Goal: Task Accomplishment & Management: Complete application form

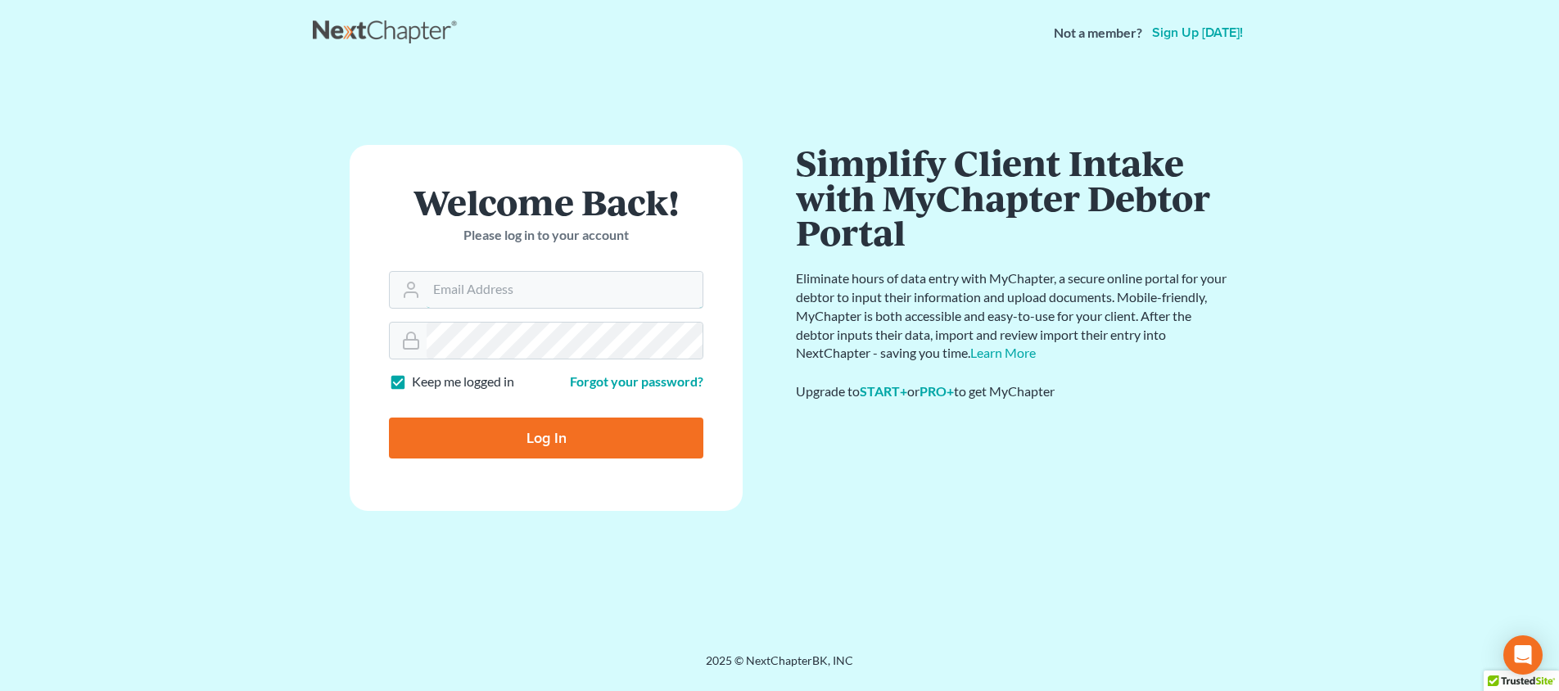
type input "[PERSON_NAME][EMAIL_ADDRESS][DOMAIN_NAME]"
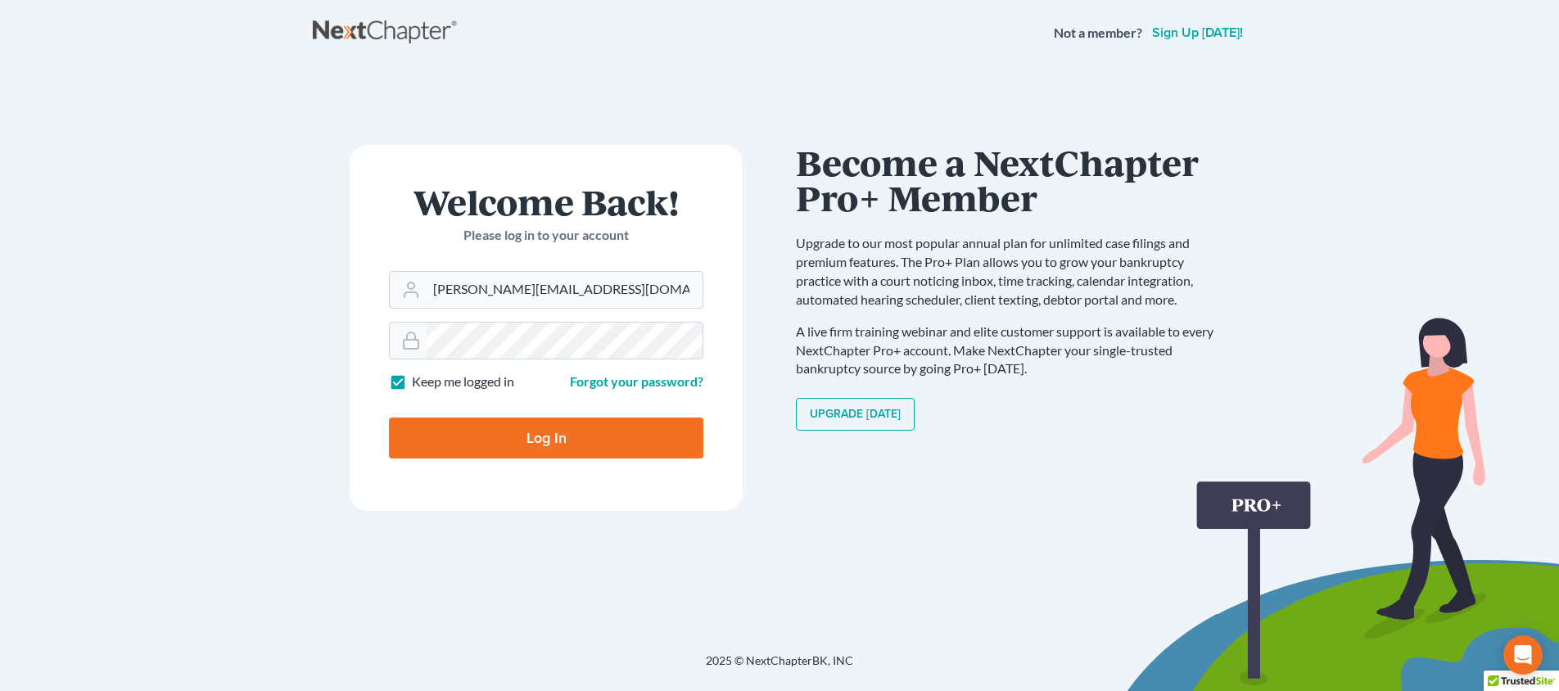
click at [511, 422] on input "Log In" at bounding box center [546, 437] width 314 height 41
type input "Thinking..."
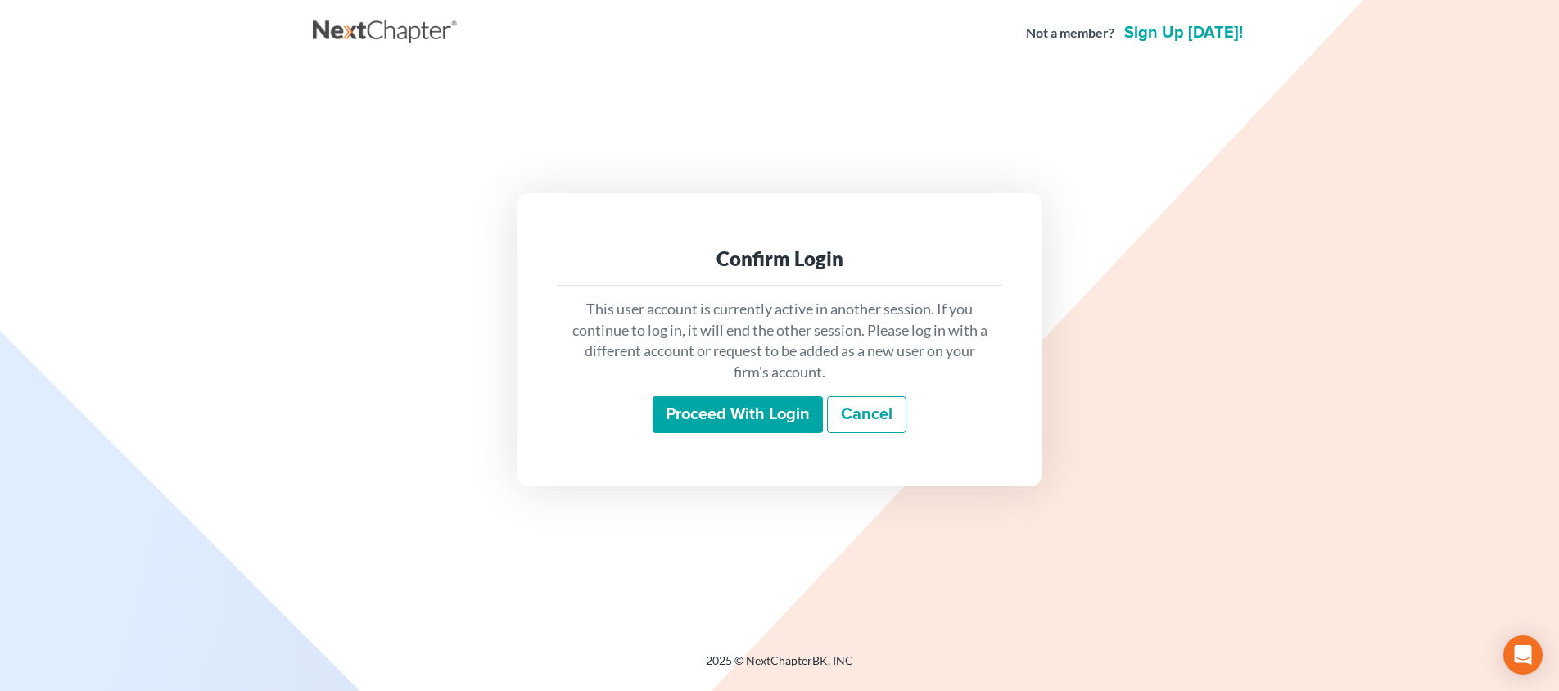
click at [766, 408] on input "Proceed with login" at bounding box center [737, 415] width 170 height 38
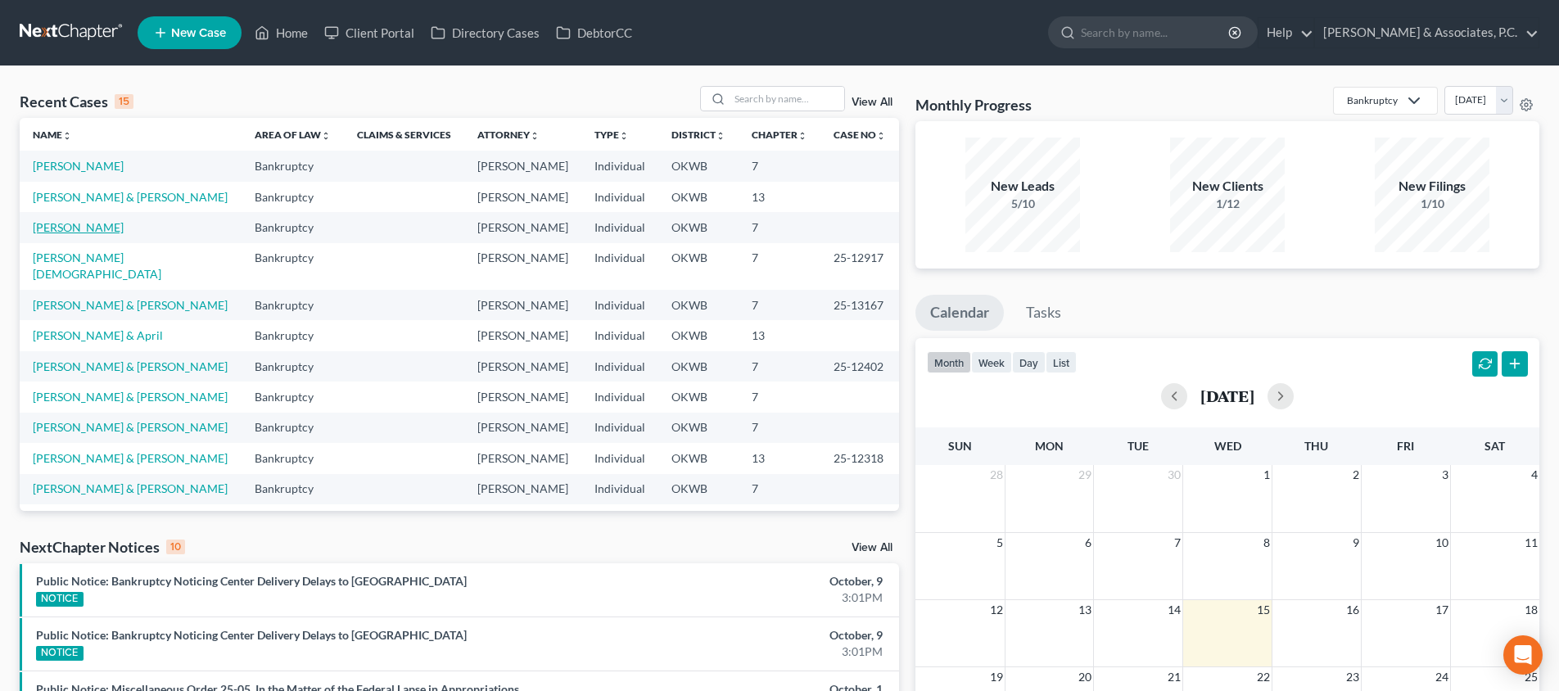
click at [63, 230] on link "[PERSON_NAME]" at bounding box center [78, 227] width 91 height 14
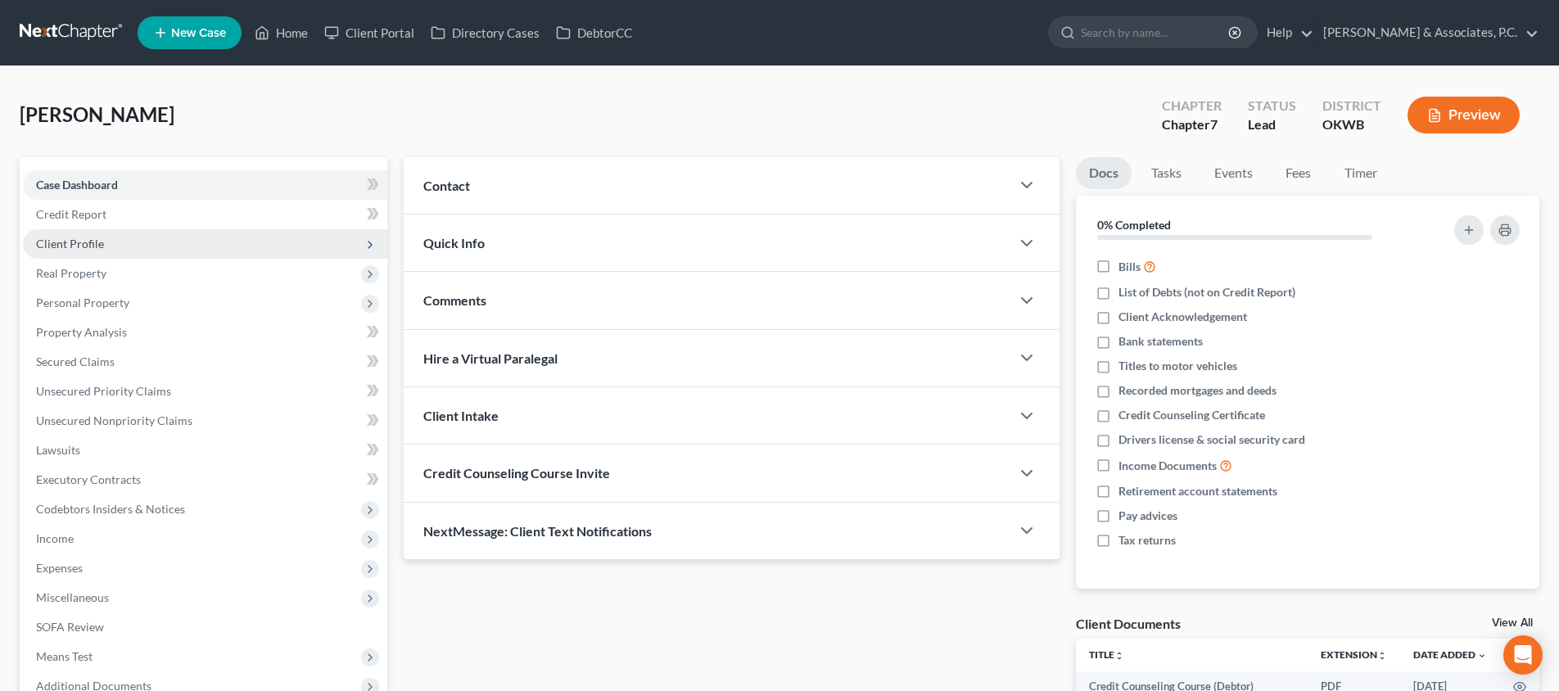
click at [187, 249] on span "Client Profile" at bounding box center [205, 243] width 364 height 29
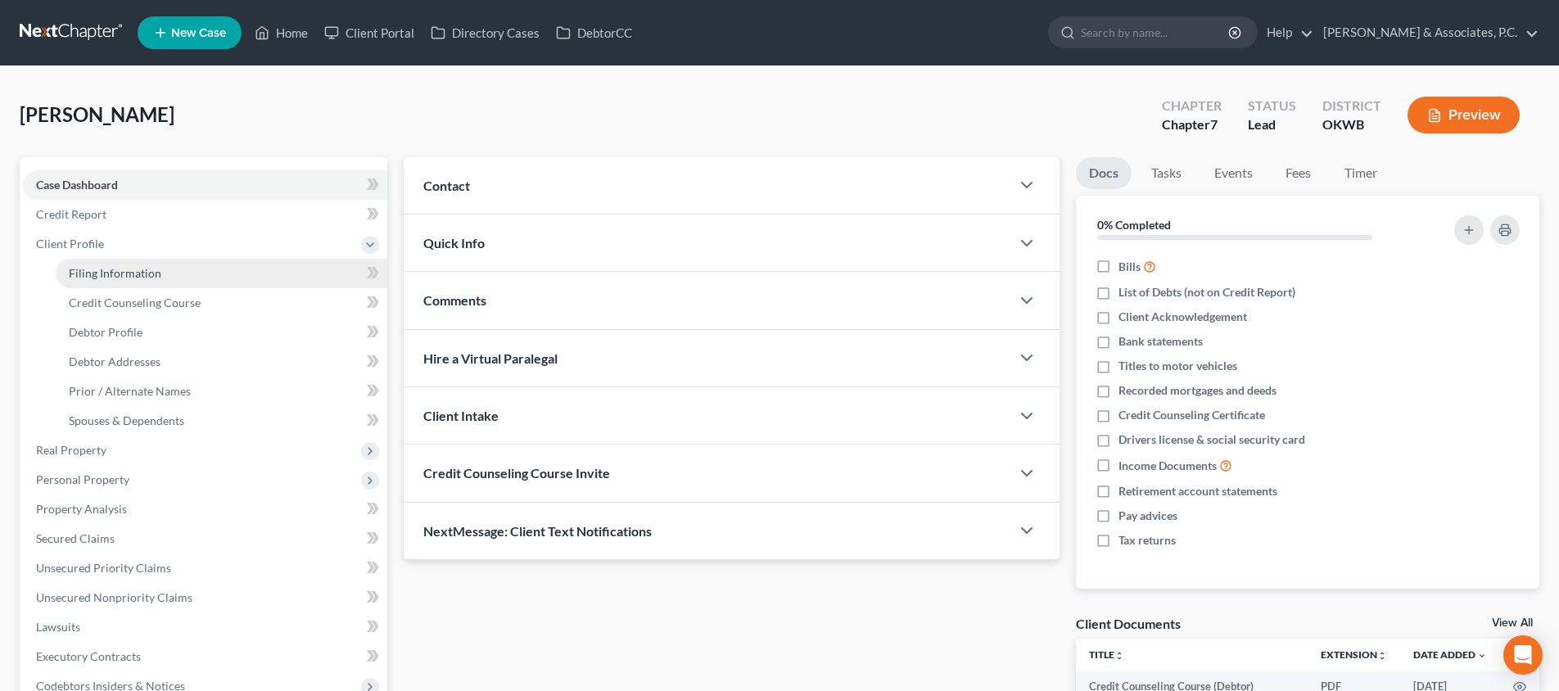
click at [184, 271] on link "Filing Information" at bounding box center [222, 273] width 332 height 29
select select "1"
select select "0"
select select "37"
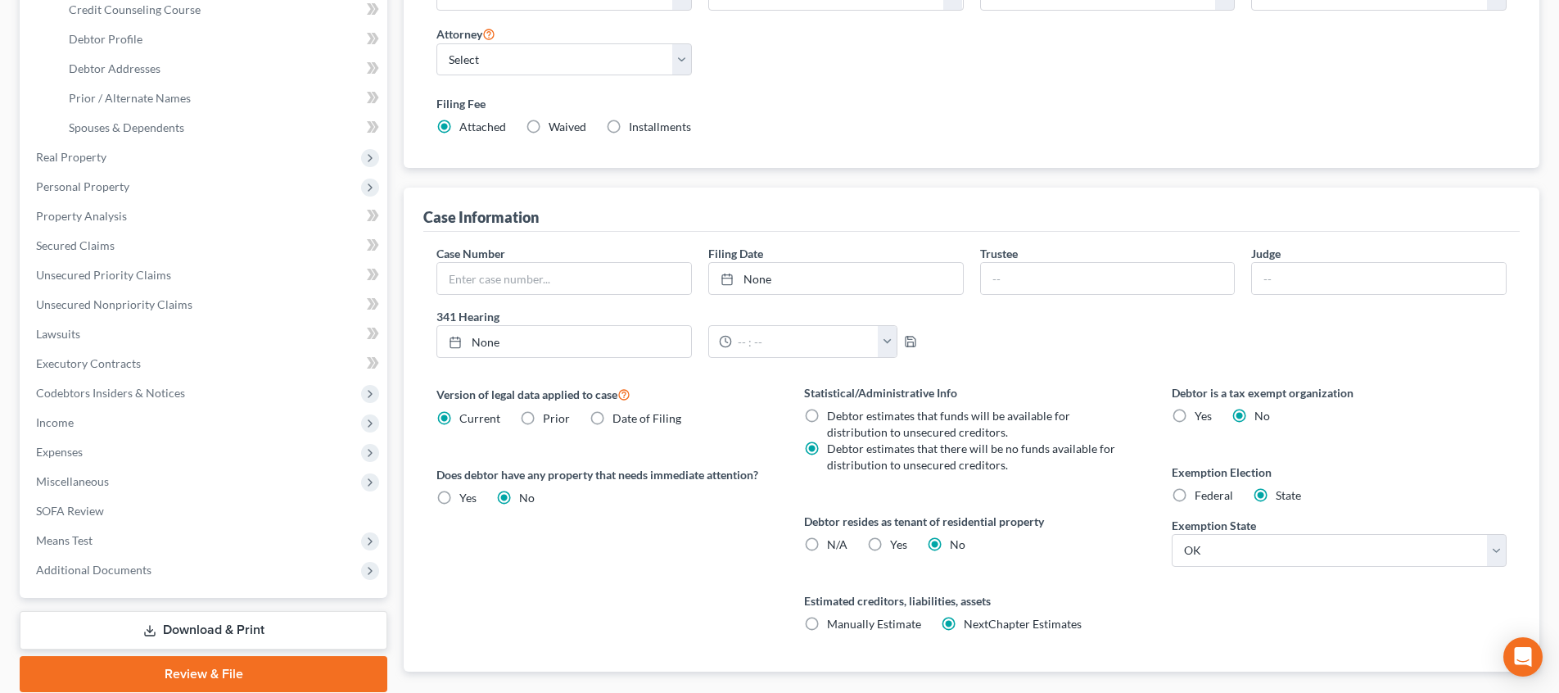
scroll to position [313, 0]
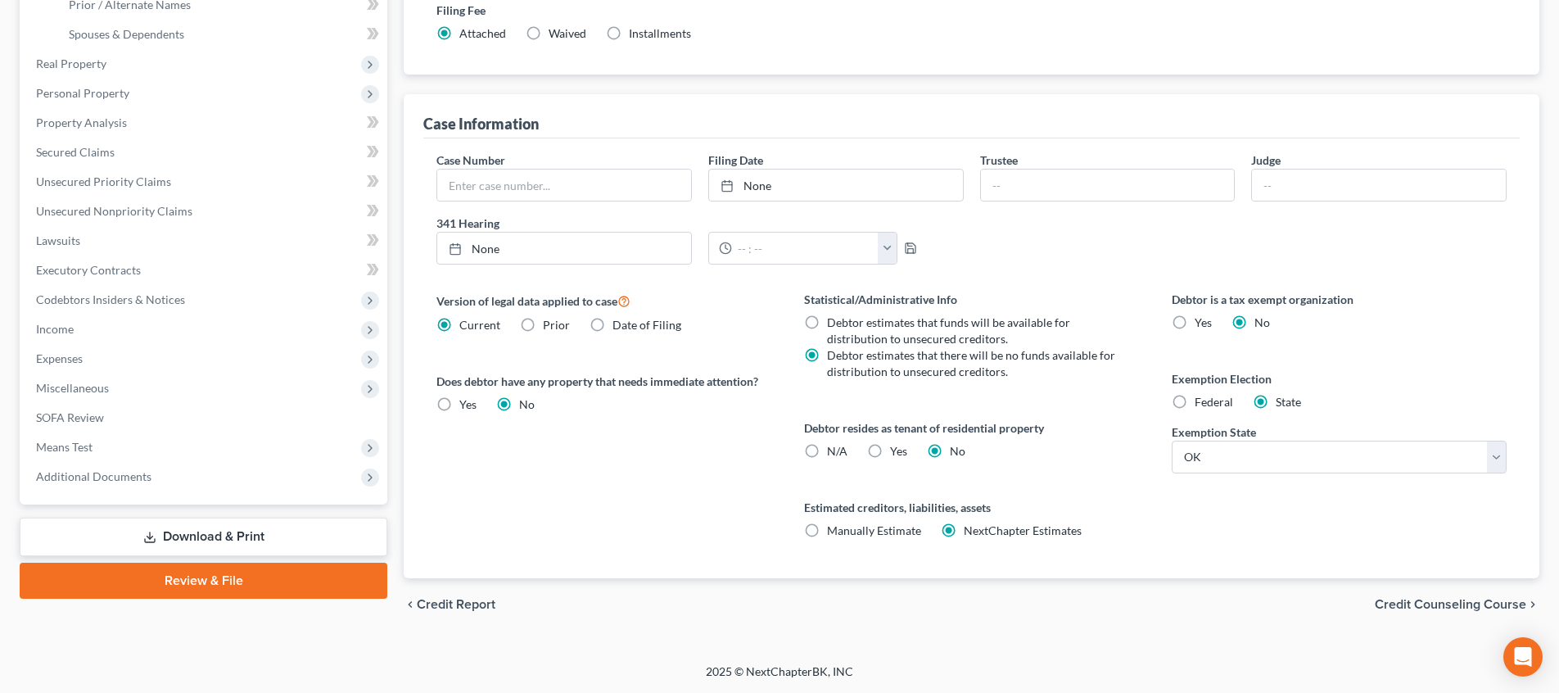
click at [1465, 600] on span "Credit Counseling Course" at bounding box center [1449, 604] width 151 height 13
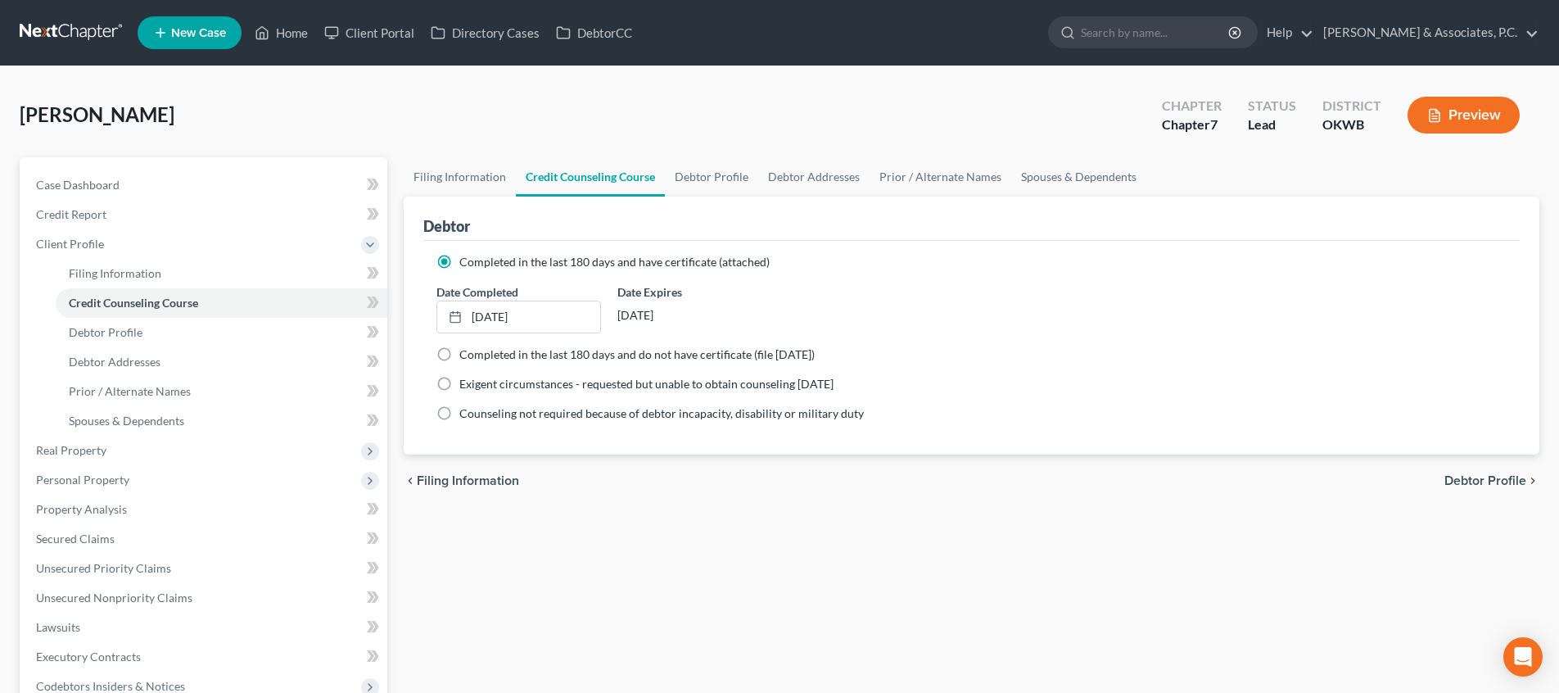
click at [1457, 484] on span "Debtor Profile" at bounding box center [1485, 480] width 82 height 13
select select "0"
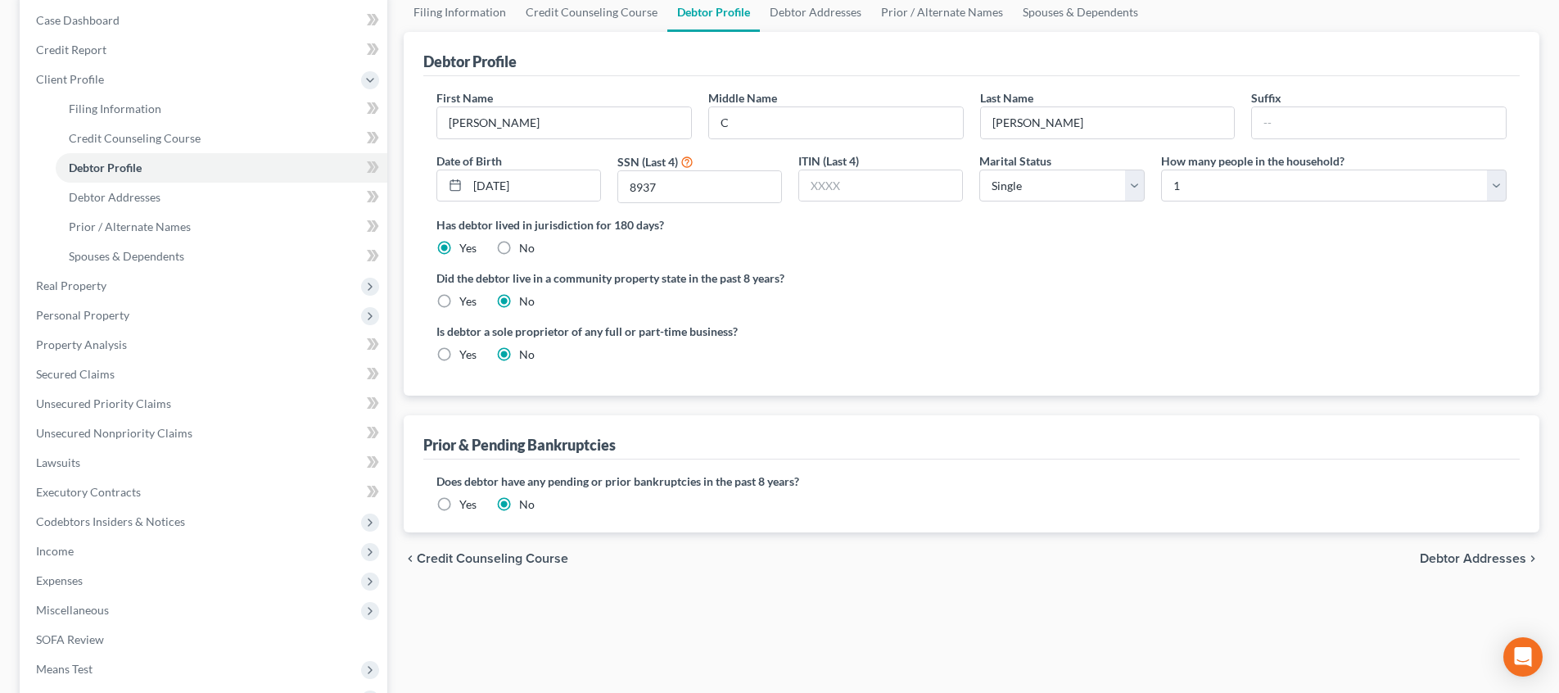
scroll to position [300, 0]
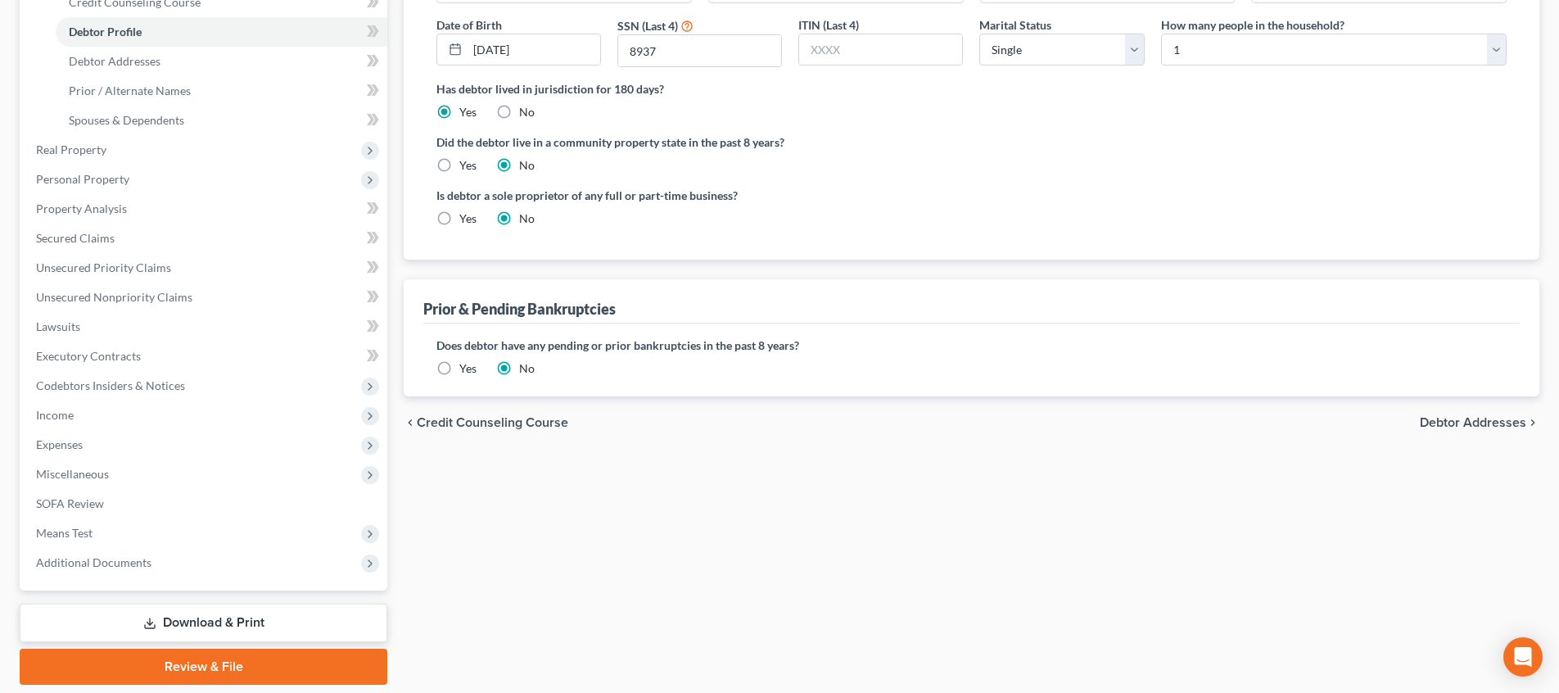
click at [1439, 423] on span "Debtor Addresses" at bounding box center [1472, 422] width 106 height 13
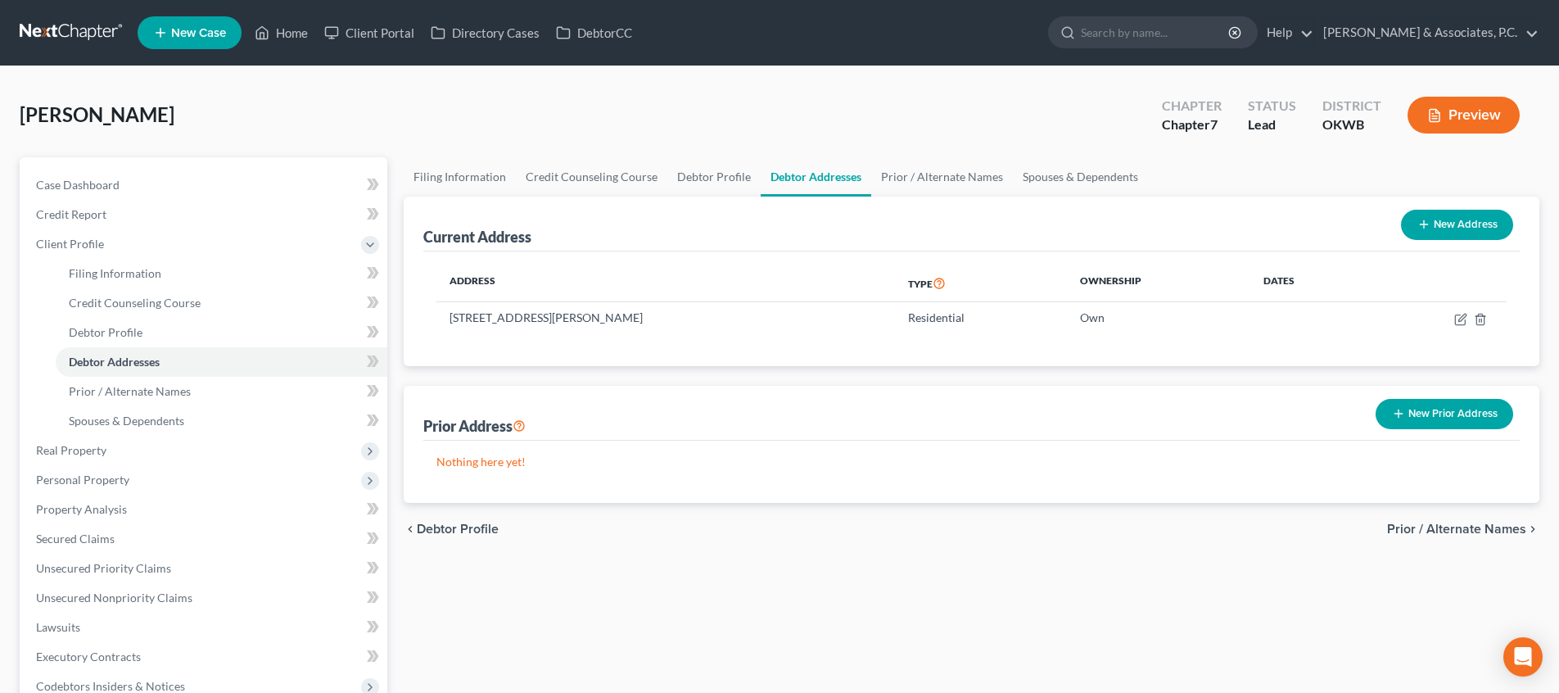
click at [1465, 535] on span "Prior / Alternate Names" at bounding box center [1456, 528] width 139 height 13
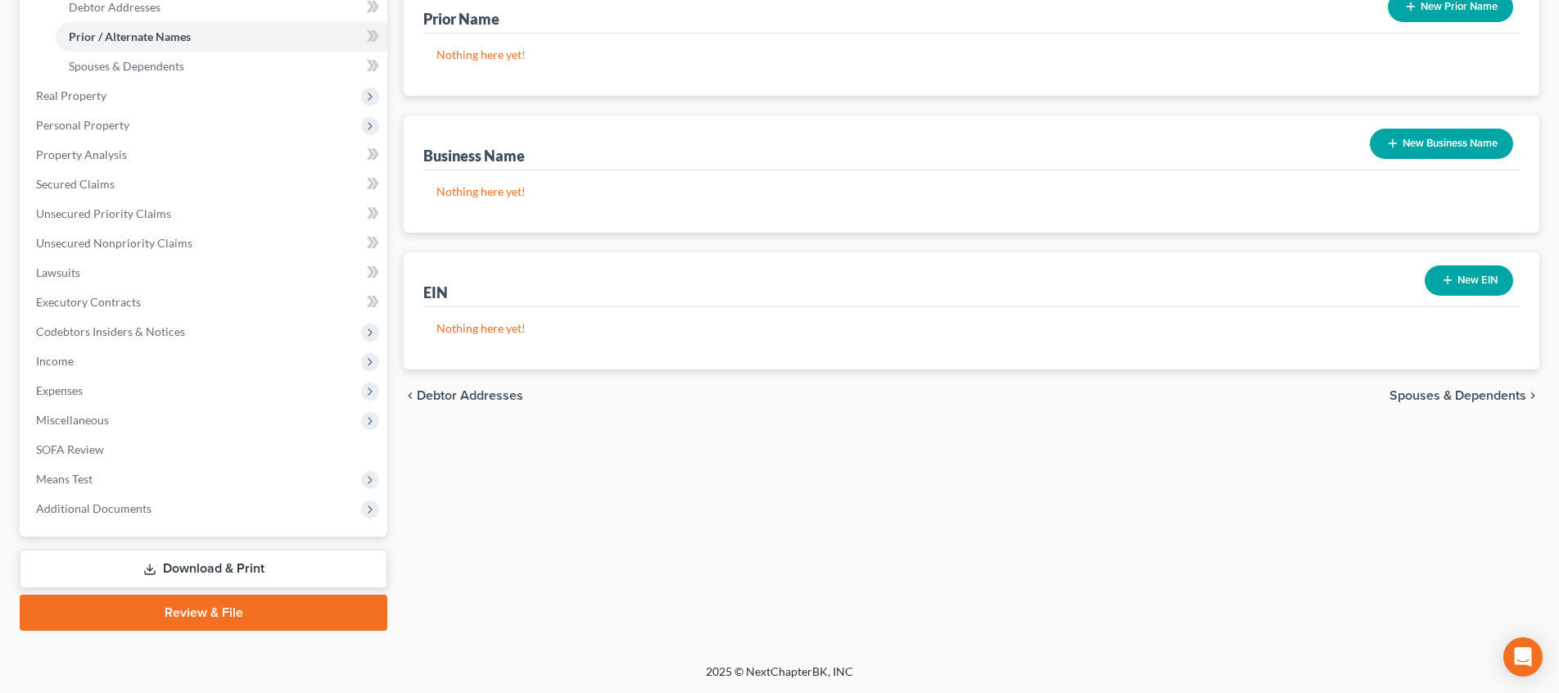
click at [1436, 396] on span "Spouses & Dependents" at bounding box center [1457, 395] width 137 height 13
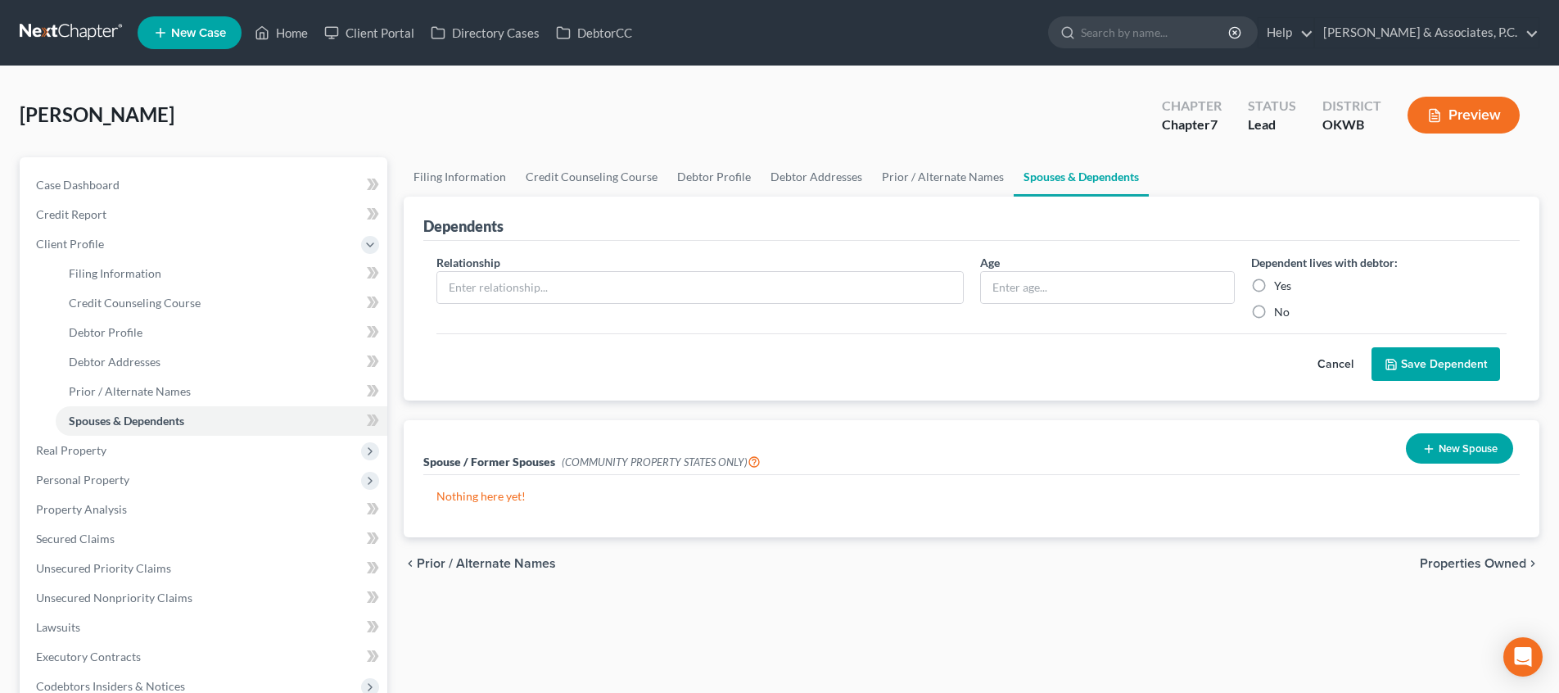
scroll to position [1, 0]
click at [1491, 564] on span "Properties Owned" at bounding box center [1472, 562] width 106 height 13
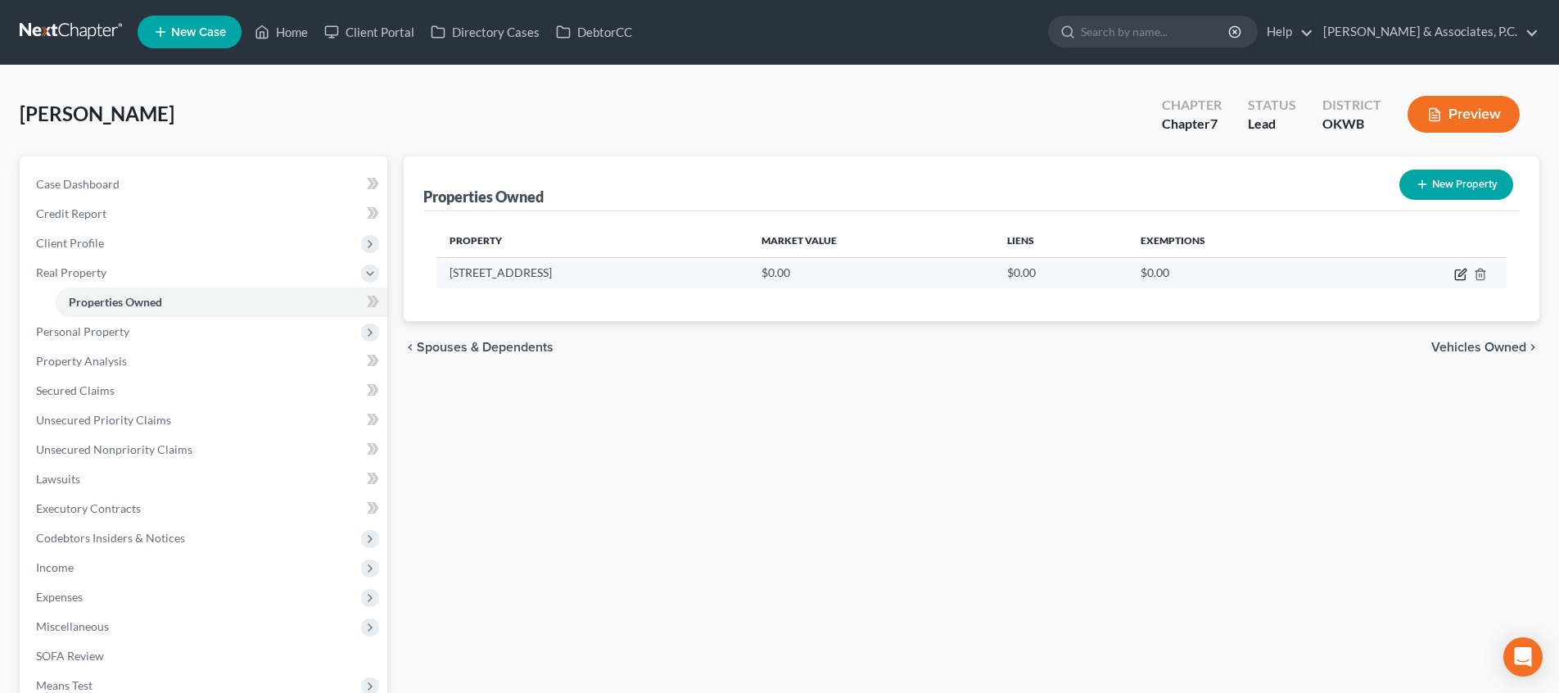
click at [1460, 273] on icon "button" at bounding box center [1460, 274] width 13 height 13
select select "37"
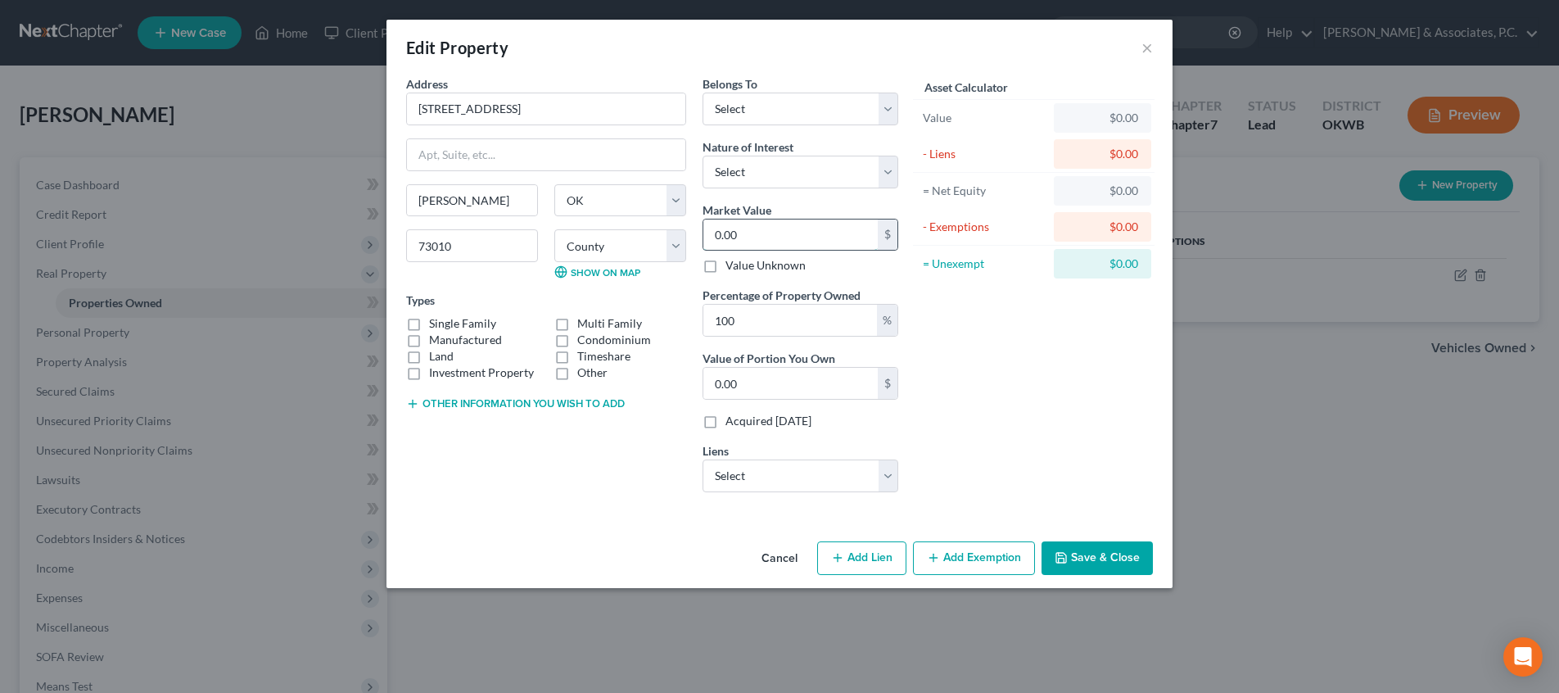
click at [756, 236] on input "0.00" at bounding box center [790, 234] width 174 height 31
type input "3"
type input "3.00"
type input "30"
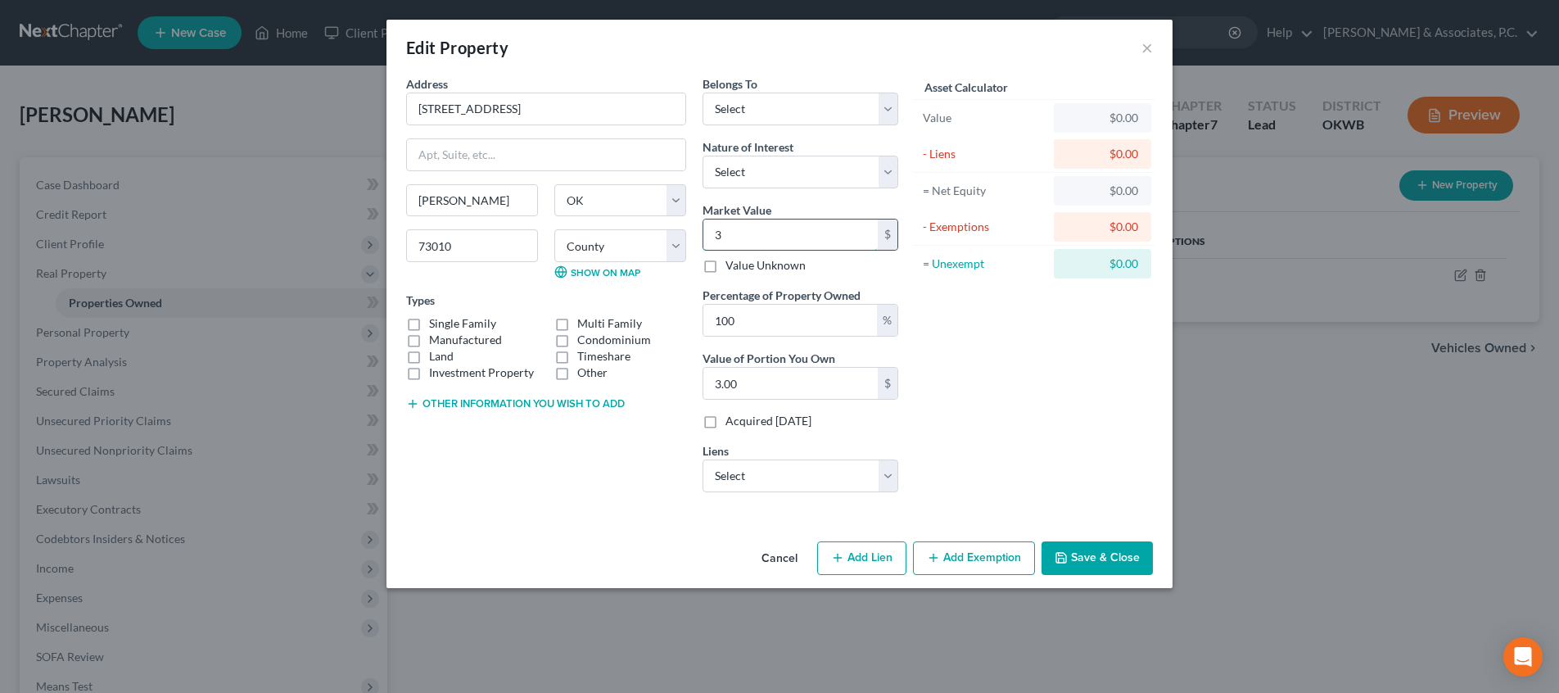
type input "30.00"
type input "300"
type input "300.00"
type input "3000"
type input "3,000.00"
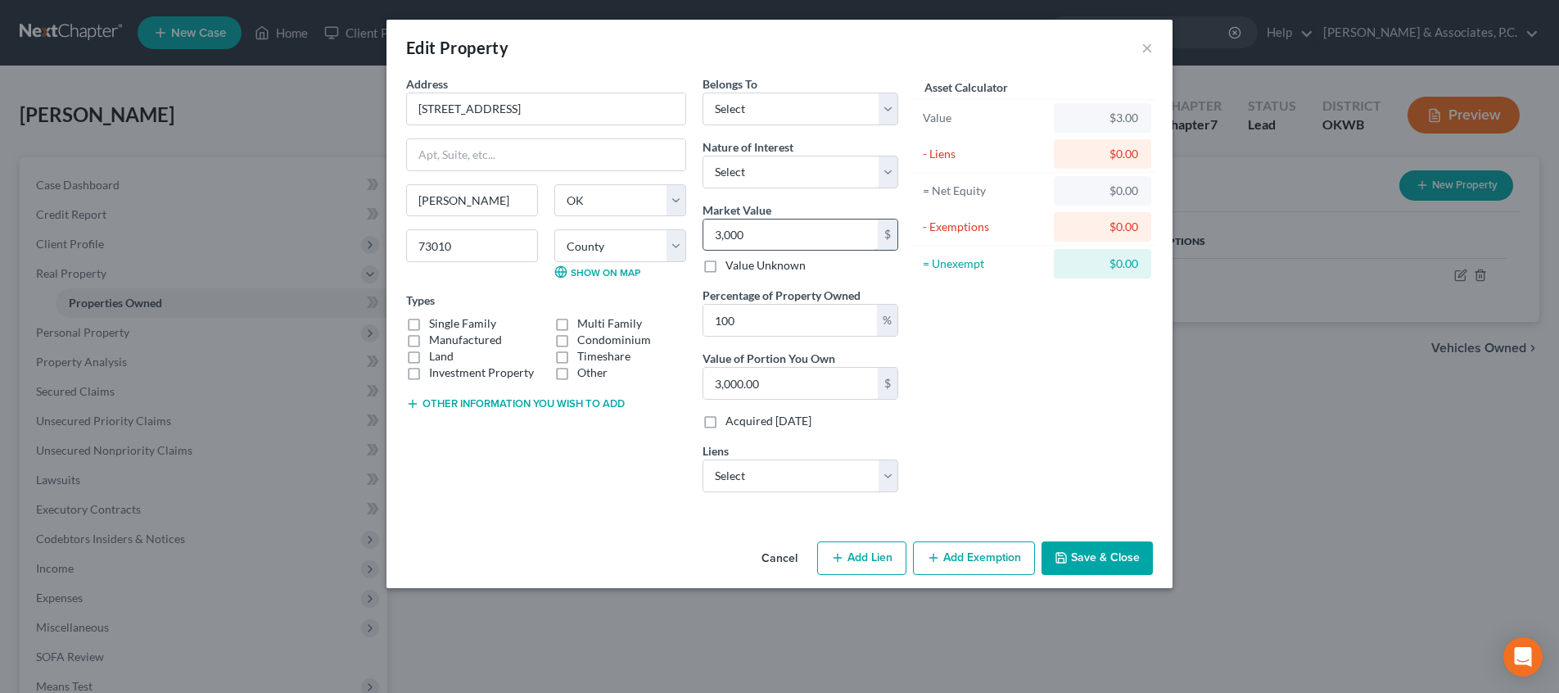
type input "3,0000"
type input "30,000.00"
type input "30,0000"
type input "300,000.00"
type input "300,000"
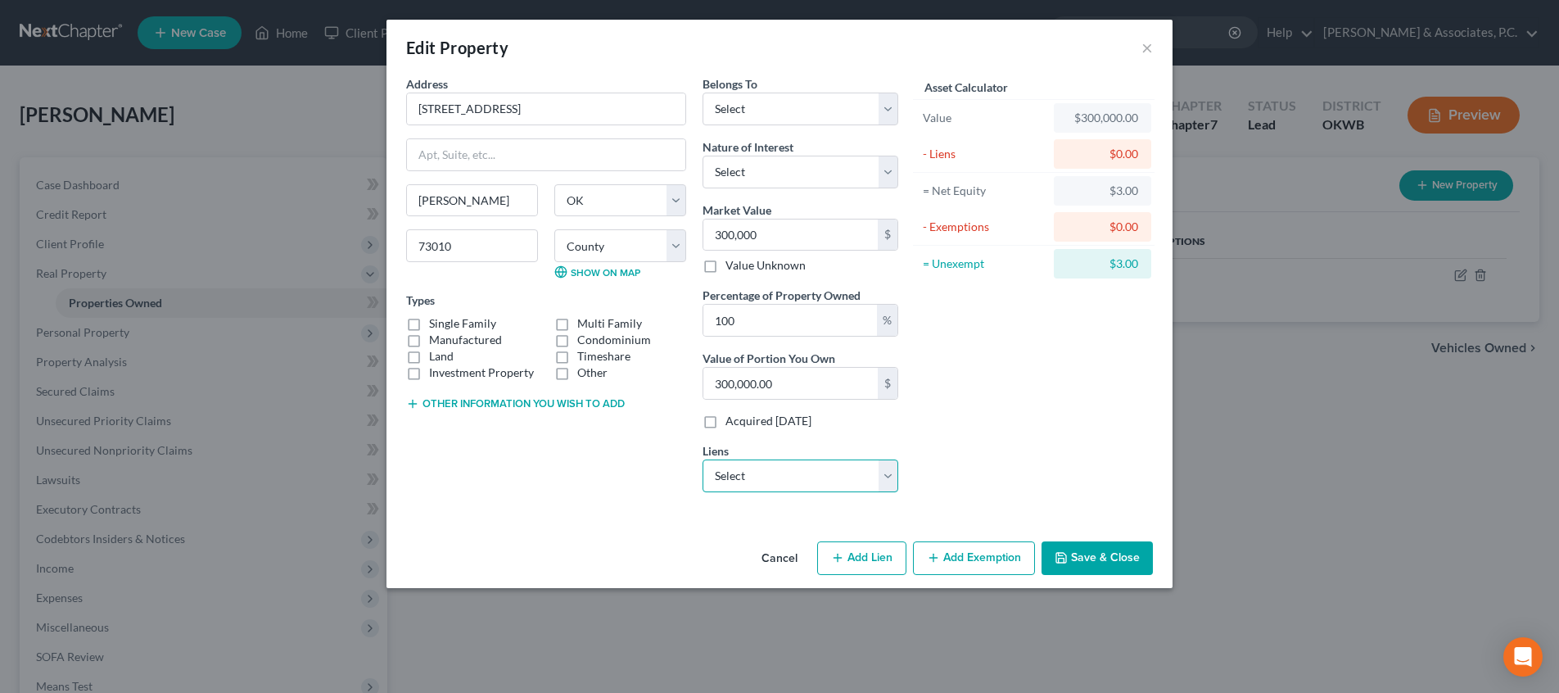
select select "0"
select select
select select "9"
select select "0"
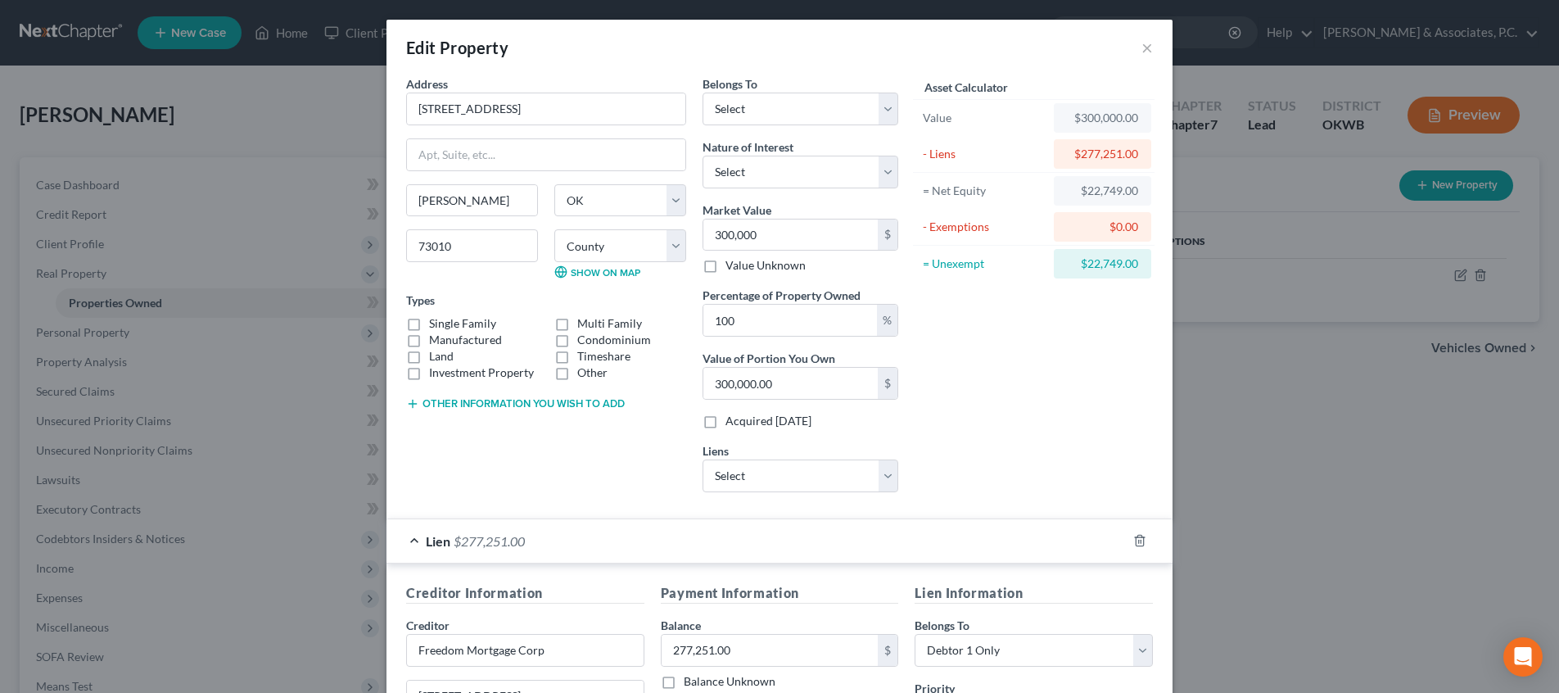
click at [429, 325] on label "Single Family" at bounding box center [462, 323] width 67 height 16
click at [435, 325] on input "Single Family" at bounding box center [440, 320] width 11 height 11
checkbox input "true"
click at [498, 405] on button "Other information you wish to add" at bounding box center [515, 403] width 219 height 13
click at [494, 435] on textarea at bounding box center [546, 441] width 280 height 61
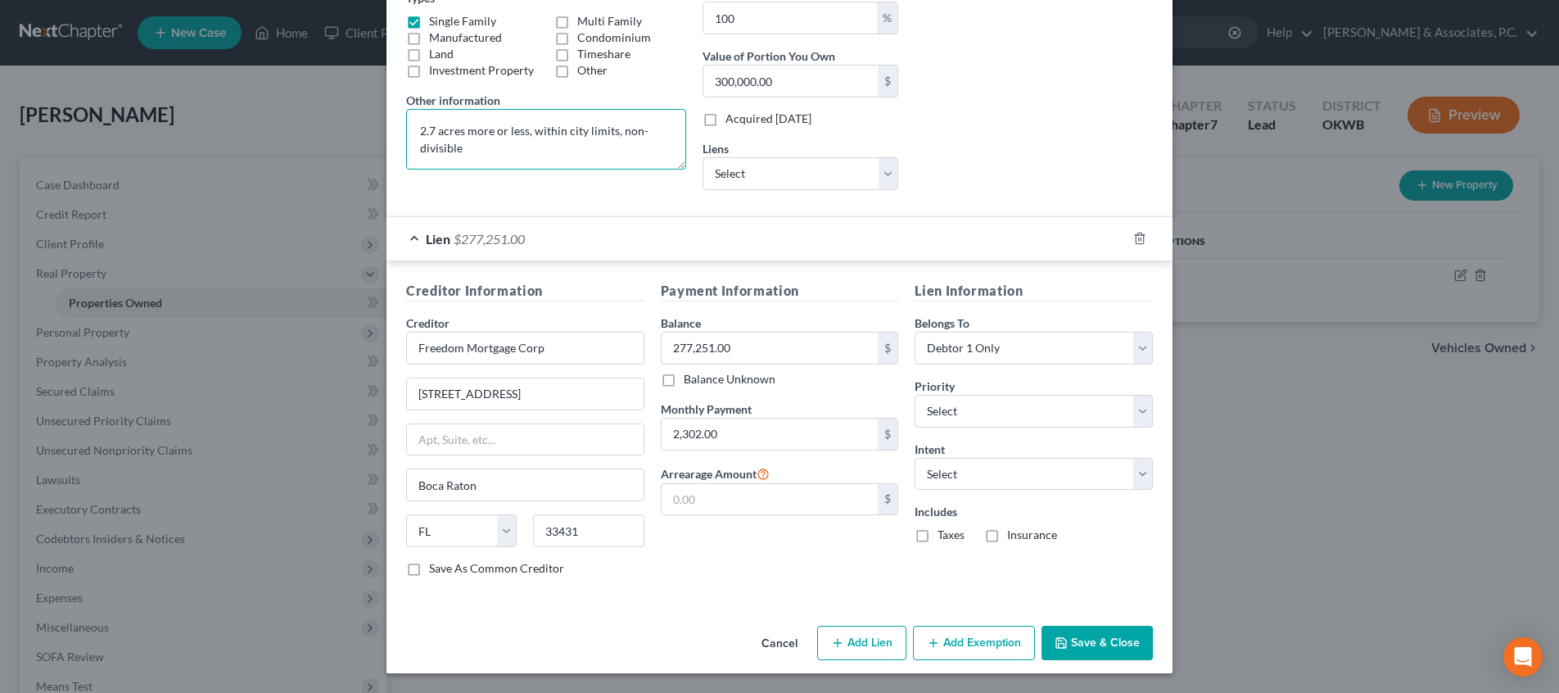
scroll to position [301, 0]
type textarea "2.7 acres more or less, within city limits, non-divisible"
click at [991, 648] on button "Add Exemption" at bounding box center [974, 643] width 122 height 34
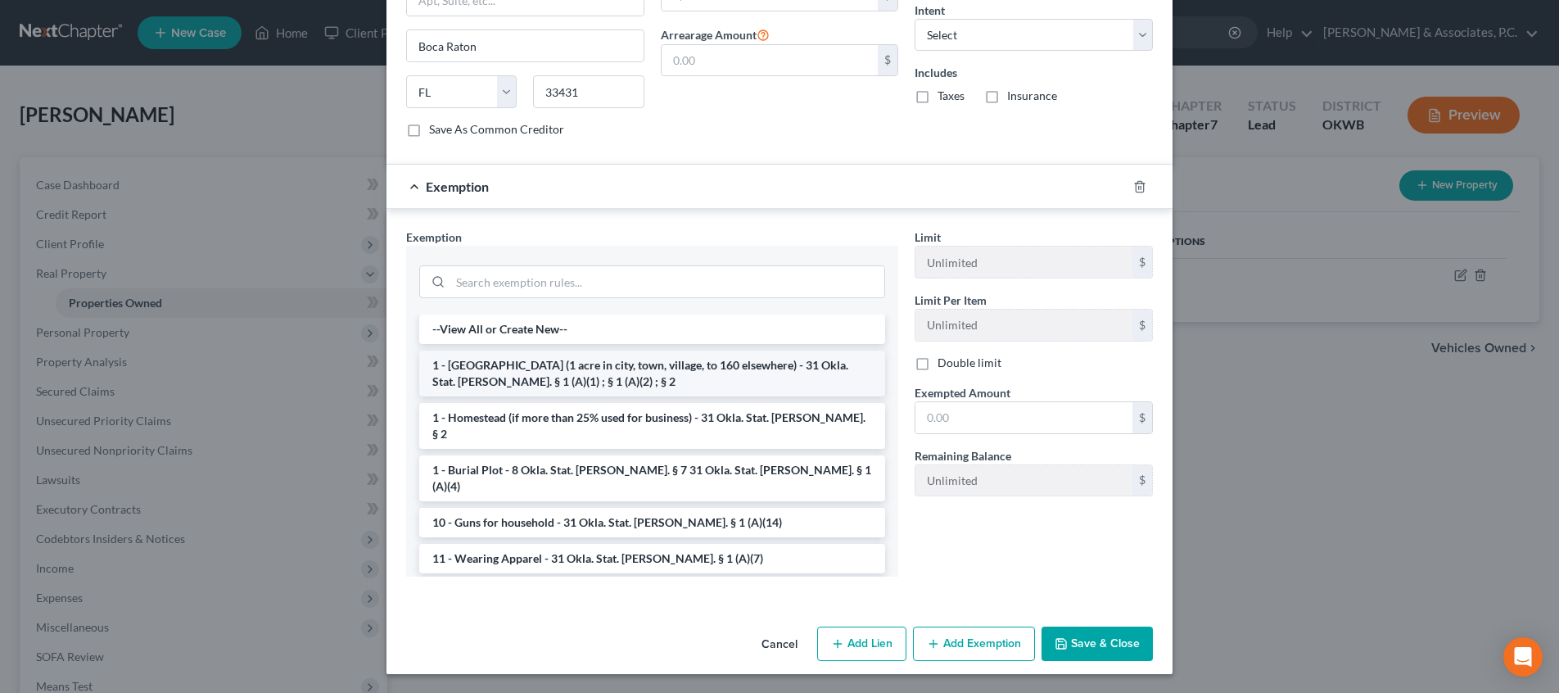
click at [688, 373] on li "1 - [GEOGRAPHIC_DATA] (1 acre in city, town, village, to 160 elsewhere) - 31 Ok…" at bounding box center [652, 373] width 466 height 46
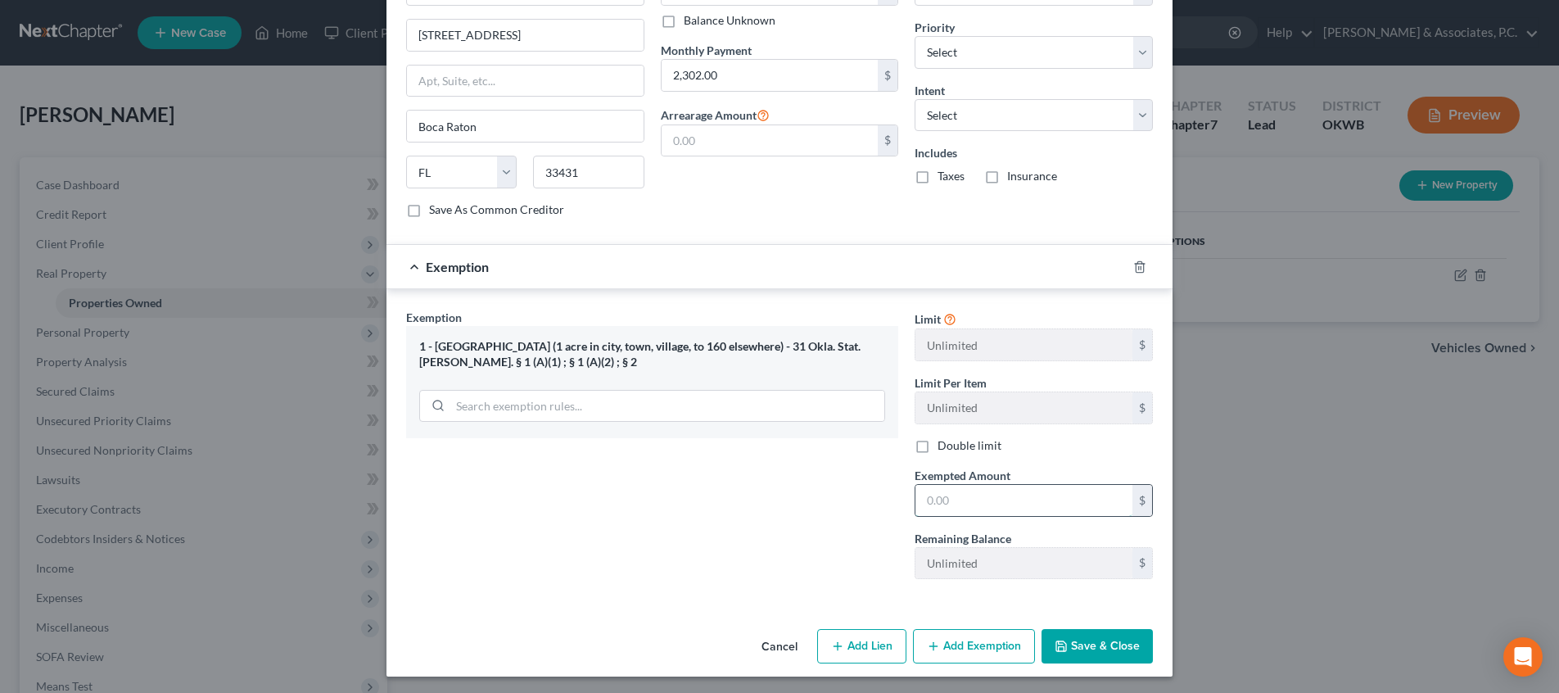
click at [989, 501] on input "text" at bounding box center [1023, 500] width 217 height 31
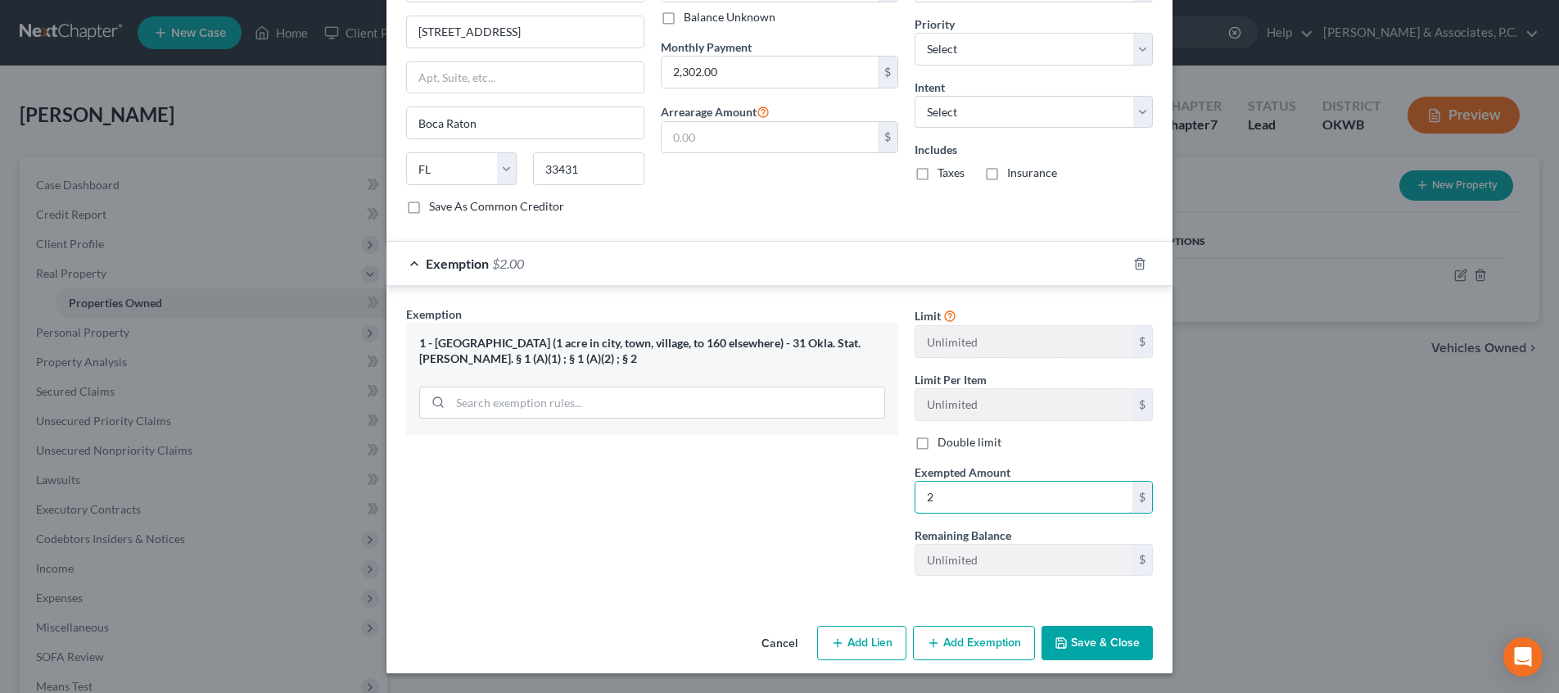
scroll to position [663, 0]
type input "22,749"
click at [1100, 637] on button "Save & Close" at bounding box center [1096, 643] width 111 height 34
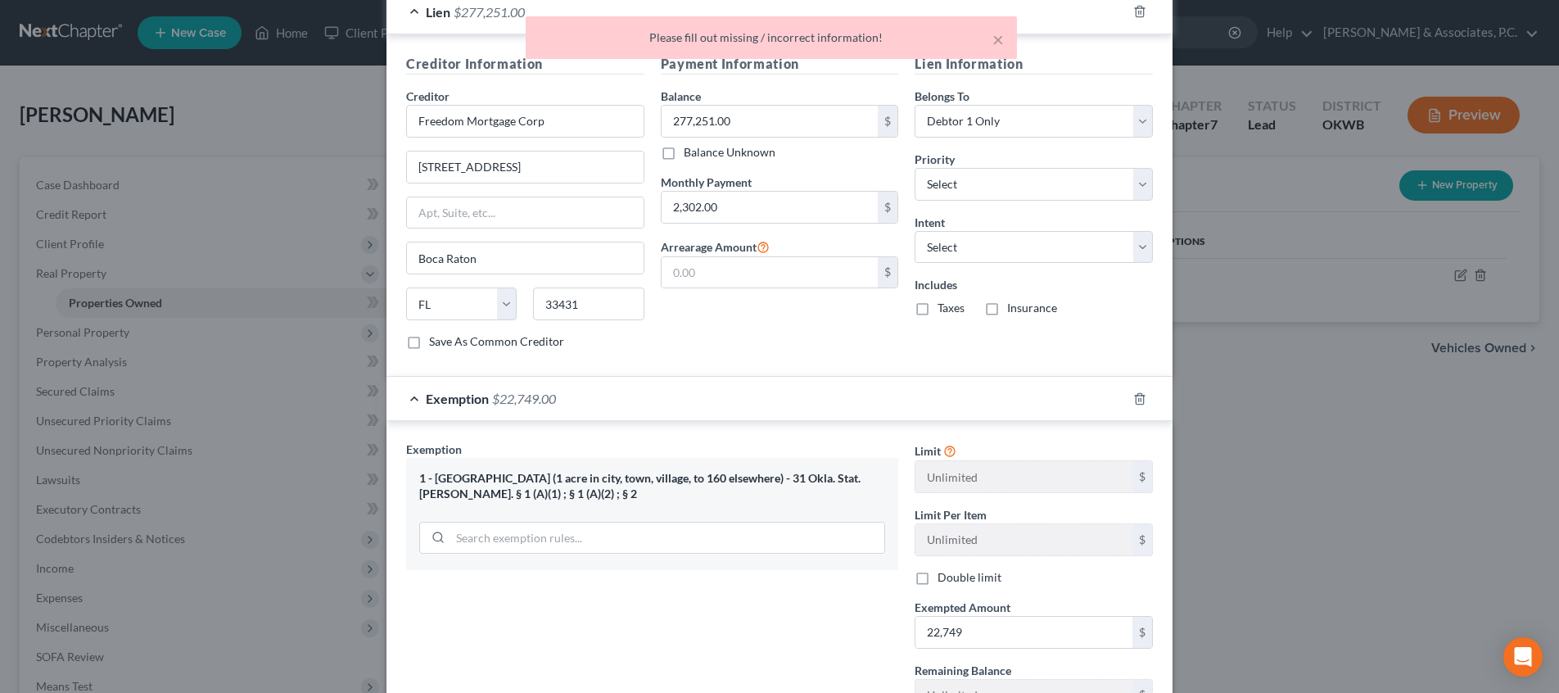
scroll to position [363, 0]
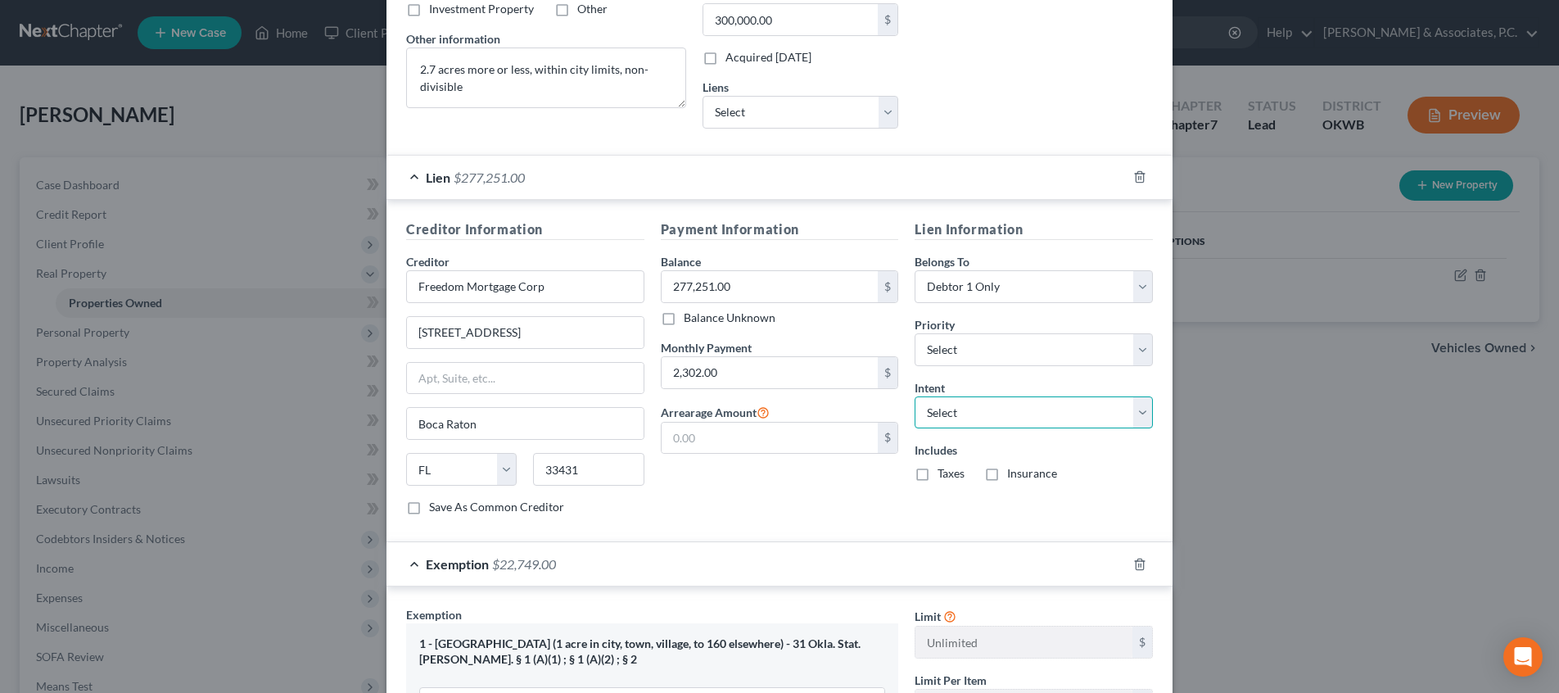
select select "2"
click at [937, 472] on label "Taxes" at bounding box center [950, 473] width 27 height 16
click at [944, 472] on input "Taxes" at bounding box center [949, 470] width 11 height 11
checkbox input "true"
click at [1007, 471] on label "Insurance" at bounding box center [1032, 473] width 50 height 16
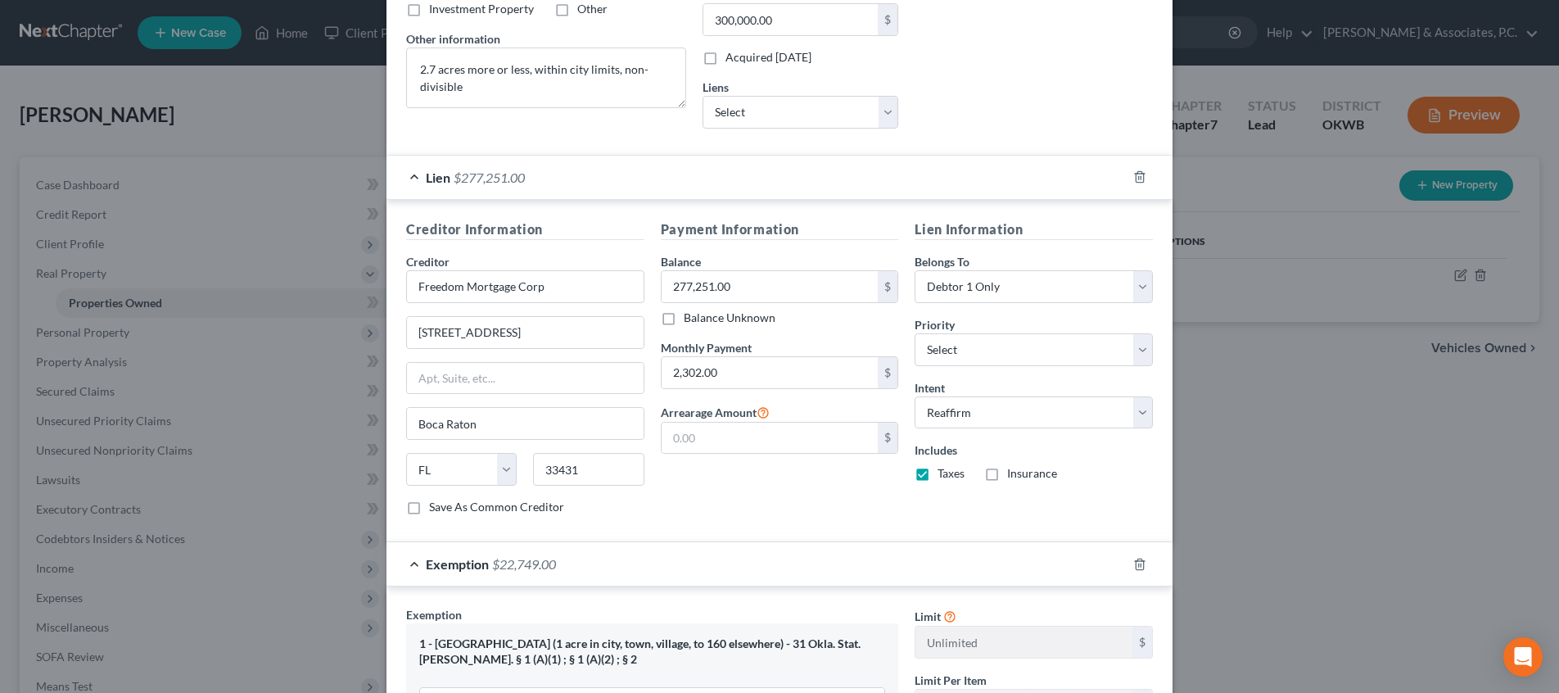
click at [1013, 471] on input "Insurance" at bounding box center [1018, 470] width 11 height 11
checkbox input "true"
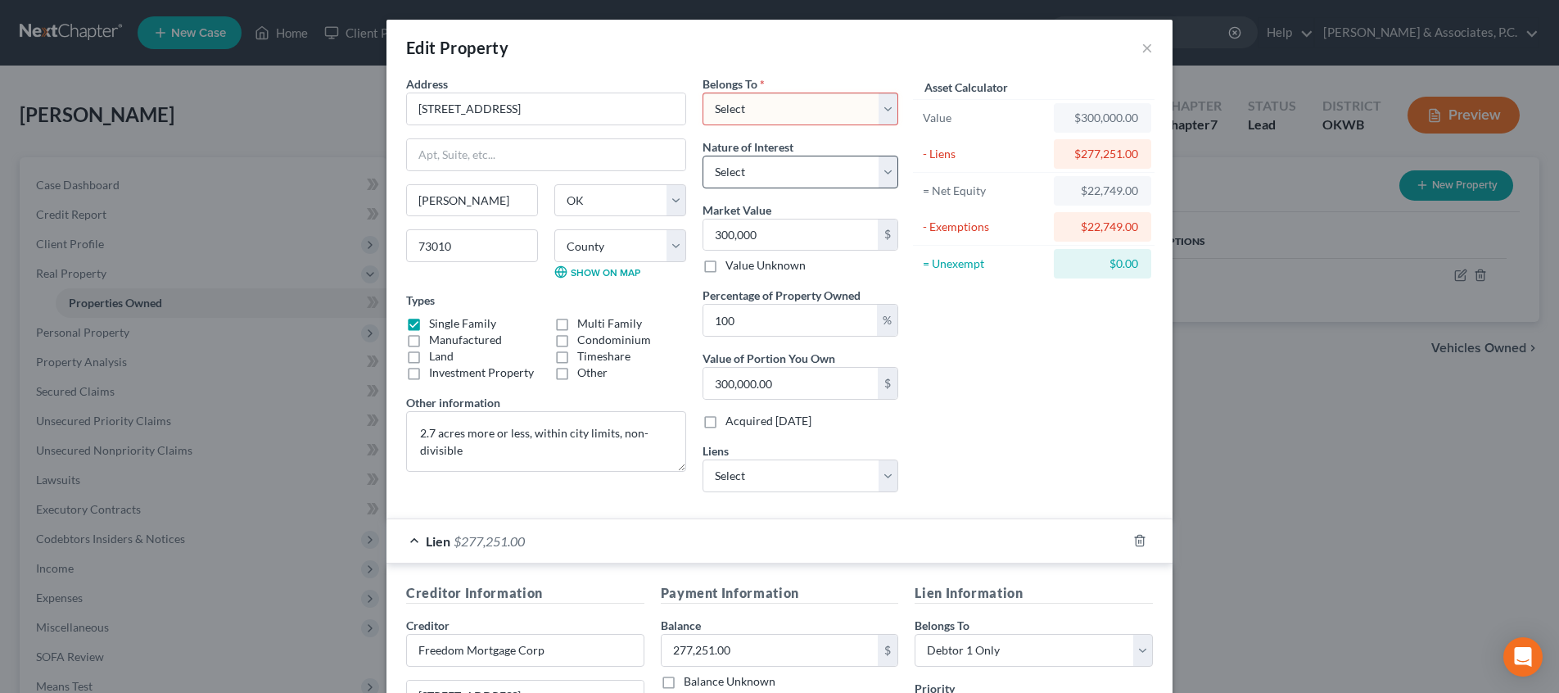
scroll to position [0, 0]
select select "0"
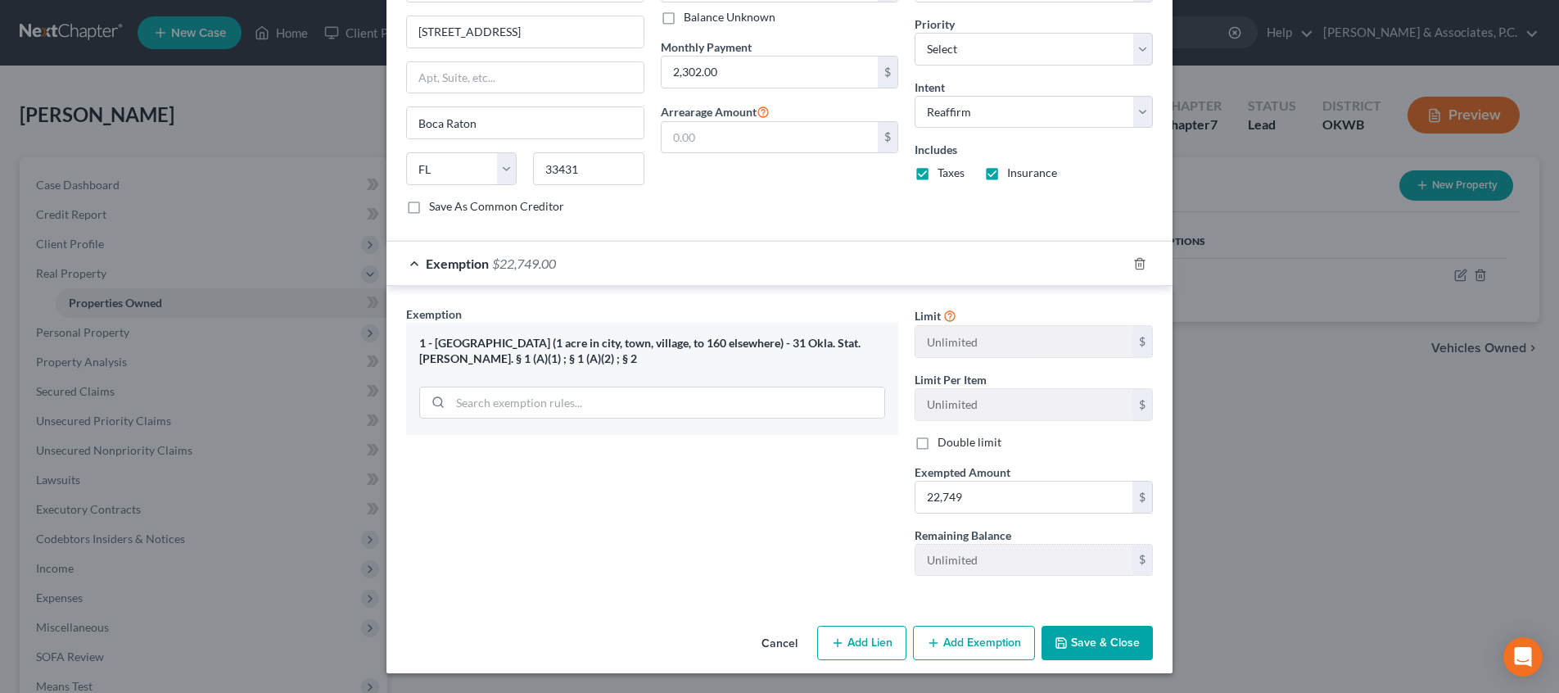
scroll to position [663, 0]
click at [1085, 652] on button "Save & Close" at bounding box center [1096, 643] width 111 height 34
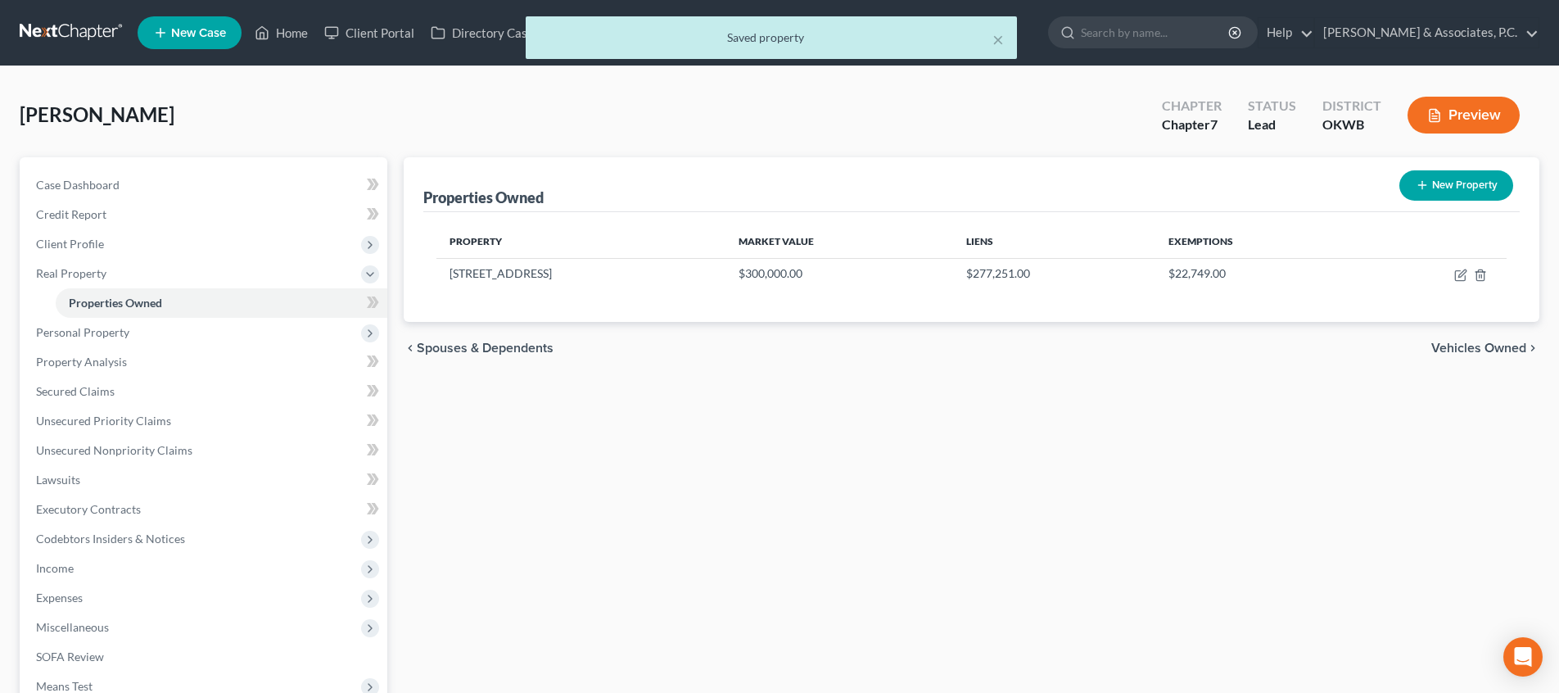
click at [1446, 352] on span "Vehicles Owned" at bounding box center [1478, 347] width 95 height 13
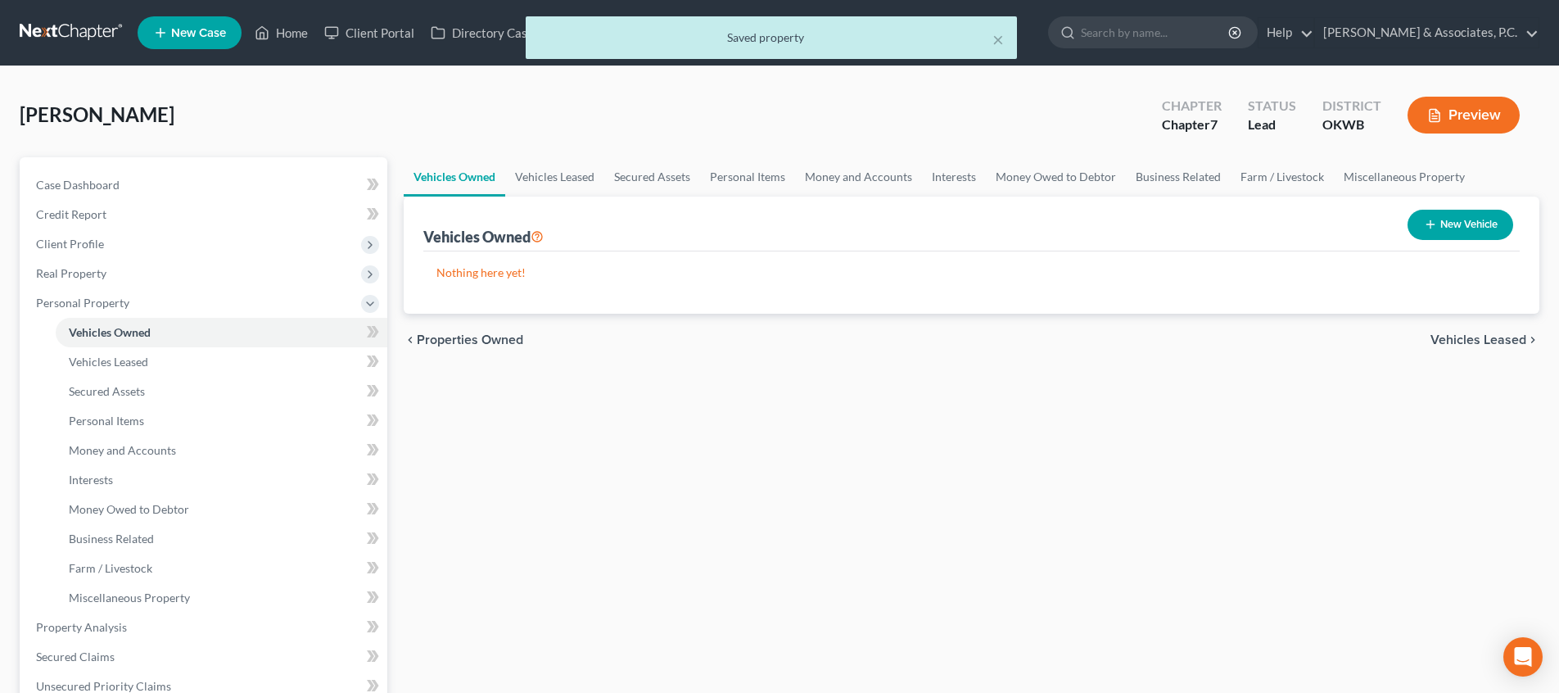
click at [1446, 217] on button "New Vehicle" at bounding box center [1460, 225] width 106 height 30
select select "0"
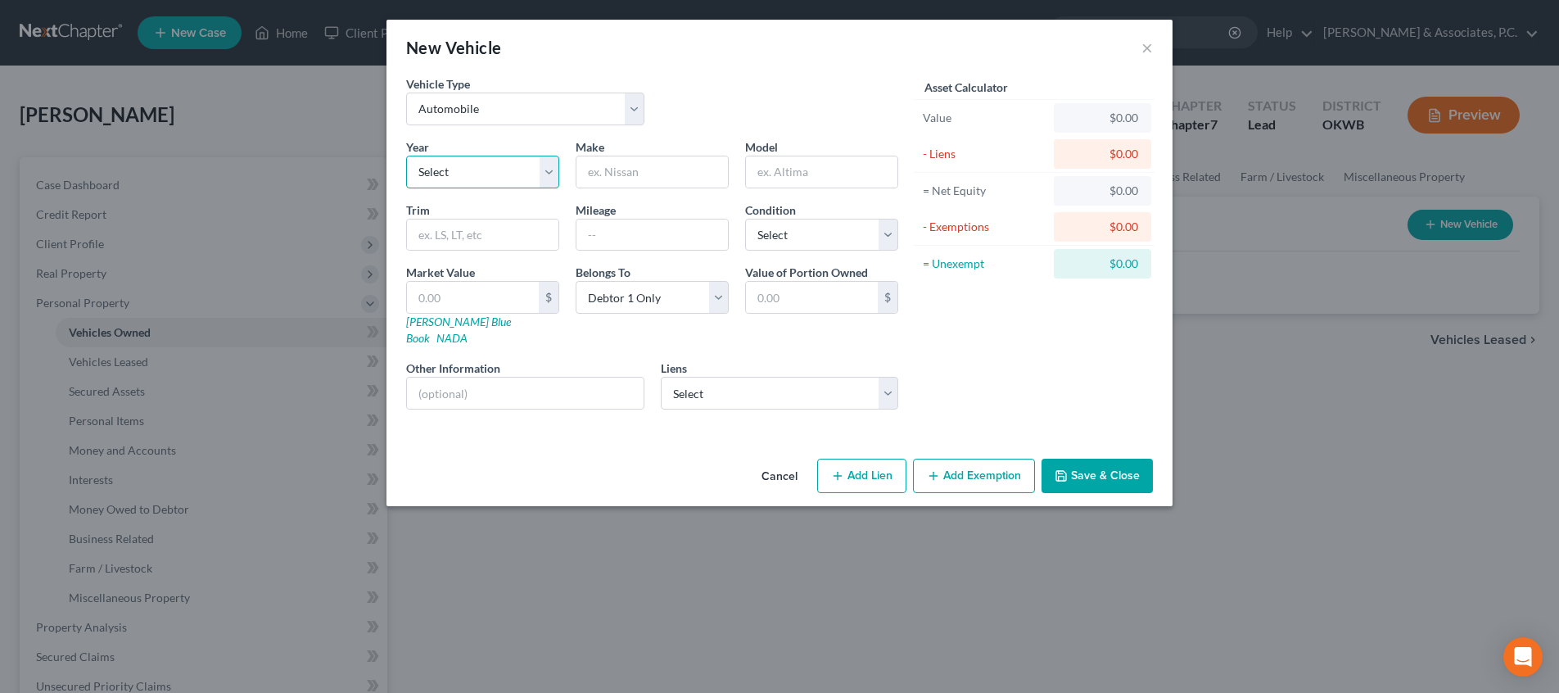
select select "11"
click at [602, 177] on input "text" at bounding box center [651, 171] width 151 height 31
type input "Chevrolet"
type input "Silverado"
type input "LTZ"
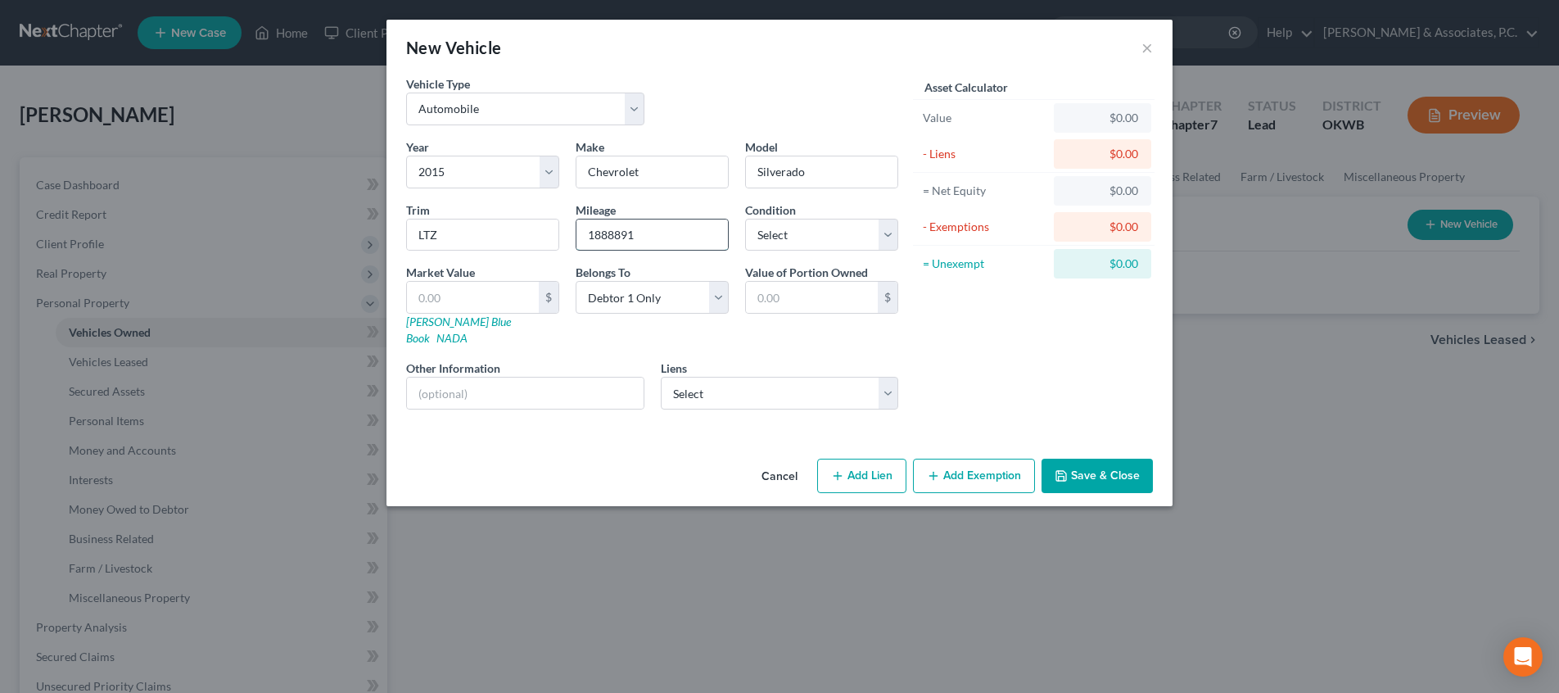
click at [614, 232] on input "1888891" at bounding box center [651, 234] width 151 height 31
type input "188891"
select select "3"
click at [521, 297] on input "text" at bounding box center [473, 297] width 132 height 31
type input "1"
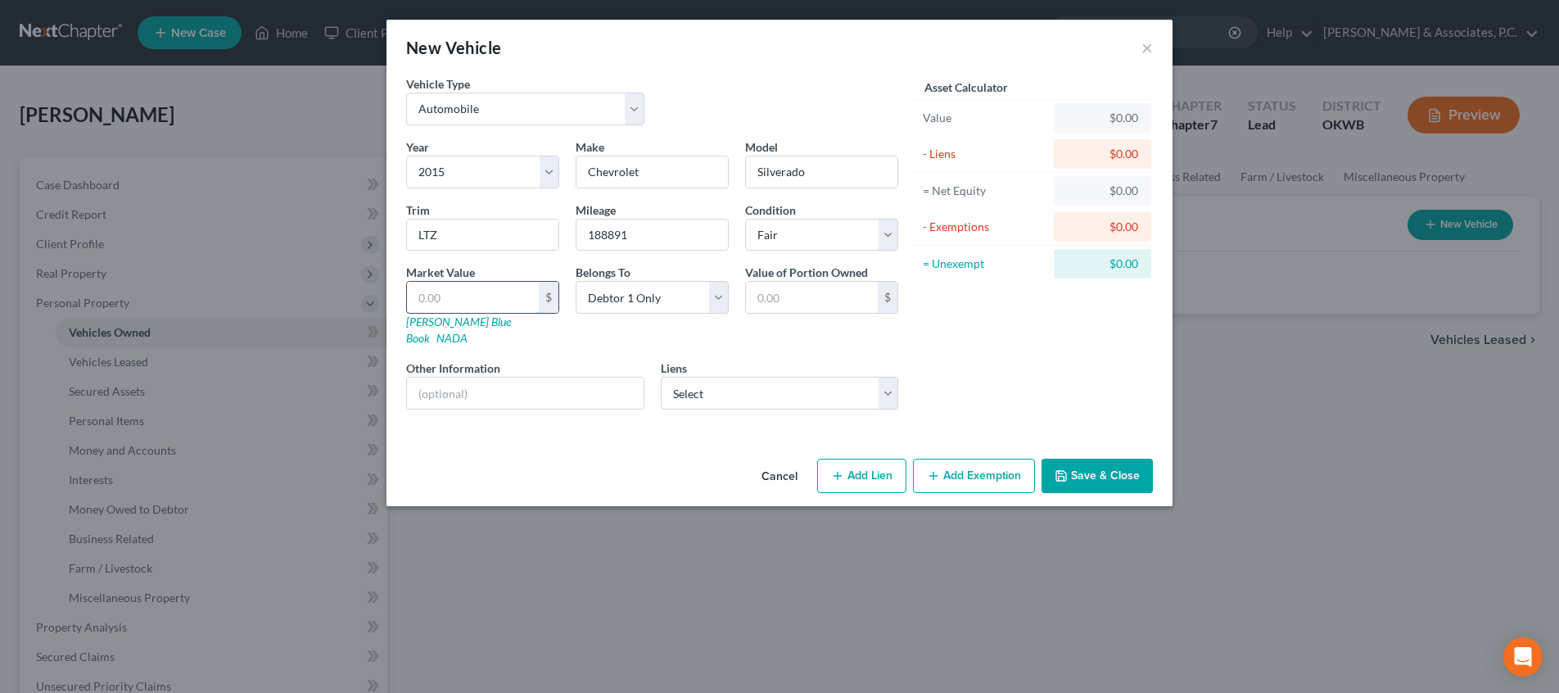
type input "1.00"
type input "10"
type input "10.00"
type input "100"
type input "100.00"
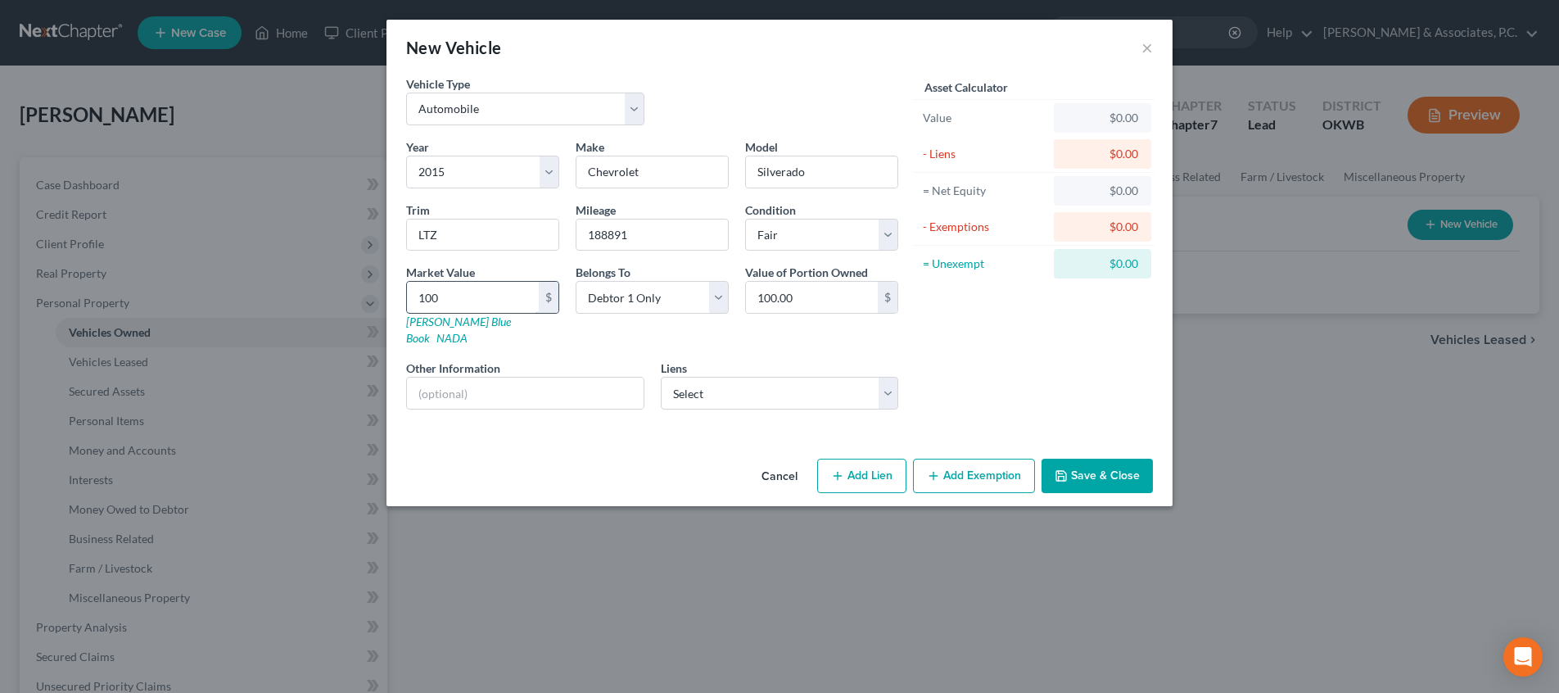
type input "1000"
type input "1,000.00"
type input "1,0000"
type input "10,000.00"
type input "10,000"
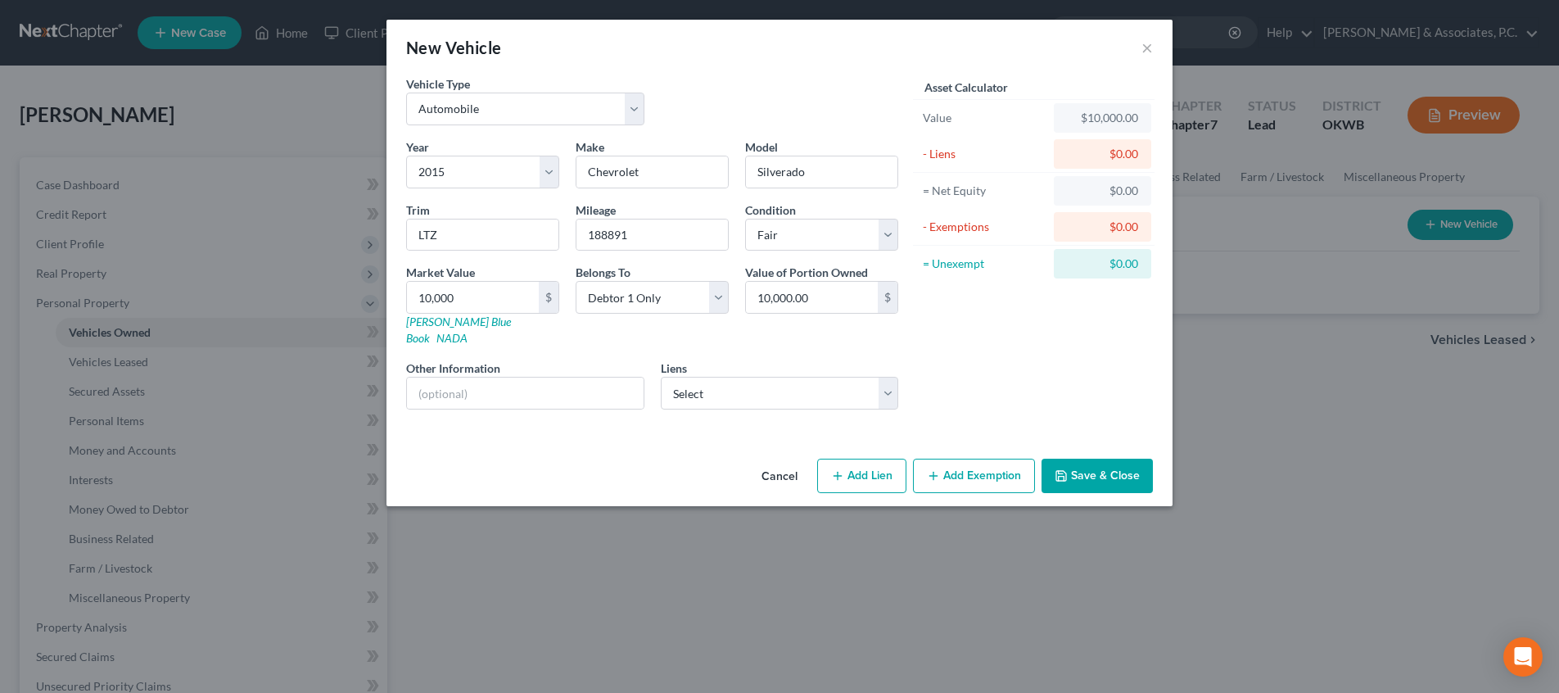
click at [972, 462] on button "Add Exemption" at bounding box center [974, 475] width 122 height 34
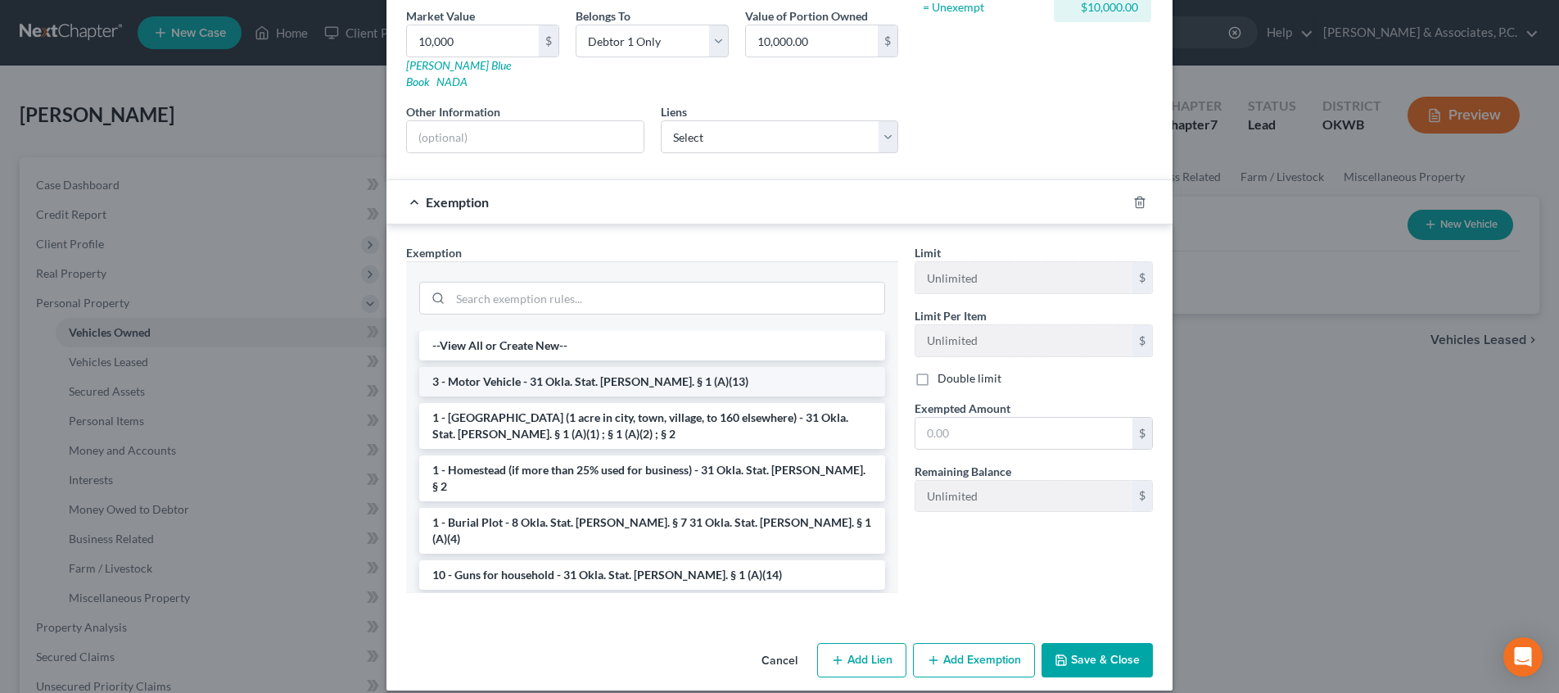
click at [630, 367] on li "3 - Motor Vehicle - 31 Okla. Stat. [PERSON_NAME]. § 1 (A)(13)" at bounding box center [652, 381] width 466 height 29
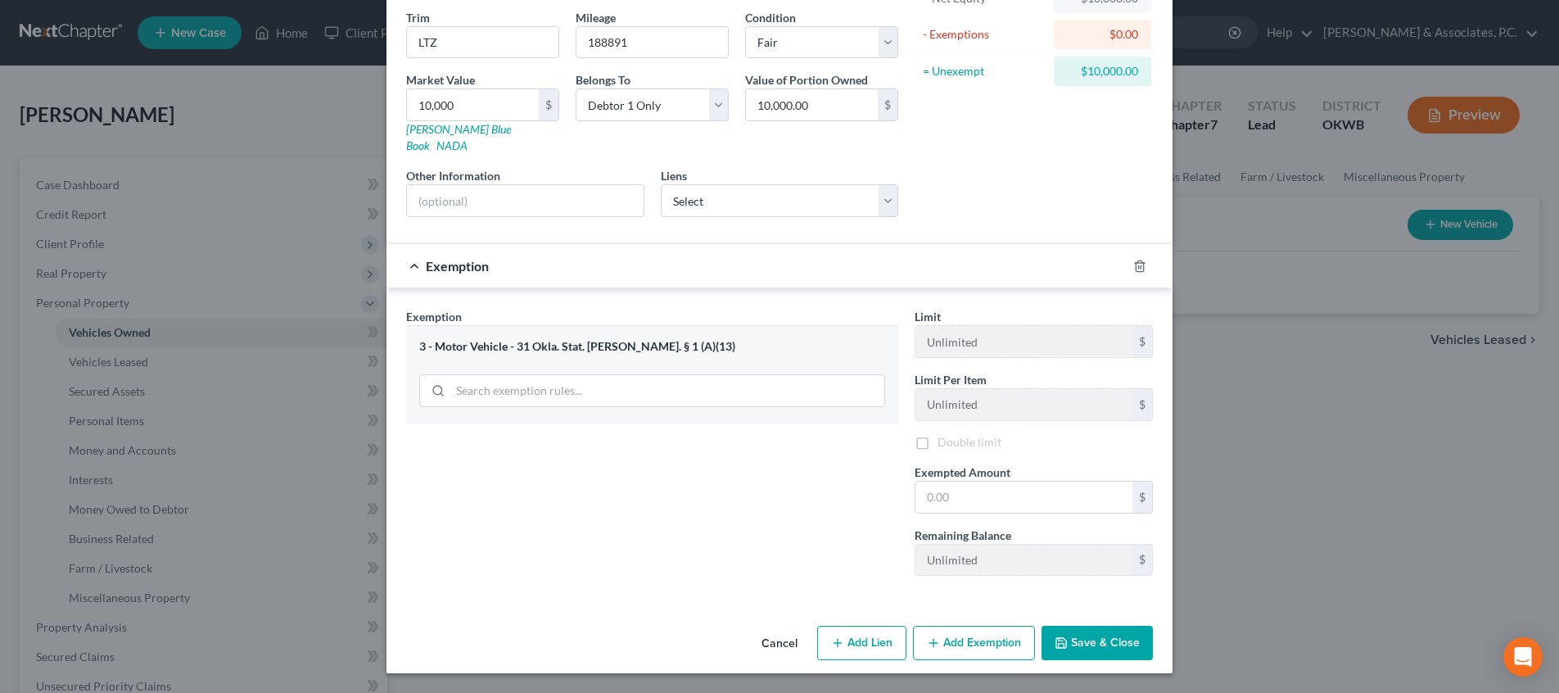
scroll to position [176, 0]
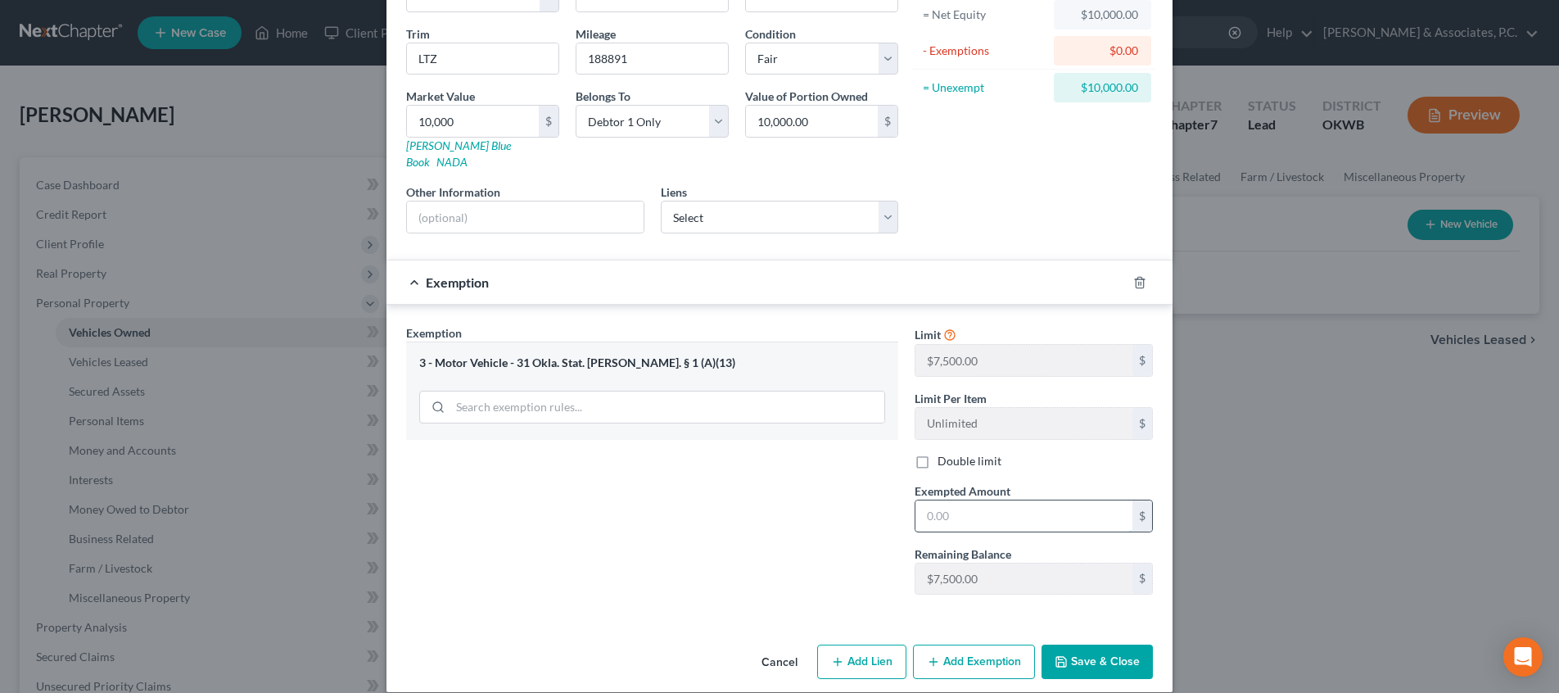
click at [950, 500] on input "text" at bounding box center [1023, 515] width 217 height 31
type input "7,500"
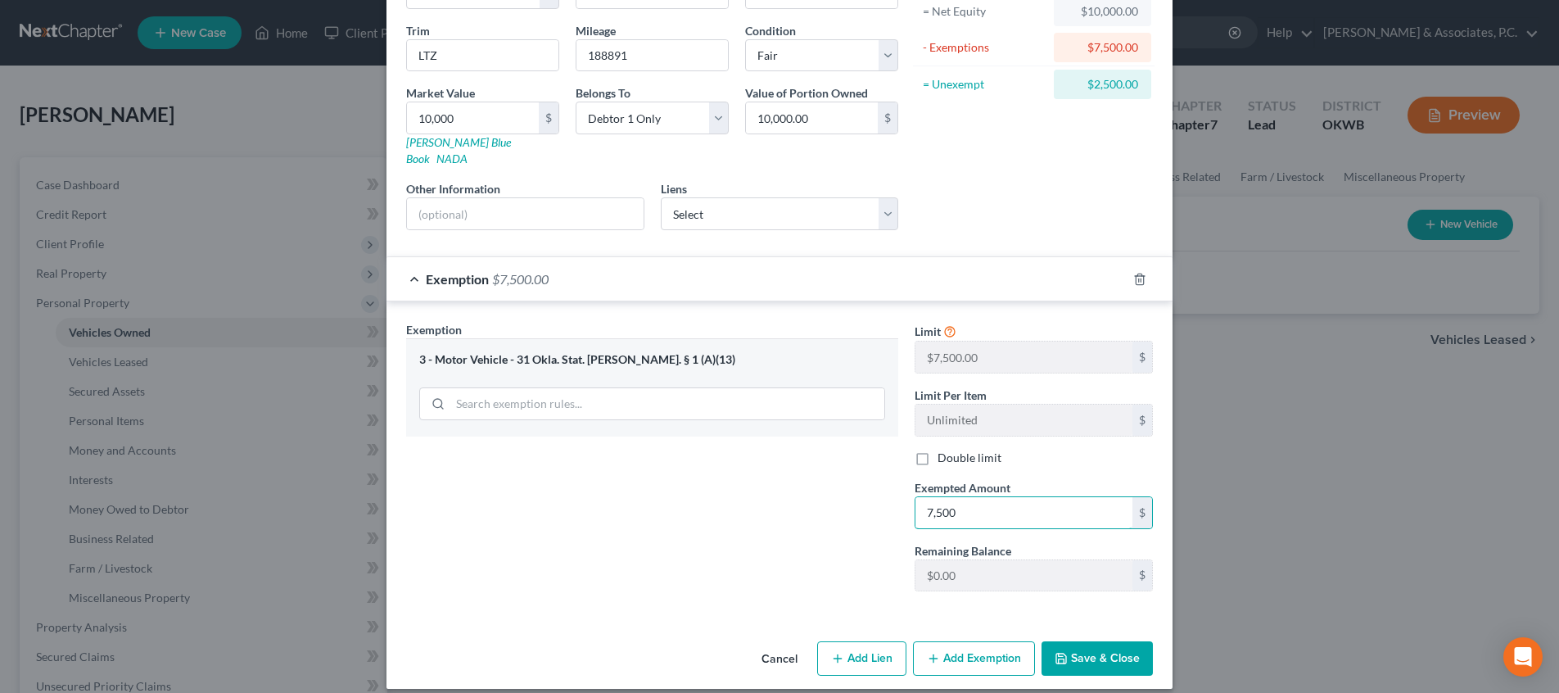
scroll to position [178, 0]
click at [1074, 642] on button "Save & Close" at bounding box center [1096, 659] width 111 height 34
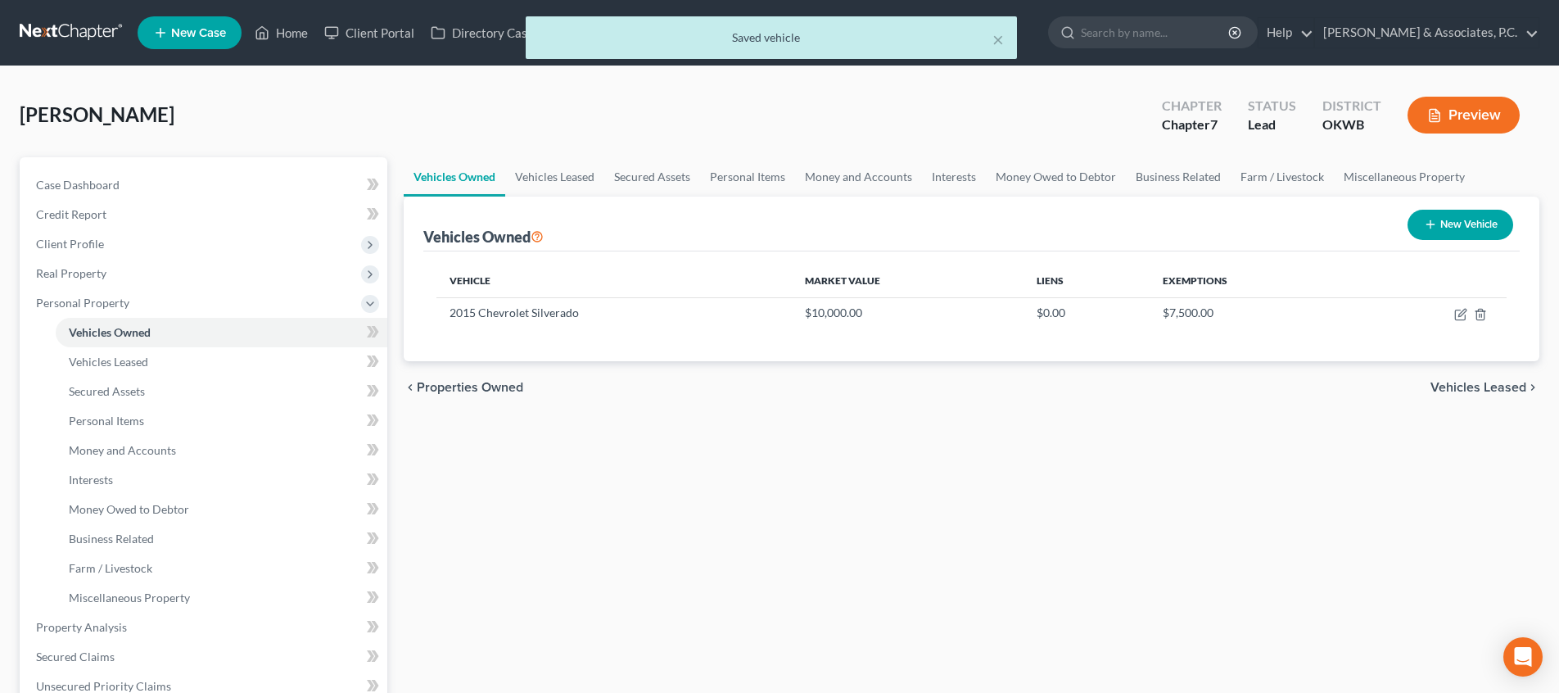
click at [1428, 222] on icon "button" at bounding box center [1429, 224] width 13 height 13
select select "0"
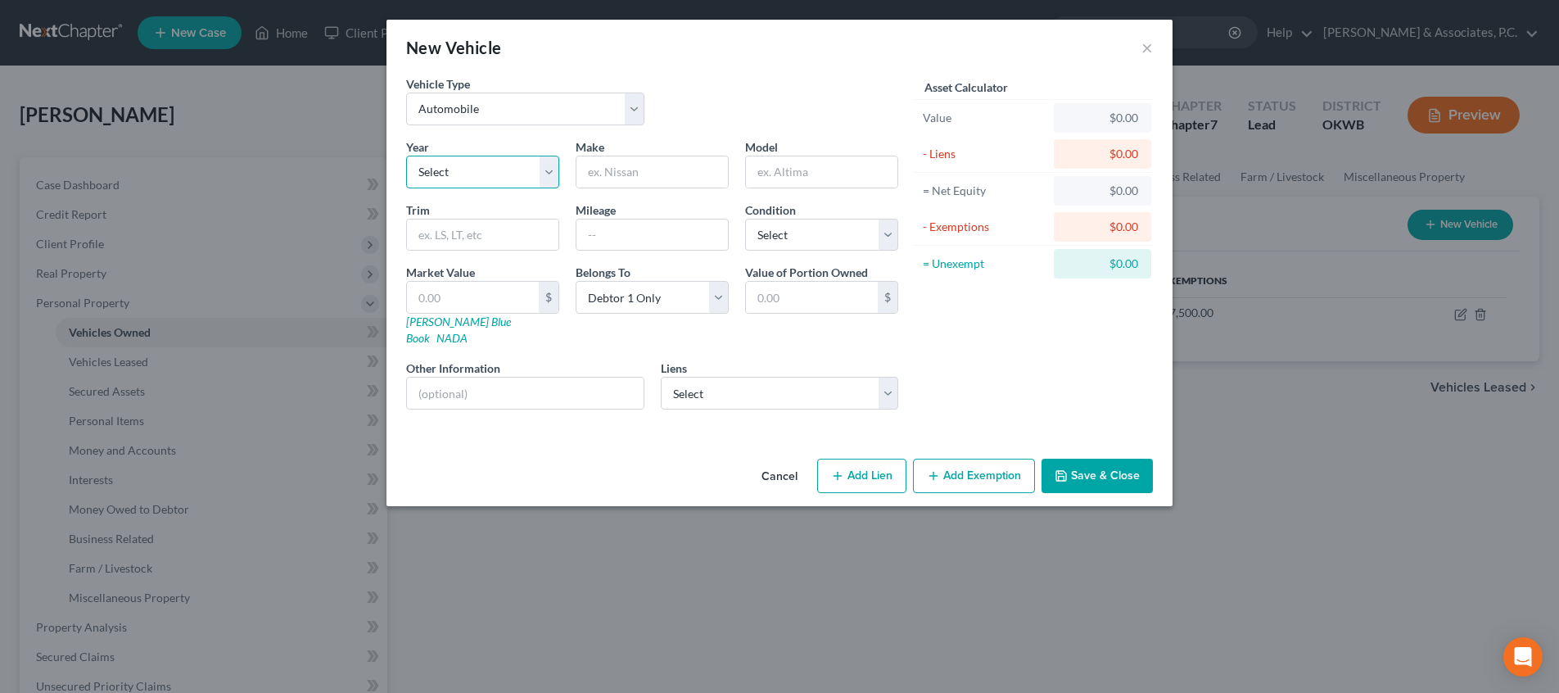
select select "13"
click at [603, 175] on input "text" at bounding box center [651, 171] width 151 height 31
type input "Chevrolet"
type input "Camaro Z71"
type input "RS"
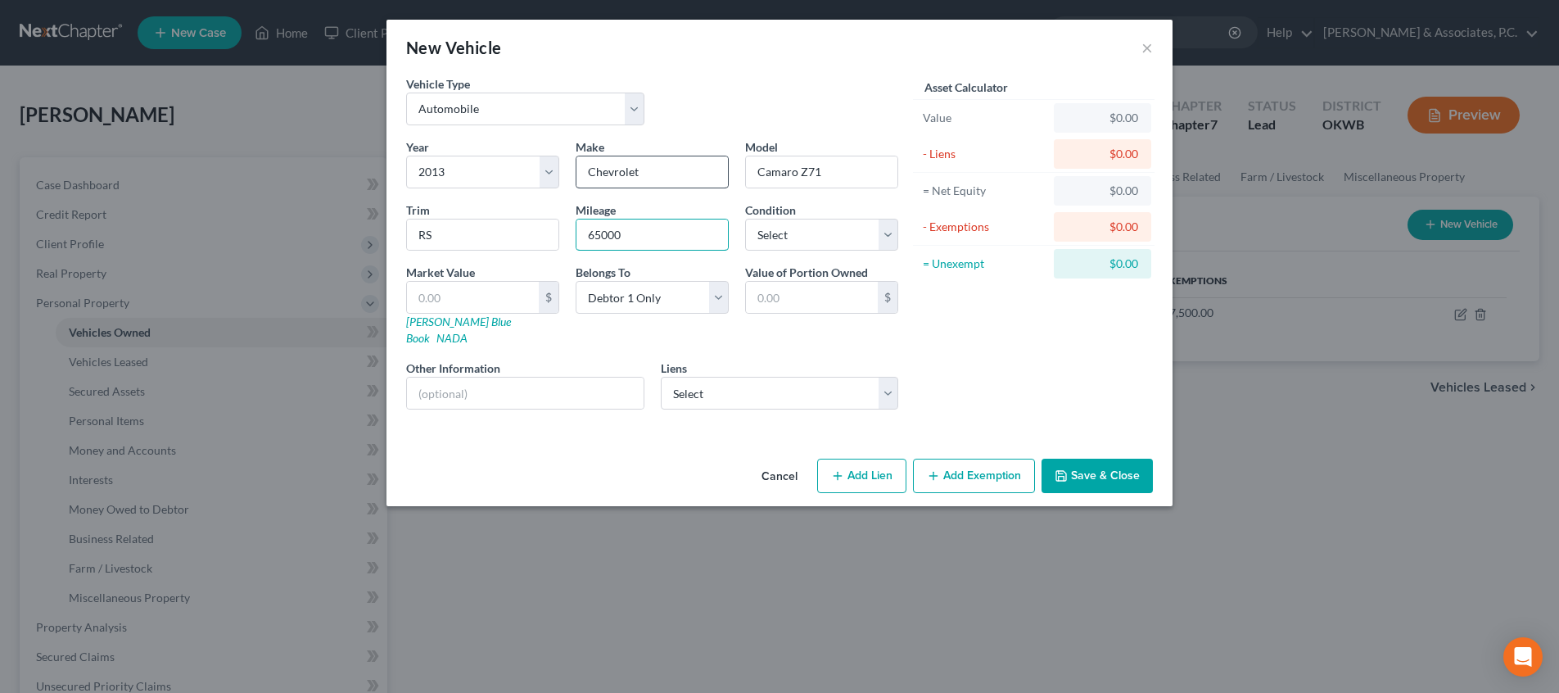
type input "65000"
select select "4"
click at [536, 377] on input "text" at bounding box center [525, 392] width 237 height 31
type input "Does not currently run"
click at [503, 295] on input "text" at bounding box center [473, 297] width 132 height 31
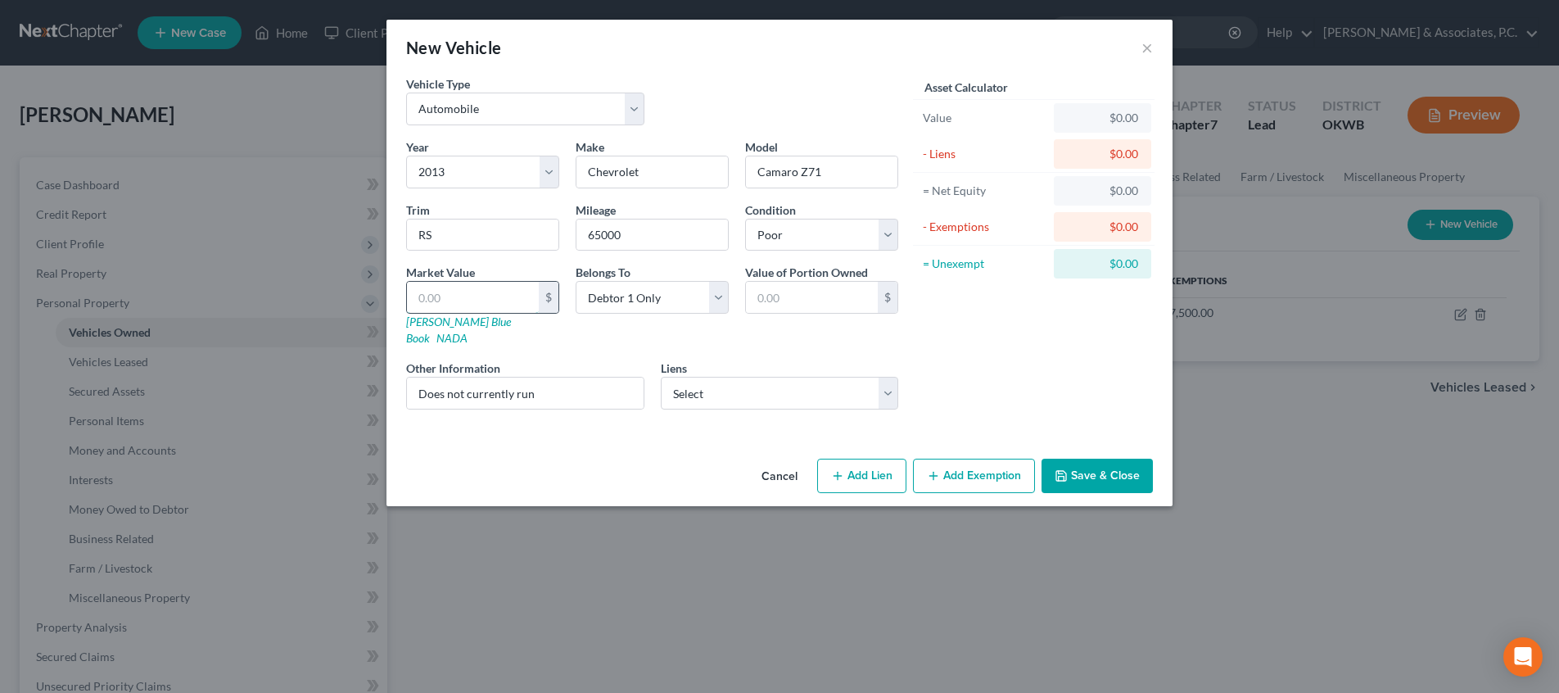
type input "1"
type input "1.00"
type input "15"
type input "15.00"
type input "150"
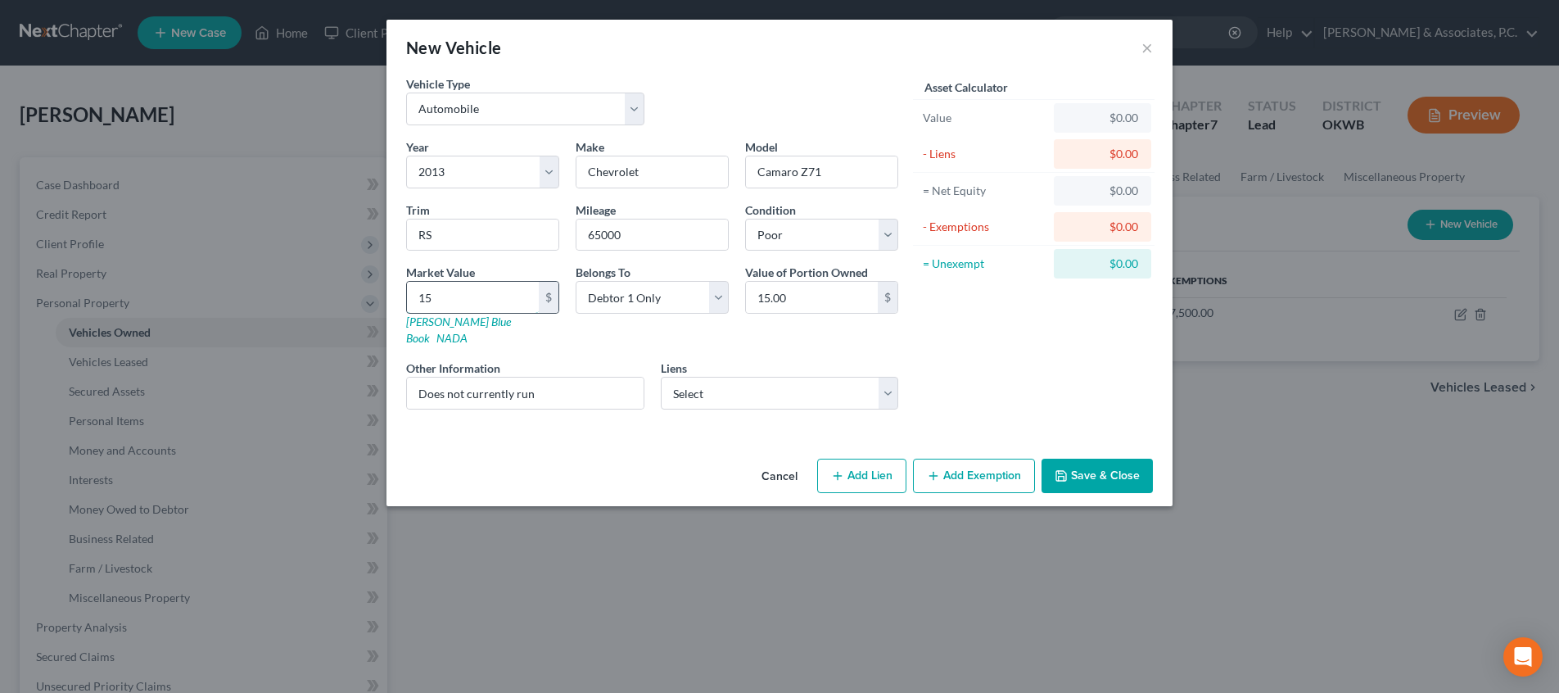
type input "150.00"
type input "1500"
type input "1,500.00"
type input "1,5000"
type input "15,000.00"
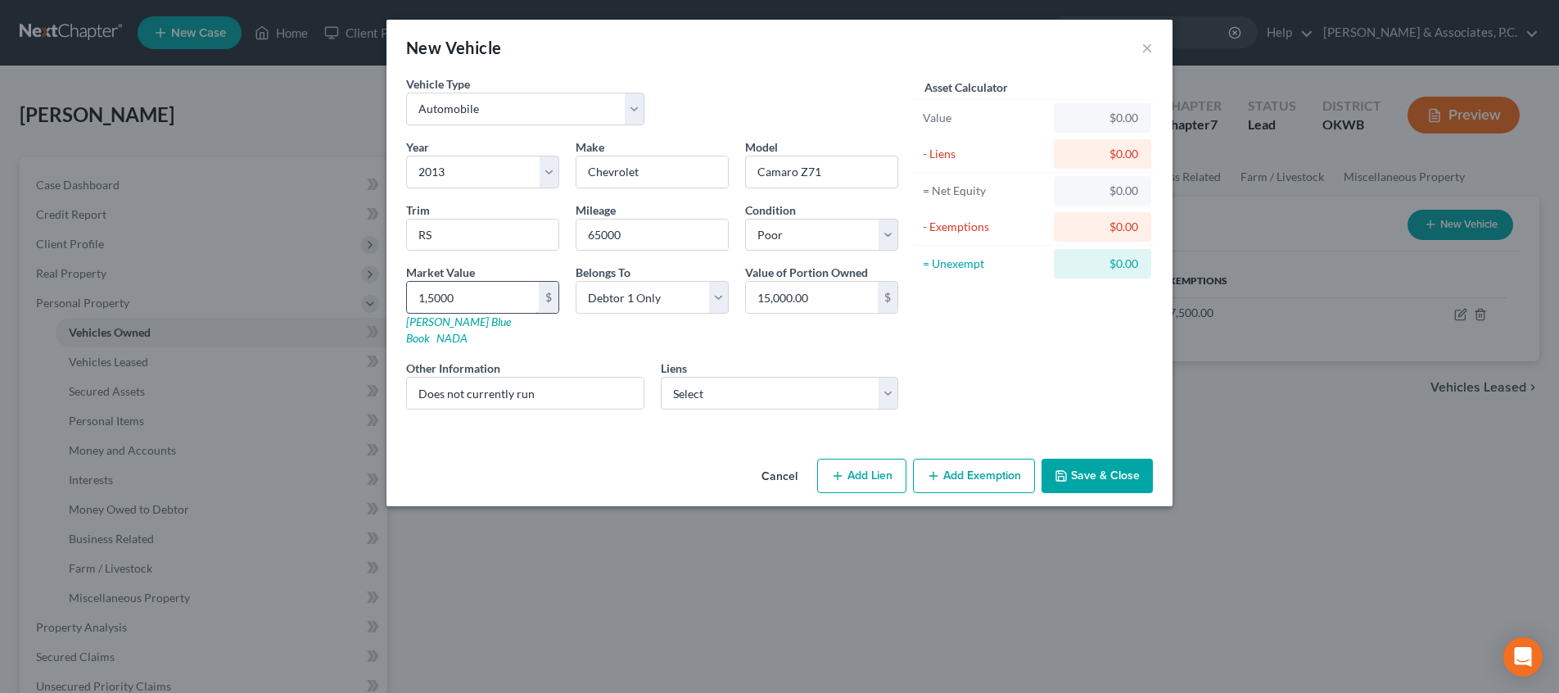
type input "15,000"
select select "3"
click at [1122, 458] on button "Save & Close" at bounding box center [1096, 475] width 111 height 34
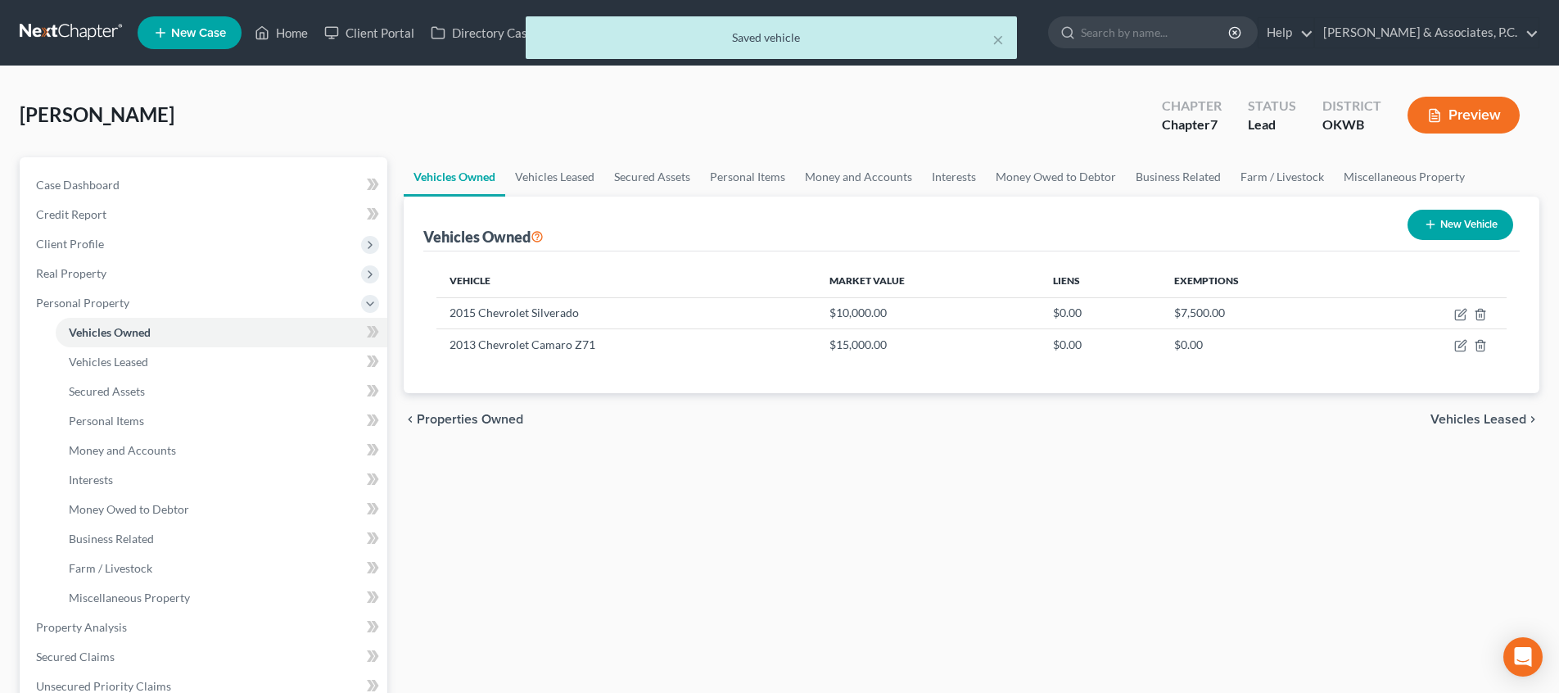
click at [1475, 424] on span "Vehicles Leased" at bounding box center [1478, 419] width 96 height 13
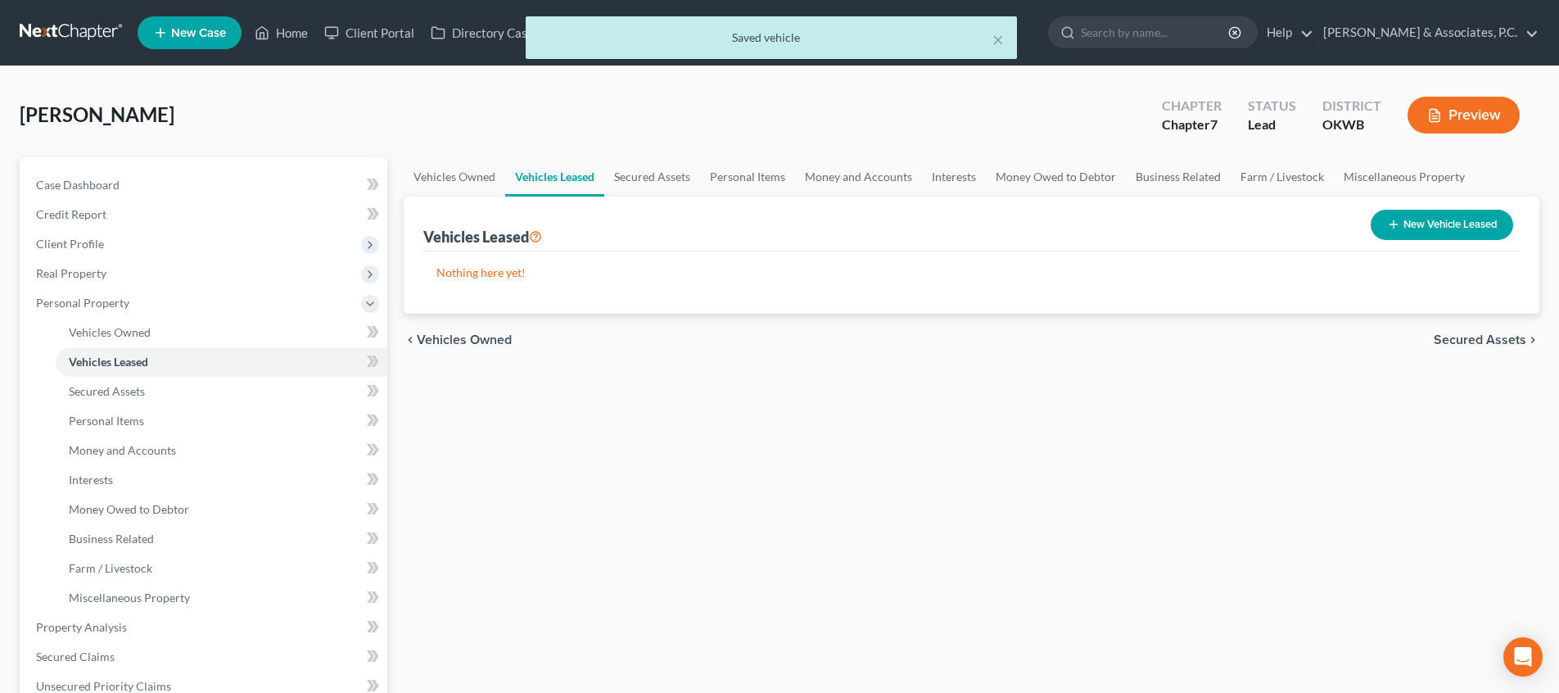
click at [1478, 341] on span "Secured Assets" at bounding box center [1479, 339] width 92 height 13
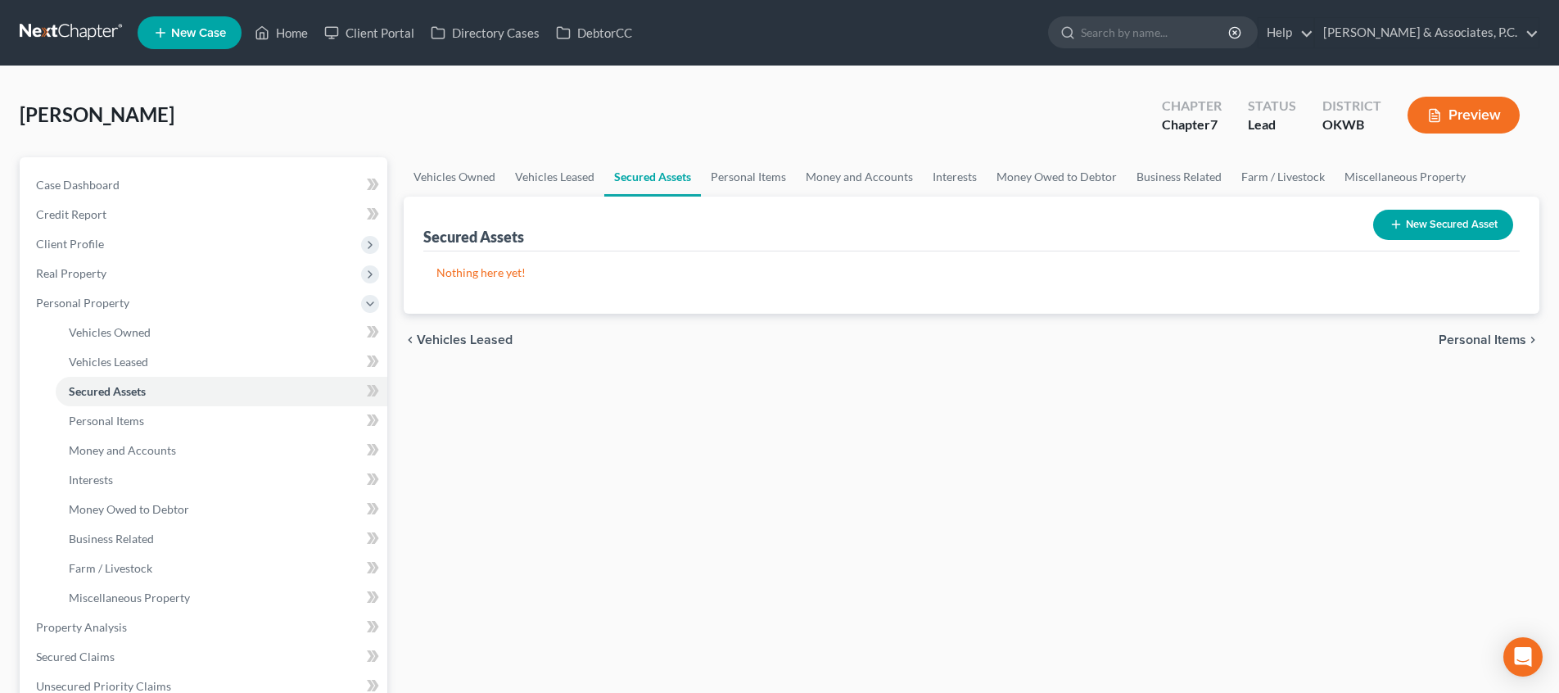
click at [1477, 344] on span "Personal Items" at bounding box center [1482, 339] width 88 height 13
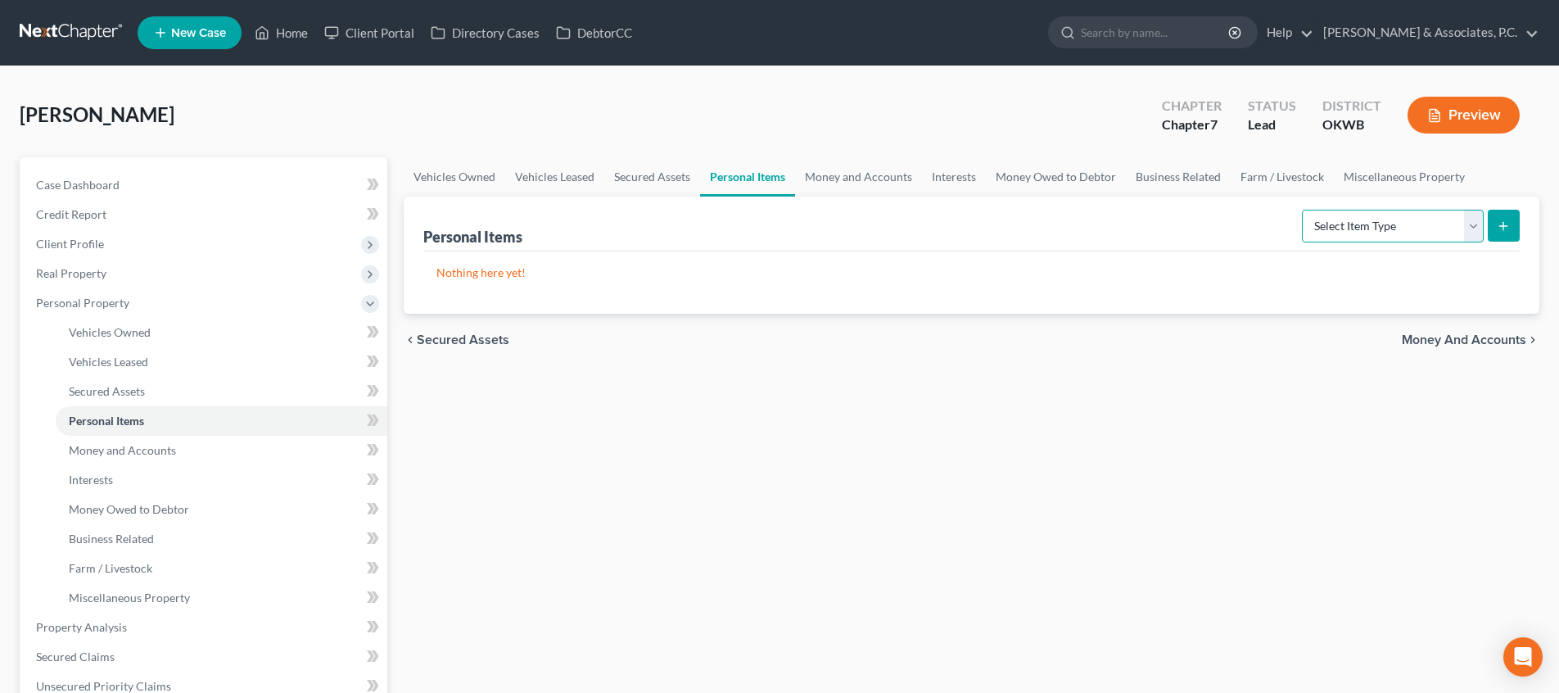
select select "clothing"
click at [1495, 229] on button "submit" at bounding box center [1503, 226] width 32 height 32
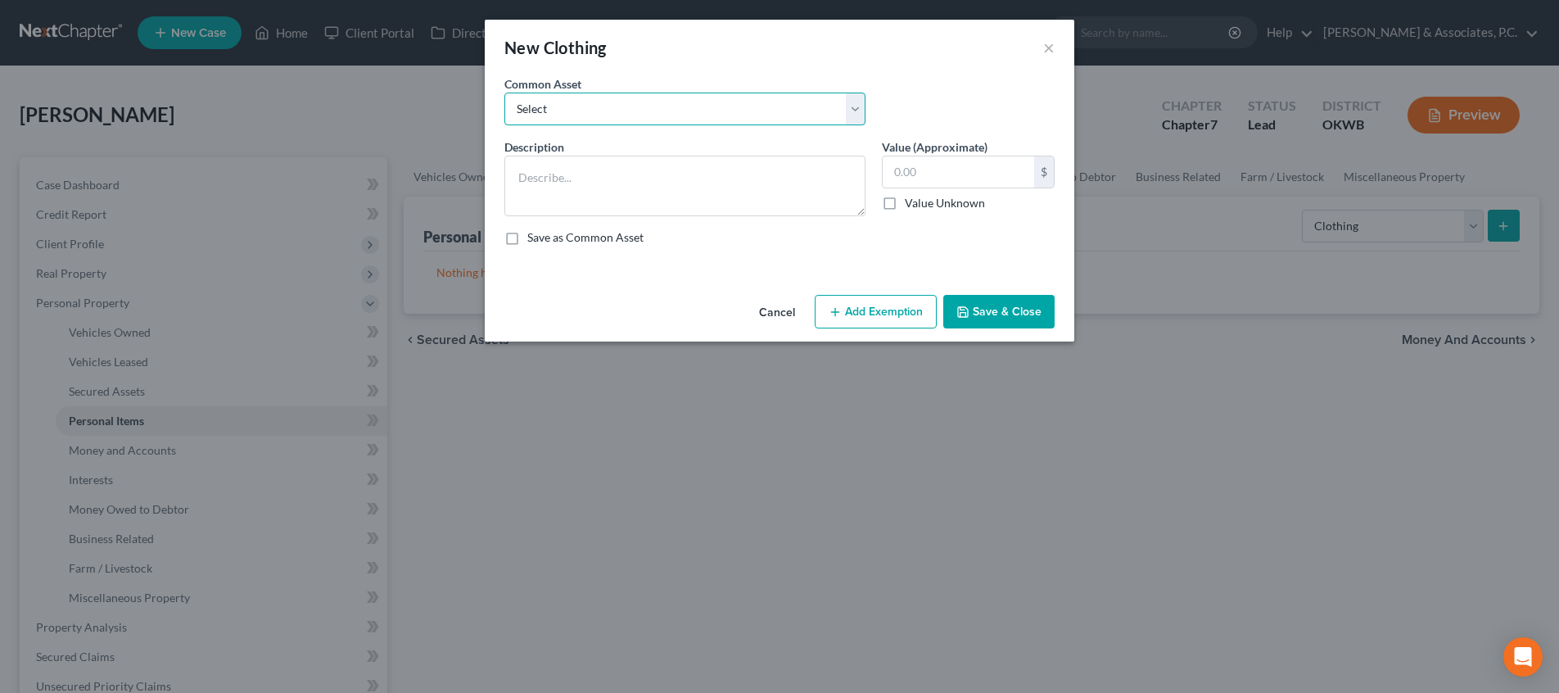
select select "0"
type textarea "Clothing"
click at [575, 190] on textarea "Clothing" at bounding box center [684, 186] width 361 height 61
click at [919, 178] on input "5,000.00" at bounding box center [957, 171] width 151 height 31
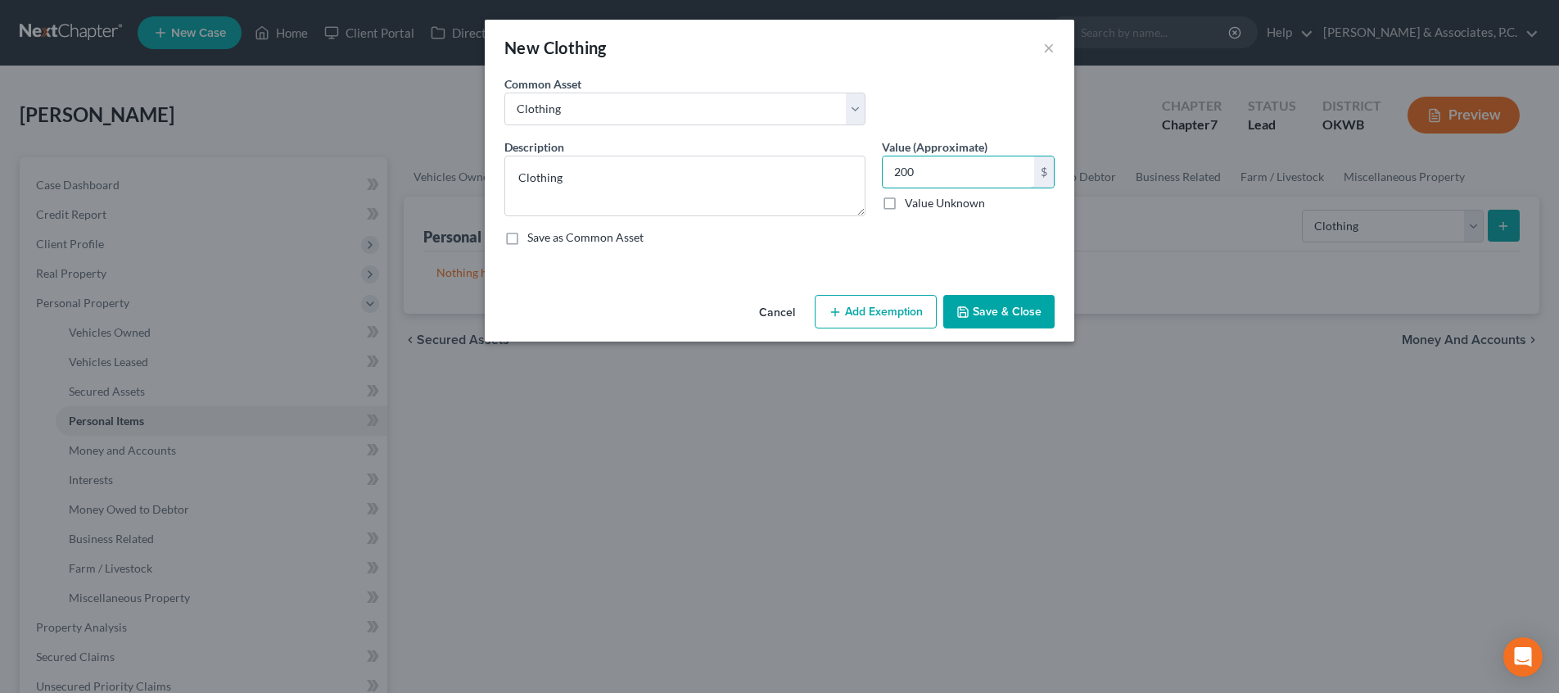
type input "200"
click at [887, 310] on button "Add Exemption" at bounding box center [875, 312] width 122 height 34
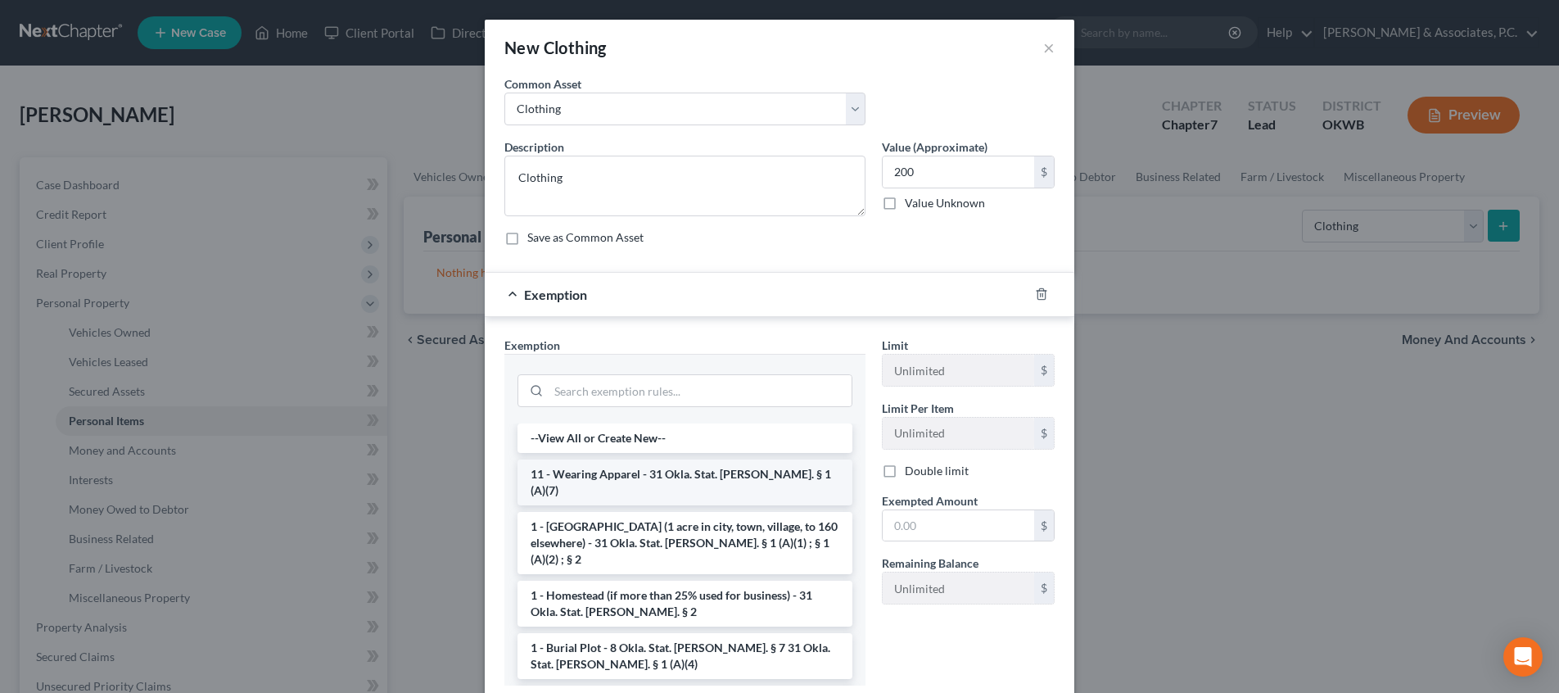
click at [649, 471] on li "11 - Wearing Apparel - 31 Okla. Stat. [PERSON_NAME]. § 1 (A)(7)" at bounding box center [684, 482] width 335 height 46
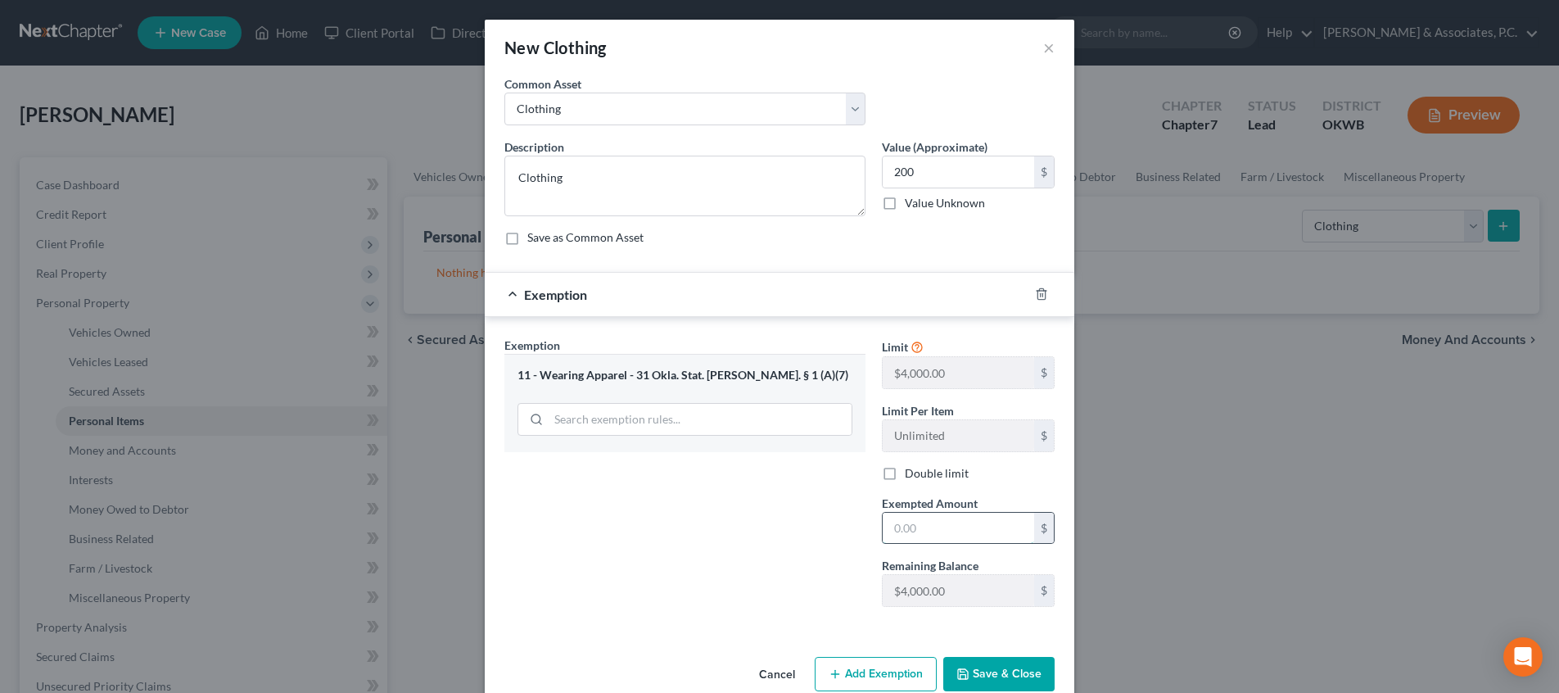
click at [928, 535] on input "text" at bounding box center [957, 527] width 151 height 31
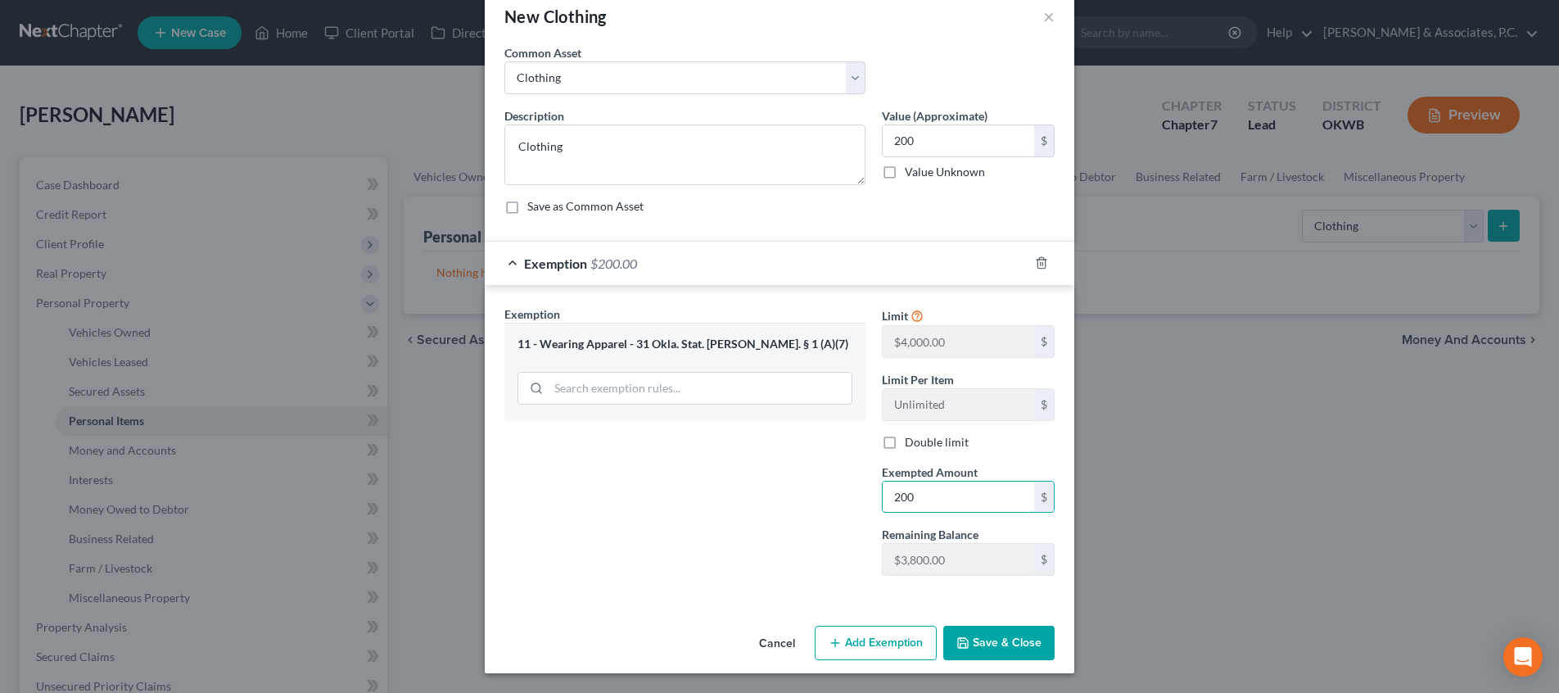
scroll to position [31, 0]
type input "200"
click at [977, 630] on button "Save & Close" at bounding box center [998, 642] width 111 height 34
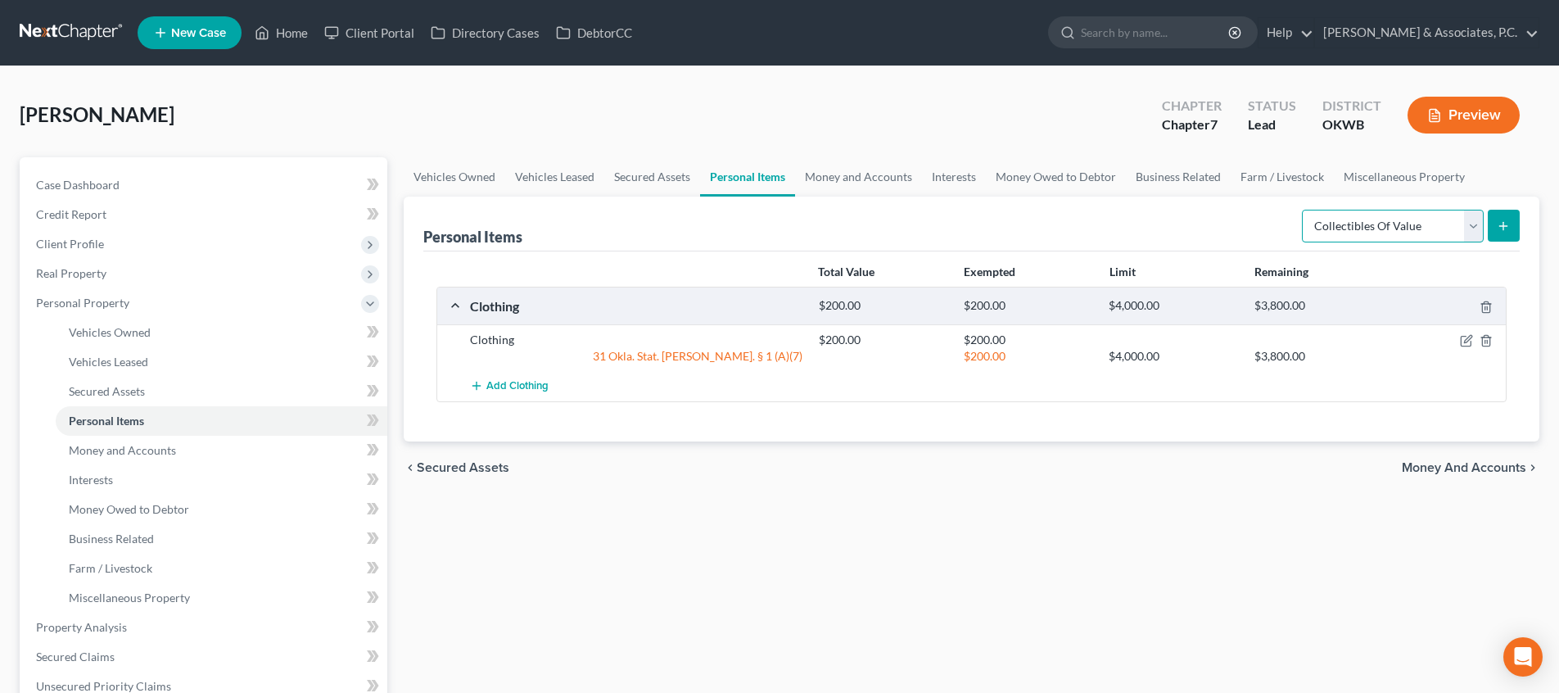
select select "electronics"
click at [1509, 220] on icon "submit" at bounding box center [1502, 225] width 13 height 13
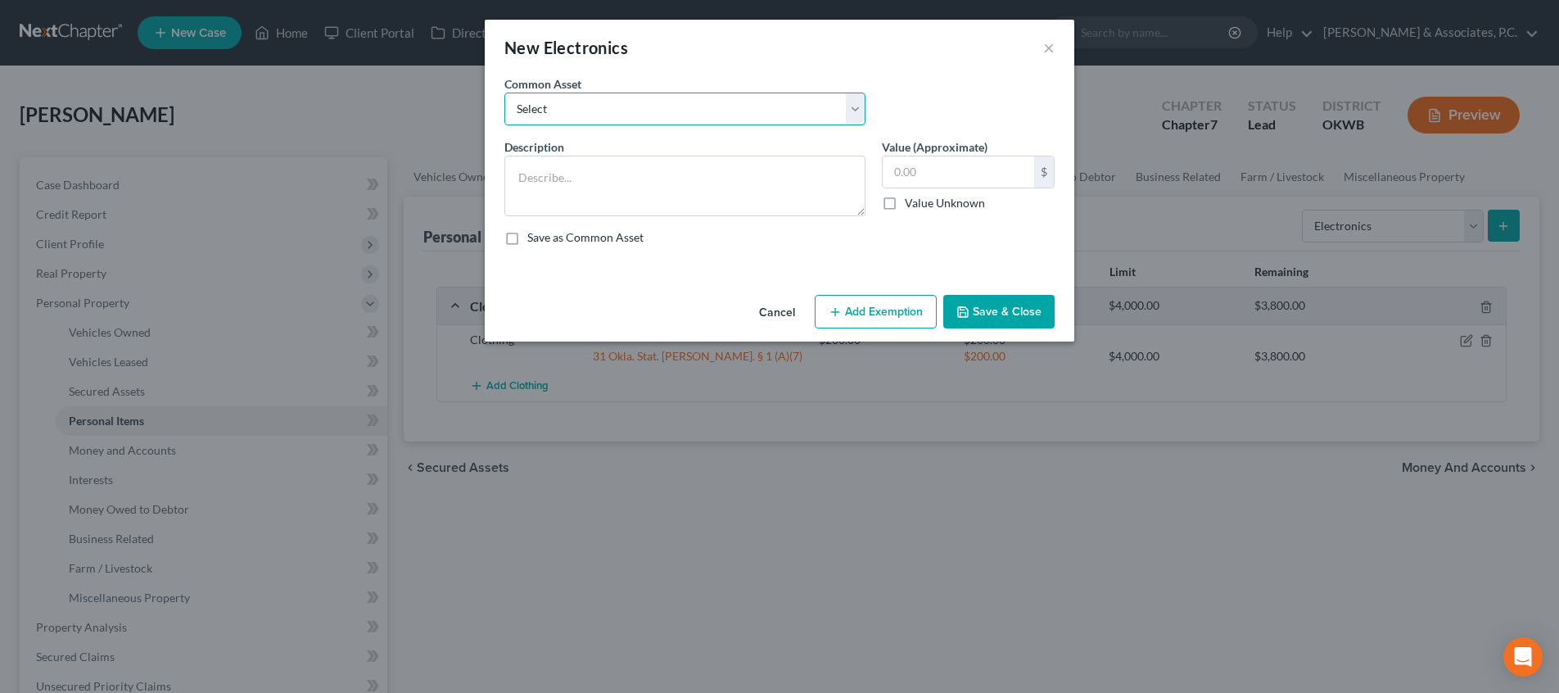
select select "0"
type textarea "Electronics"
click at [958, 167] on input "2,200.00" at bounding box center [957, 171] width 151 height 31
type input "600"
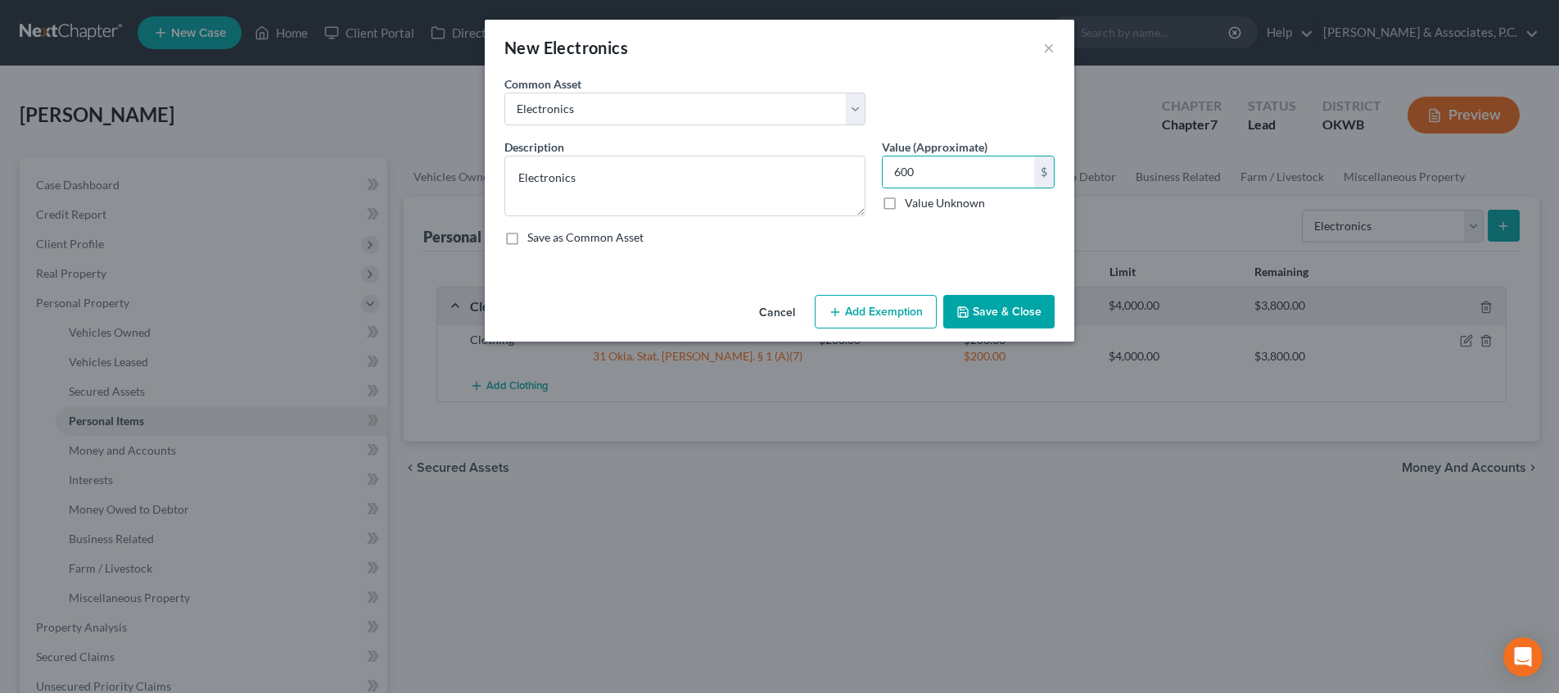
click at [864, 317] on button "Add Exemption" at bounding box center [875, 312] width 122 height 34
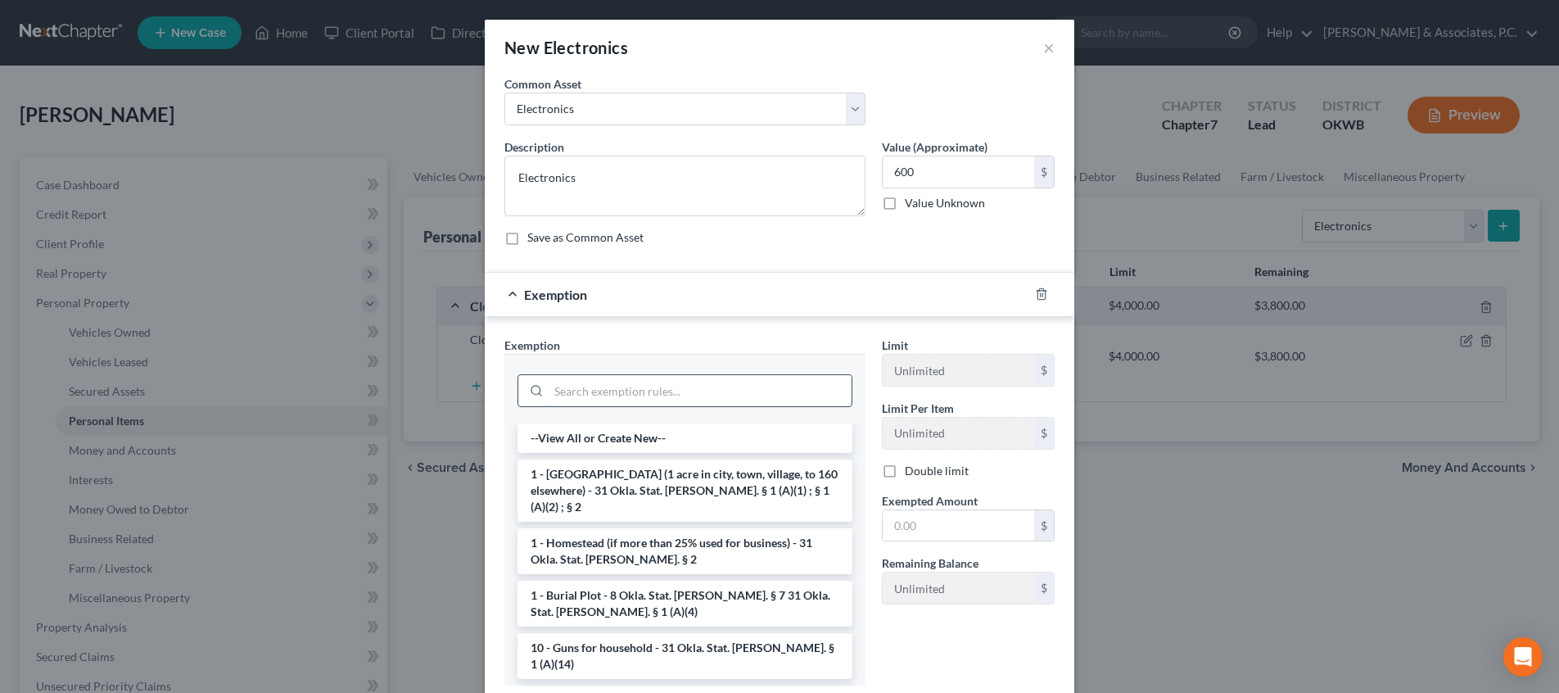
click at [784, 393] on input "search" at bounding box center [699, 390] width 303 height 31
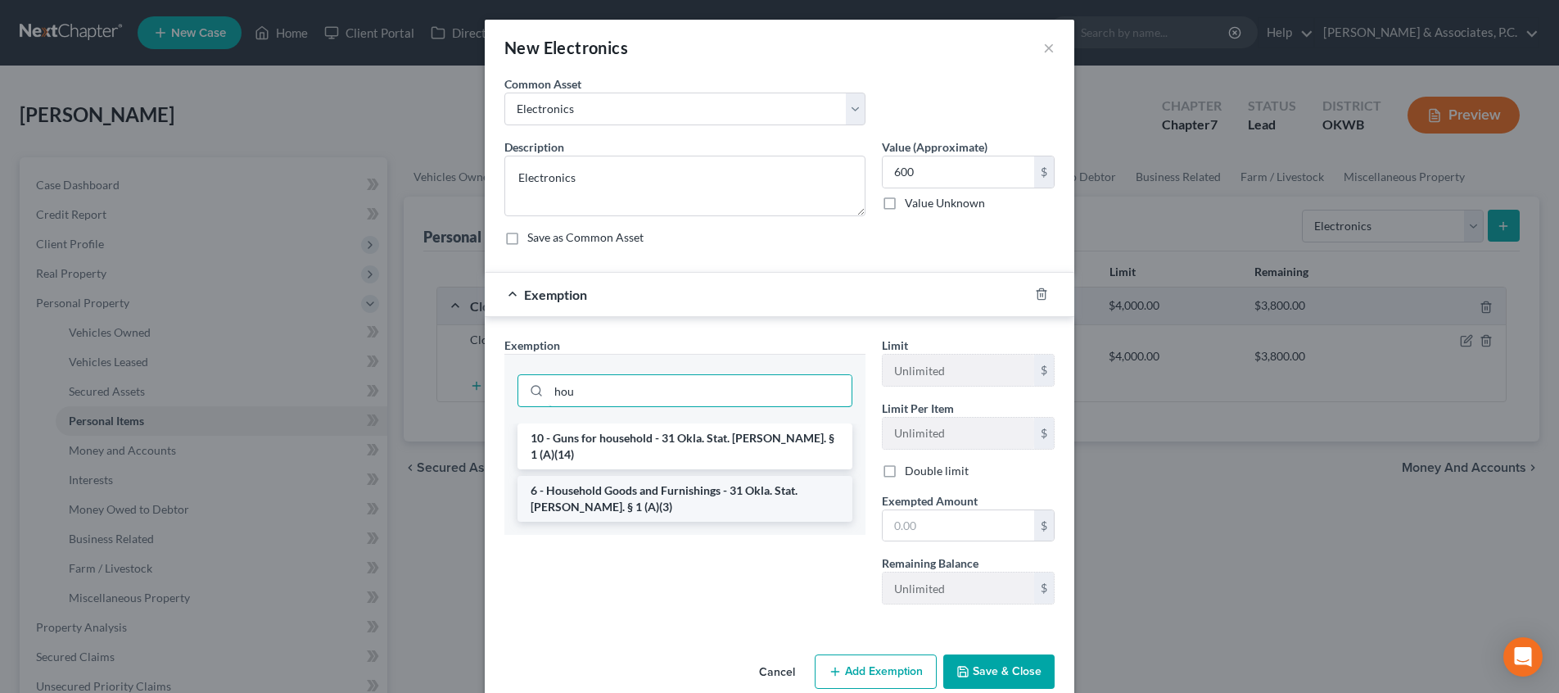
type input "hou"
click at [760, 479] on li "6 - Household Goods and Furnishings - 31 Okla. Stat. [PERSON_NAME]. § 1 (A)(3)" at bounding box center [684, 499] width 335 height 46
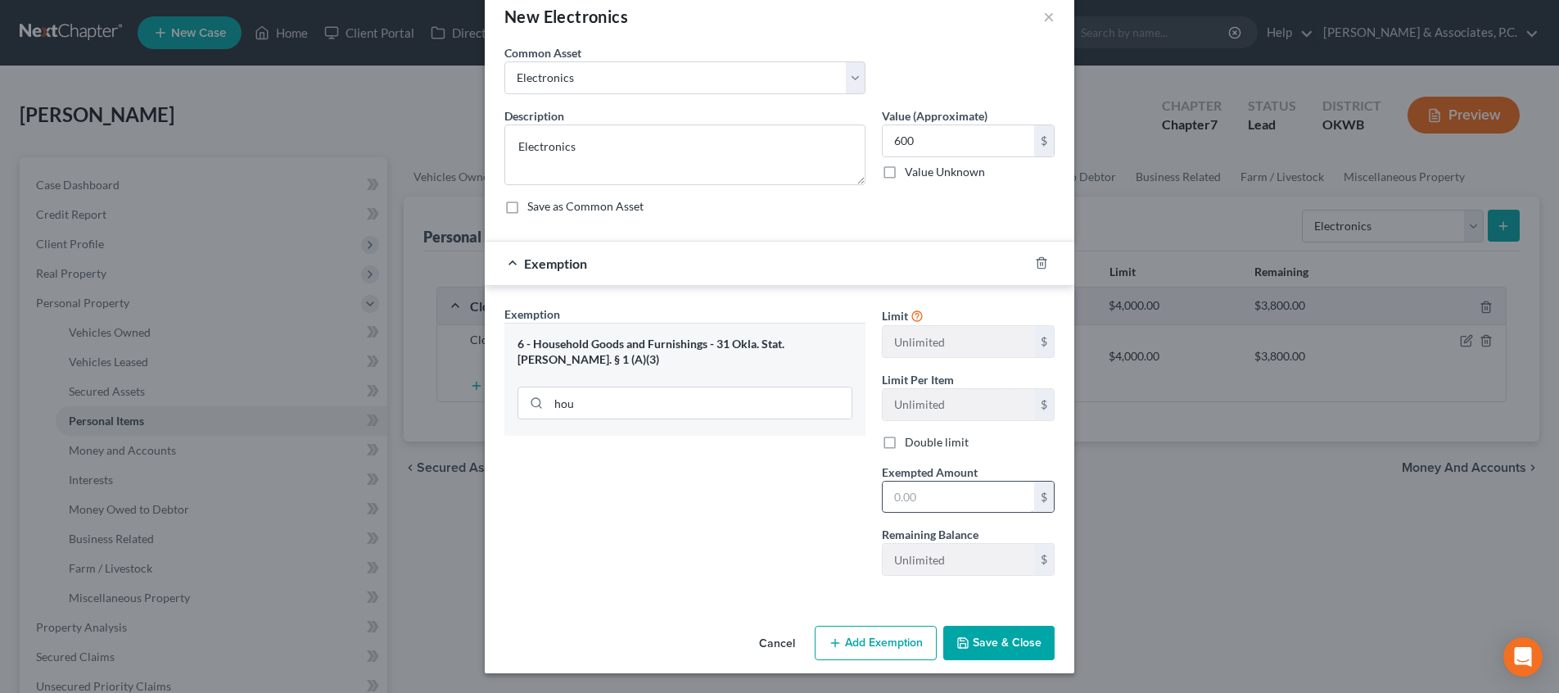
click at [946, 496] on input "text" at bounding box center [957, 496] width 151 height 31
type input "600"
click at [988, 650] on button "Save & Close" at bounding box center [998, 642] width 111 height 34
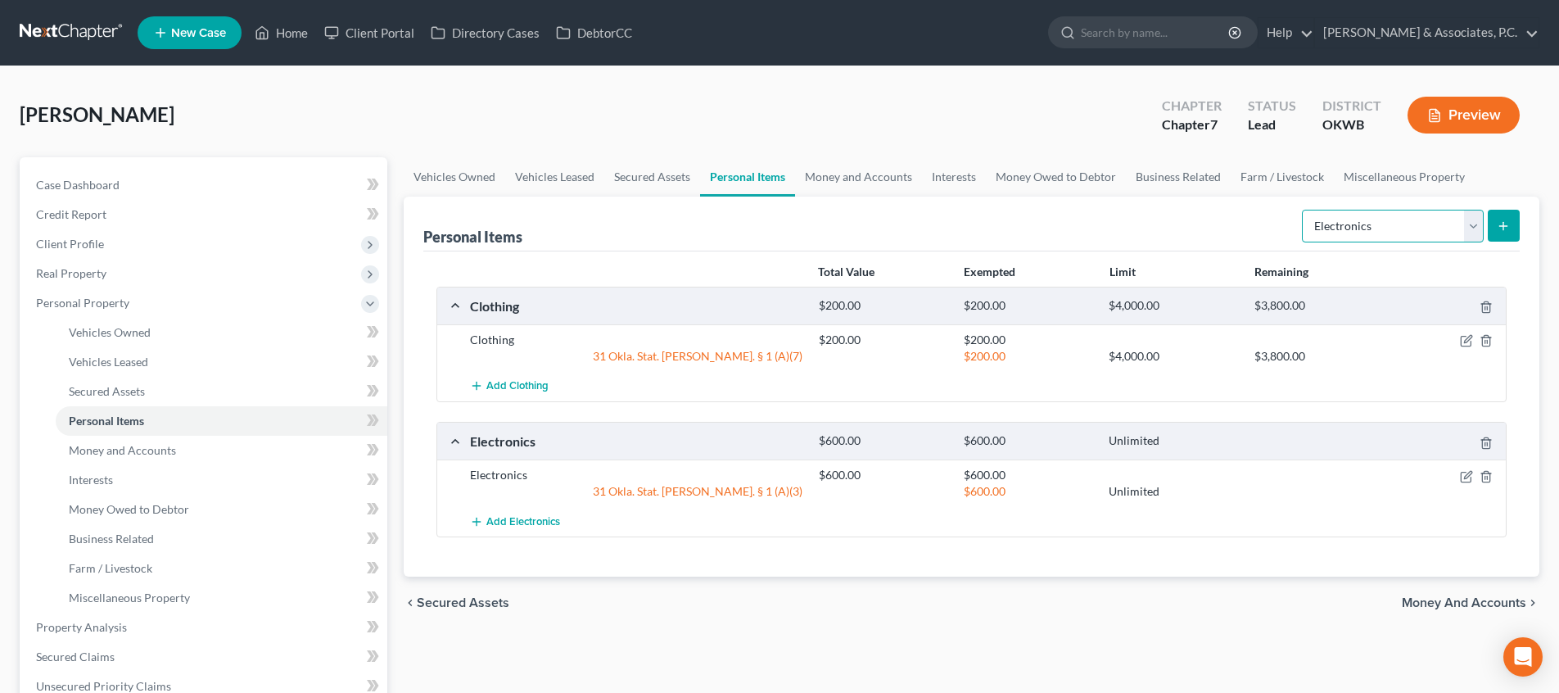
select select "household_goods"
click at [1499, 228] on icon "submit" at bounding box center [1502, 225] width 13 height 13
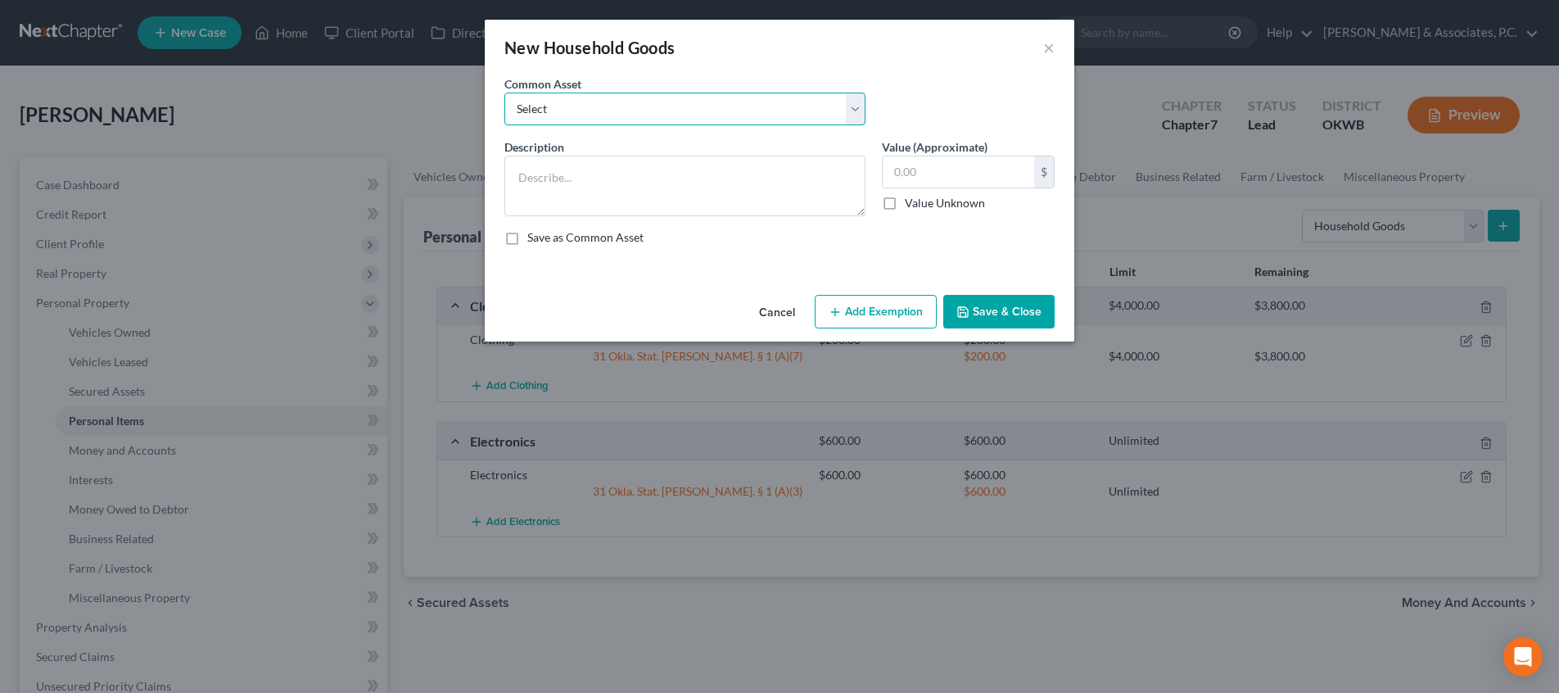
select select "0"
type textarea "Furniture and household goods"
click at [923, 174] on input "2,000.00" at bounding box center [957, 171] width 151 height 31
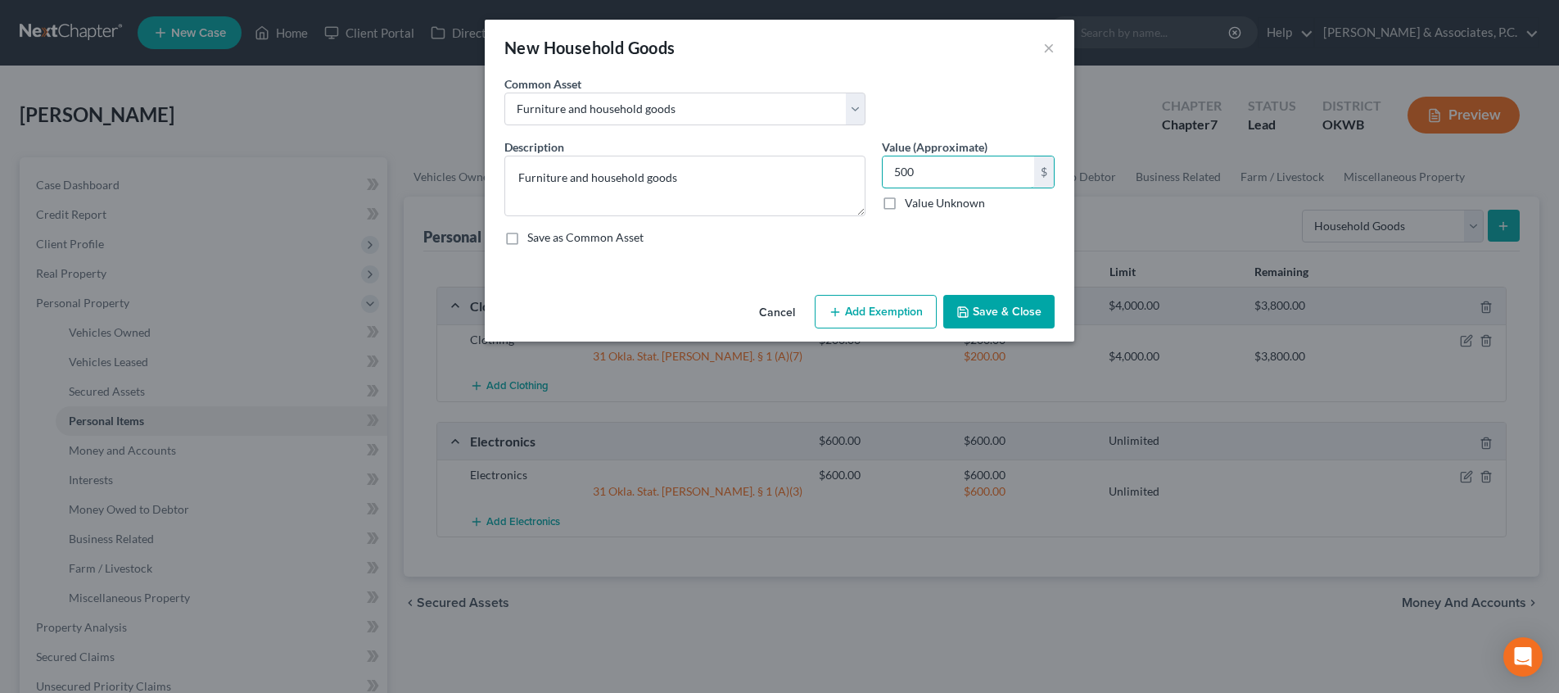
type input "500"
click at [900, 318] on button "Add Exemption" at bounding box center [875, 312] width 122 height 34
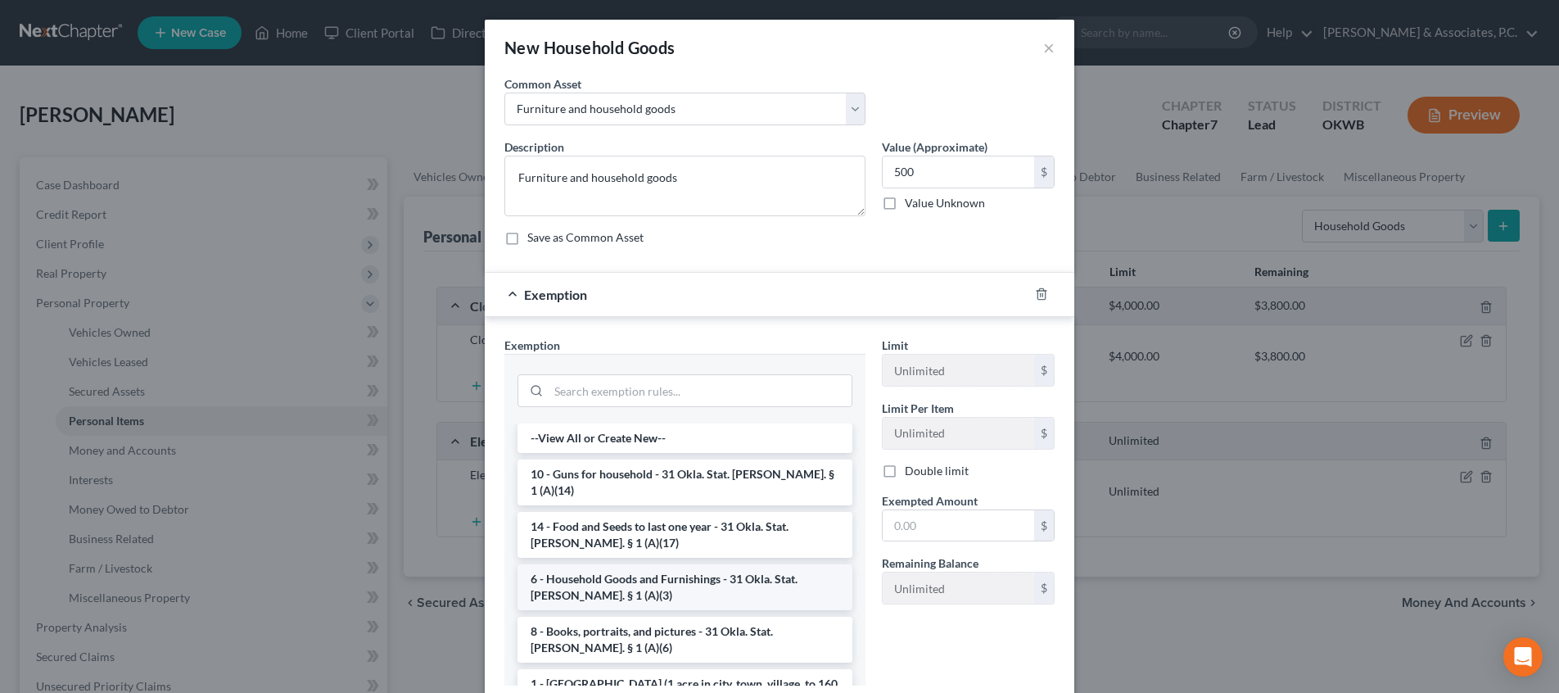
click at [670, 575] on li "6 - Household Goods and Furnishings - 31 Okla. Stat. [PERSON_NAME]. § 1 (A)(3)" at bounding box center [684, 587] width 335 height 46
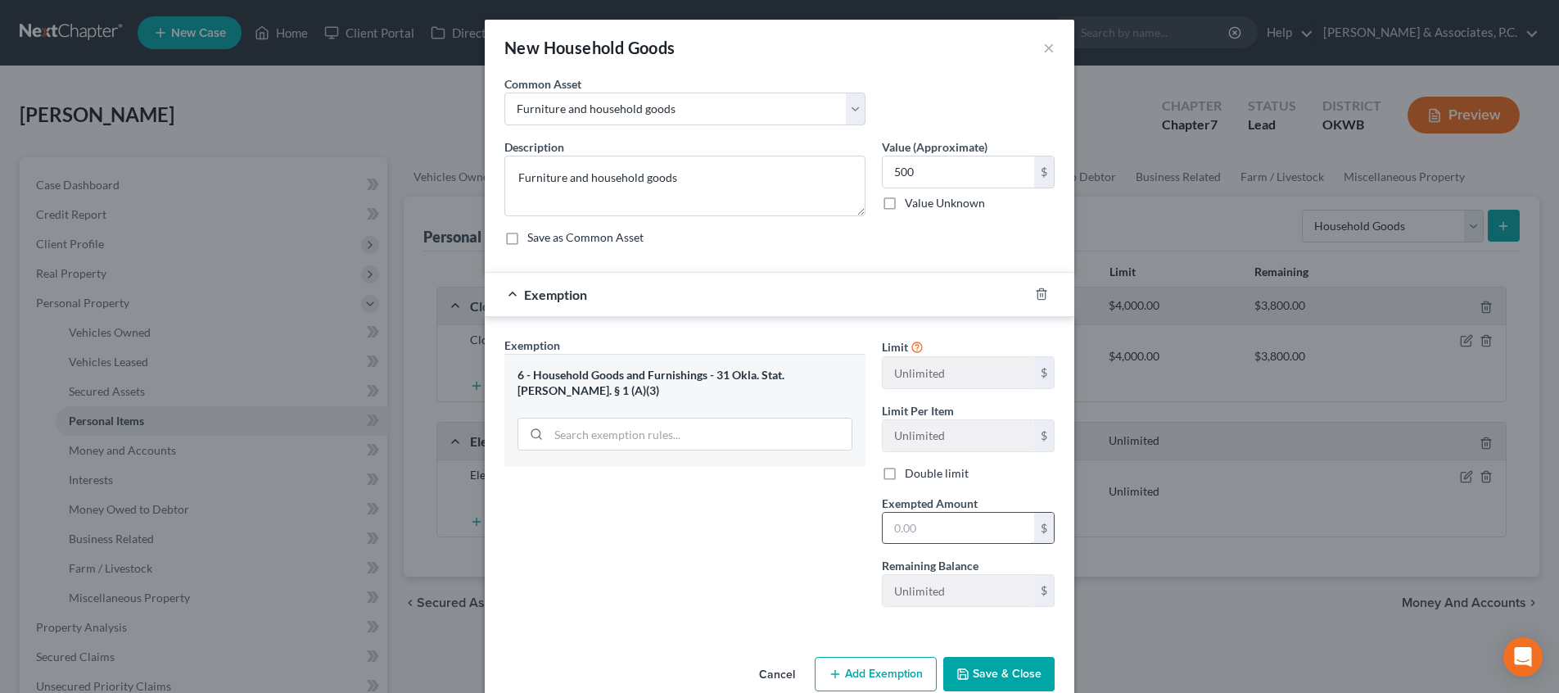
click at [937, 525] on input "text" at bounding box center [957, 527] width 151 height 31
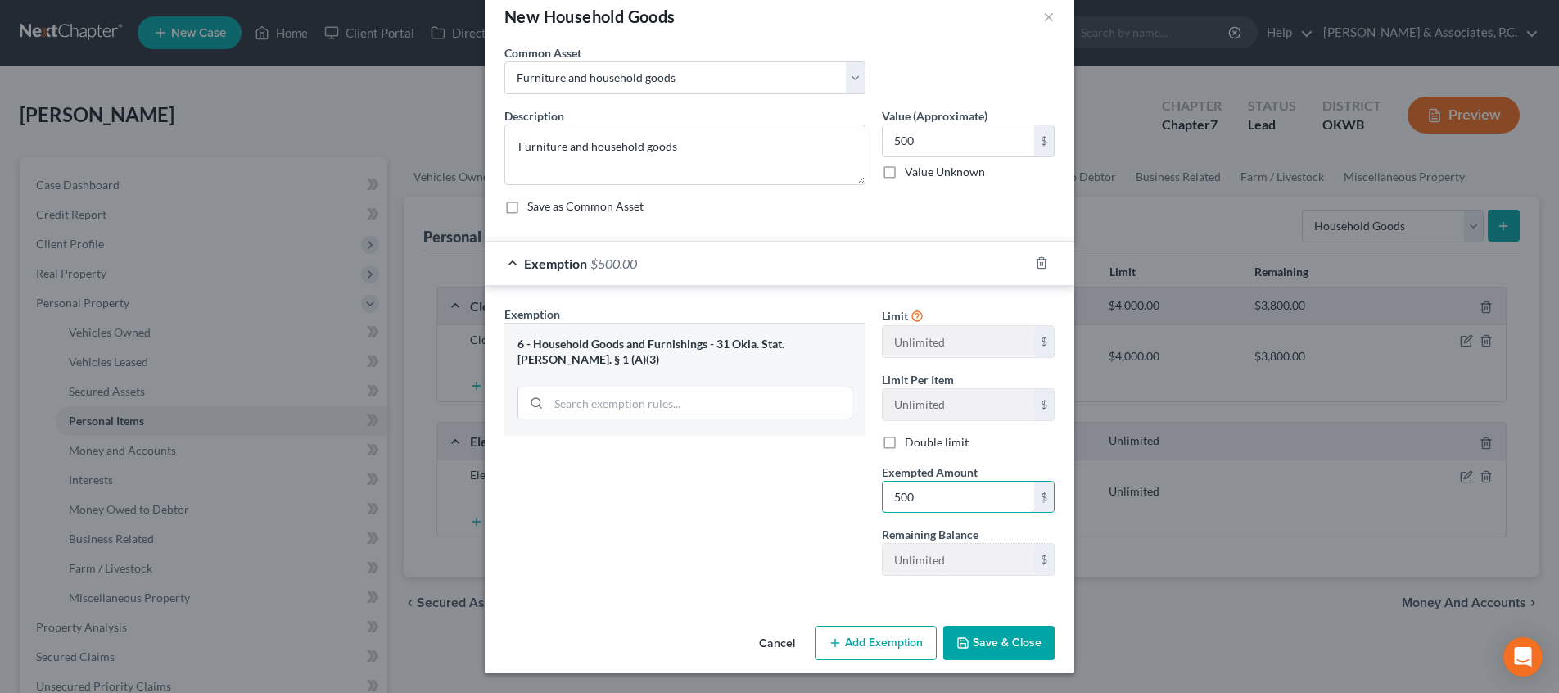
type input "500"
click at [964, 645] on icon "button" at bounding box center [962, 642] width 13 height 13
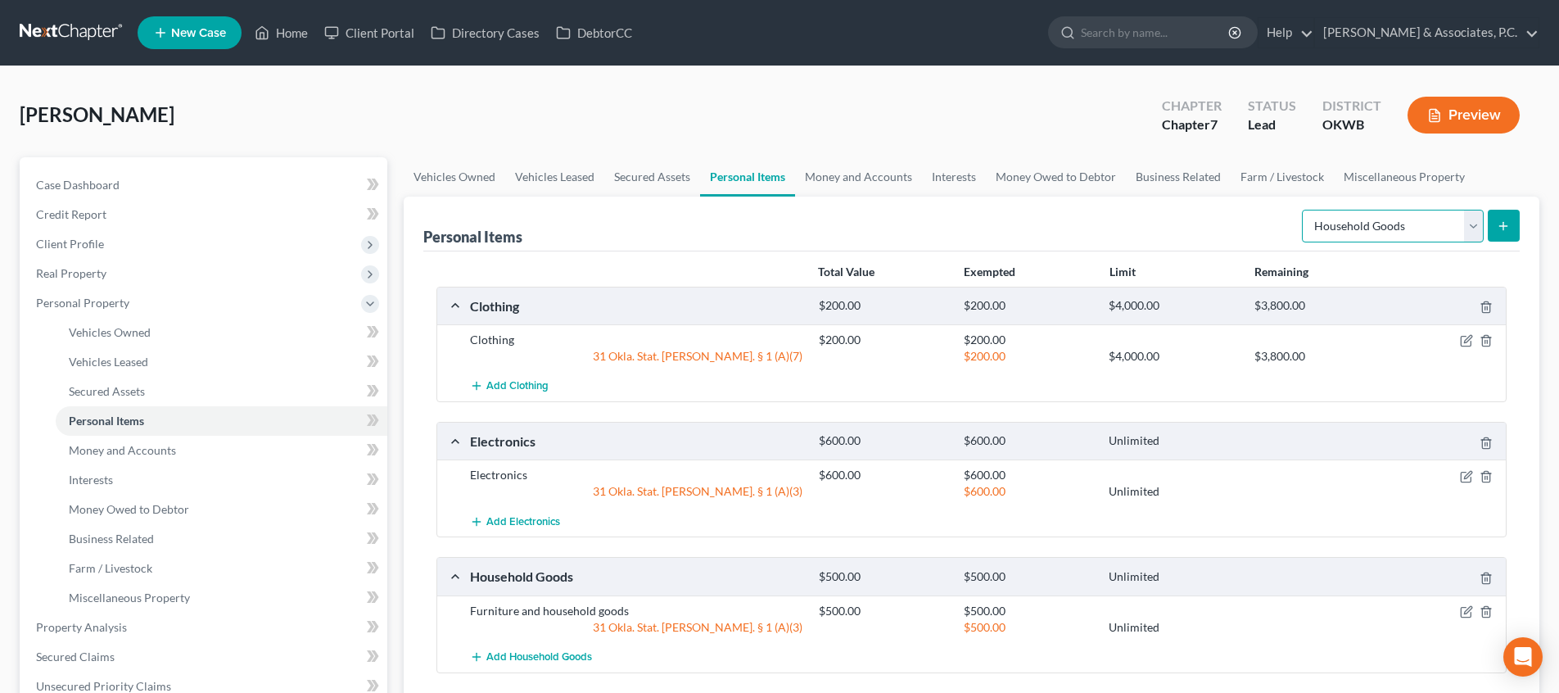
select select "jewelry"
click at [1503, 228] on line "submit" at bounding box center [1503, 225] width 0 height 7
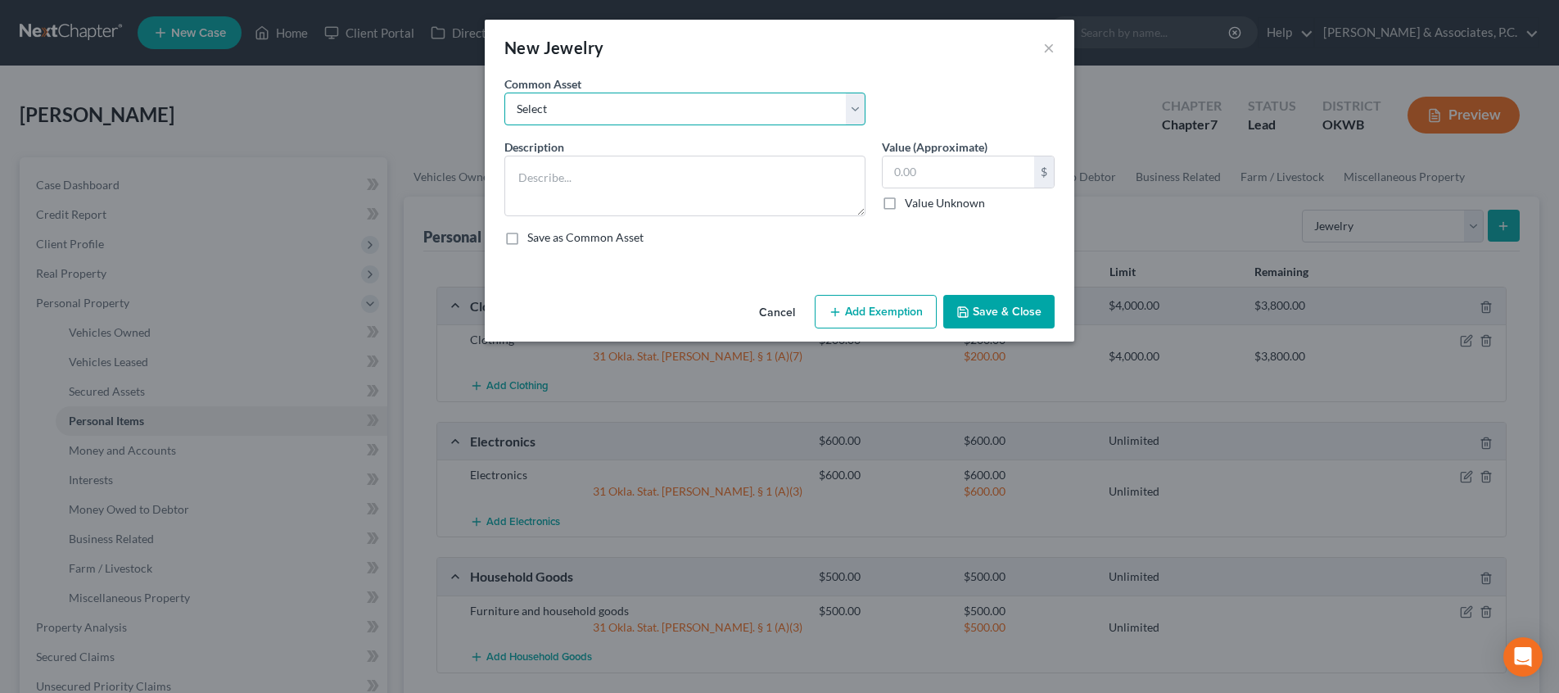
select select "1"
type textarea "Wedding Rings"
click at [913, 171] on input "500.00" at bounding box center [957, 171] width 151 height 31
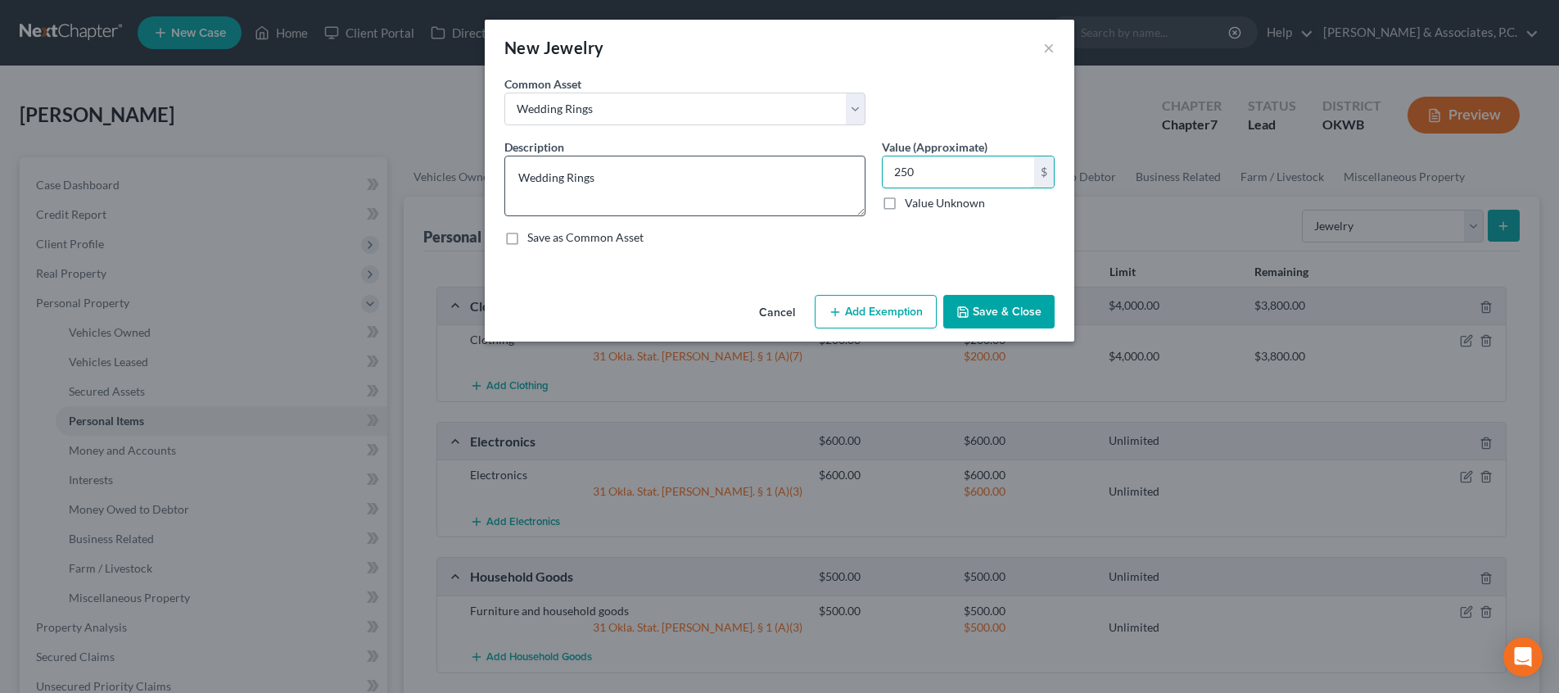
type input "250"
click at [800, 172] on textarea "Wedding Rings" at bounding box center [684, 186] width 361 height 61
drag, startPoint x: 1001, startPoint y: 315, endPoint x: 990, endPoint y: 314, distance: 11.6
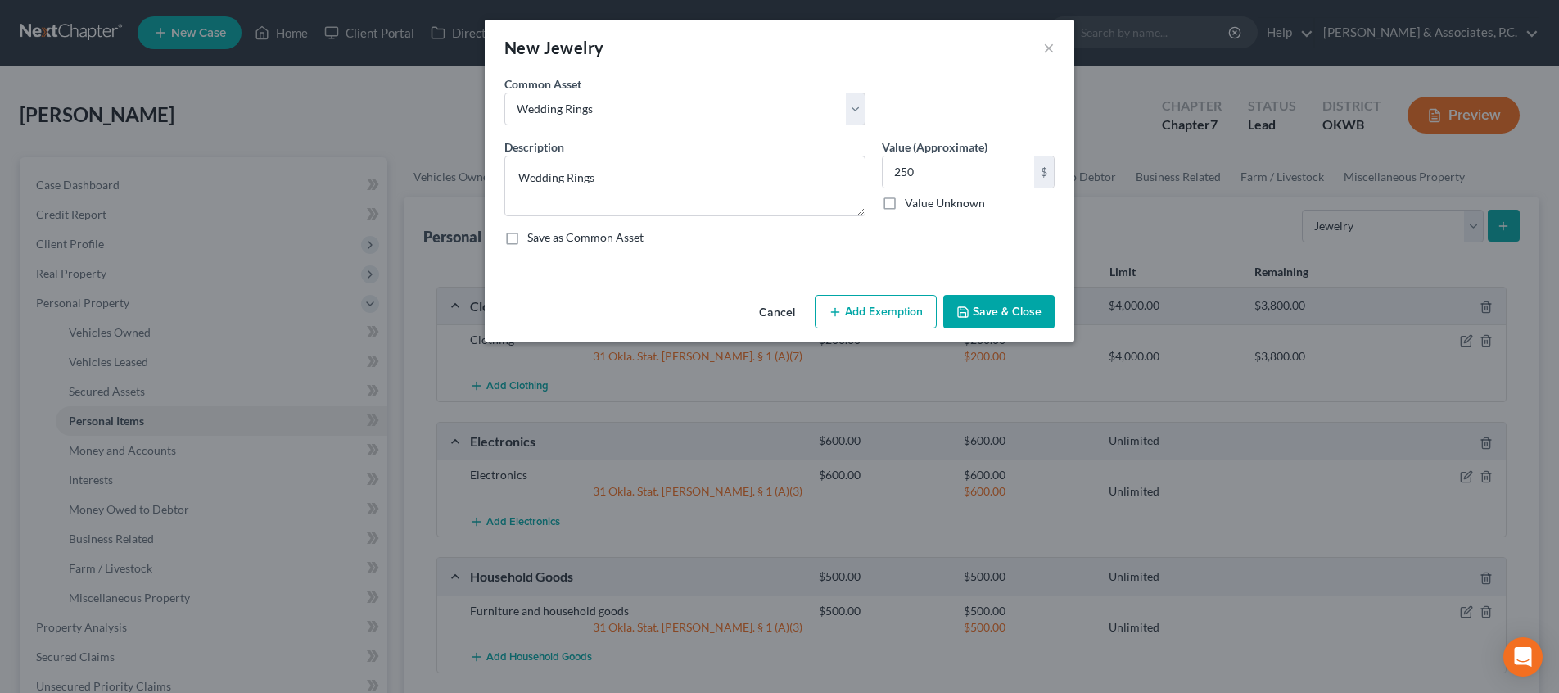
click at [1000, 315] on button "Save & Close" at bounding box center [998, 312] width 111 height 34
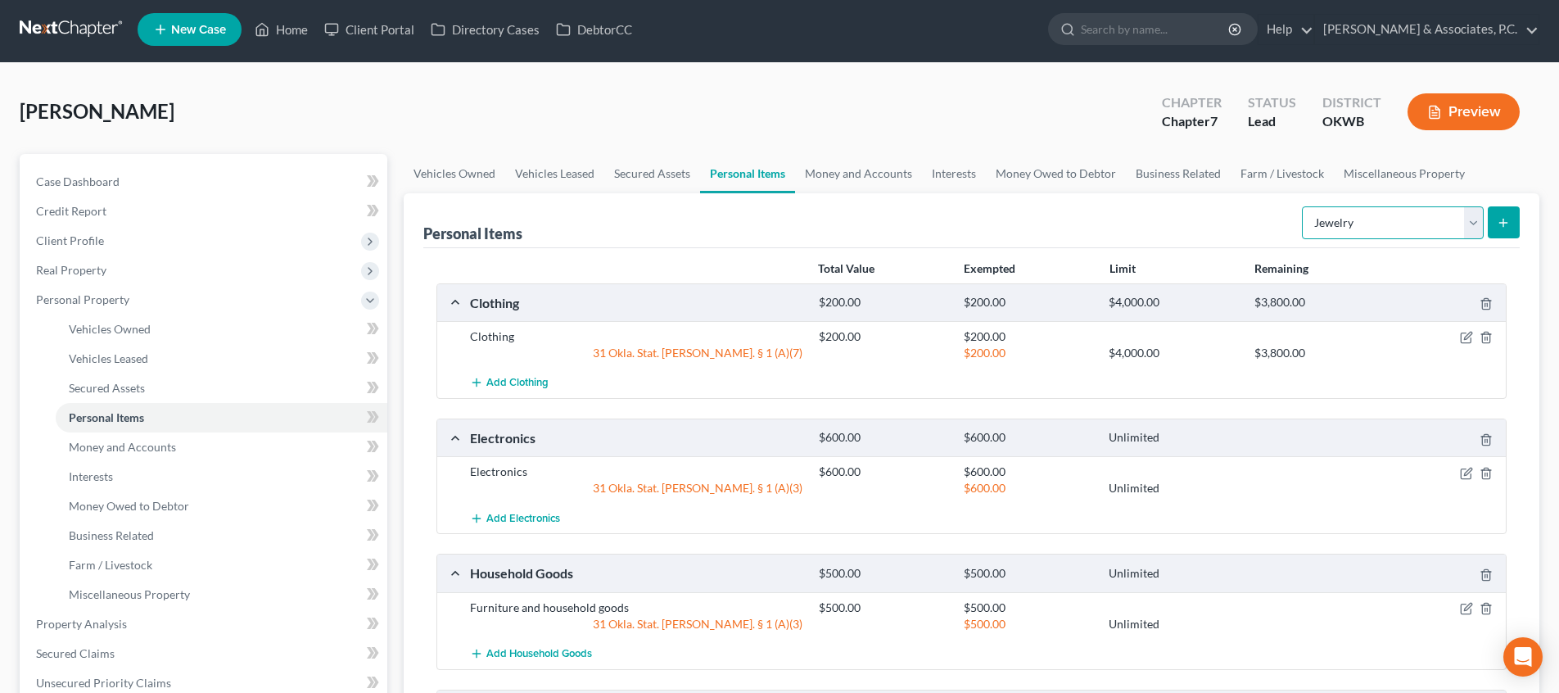
scroll to position [0, 0]
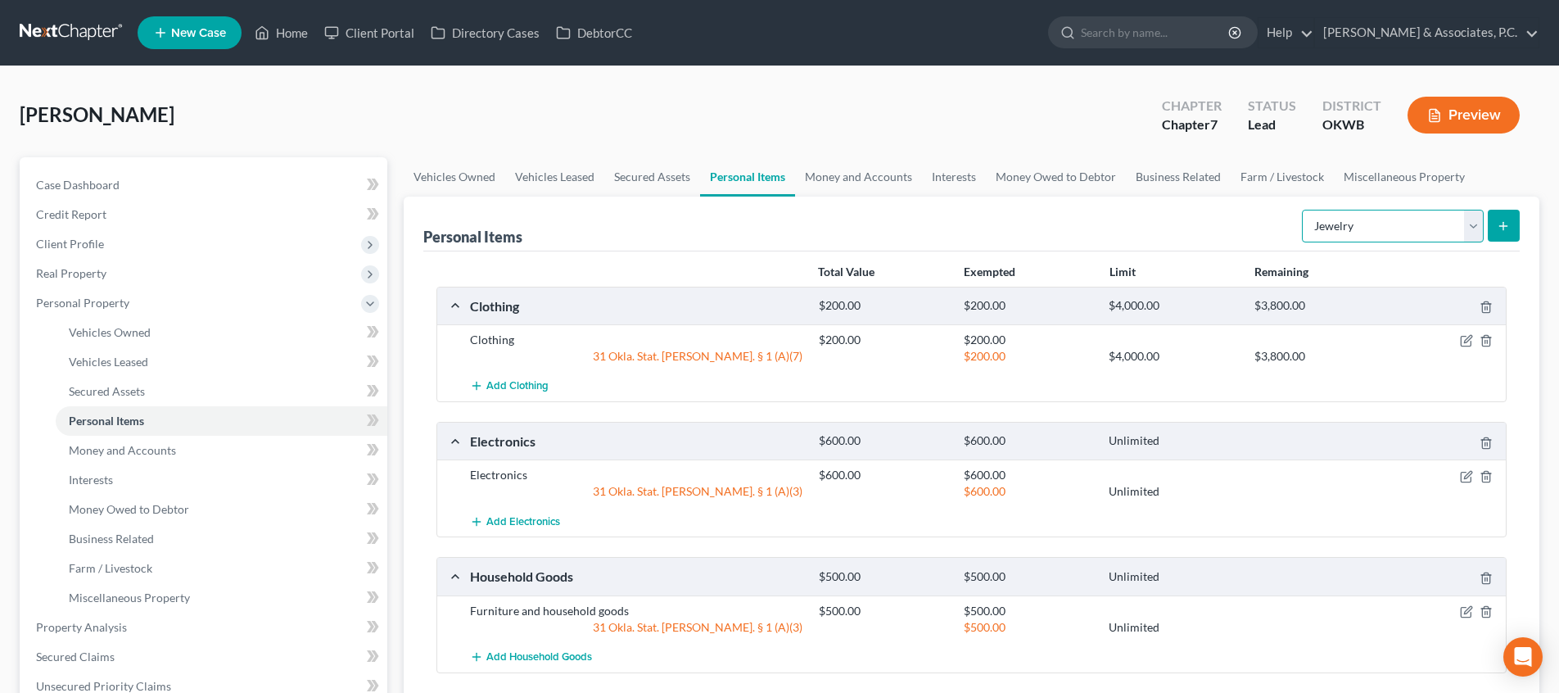
select select "pets"
click at [1494, 228] on button "submit" at bounding box center [1503, 226] width 32 height 32
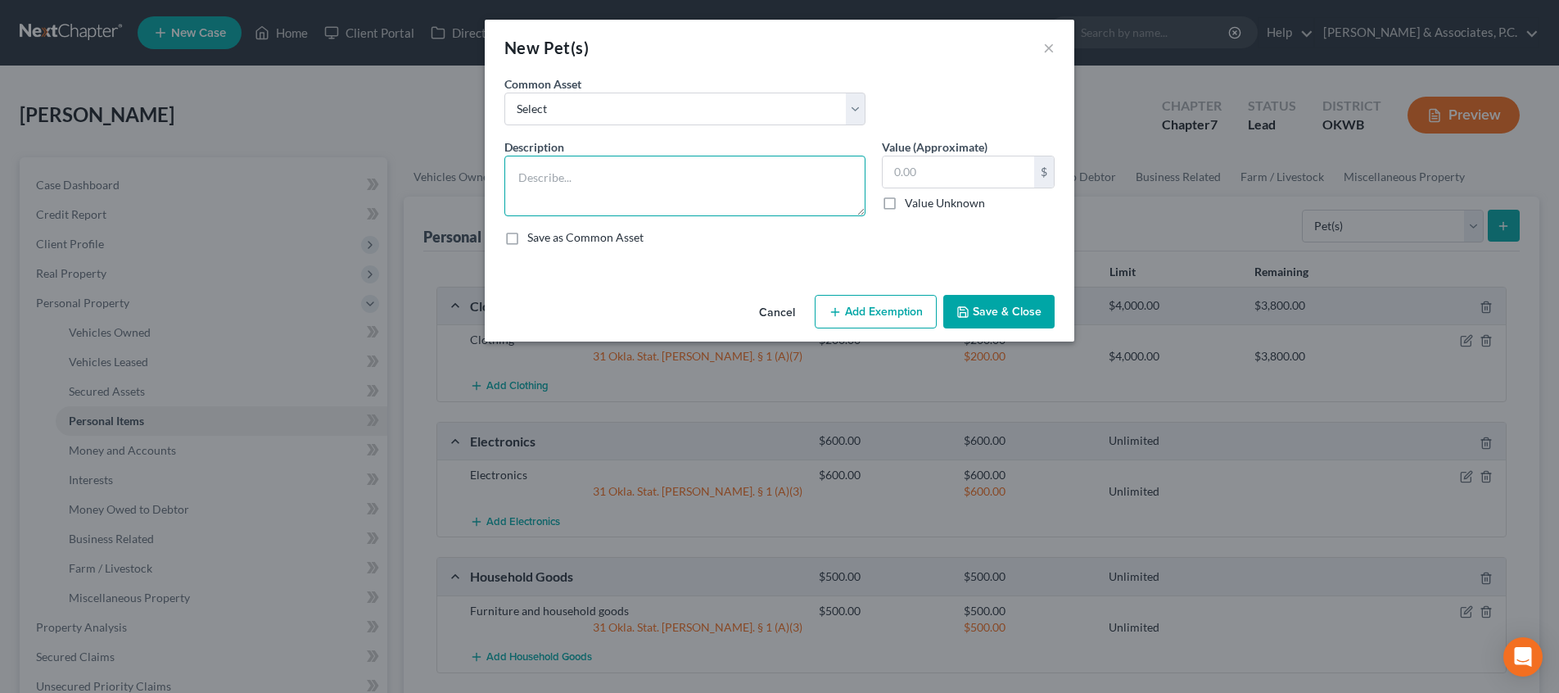
click at [715, 174] on textarea at bounding box center [684, 186] width 361 height 61
type textarea "Cats"
click at [963, 308] on icon "button" at bounding box center [962, 311] width 13 height 13
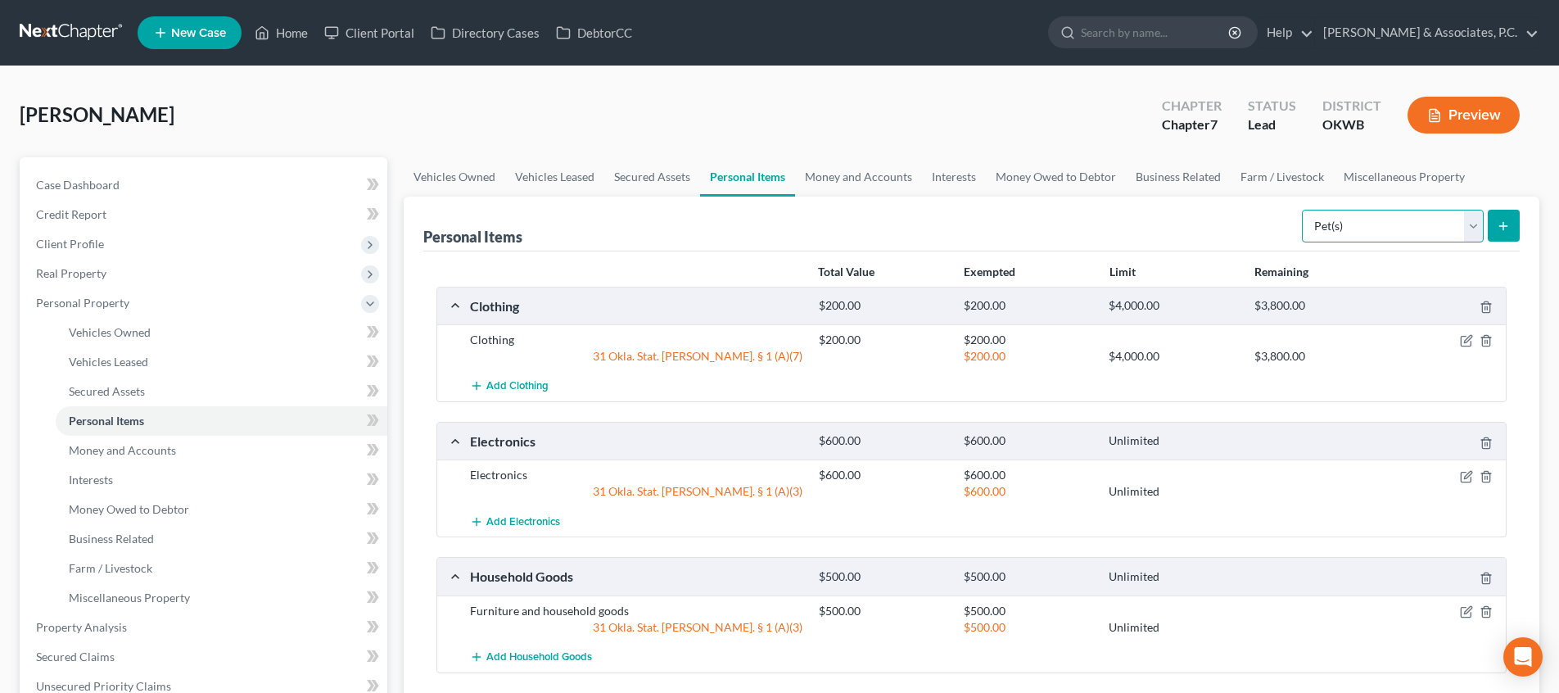
select select "sports_and_hobby_equipment"
click at [1500, 232] on button "submit" at bounding box center [1503, 226] width 32 height 32
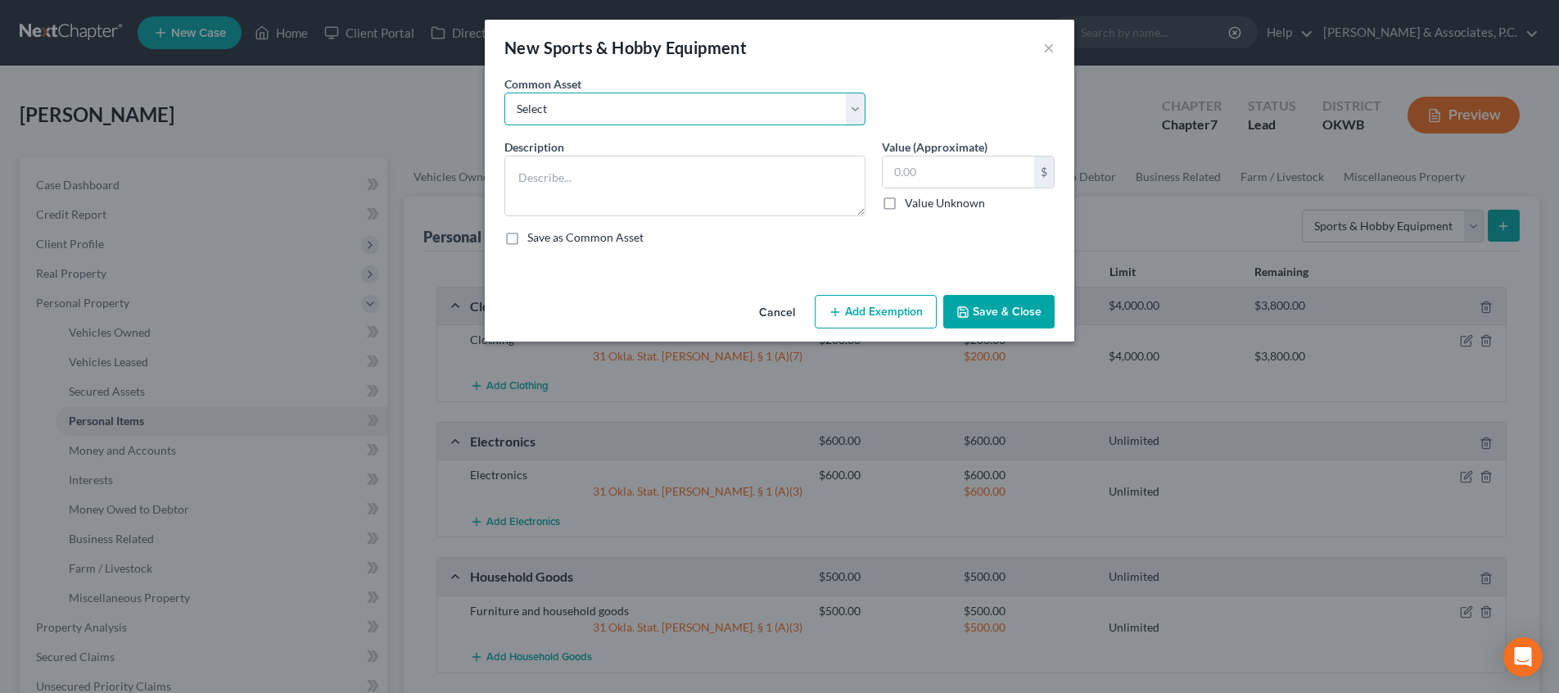
select select "0"
type textarea "Sports & Hobby Equipment"
click at [948, 185] on input "500.00" at bounding box center [957, 171] width 151 height 31
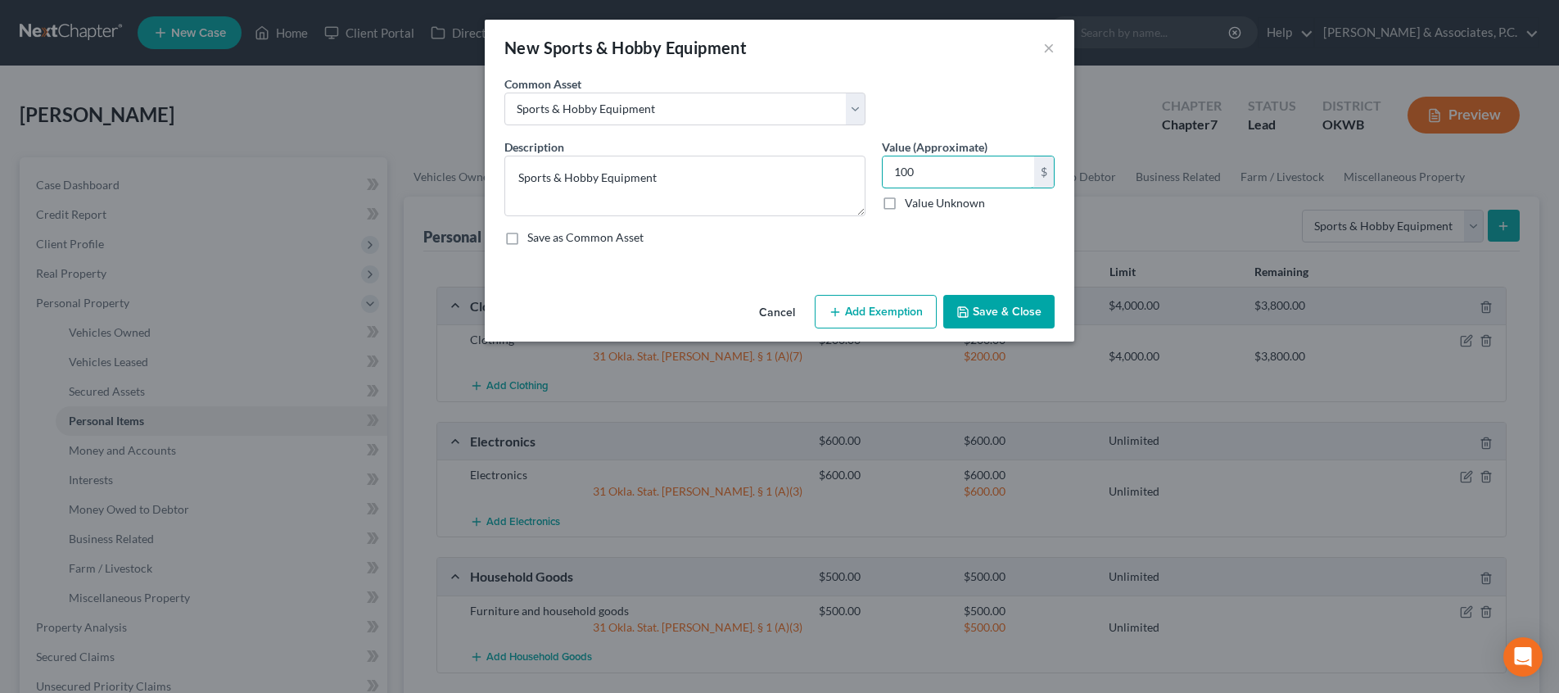
type input "100"
click at [903, 296] on button "Add Exemption" at bounding box center [875, 312] width 122 height 34
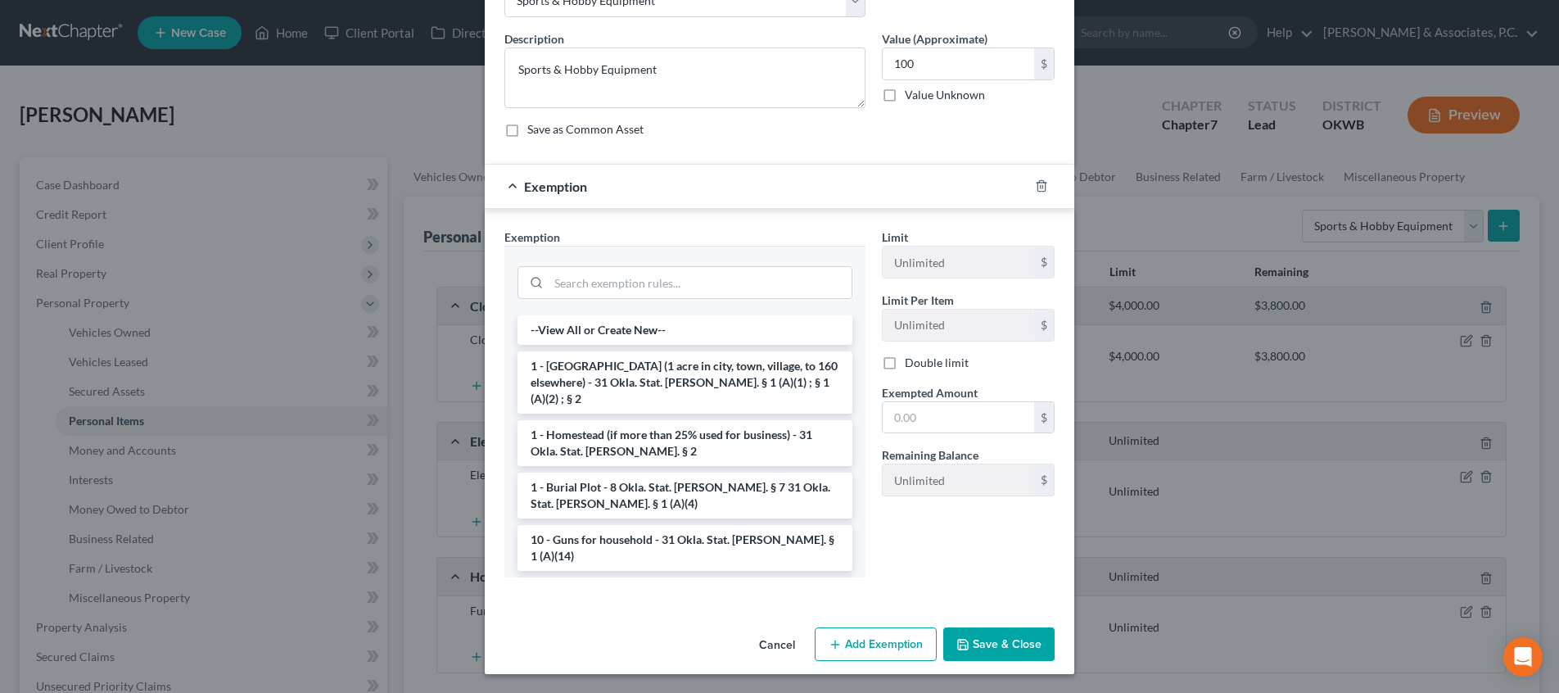
click at [1007, 652] on button "Save & Close" at bounding box center [998, 644] width 111 height 34
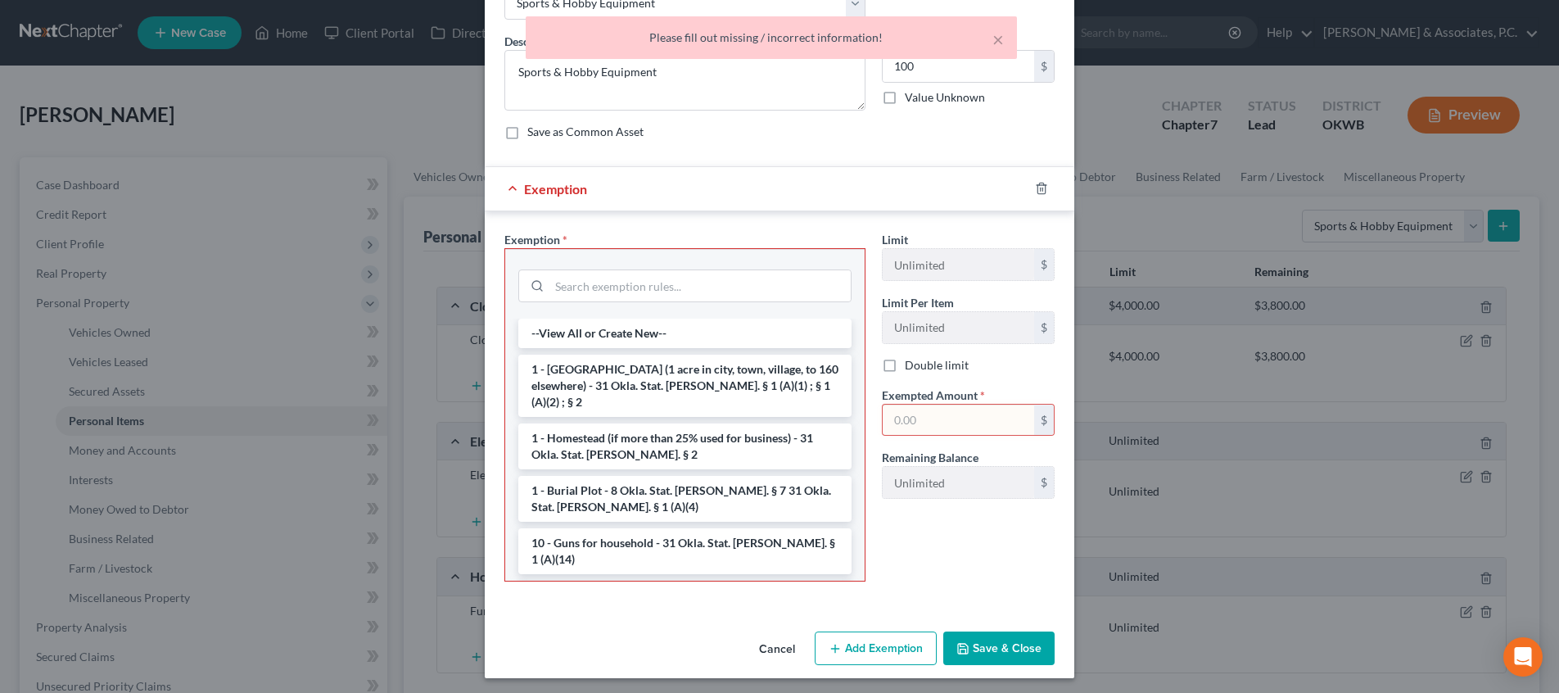
click at [1007, 643] on button "Save & Close" at bounding box center [998, 648] width 111 height 34
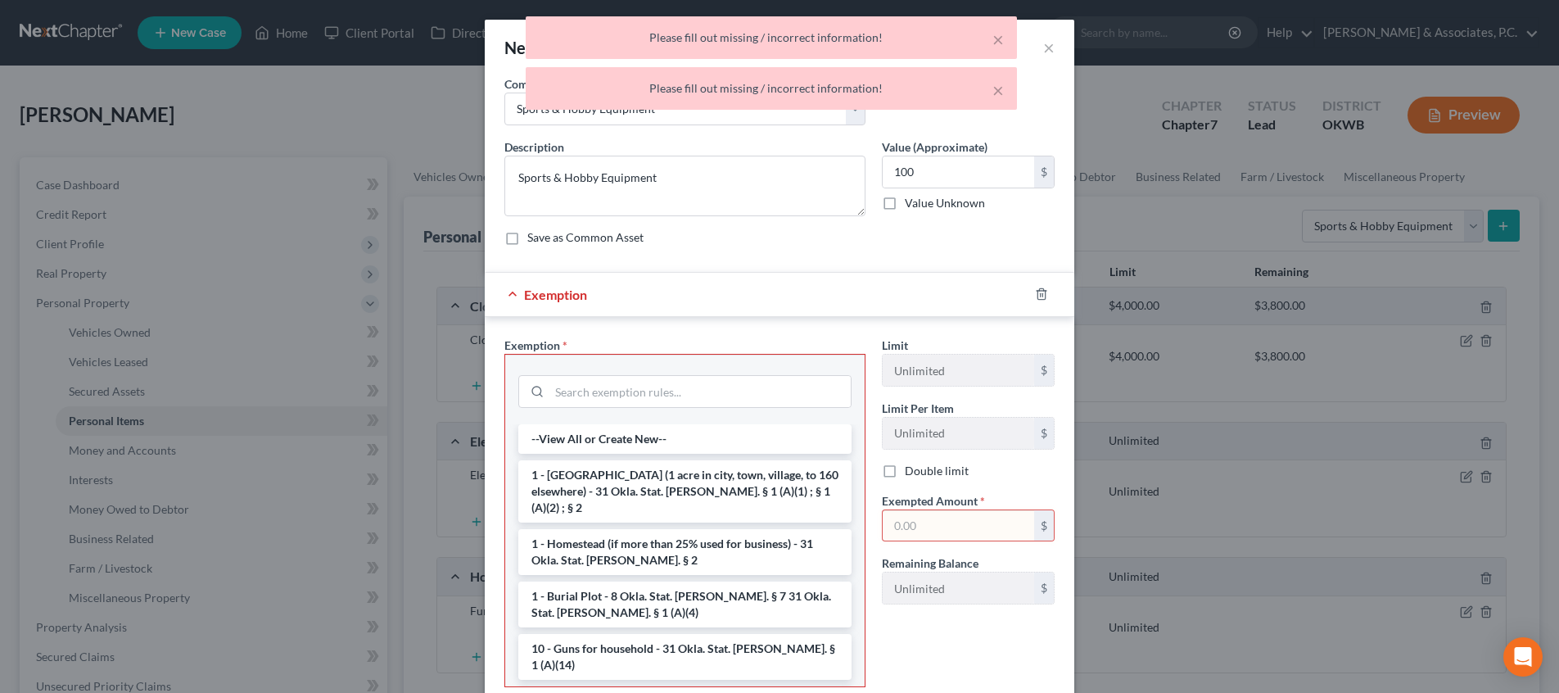
scroll to position [0, 0]
click at [1040, 291] on icon "button" at bounding box center [1041, 293] width 13 height 13
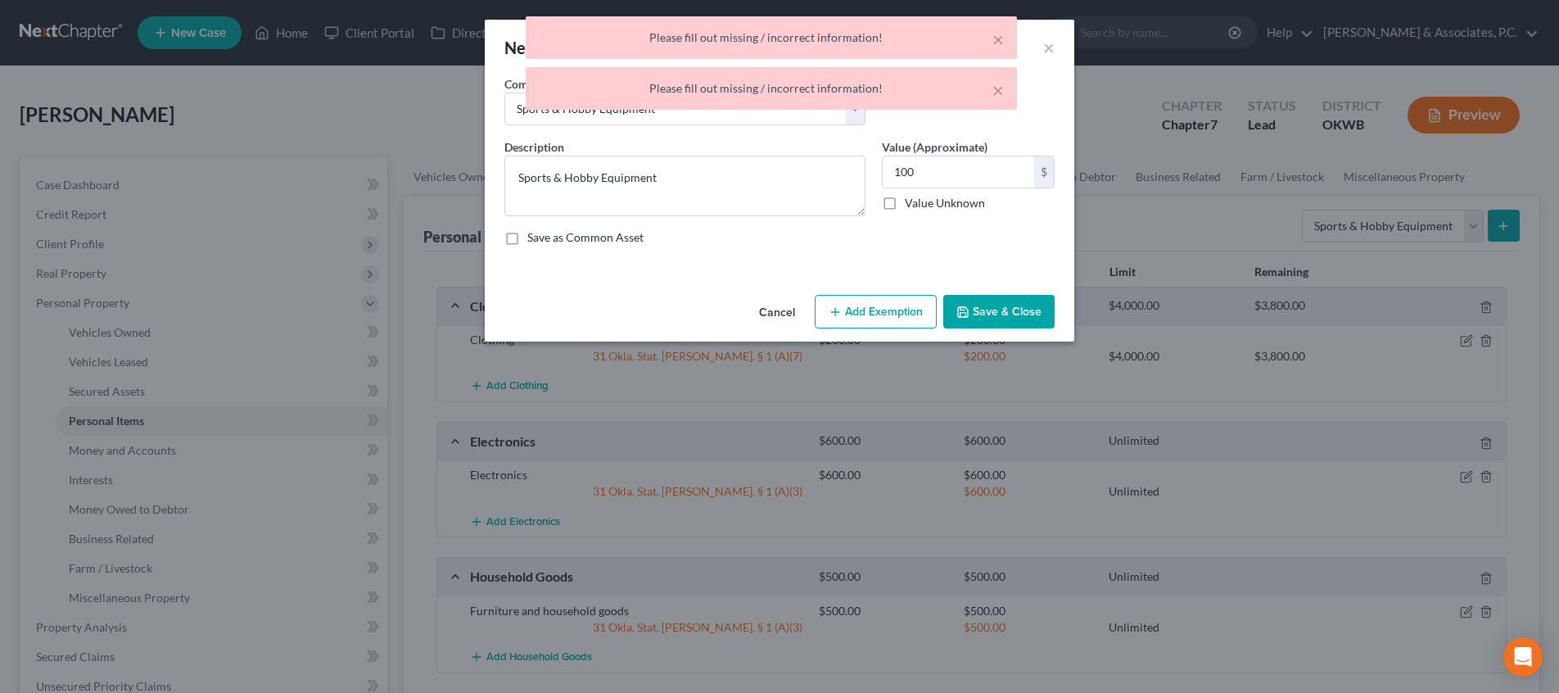
click at [1024, 317] on button "Save & Close" at bounding box center [998, 312] width 111 height 34
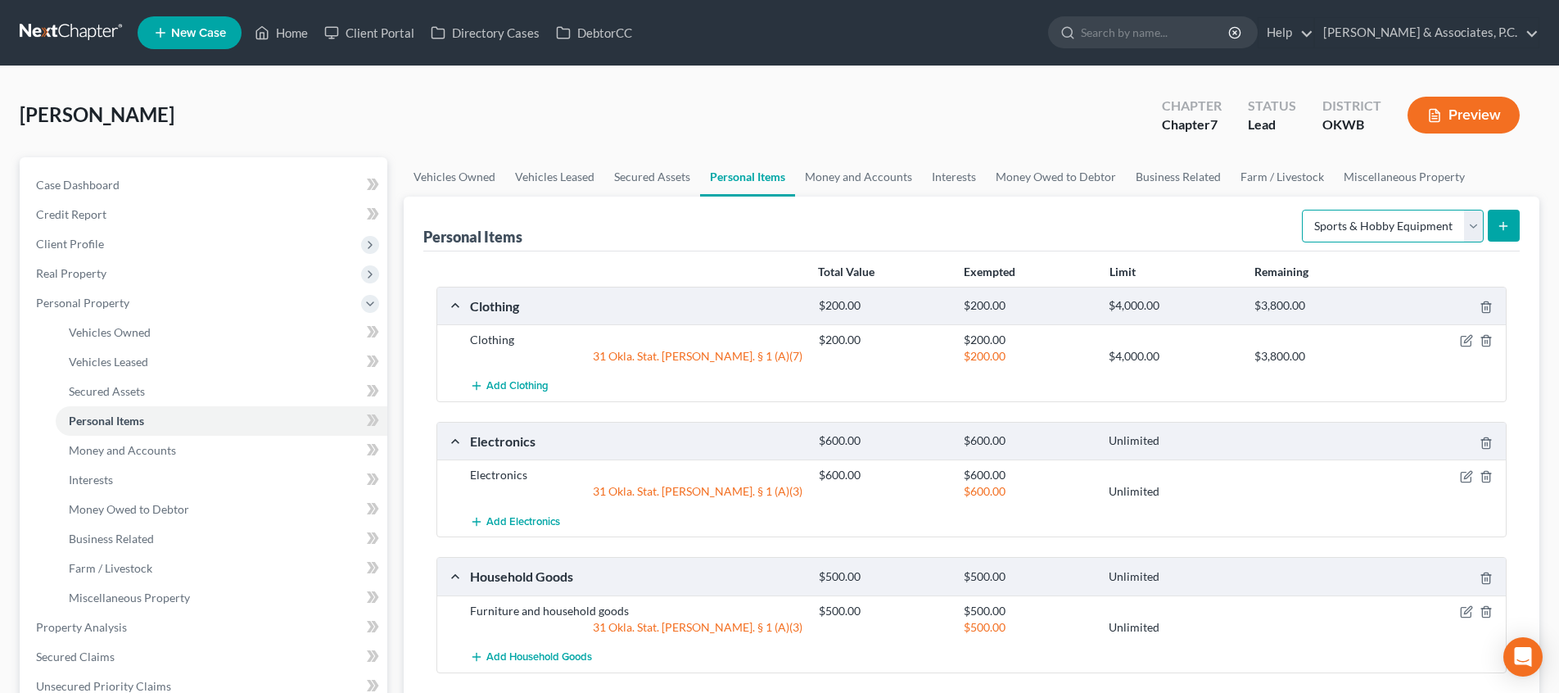
select select "firearms"
click at [1497, 222] on icon "submit" at bounding box center [1502, 225] width 13 height 13
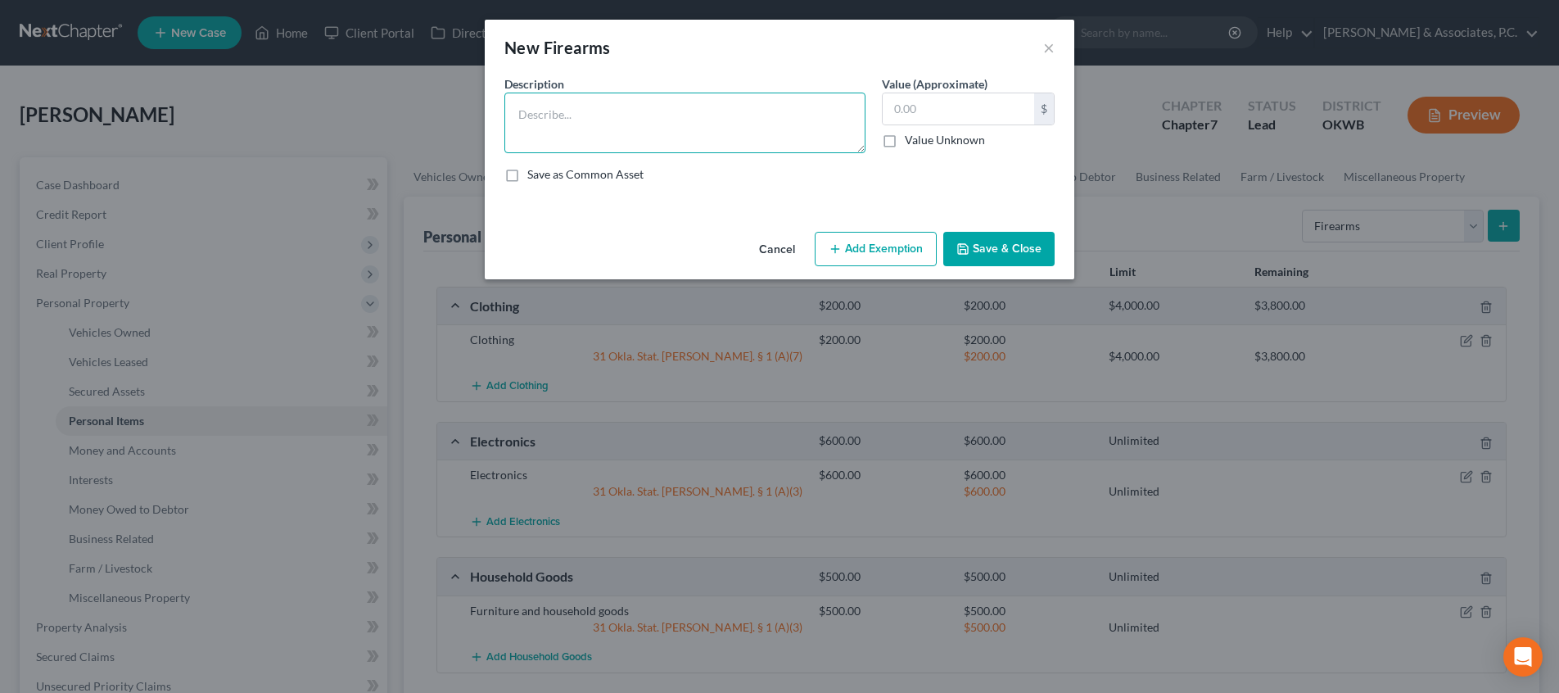
click at [670, 126] on textarea at bounding box center [684, 122] width 361 height 61
type textarea "Guns"
type input "2,000"
click at [870, 250] on button "Add Exemption" at bounding box center [875, 249] width 122 height 34
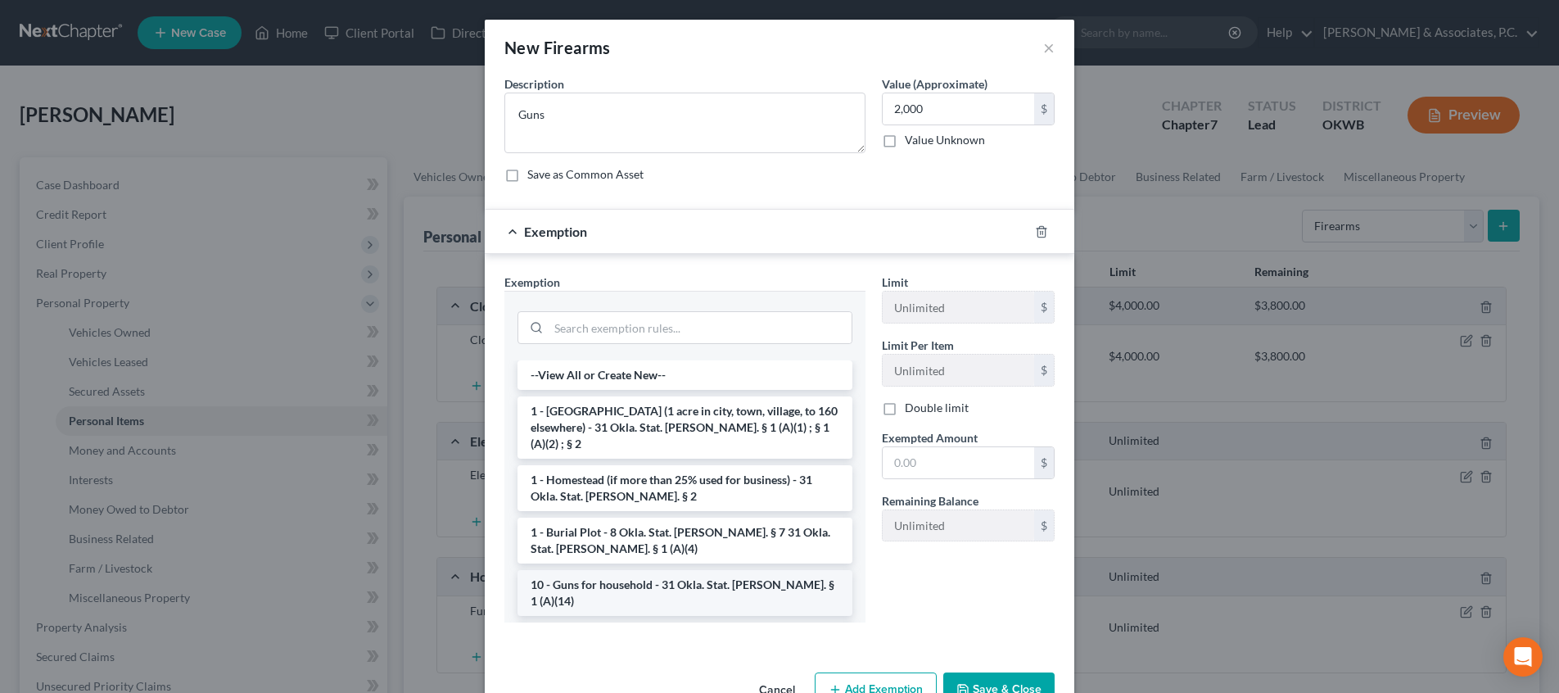
click at [726, 570] on li "10 - Guns for household - 31 Okla. Stat. [PERSON_NAME]. § 1 (A)(14)" at bounding box center [684, 593] width 335 height 46
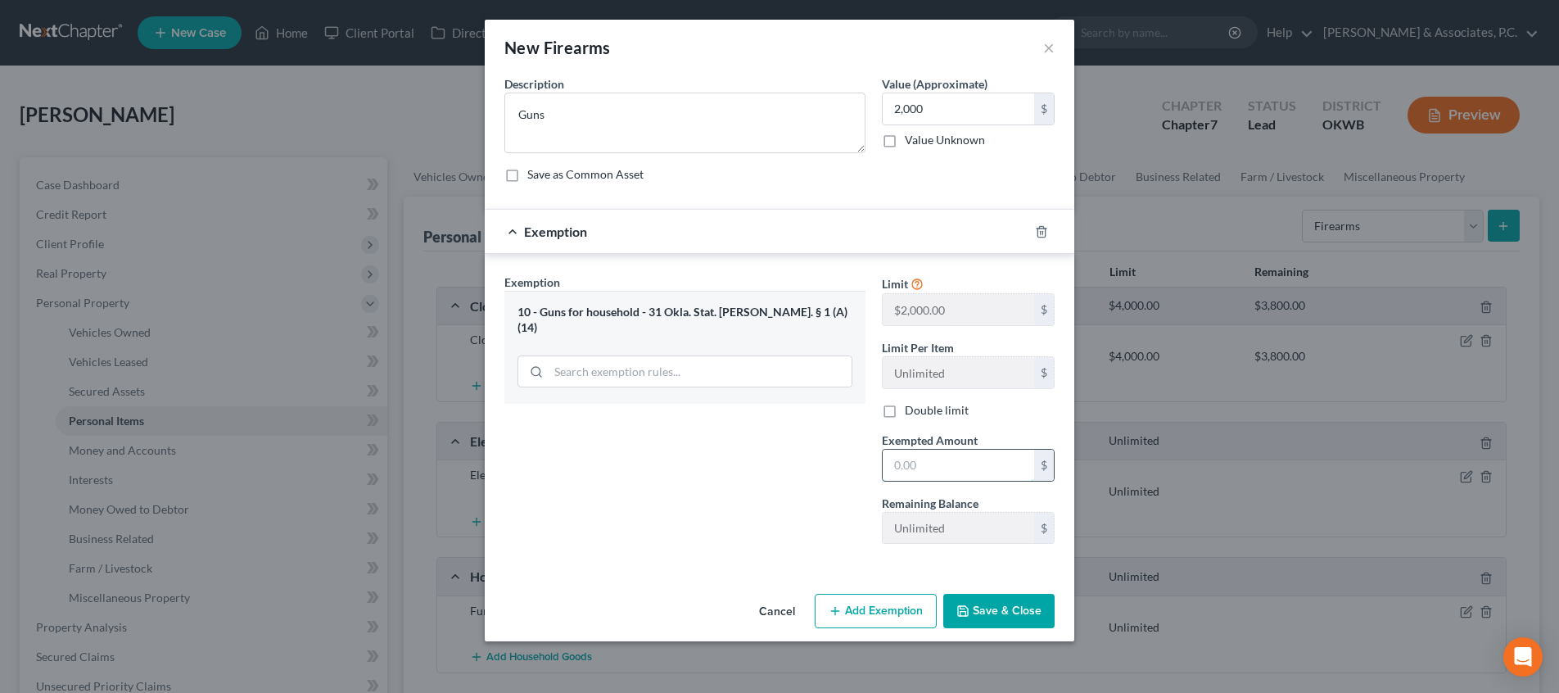
click at [962, 468] on input "text" at bounding box center [957, 464] width 151 height 31
type input "2,000"
click at [1010, 606] on button "Save & Close" at bounding box center [998, 610] width 111 height 34
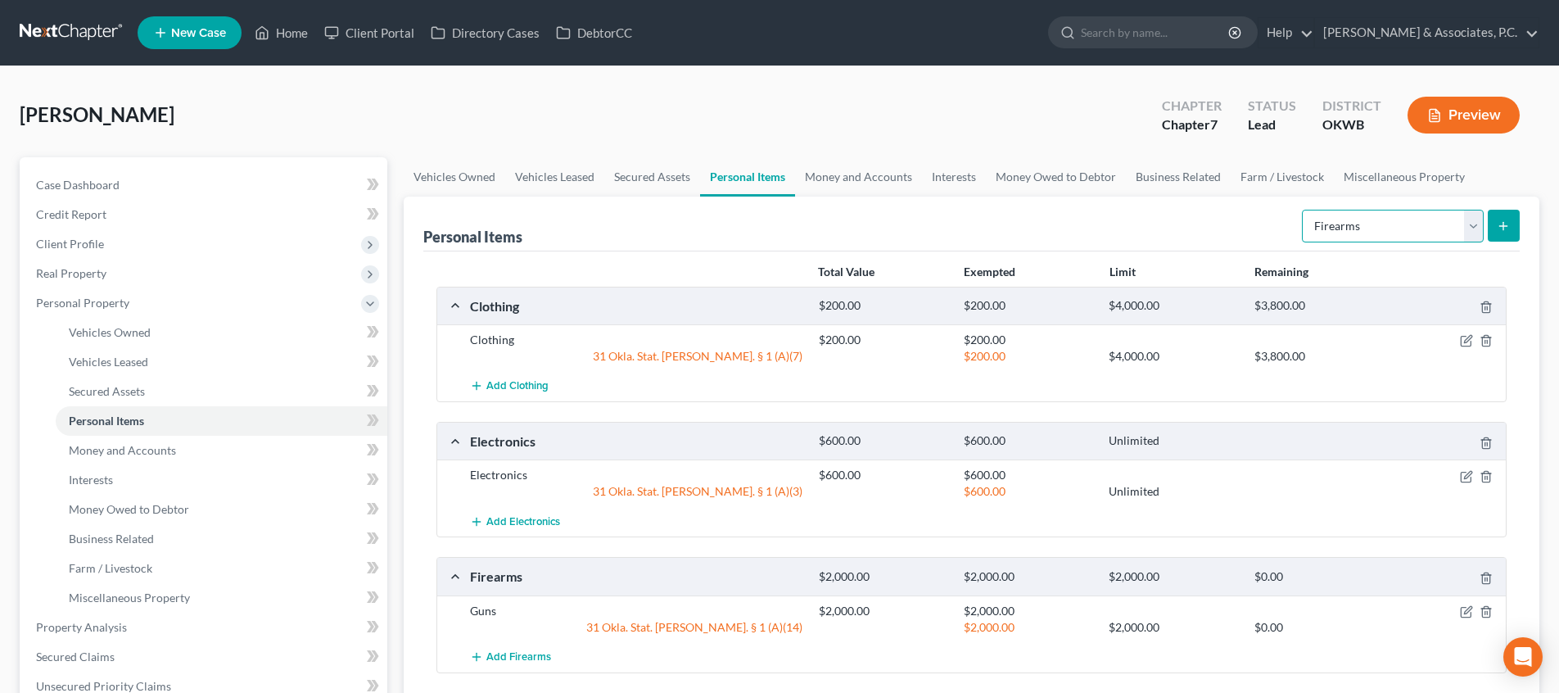
select select "other"
click at [1487, 228] on button "submit" at bounding box center [1503, 226] width 32 height 32
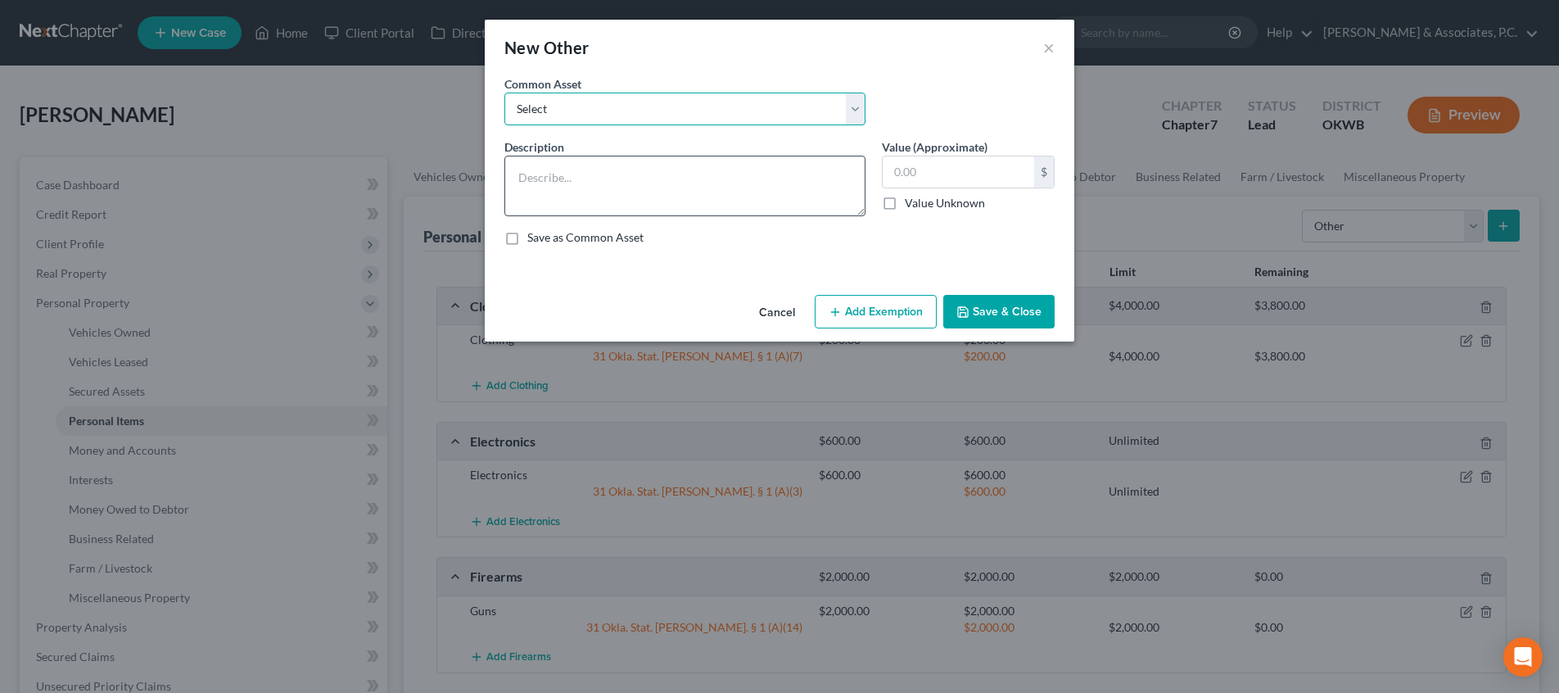
drag, startPoint x: 629, startPoint y: 103, endPoint x: 625, endPoint y: 184, distance: 81.2
click at [625, 184] on div "Common Asset Select Description * Value (Approximate) $ Value Unknown Balance U…" at bounding box center [779, 166] width 550 height 183
click at [607, 179] on textarea at bounding box center [684, 186] width 361 height 61
type textarea "Watches"
type input "2,000"
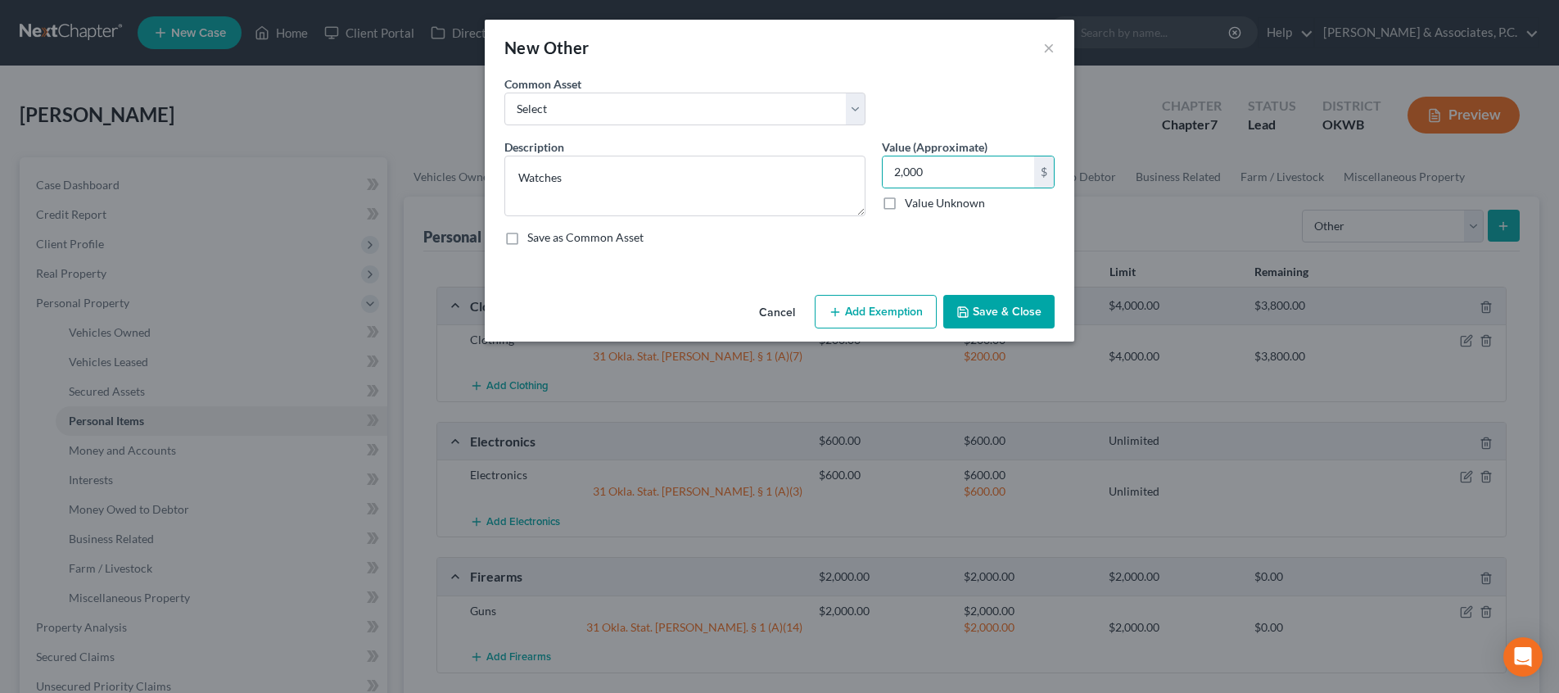
click at [1007, 314] on button "Save & Close" at bounding box center [998, 312] width 111 height 34
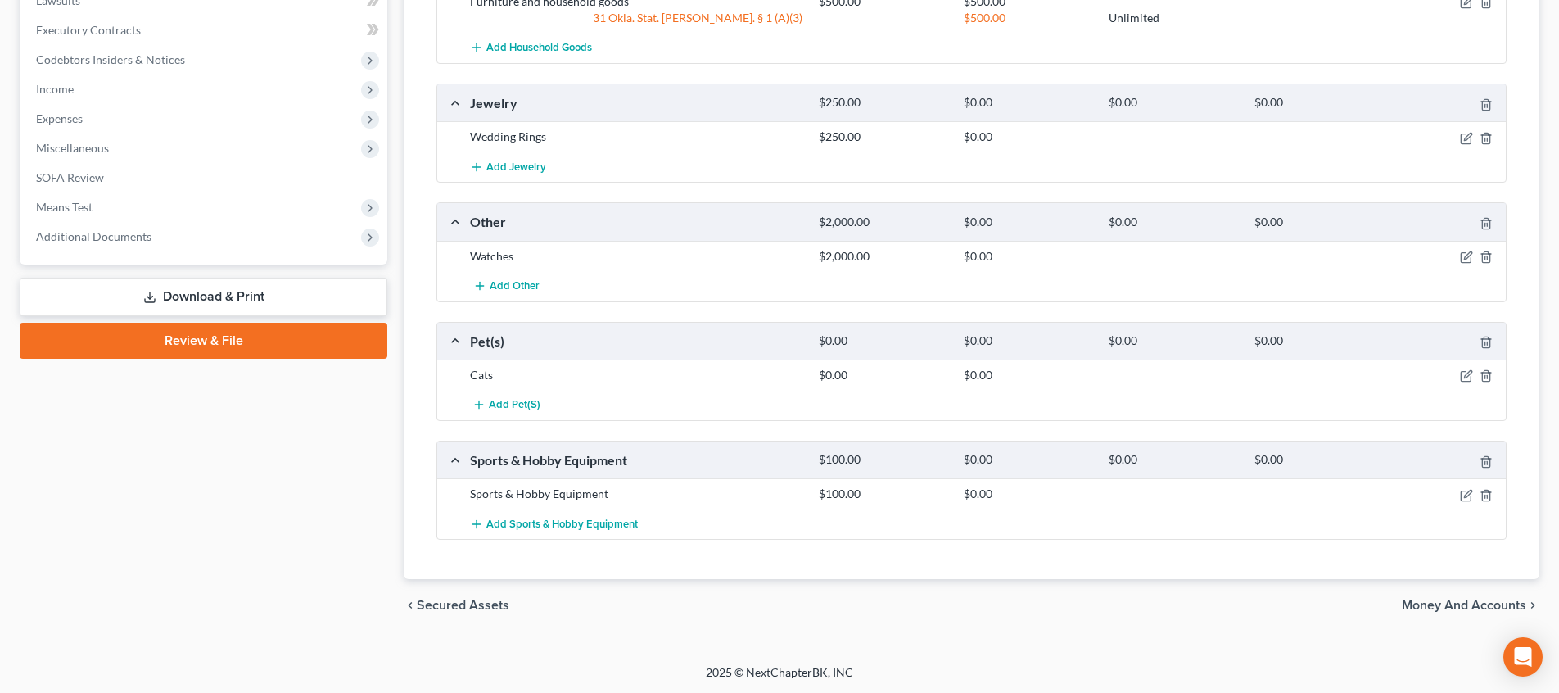
scroll to position [743, 0]
click at [1442, 604] on span "Money and Accounts" at bounding box center [1463, 605] width 124 height 13
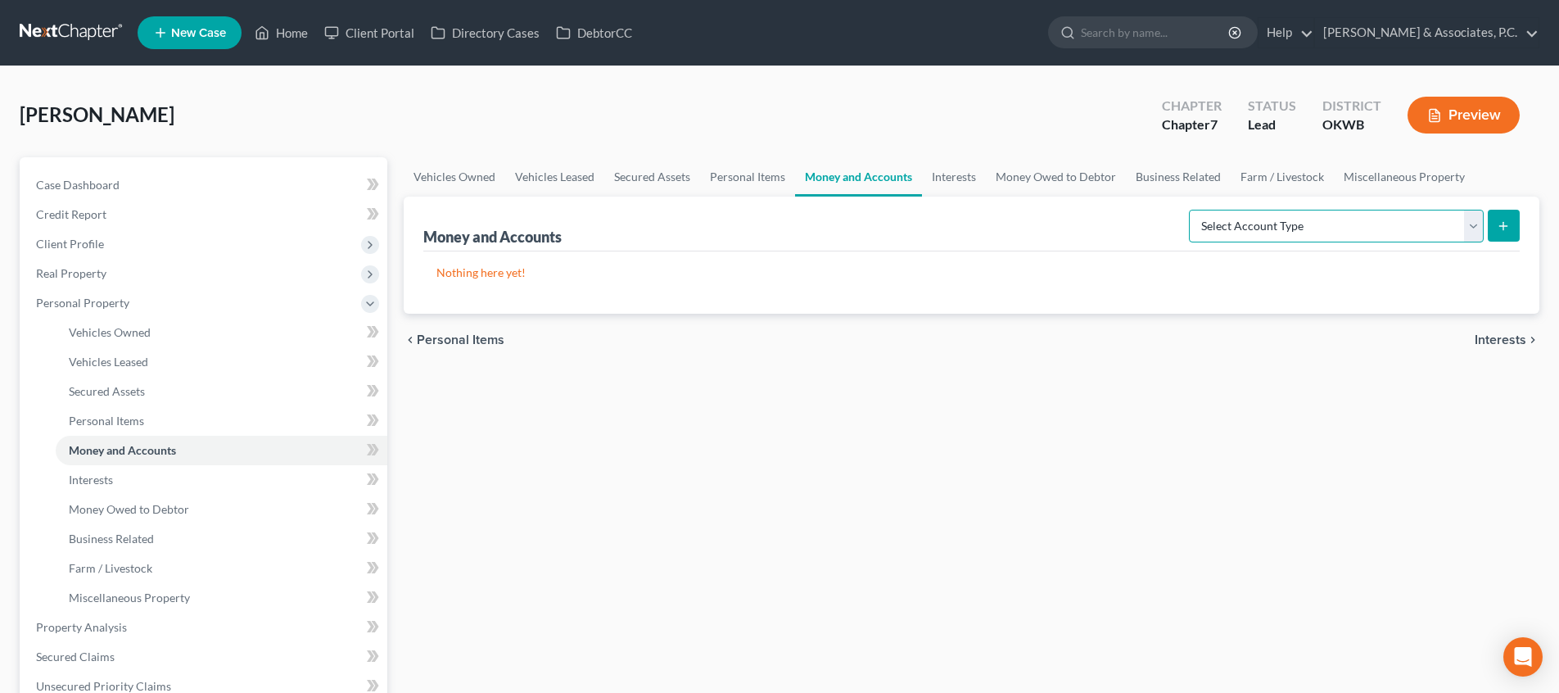
select select "cash_on_hand"
click at [1495, 228] on button "submit" at bounding box center [1503, 226] width 32 height 32
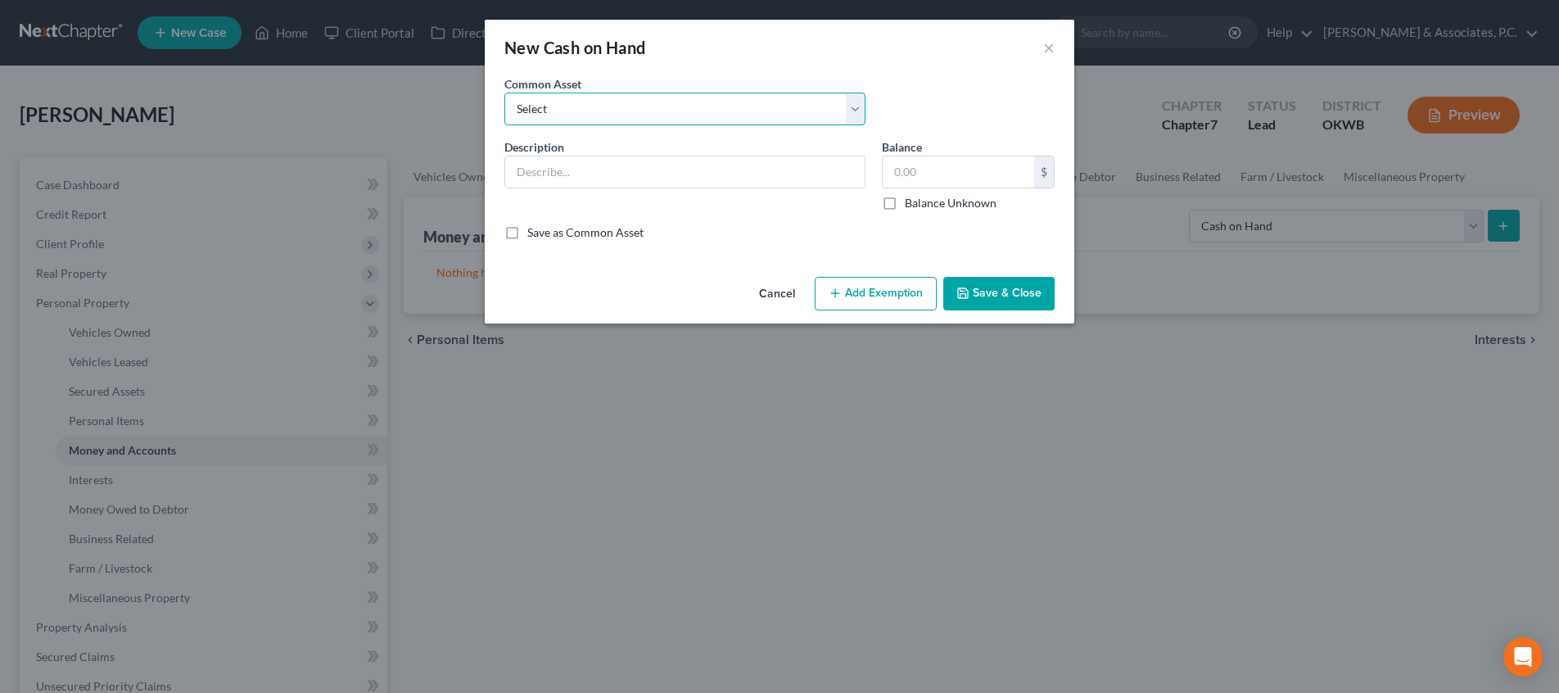
select select "0"
type input "Cash"
type input "100.00"
click at [959, 176] on input "100.00" at bounding box center [957, 171] width 151 height 31
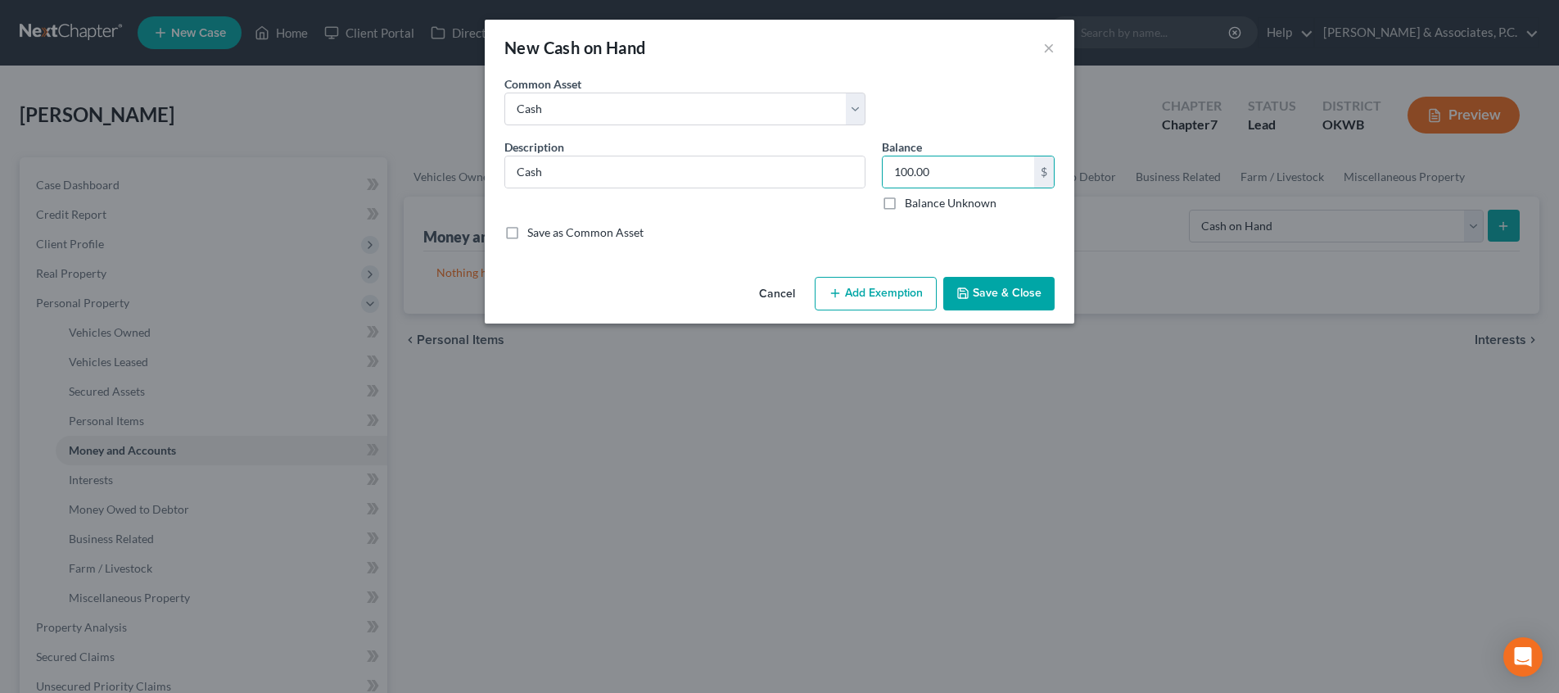
click at [873, 299] on button "Add Exemption" at bounding box center [875, 294] width 122 height 34
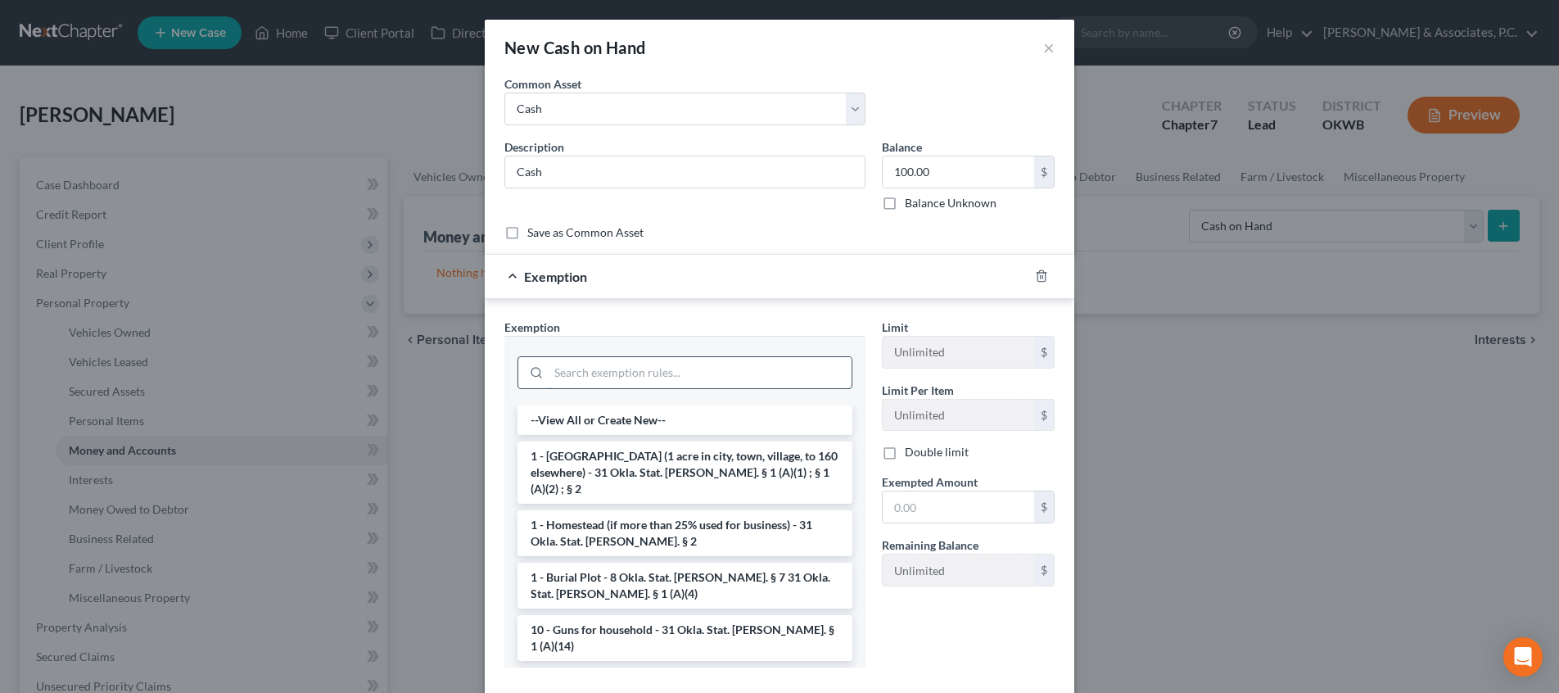
click at [752, 367] on input "search" at bounding box center [699, 372] width 303 height 31
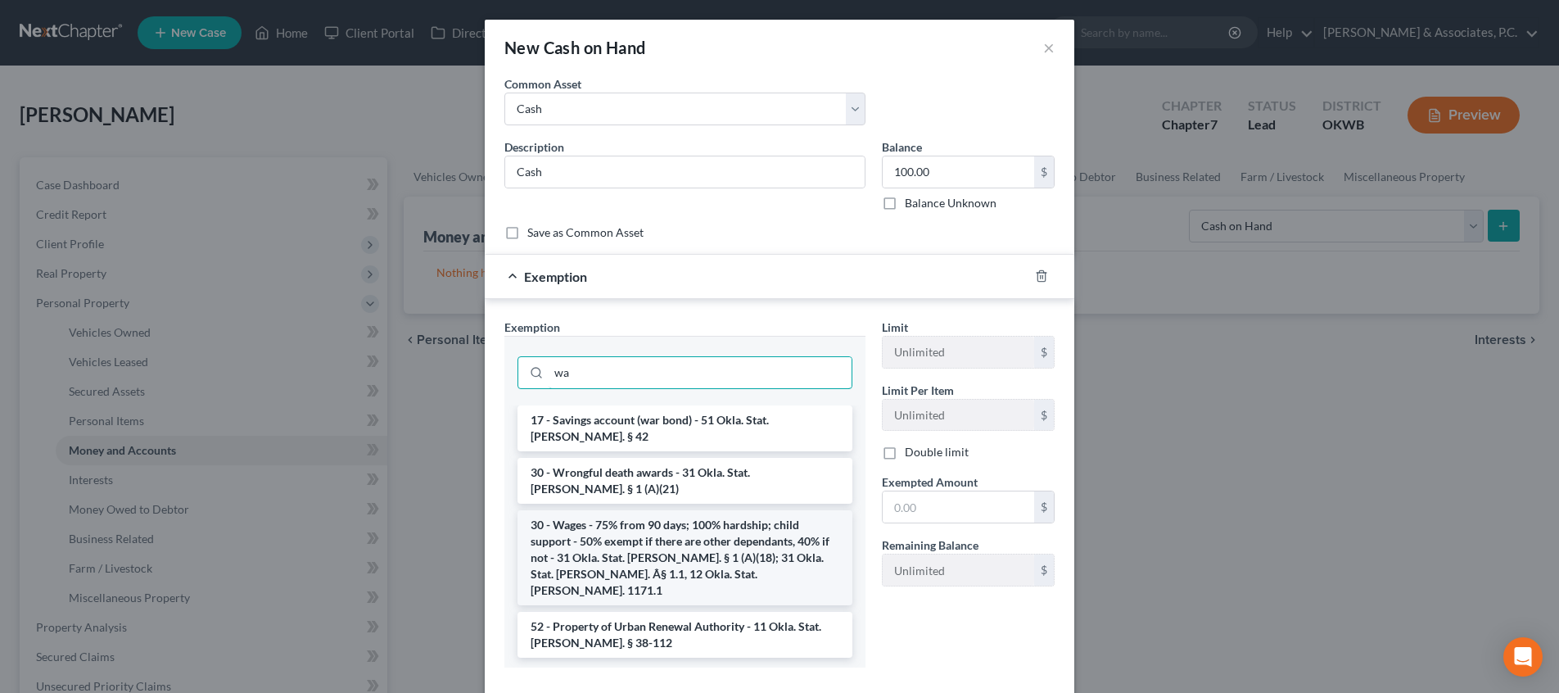
type input "wa"
click at [711, 510] on li "30 - Wages - 75% from 90 days; 100% hardship; child support - 50% exempt if the…" at bounding box center [684, 557] width 335 height 95
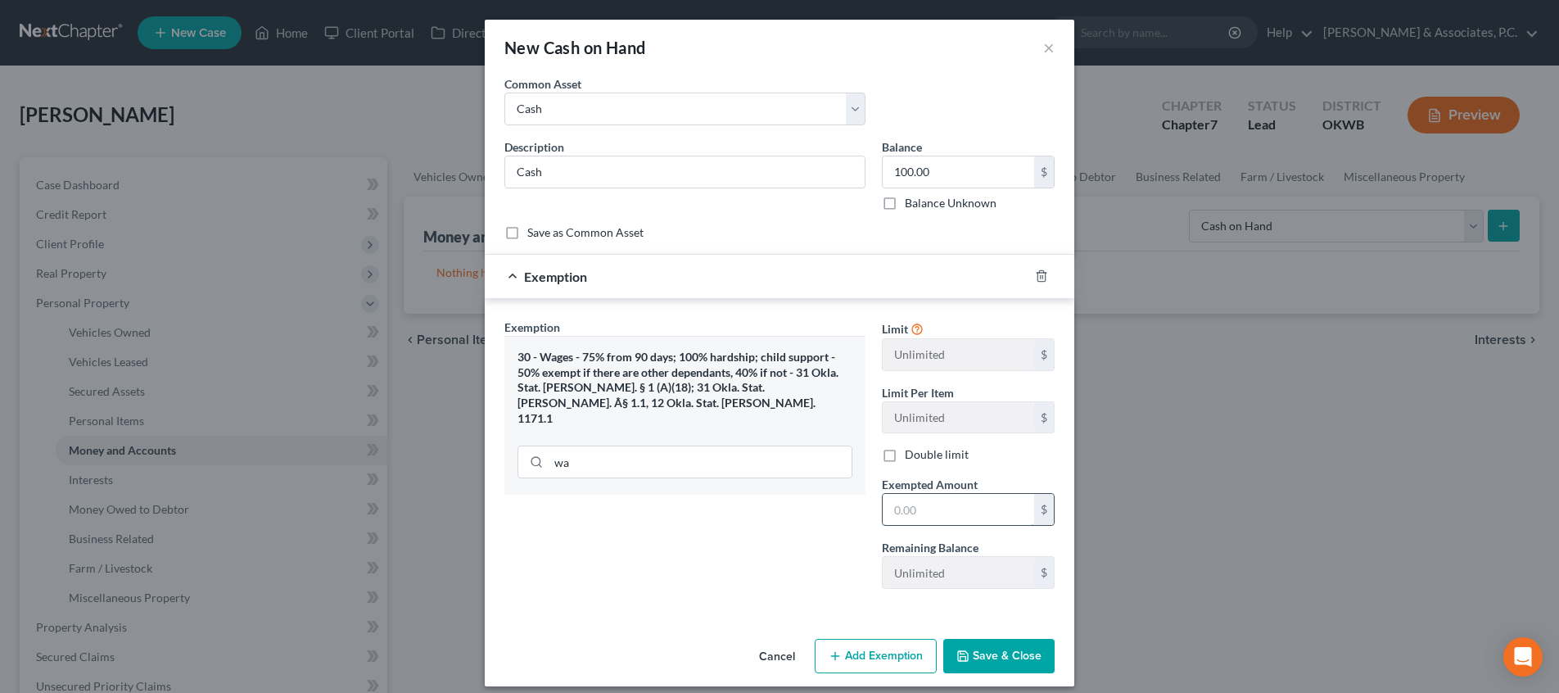
click at [939, 510] on input "text" at bounding box center [957, 509] width 151 height 31
type input "100"
click at [1030, 654] on button "Save & Close" at bounding box center [998, 655] width 111 height 34
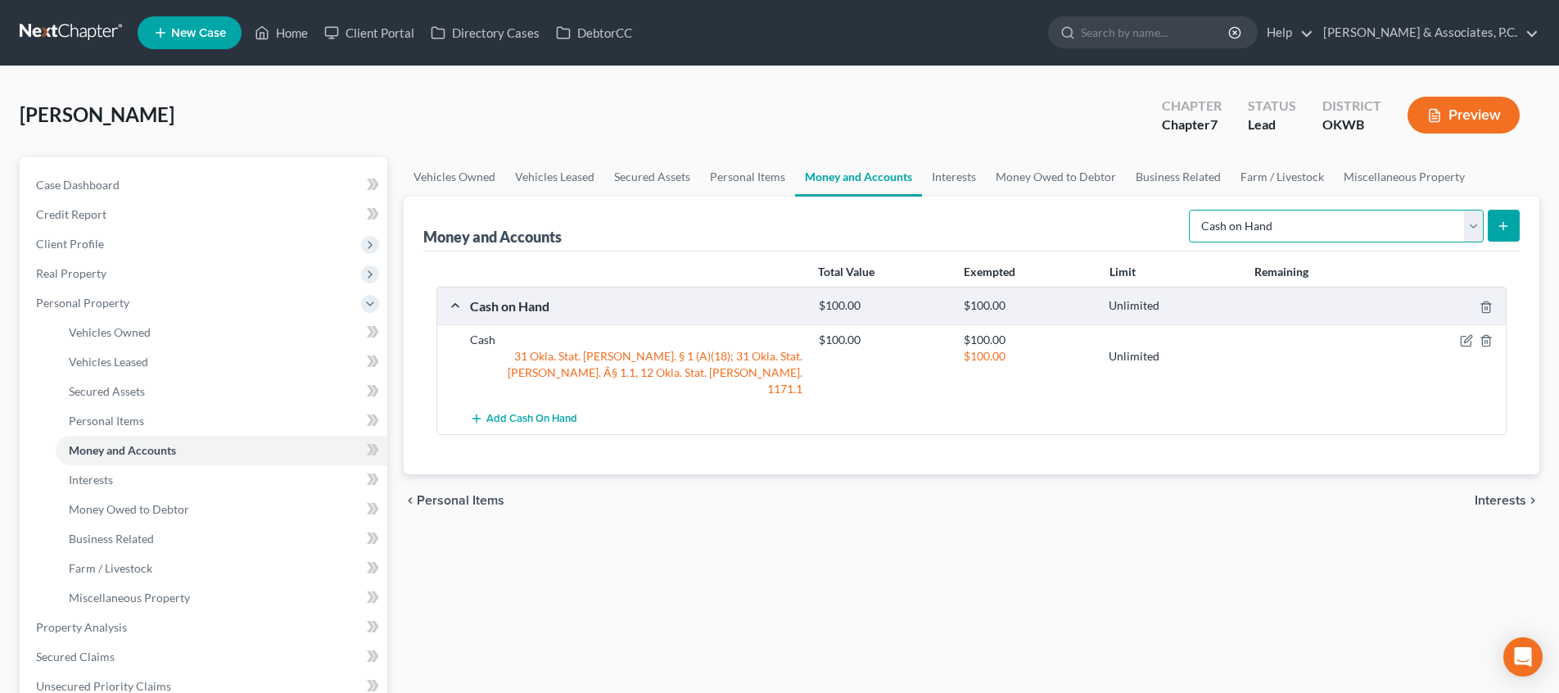
select select "checking"
click at [1502, 229] on icon "submit" at bounding box center [1502, 225] width 13 height 13
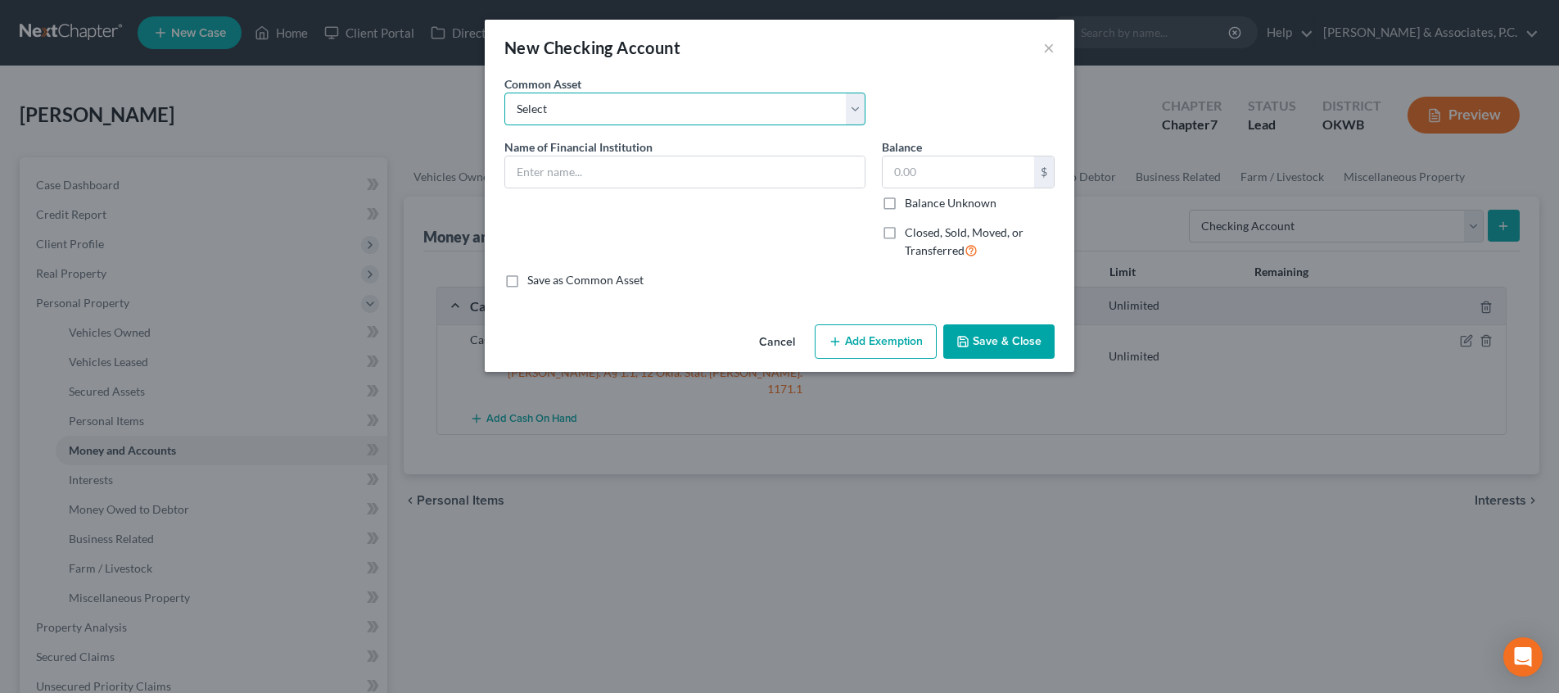
select select "3"
type input "Chase [PERSON_NAME] [PERSON_NAME] Bank"
click at [944, 177] on input "180.00" at bounding box center [957, 171] width 151 height 31
type input "300"
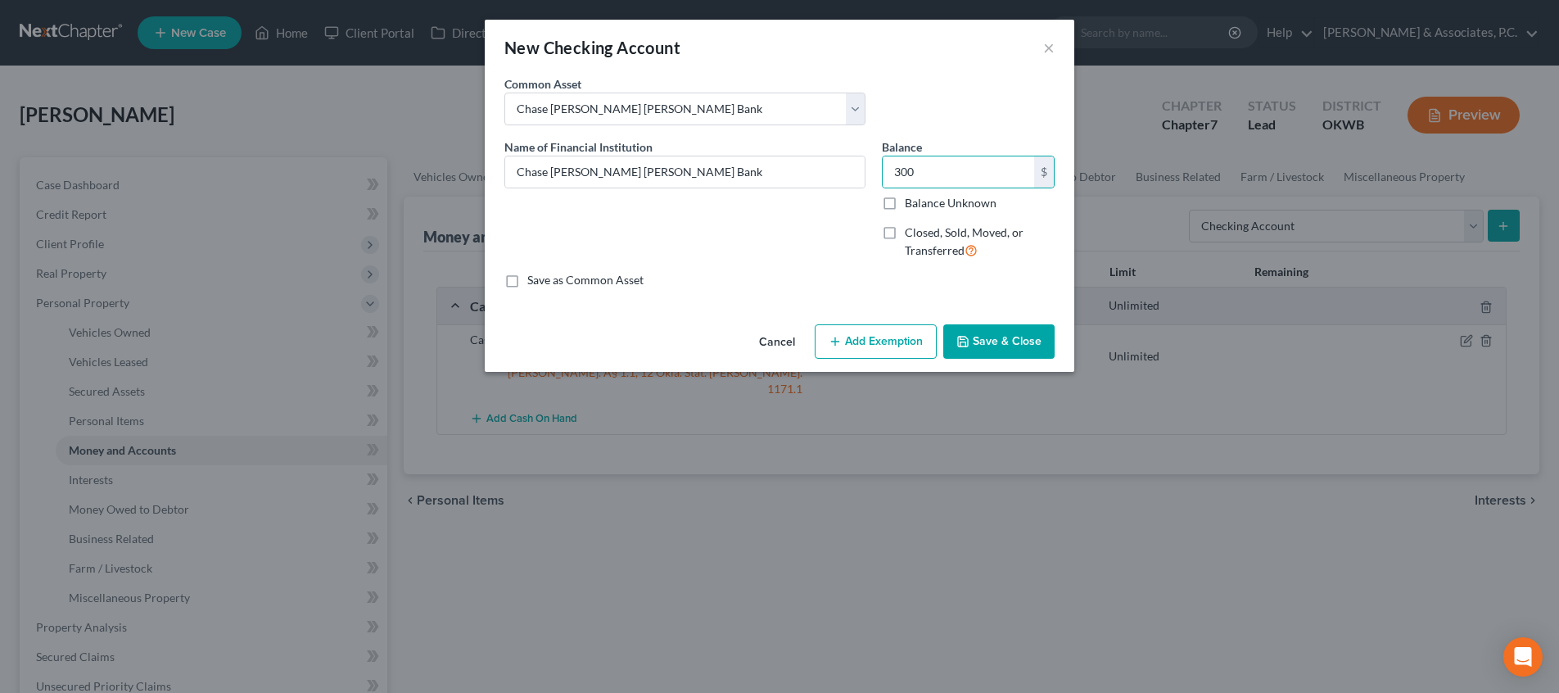
click at [889, 339] on button "Add Exemption" at bounding box center [875, 341] width 122 height 34
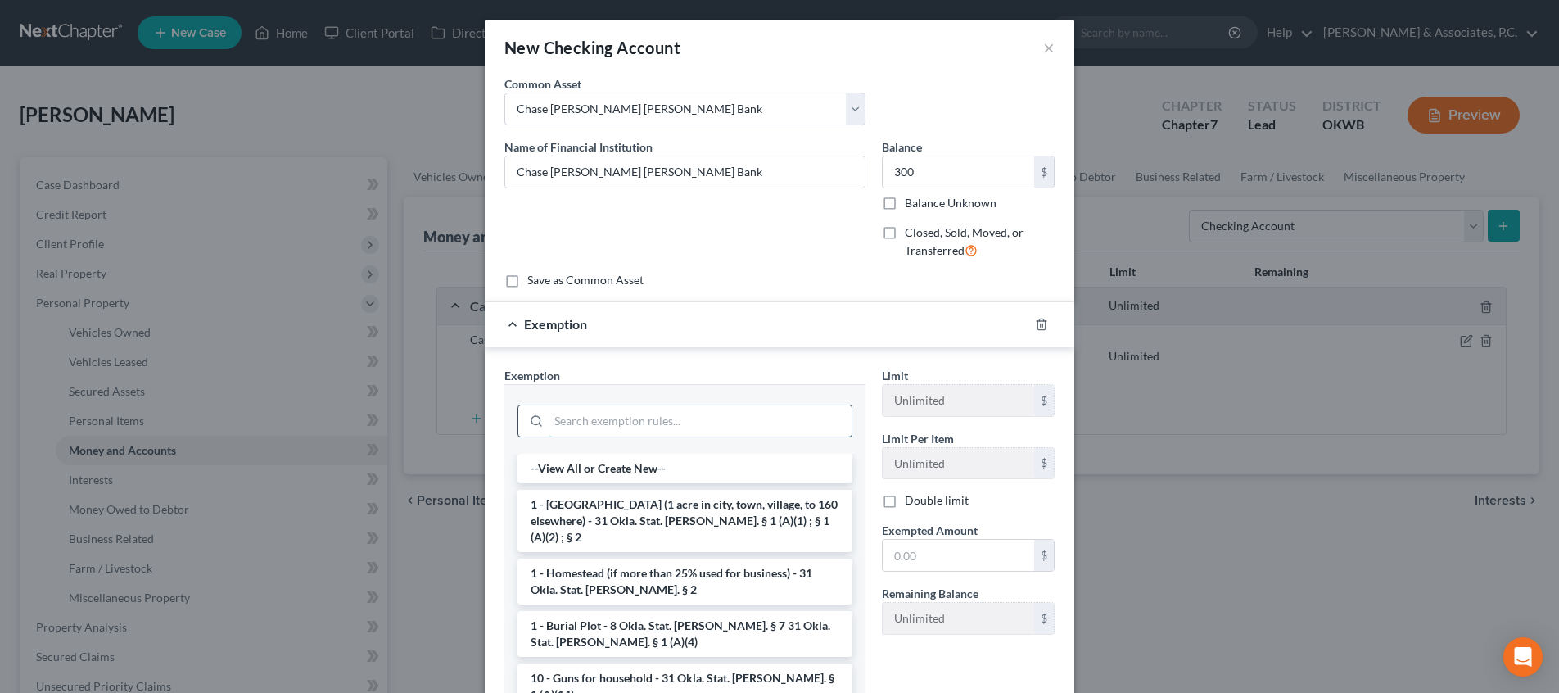
click at [714, 418] on input "search" at bounding box center [699, 420] width 303 height 31
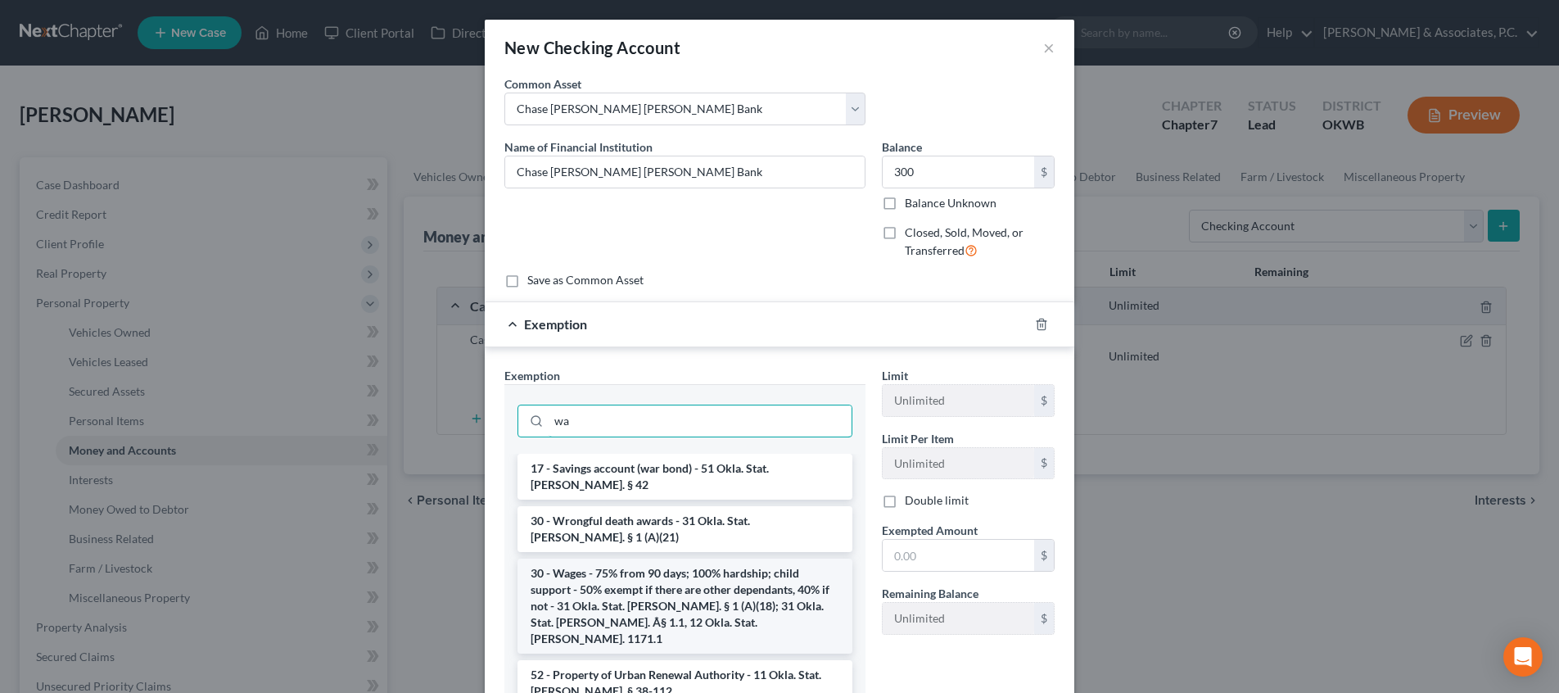
type input "wa"
click at [679, 558] on li "30 - Wages - 75% from 90 days; 100% hardship; child support - 50% exempt if the…" at bounding box center [684, 605] width 335 height 95
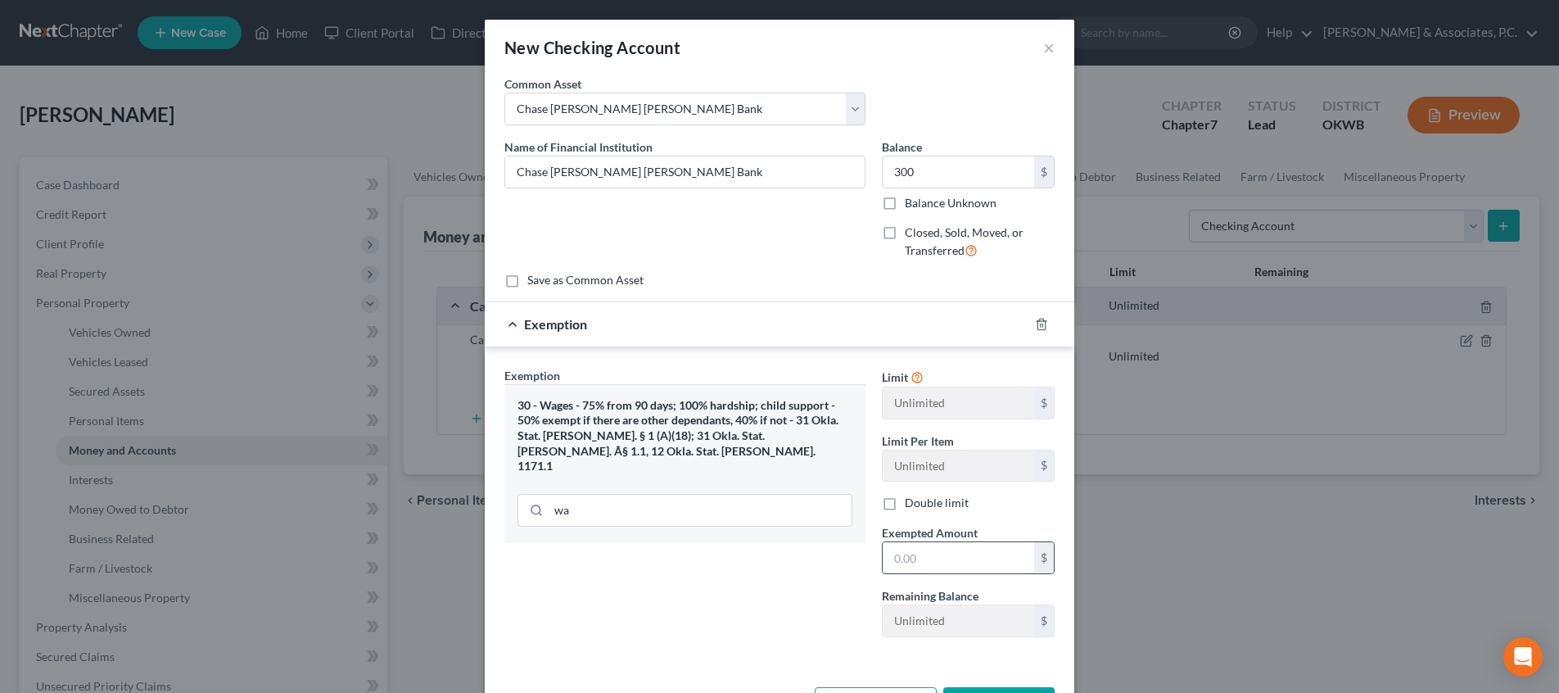
click at [963, 557] on input "text" at bounding box center [957, 557] width 151 height 31
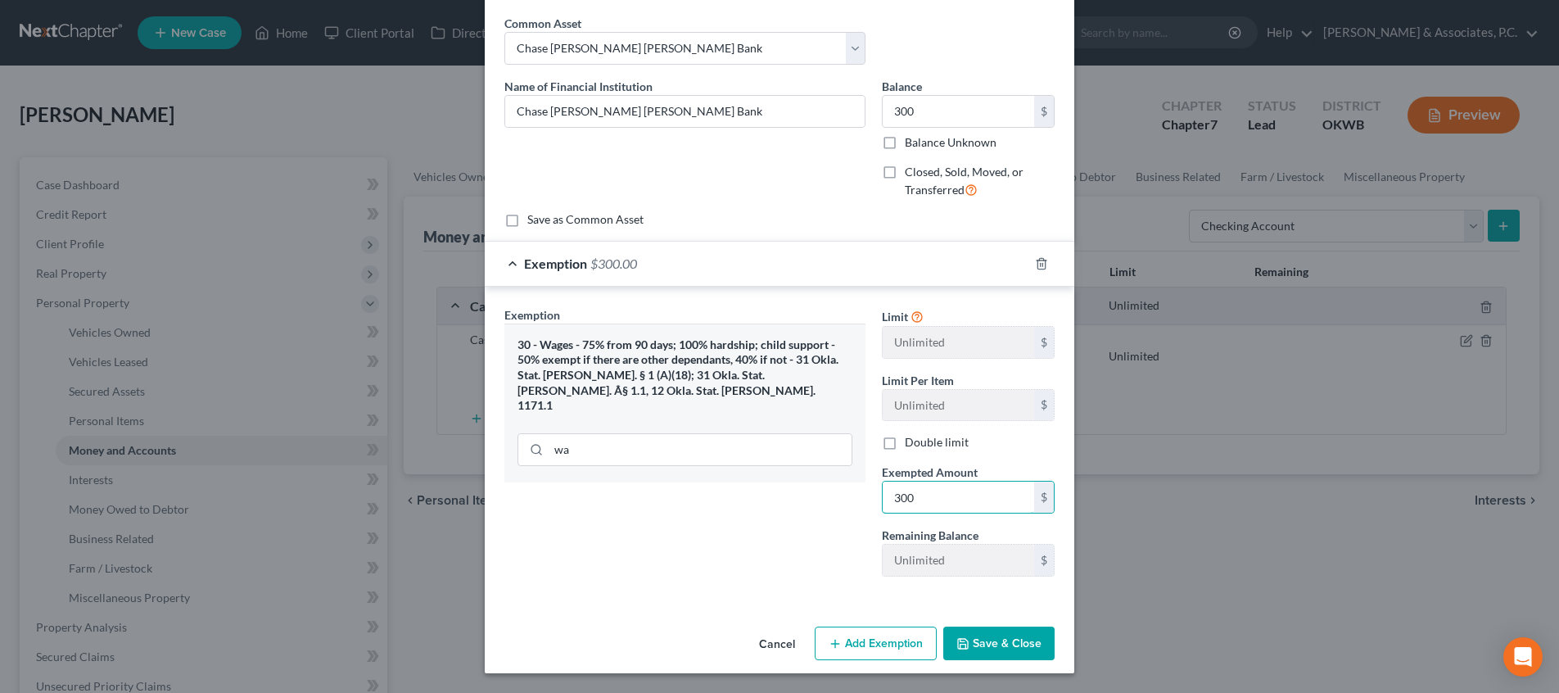
scroll to position [60, 0]
type input "300"
click at [990, 632] on button "Save & Close" at bounding box center [998, 644] width 111 height 34
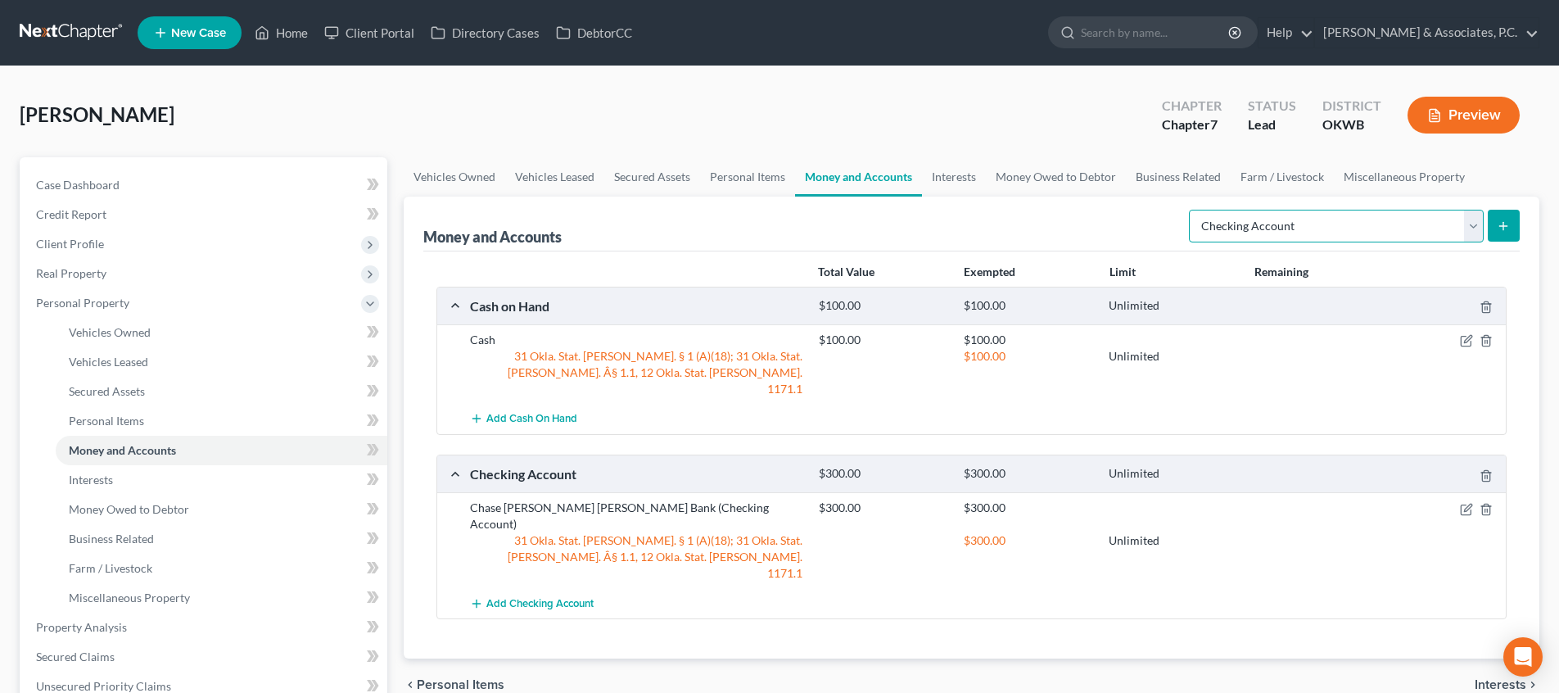
scroll to position [0, 1]
click at [1499, 231] on icon "submit" at bounding box center [1502, 225] width 13 height 13
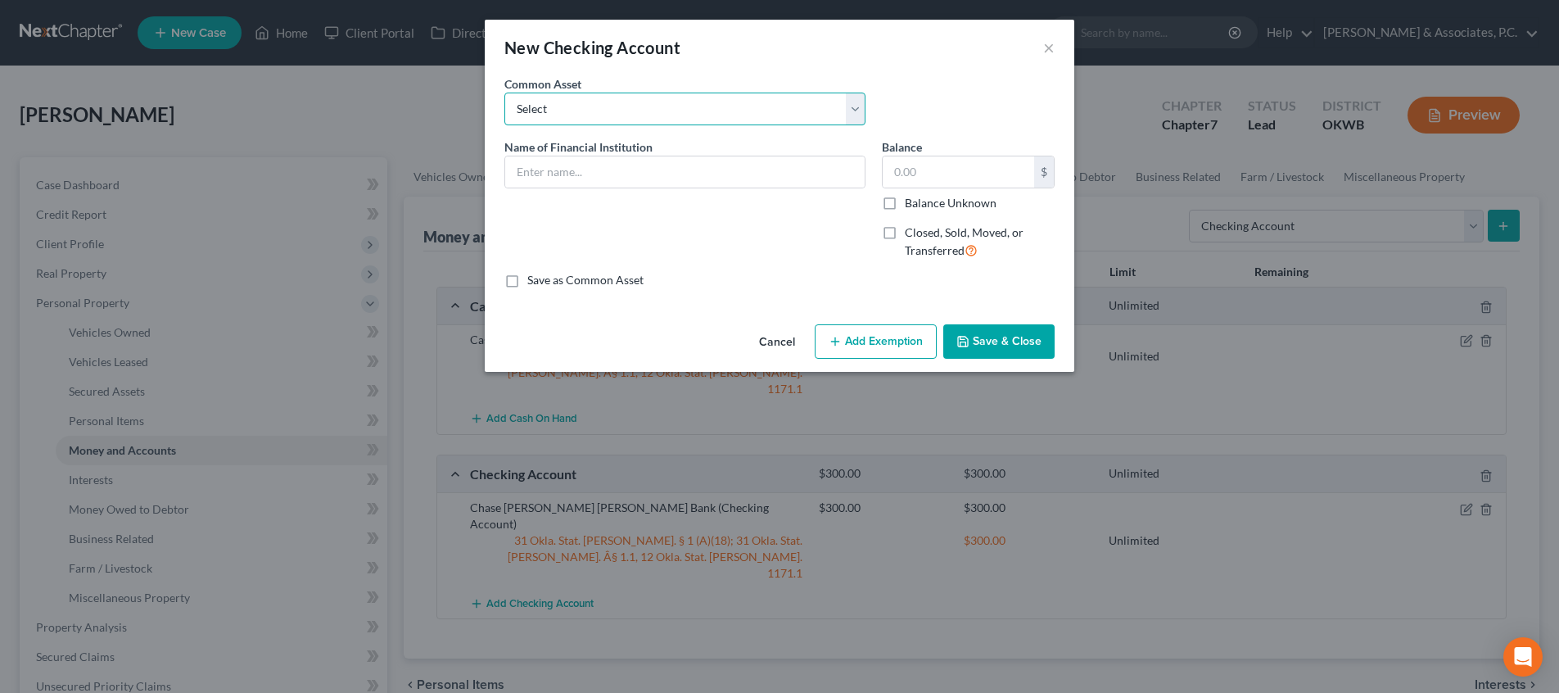
select select "1"
type input "Tinker Federal Credit Union"
click at [972, 170] on input "600.00" at bounding box center [957, 171] width 151 height 31
type input "20"
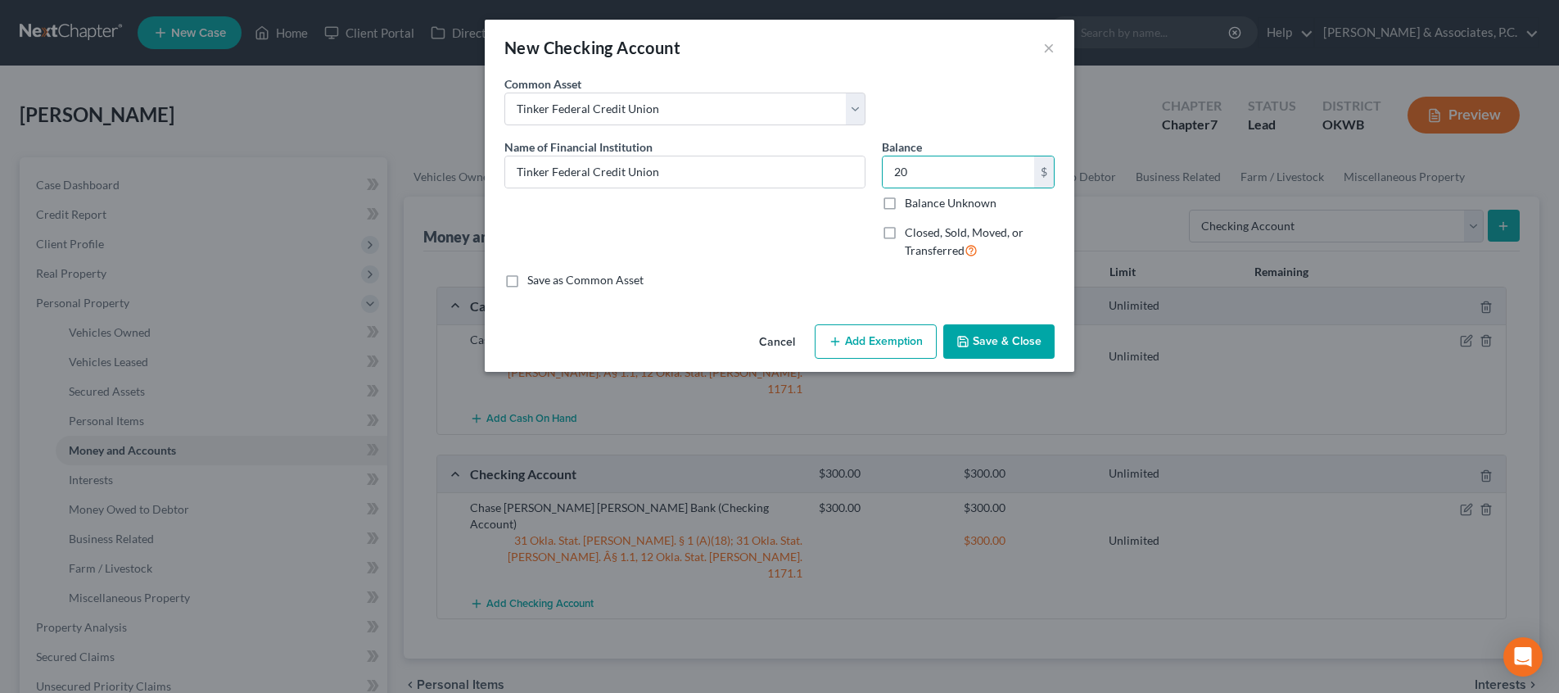
click at [873, 334] on button "Add Exemption" at bounding box center [875, 341] width 122 height 34
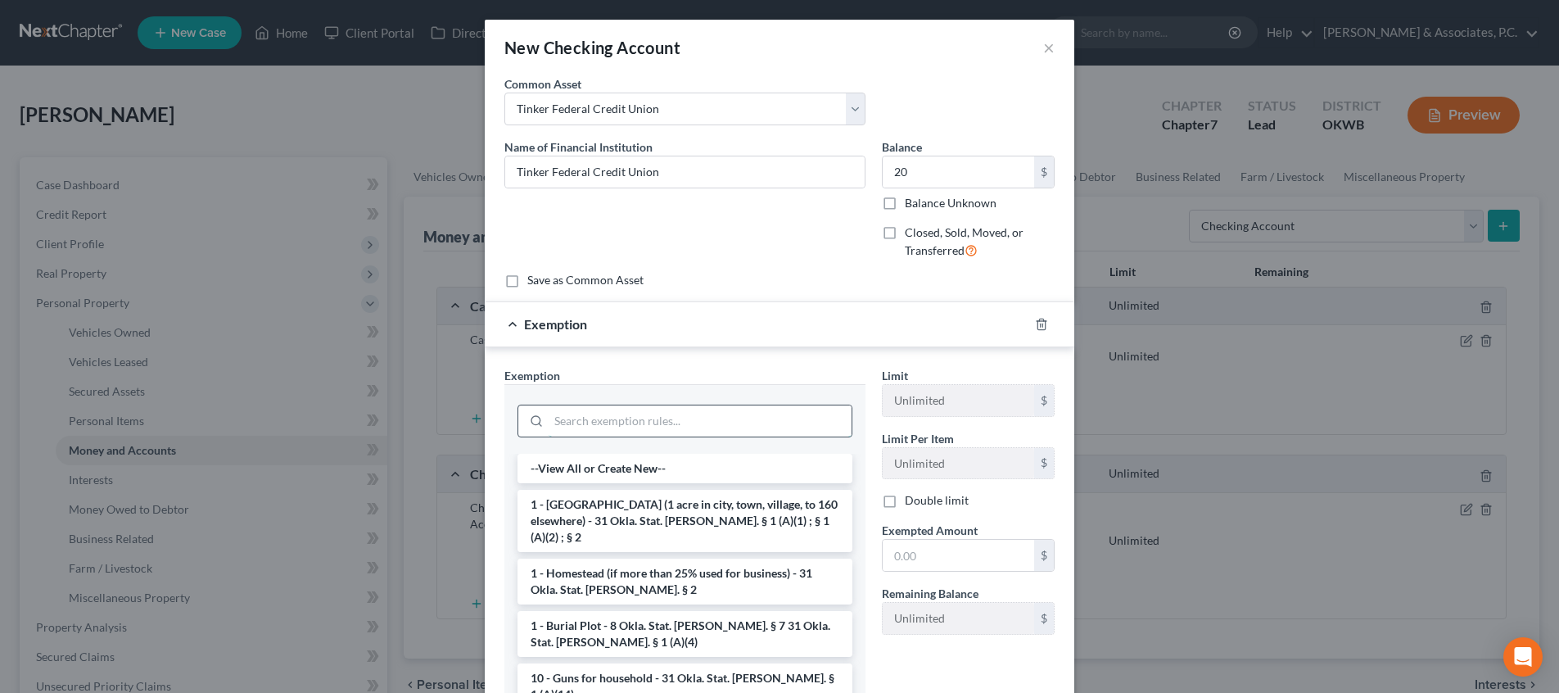
click at [688, 417] on input "search" at bounding box center [699, 420] width 303 height 31
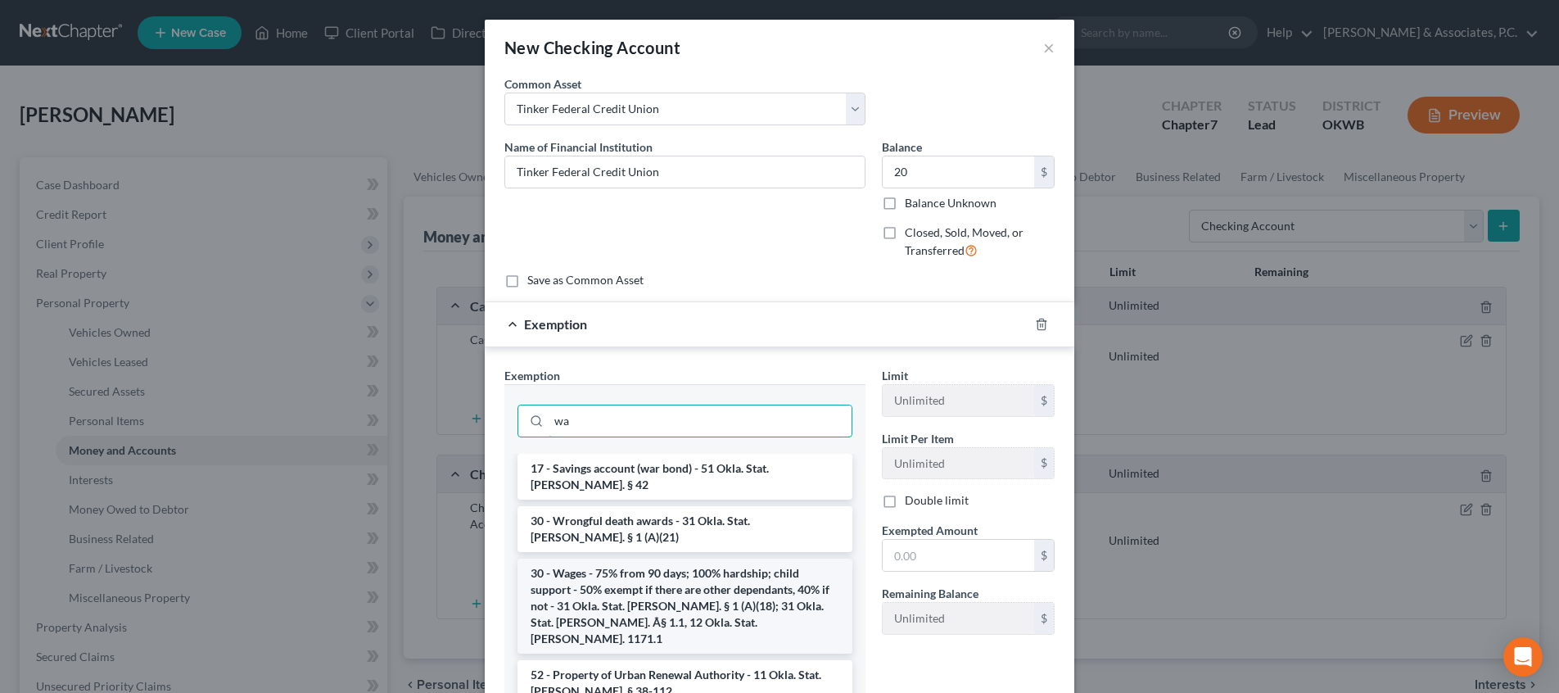
type input "wa"
click at [673, 558] on li "30 - Wages - 75% from 90 days; 100% hardship; child support - 50% exempt if the…" at bounding box center [684, 605] width 335 height 95
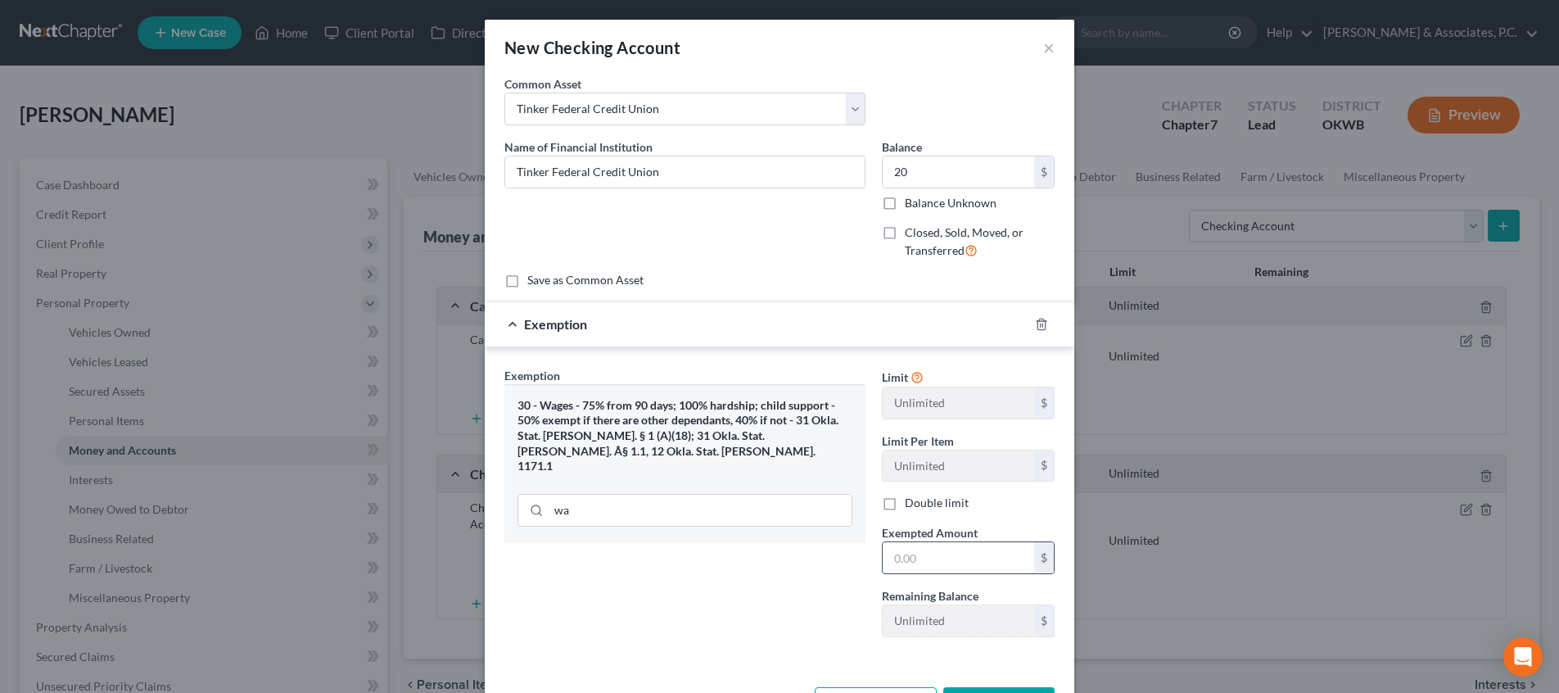
click at [971, 556] on input "text" at bounding box center [957, 557] width 151 height 31
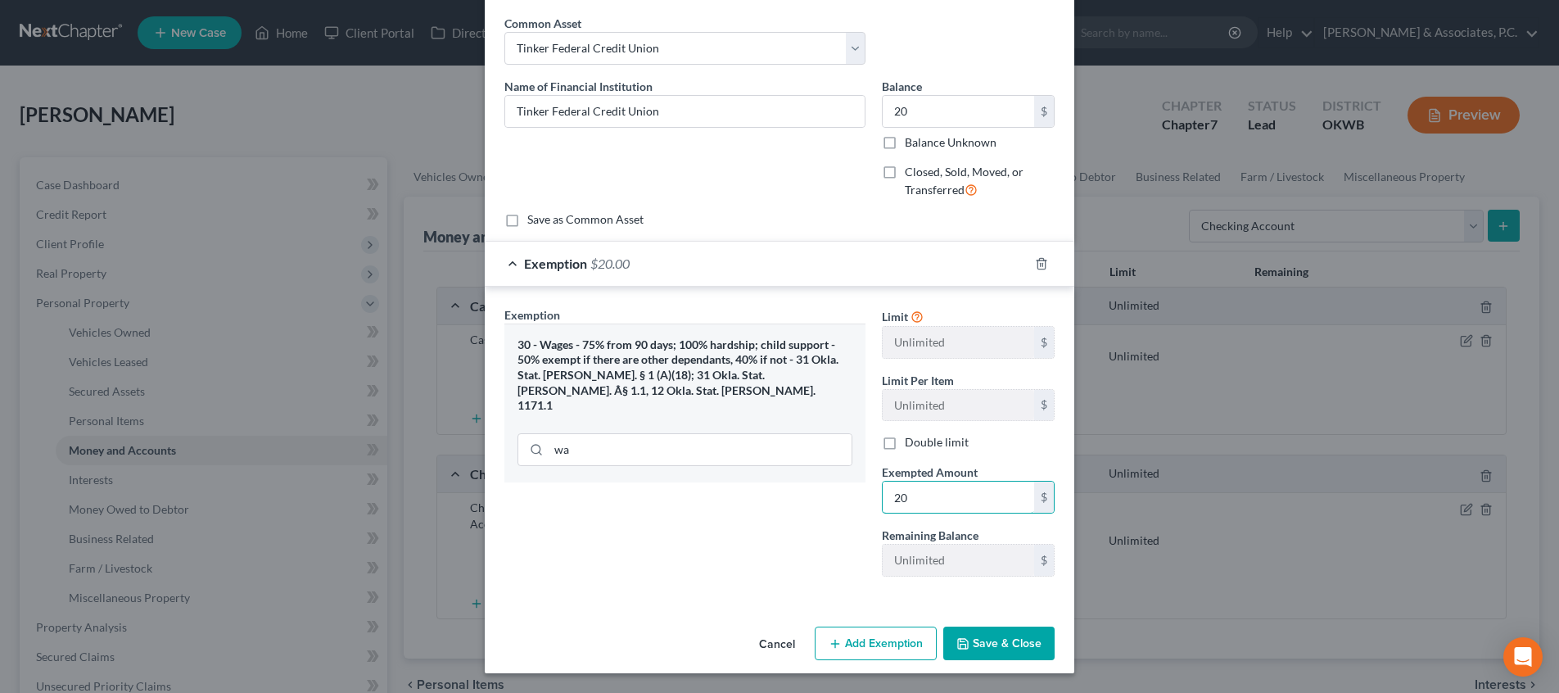
scroll to position [60, 0]
type input "20"
click at [989, 637] on button "Save & Close" at bounding box center [998, 644] width 111 height 34
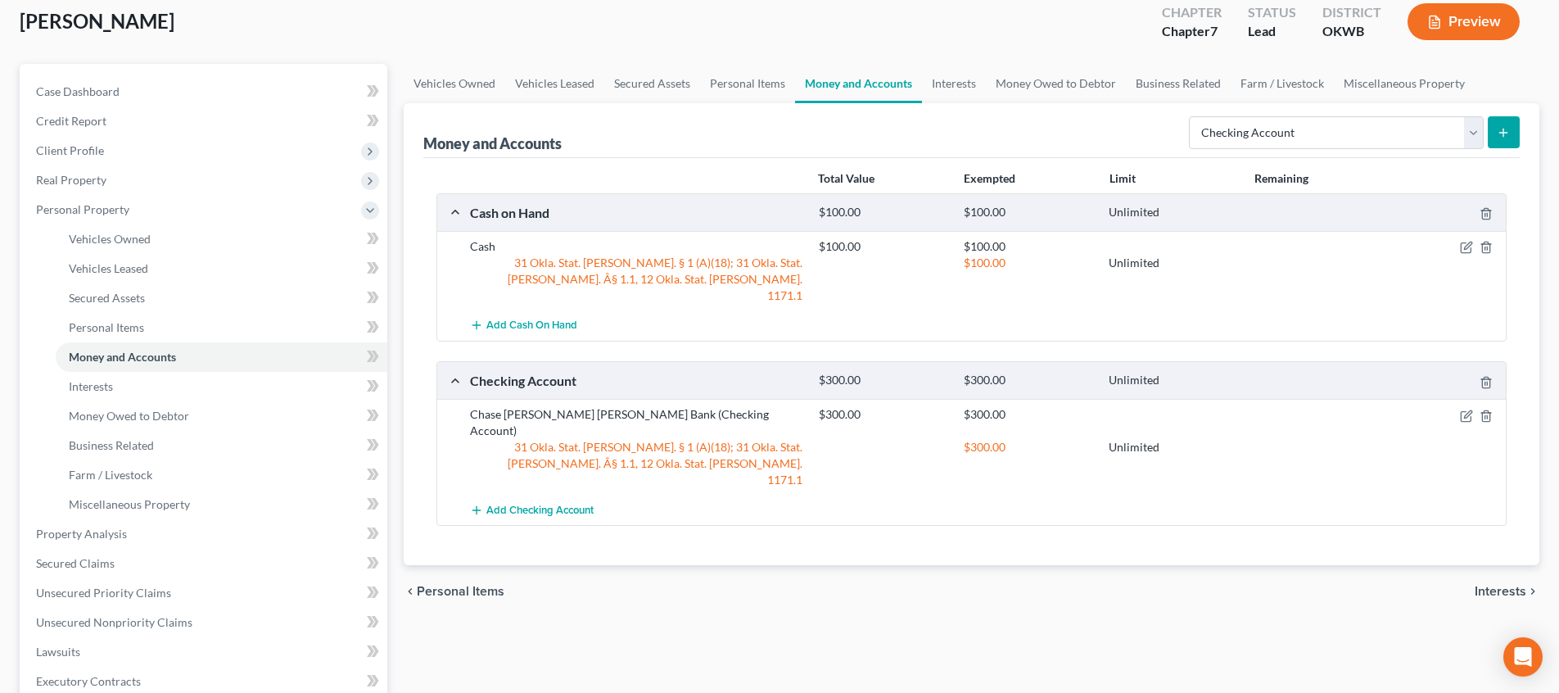
scroll to position [145, 0]
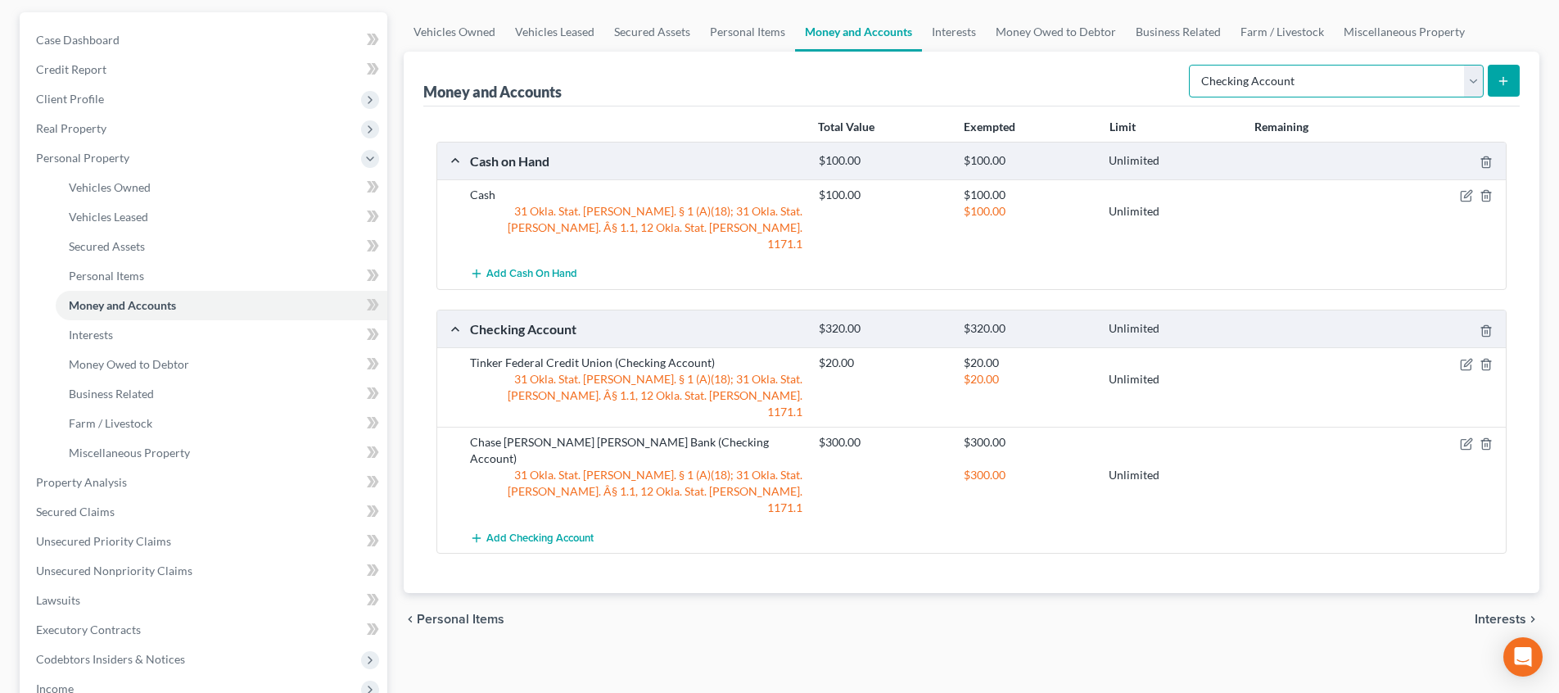
select select "savings"
click at [1512, 82] on button "submit" at bounding box center [1503, 81] width 32 height 32
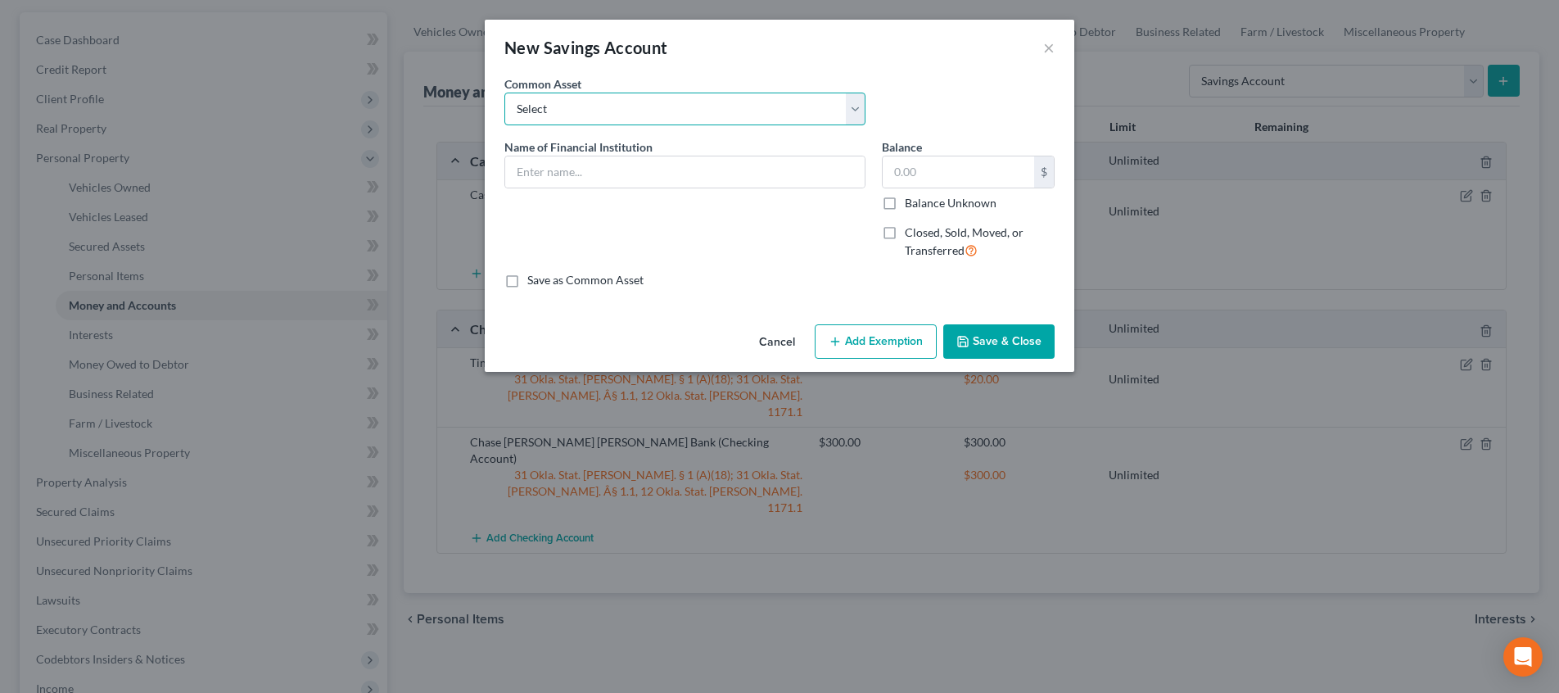
select select "3"
type input "Tinker Federal Credit Union"
click at [946, 165] on input "5.00" at bounding box center [957, 171] width 151 height 31
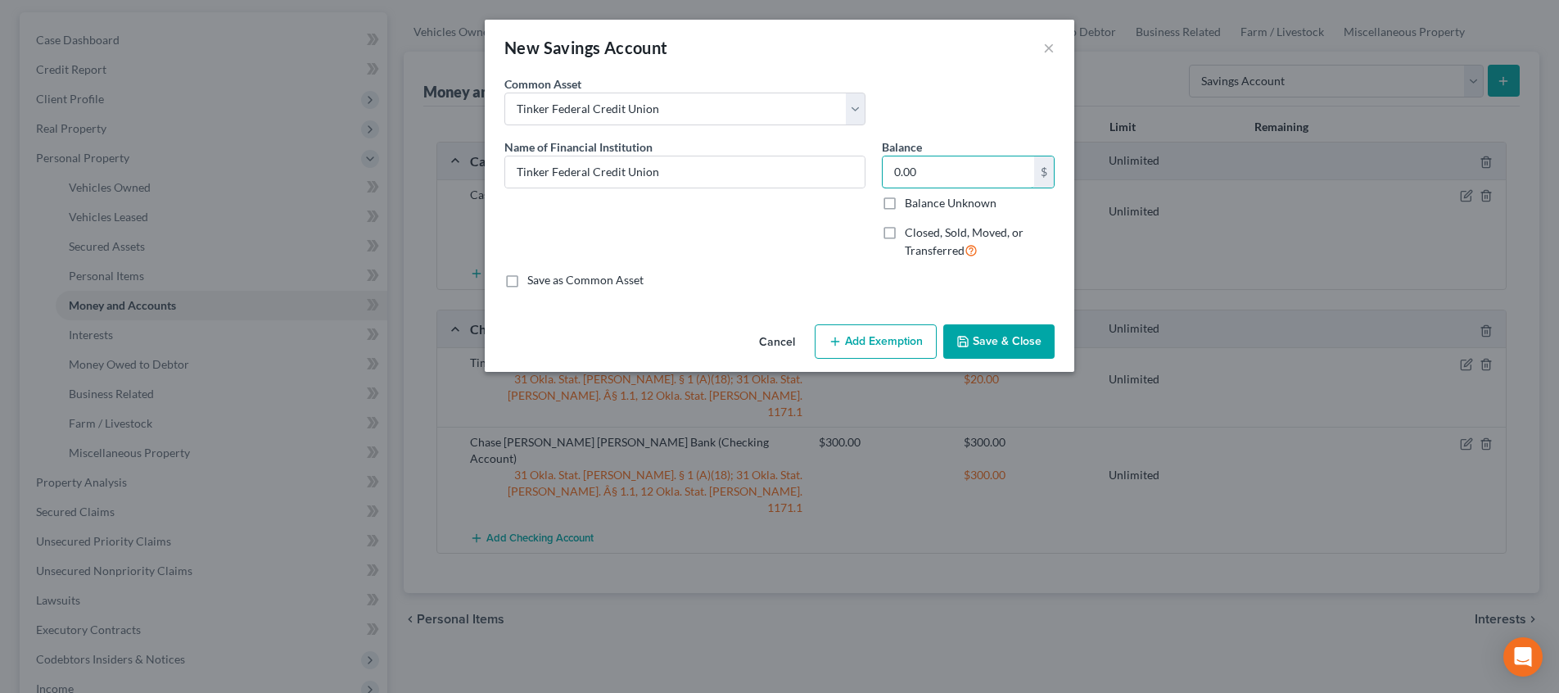
type input "0.00"
click at [990, 350] on button "Save & Close" at bounding box center [998, 341] width 111 height 34
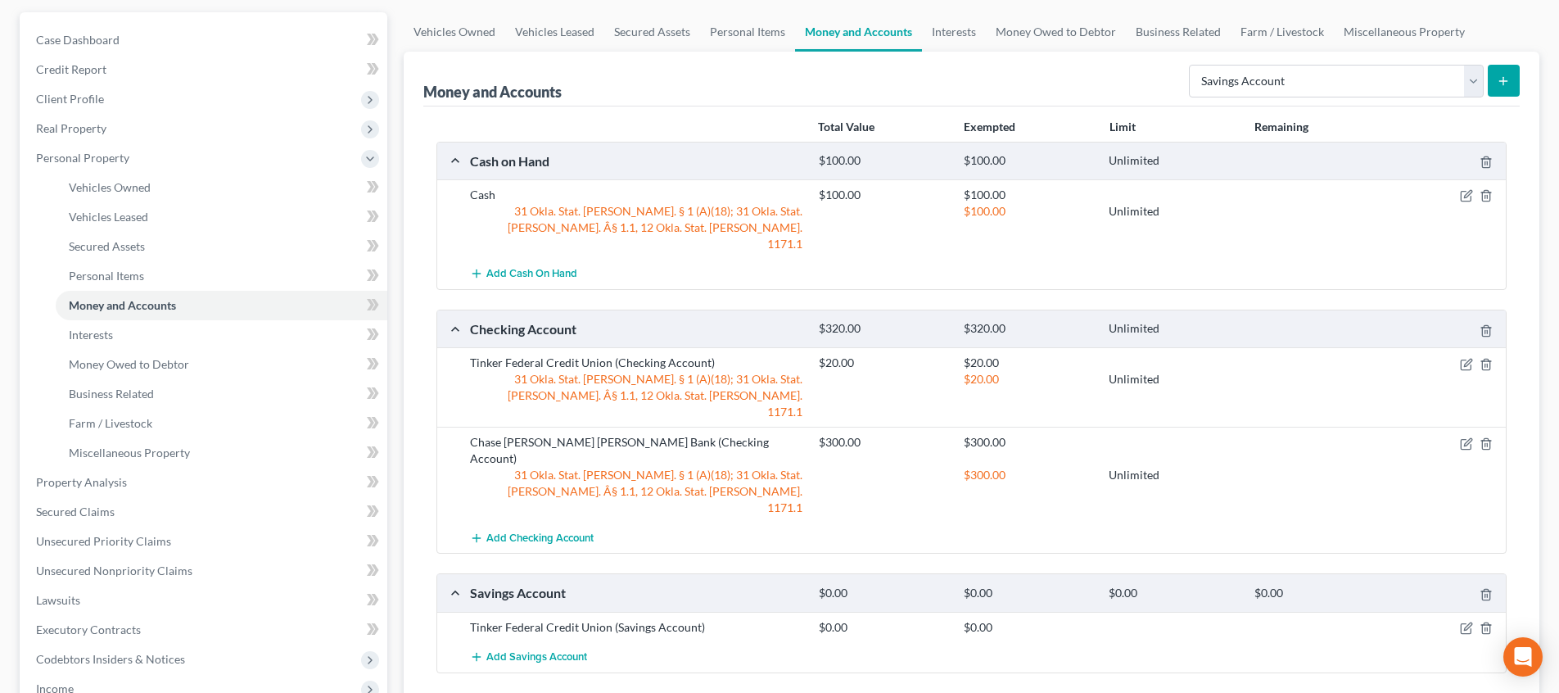
click at [1509, 88] on button "submit" at bounding box center [1503, 81] width 32 height 32
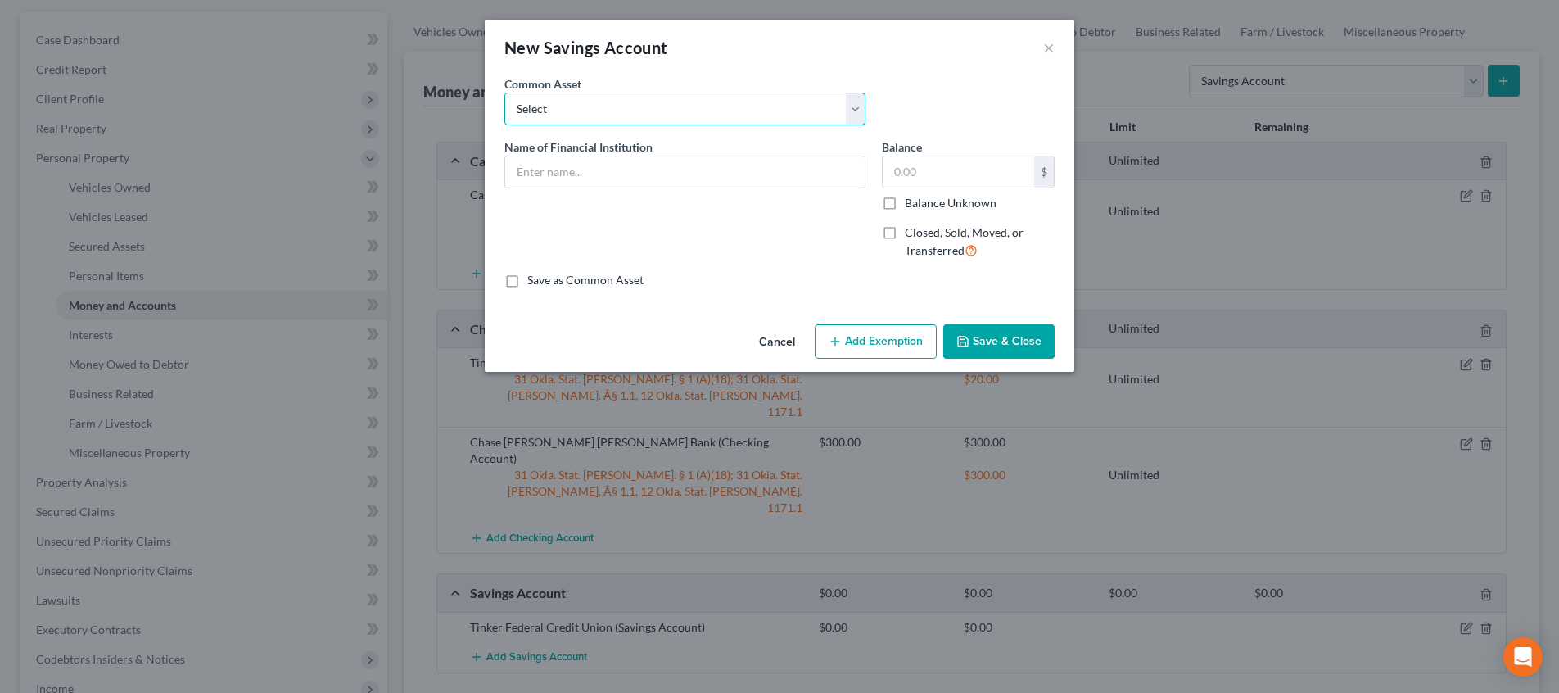
select select "10"
type input "Chase Bank"
click at [945, 174] on input "25.00" at bounding box center [957, 171] width 151 height 31
type input "0.00"
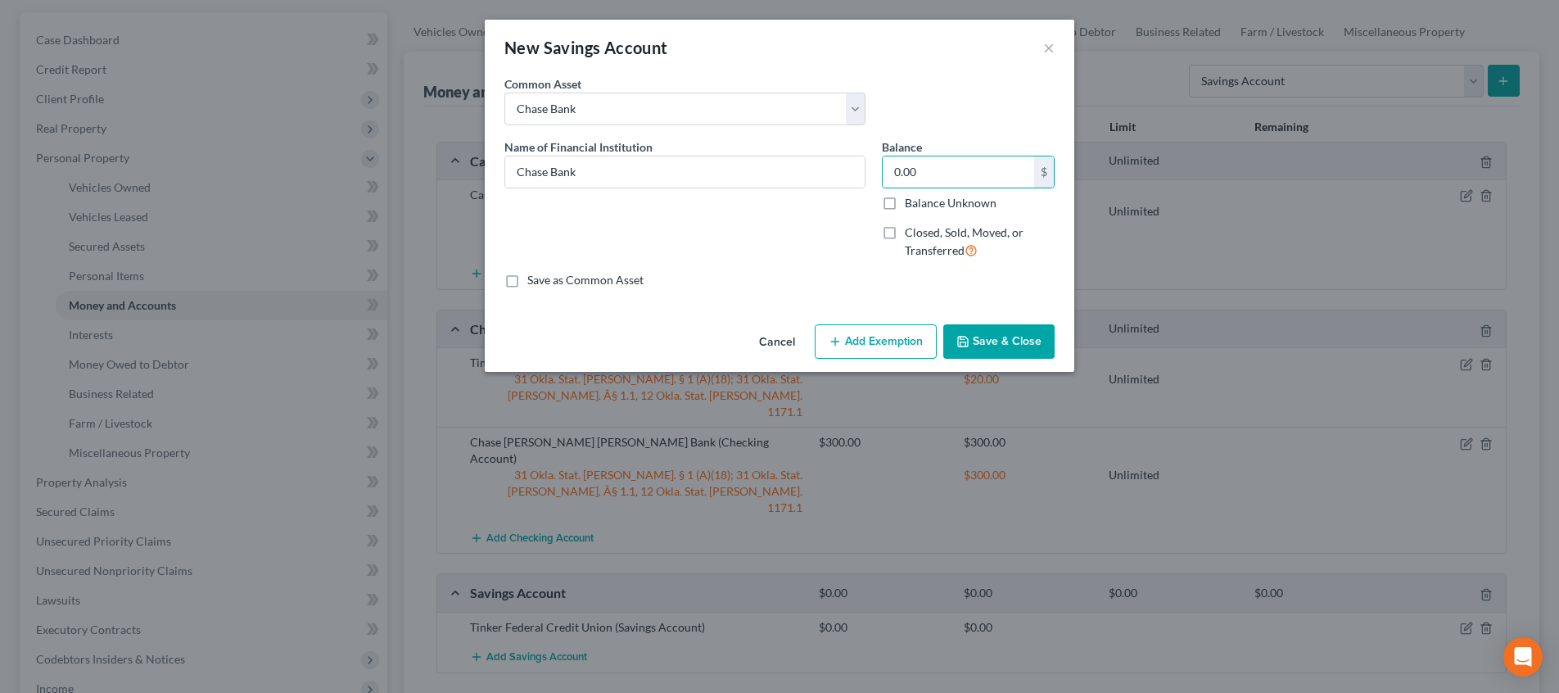
click at [995, 326] on button "Save & Close" at bounding box center [998, 341] width 111 height 34
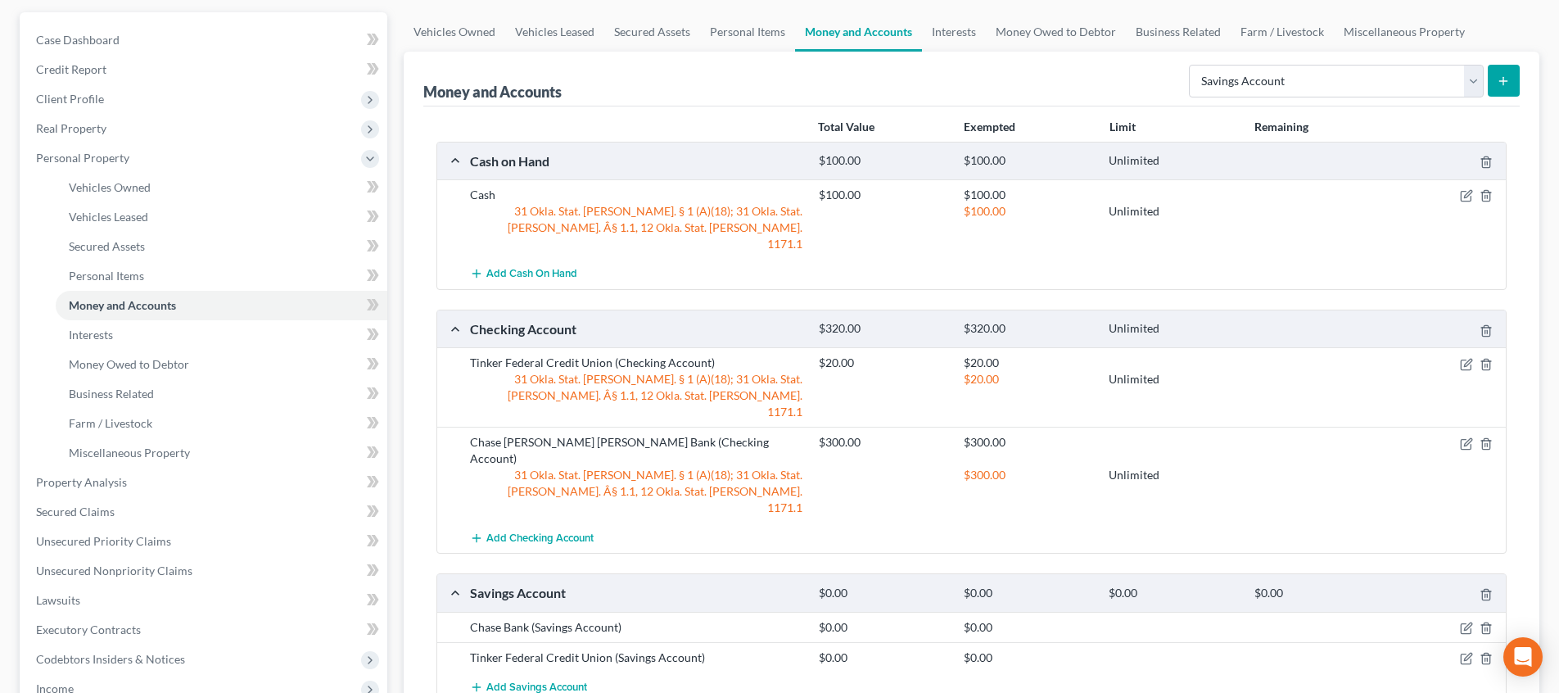
scroll to position [148, 0]
click at [939, 34] on link "Interests" at bounding box center [954, 28] width 64 height 39
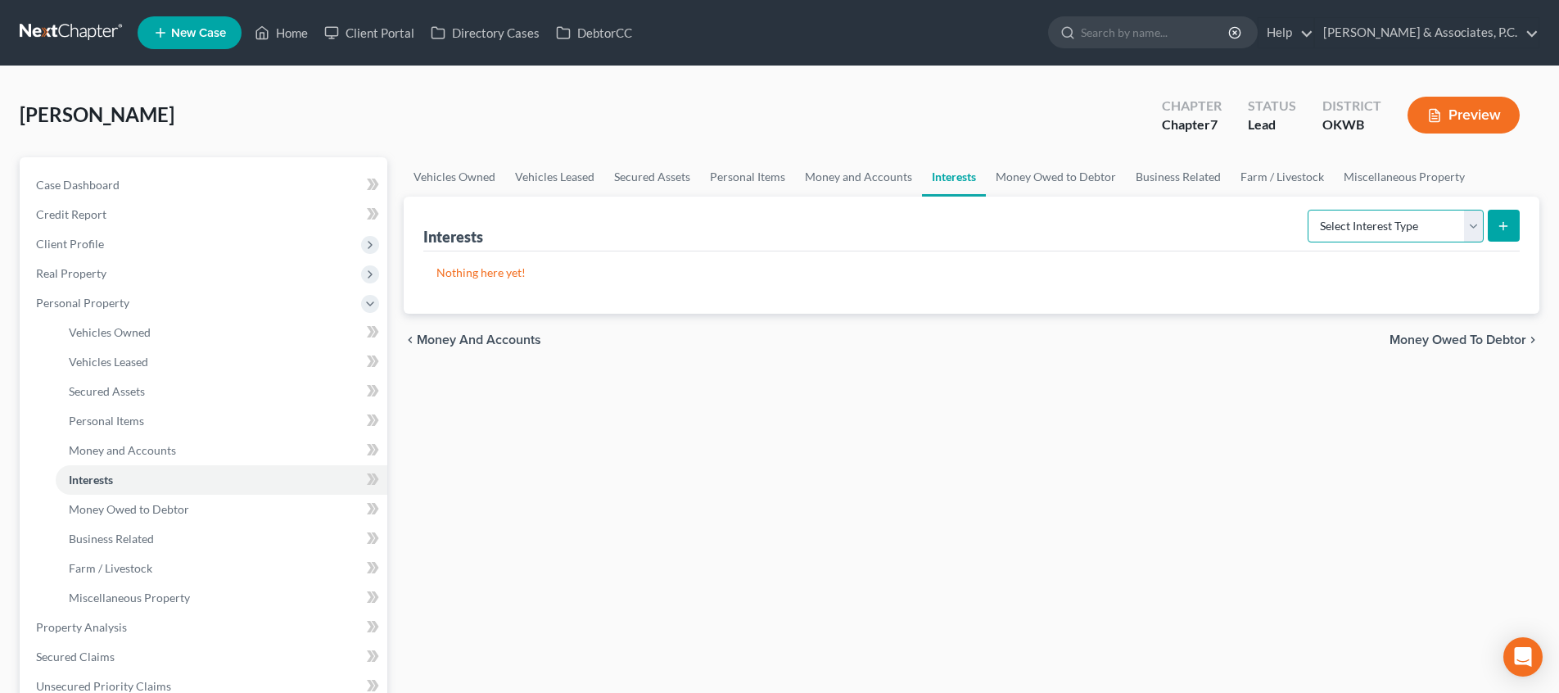
select select "401k"
click at [1491, 219] on button "submit" at bounding box center [1503, 226] width 32 height 32
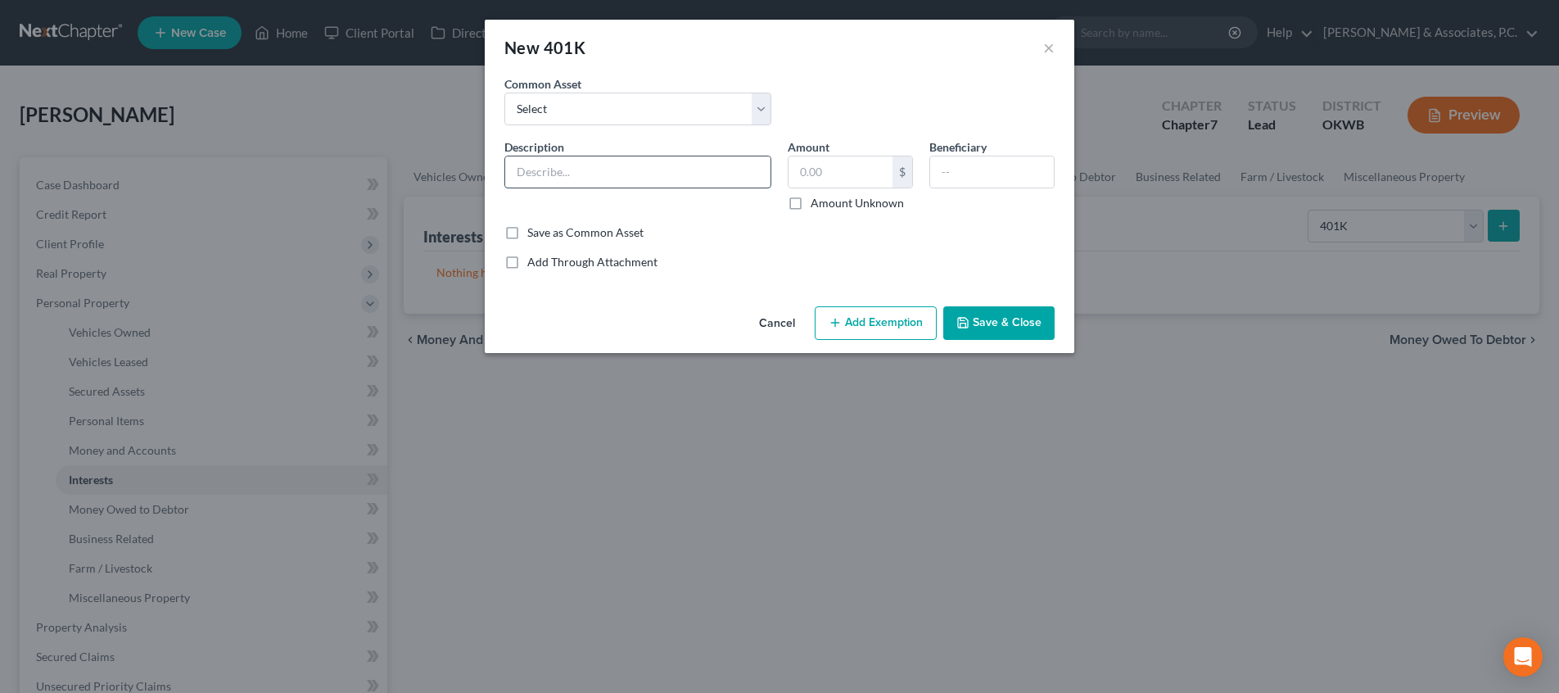
click at [642, 176] on input "text" at bounding box center [637, 171] width 265 height 31
type input "US Postal Service 401(k)"
type input "8,700"
click at [849, 316] on button "Add Exemption" at bounding box center [875, 323] width 122 height 34
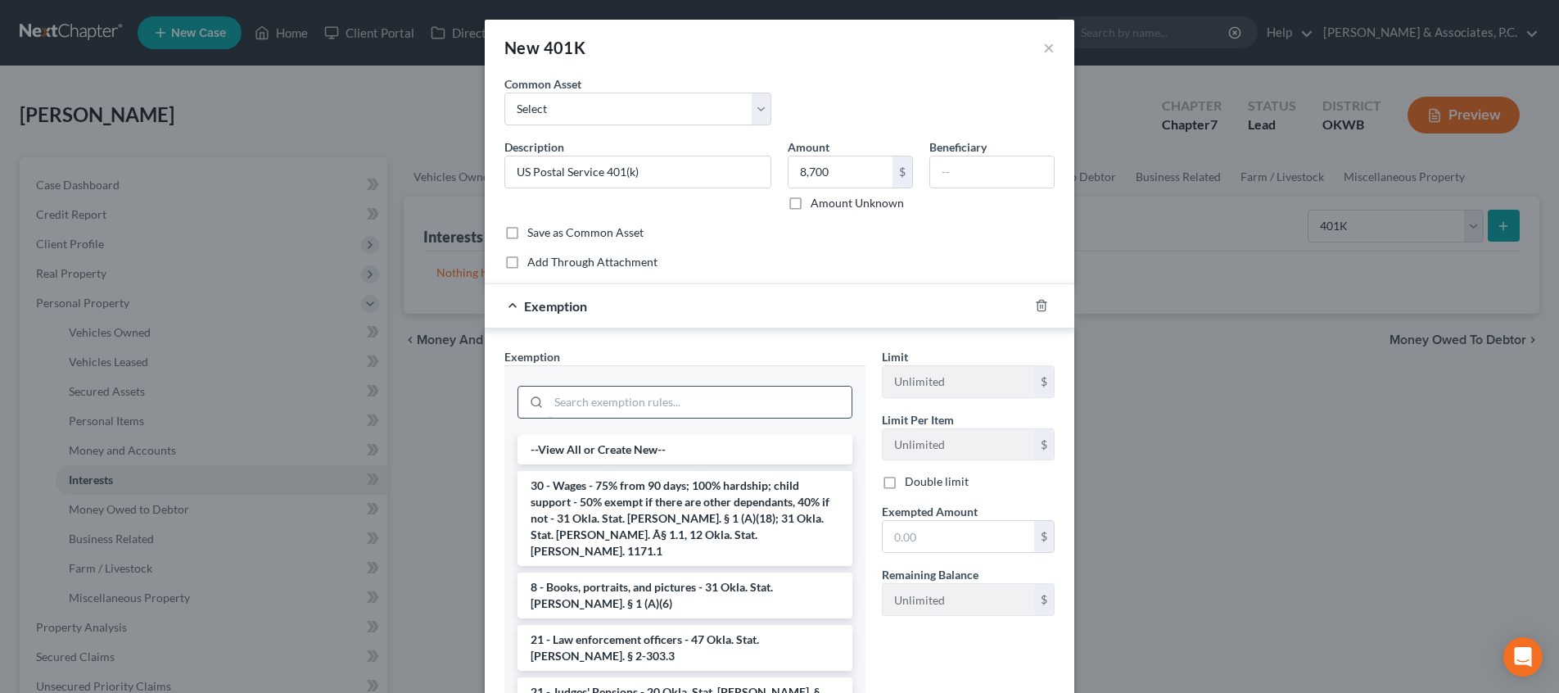
click at [715, 399] on input "search" at bounding box center [699, 401] width 303 height 31
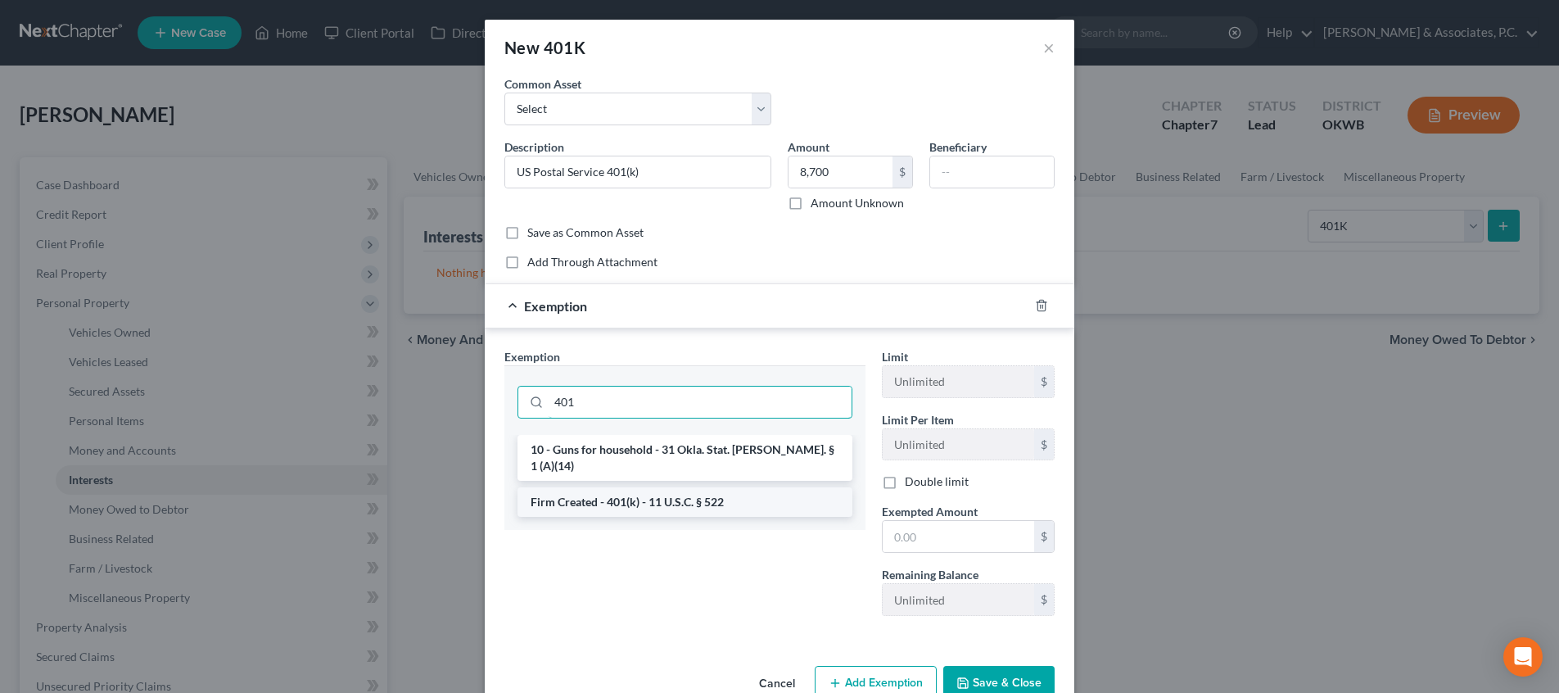
type input "401"
click at [692, 487] on li "Firm Created - 401(k) - 11 U.S.C. § 522" at bounding box center [684, 501] width 335 height 29
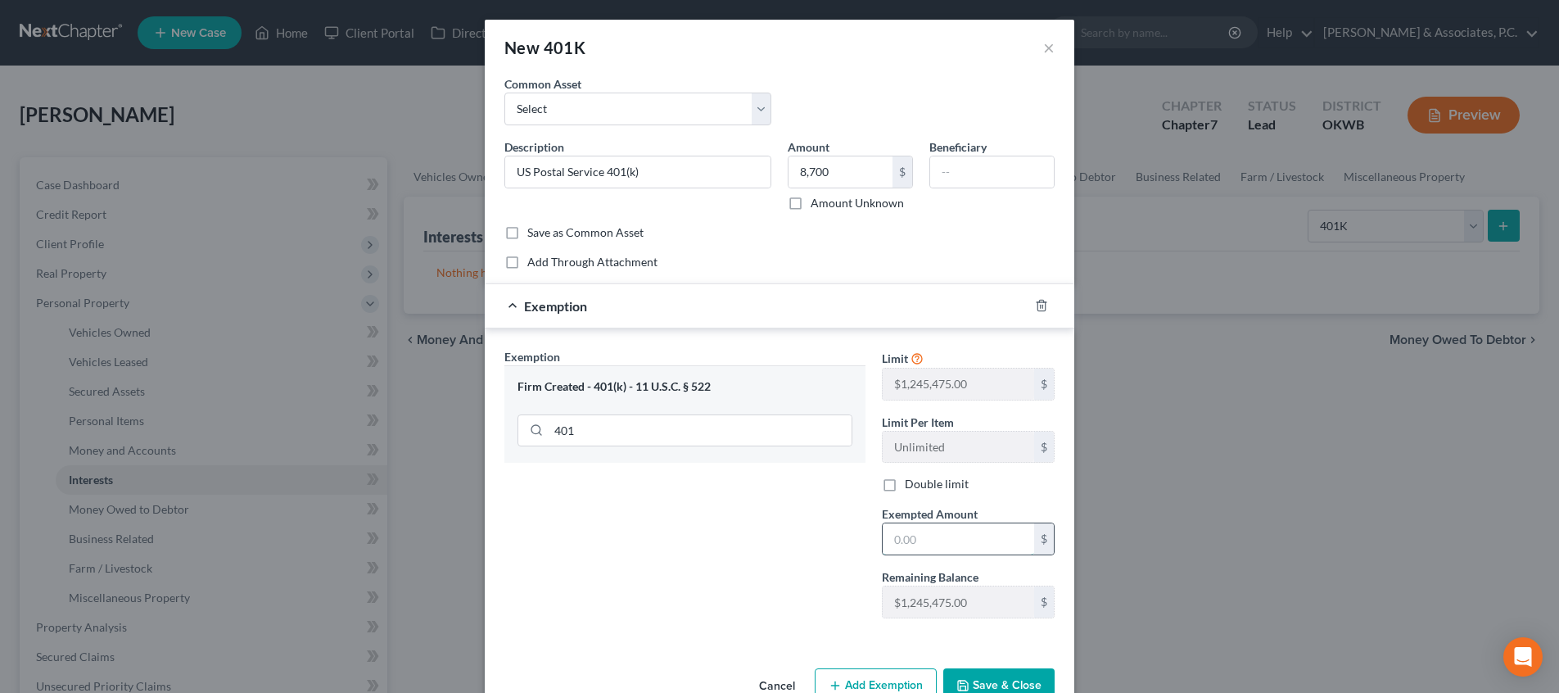
click at [940, 535] on input "text" at bounding box center [957, 538] width 151 height 31
type input "8,700"
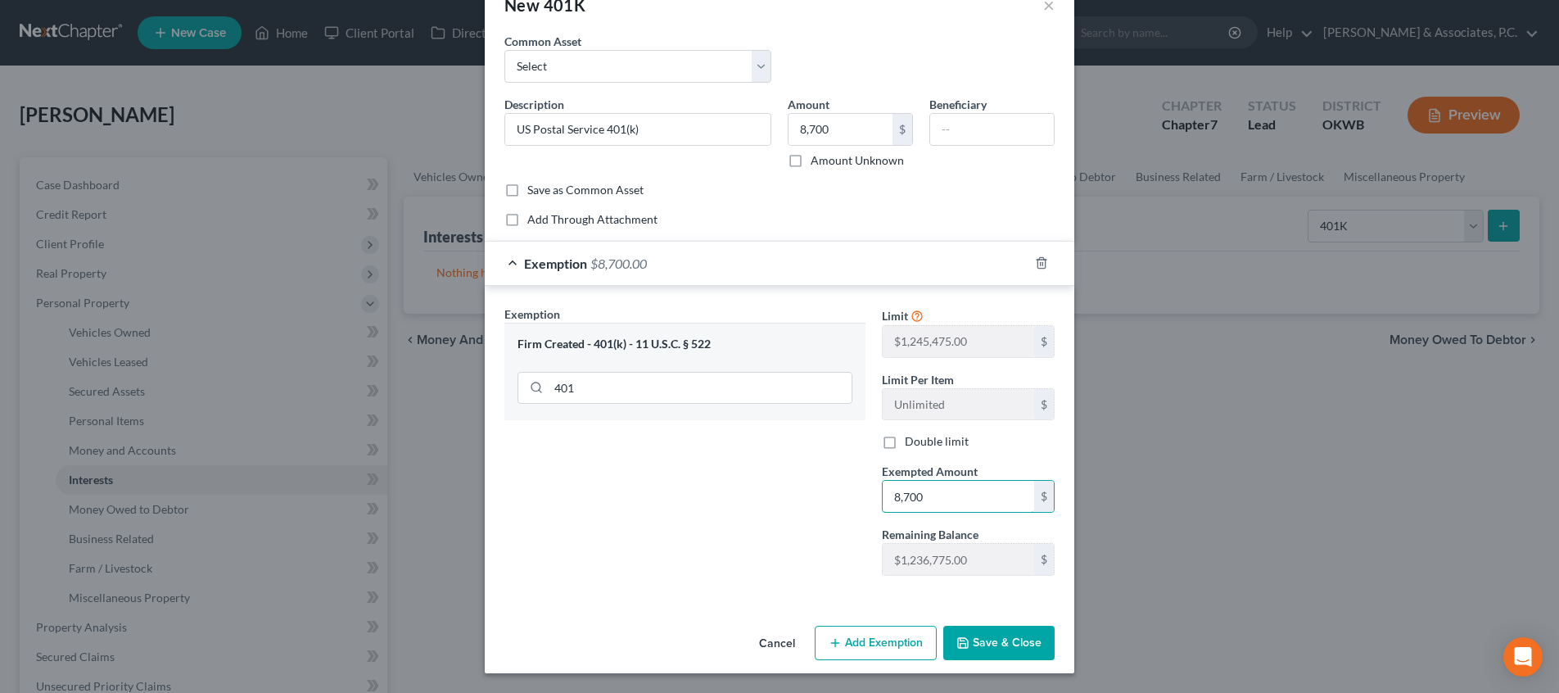
scroll to position [42, 0]
click at [975, 638] on button "Save & Close" at bounding box center [998, 643] width 111 height 34
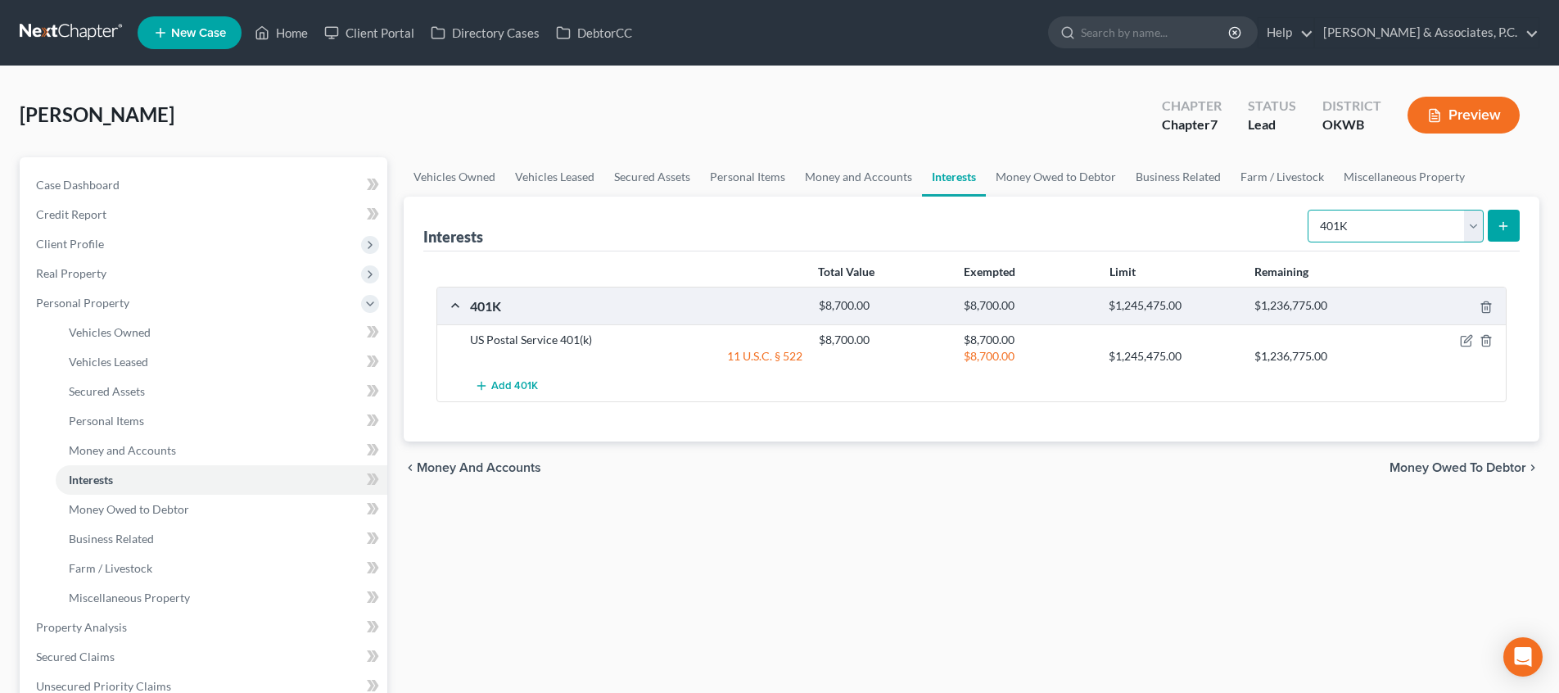
select select "term_life_insurance"
click at [1497, 231] on icon "submit" at bounding box center [1502, 225] width 13 height 13
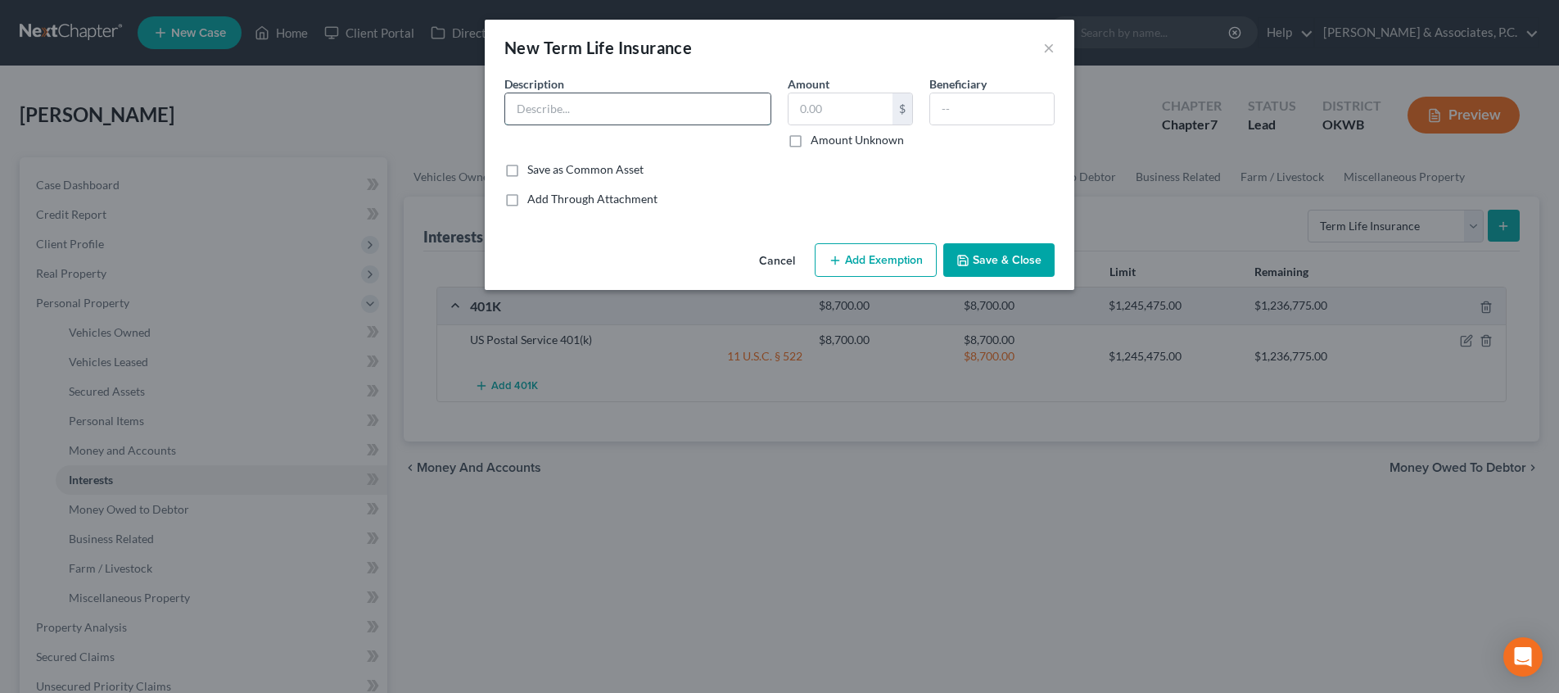
click at [675, 105] on input "text" at bounding box center [637, 108] width 265 height 31
type input "Term life insurance through USPS benefit value unknown, no cash value"
click at [983, 111] on input "text" at bounding box center [992, 108] width 124 height 31
type input "L"
click at [1031, 111] on input "Lacey" at bounding box center [992, 108] width 124 height 31
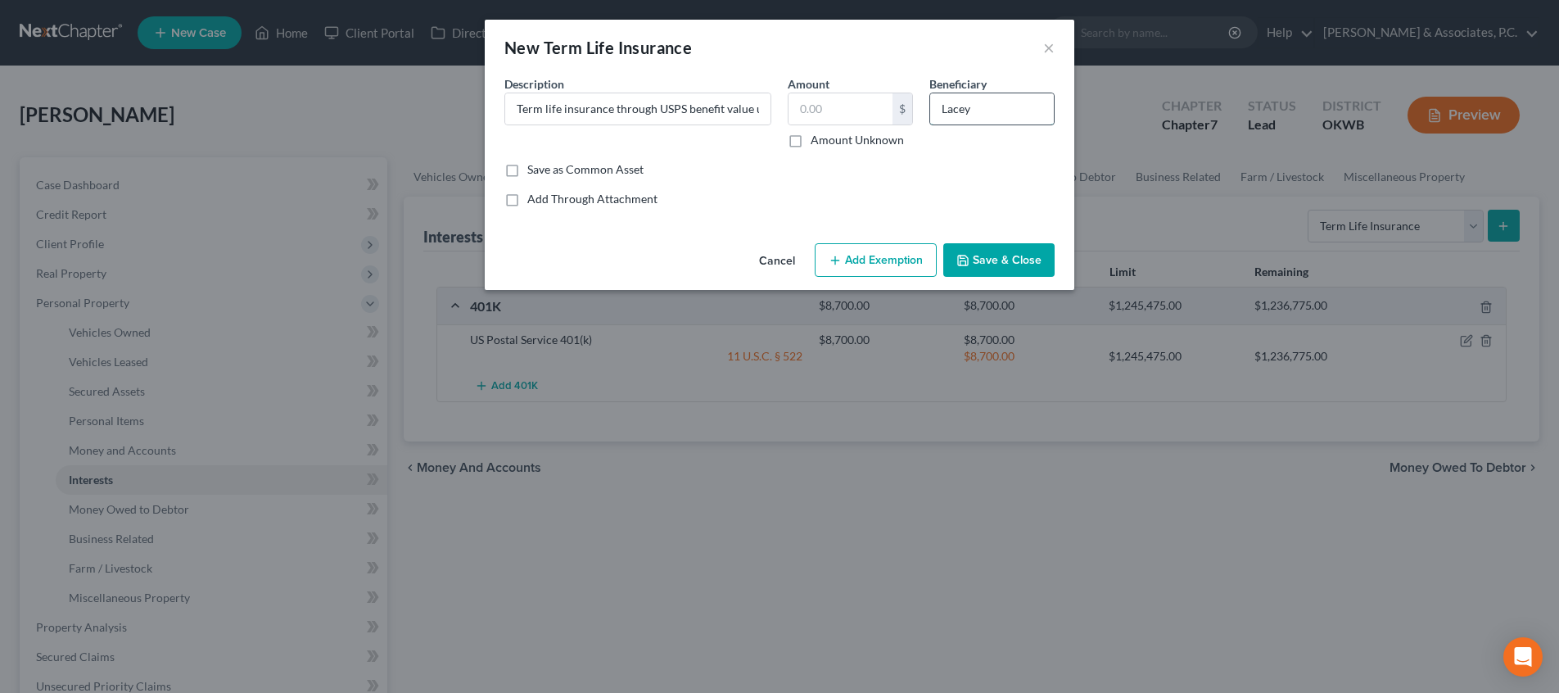
click at [1031, 111] on input "Lacey" at bounding box center [992, 108] width 124 height 31
type input "Girlfriend"
click at [972, 260] on button "Save & Close" at bounding box center [998, 260] width 111 height 34
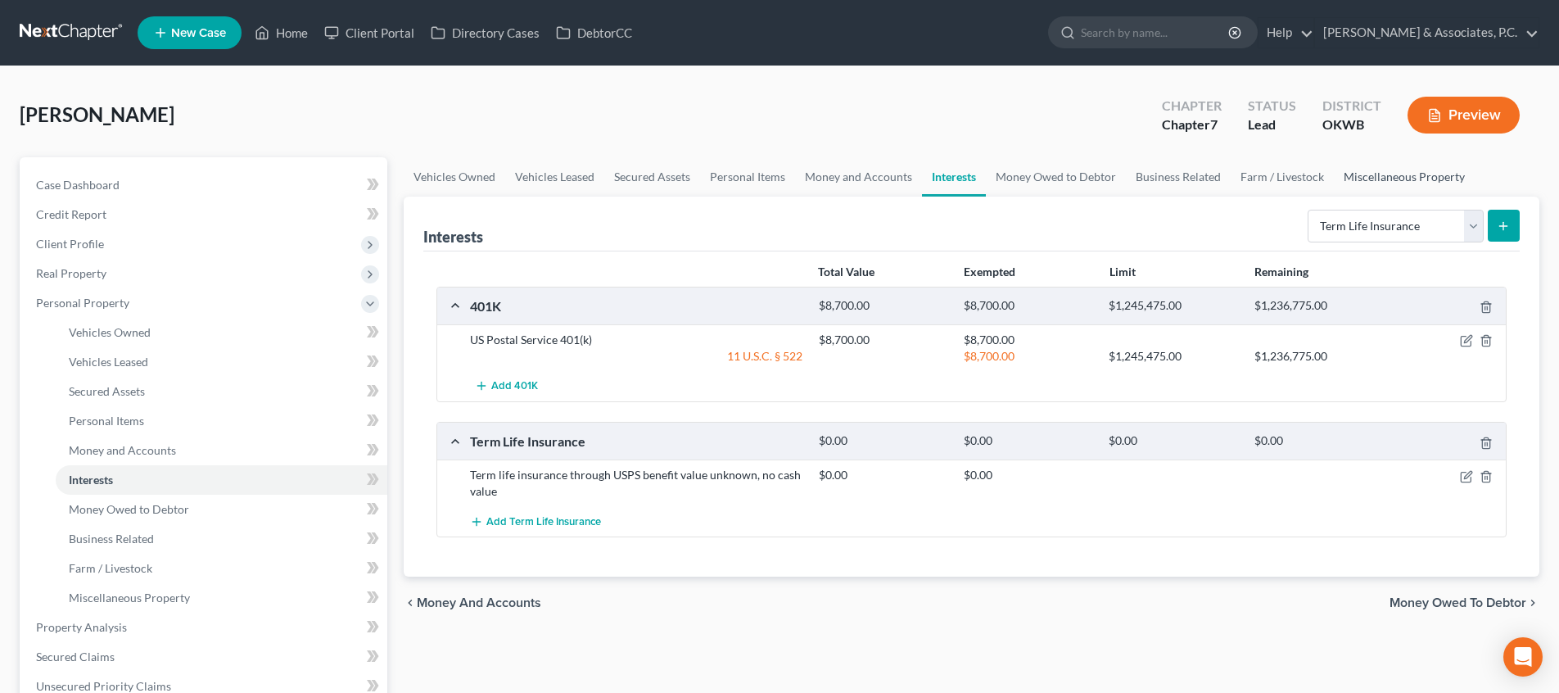
click at [1376, 181] on link "Miscellaneous Property" at bounding box center [1403, 176] width 141 height 39
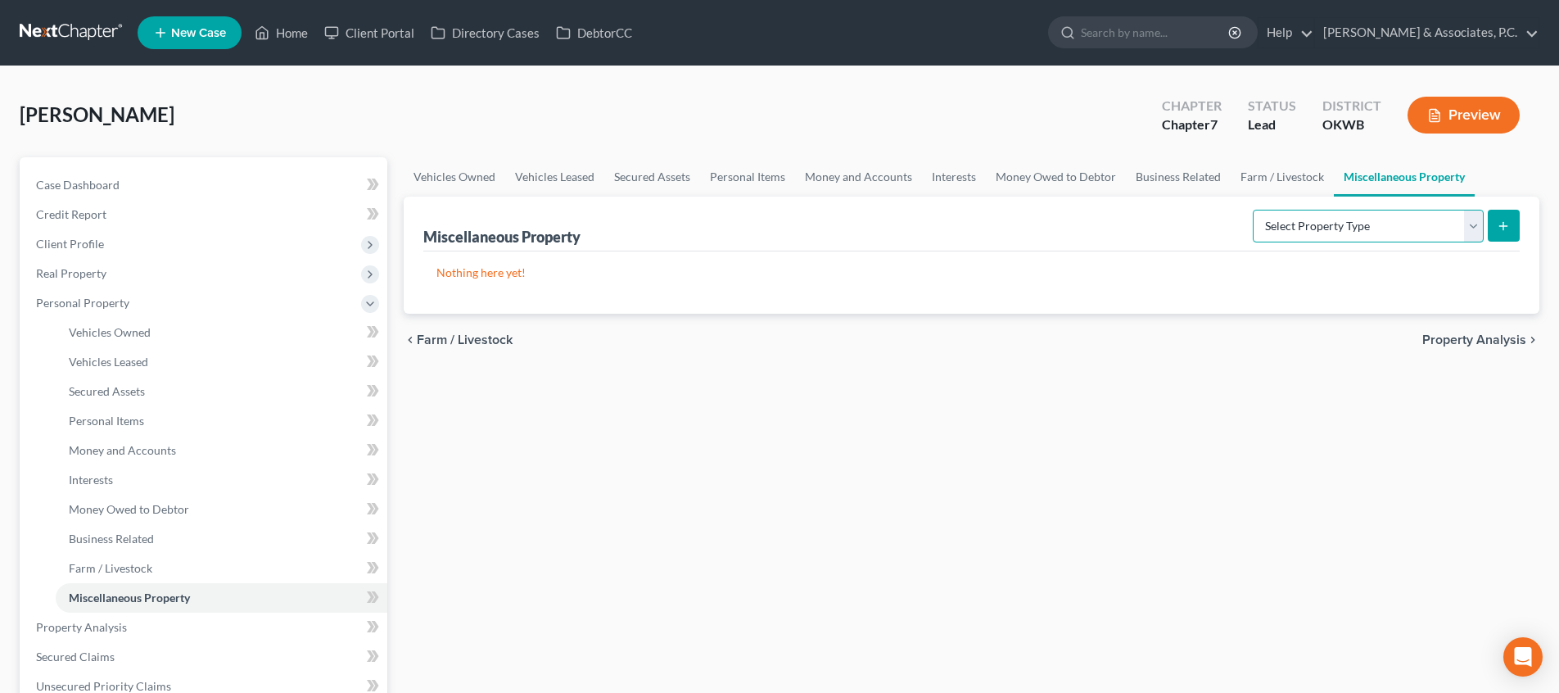
select select "holding_for_another"
click at [1502, 228] on icon "submit" at bounding box center [1502, 225] width 13 height 13
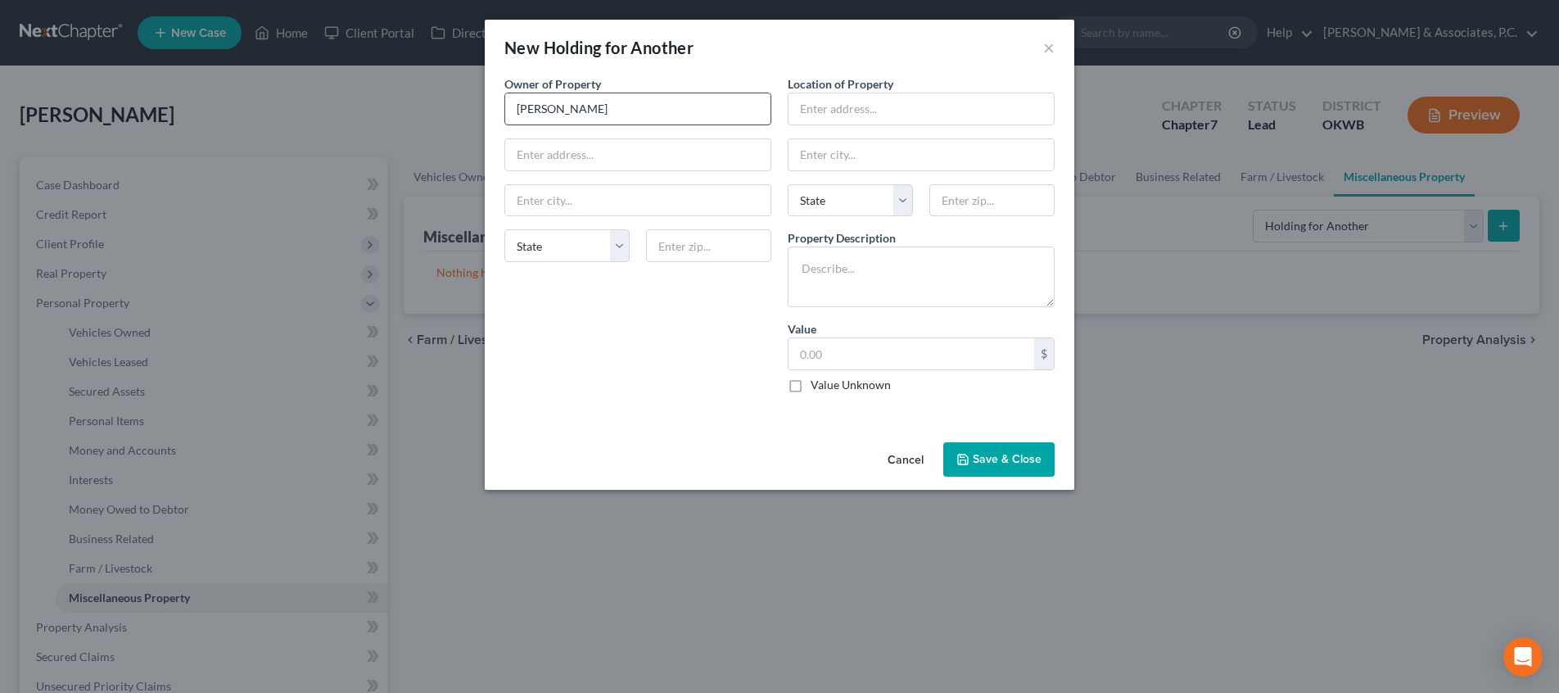
type input "[PERSON_NAME]"
type input "[PERSON_NAME]'s address"
type textarea "G"
type textarea "Pet Goats"
click at [1018, 468] on button "Save & Close" at bounding box center [998, 459] width 111 height 34
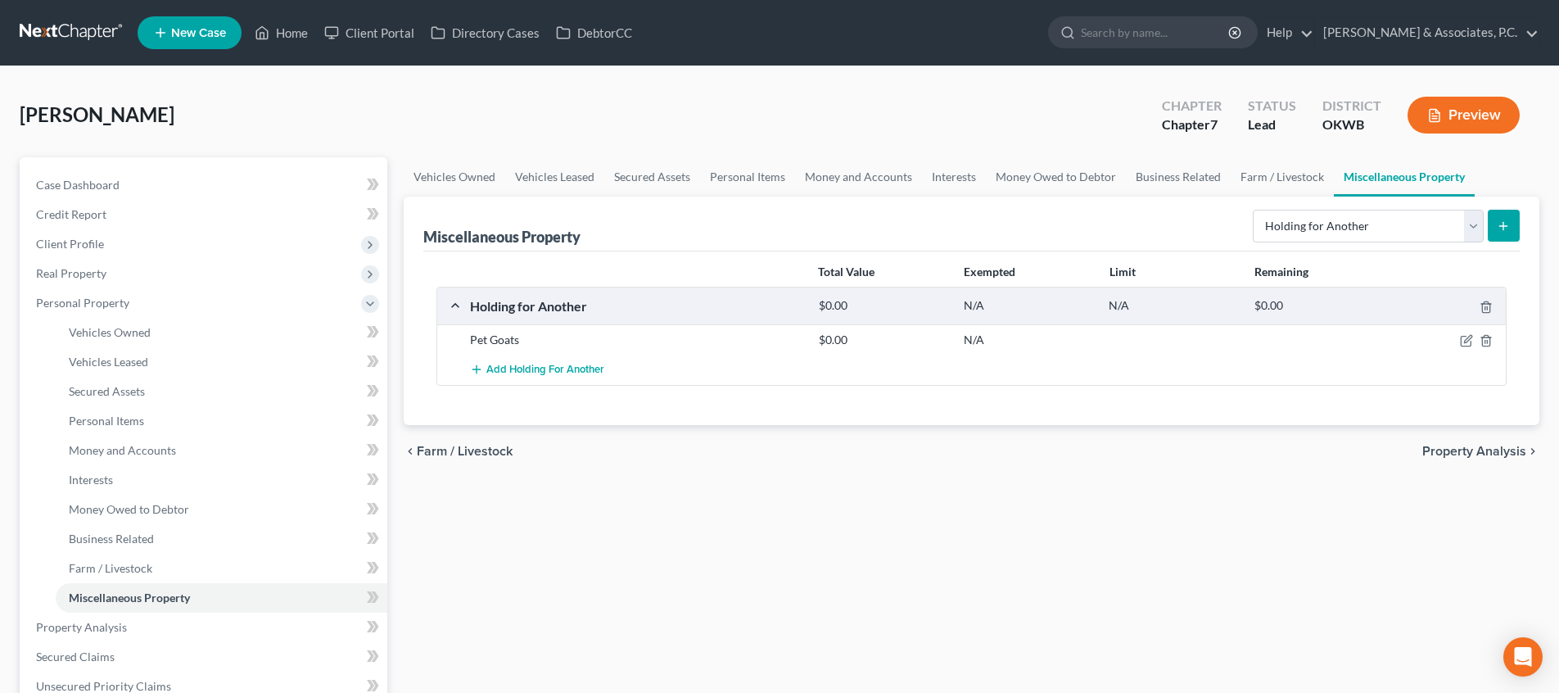
click at [1462, 456] on span "Property Analysis" at bounding box center [1474, 450] width 104 height 13
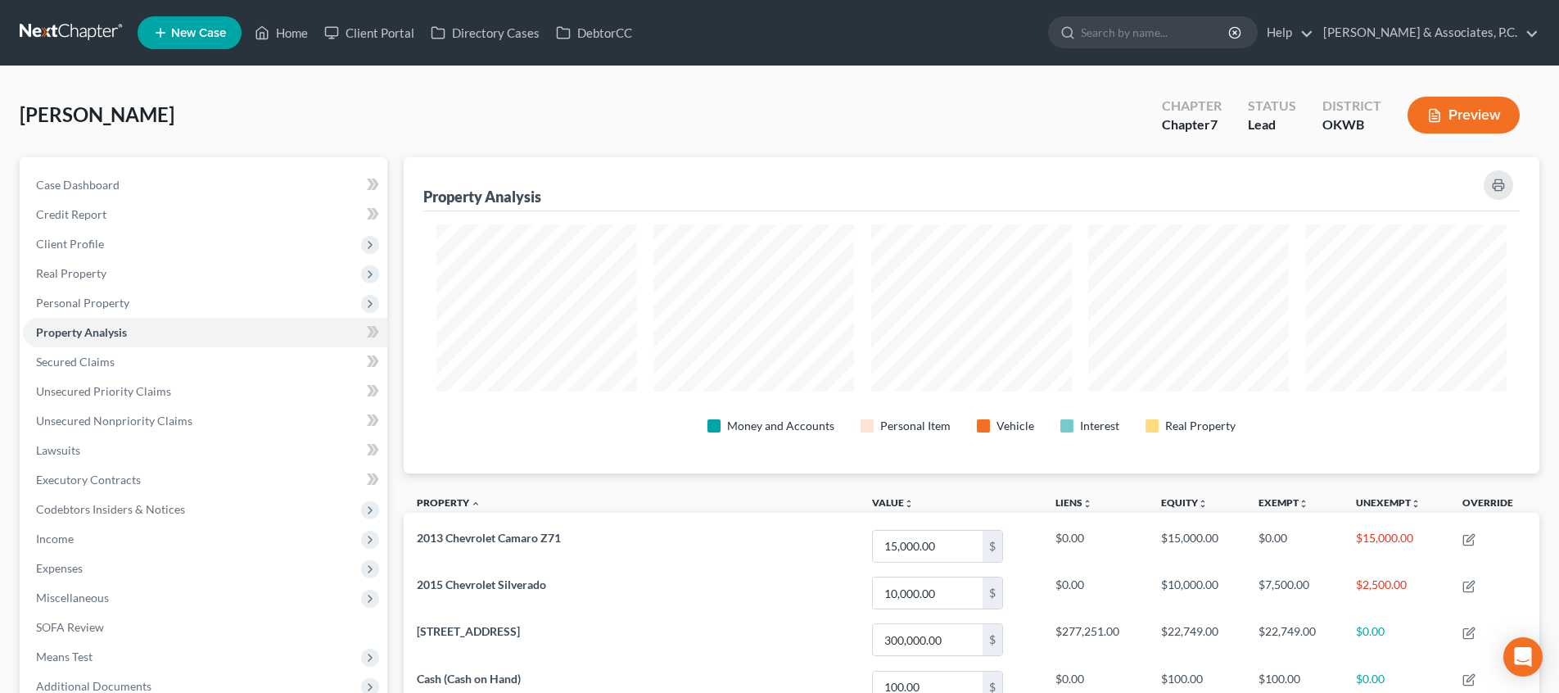
scroll to position [316, 1135]
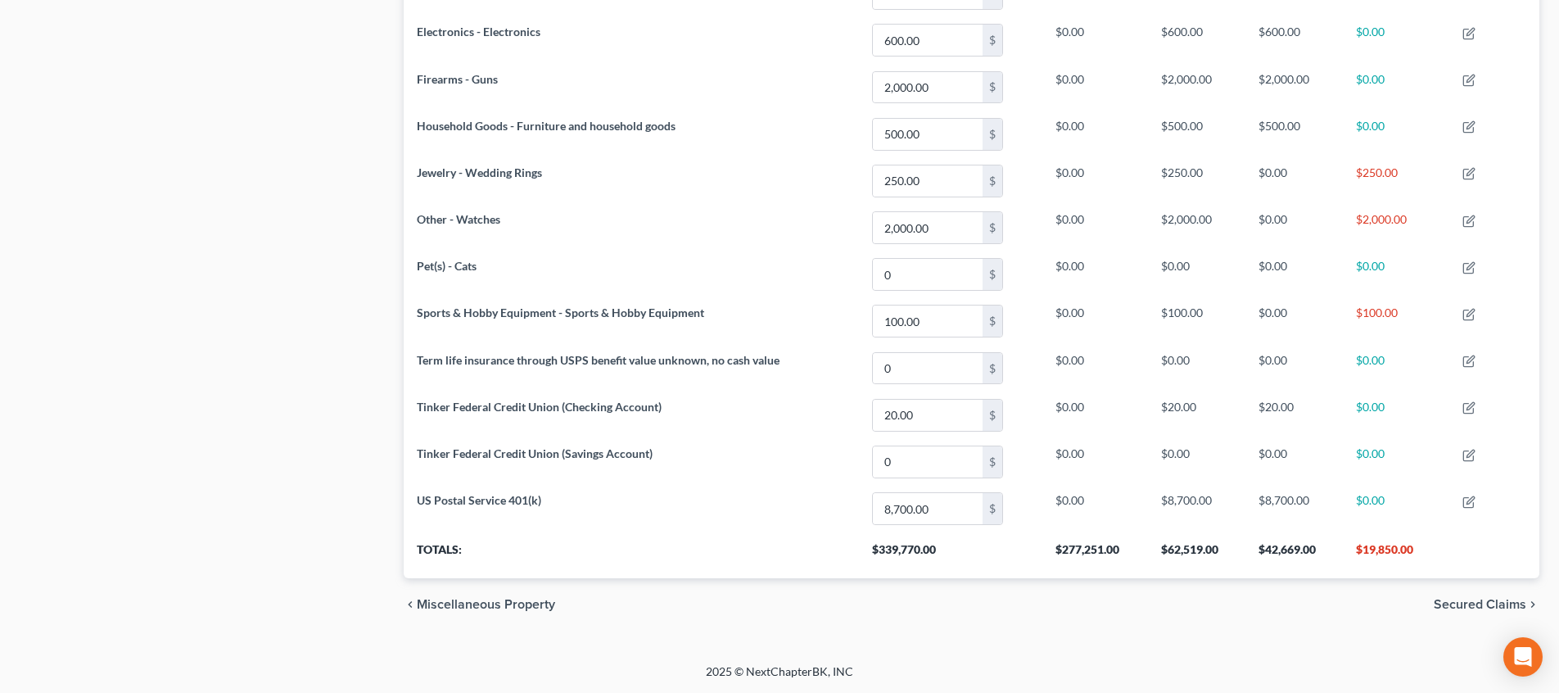
click at [1456, 611] on span "Secured Claims" at bounding box center [1479, 604] width 92 height 13
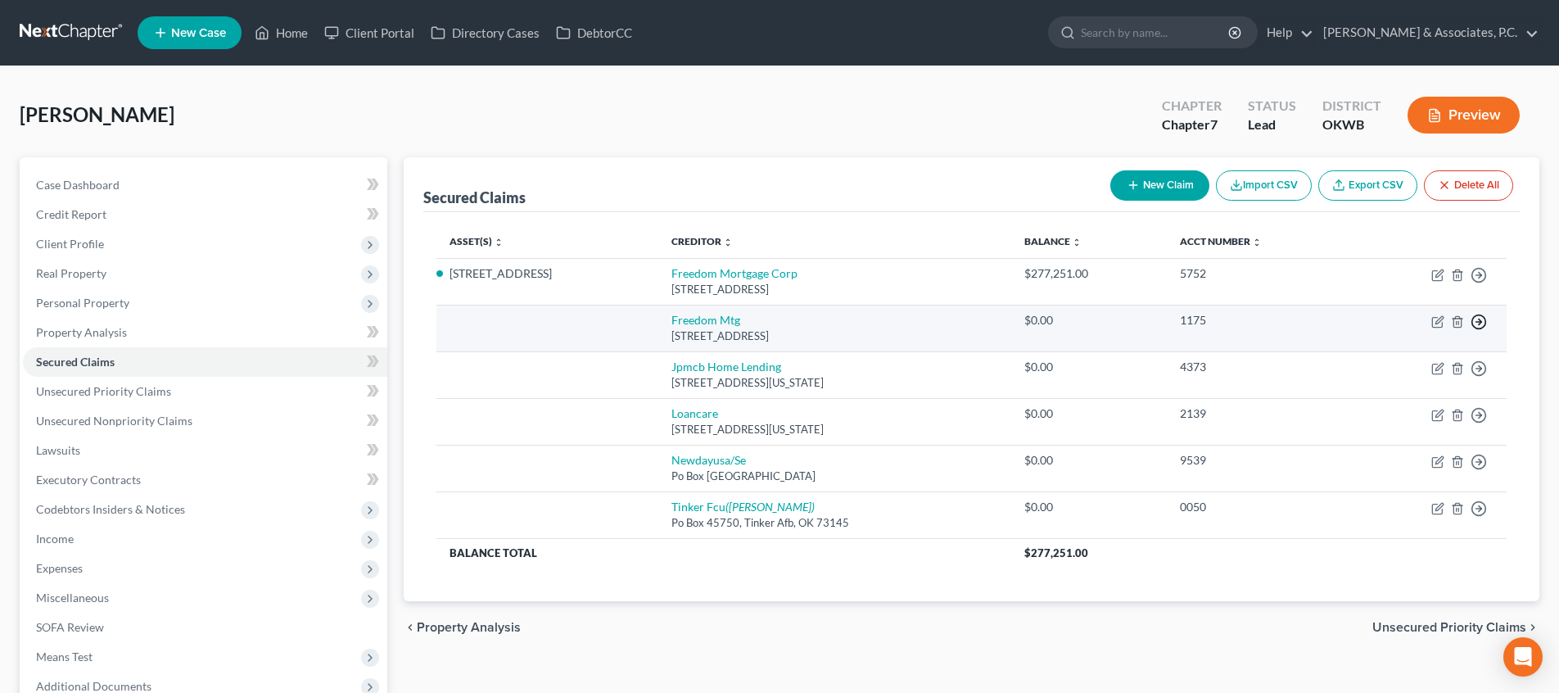
click at [1477, 322] on line "button" at bounding box center [1479, 322] width 6 height 0
click at [1400, 353] on link "Move to F" at bounding box center [1403, 361] width 137 height 28
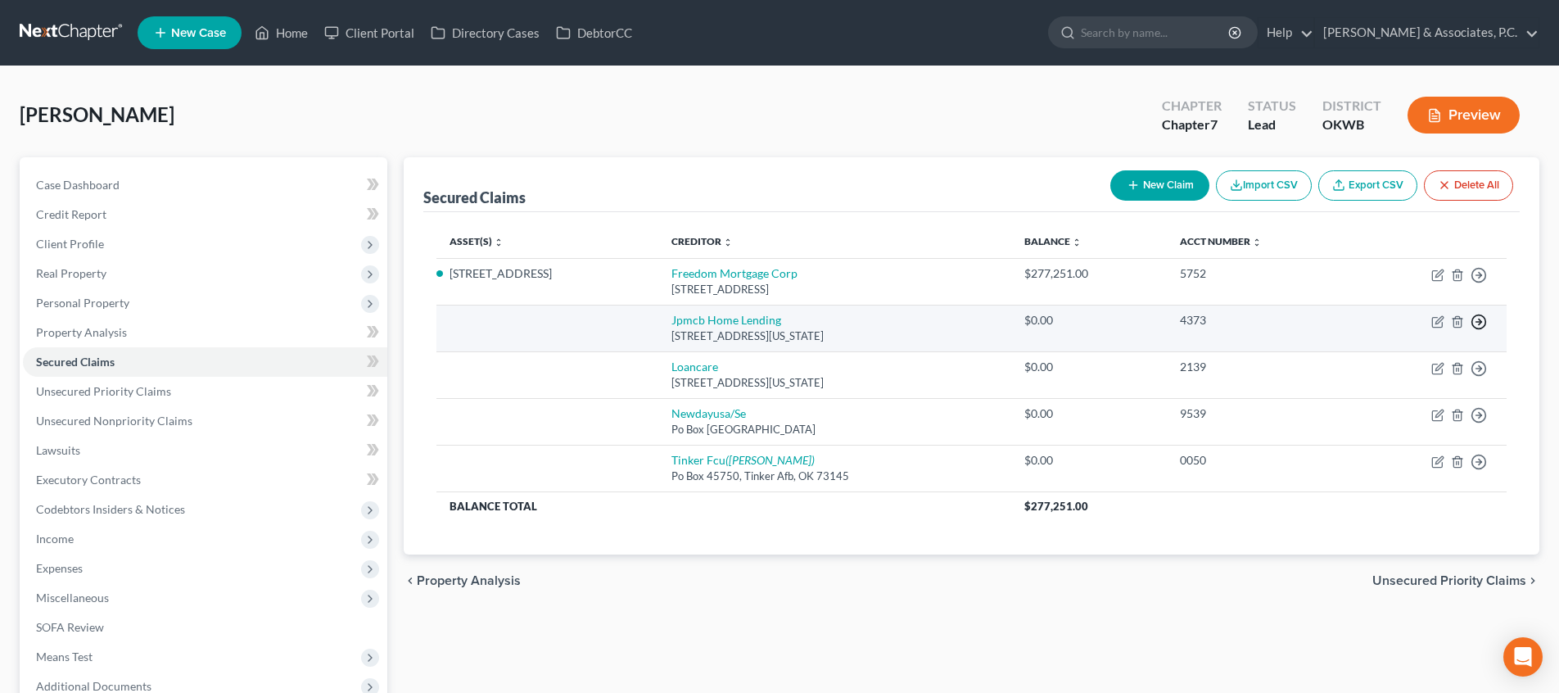
click at [1478, 323] on icon "button" at bounding box center [1478, 322] width 16 height 16
click at [1449, 350] on link "Move to F" at bounding box center [1403, 361] width 137 height 28
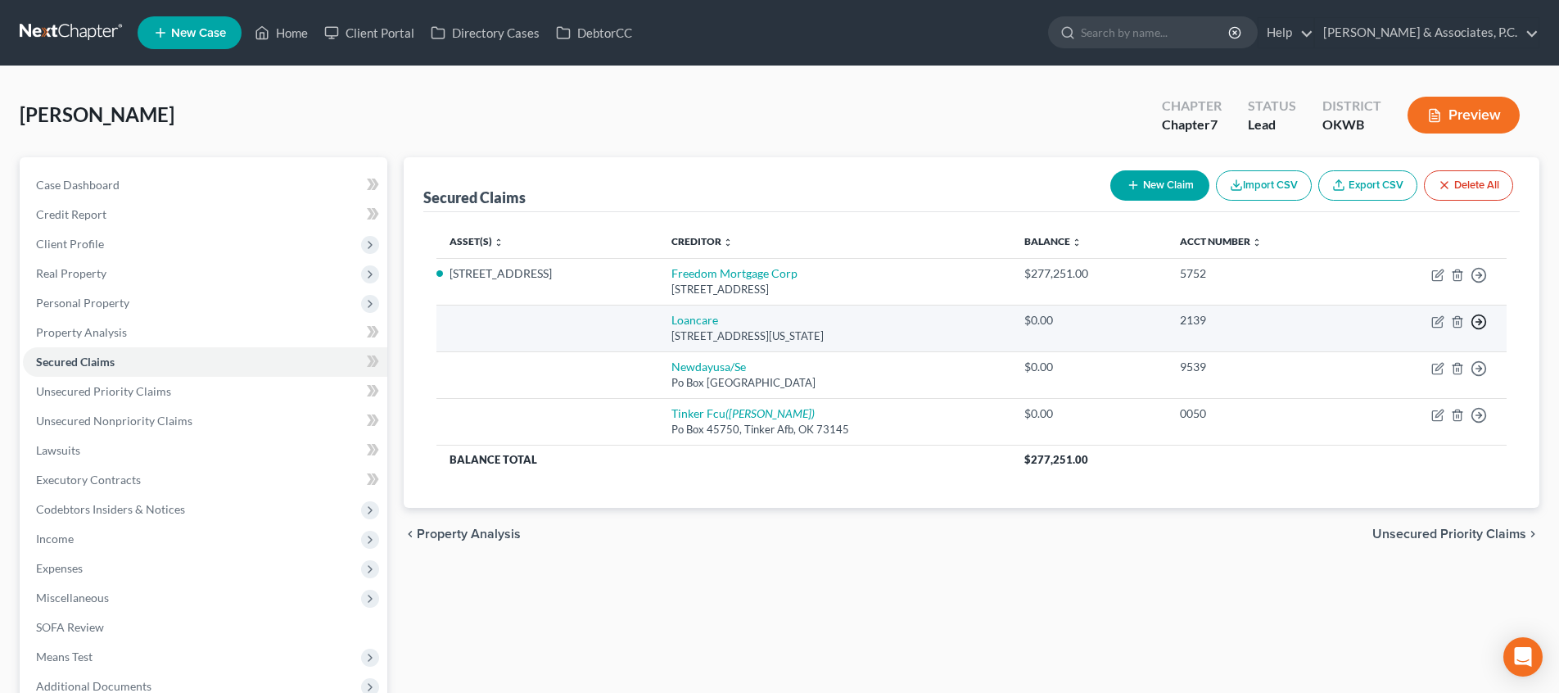
click at [1480, 318] on icon "button" at bounding box center [1478, 322] width 16 height 16
click at [1458, 354] on link "Move to F" at bounding box center [1403, 361] width 137 height 28
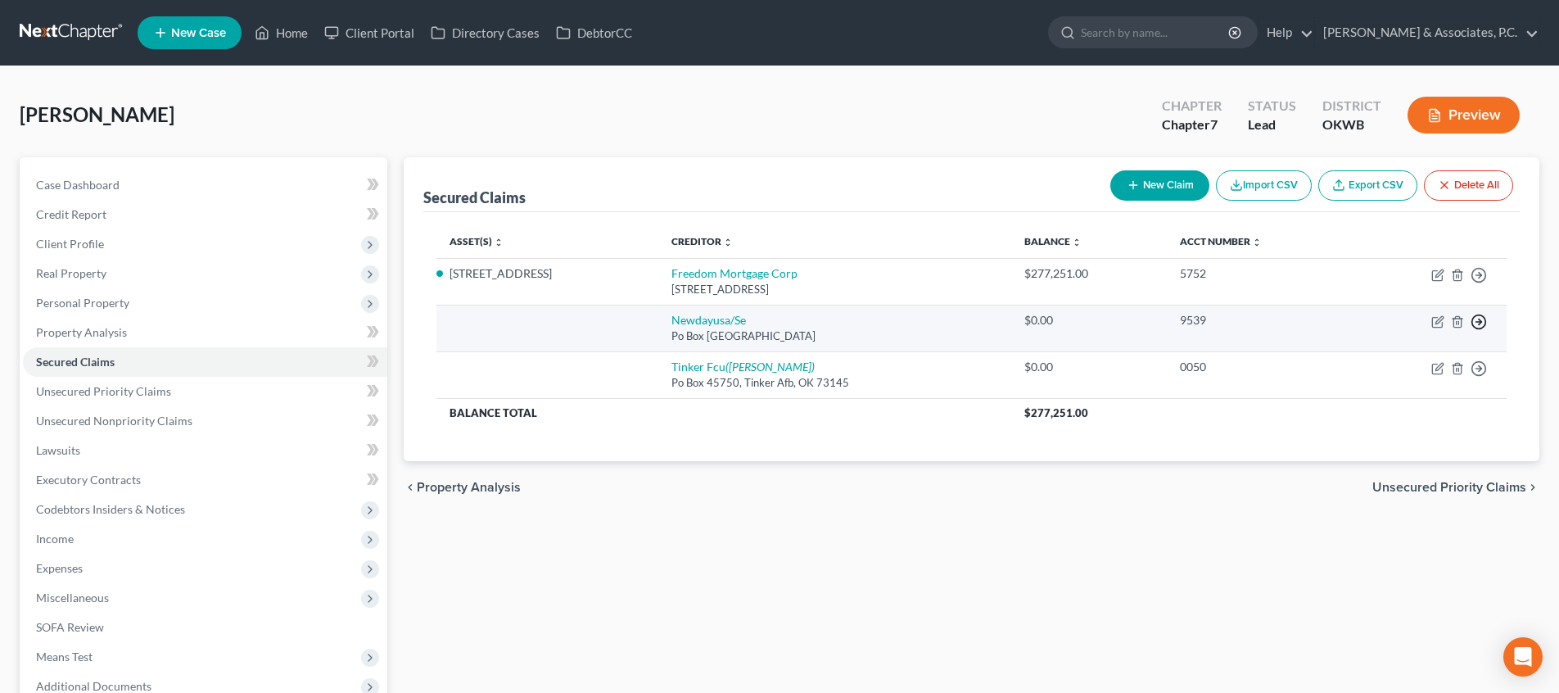
click at [1479, 323] on polyline "button" at bounding box center [1479, 322] width 2 height 6
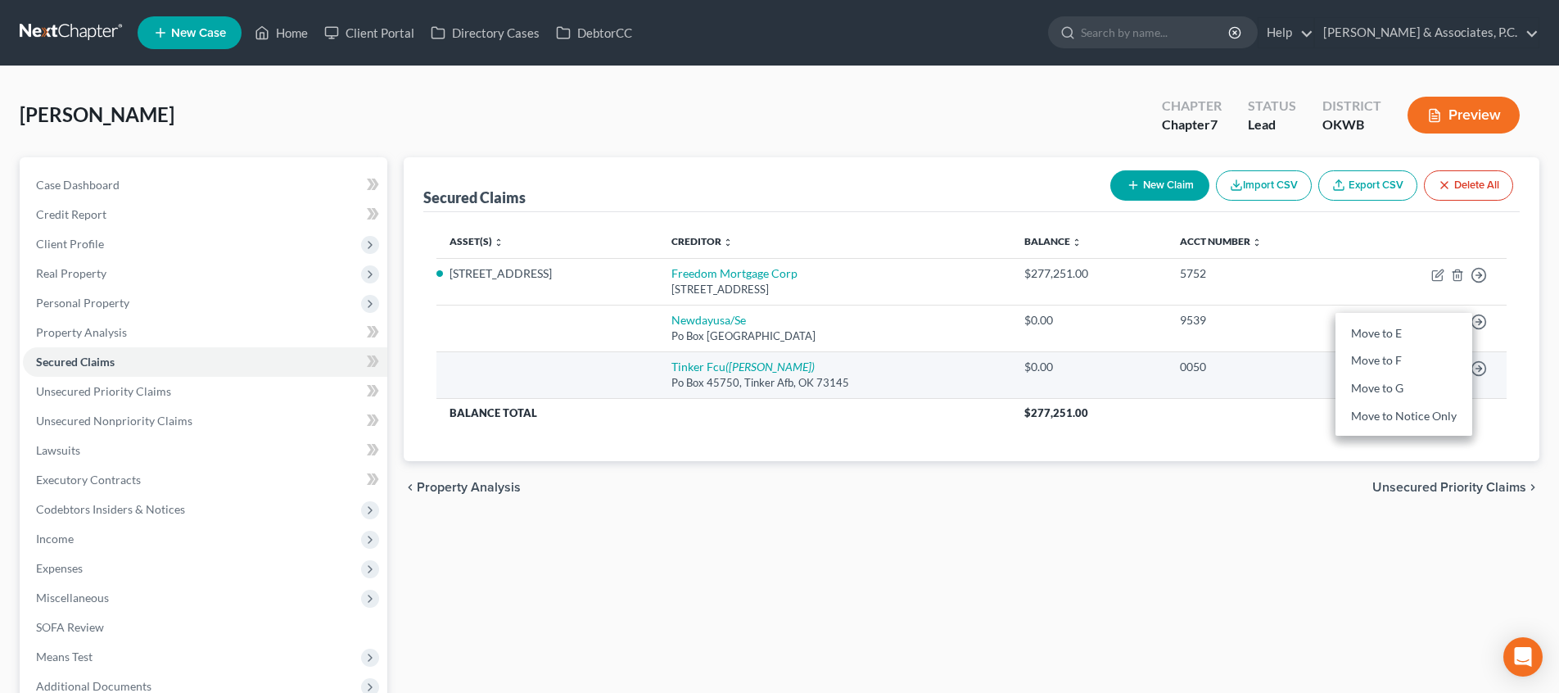
drag, startPoint x: 1445, startPoint y: 359, endPoint x: 1469, endPoint y: 353, distance: 24.4
click at [1445, 359] on link "Move to F" at bounding box center [1403, 361] width 137 height 28
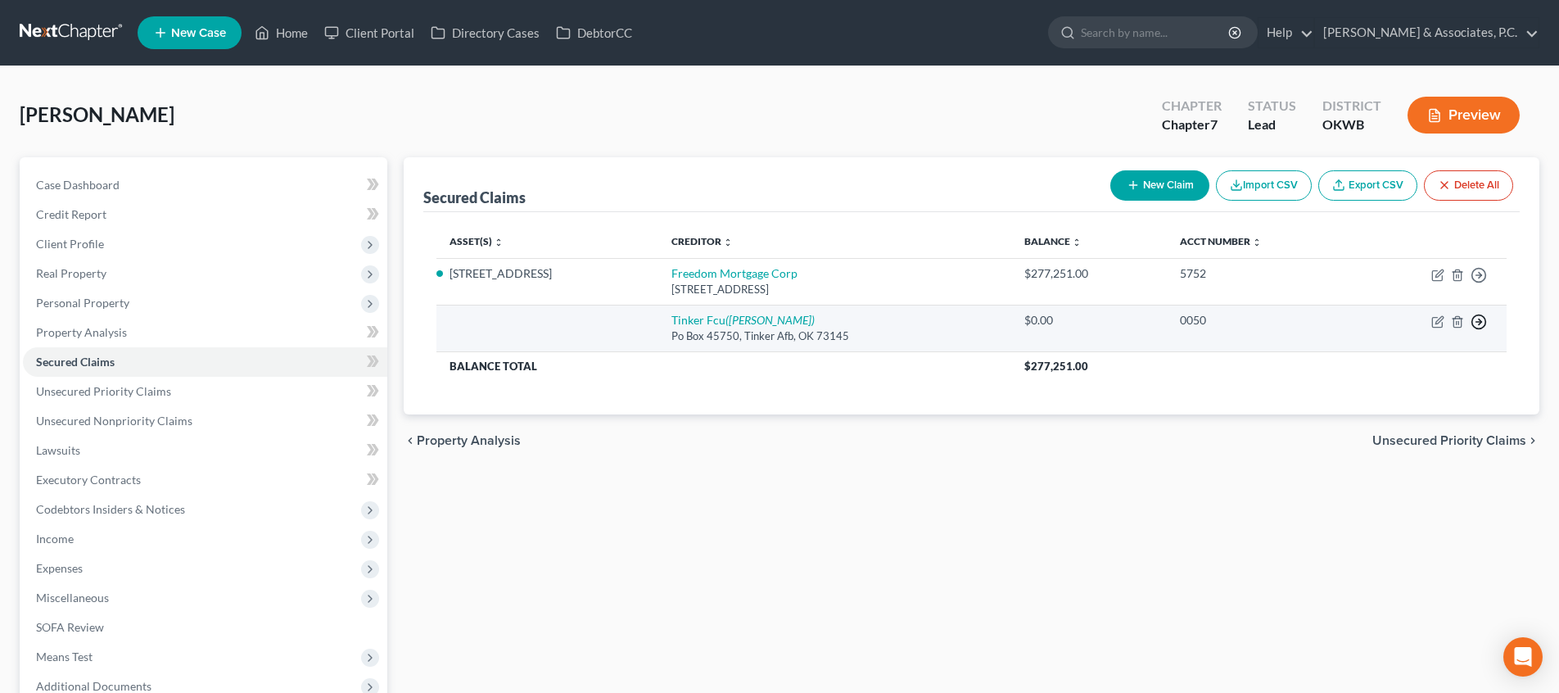
click at [1478, 323] on icon "button" at bounding box center [1478, 322] width 16 height 16
click at [1458, 359] on link "Move to F" at bounding box center [1403, 361] width 137 height 28
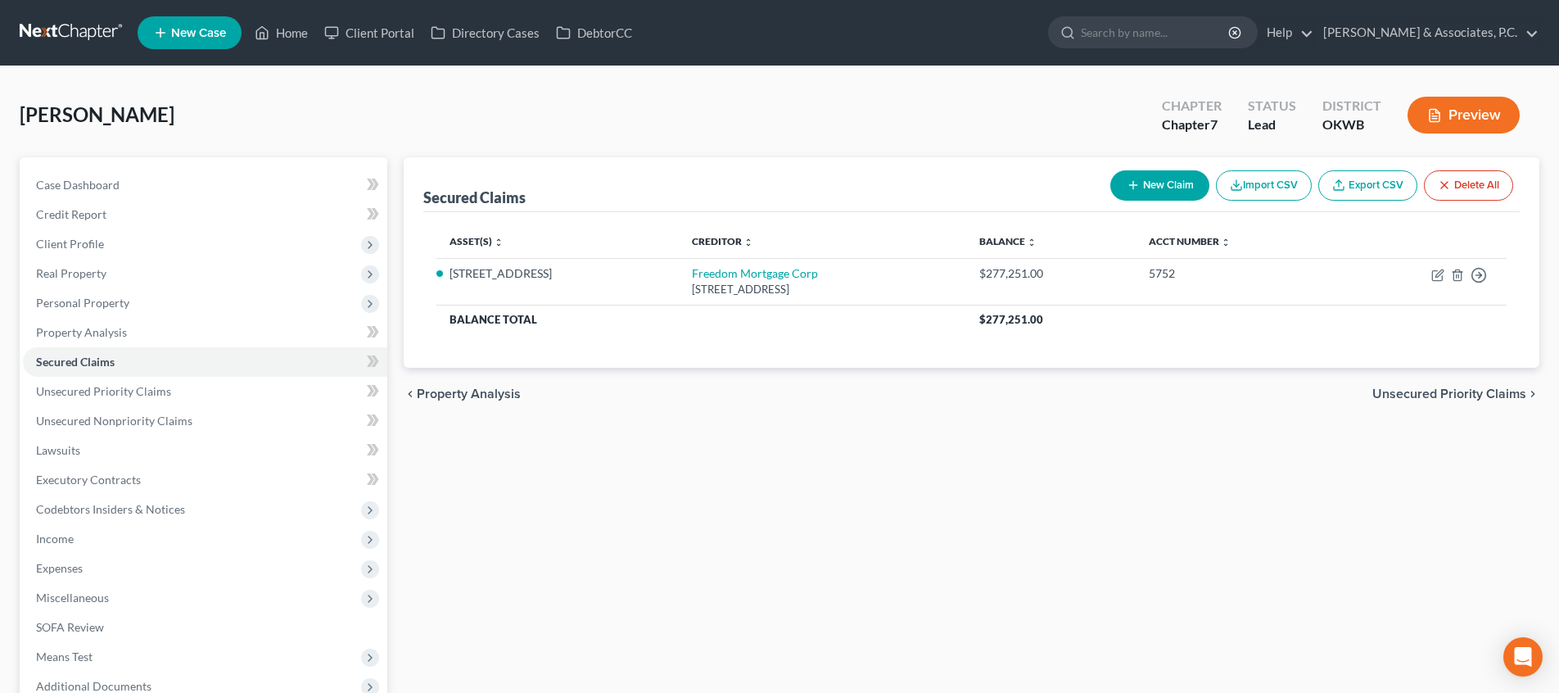
click at [1476, 435] on div "Secured Claims New Claim Import CSV Export CSV Delete All Asset(s) expand_more …" at bounding box center [971, 482] width 1152 height 651
click at [1472, 395] on span "Unsecured Priority Claims" at bounding box center [1449, 393] width 154 height 13
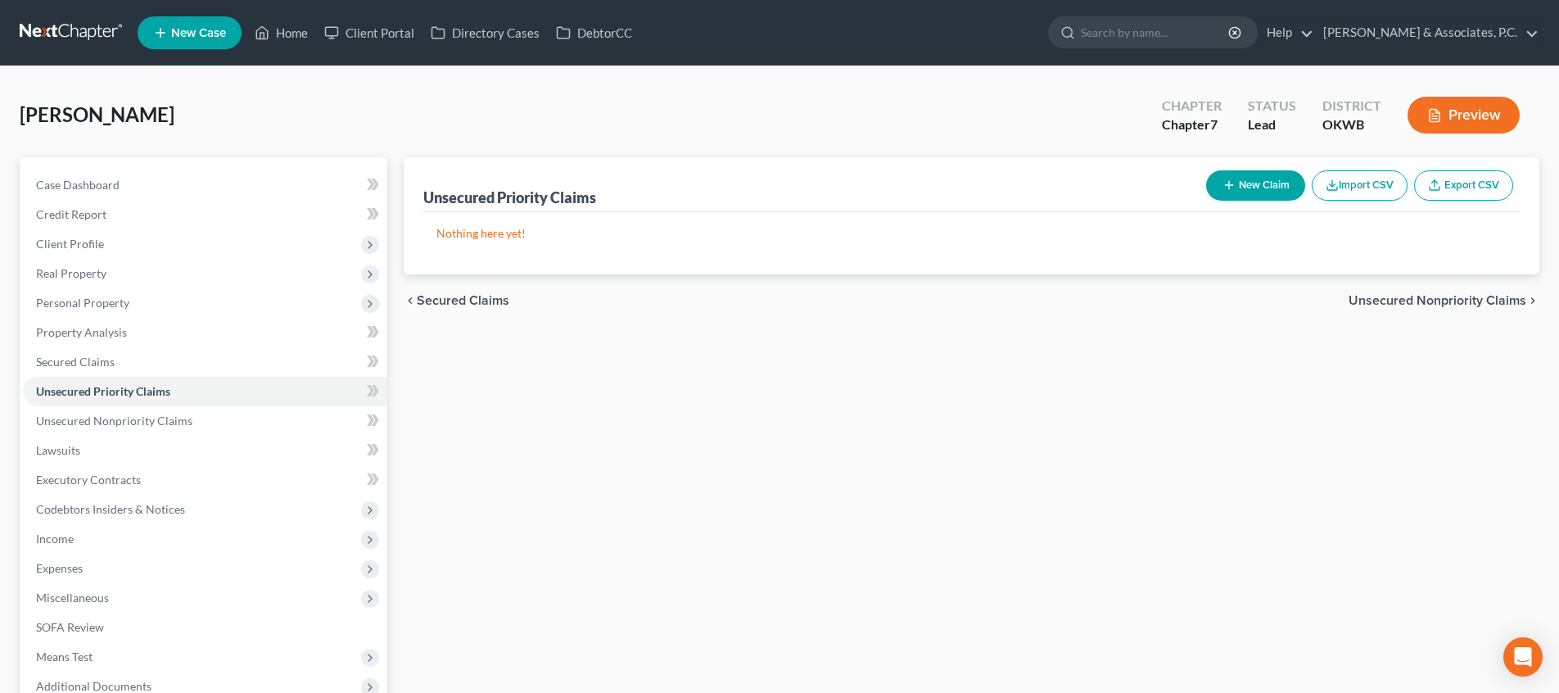
click at [1426, 300] on span "Unsecured Nonpriority Claims" at bounding box center [1437, 300] width 178 height 13
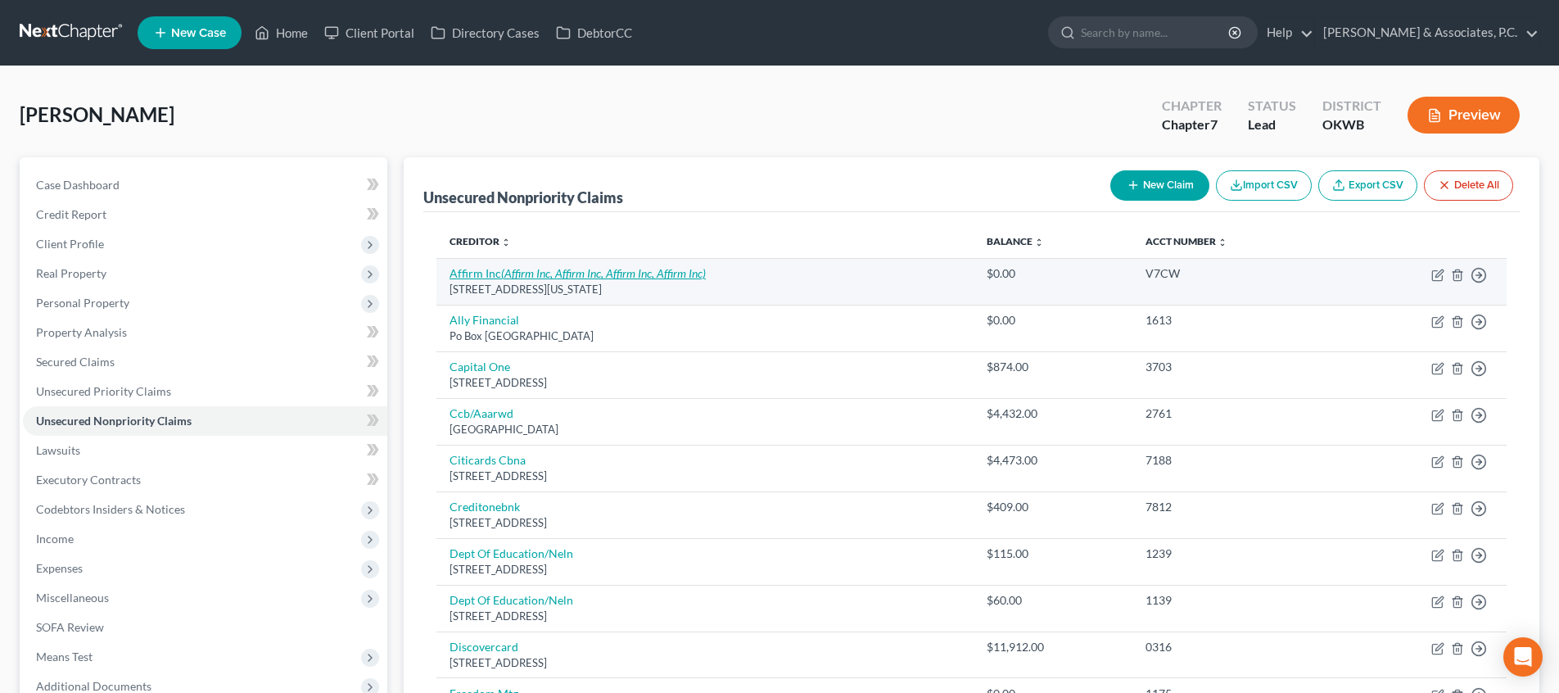
click at [672, 272] on icon "(Affirm Inc, Affirm Inc, Affirm Inc, Affirm Inc)" at bounding box center [603, 273] width 205 height 14
select select "4"
select select "0"
select select "4"
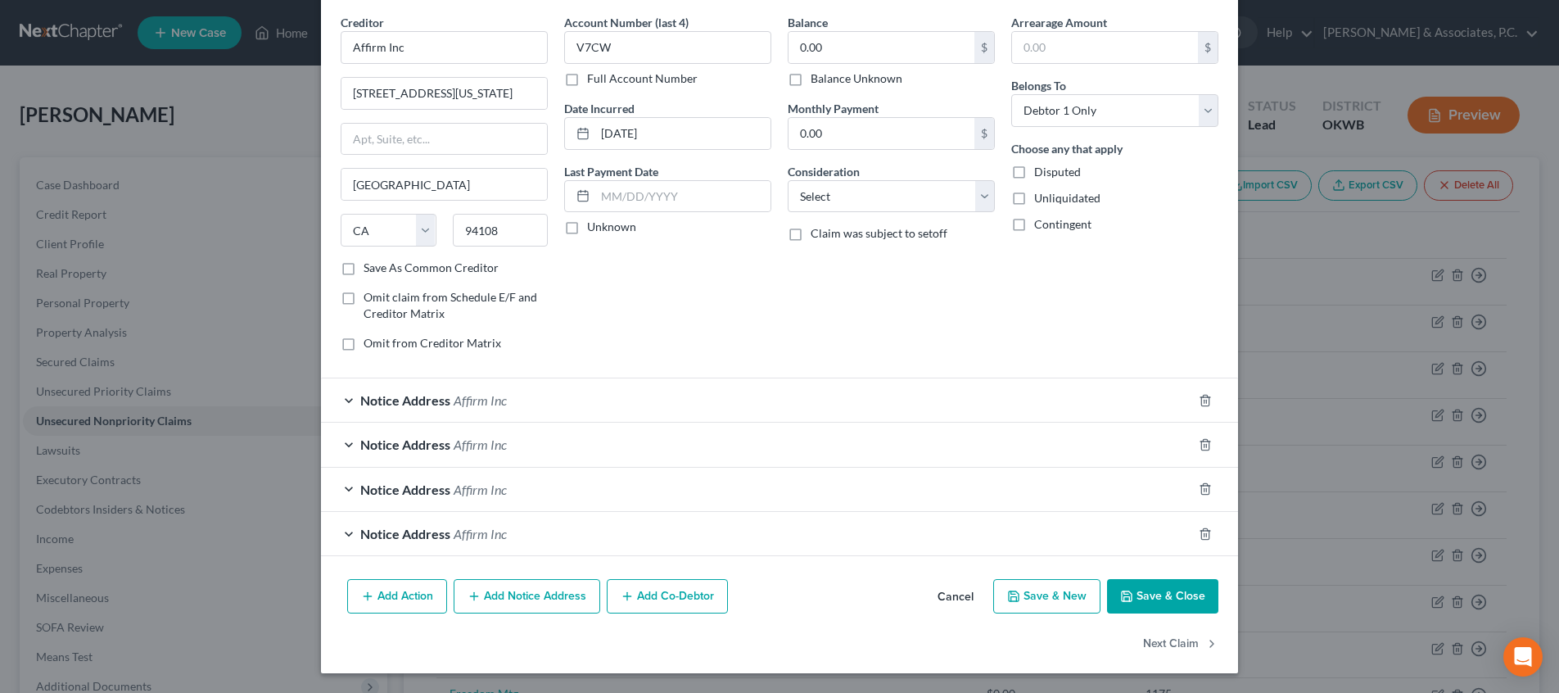
scroll to position [61, 0]
click at [512, 411] on div "Notice Address Affirm Inc" at bounding box center [756, 400] width 871 height 43
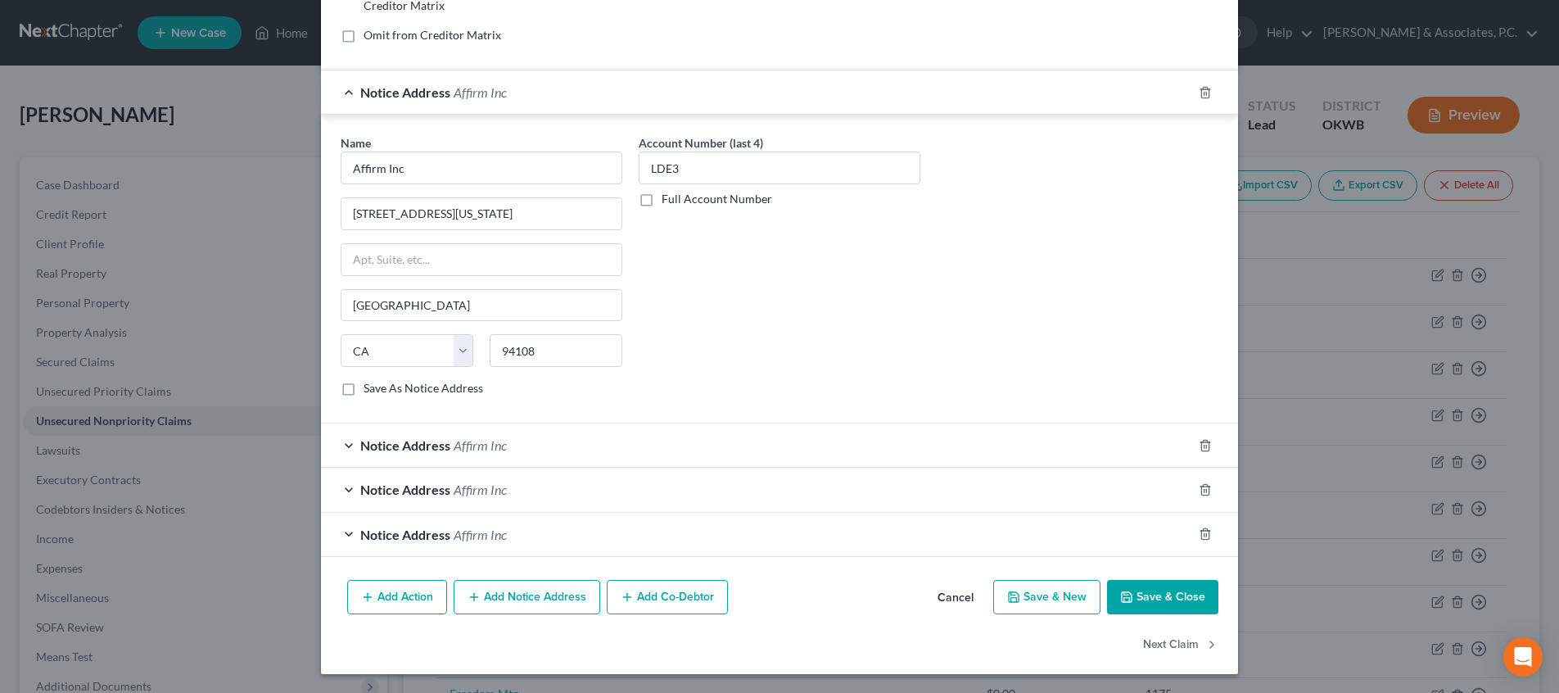
click at [505, 521] on div "Notice Address Affirm Inc" at bounding box center [756, 533] width 871 height 43
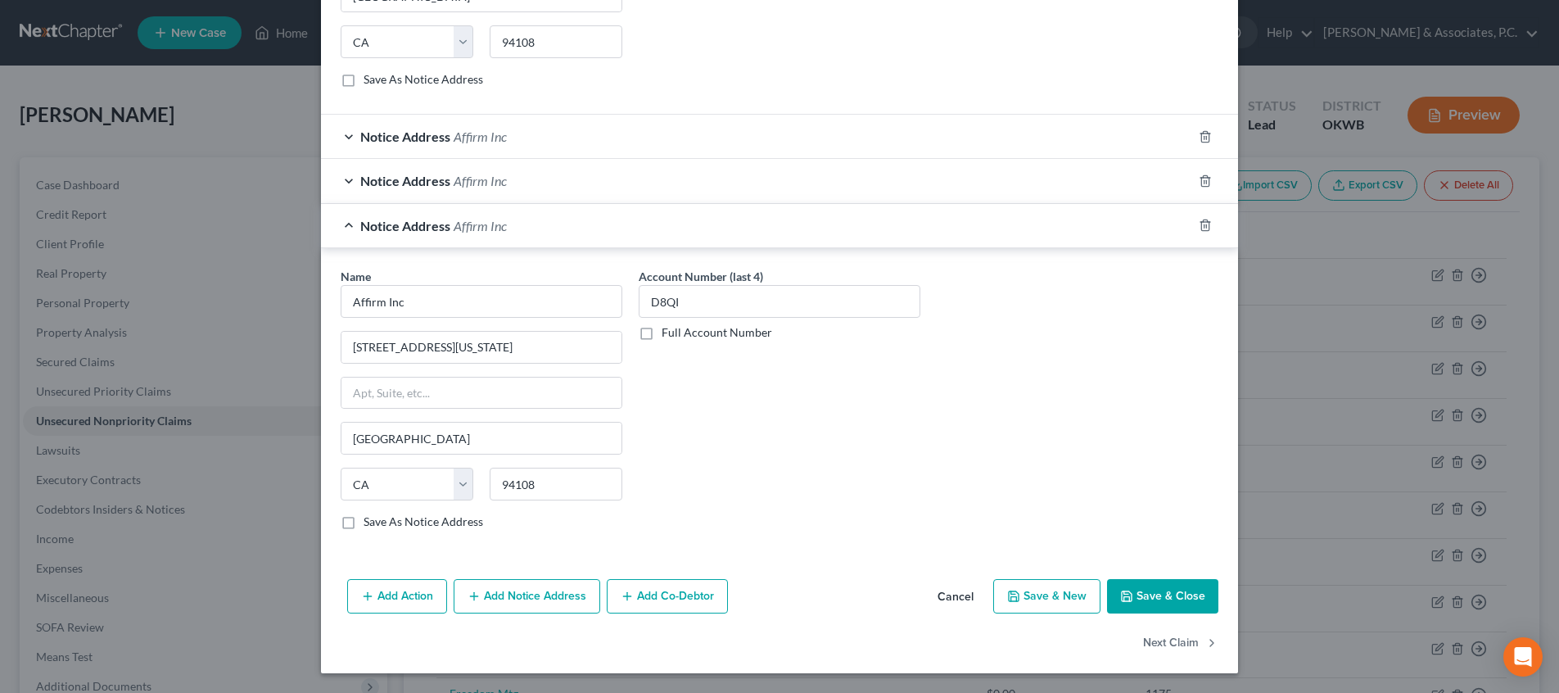
scroll to position [677, 0]
drag, startPoint x: 1211, startPoint y: 223, endPoint x: 1197, endPoint y: 231, distance: 16.5
click at [1211, 223] on div at bounding box center [1215, 226] width 46 height 26
click at [1197, 231] on div at bounding box center [1215, 226] width 46 height 26
click at [1199, 229] on icon "button" at bounding box center [1204, 225] width 13 height 13
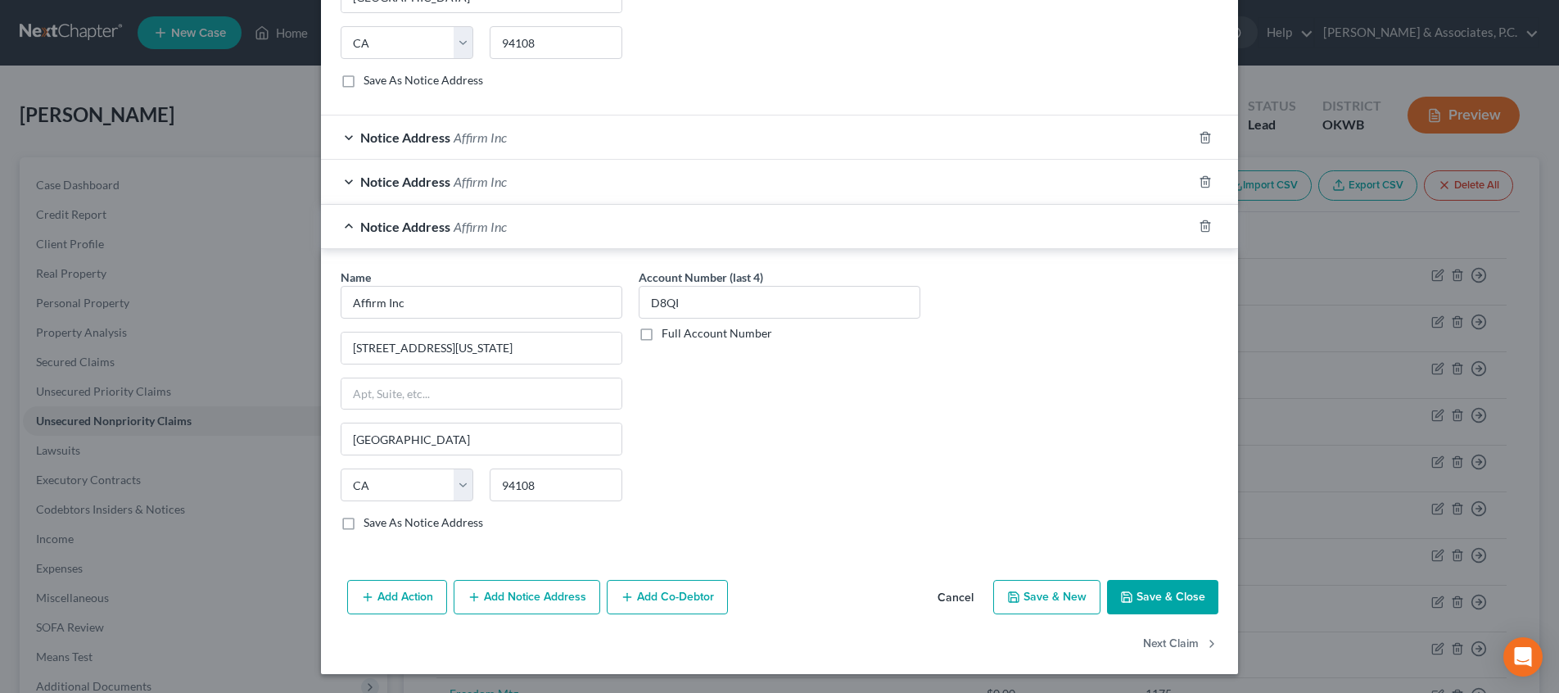
scroll to position [325, 0]
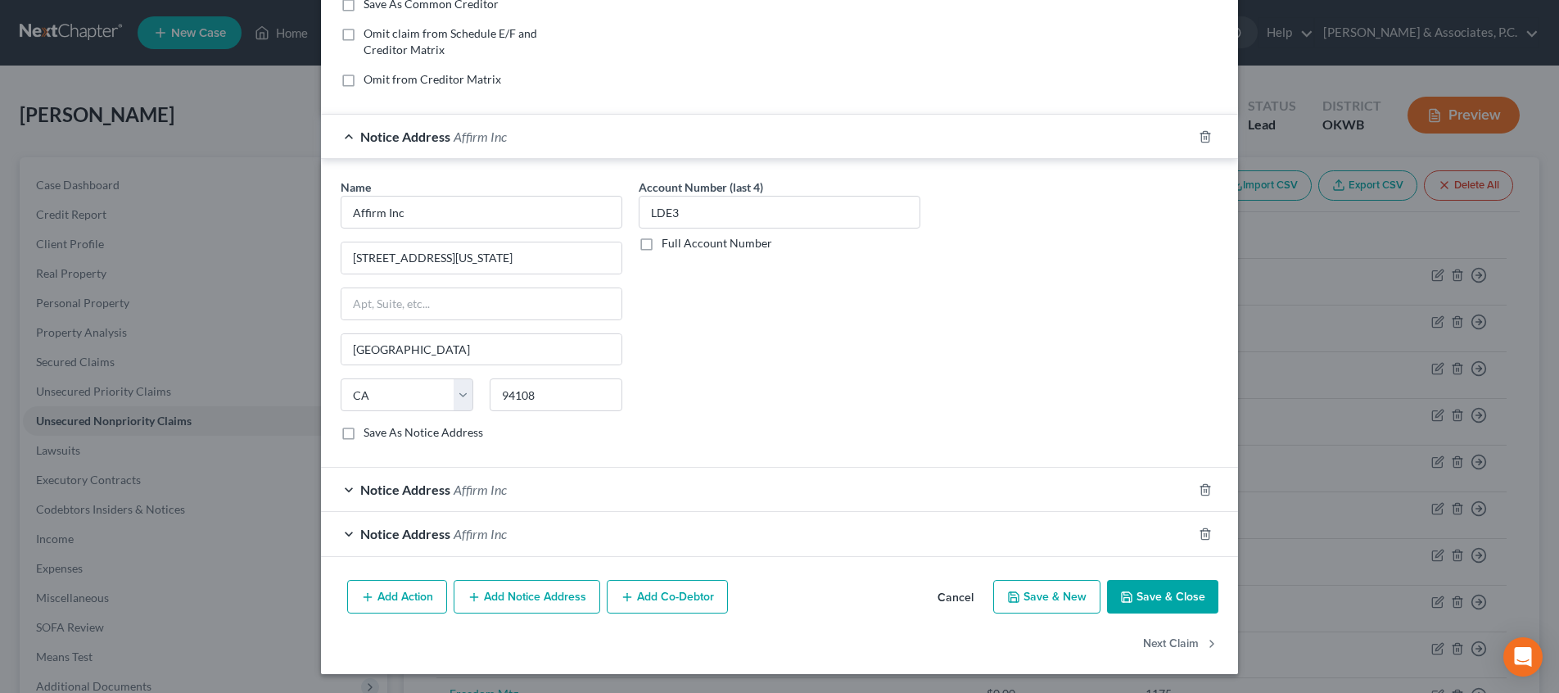
click at [1211, 531] on div at bounding box center [1215, 534] width 46 height 26
click at [1201, 531] on icon "button" at bounding box center [1204, 533] width 7 height 11
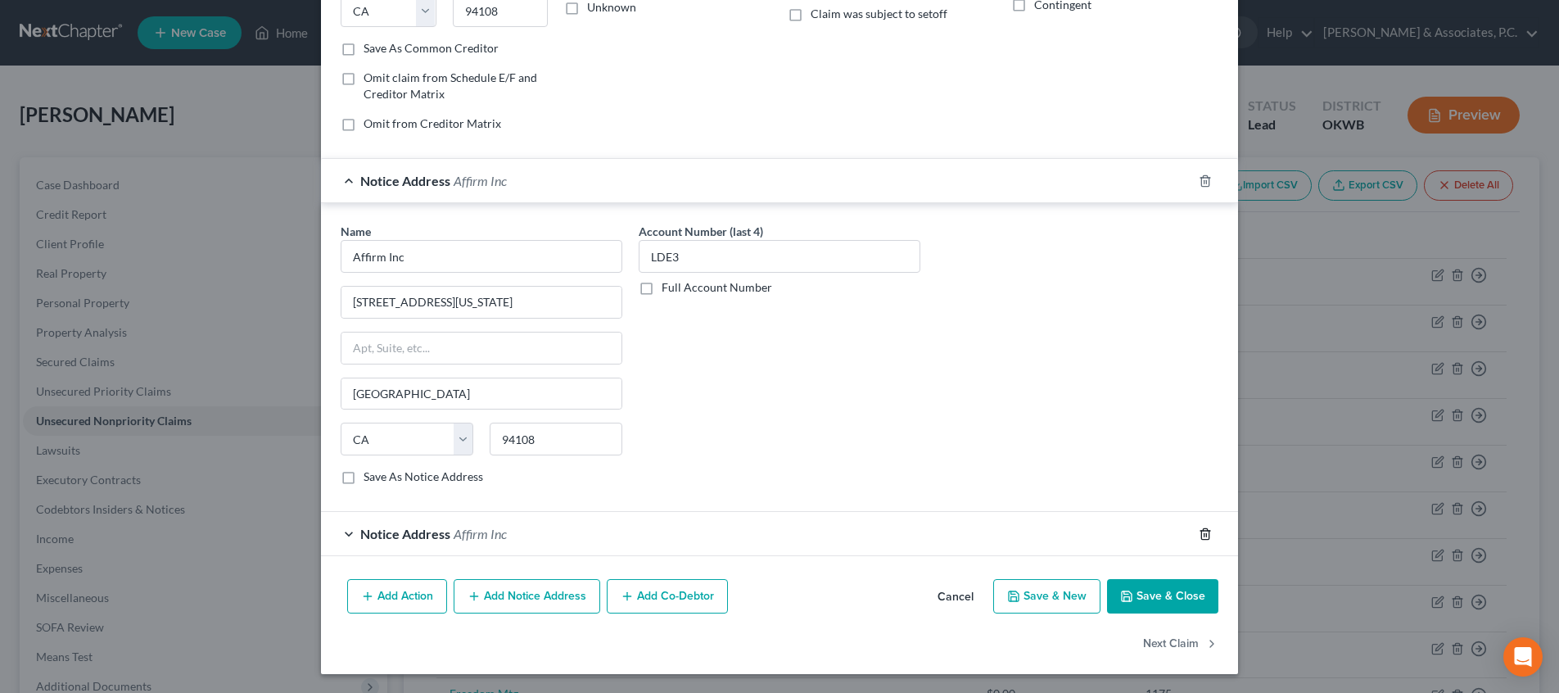
click at [1202, 532] on icon "button" at bounding box center [1204, 533] width 7 height 11
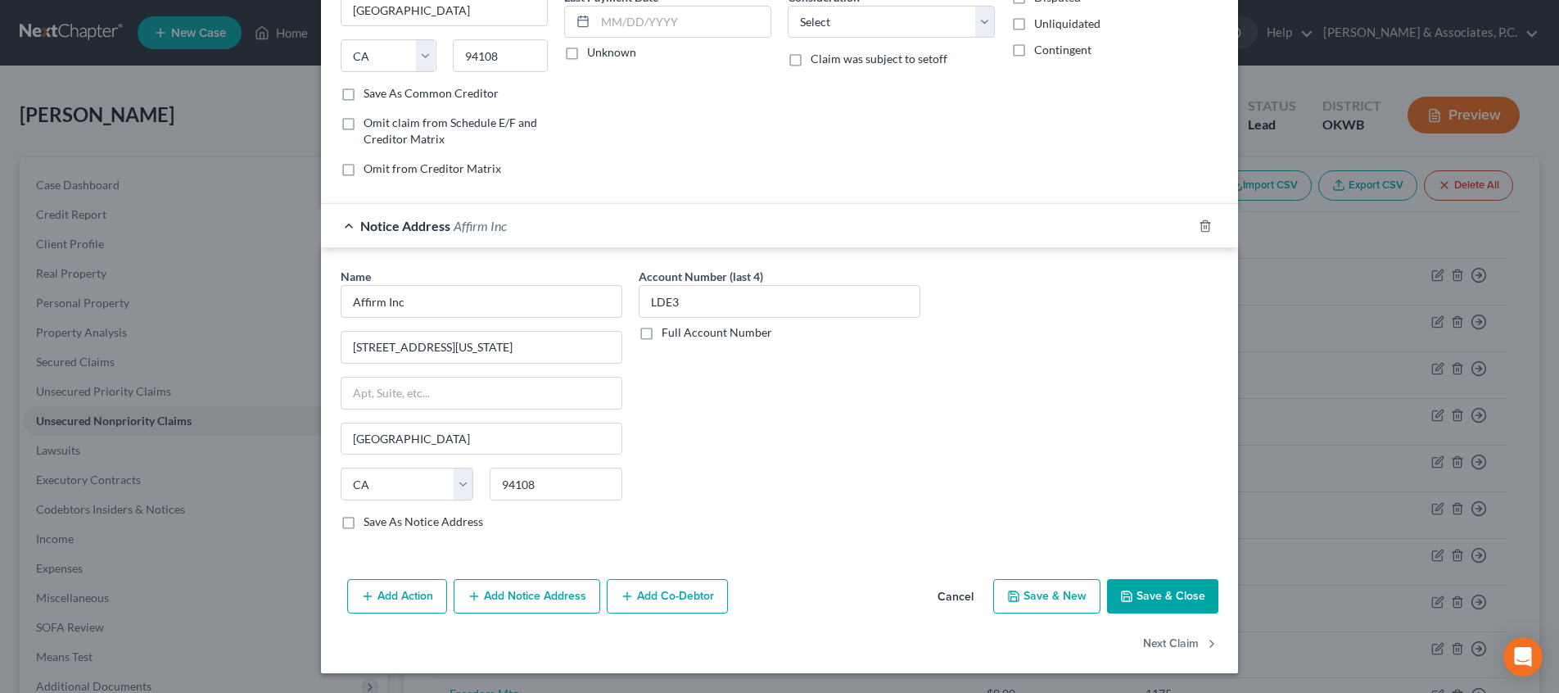
scroll to position [236, 0]
drag, startPoint x: 1204, startPoint y: 228, endPoint x: 1196, endPoint y: 535, distance: 307.1
click at [1204, 228] on line "button" at bounding box center [1204, 226] width 0 height 3
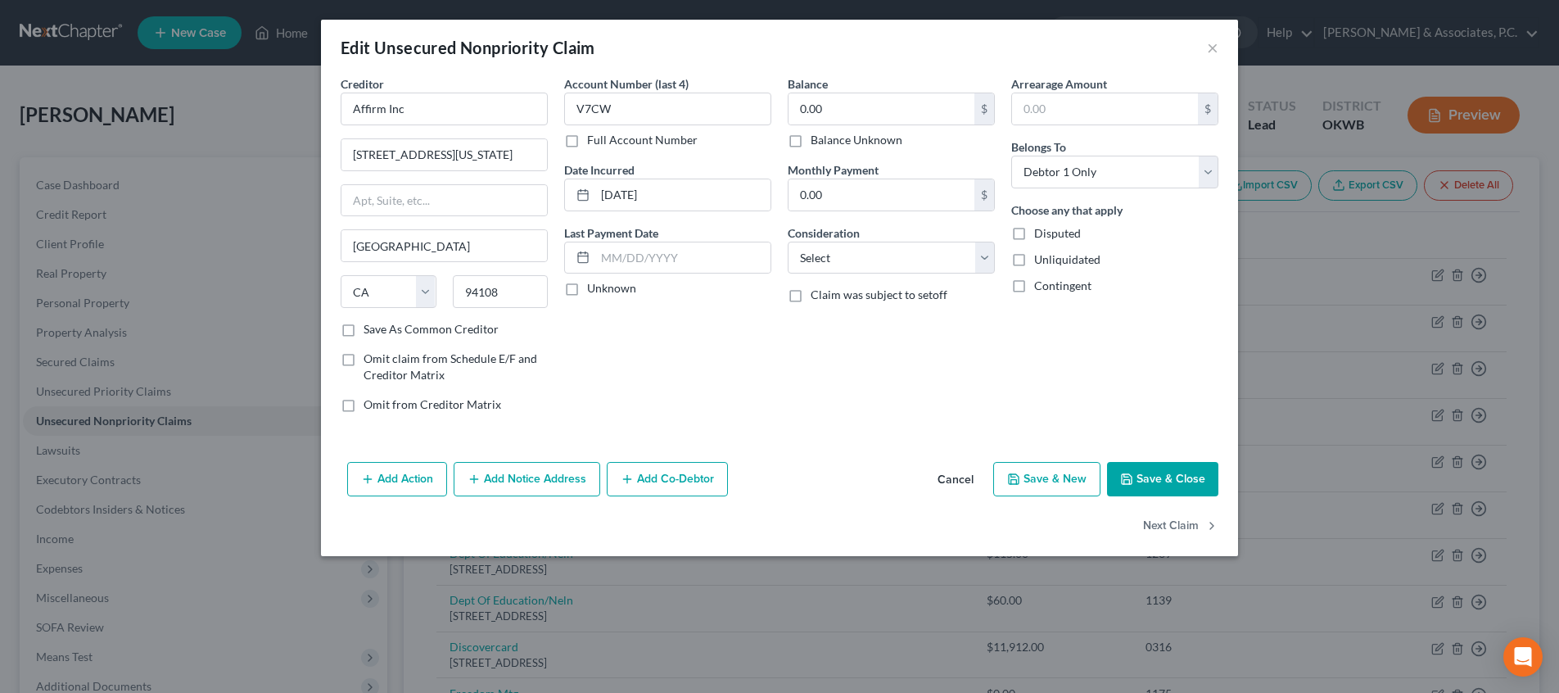
click at [1168, 484] on button "Save & Close" at bounding box center [1162, 479] width 111 height 34
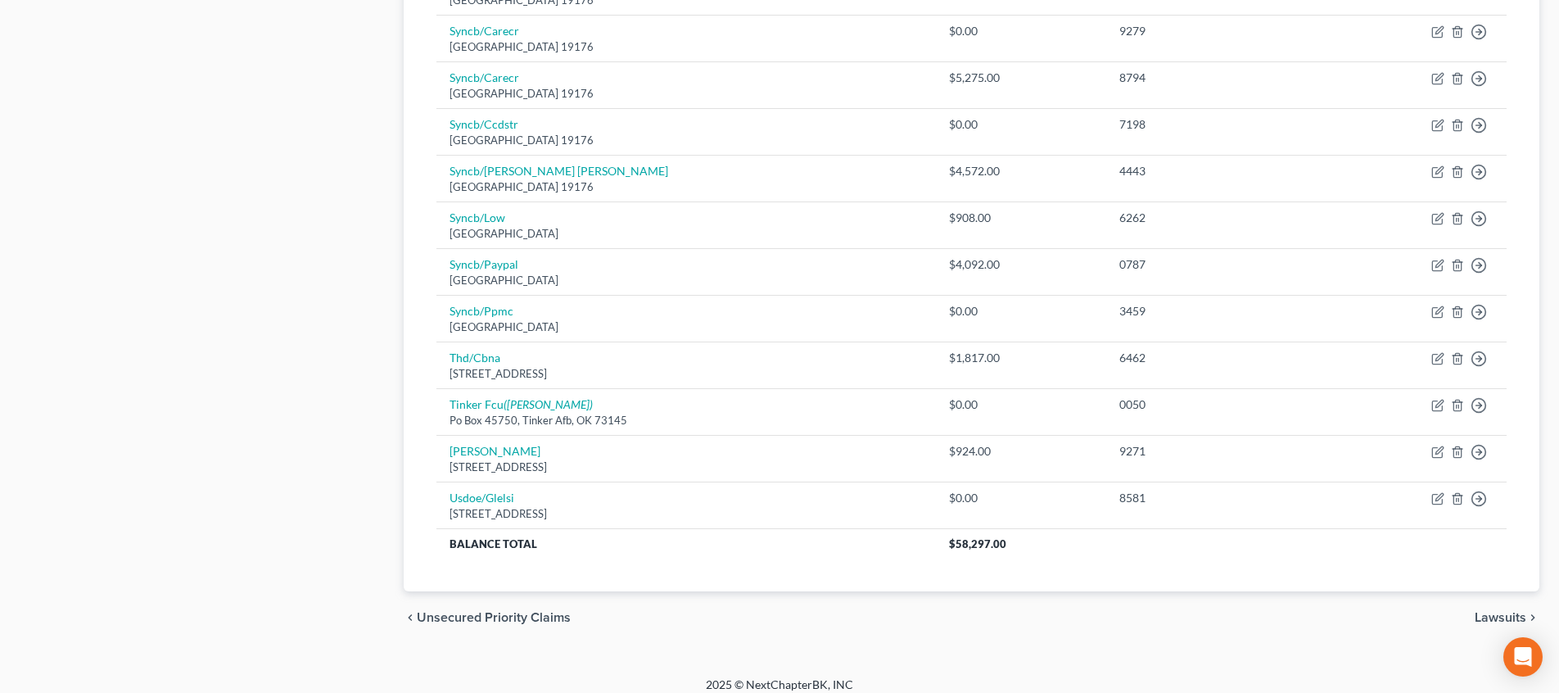
click at [1484, 611] on span "Lawsuits" at bounding box center [1500, 617] width 52 height 13
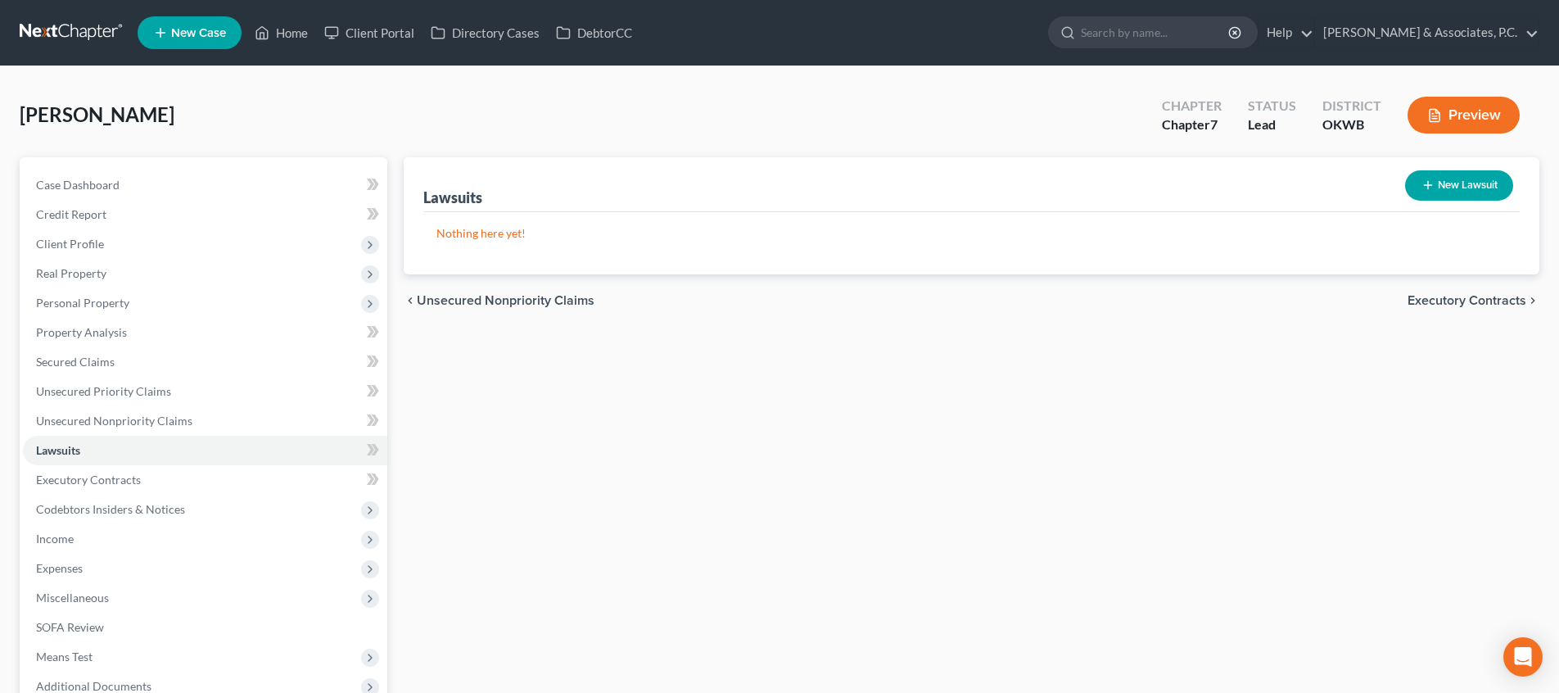
click at [1437, 296] on span "Executory Contracts" at bounding box center [1466, 300] width 119 height 13
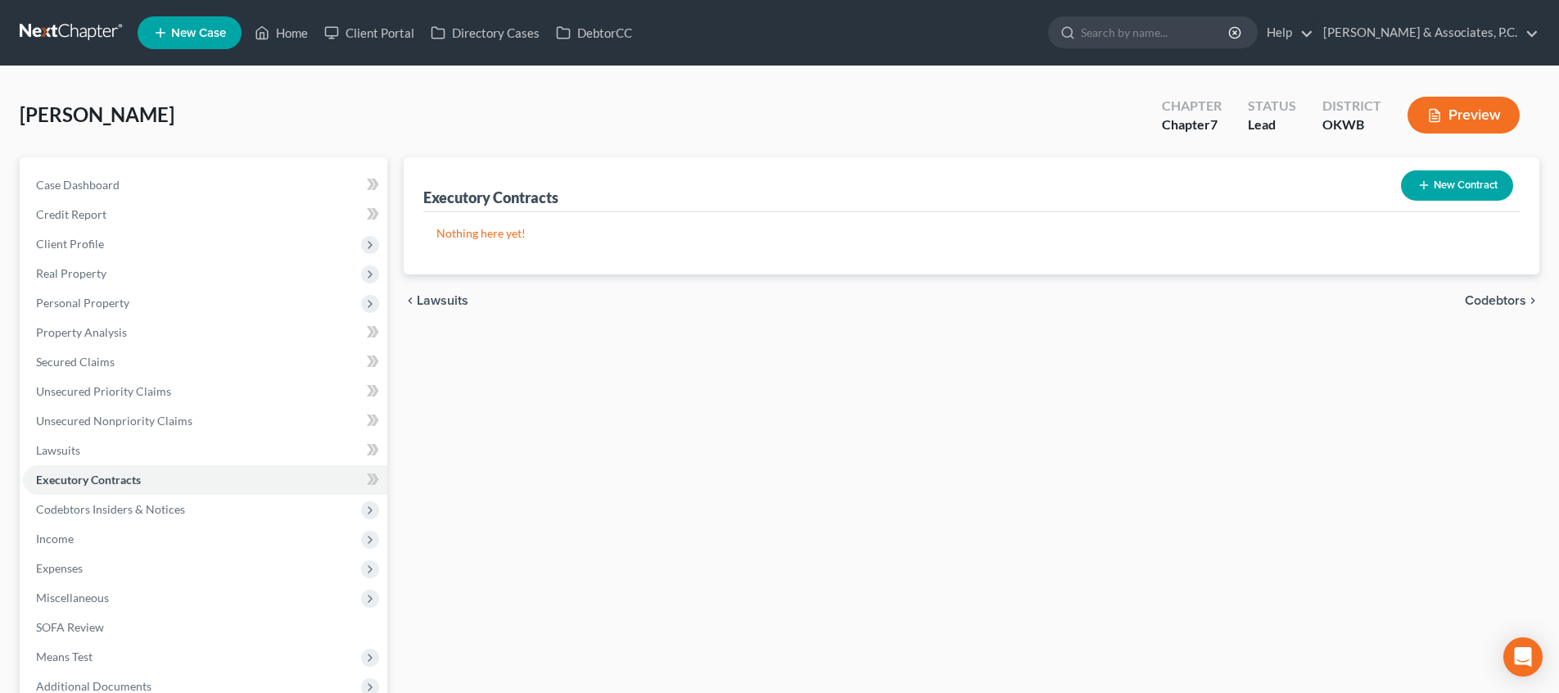
click at [1498, 295] on span "Codebtors" at bounding box center [1494, 300] width 61 height 13
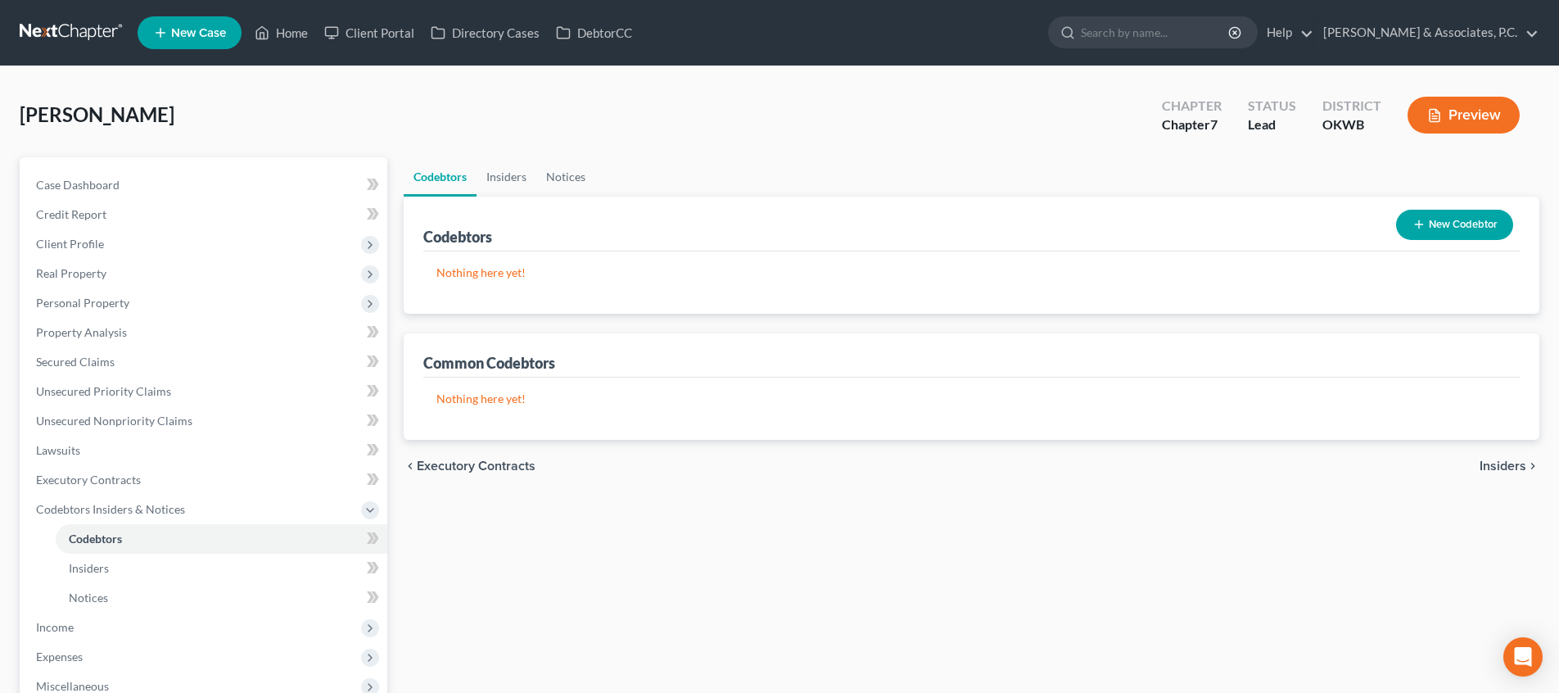
click at [1494, 468] on span "Insiders" at bounding box center [1502, 465] width 47 height 13
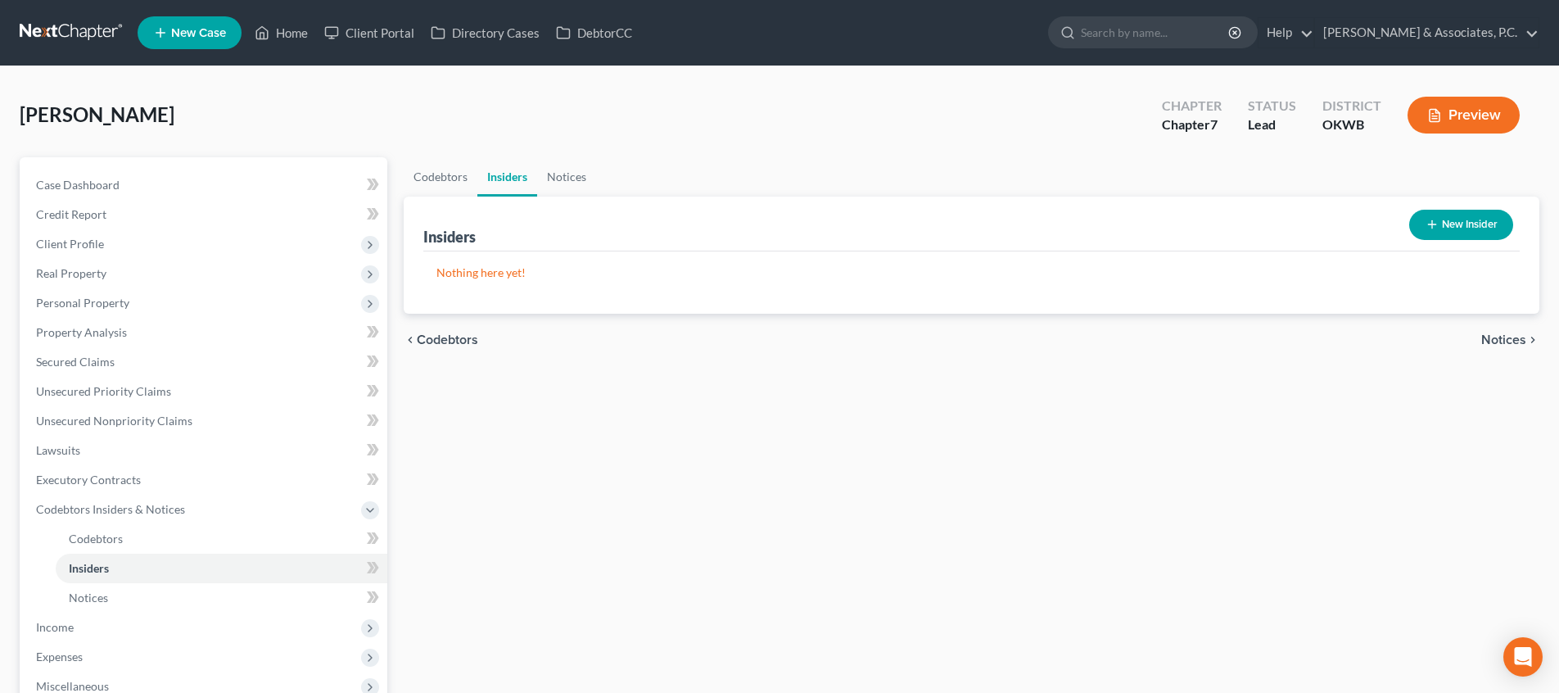
click at [1503, 341] on span "Notices" at bounding box center [1503, 339] width 45 height 13
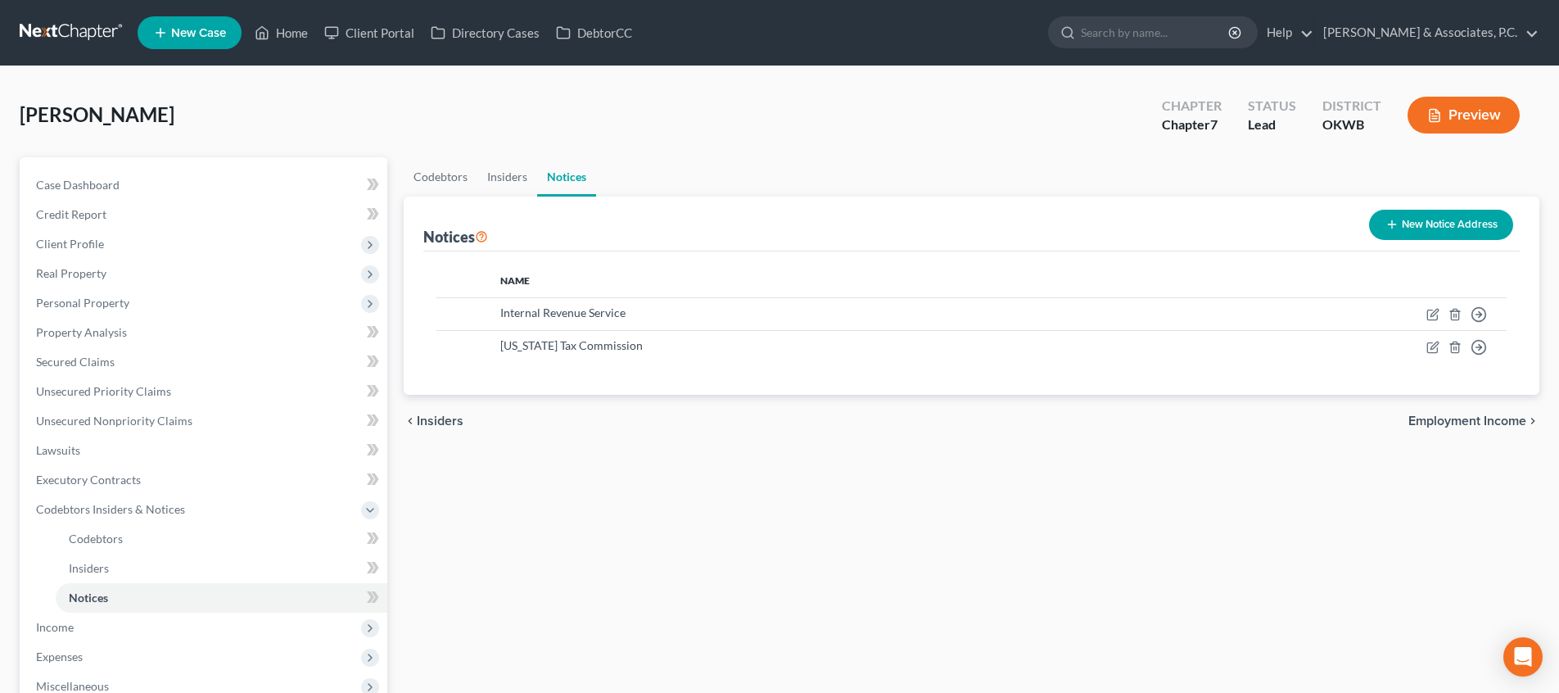
click at [1483, 421] on span "Employment Income" at bounding box center [1467, 420] width 118 height 13
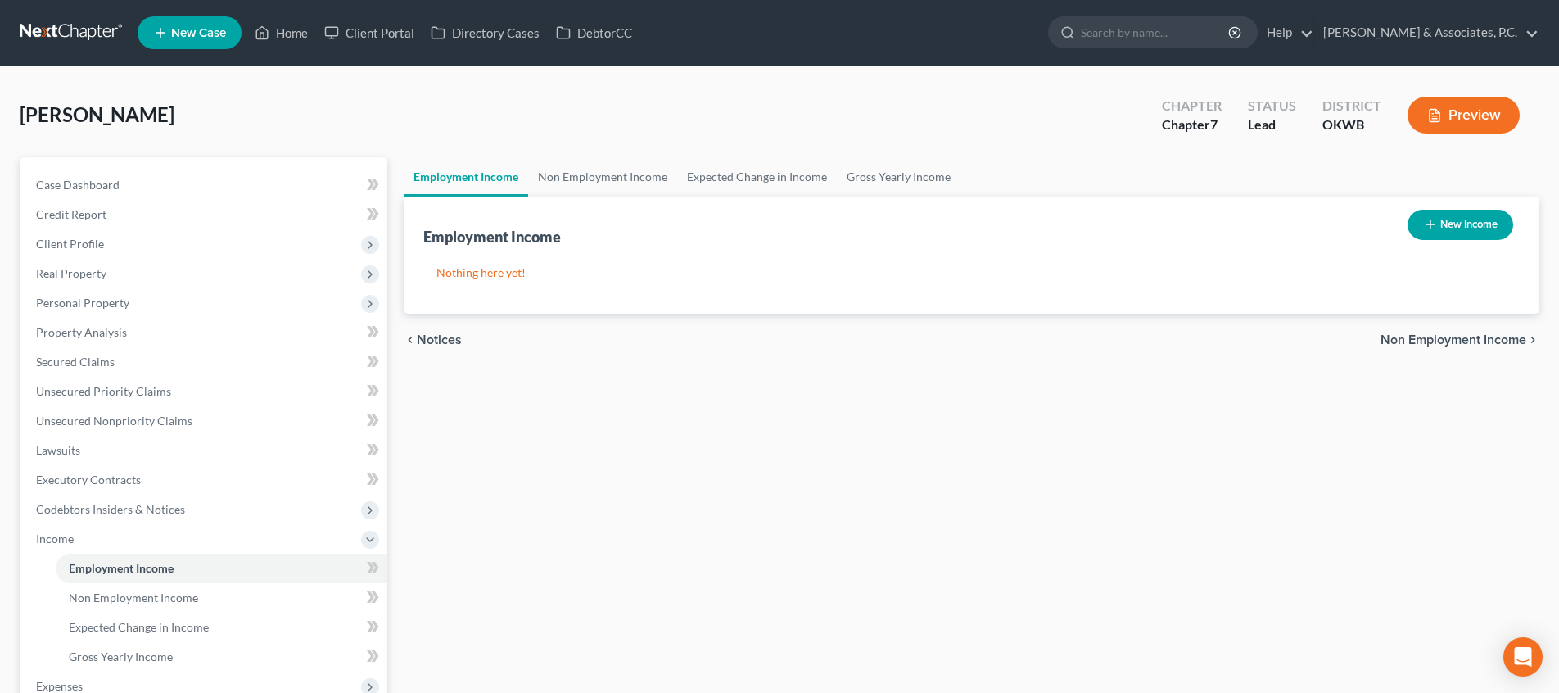
click at [1418, 221] on button "New Income" at bounding box center [1460, 225] width 106 height 30
select select "0"
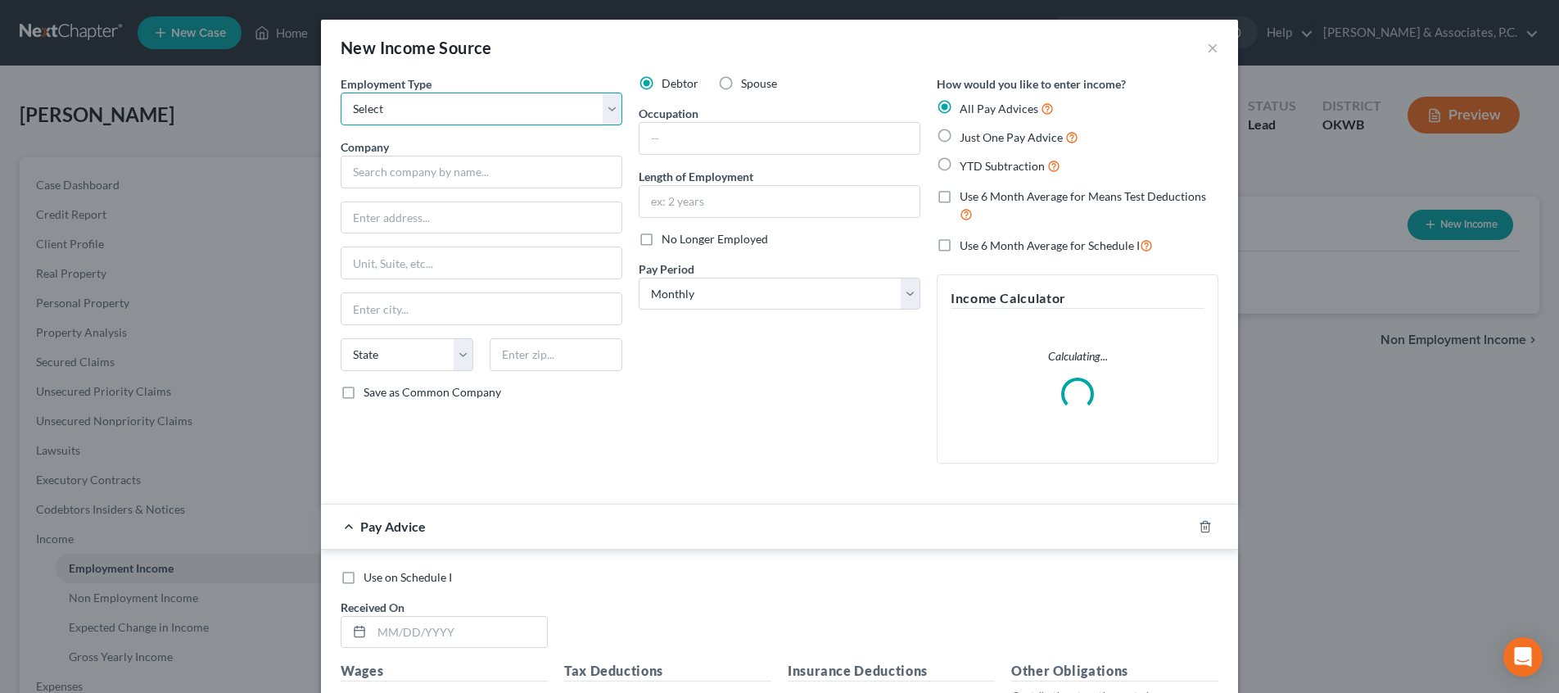
select select "0"
click at [458, 171] on input "text" at bounding box center [482, 172] width 282 height 33
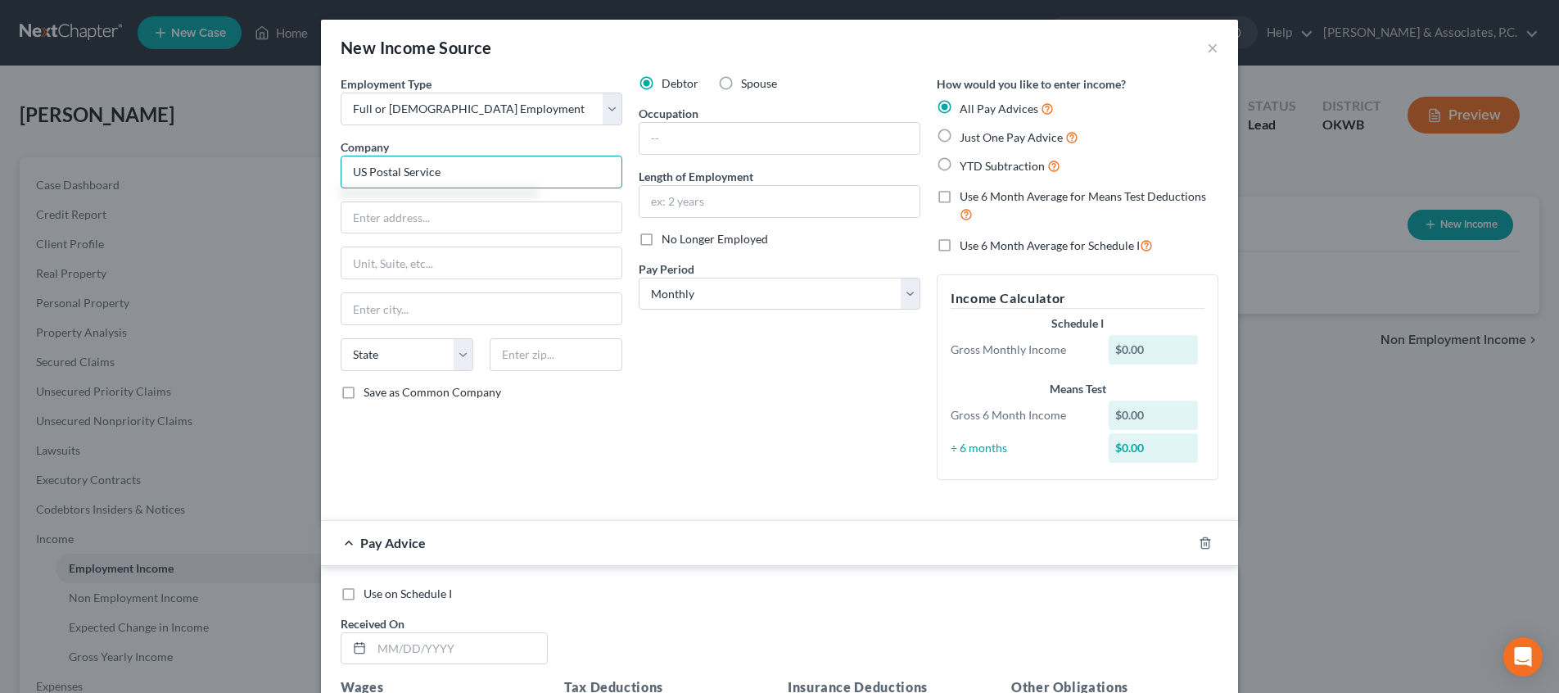
type input "US Postal Service"
type input "[GEOGRAPHIC_DATA][US_STATE]"
type input "[US_STATE][GEOGRAPHIC_DATA]"
type input "73159"
select select "37"
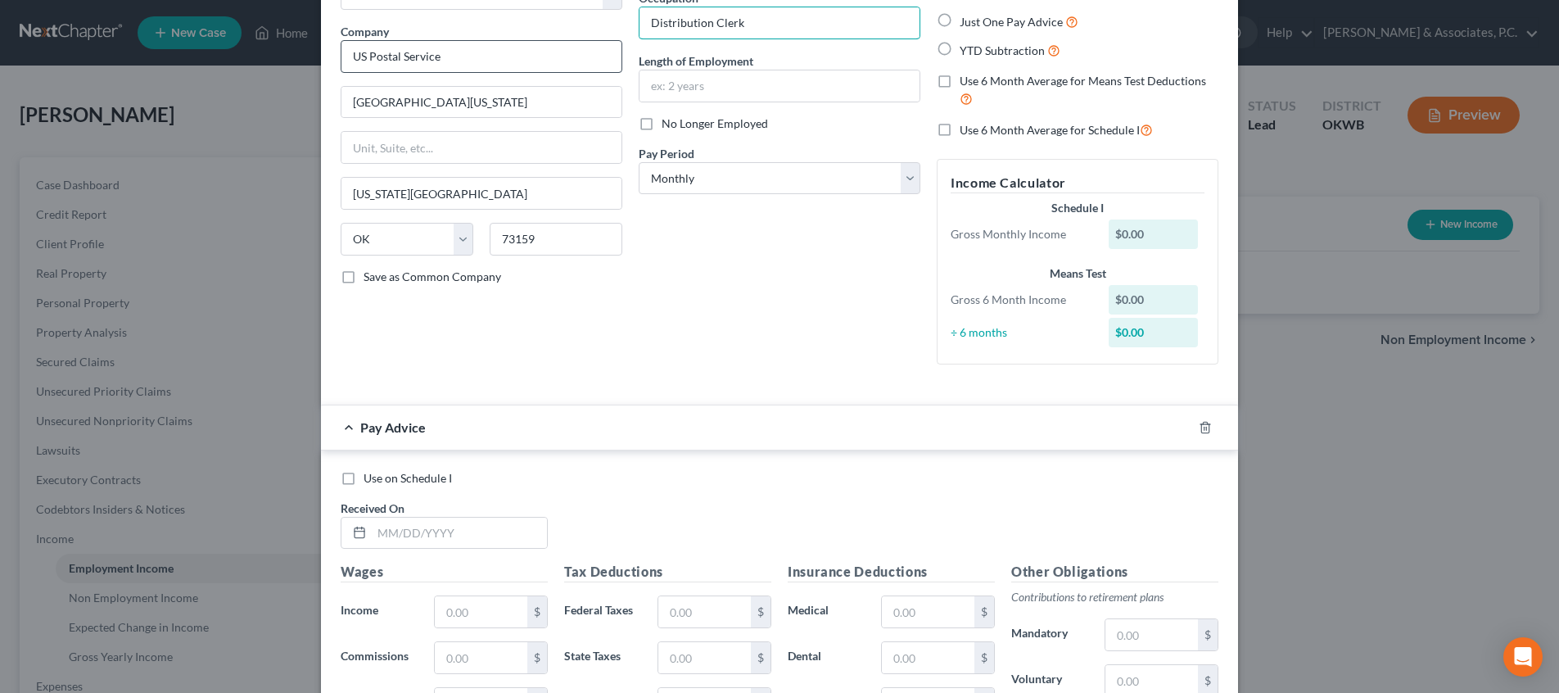
type input "Distribution Clerk"
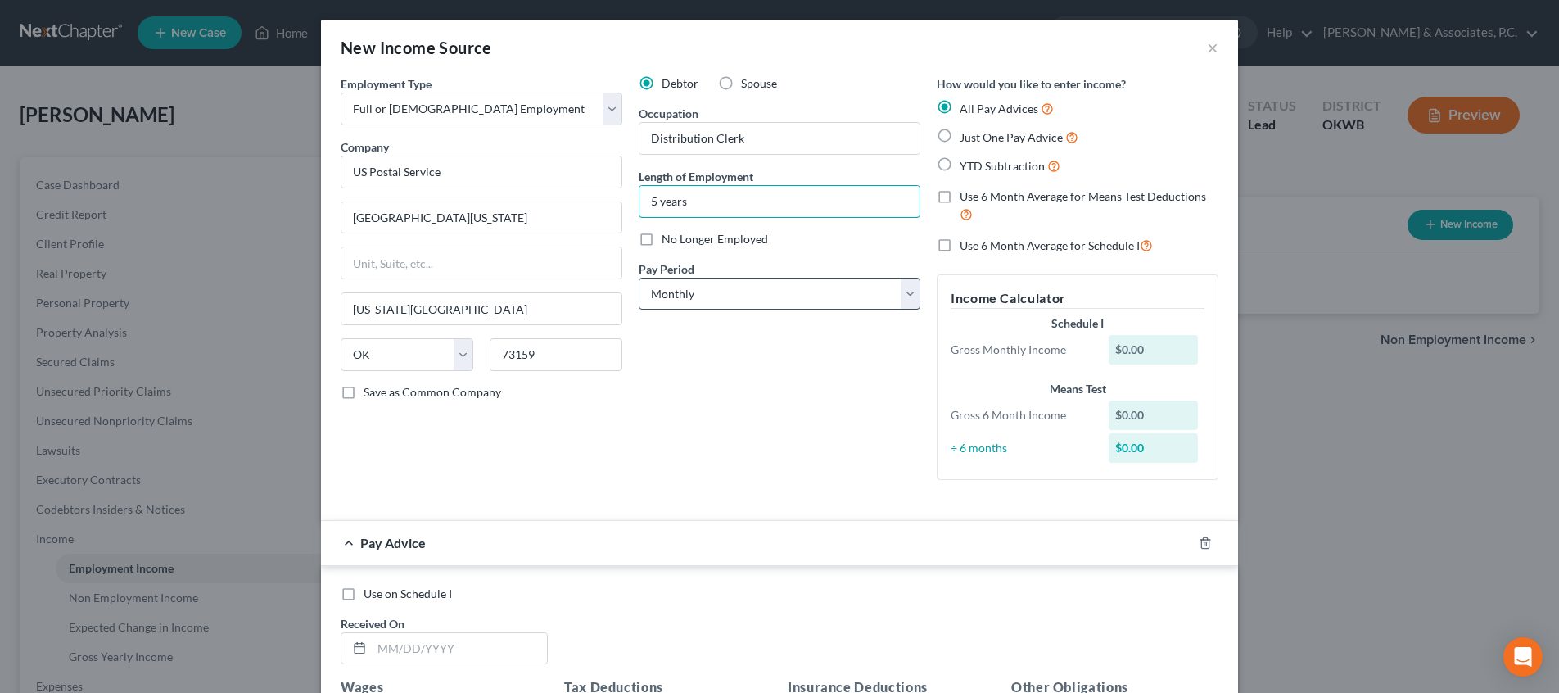
type input "5 years"
select select "2"
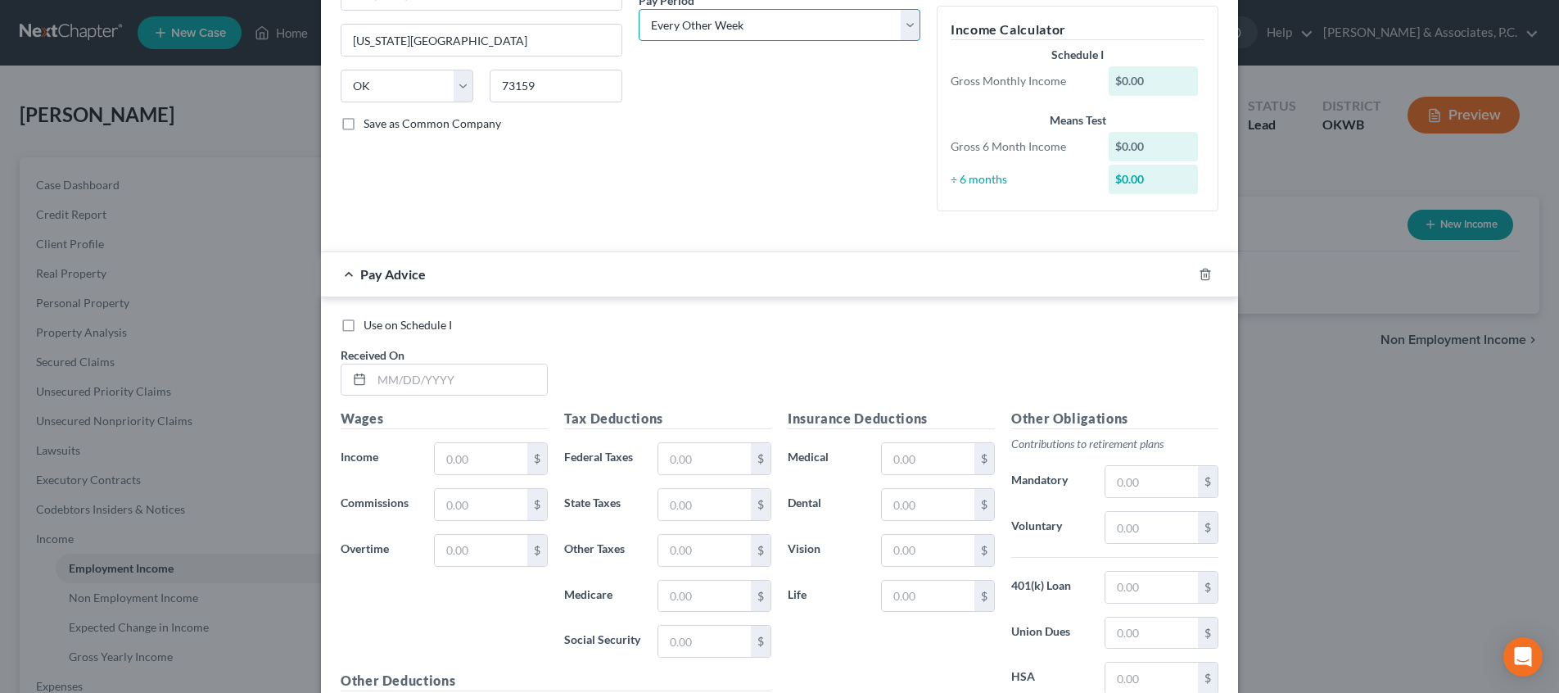
scroll to position [324, 0]
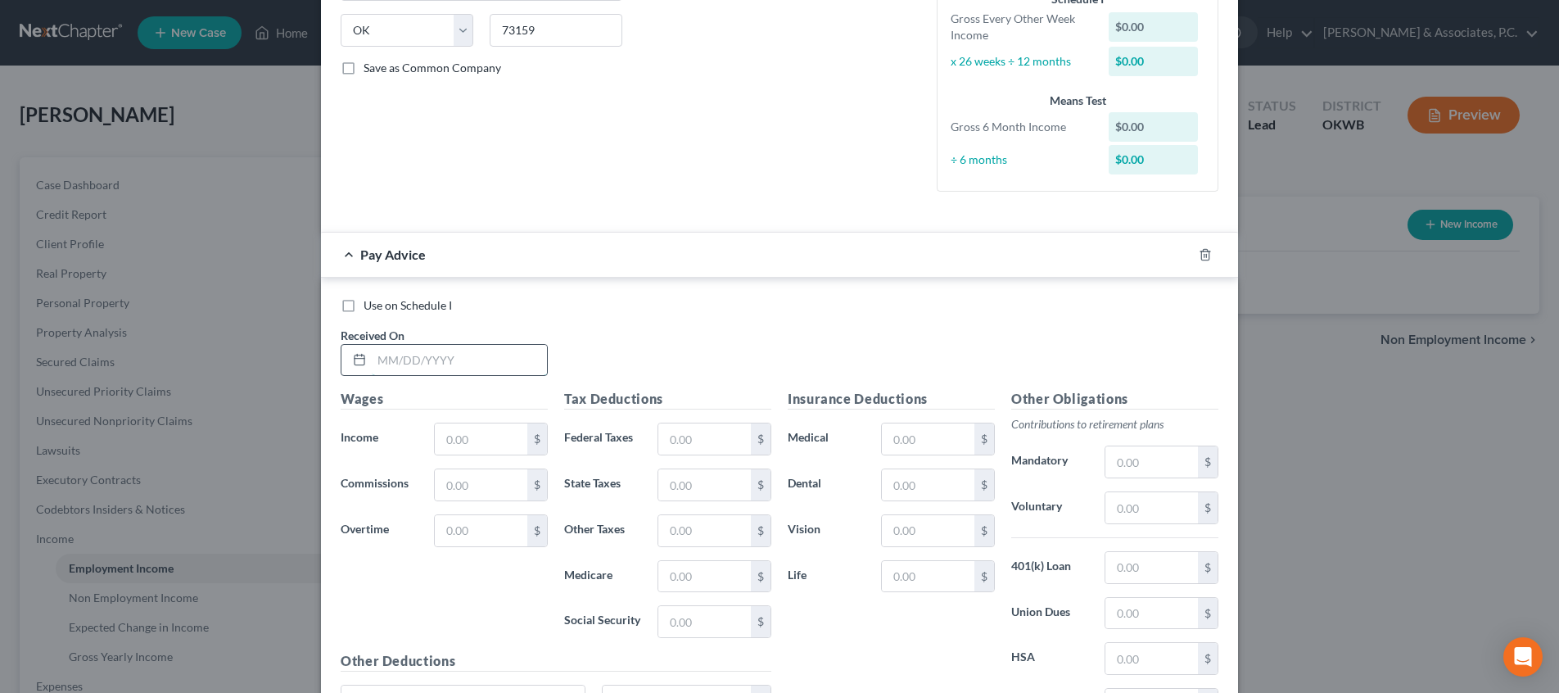
click at [464, 348] on input "text" at bounding box center [459, 360] width 175 height 31
type input "[DATE]"
type input "2,417.09"
type input "119.78"
type input "75"
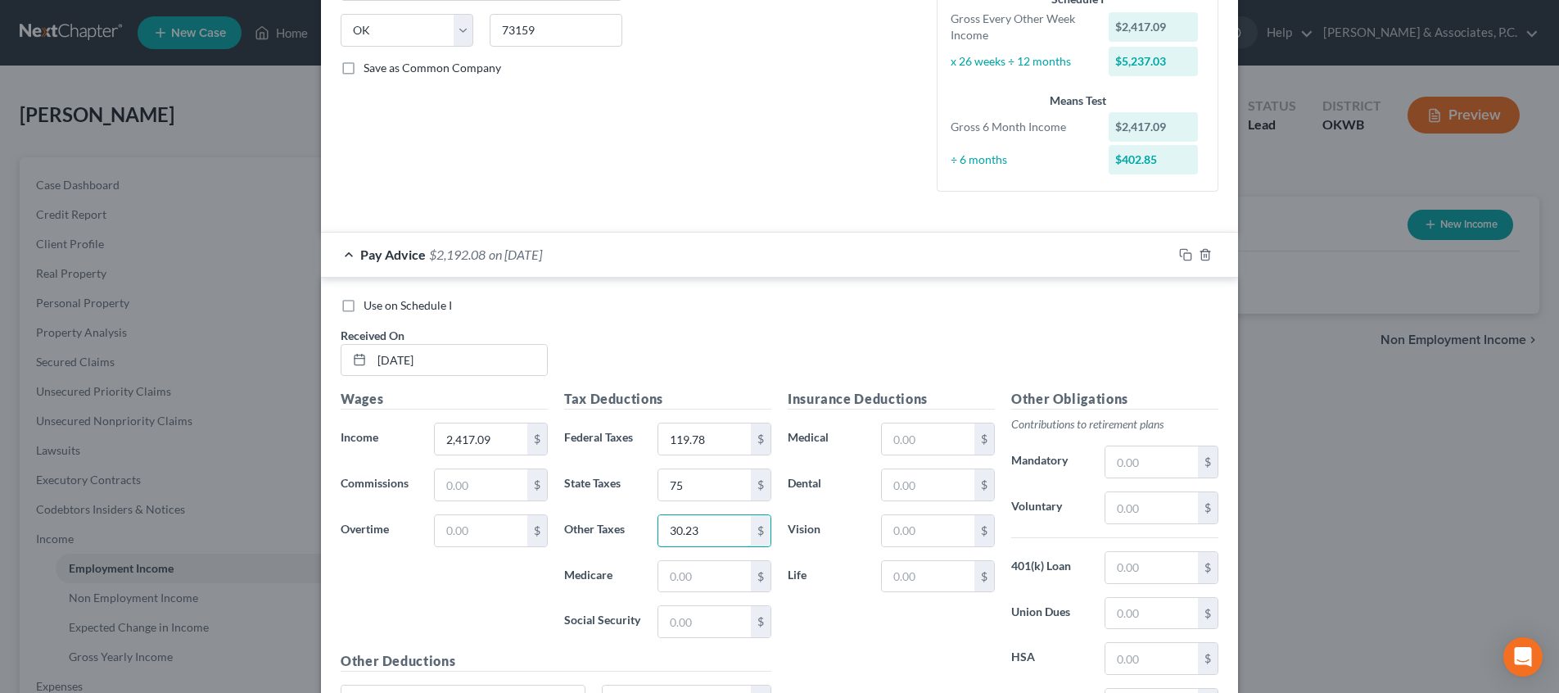
type input "30.23"
type input "129.24"
drag, startPoint x: 709, startPoint y: 521, endPoint x: 620, endPoint y: 517, distance: 89.3
click at [620, 517] on div "Other Taxes 30.23 $" at bounding box center [667, 530] width 223 height 33
type input "0.00"
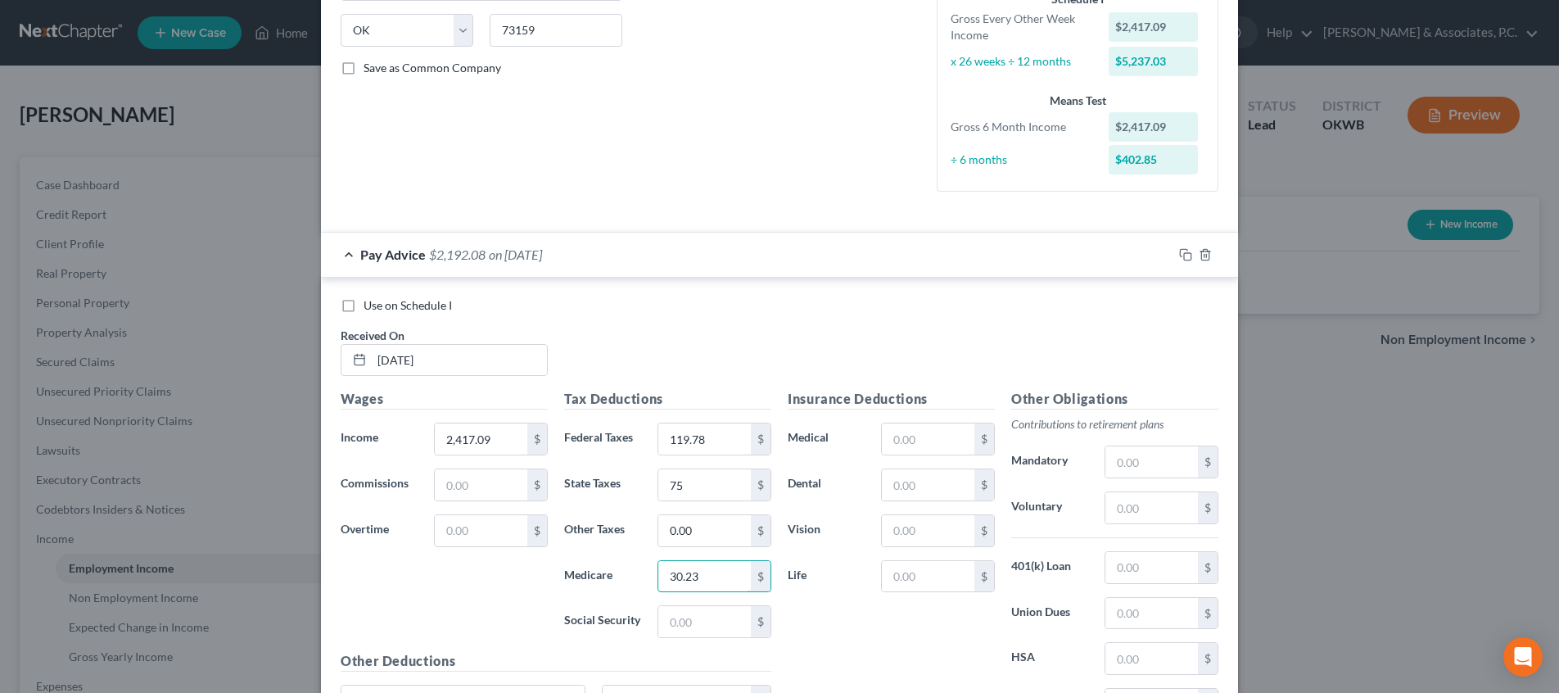
type input "30.23"
type input "129.24"
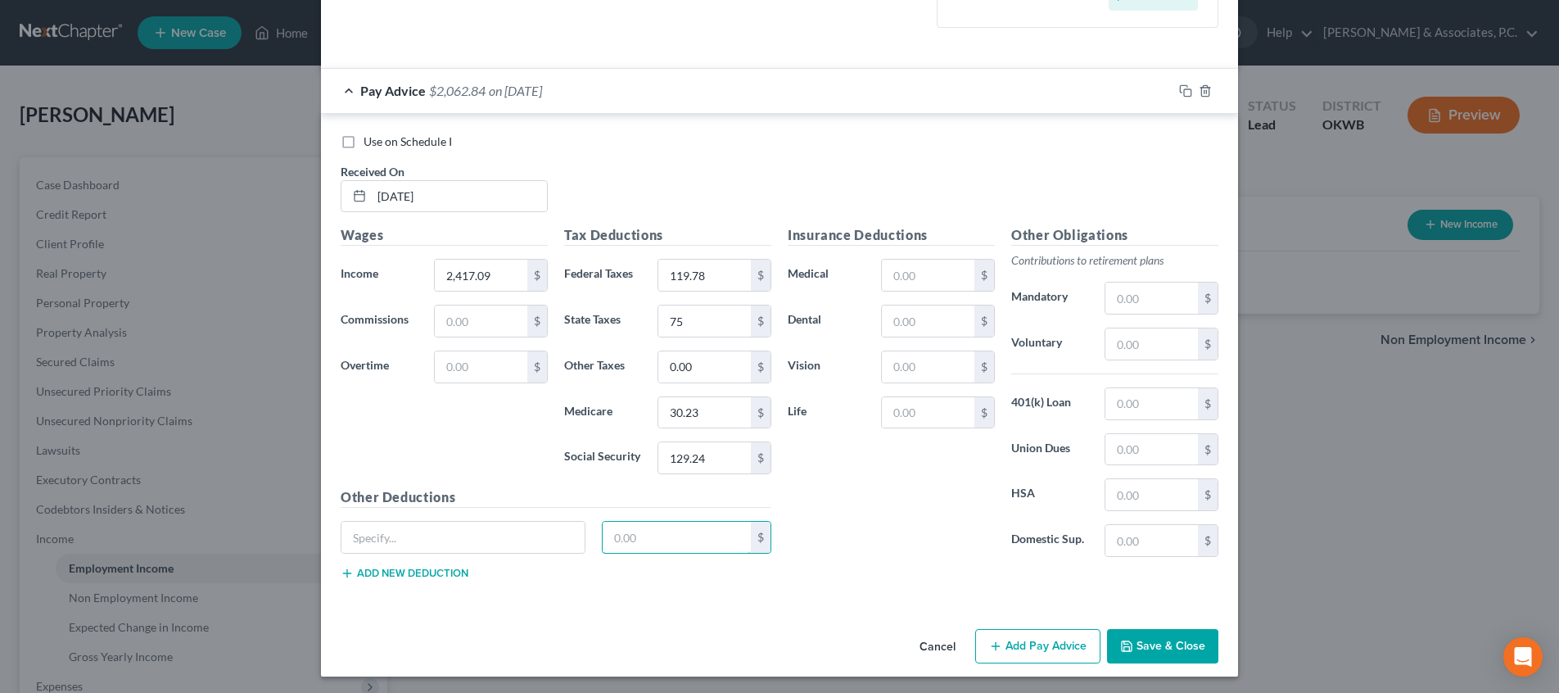
scroll to position [487, 0]
type input "280.99"
type input "40.28"
type input "11.34"
type input "98.95"
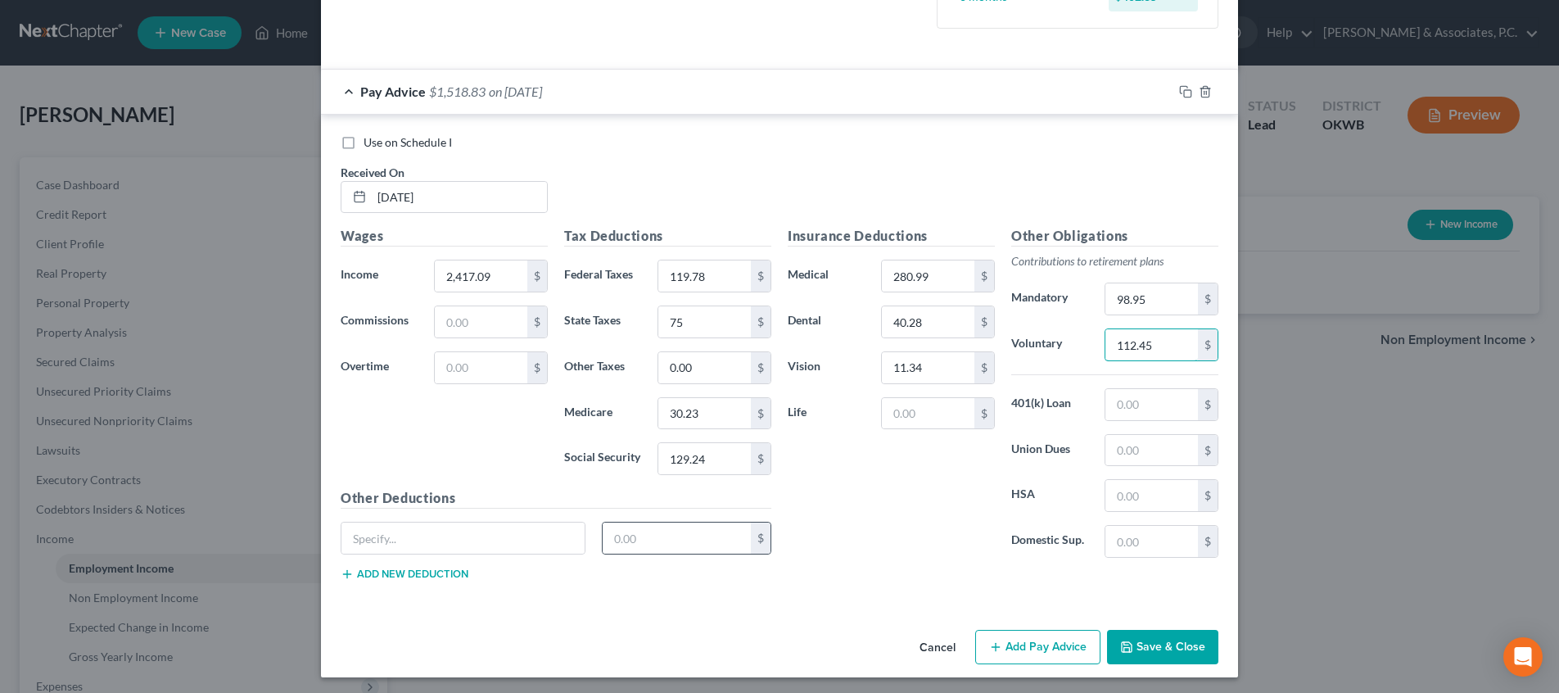
type input "112.45"
type input "39.68"
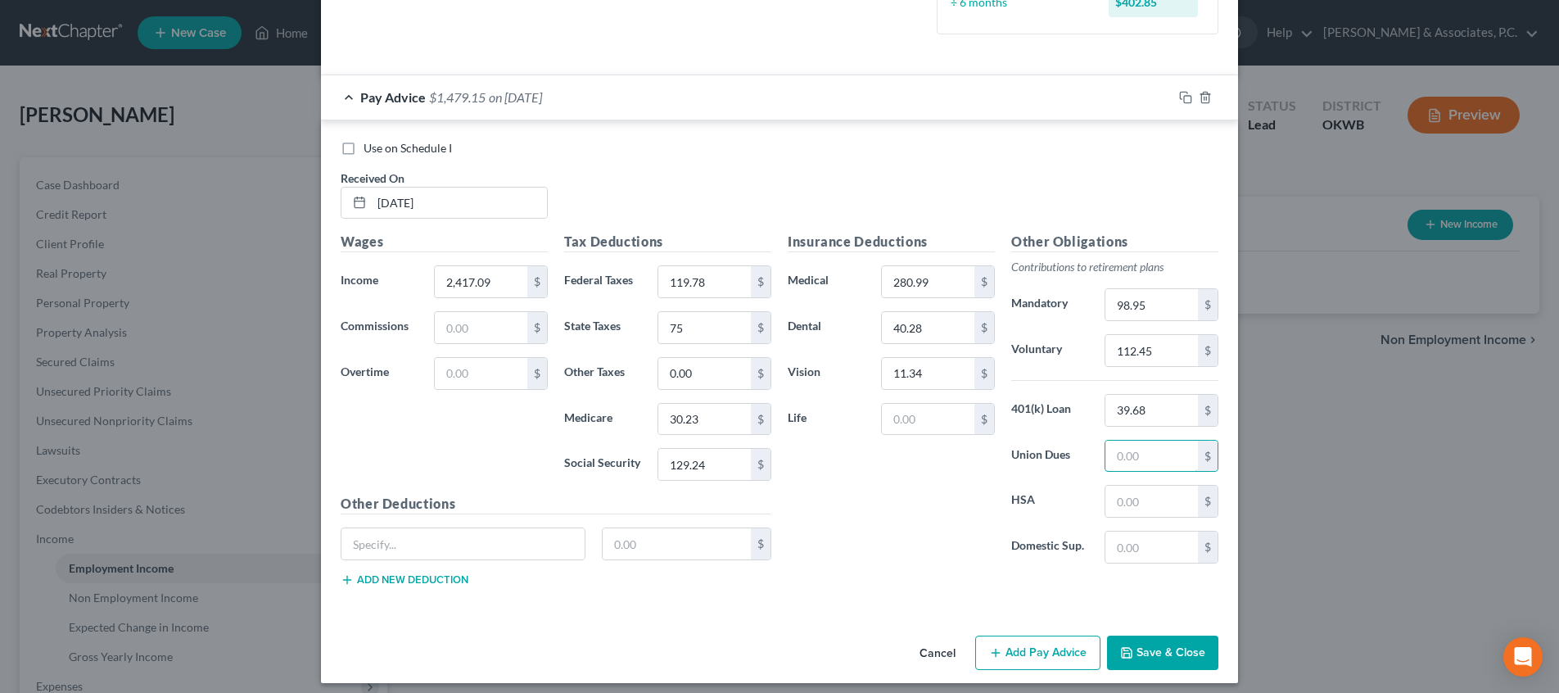
scroll to position [482, 0]
type input "34.98"
click at [484, 527] on input "text" at bounding box center [462, 542] width 243 height 31
click at [923, 418] on input "text" at bounding box center [928, 418] width 92 height 31
type input "7.71"
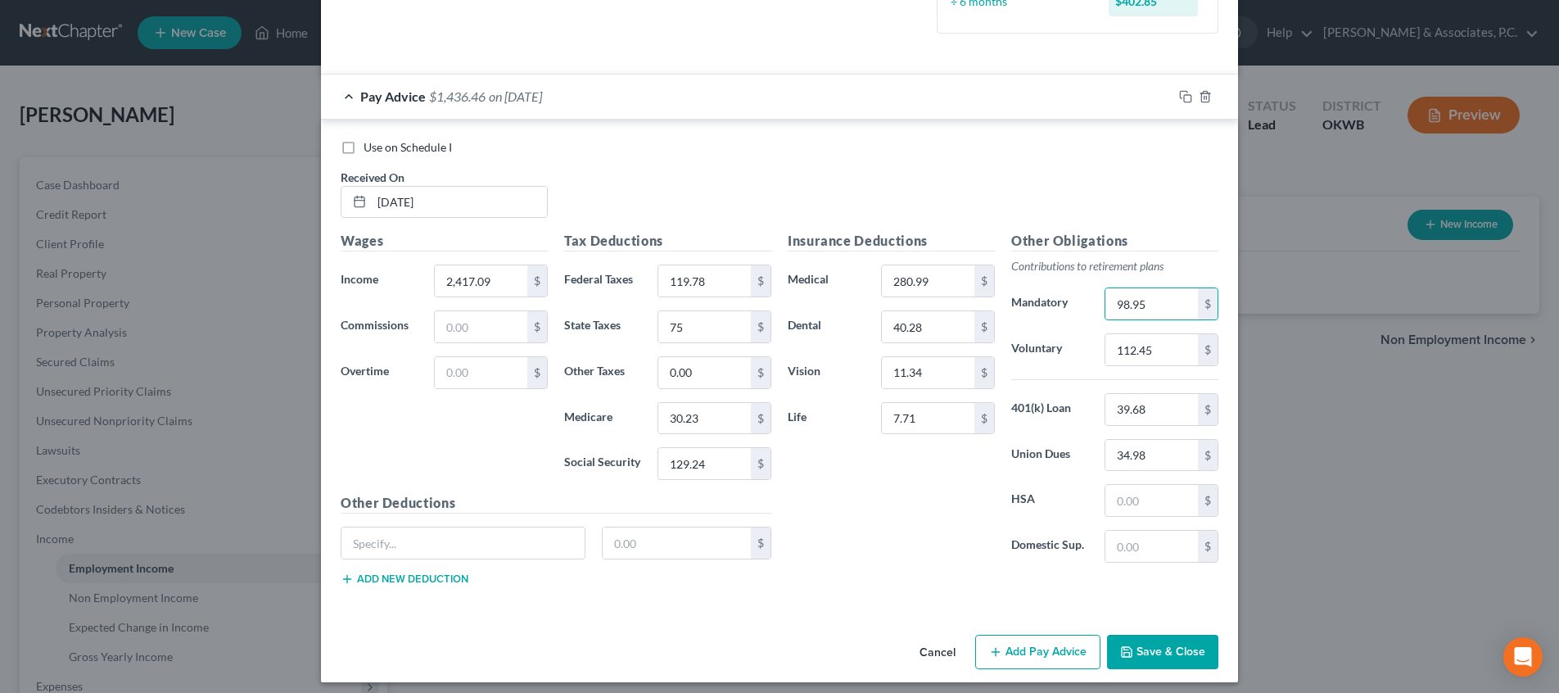
click at [1060, 639] on button "Add Pay Advice" at bounding box center [1037, 651] width 125 height 34
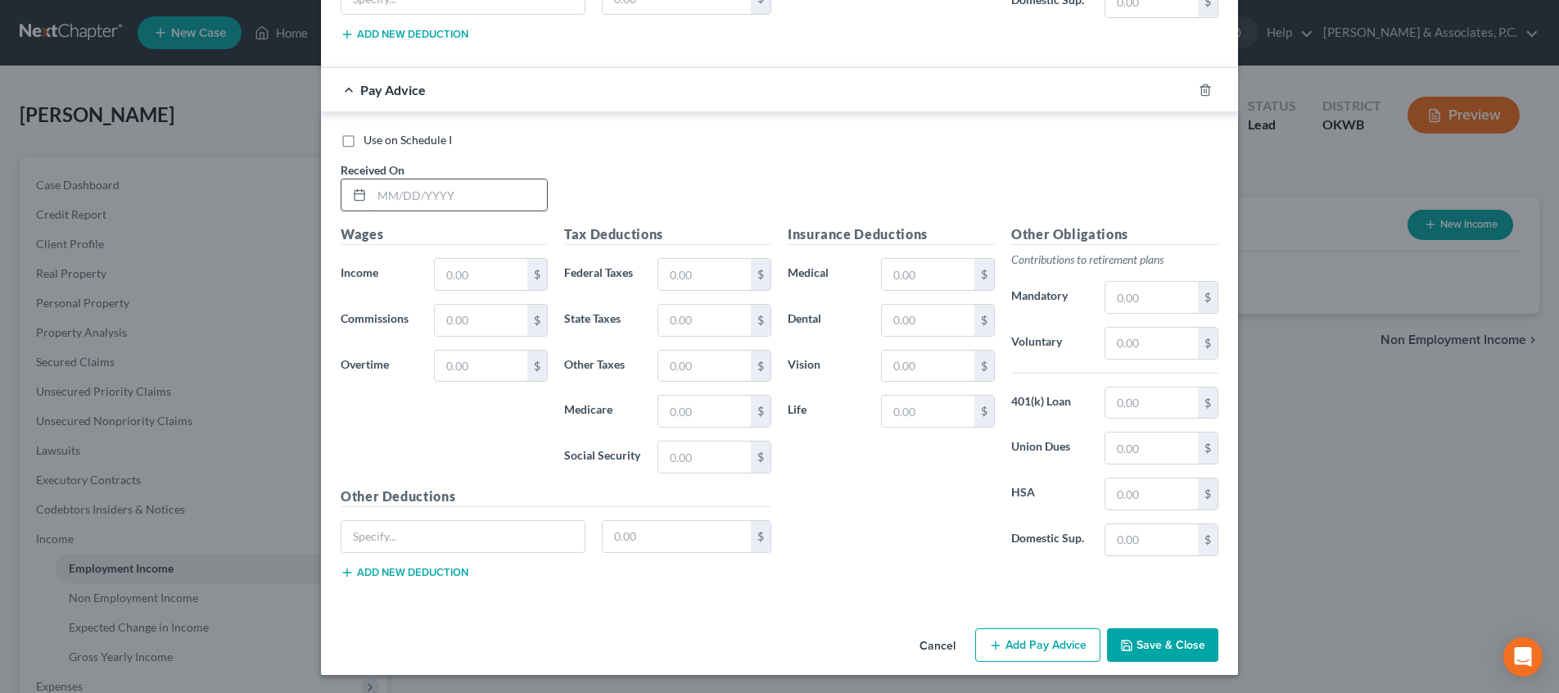
scroll to position [1025, 0]
click at [507, 195] on input "text" at bounding box center [459, 196] width 175 height 31
type input "[DATE]"
type input "2,250.78"
type input "99.82"
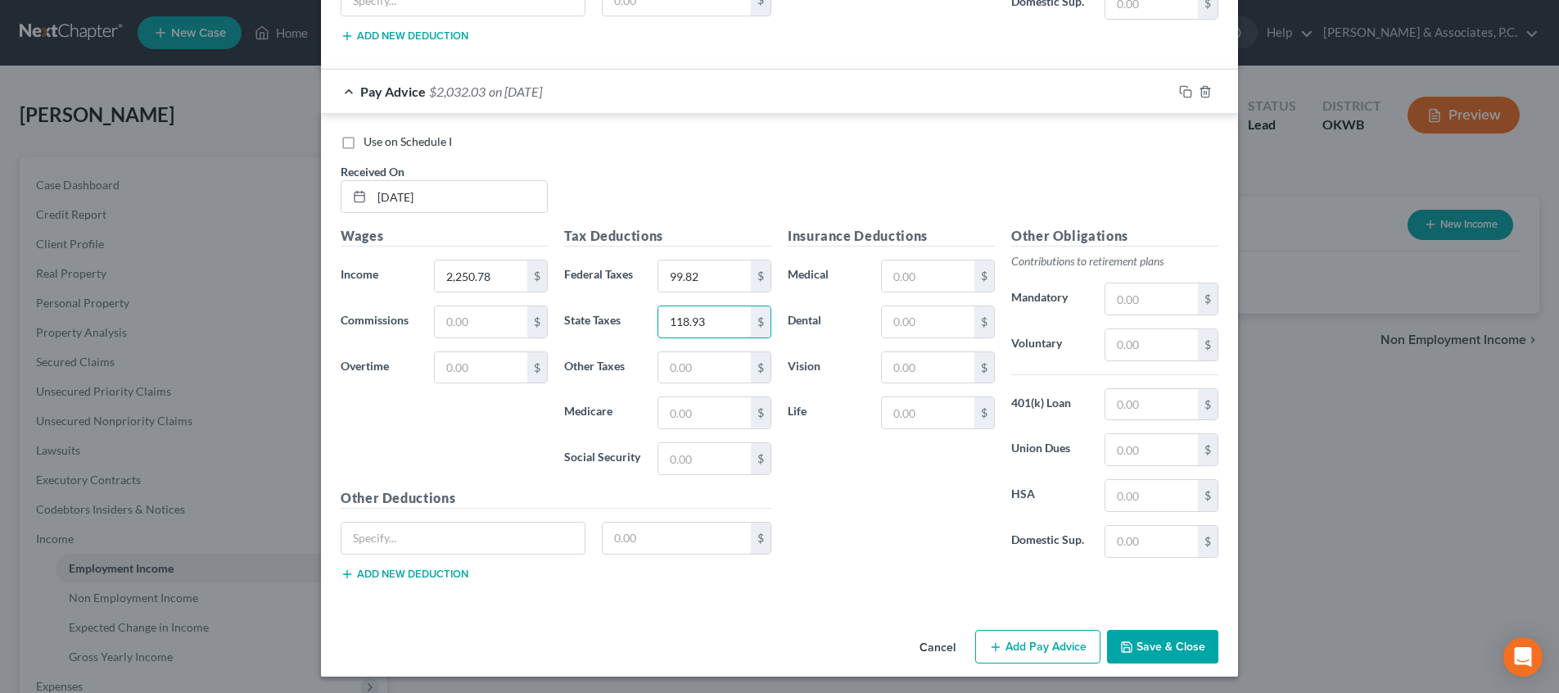
type input "118.93"
type input "27.81"
type input "118.93"
type input "280.99"
type input "40.8"
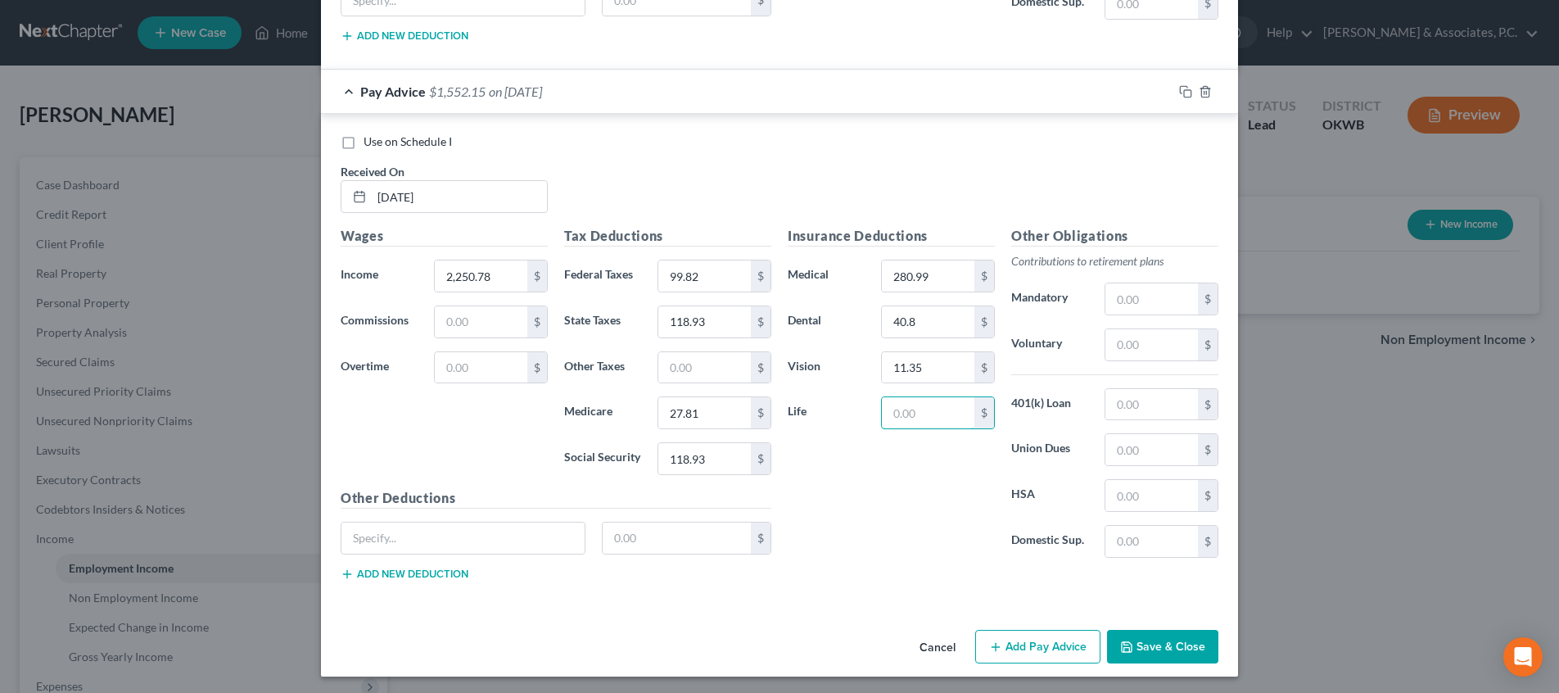
scroll to position [1024, 0]
click at [945, 371] on input "11.35" at bounding box center [928, 368] width 92 height 31
type input "11.34"
type input "7.71"
type input "98.95"
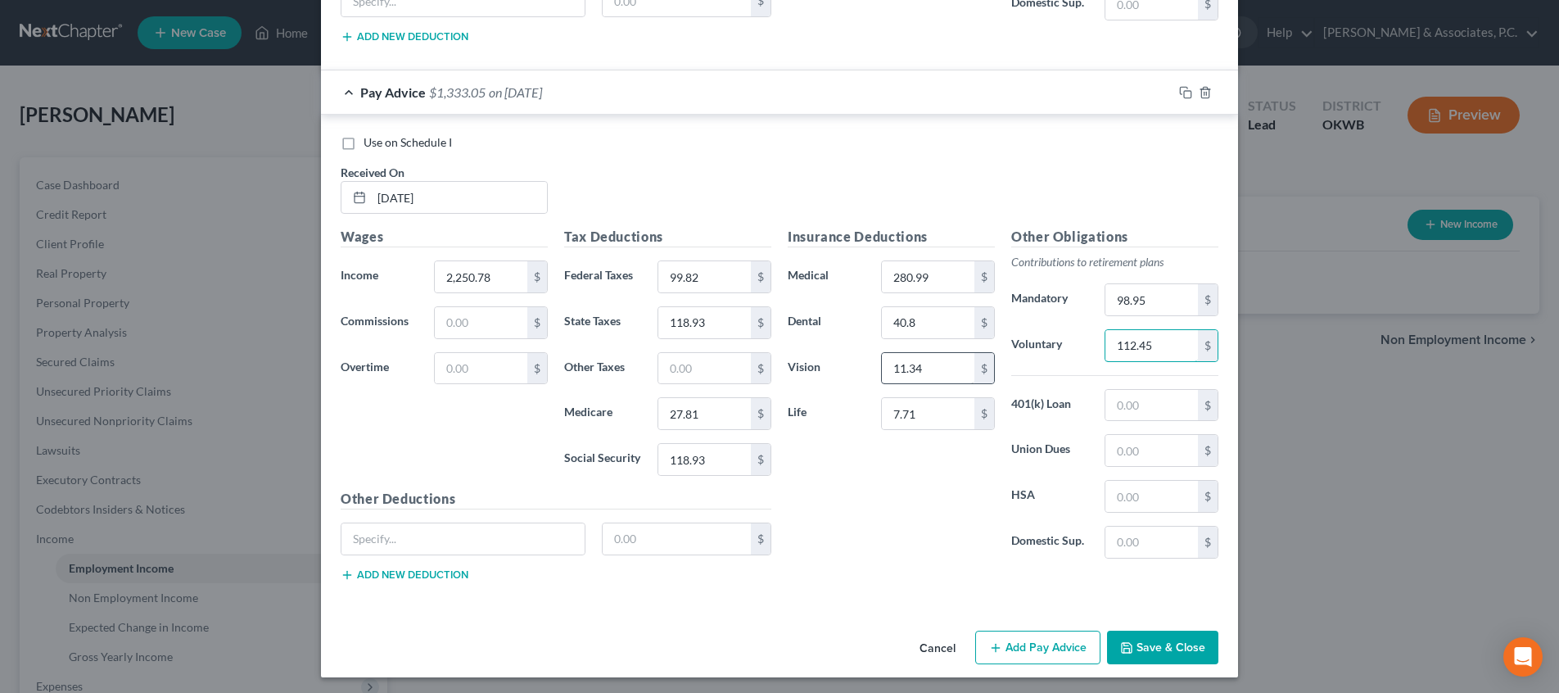
type input "112.45"
type input "39.68"
type input "34.98"
drag, startPoint x: 718, startPoint y: 320, endPoint x: 643, endPoint y: 319, distance: 75.3
click at [643, 319] on div "State Taxes 118.93 $" at bounding box center [667, 322] width 223 height 33
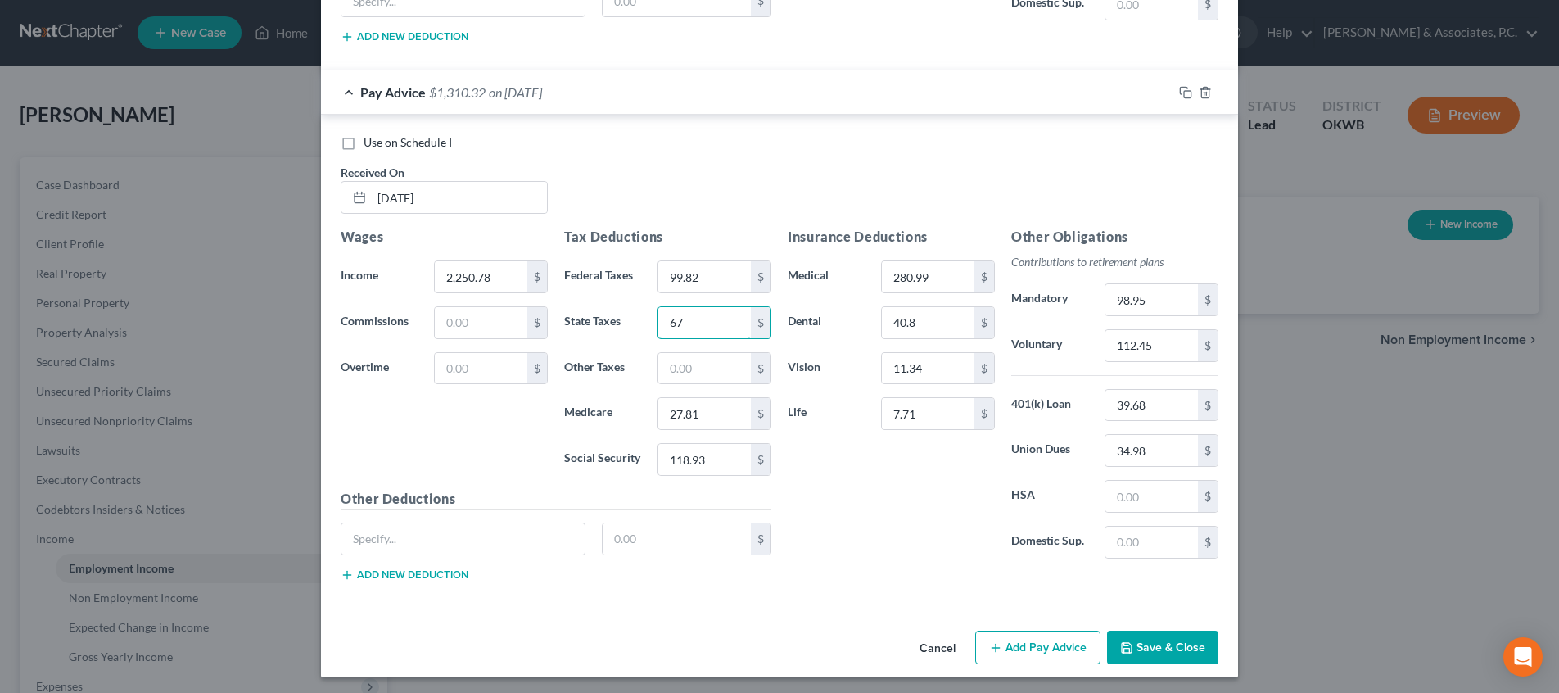
type input "67"
click at [1187, 88] on icon "button" at bounding box center [1185, 91] width 13 height 13
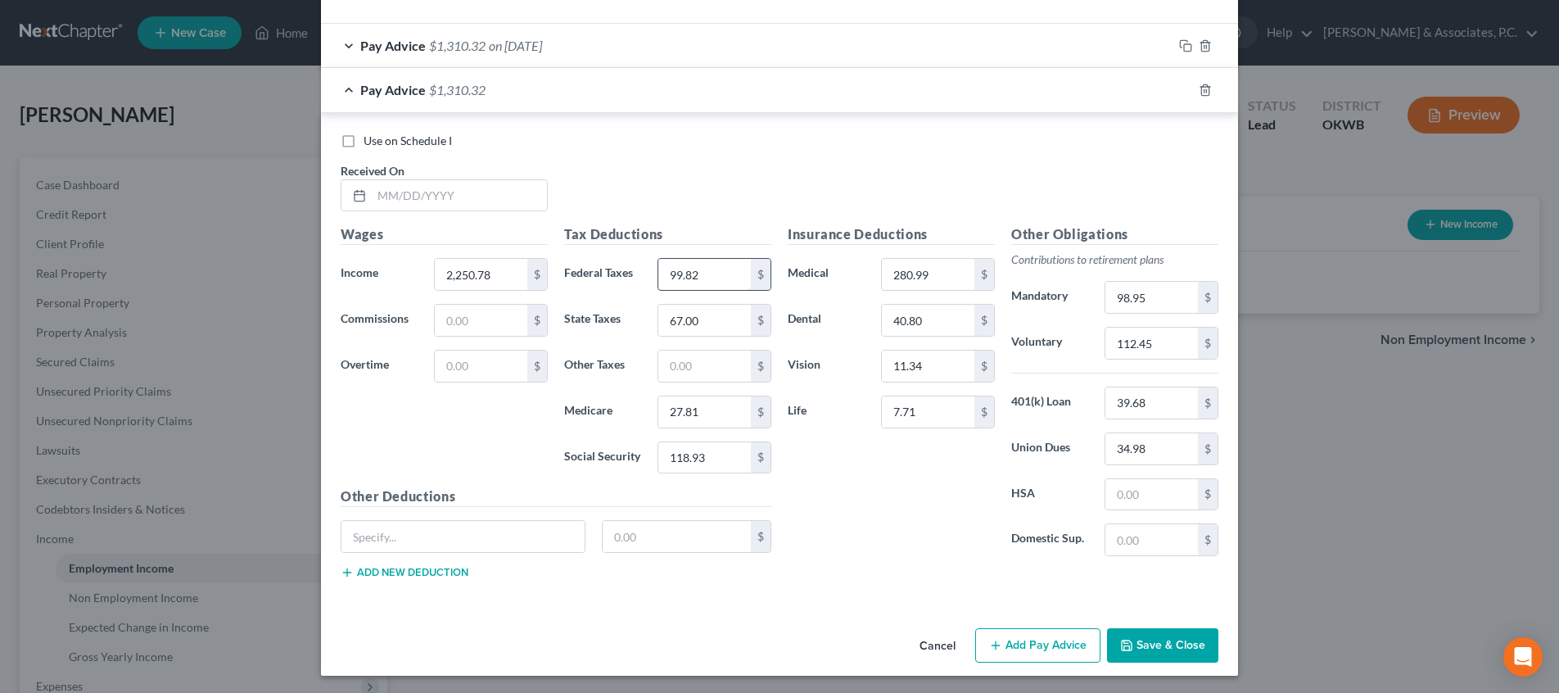
scroll to position [1069, 0]
click at [533, 195] on input "text" at bounding box center [459, 197] width 175 height 31
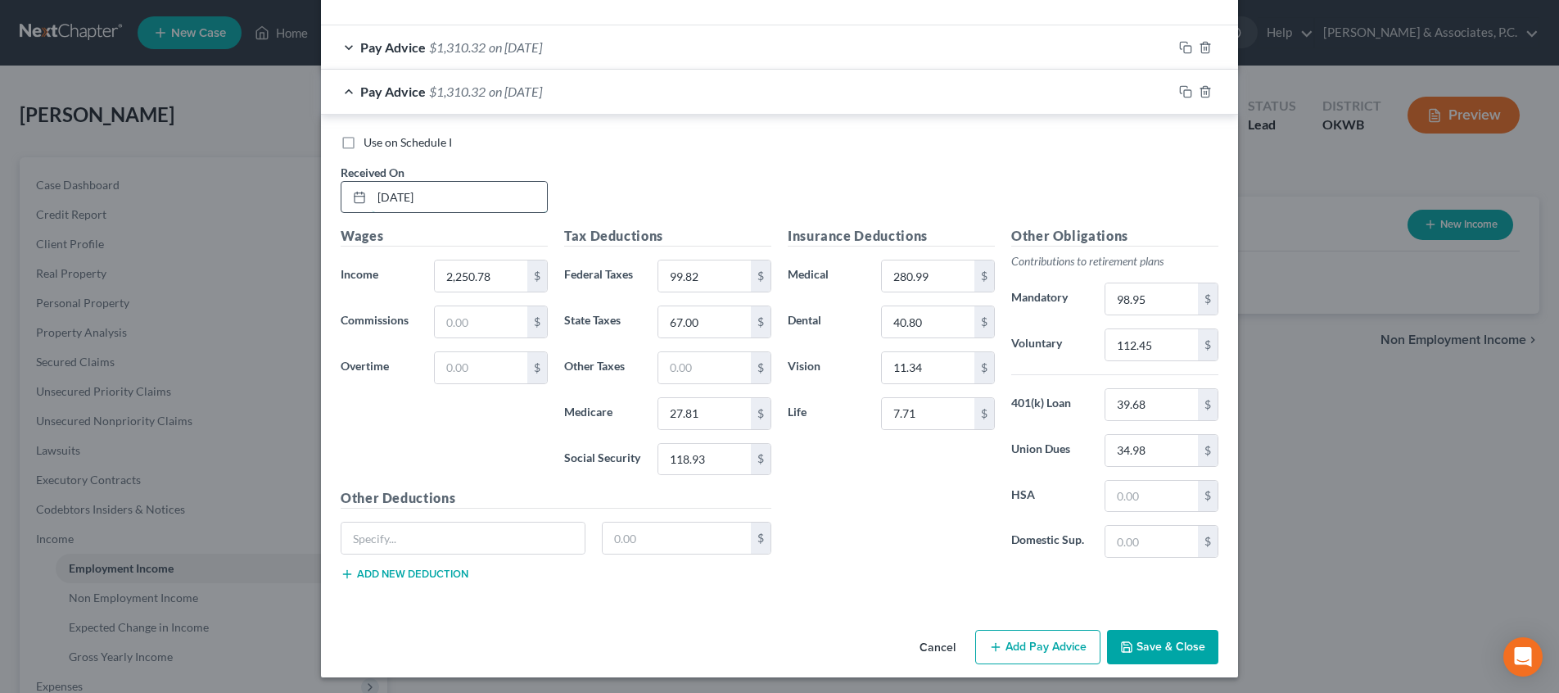
type input "[DATE]"
type input "2,480.82"
type input "127.43"
type input "78"
type input "31.15"
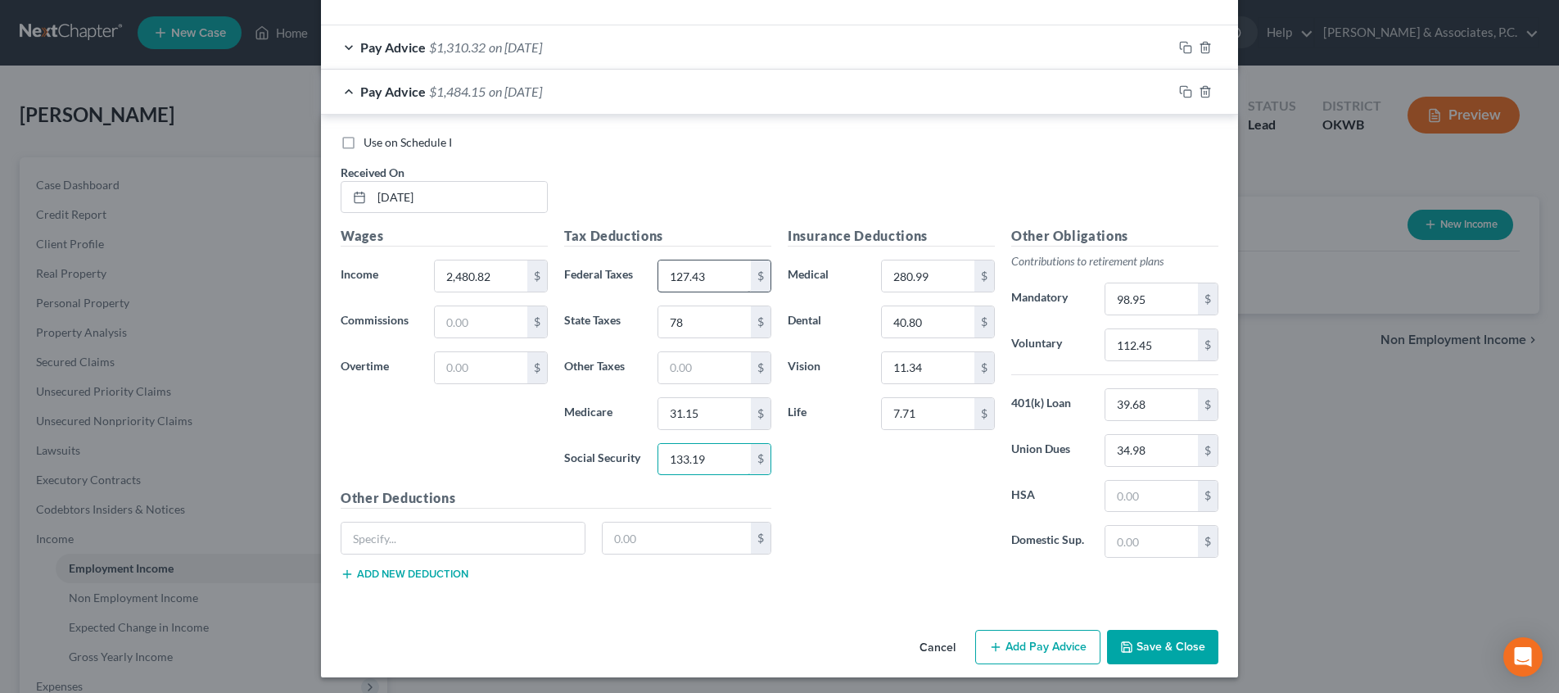
type input "133.19"
click at [1183, 88] on icon "button" at bounding box center [1185, 91] width 13 height 13
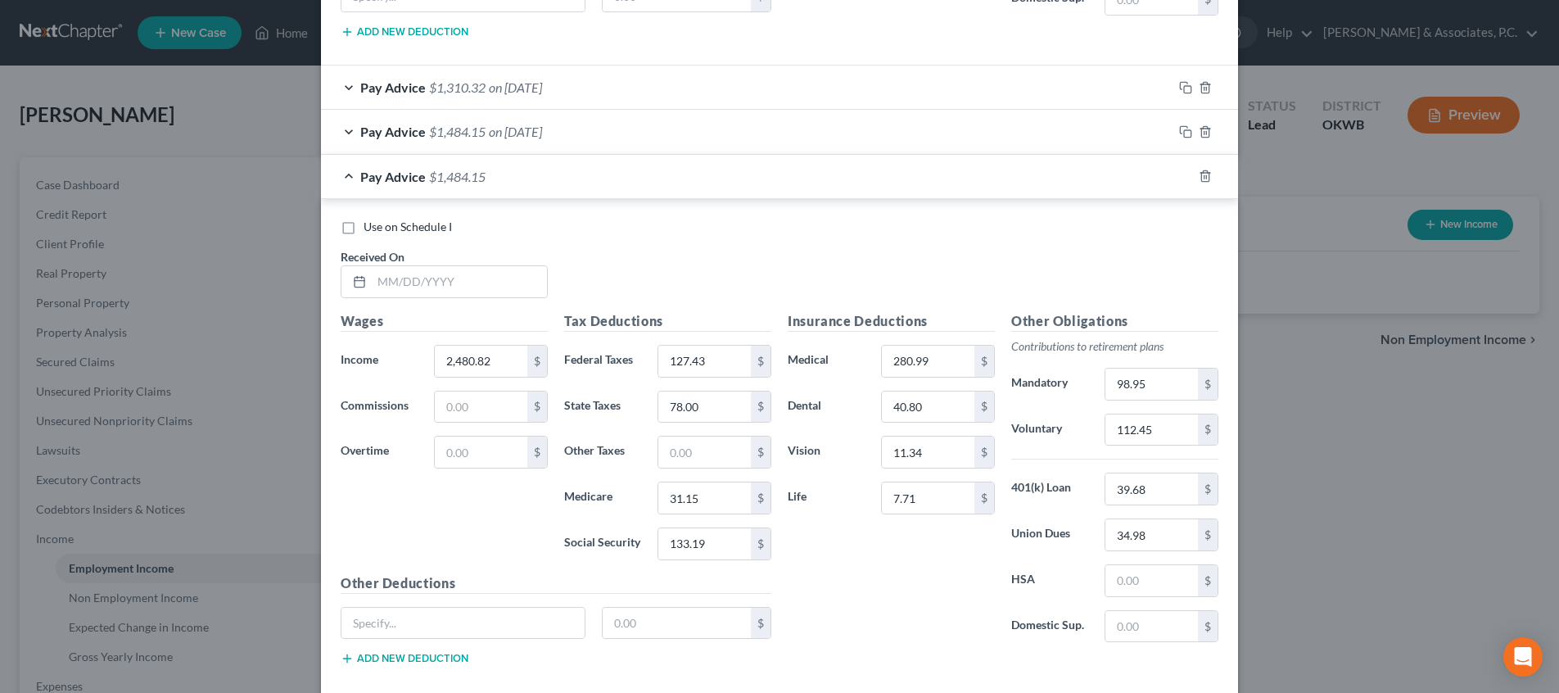
scroll to position [1113, 0]
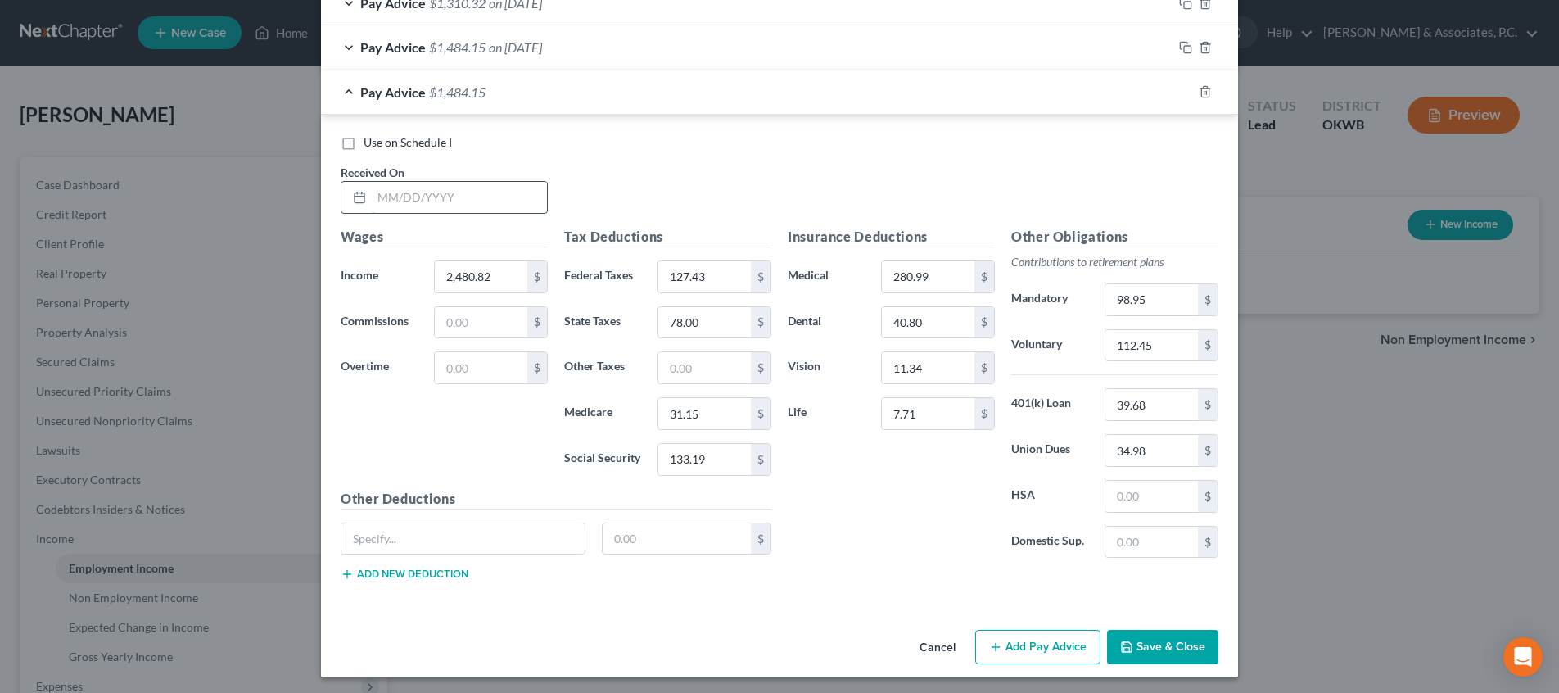
click at [503, 196] on input "text" at bounding box center [459, 197] width 175 height 31
type input "[DATE]"
type input "2,589.79"
type input "140.5"
type input "9"
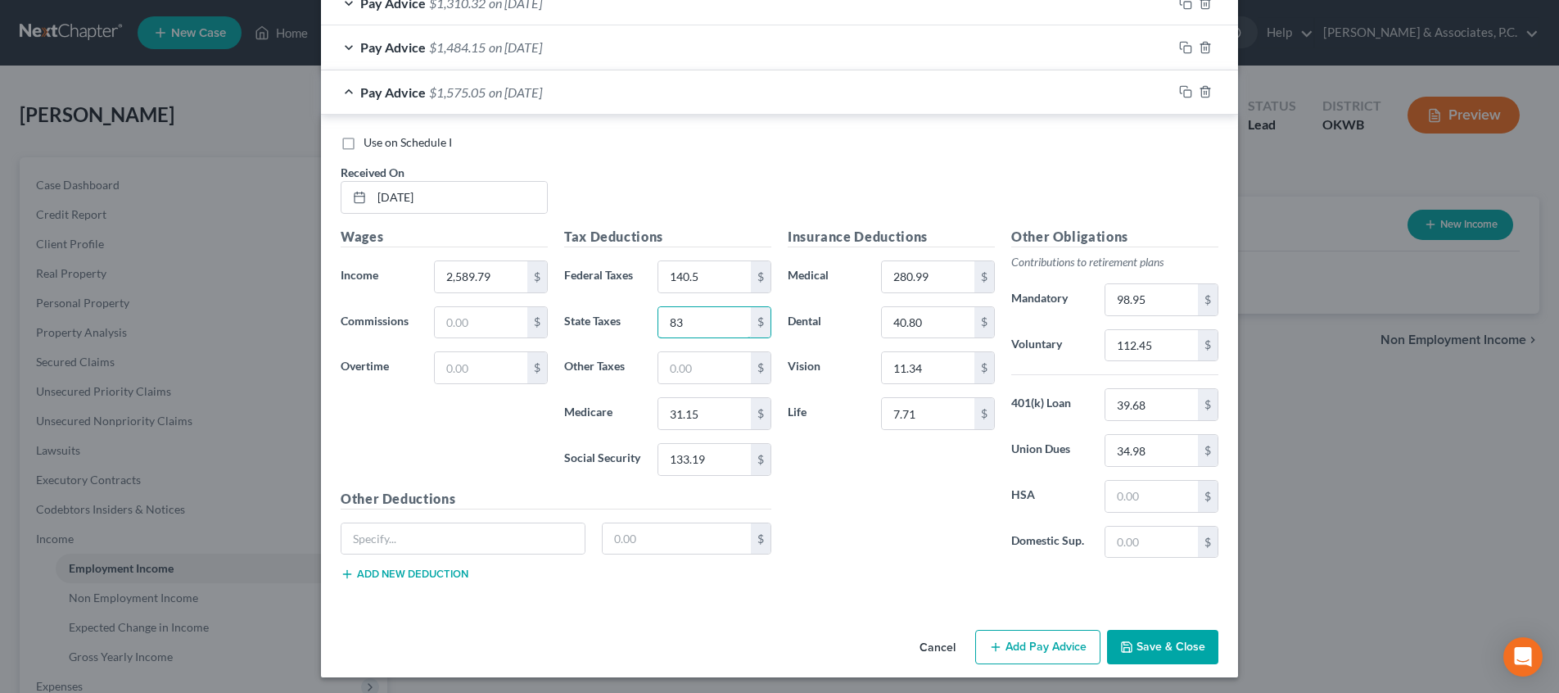
type input "83"
type input "32.73"
click at [1181, 87] on icon "button" at bounding box center [1185, 91] width 13 height 13
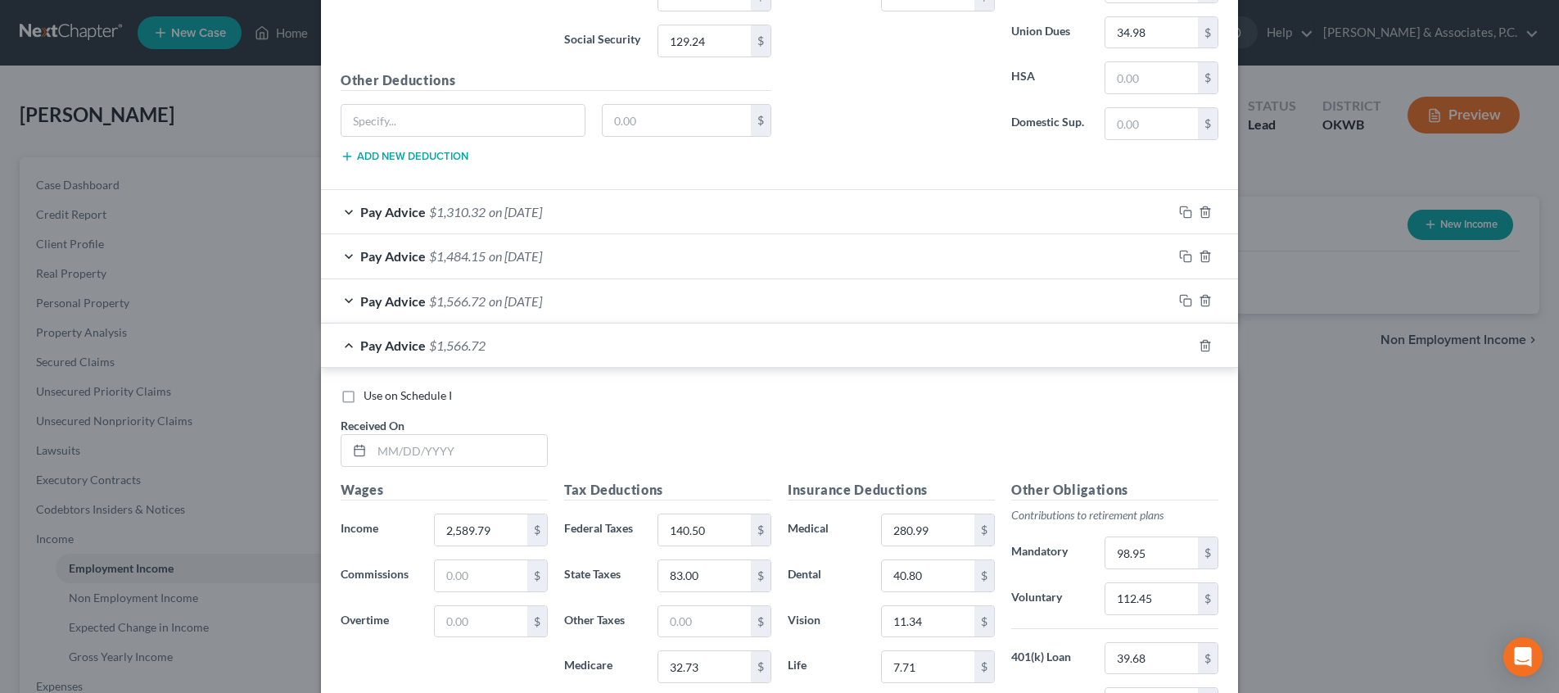
scroll to position [943, 0]
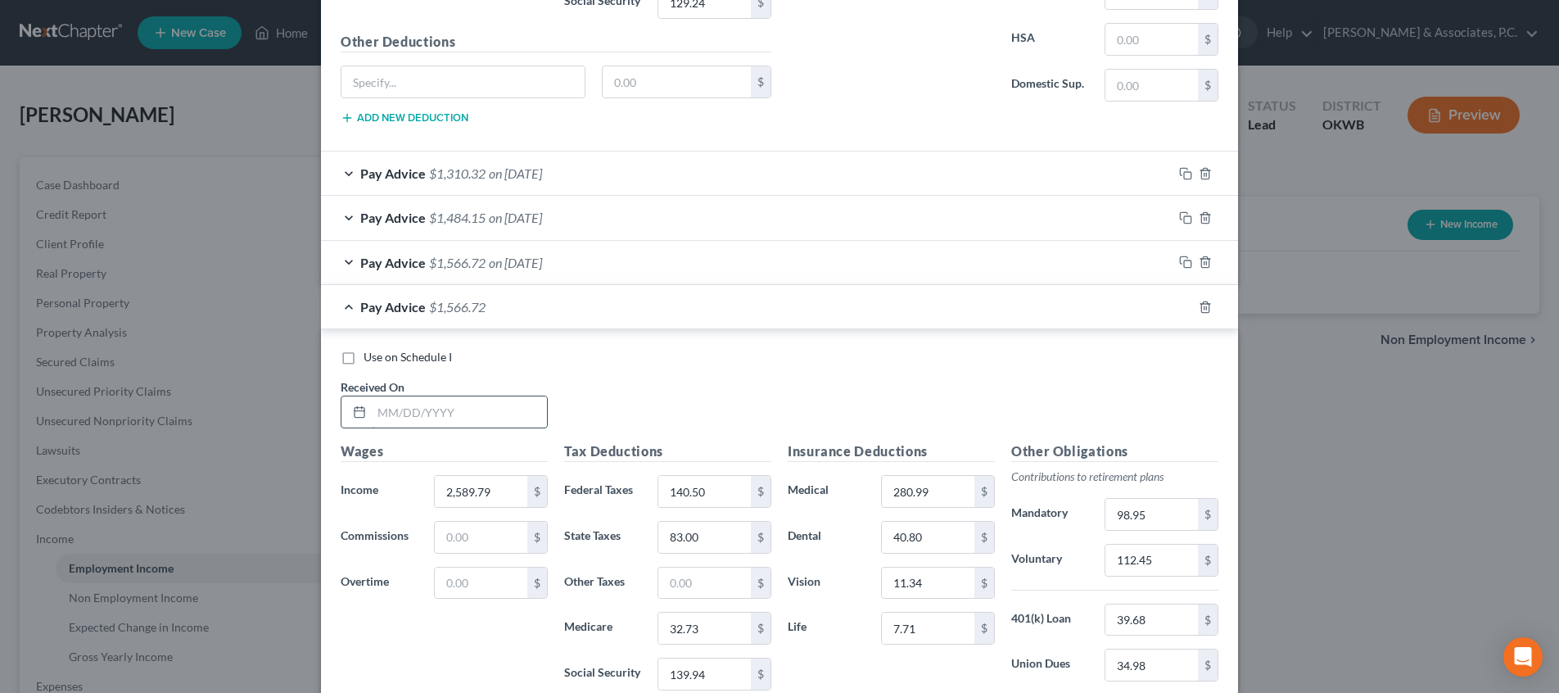
click at [497, 413] on input "text" at bounding box center [459, 411] width 175 height 31
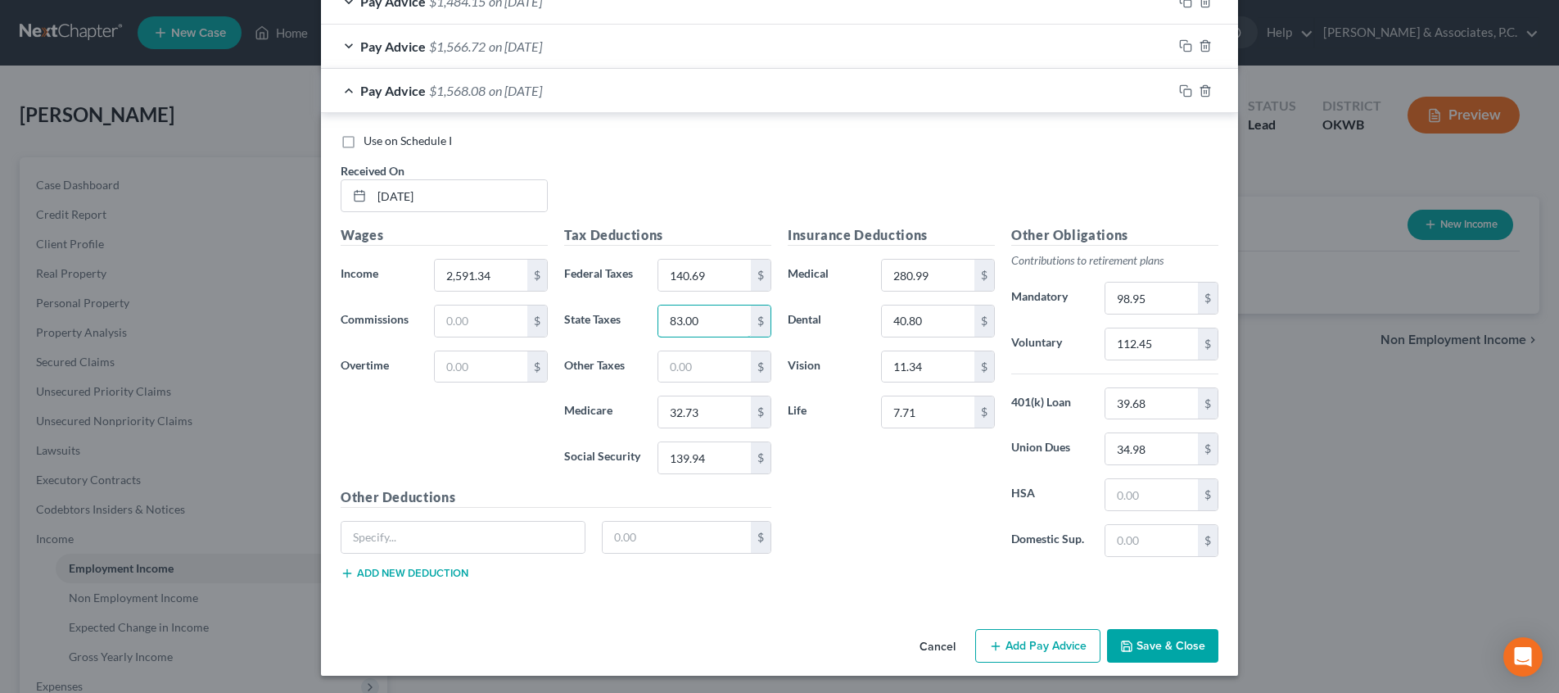
scroll to position [1157, 0]
click at [1174, 91] on div at bounding box center [1204, 92] width 65 height 26
click at [1181, 88] on icon "button" at bounding box center [1185, 92] width 13 height 13
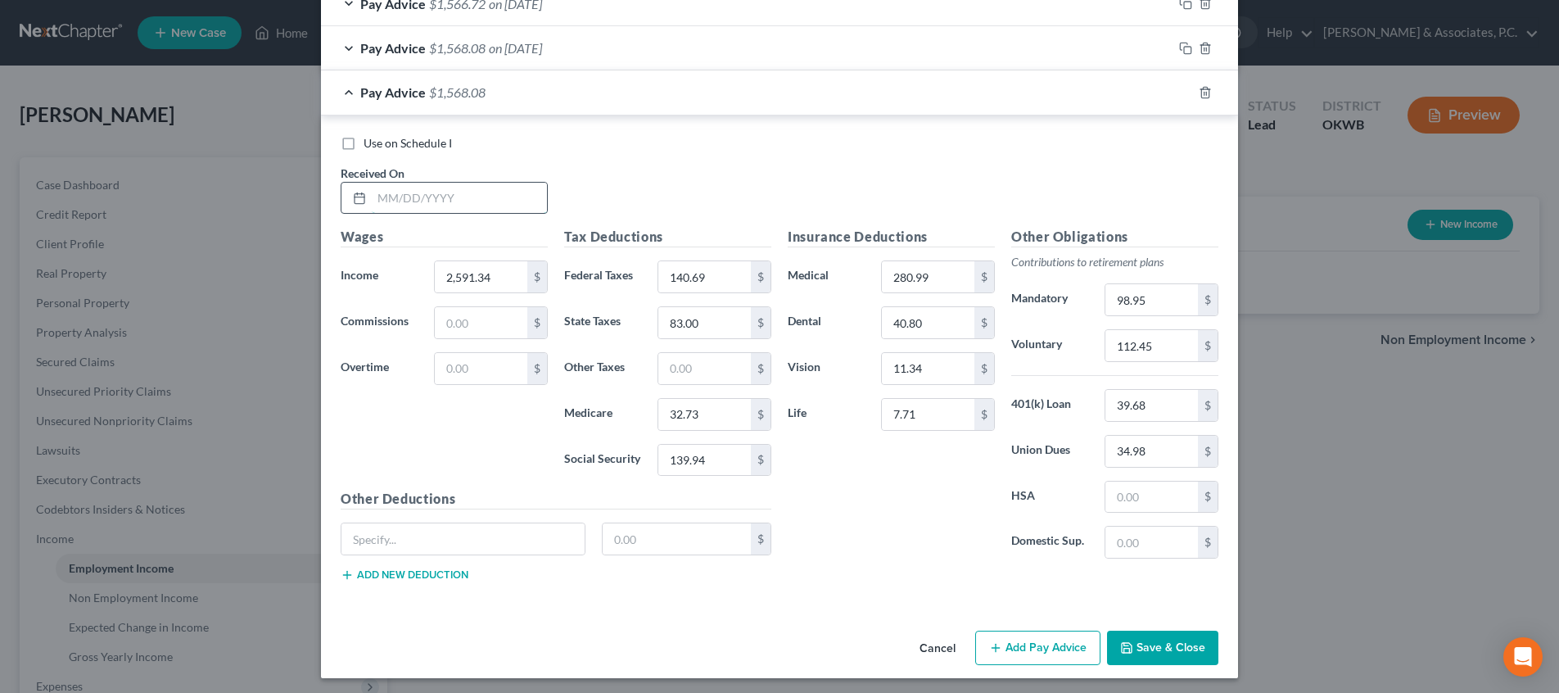
click at [485, 184] on input "text" at bounding box center [459, 198] width 175 height 31
click at [1182, 86] on icon "button" at bounding box center [1185, 92] width 13 height 13
click at [426, 193] on input "text" at bounding box center [459, 197] width 175 height 31
click at [1184, 91] on rect "button" at bounding box center [1187, 94] width 7 height 7
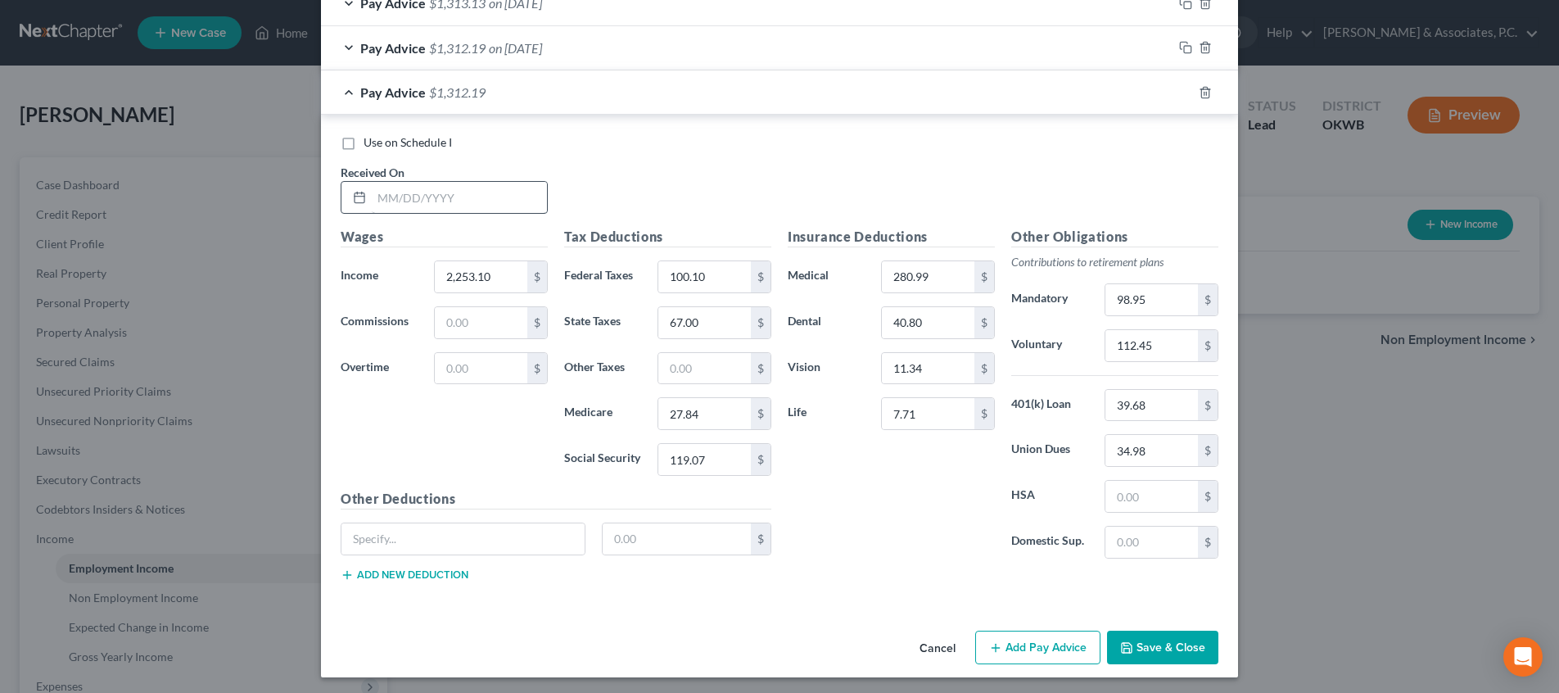
scroll to position [1290, 0]
click at [500, 202] on input "text" at bounding box center [459, 198] width 175 height 31
click at [1207, 647] on button "Save & Close" at bounding box center [1162, 648] width 111 height 34
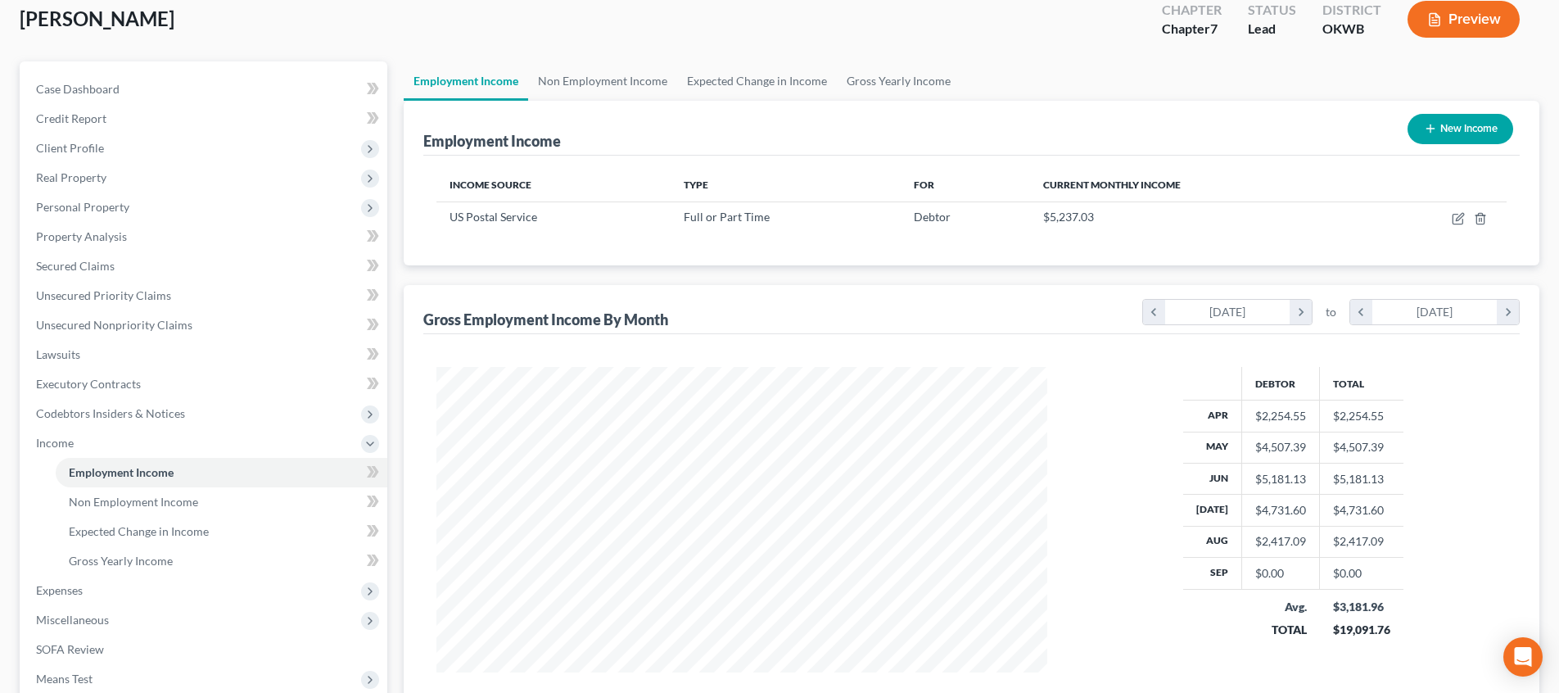
scroll to position [91, 0]
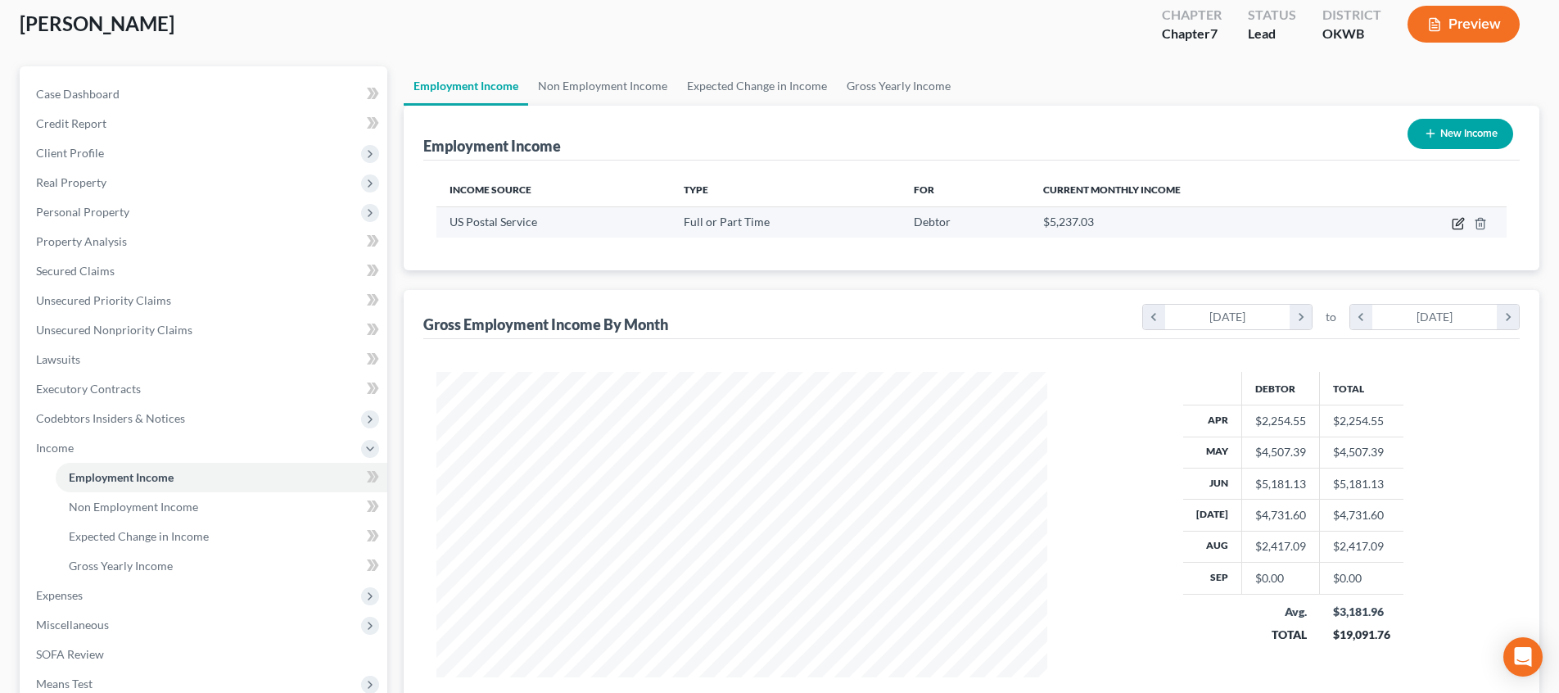
click at [1456, 220] on icon "button" at bounding box center [1457, 223] width 13 height 13
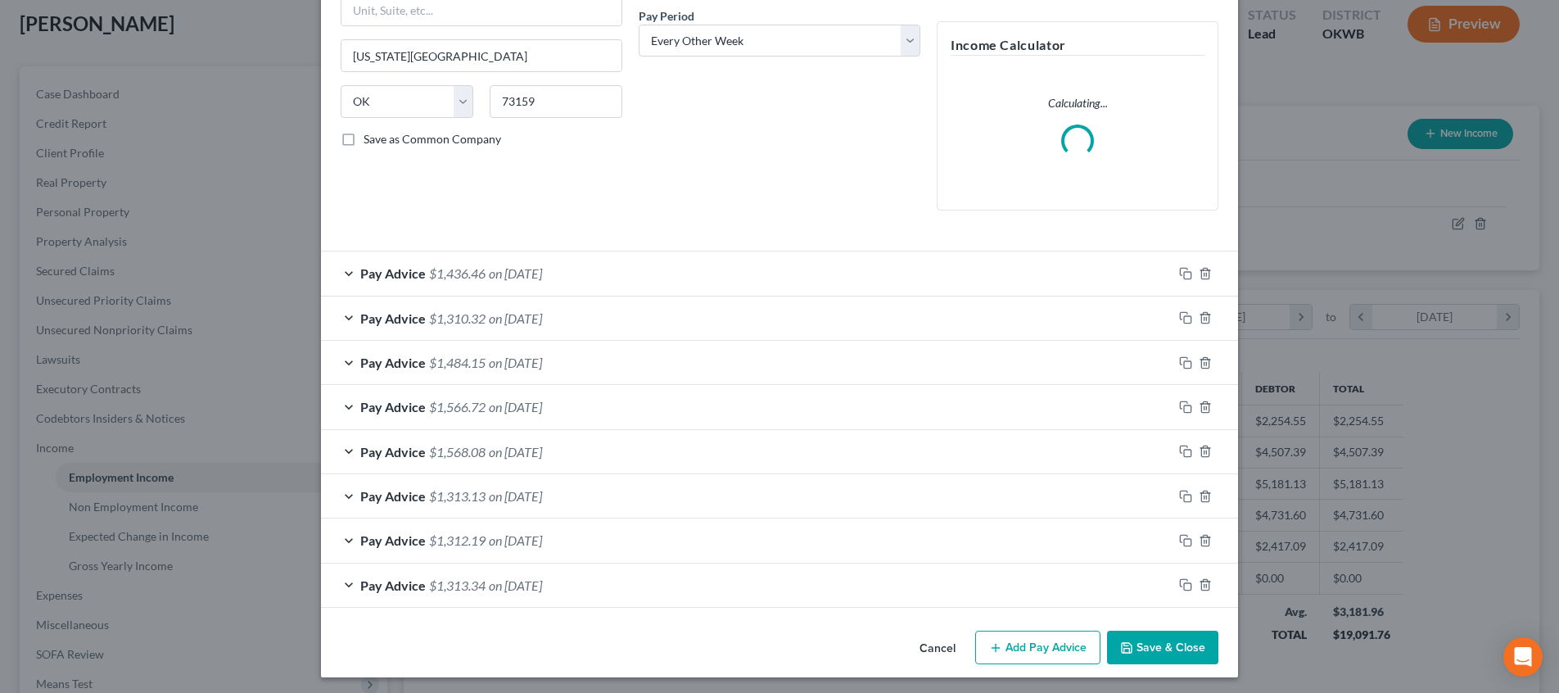
scroll to position [252, 0]
click at [1047, 647] on button "Add Pay Advice" at bounding box center [1037, 648] width 125 height 34
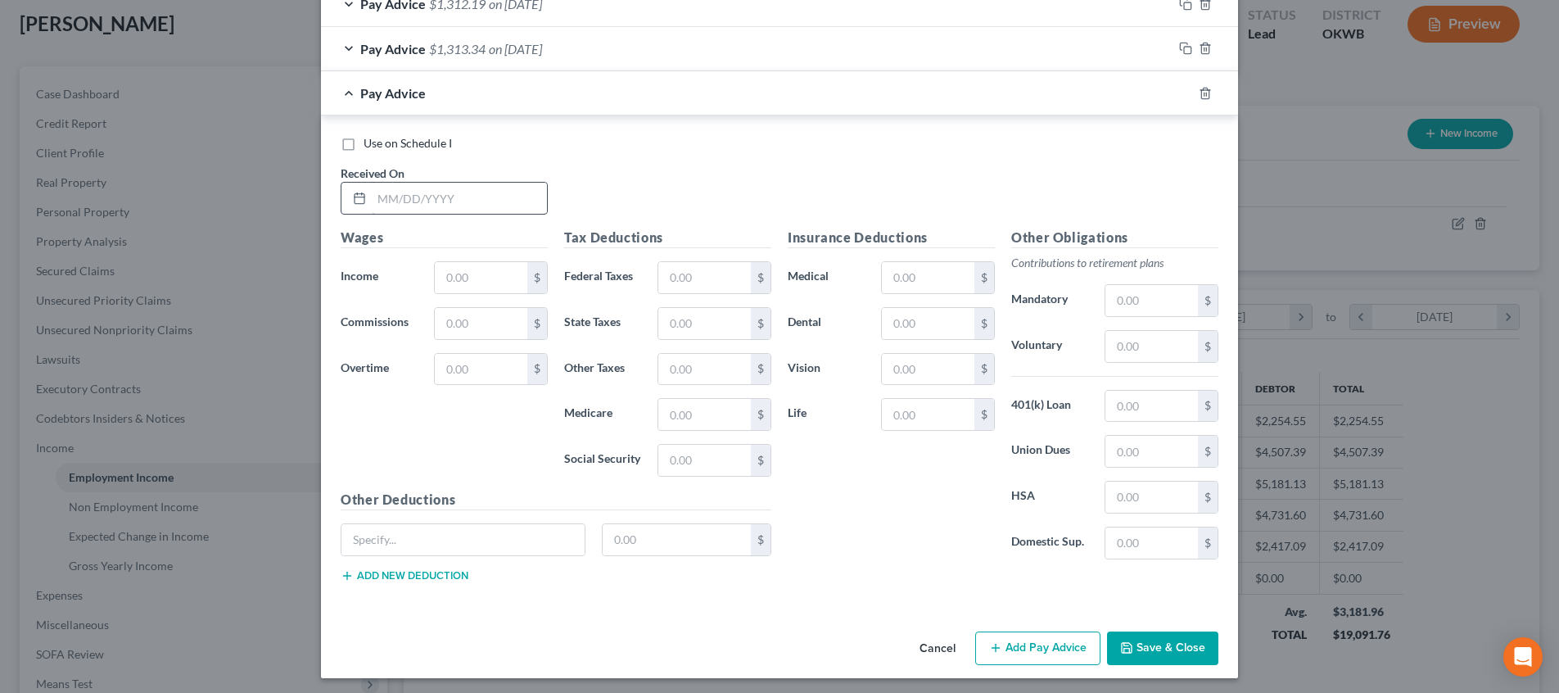
scroll to position [788, 0]
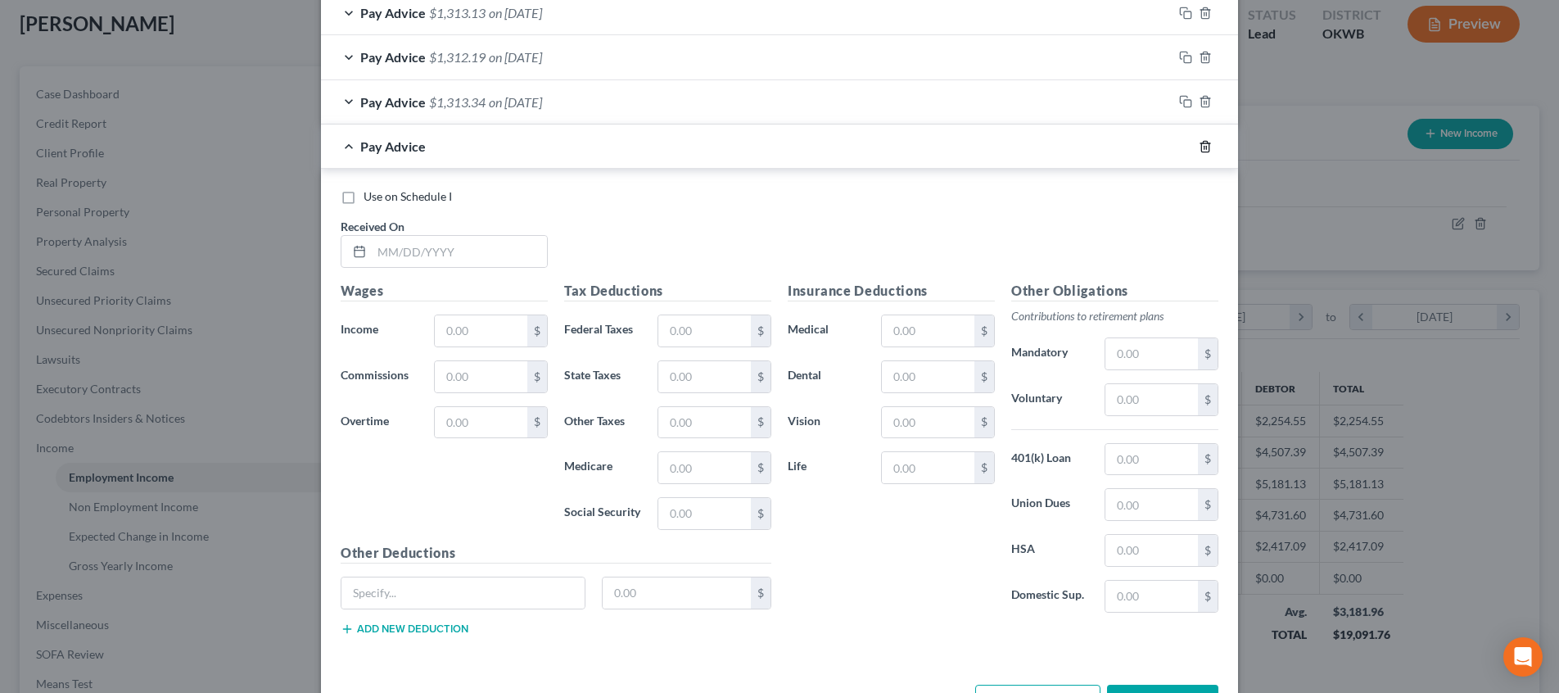
click at [1201, 146] on icon "button" at bounding box center [1204, 146] width 13 height 13
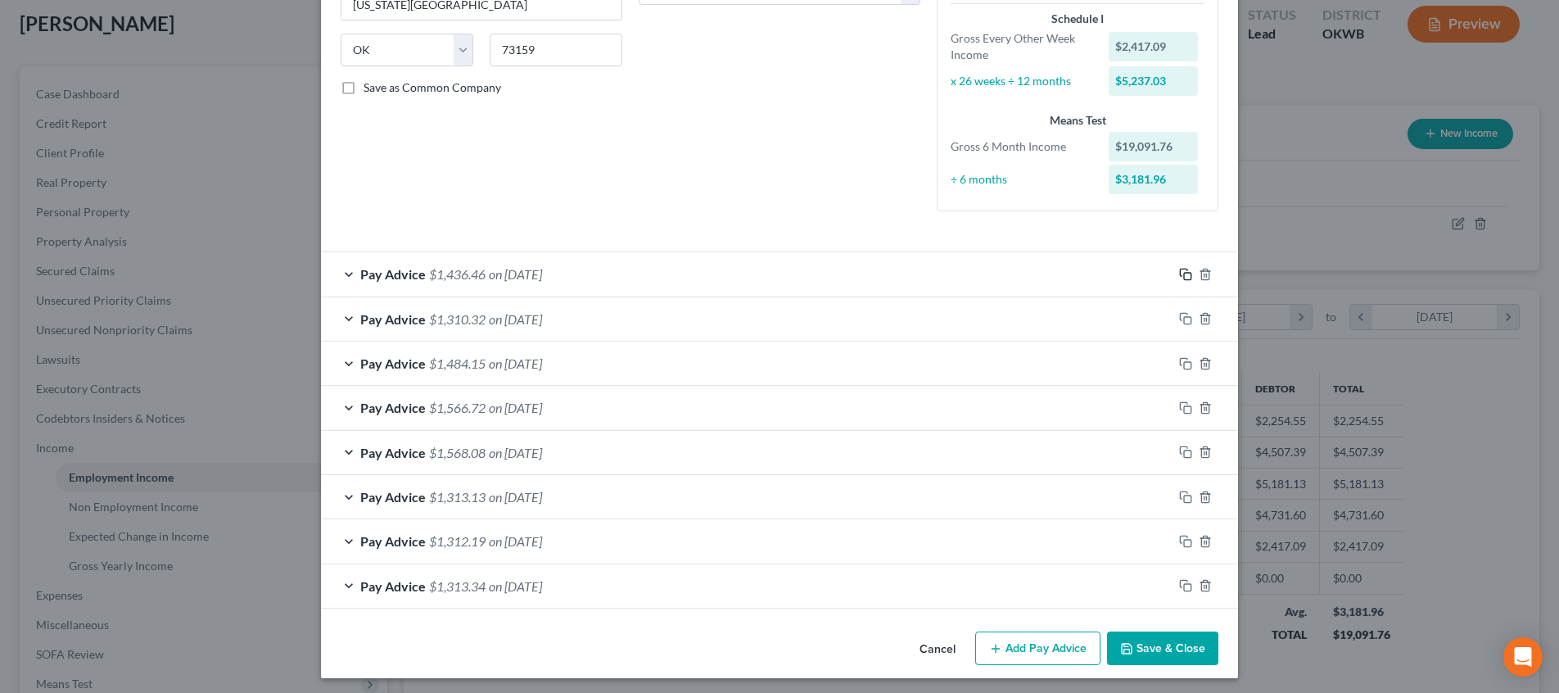
click at [1183, 272] on icon "button" at bounding box center [1185, 274] width 13 height 13
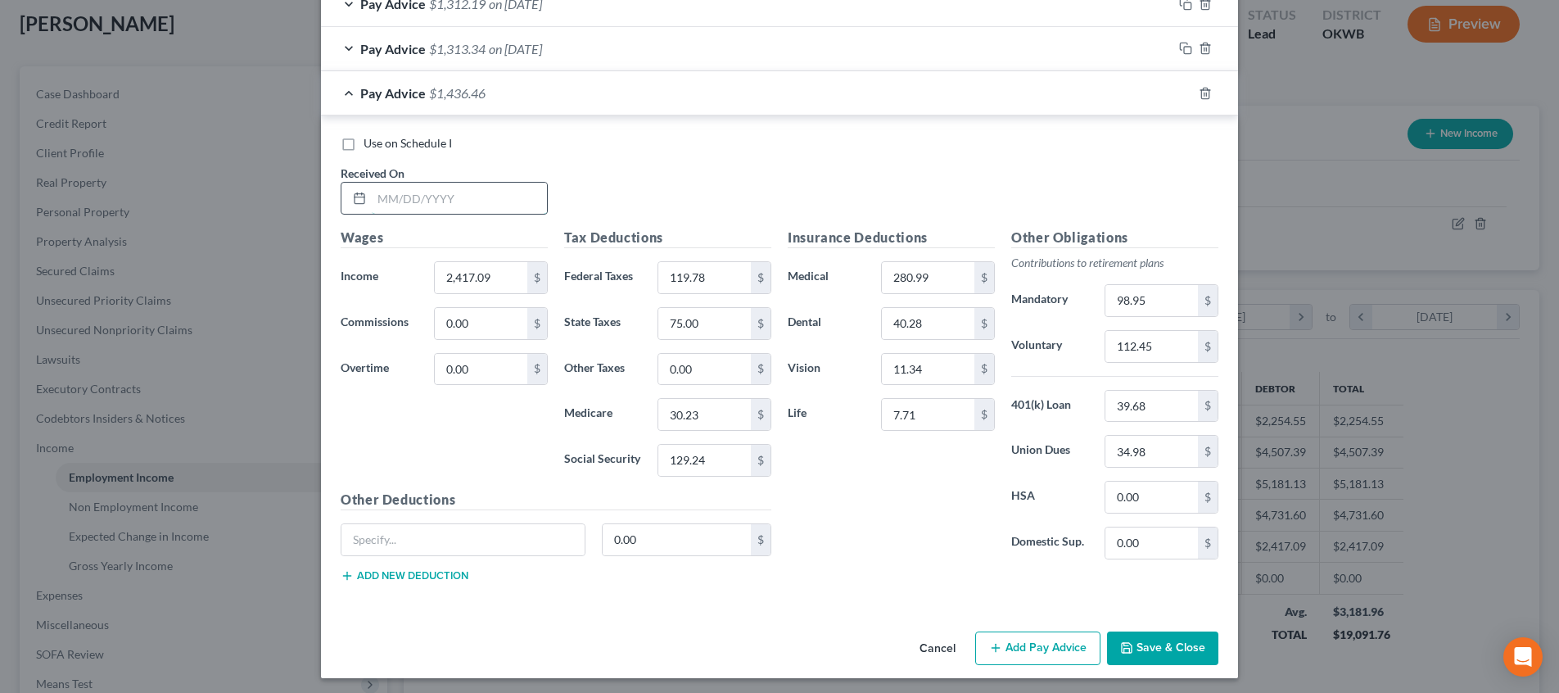
scroll to position [841, 0]
click at [510, 192] on input "text" at bounding box center [459, 198] width 175 height 31
drag, startPoint x: 456, startPoint y: 192, endPoint x: 353, endPoint y: 189, distance: 103.2
click at [353, 189] on div "[DATE]" at bounding box center [444, 199] width 207 height 33
drag, startPoint x: 1164, startPoint y: 344, endPoint x: 1100, endPoint y: 335, distance: 64.5
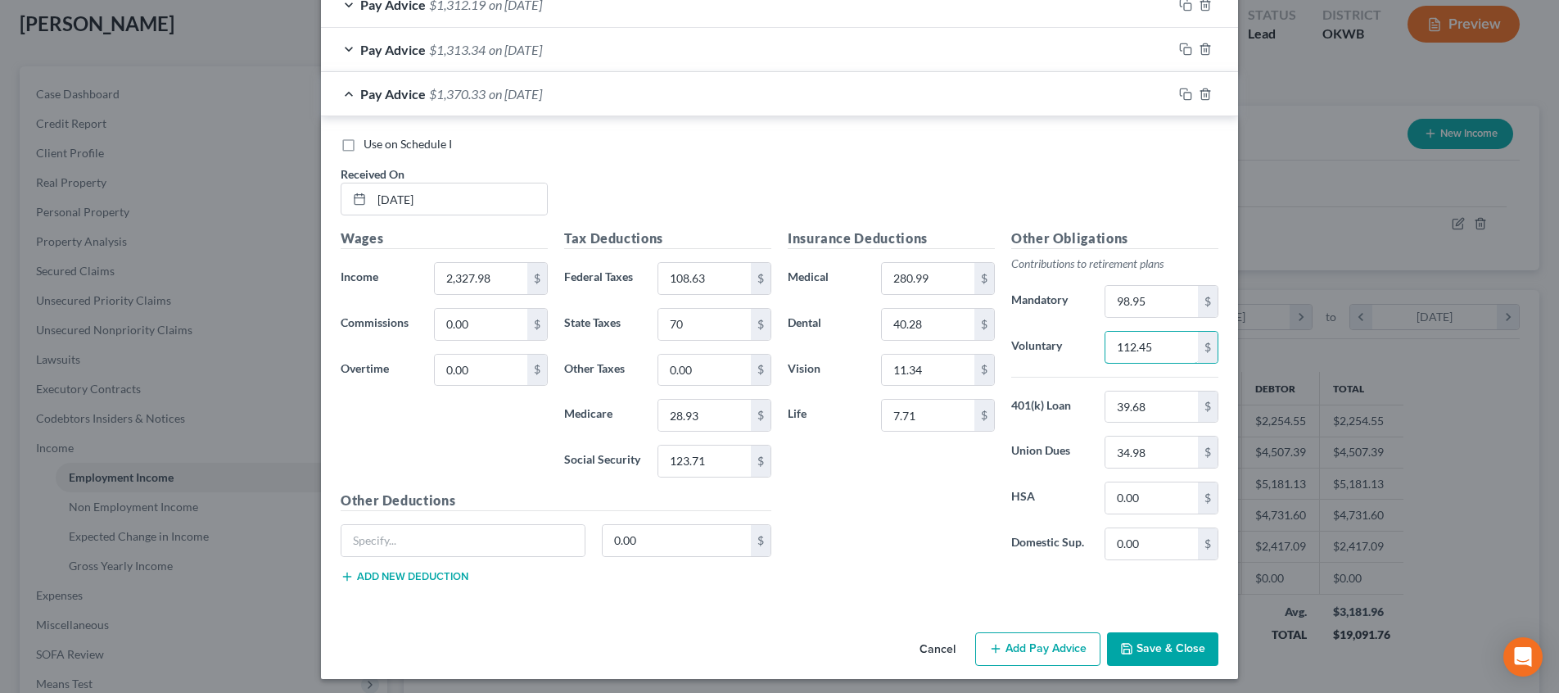
click at [1100, 335] on div "112.45 $" at bounding box center [1161, 347] width 130 height 33
drag, startPoint x: 1135, startPoint y: 448, endPoint x: 1026, endPoint y: 444, distance: 108.9
click at [1026, 444] on div "Union Dues 34.98 $" at bounding box center [1114, 451] width 223 height 33
drag, startPoint x: 1156, startPoint y: 302, endPoint x: 1101, endPoint y: 294, distance: 55.5
click at [1101, 294] on div "98.95 $" at bounding box center [1161, 301] width 130 height 33
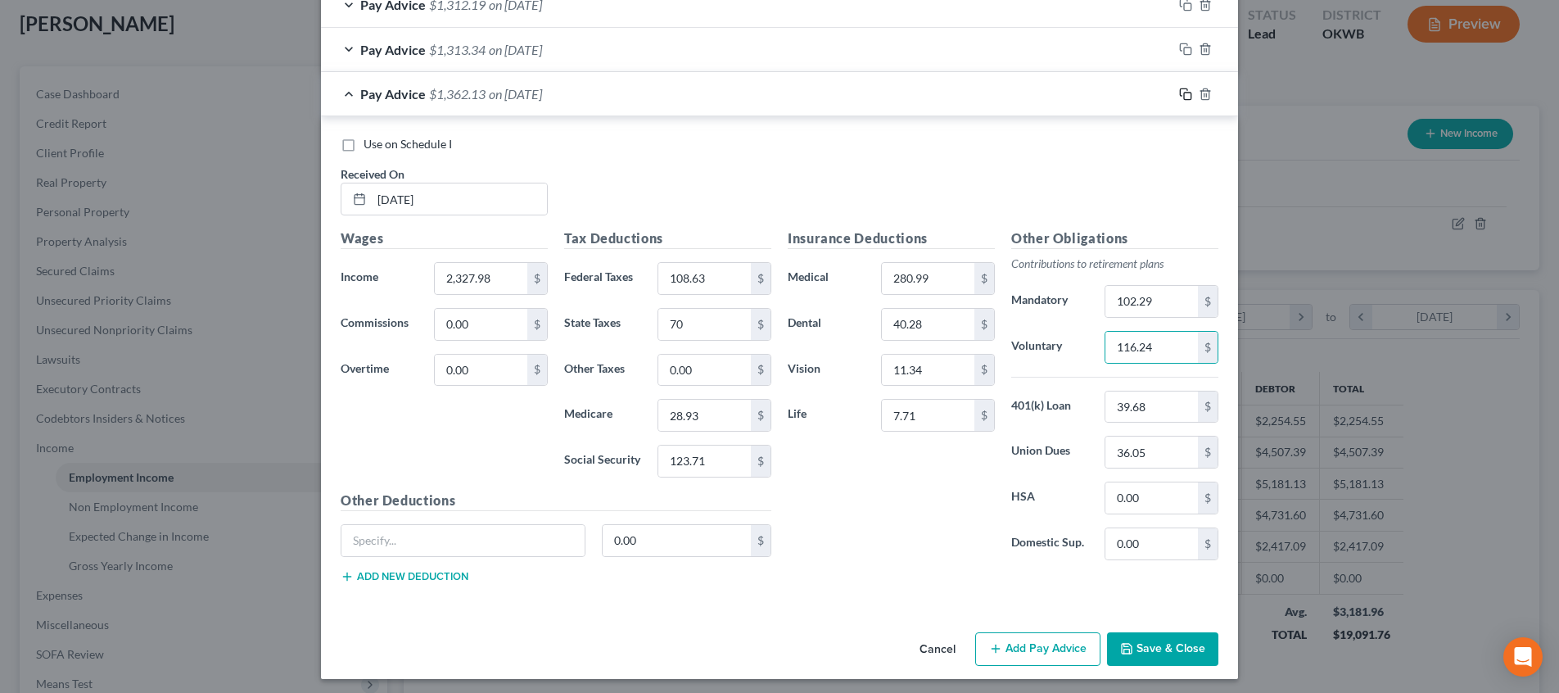
click at [1182, 88] on icon "button" at bounding box center [1185, 94] width 13 height 13
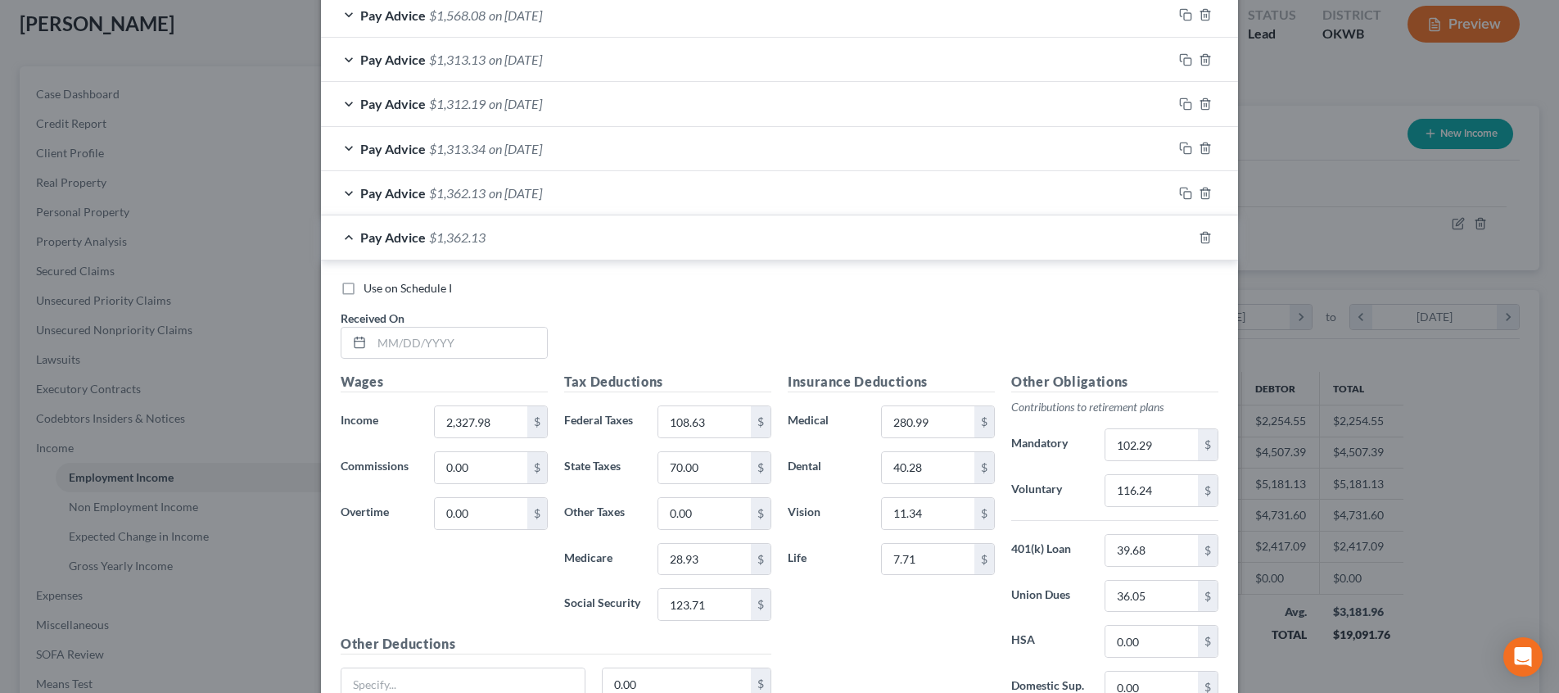
scroll to position [805, 0]
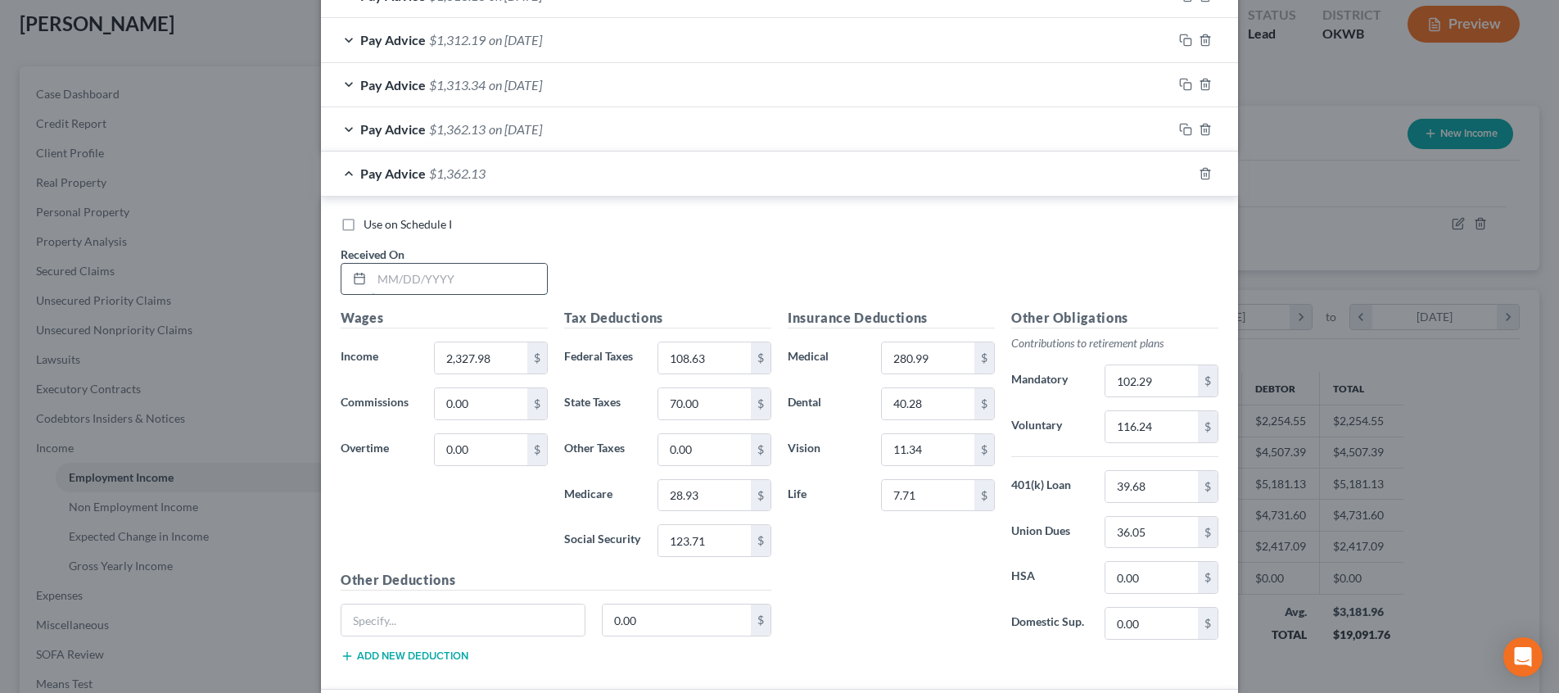
click at [467, 274] on input "text" at bounding box center [459, 279] width 175 height 31
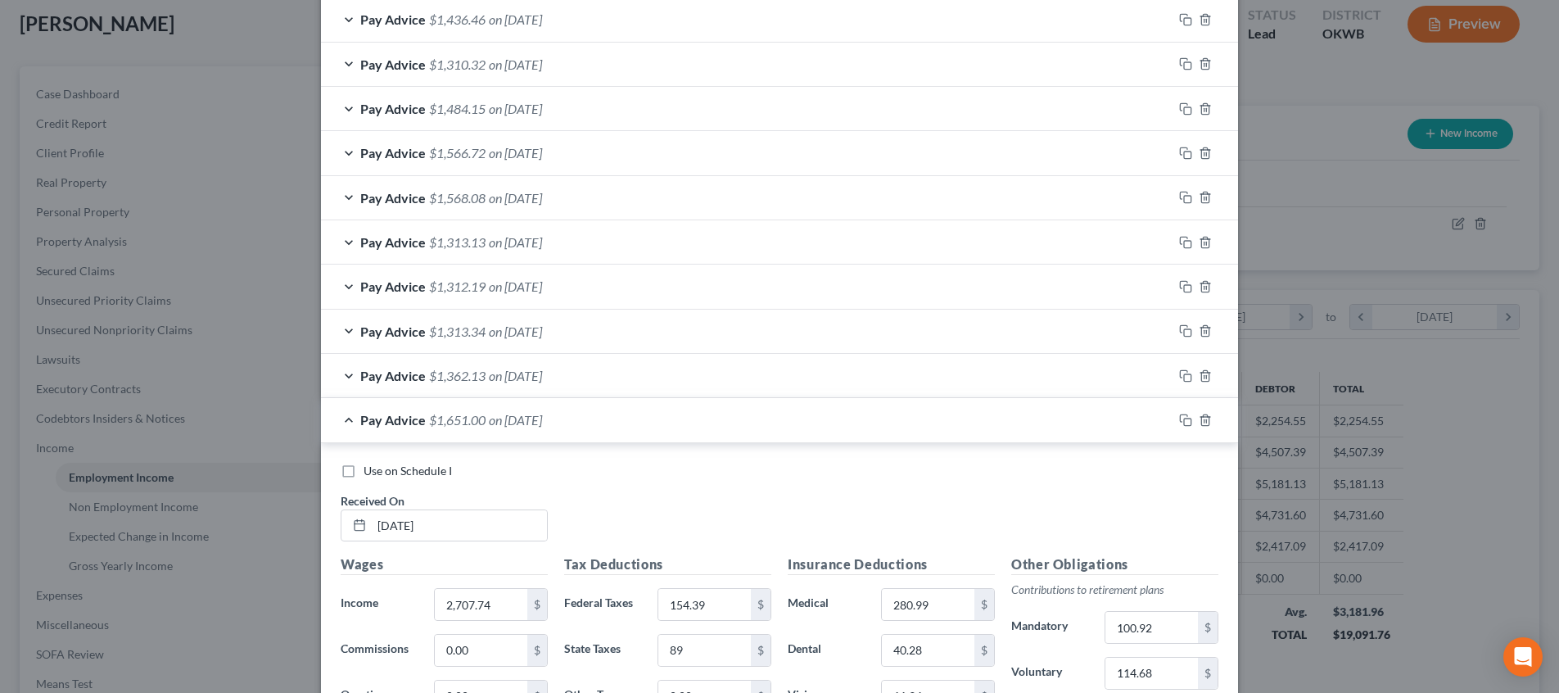
scroll to position [552, 0]
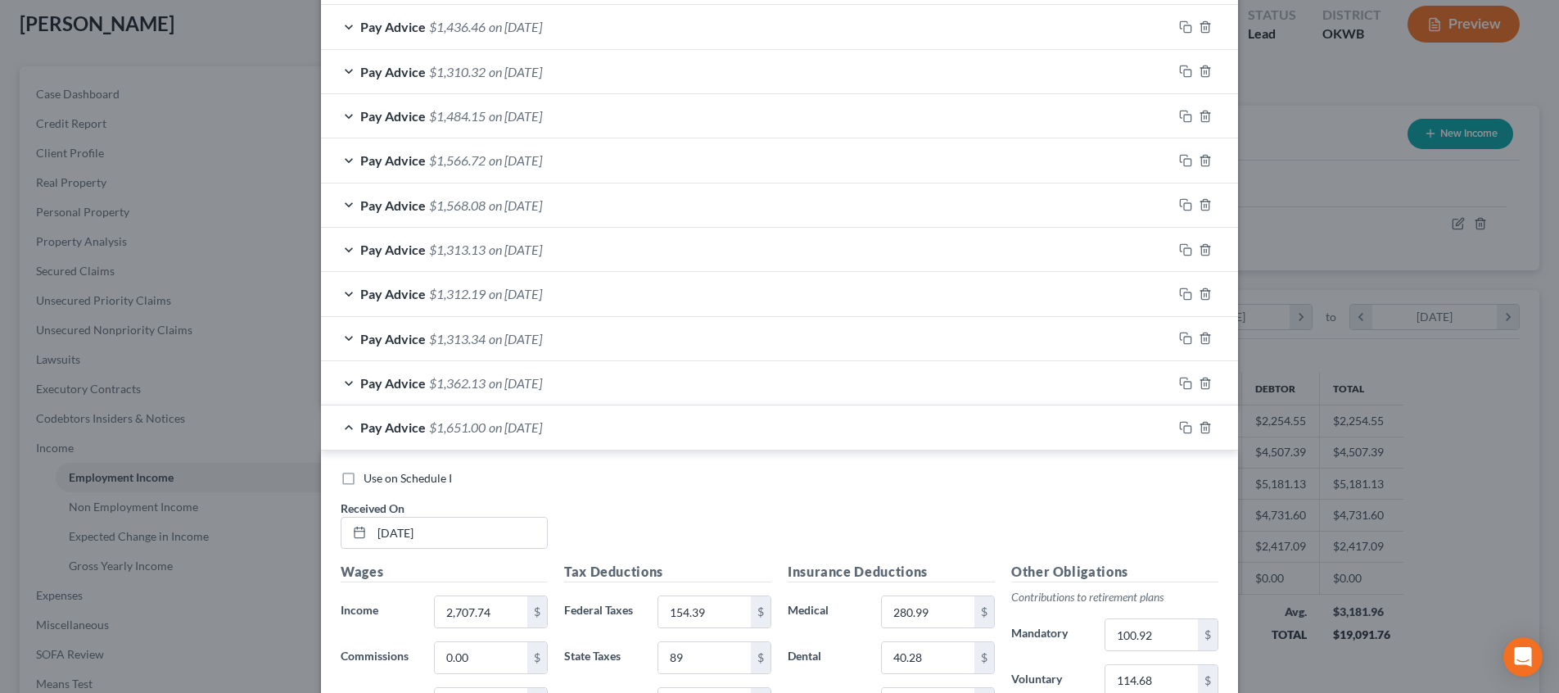
click at [643, 385] on div "Pay Advice $1,362.13 on [DATE]" at bounding box center [746, 382] width 851 height 43
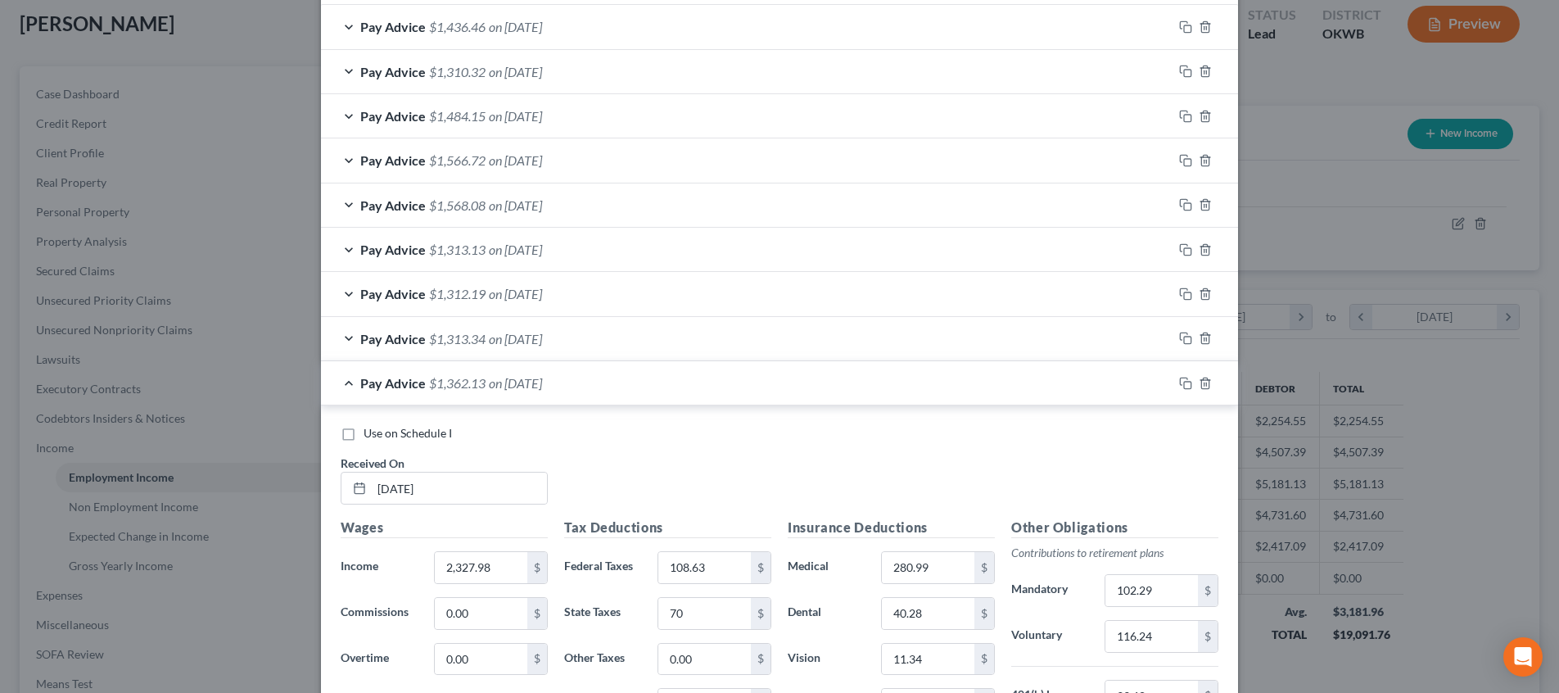
click at [643, 385] on div "Pay Advice $1,362.13 on [DATE]" at bounding box center [746, 382] width 851 height 43
click at [647, 400] on div "Pay Advice $1,362.13 on [DATE] Use on Schedule I Received On * [DATE] Wages Inc…" at bounding box center [779, 630] width 917 height 538
click at [640, 441] on div "Use on Schedule I Received On * [DATE]" at bounding box center [779, 471] width 894 height 92
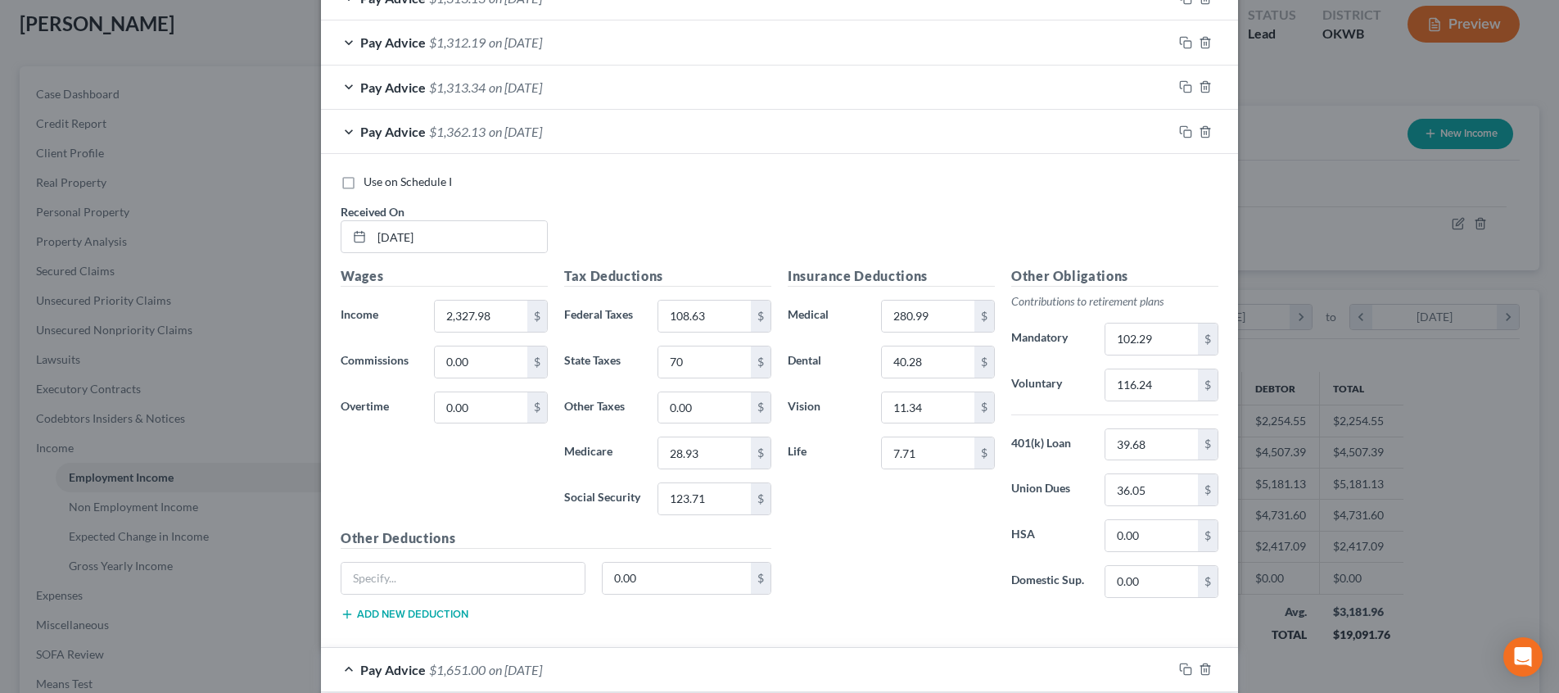
scroll to position [855, 0]
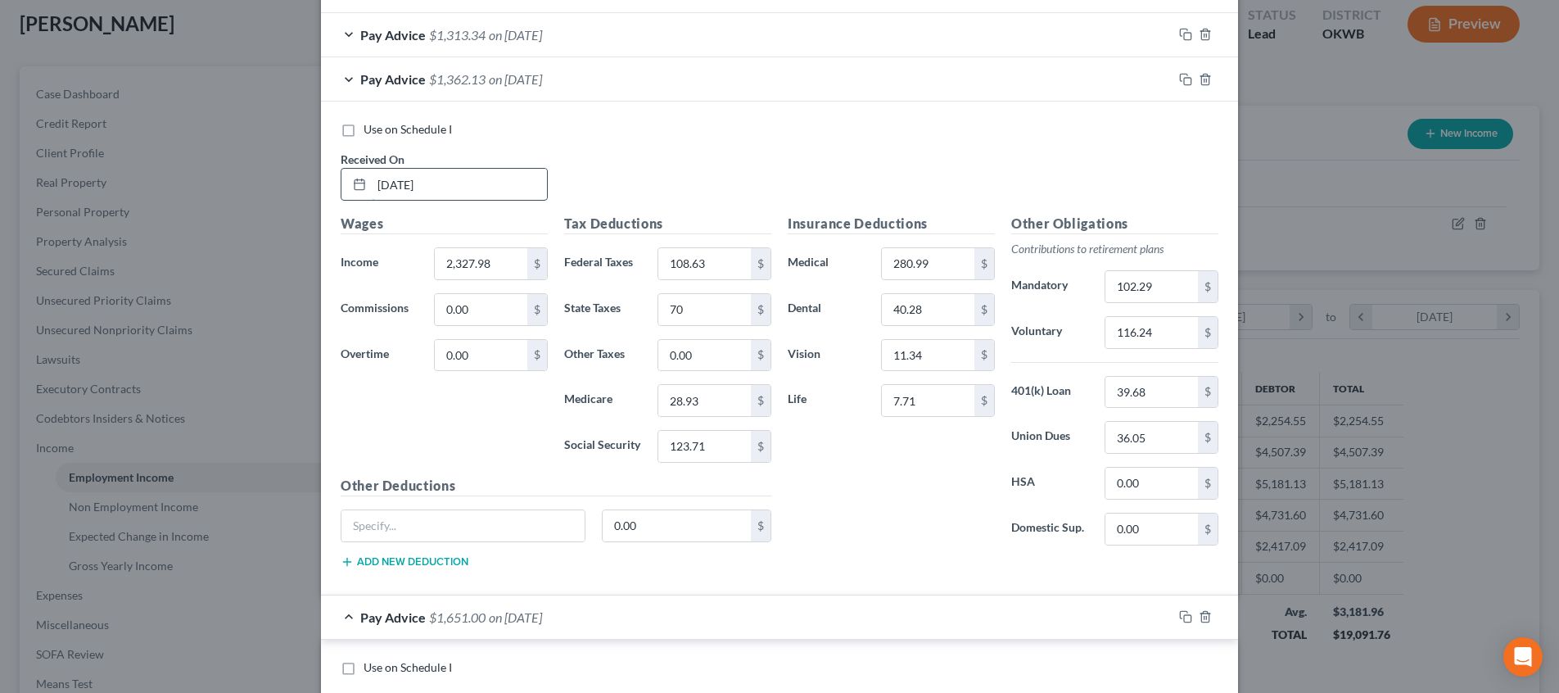
click at [408, 174] on input "[DATE]" at bounding box center [459, 184] width 175 height 31
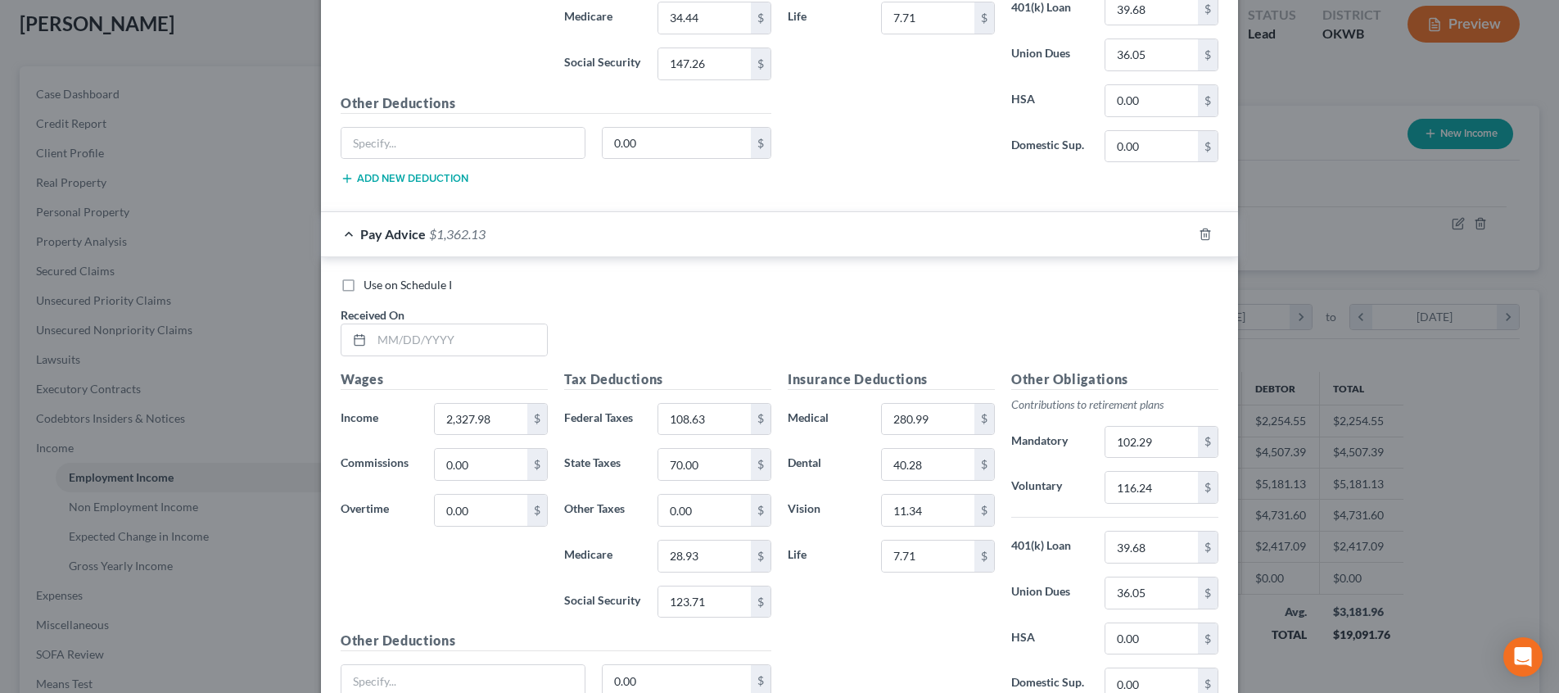
scroll to position [1915, 0]
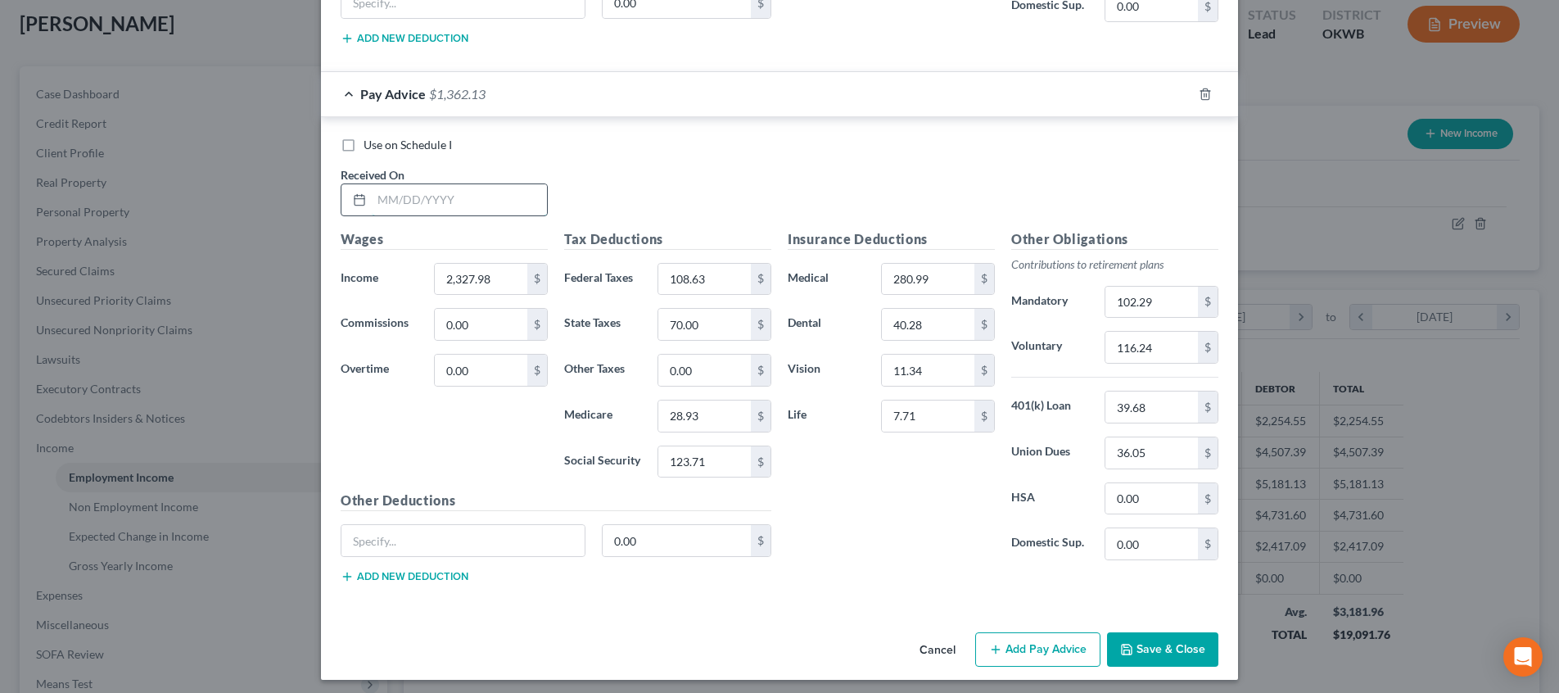
click at [490, 196] on input "text" at bounding box center [459, 199] width 175 height 31
click at [1185, 88] on icon "button" at bounding box center [1185, 94] width 13 height 13
click at [473, 192] on input "text" at bounding box center [459, 199] width 175 height 31
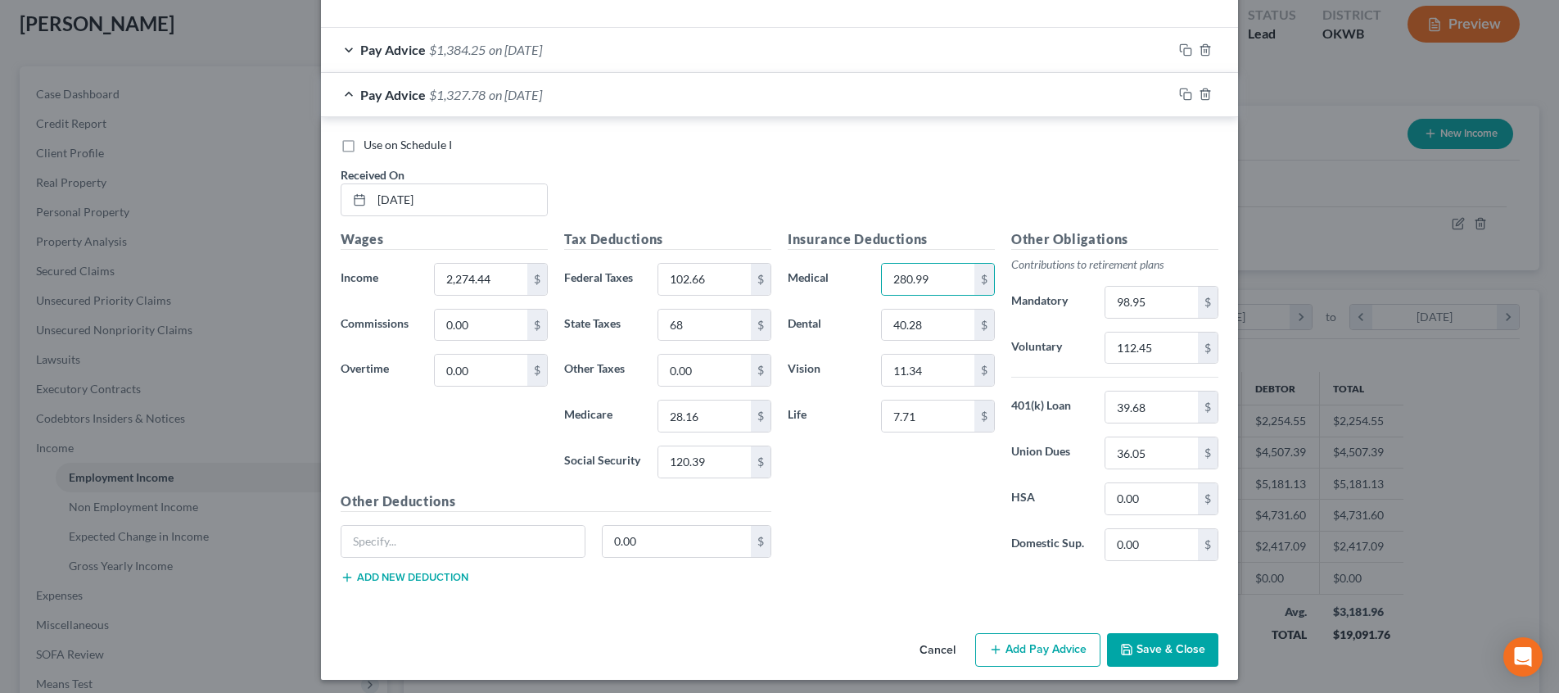
click at [1169, 636] on button "Save & Close" at bounding box center [1162, 650] width 111 height 34
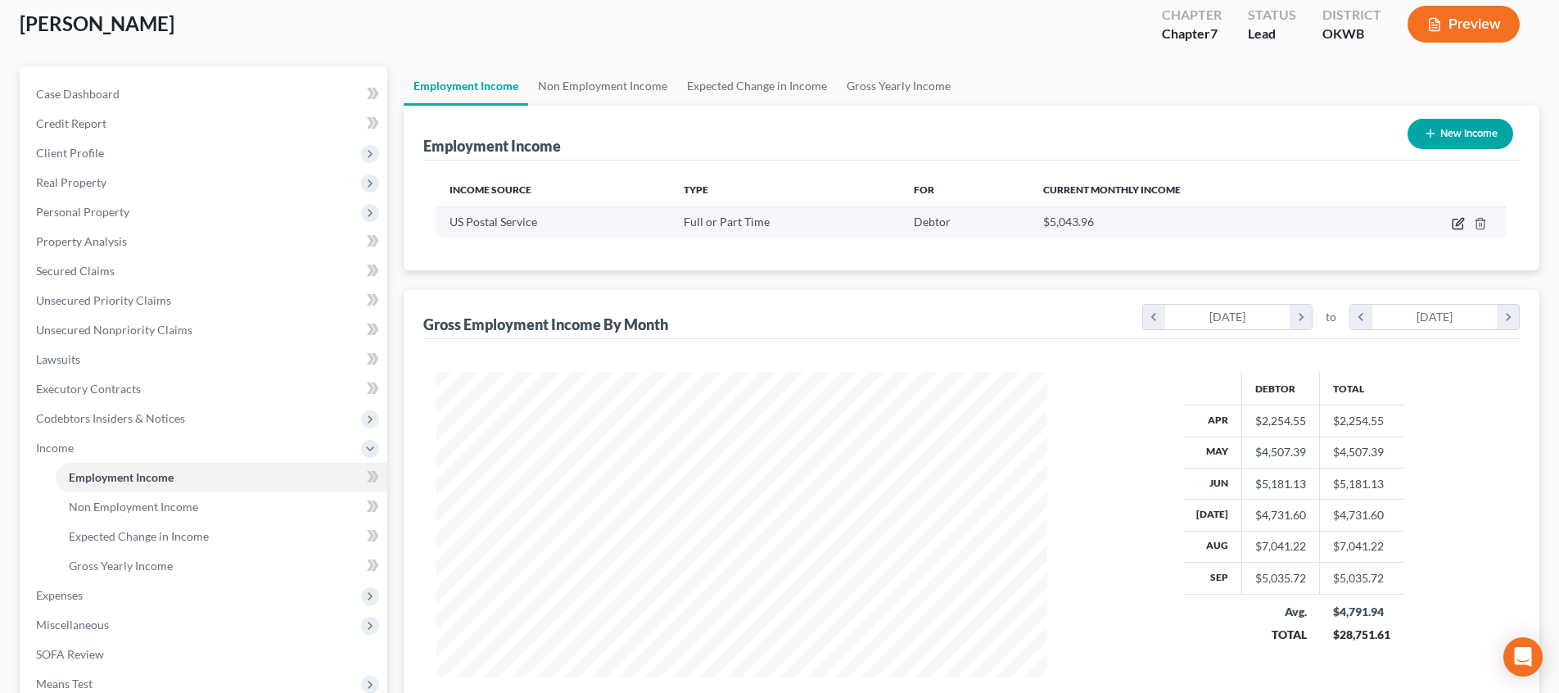
click at [1459, 224] on icon "button" at bounding box center [1458, 221] width 7 height 7
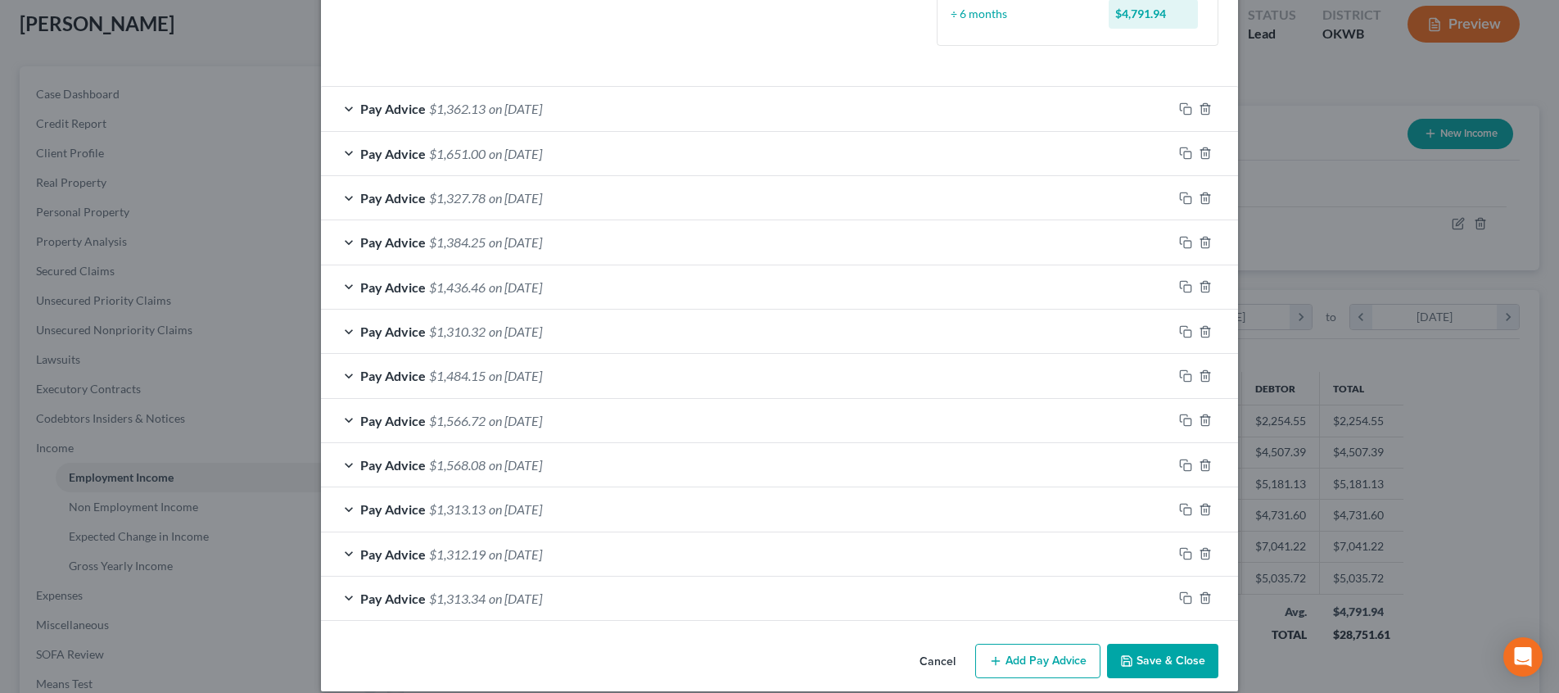
scroll to position [471, 0]
click at [1171, 652] on button "Save & Close" at bounding box center [1162, 660] width 111 height 34
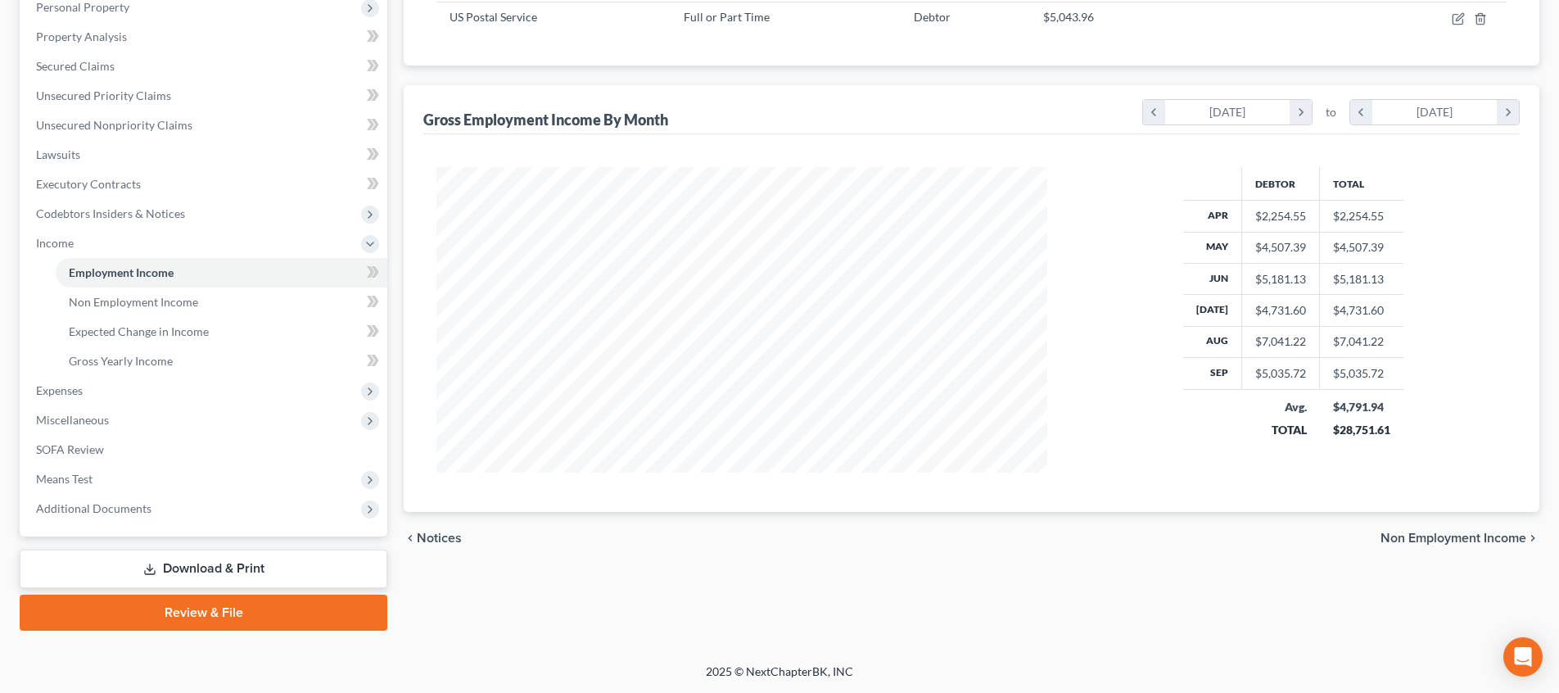
scroll to position [296, 0]
click at [1410, 535] on span "Non Employment Income" at bounding box center [1453, 537] width 146 height 13
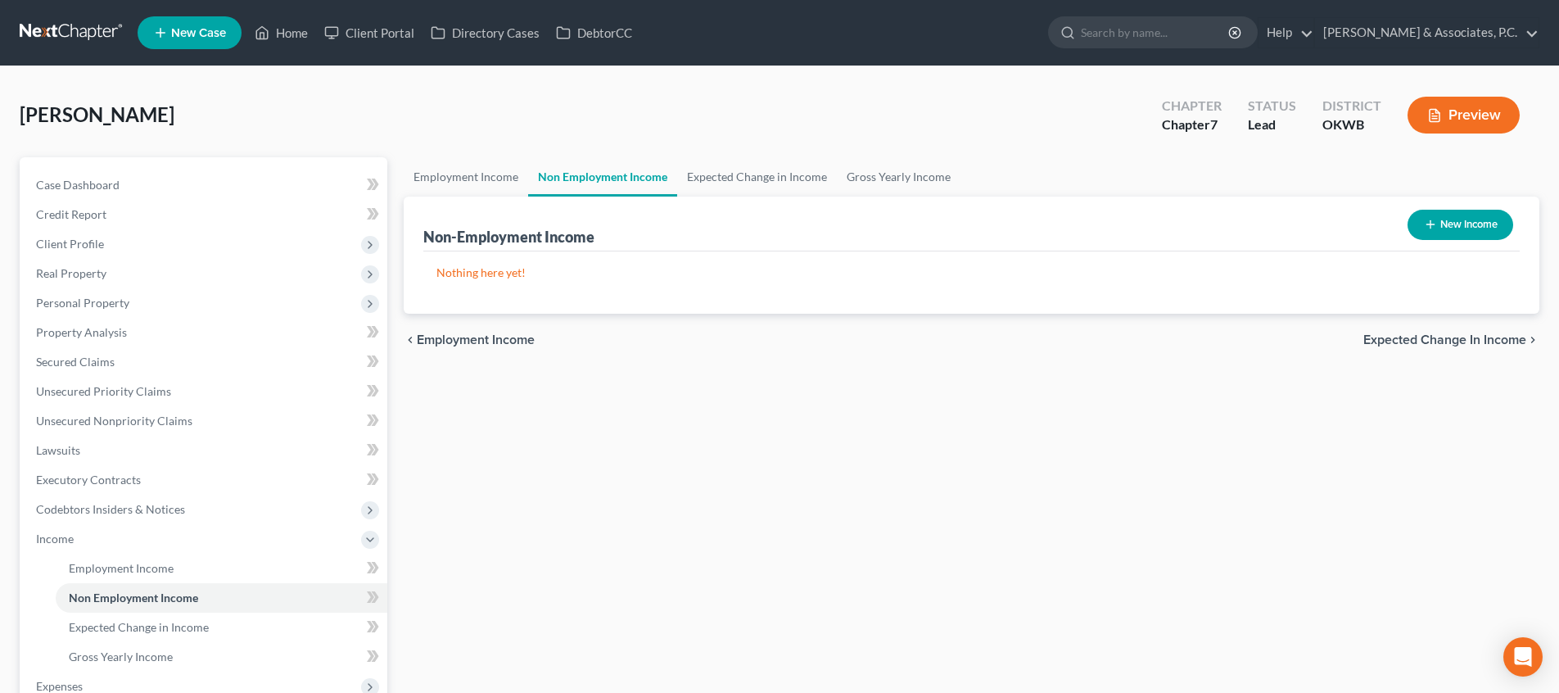
click at [1405, 233] on div "New Income" at bounding box center [1460, 224] width 119 height 43
click at [1411, 232] on button "New Income" at bounding box center [1460, 225] width 106 height 30
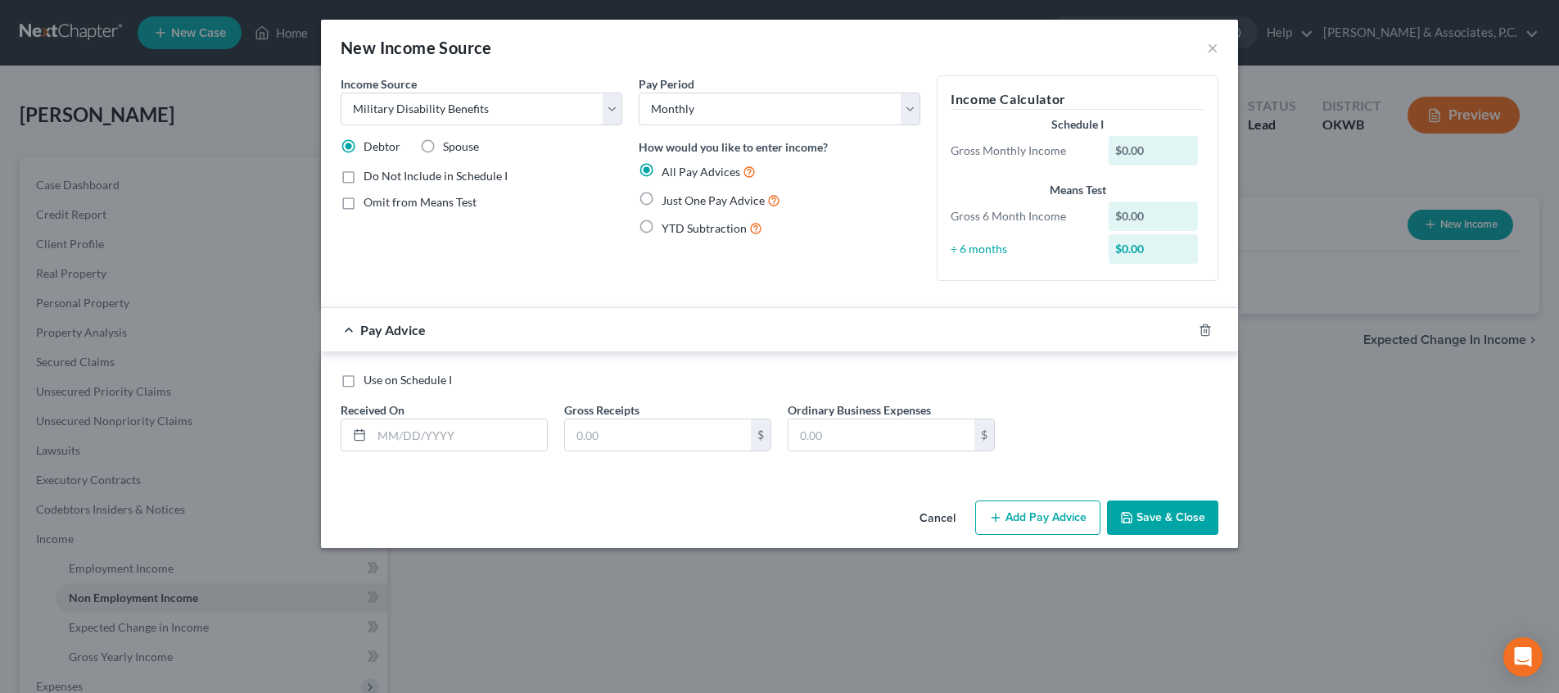
click at [661, 200] on label "Just One Pay Advice" at bounding box center [720, 200] width 119 height 19
click at [668, 200] on input "Just One Pay Advice" at bounding box center [673, 196] width 11 height 11
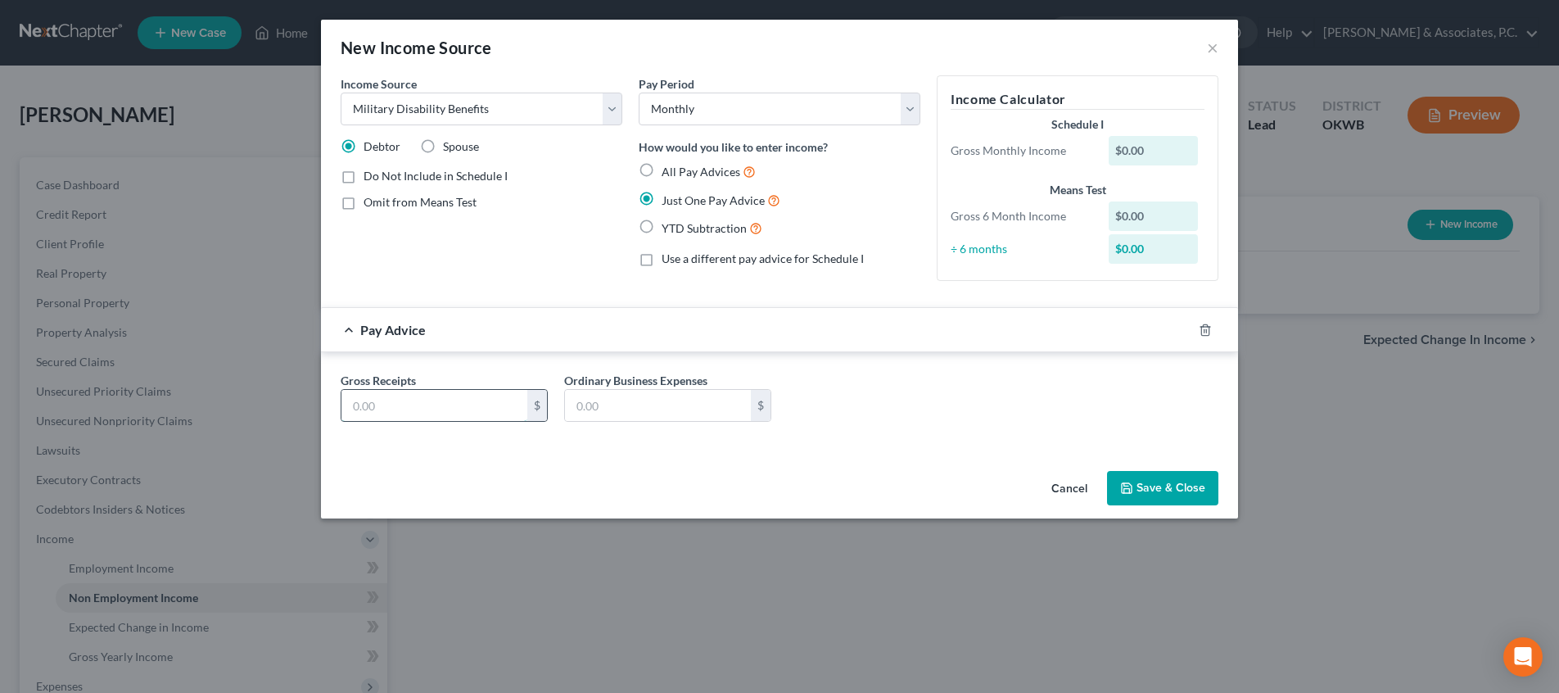
click at [473, 402] on input "text" at bounding box center [434, 405] width 186 height 31
click at [1197, 497] on button "Save & Close" at bounding box center [1162, 488] width 111 height 34
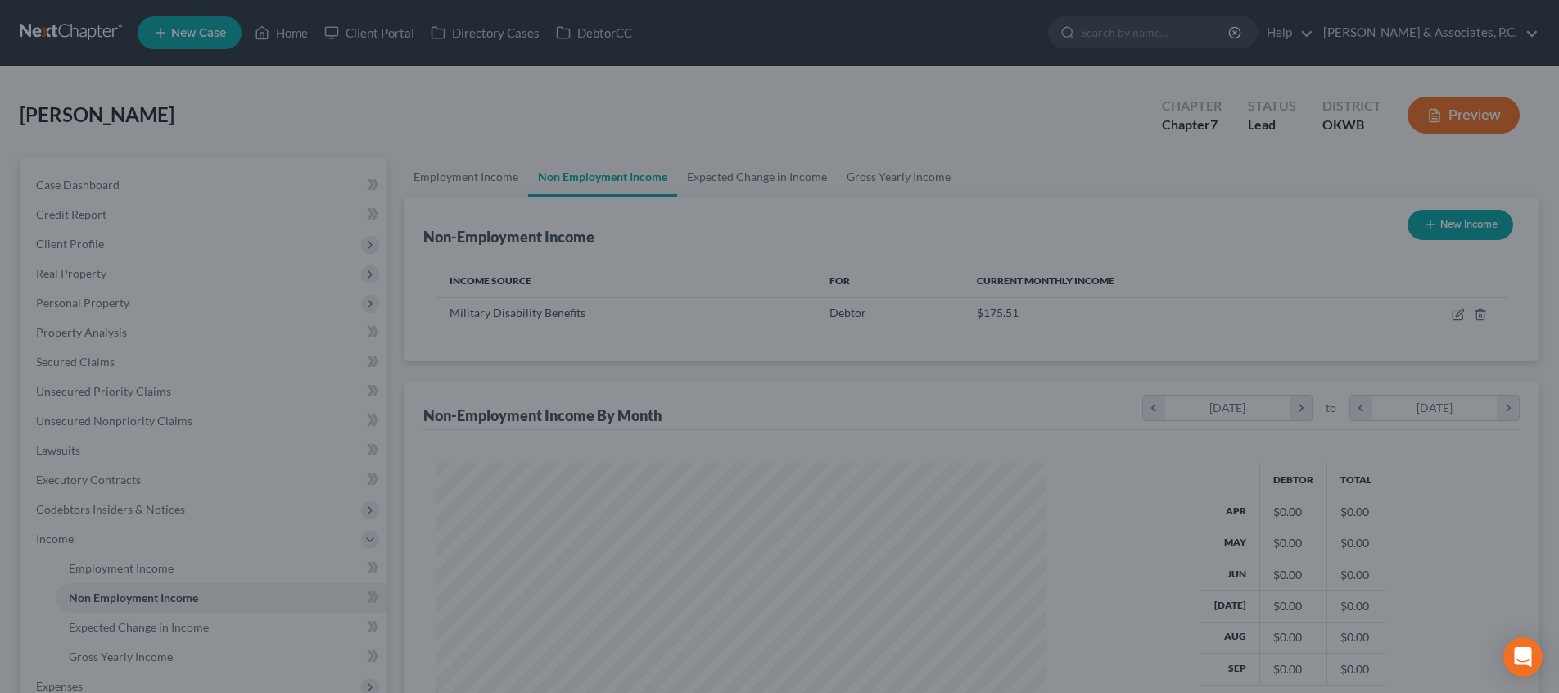
scroll to position [305, 643]
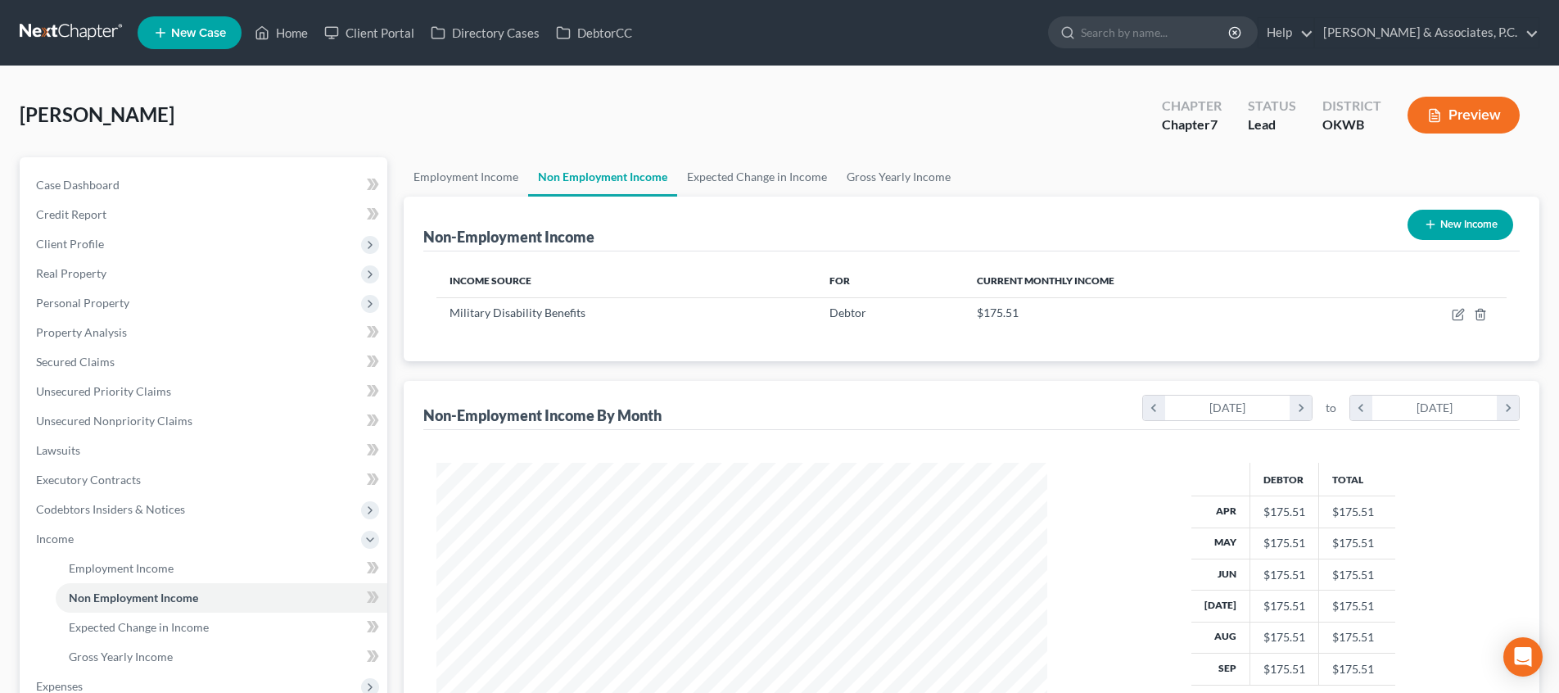
click at [1474, 232] on button "New Income" at bounding box center [1460, 225] width 106 height 30
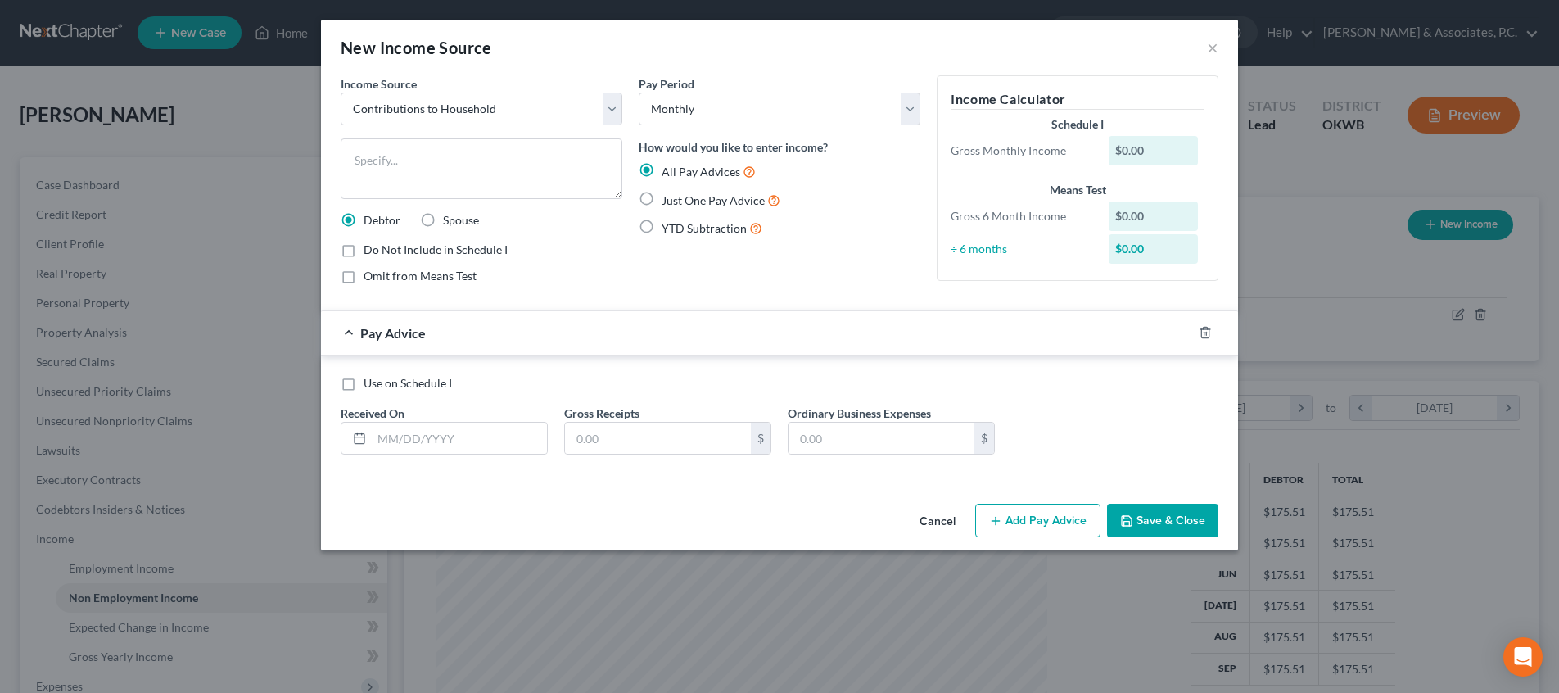
click at [661, 197] on label "Just One Pay Advice" at bounding box center [720, 200] width 119 height 19
click at [668, 197] on input "Just One Pay Advice" at bounding box center [673, 196] width 11 height 11
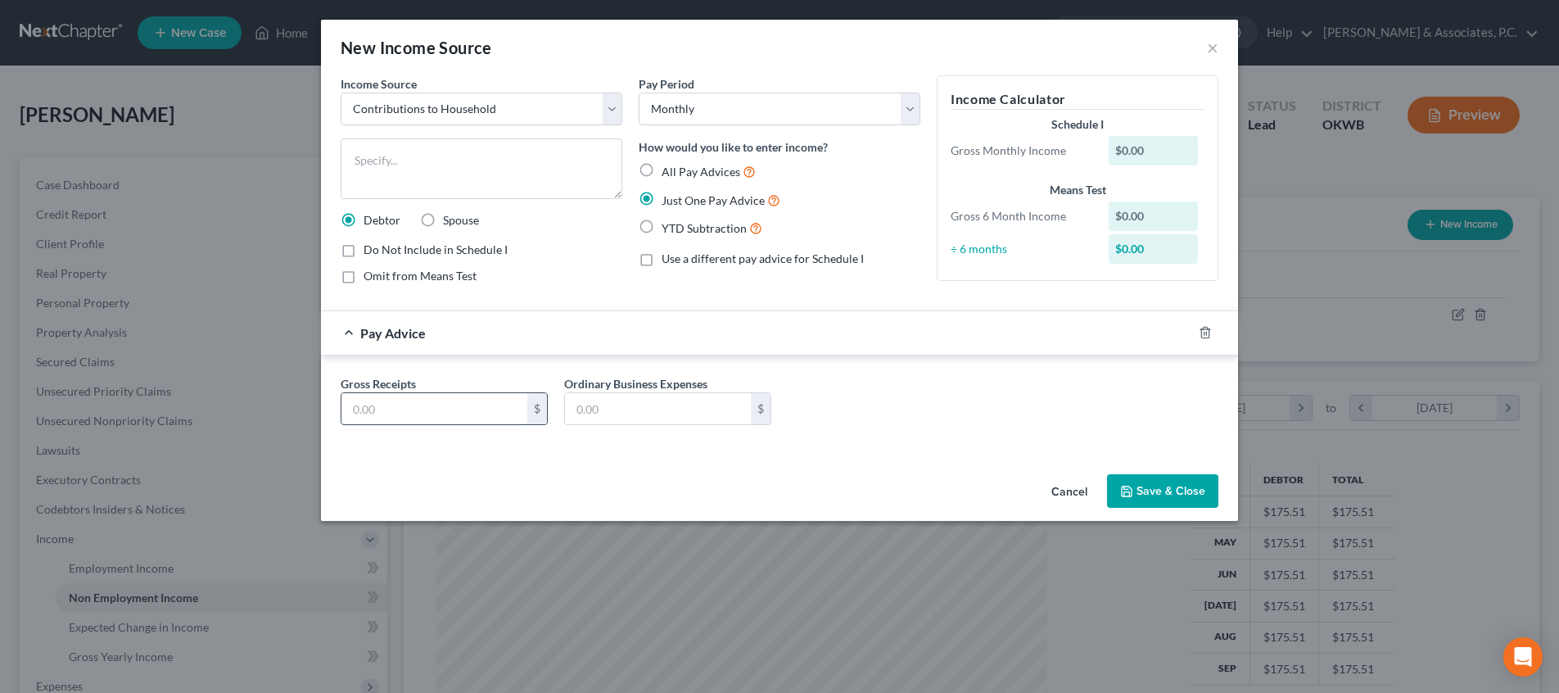
click at [472, 404] on input "text" at bounding box center [434, 408] width 186 height 31
click at [490, 153] on textarea at bounding box center [482, 168] width 282 height 61
click at [1140, 502] on button "Save & Close" at bounding box center [1162, 491] width 111 height 34
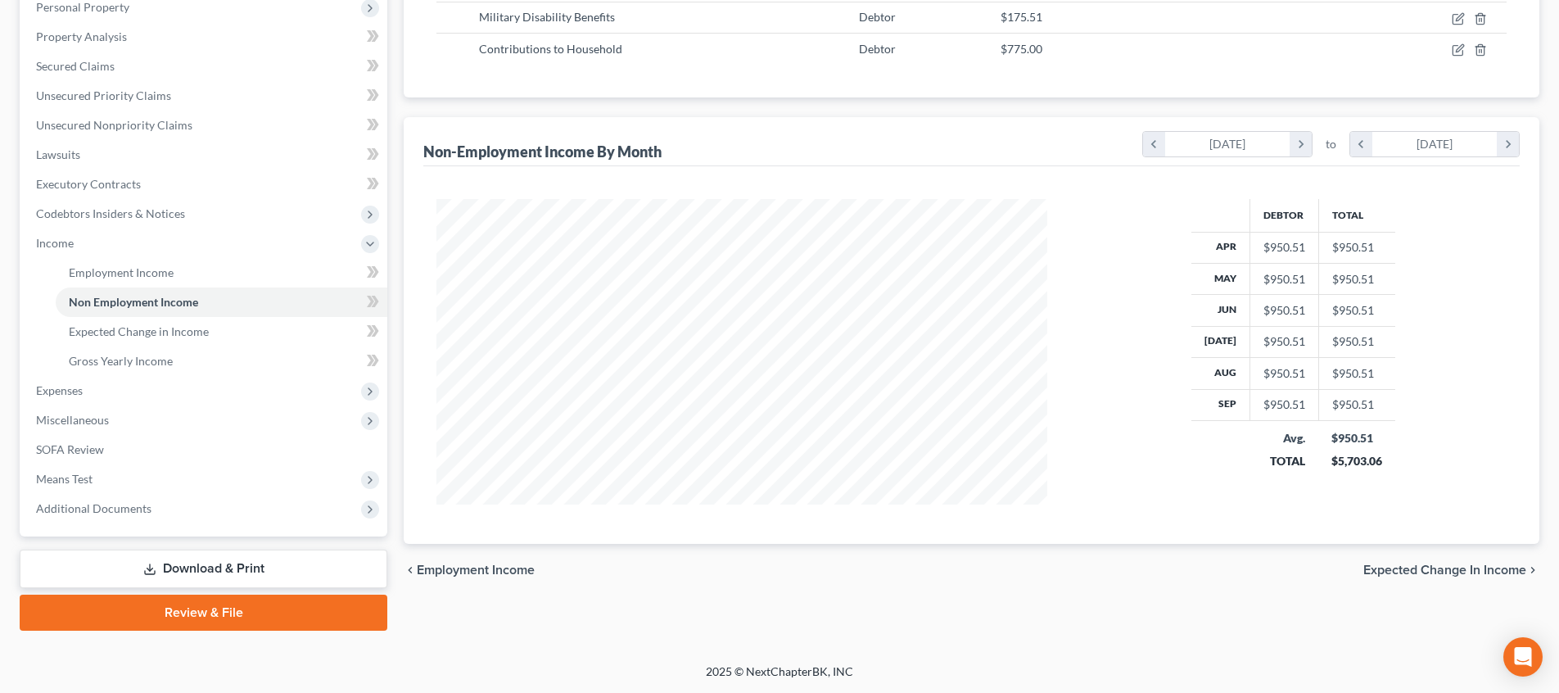
scroll to position [296, 0]
click at [174, 470] on span "Means Test" at bounding box center [205, 478] width 364 height 29
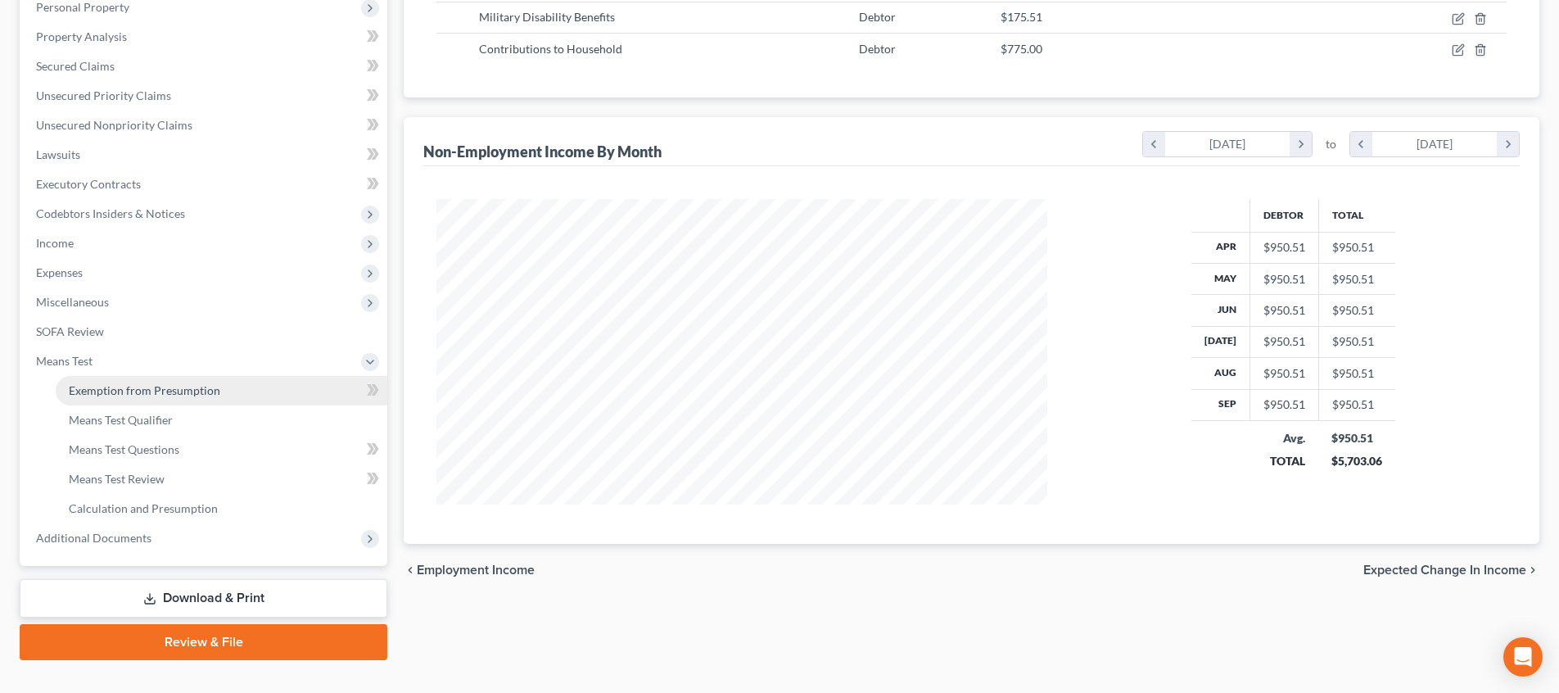
click at [170, 396] on span "Exemption from Presumption" at bounding box center [144, 390] width 151 height 14
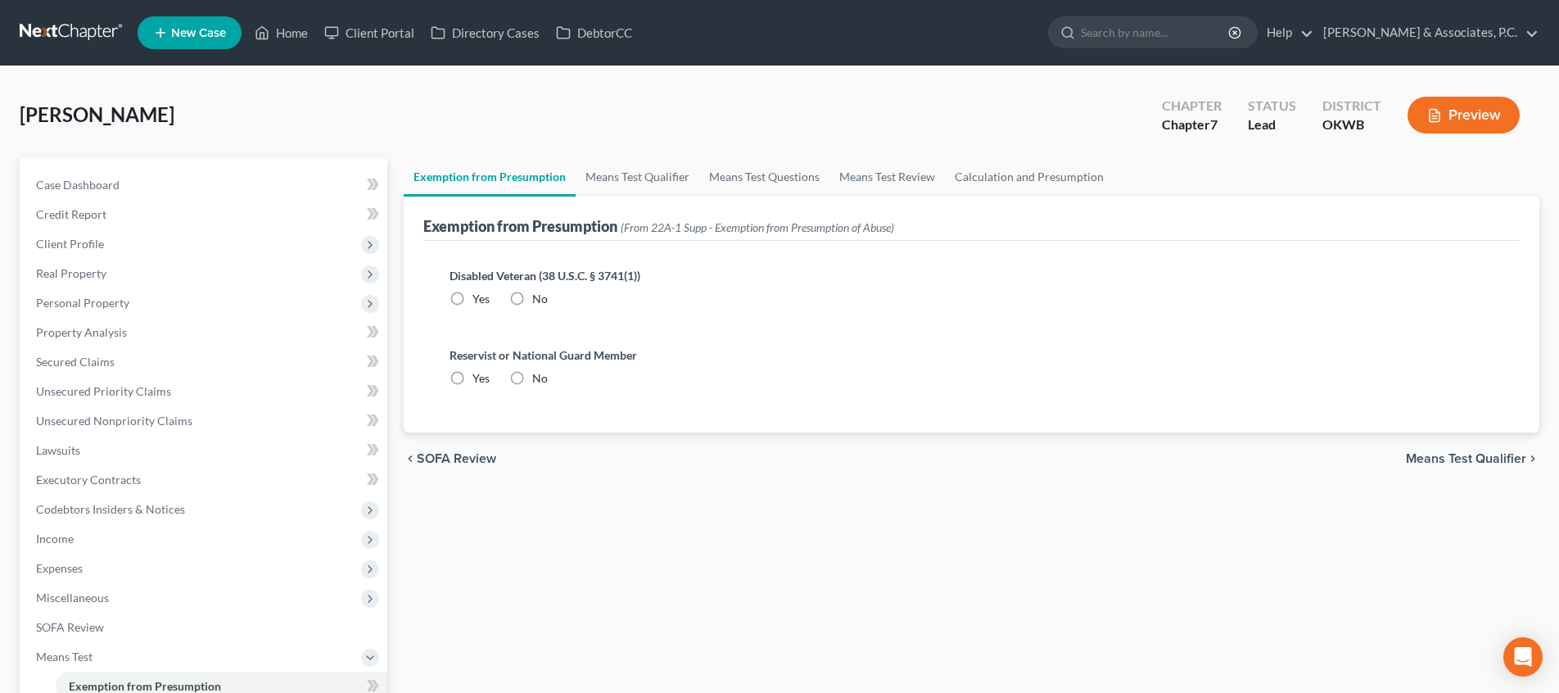
click at [1433, 460] on span "Means Test Qualifier" at bounding box center [1465, 458] width 120 height 13
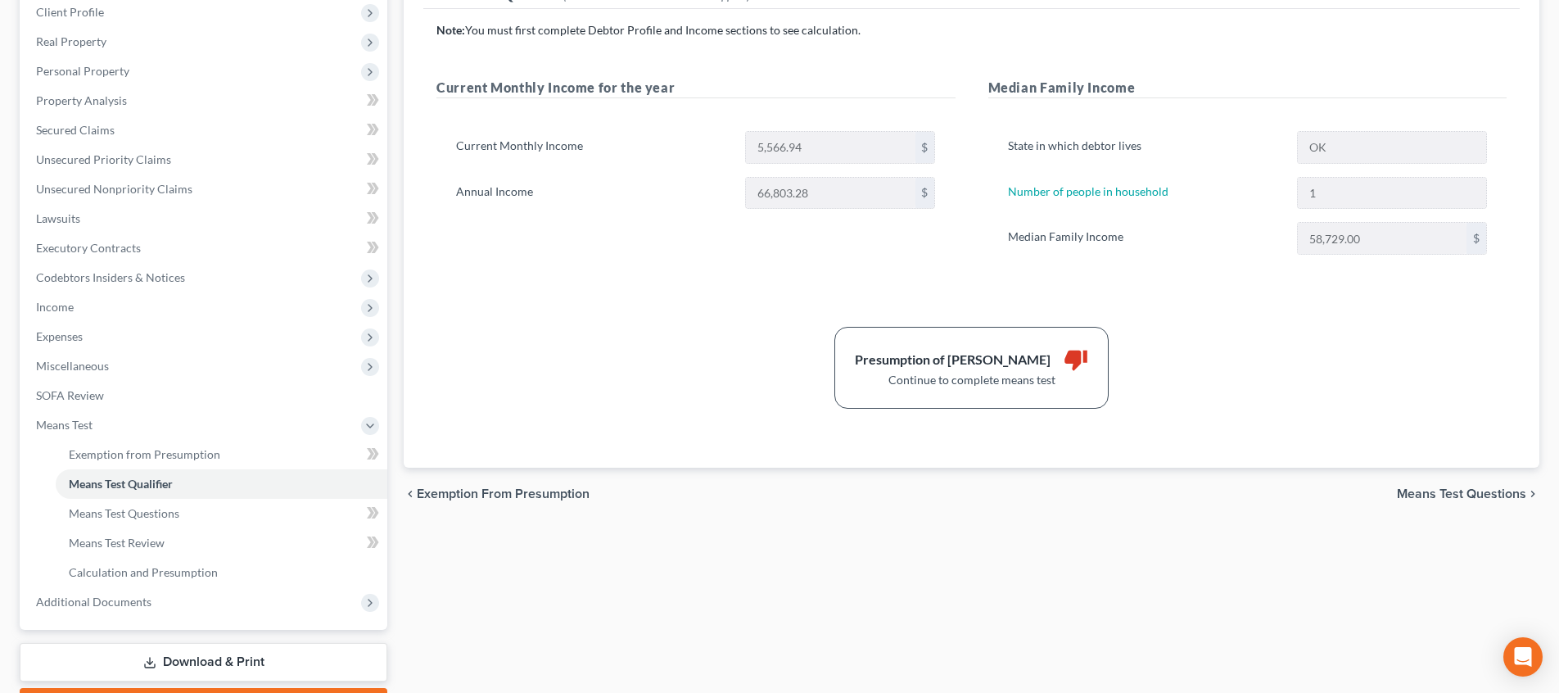
scroll to position [318, 0]
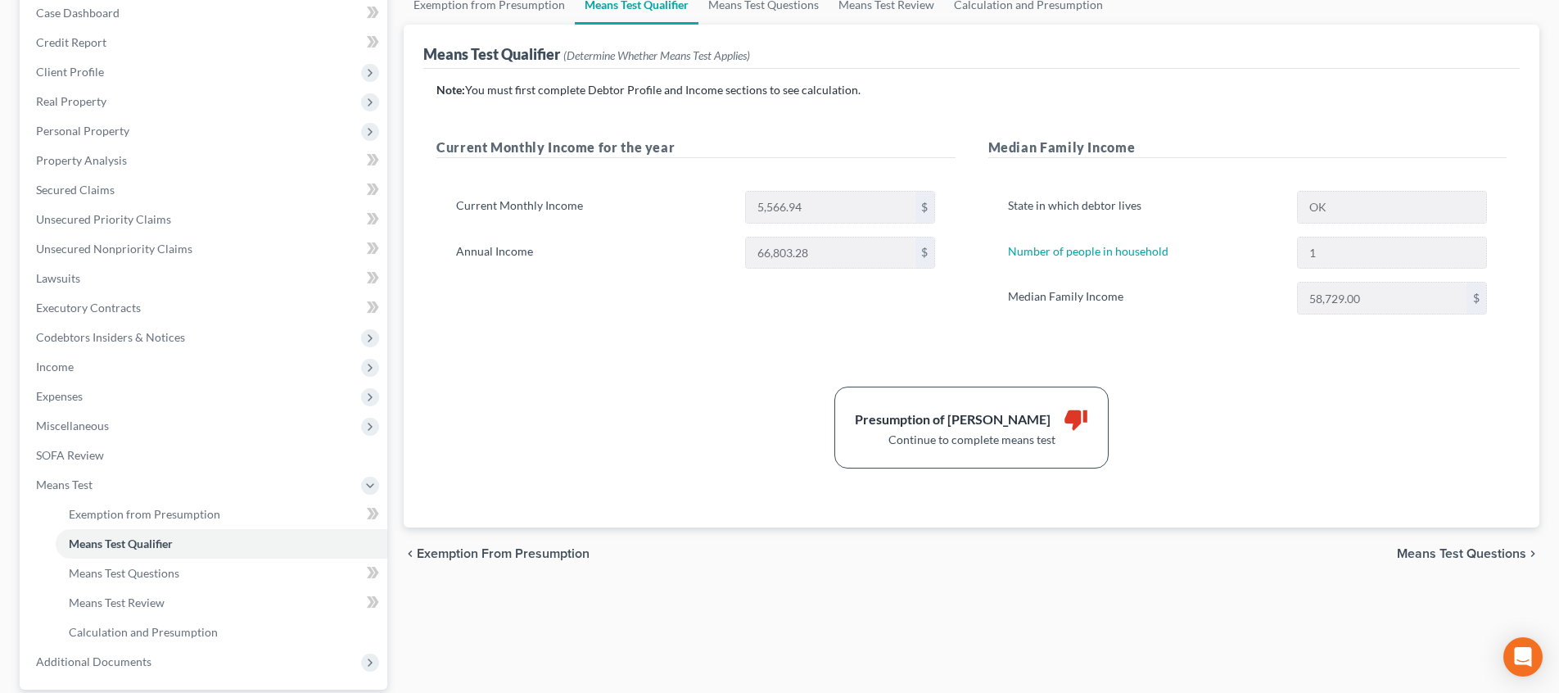
click at [1439, 548] on span "Means Test Questions" at bounding box center [1460, 553] width 129 height 13
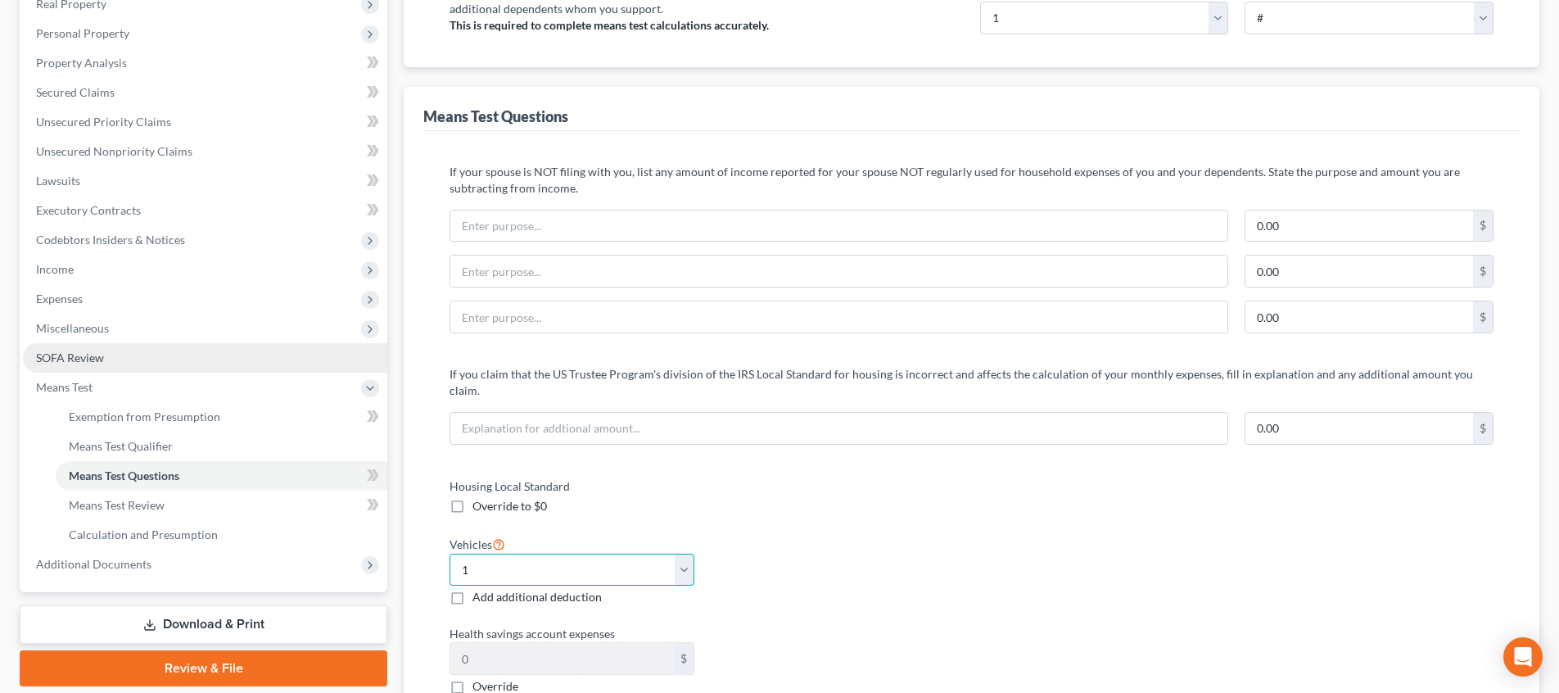
scroll to position [134, 0]
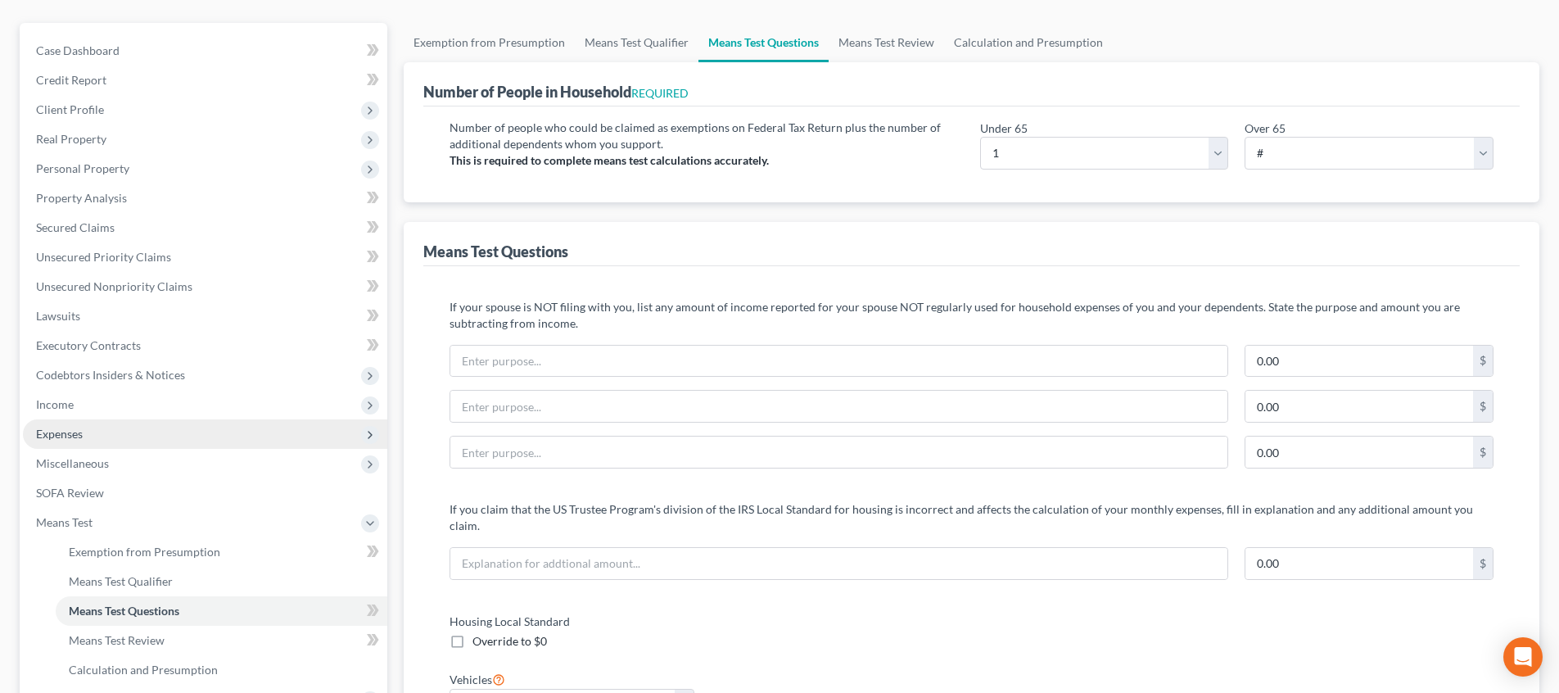
click at [173, 431] on span "Expenses" at bounding box center [205, 433] width 364 height 29
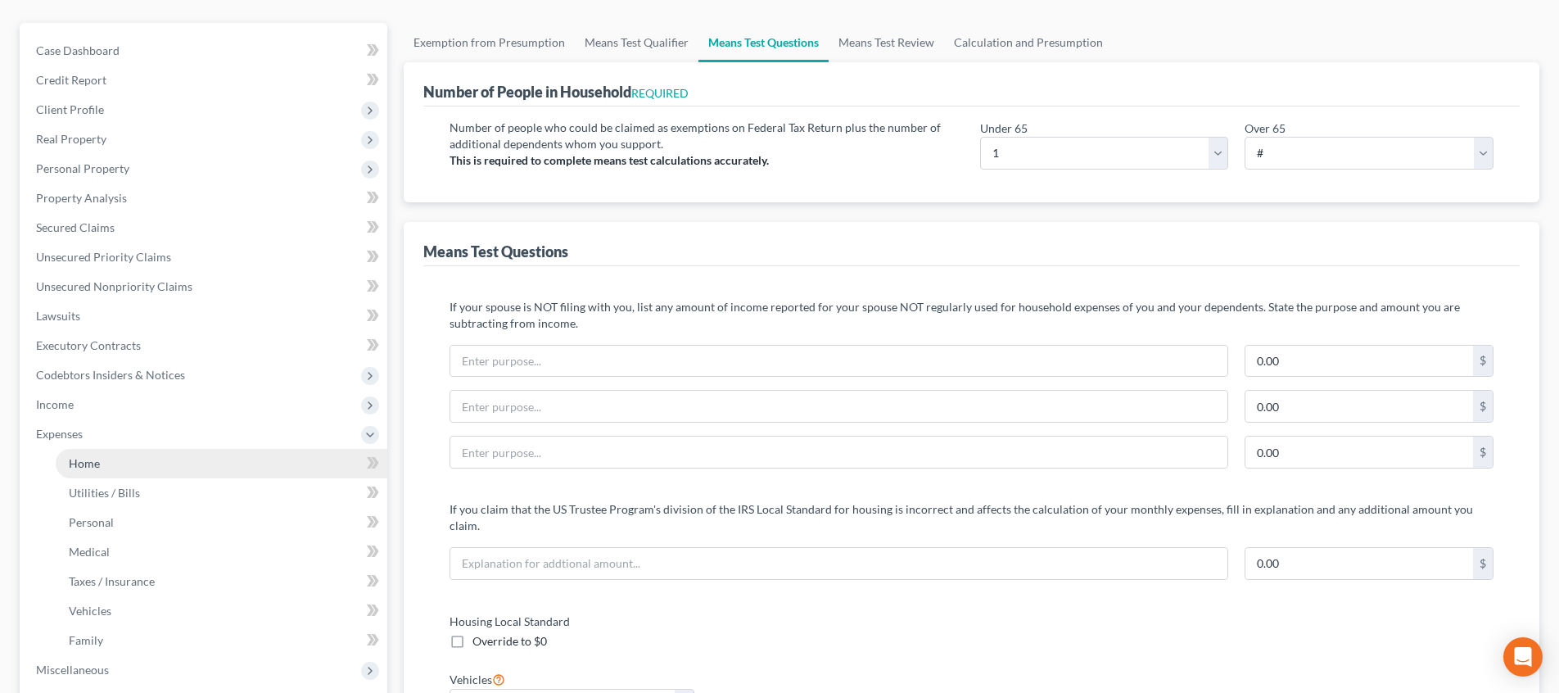
click at [171, 449] on link "Home" at bounding box center [222, 463] width 332 height 29
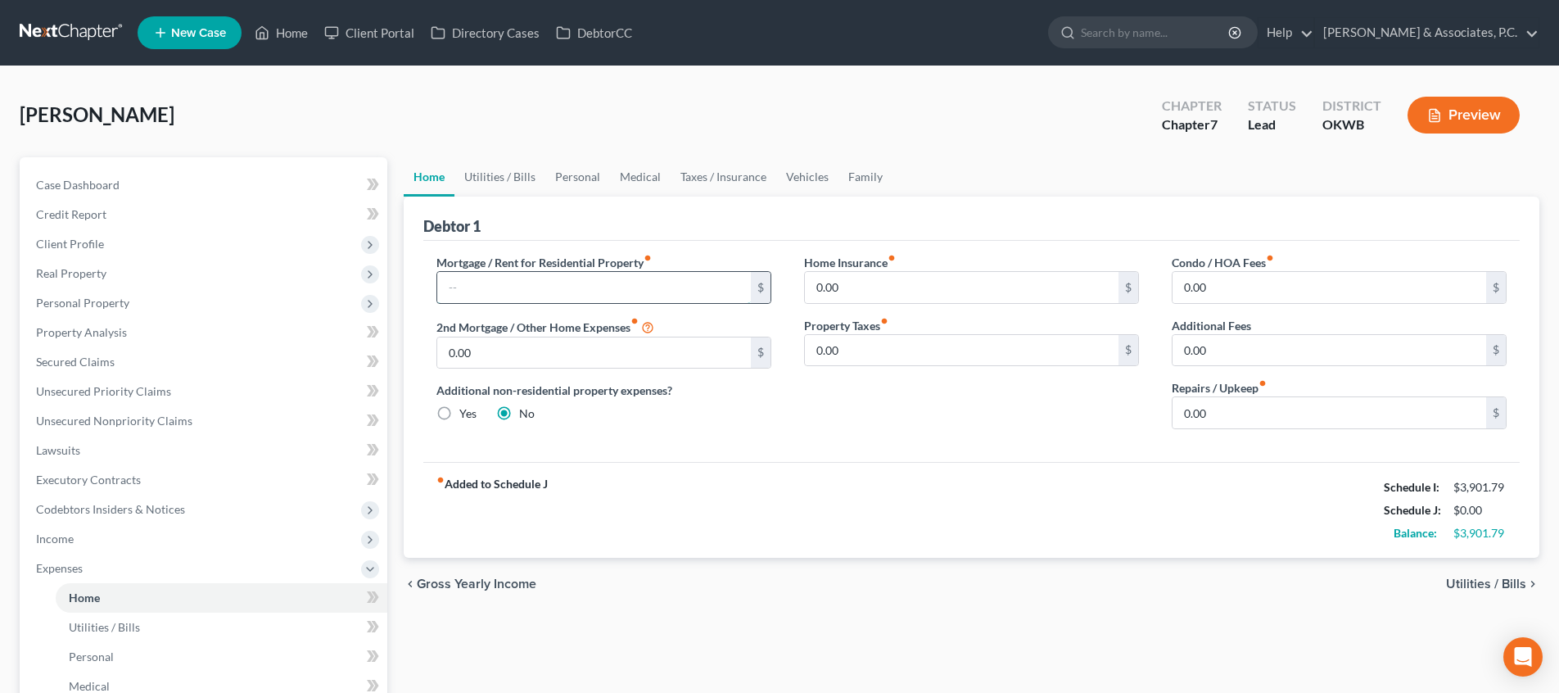
click at [509, 281] on input "text" at bounding box center [594, 287] width 314 height 31
click at [1471, 578] on span "Utilities / Bills" at bounding box center [1486, 583] width 80 height 13
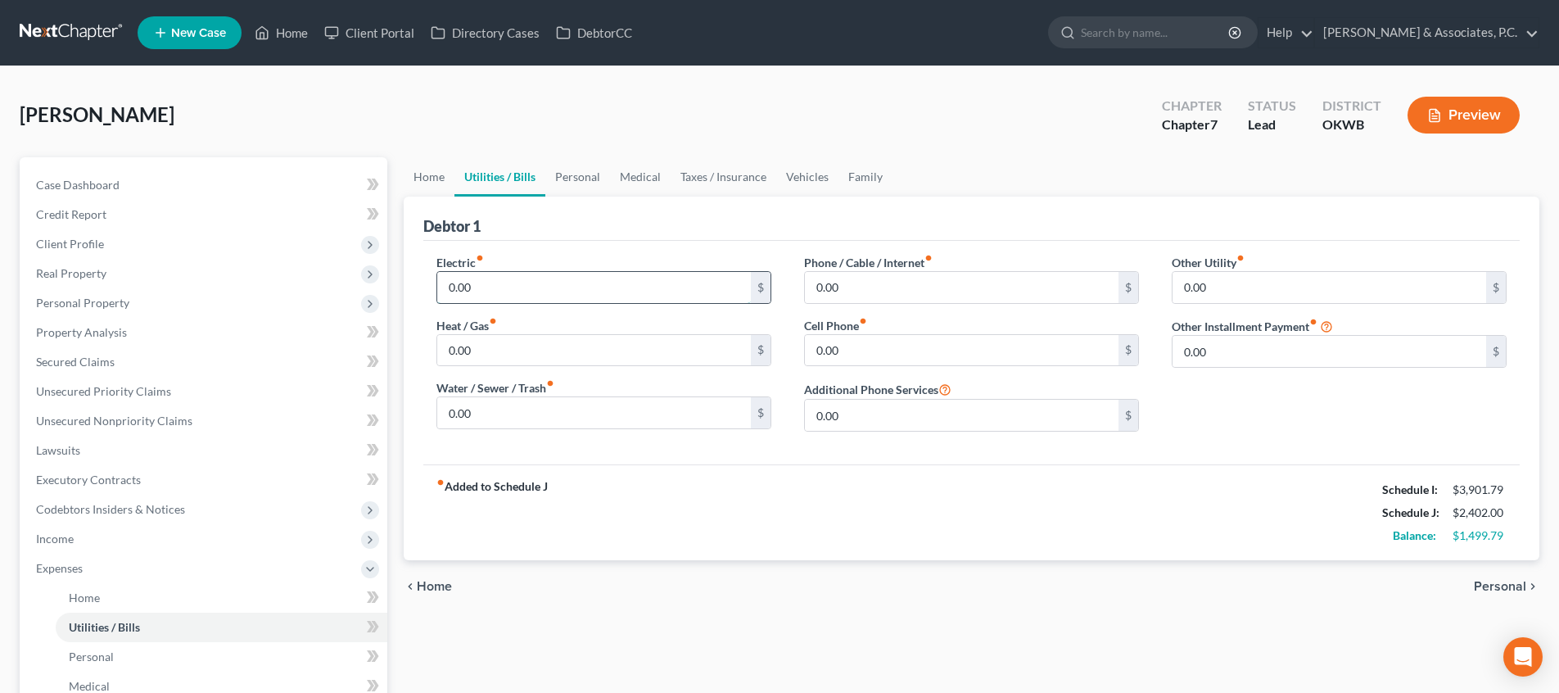
click at [556, 282] on input "0.00" at bounding box center [594, 287] width 314 height 31
click at [556, 286] on input "0.00" at bounding box center [594, 287] width 314 height 31
click at [1229, 292] on input "0.00" at bounding box center [1329, 287] width 314 height 31
drag, startPoint x: 1211, startPoint y: 290, endPoint x: 1179, endPoint y: 289, distance: 31.9
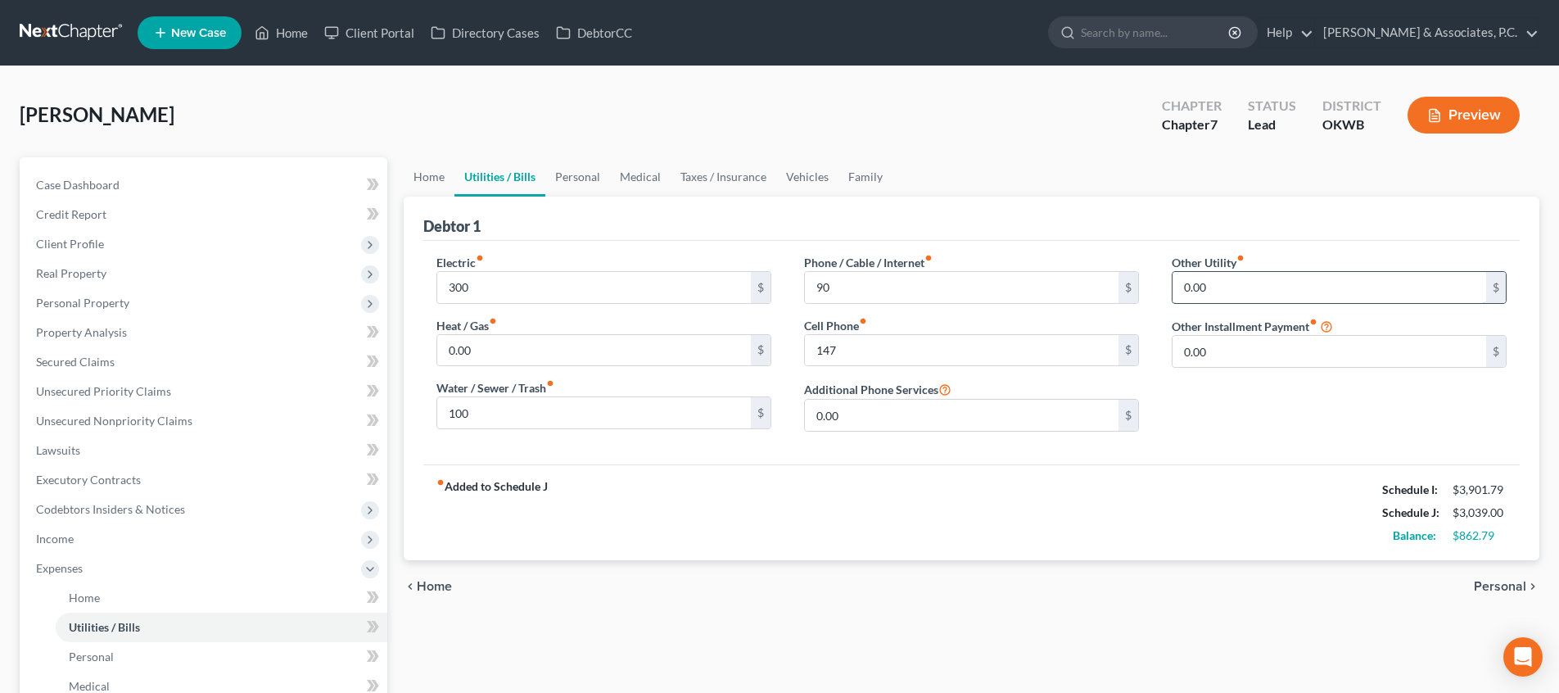
click at [1179, 289] on input "0.00" at bounding box center [1329, 287] width 314 height 31
click at [1208, 337] on input "text" at bounding box center [1338, 333] width 333 height 31
click at [1512, 581] on span "Personal" at bounding box center [1499, 586] width 52 height 13
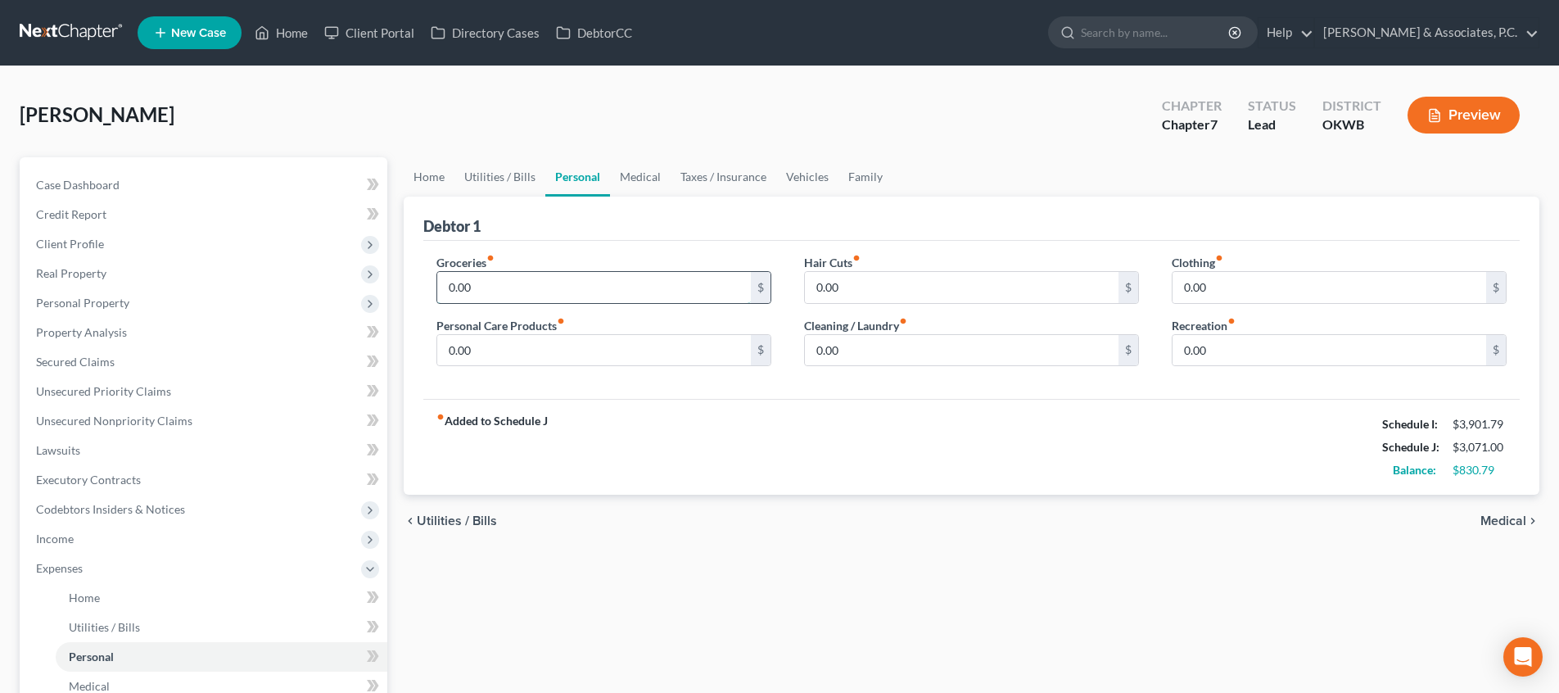
click at [592, 284] on input "0.00" at bounding box center [594, 287] width 314 height 31
click at [1482, 514] on span "Medical" at bounding box center [1503, 520] width 46 height 13
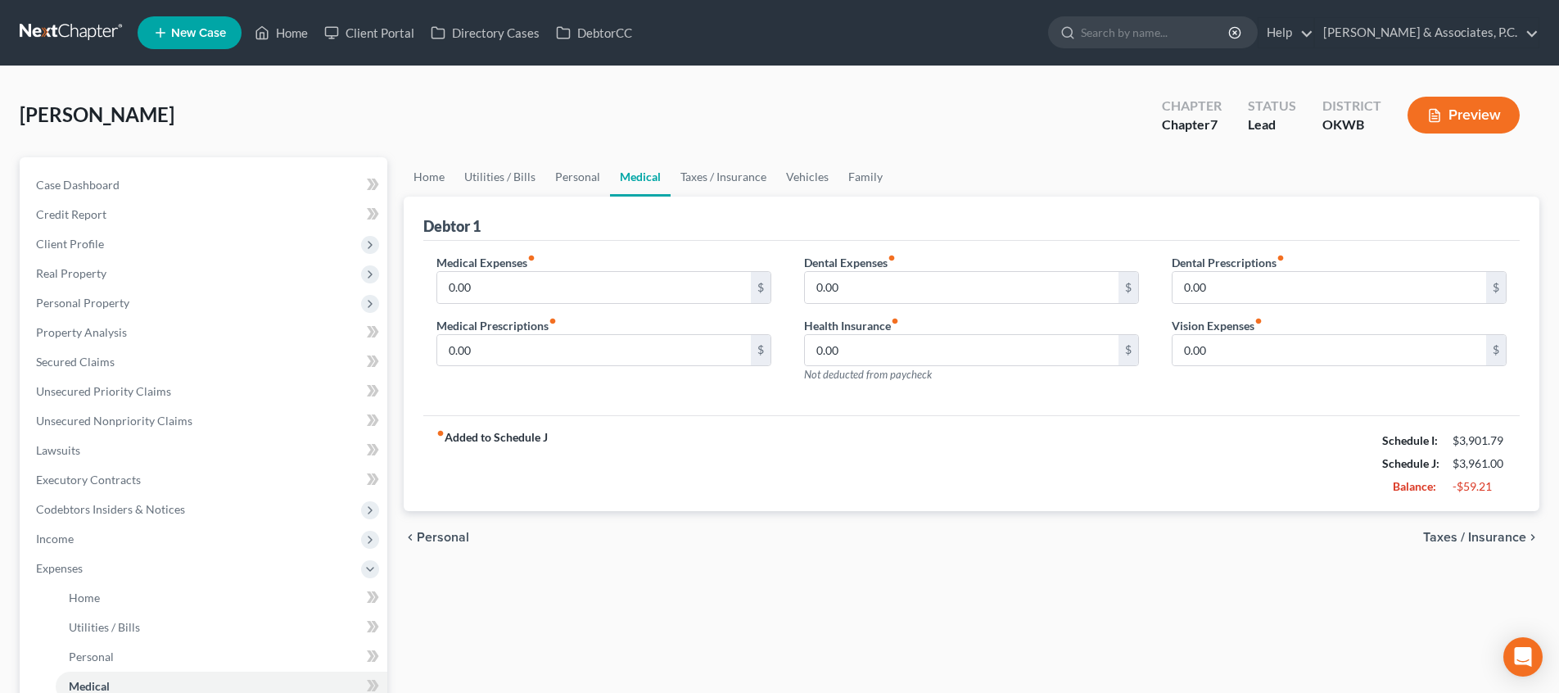
click at [1469, 542] on span "Taxes / Insurance" at bounding box center [1474, 536] width 103 height 13
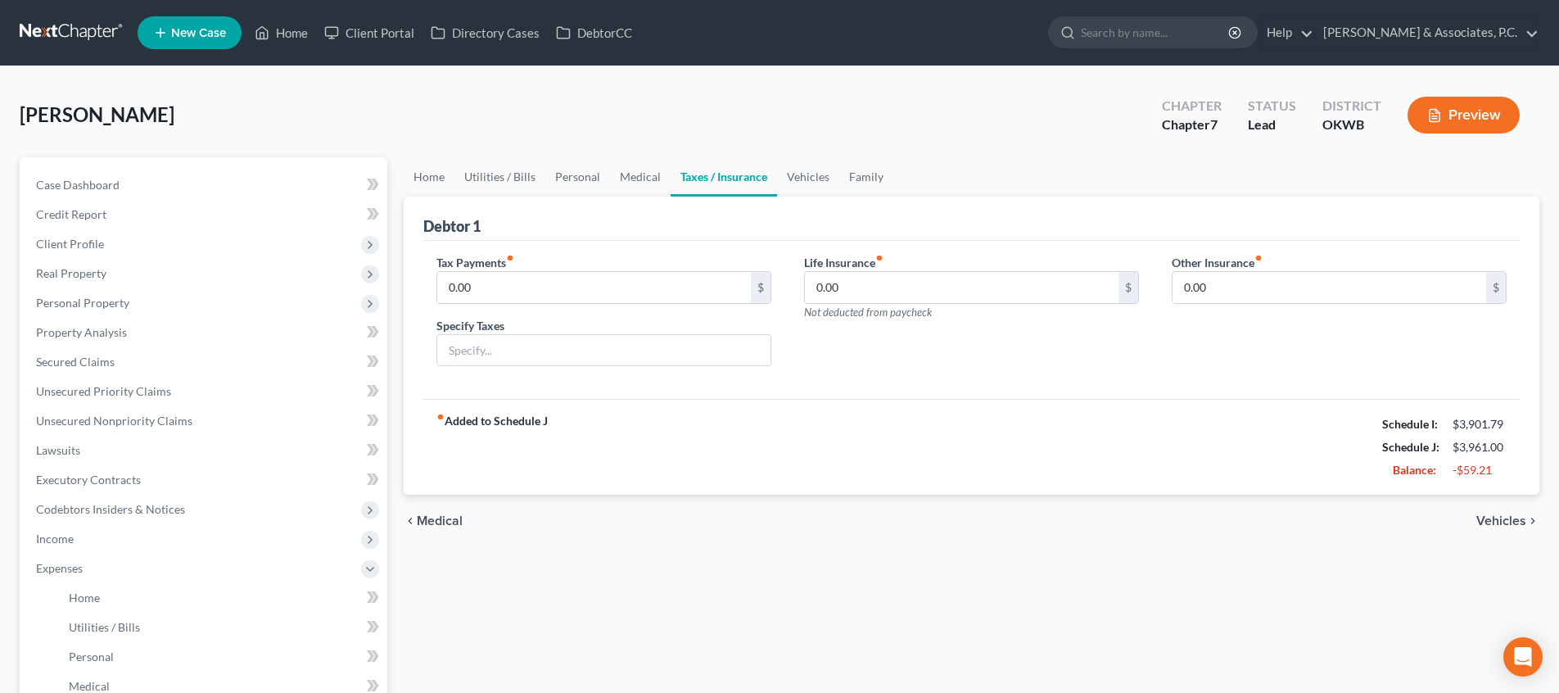
click at [1490, 521] on span "Vehicles" at bounding box center [1501, 520] width 50 height 13
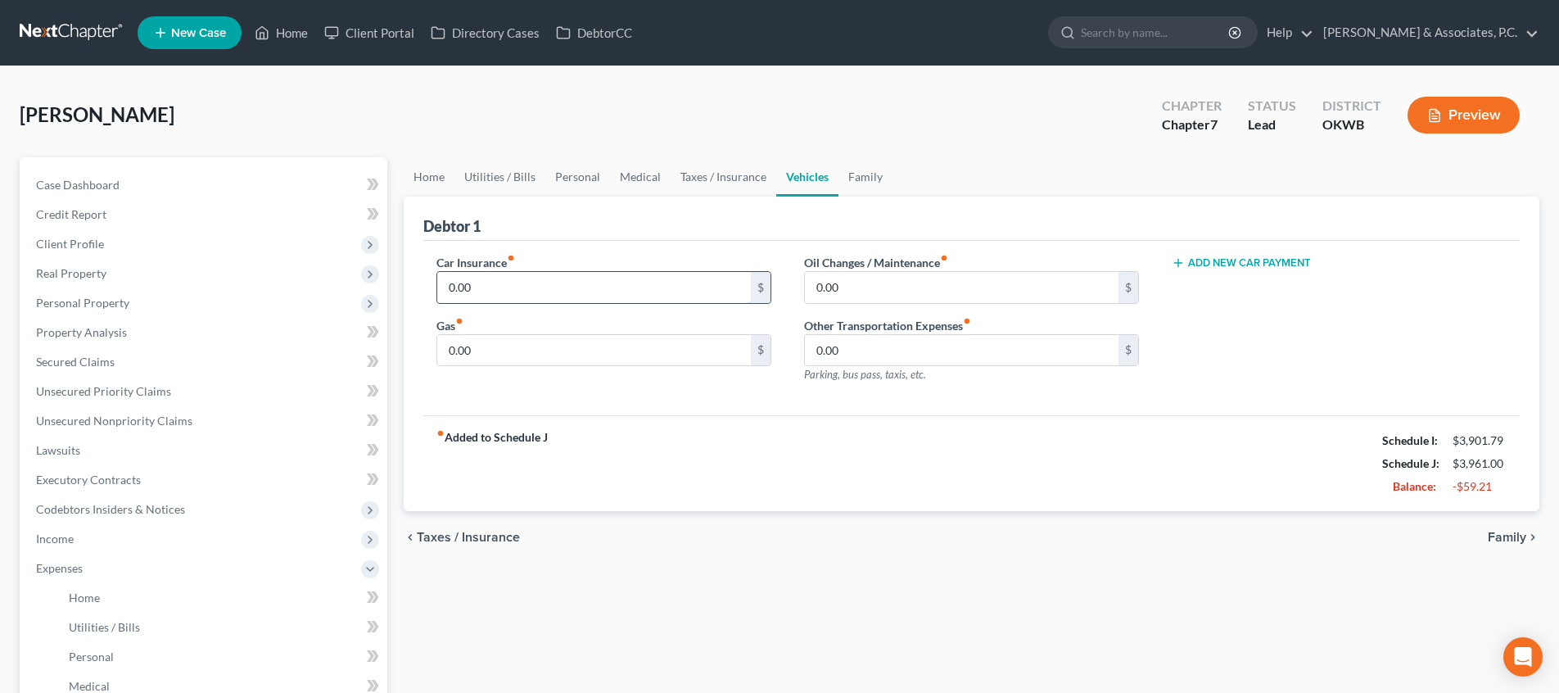
click at [690, 287] on input "0.00" at bounding box center [594, 287] width 314 height 31
click at [1505, 540] on span "Family" at bounding box center [1506, 536] width 38 height 13
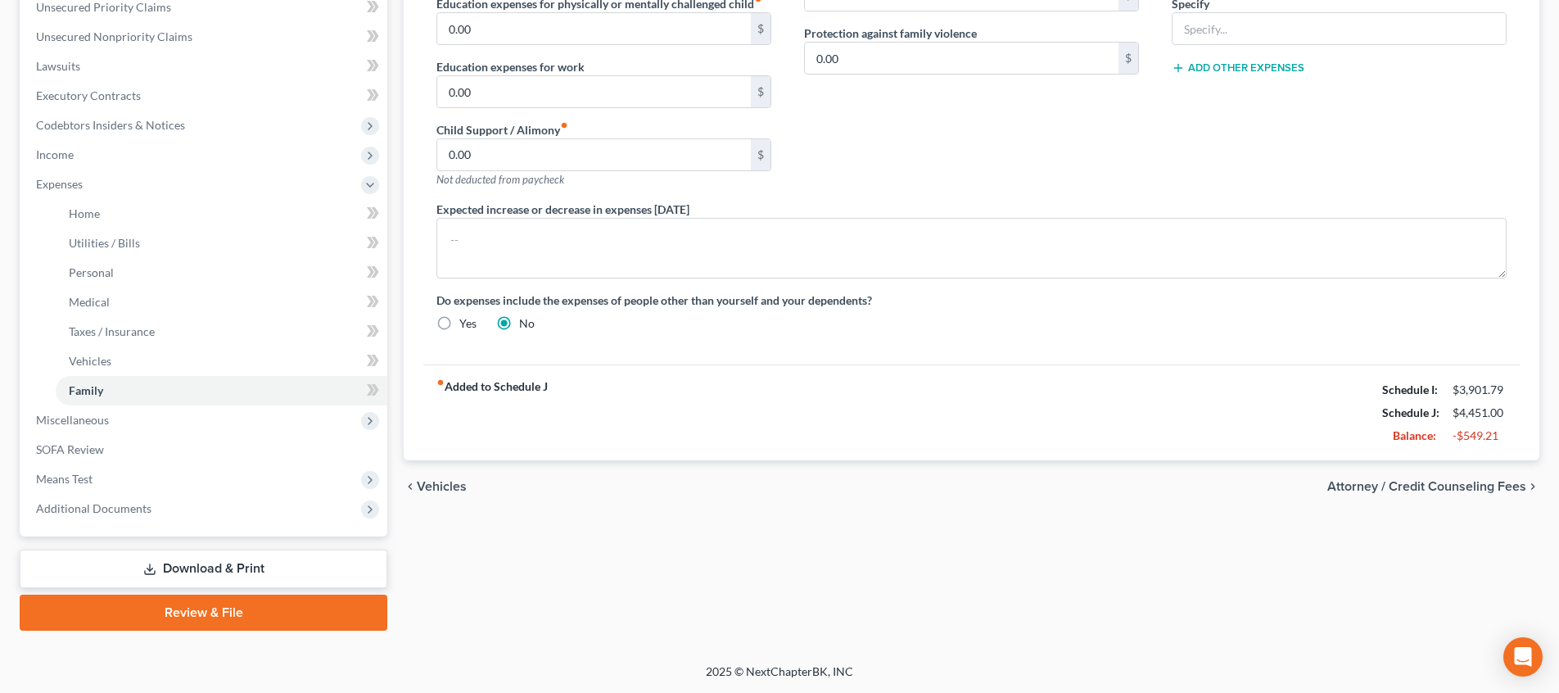
scroll to position [384, 0]
click at [1464, 490] on span "Attorney / Credit Counseling Fees" at bounding box center [1426, 486] width 199 height 13
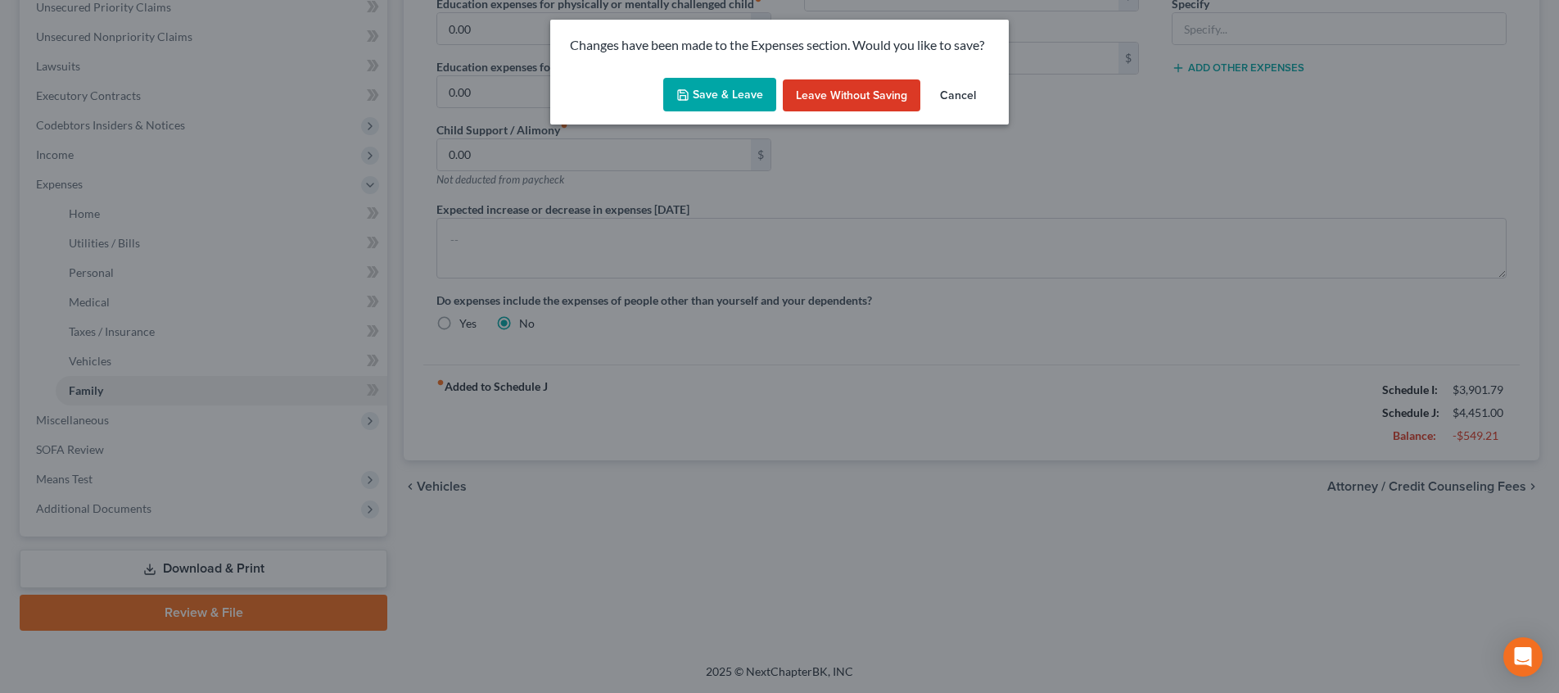
click at [728, 86] on button "Save & Leave" at bounding box center [719, 95] width 113 height 34
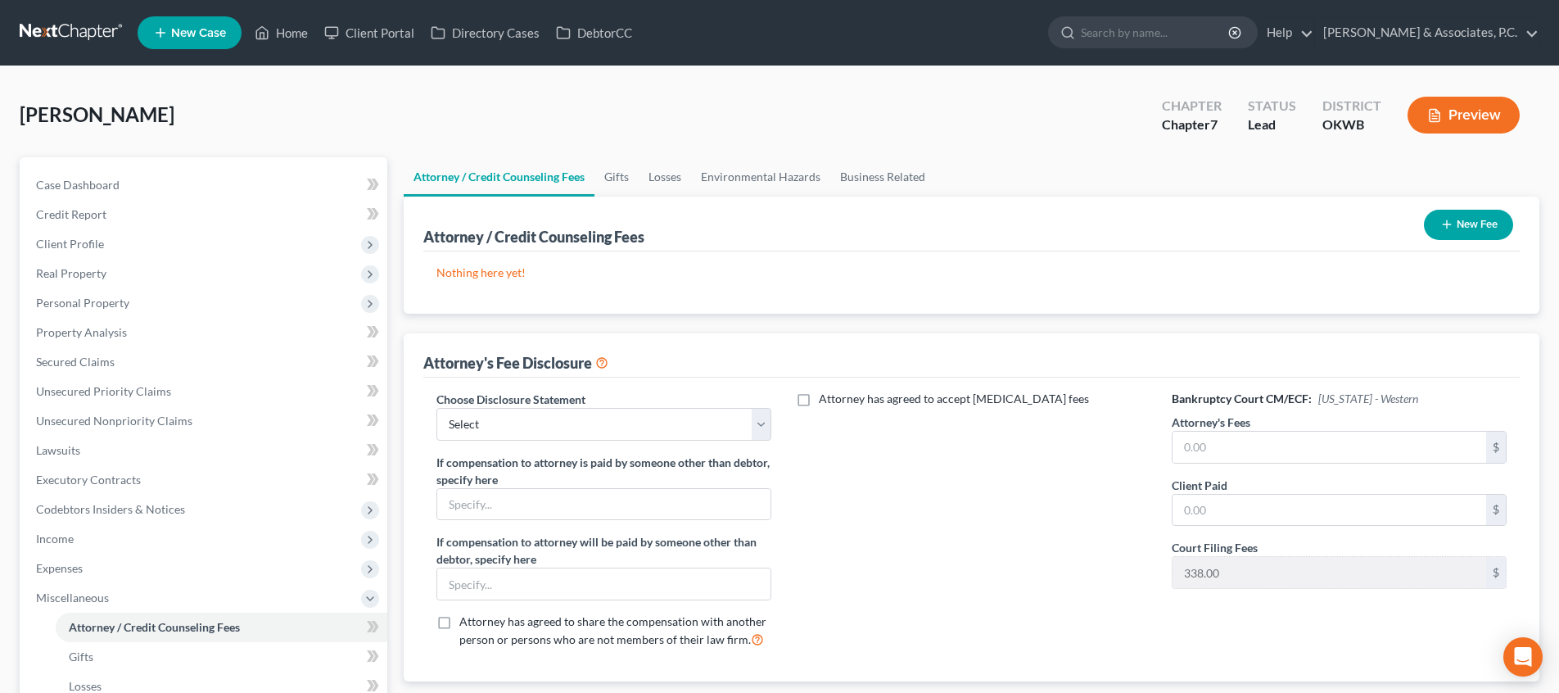
click at [1453, 219] on button "New Fee" at bounding box center [1467, 225] width 89 height 30
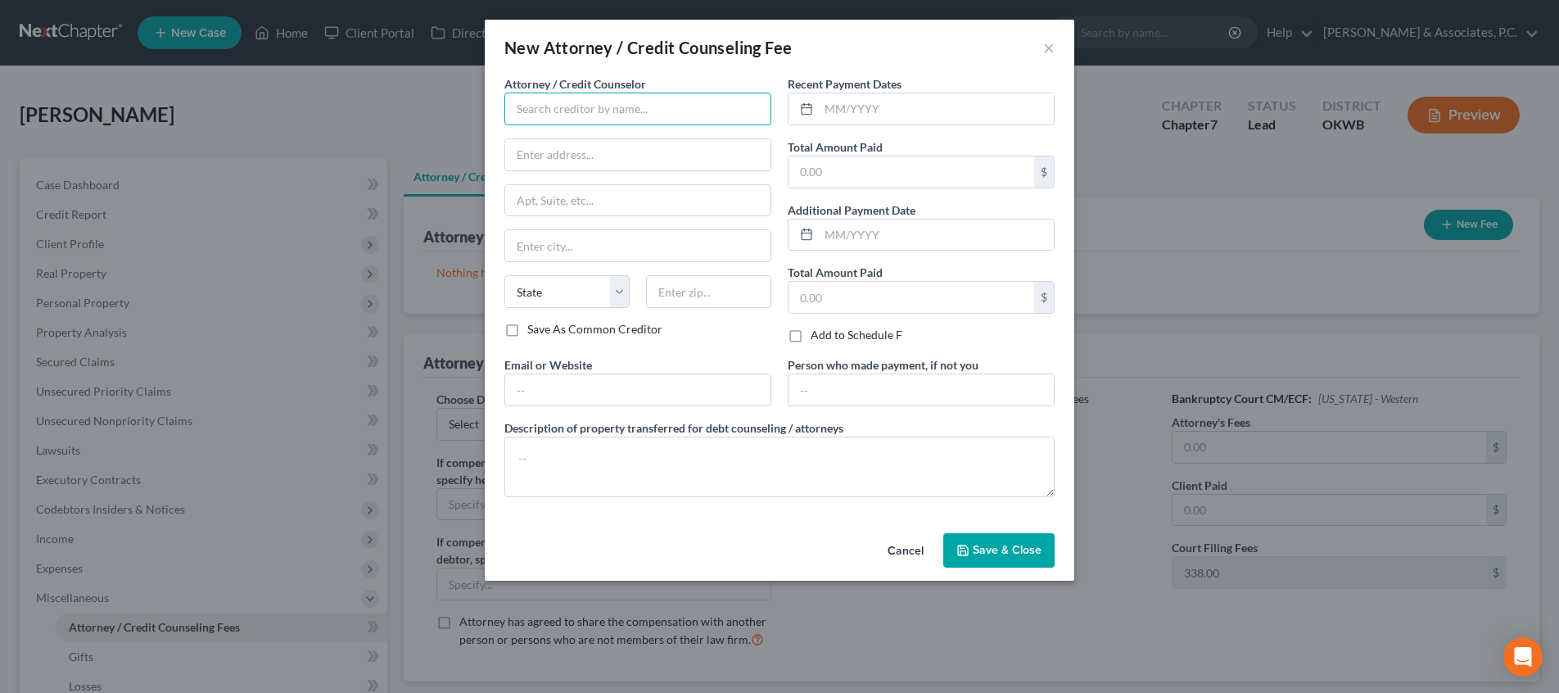
click at [690, 100] on input "text" at bounding box center [637, 108] width 267 height 33
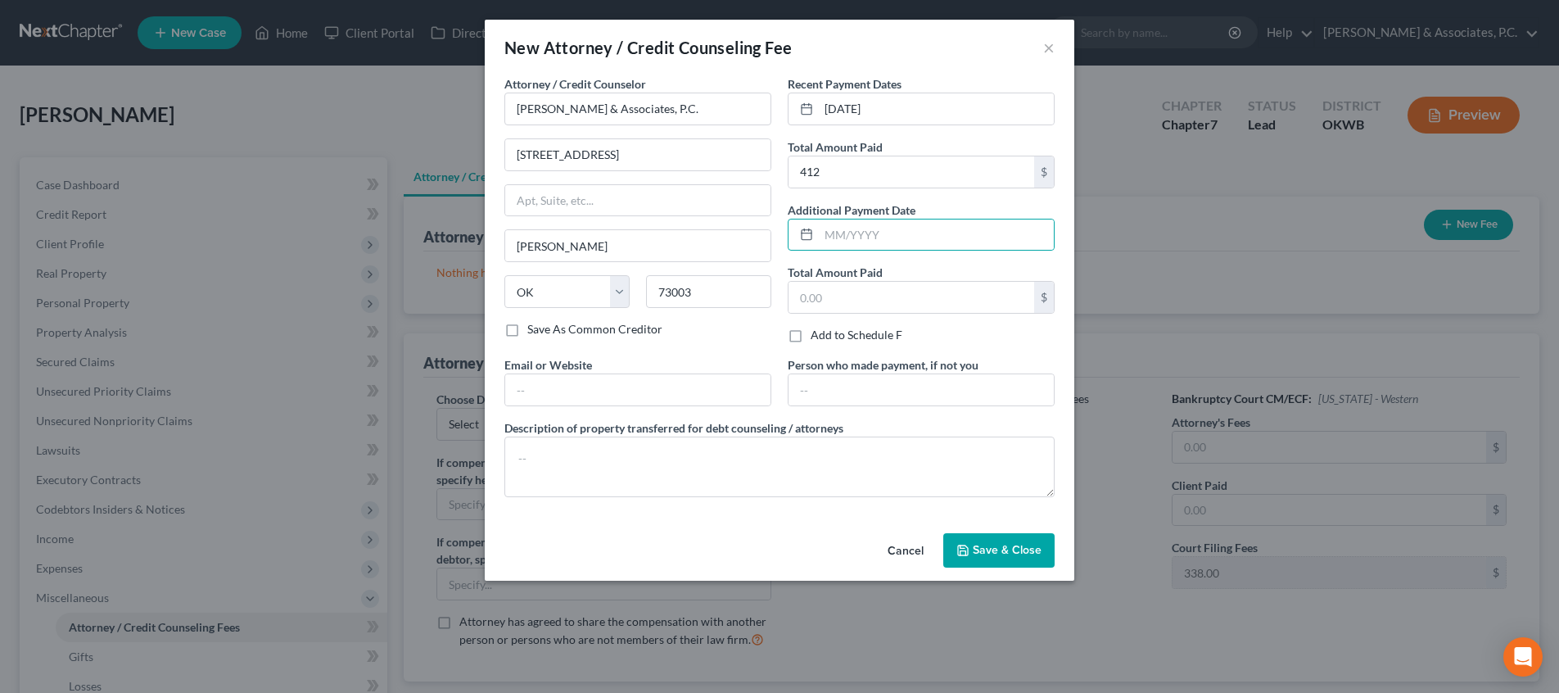
click at [998, 558] on button "Save & Close" at bounding box center [998, 550] width 111 height 34
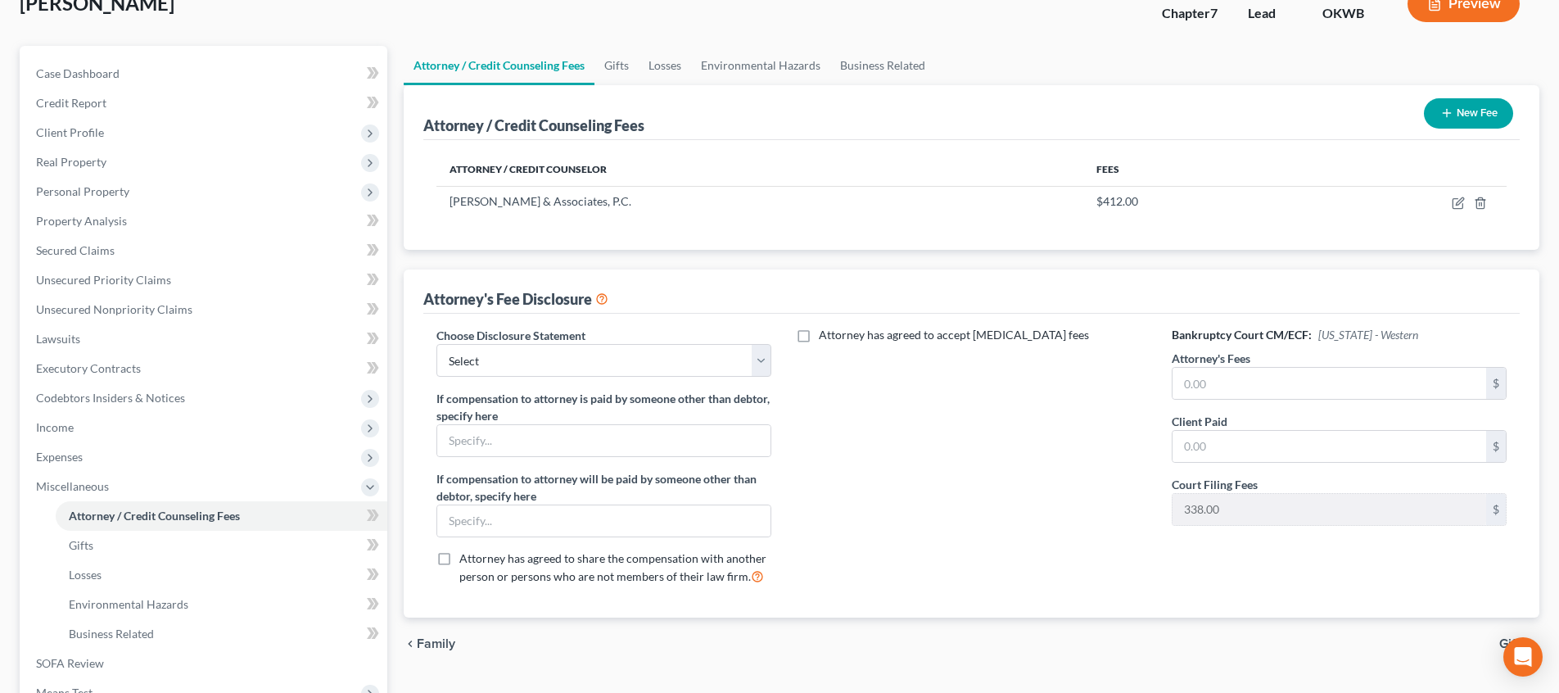
scroll to position [143, 0]
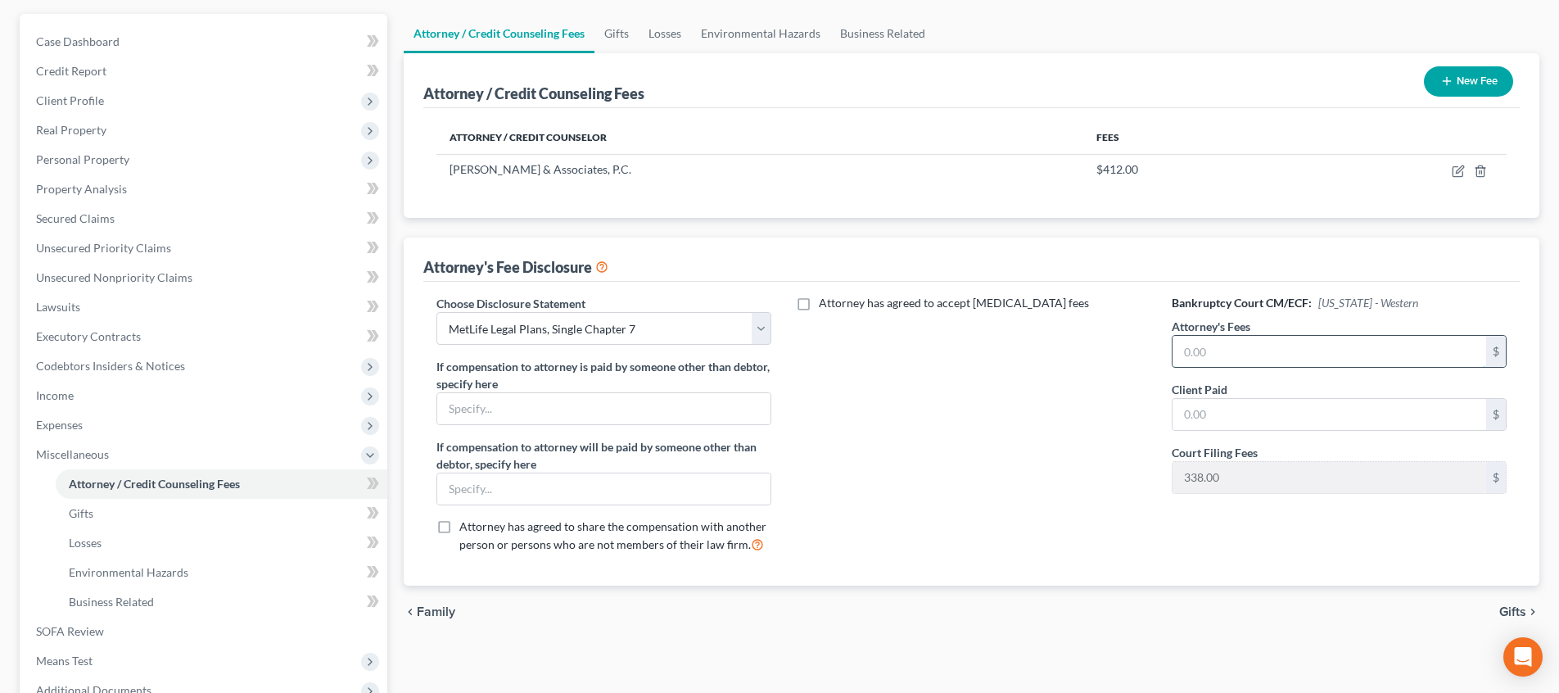
click at [1282, 352] on input "text" at bounding box center [1329, 351] width 314 height 31
drag, startPoint x: 1279, startPoint y: 351, endPoint x: 1117, endPoint y: 357, distance: 163.0
click at [1117, 357] on div "Choose Disclosure Statement Select Standard Chapter 13 (single or joint) MetLIf…" at bounding box center [971, 430] width 1103 height 271
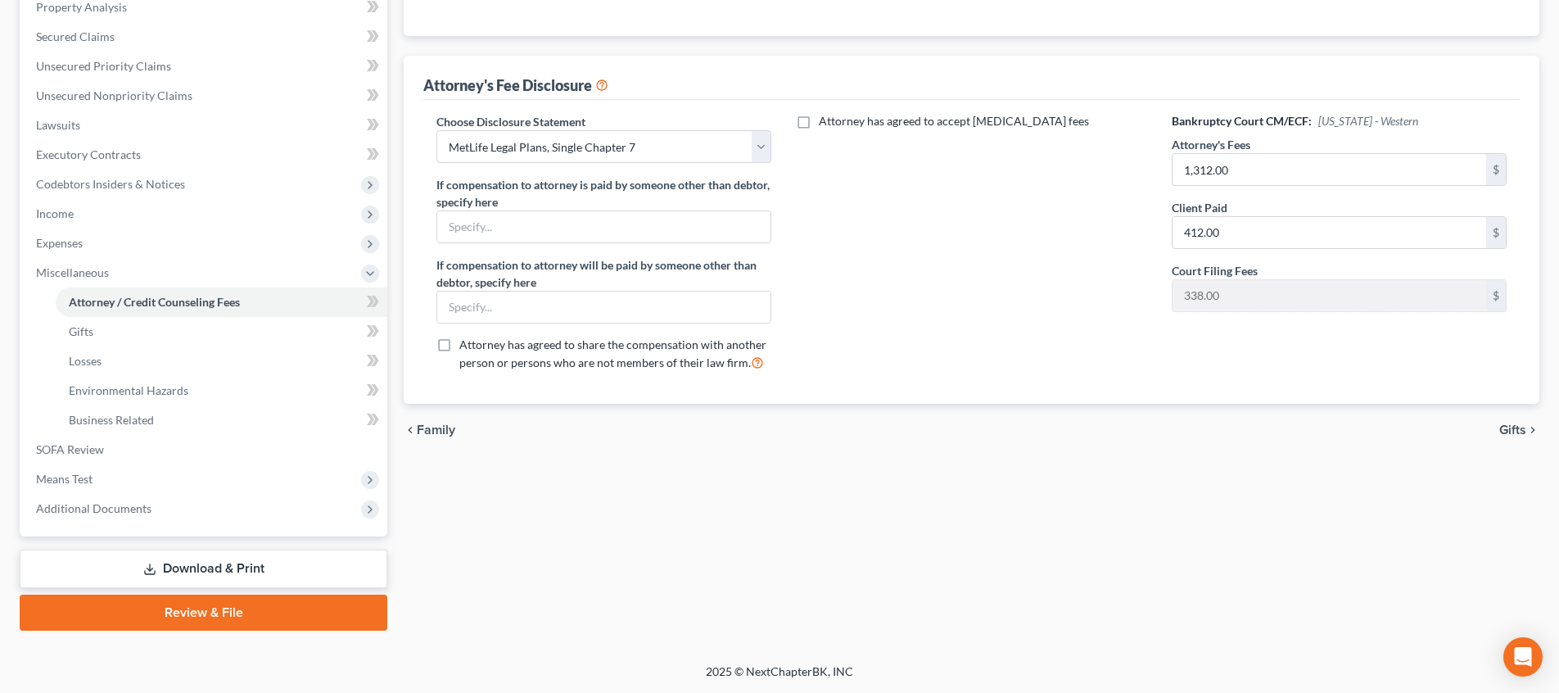
click at [1519, 428] on span "Gifts" at bounding box center [1512, 429] width 27 height 13
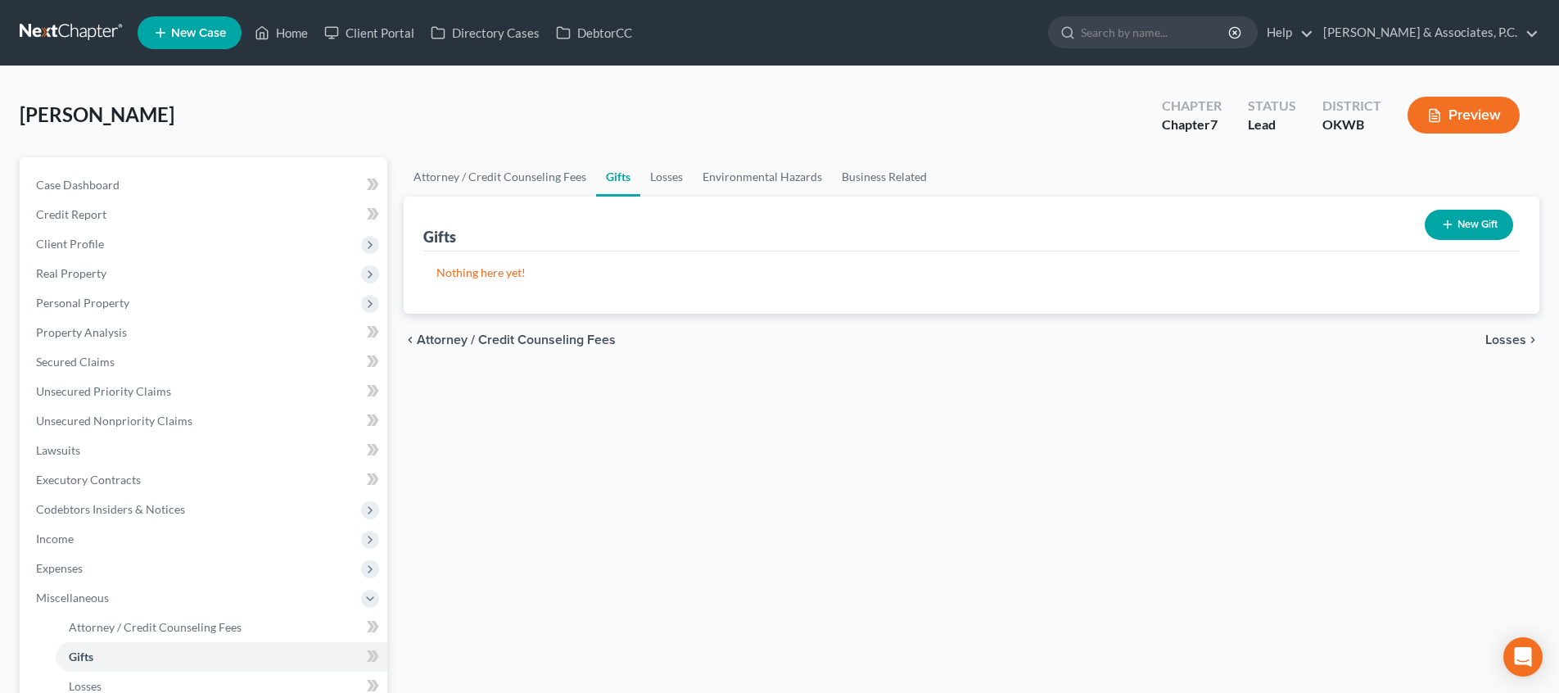
click at [1491, 337] on span "Losses" at bounding box center [1505, 339] width 41 height 13
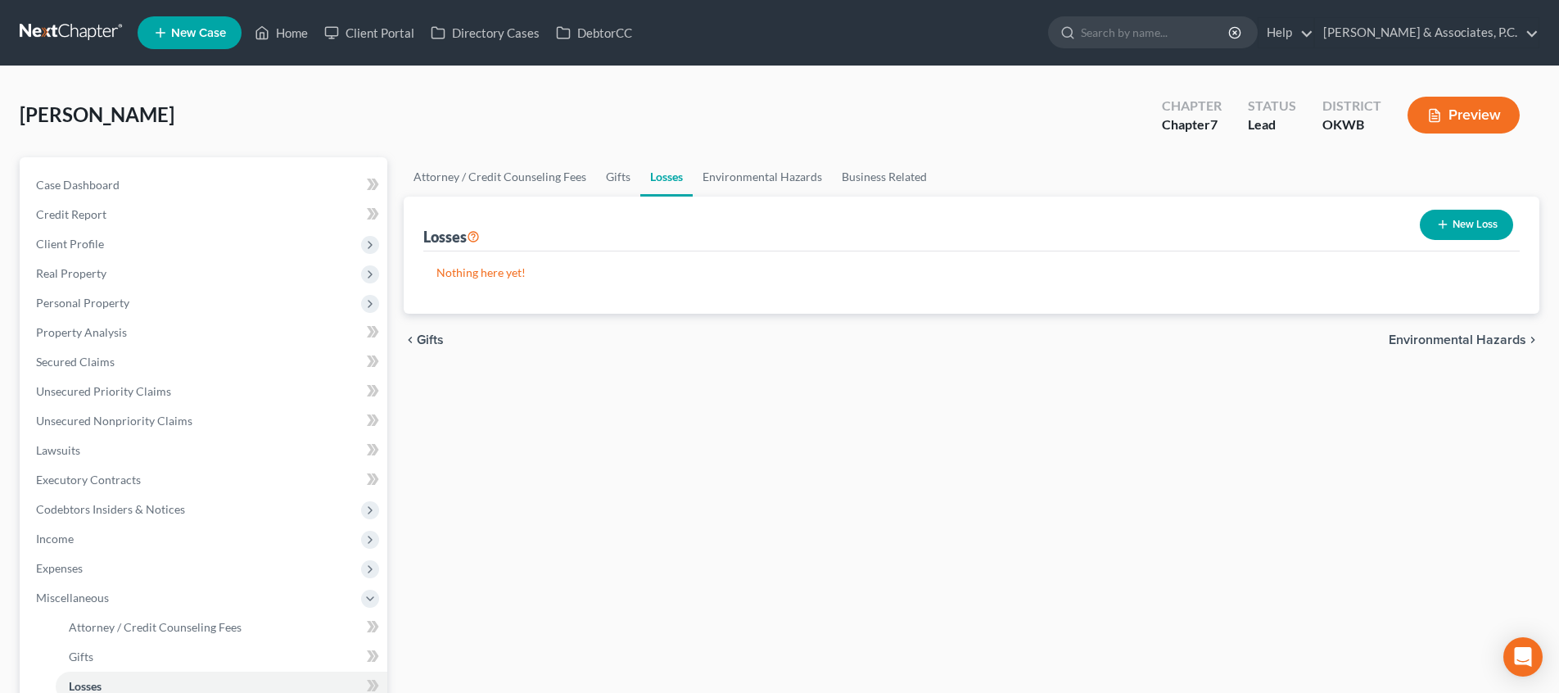
click at [1484, 339] on span "Environmental Hazards" at bounding box center [1457, 339] width 138 height 13
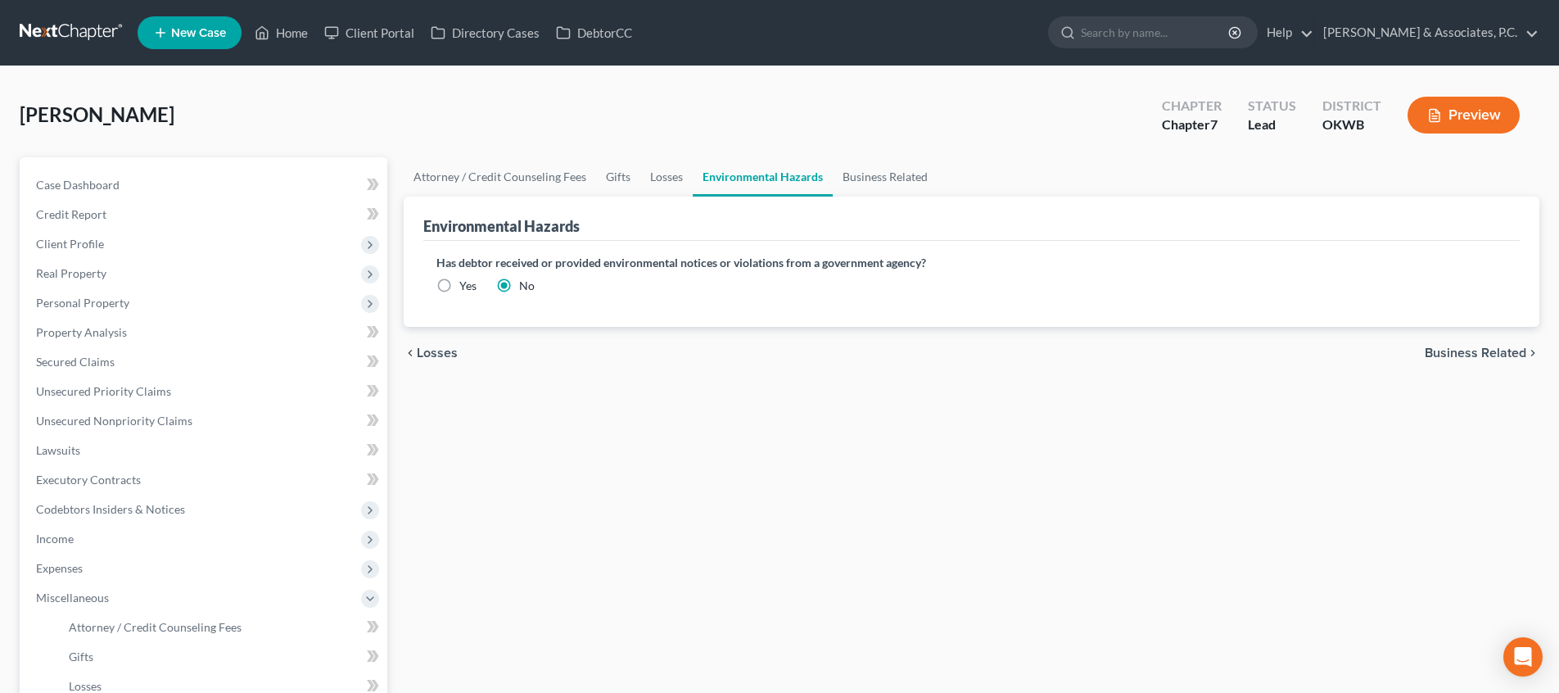
click at [1445, 352] on span "Business Related" at bounding box center [1475, 352] width 102 height 13
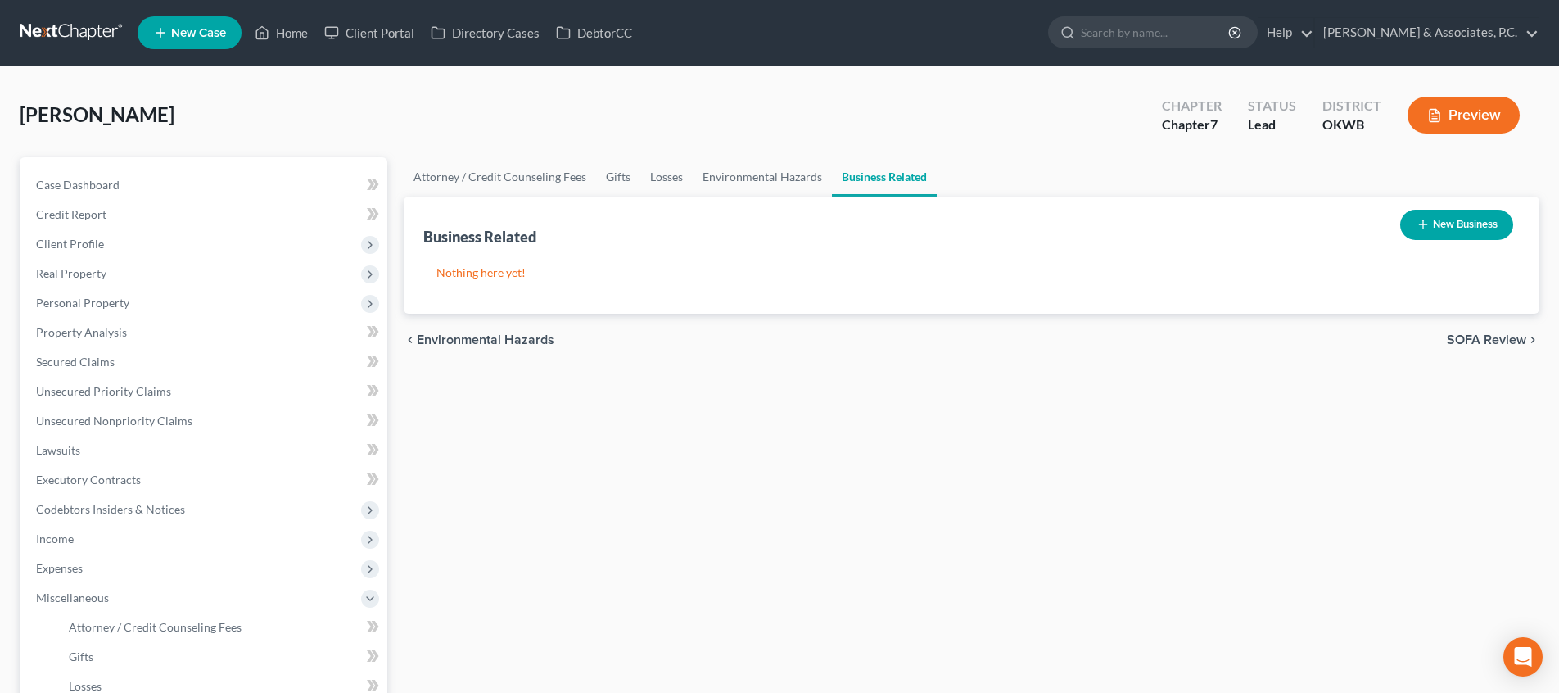
click at [1467, 341] on span "SOFA Review" at bounding box center [1485, 339] width 79 height 13
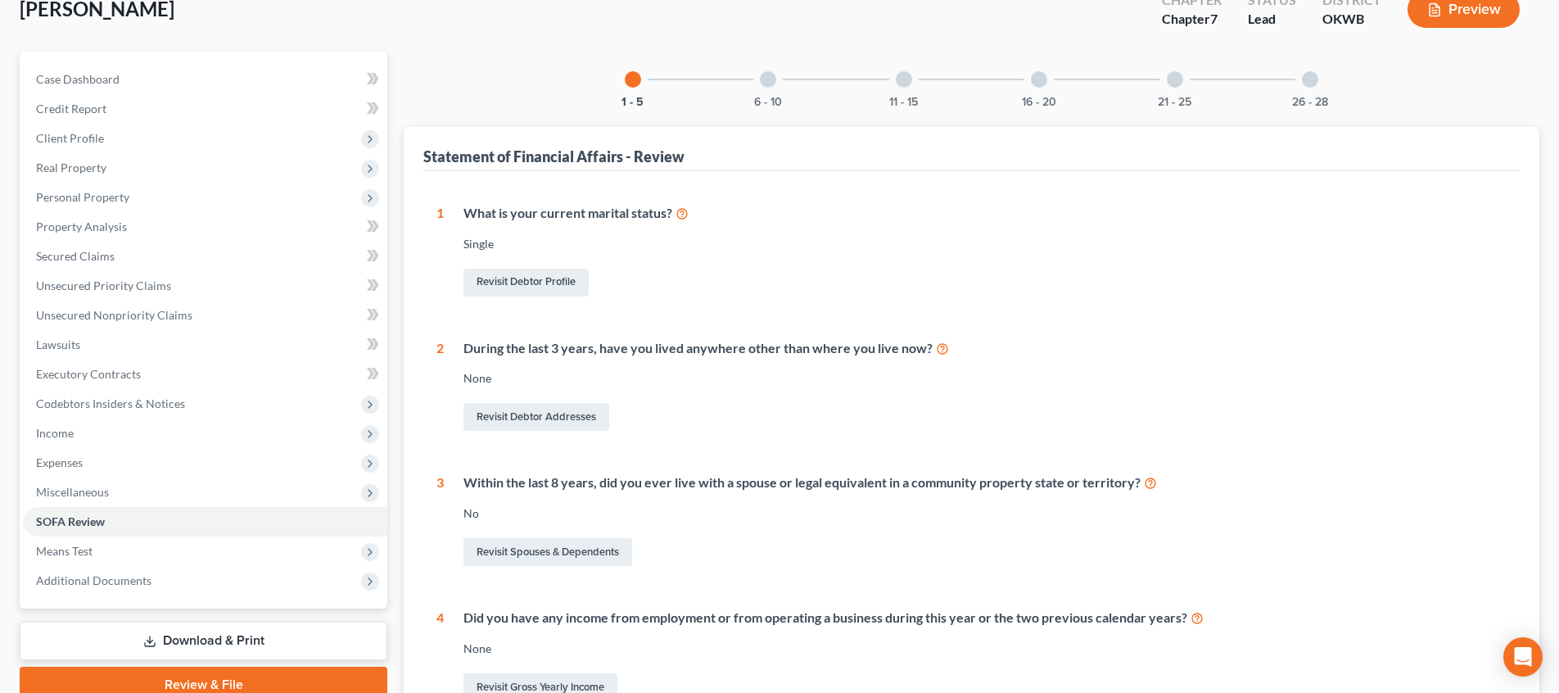
scroll to position [158, 0]
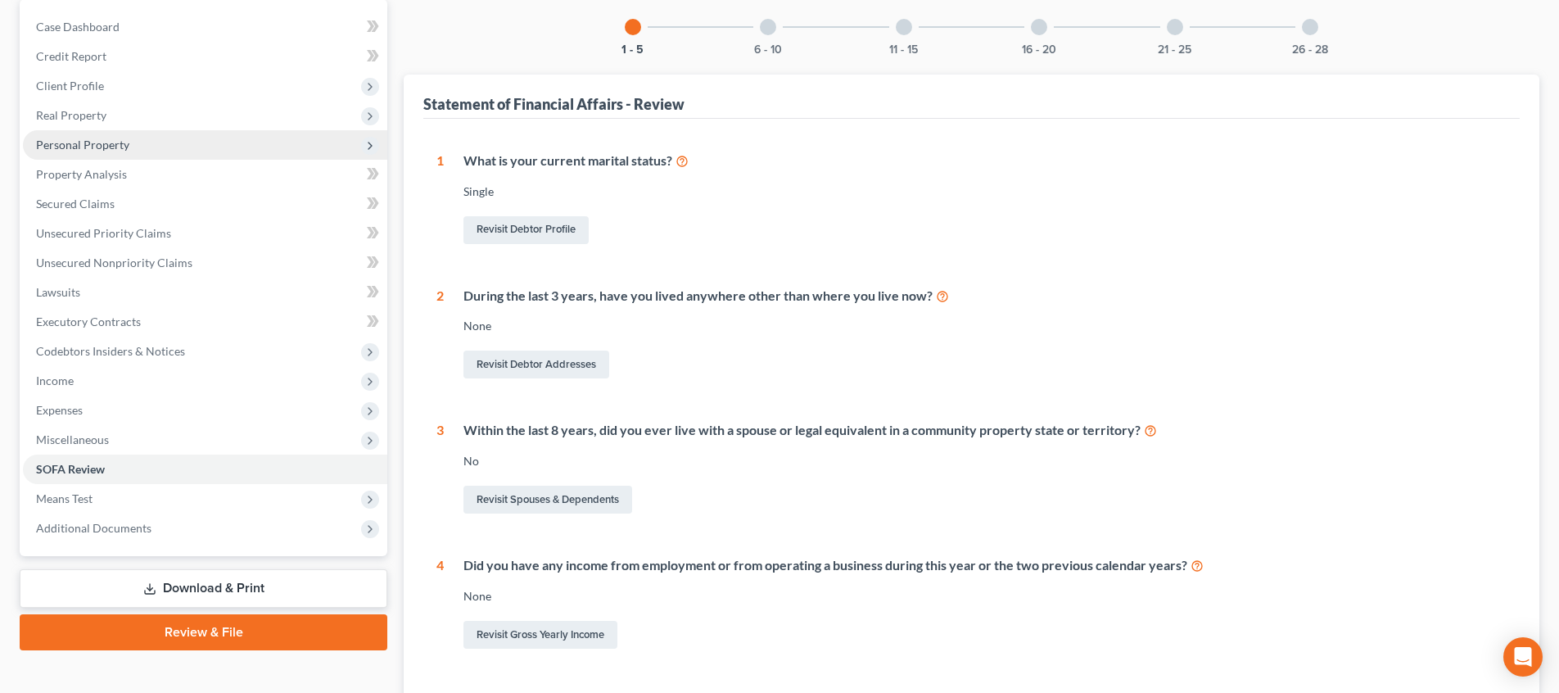
click at [173, 149] on span "Personal Property" at bounding box center [205, 144] width 364 height 29
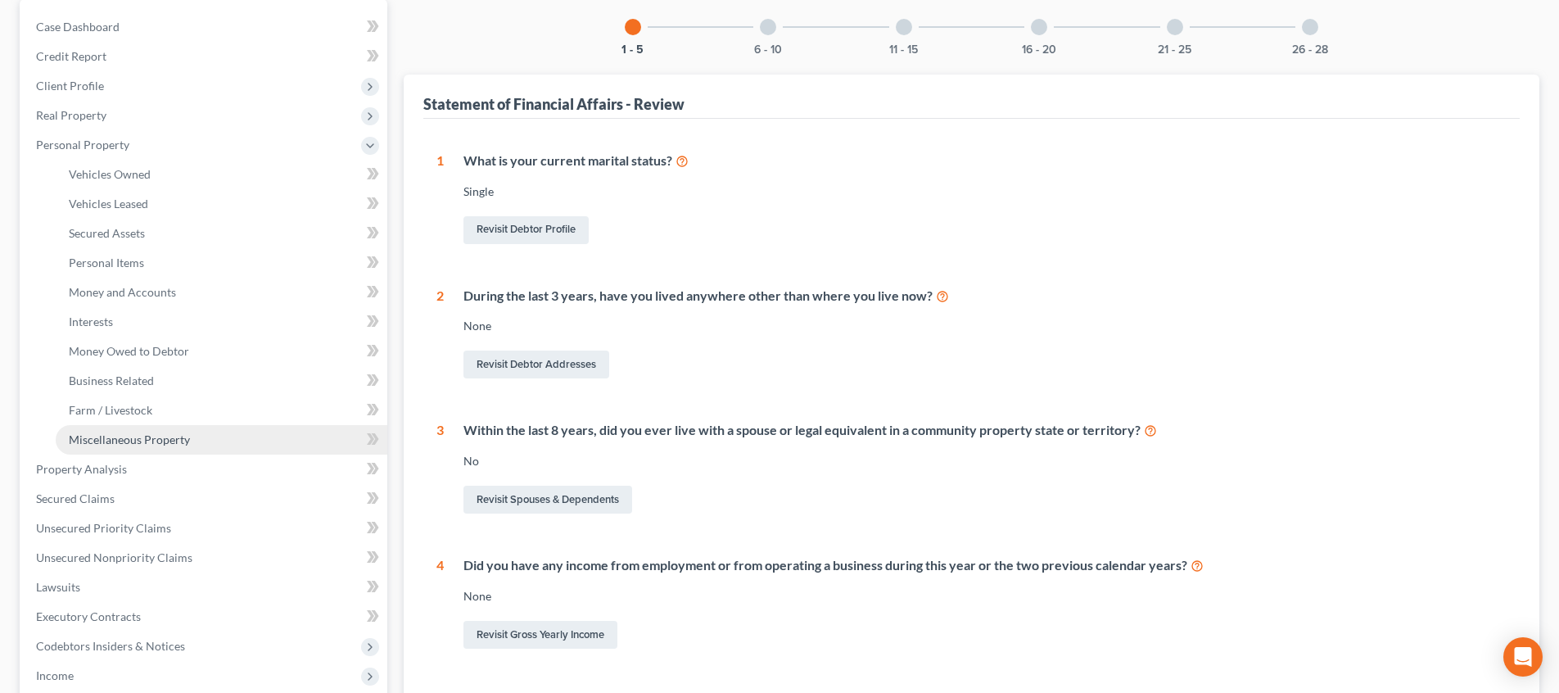
click at [201, 435] on link "Miscellaneous Property" at bounding box center [222, 439] width 332 height 29
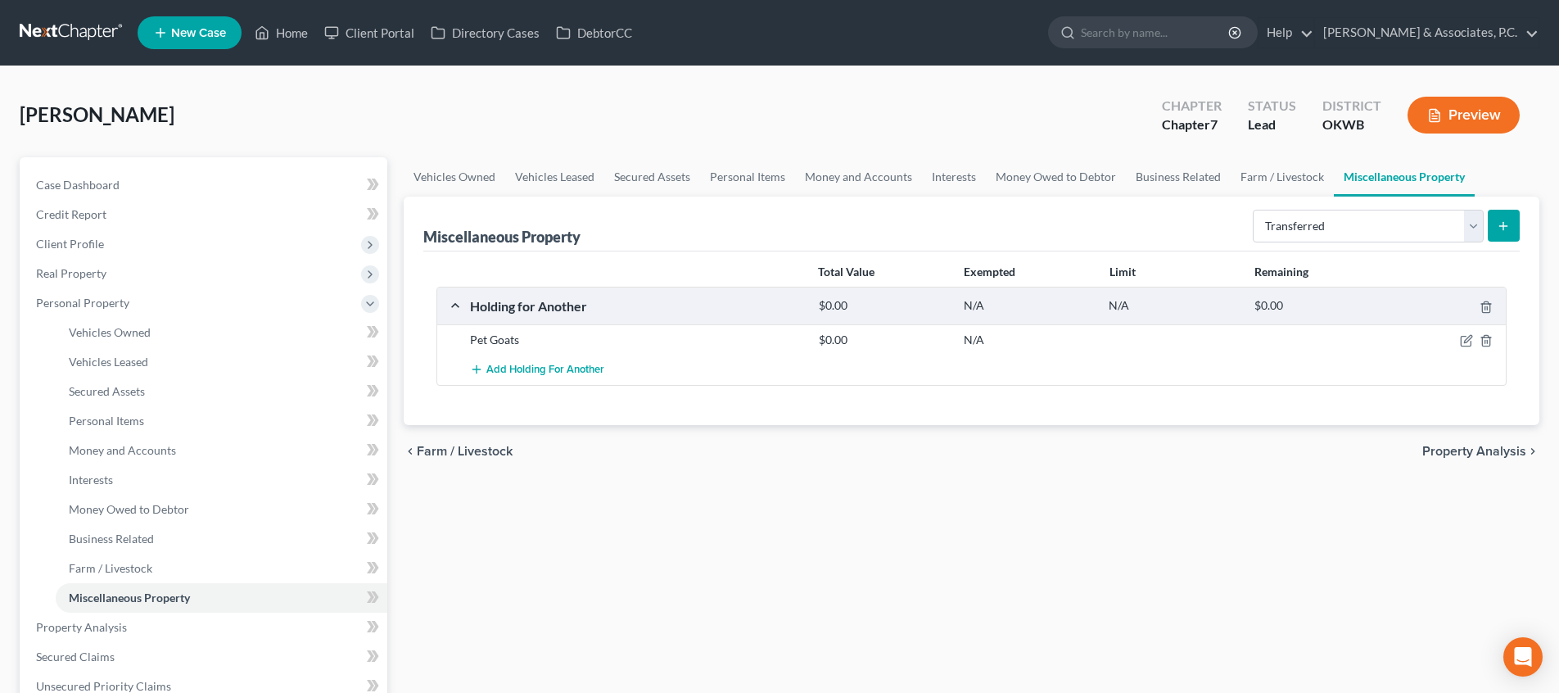
click at [1497, 226] on icon "submit" at bounding box center [1502, 225] width 13 height 13
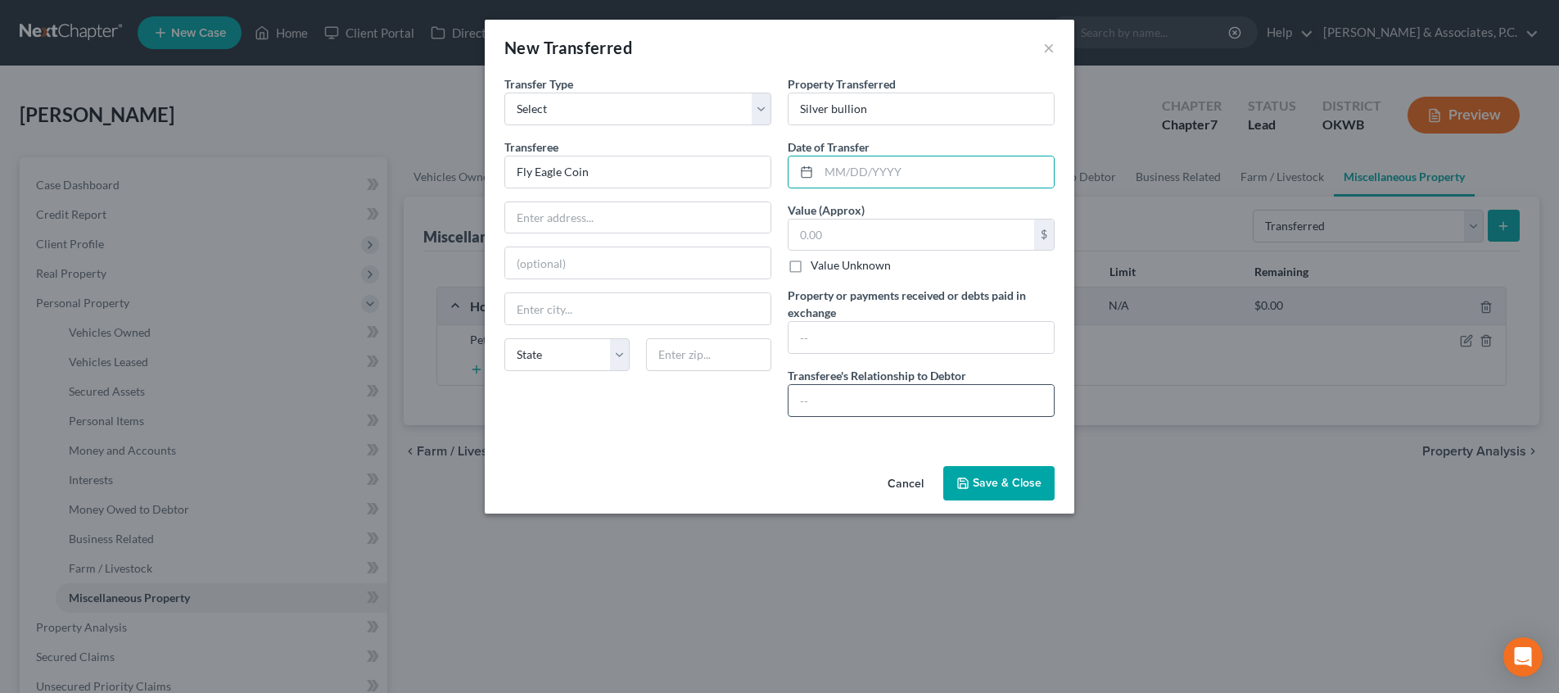
click at [913, 410] on input "text" at bounding box center [920, 400] width 265 height 31
click at [887, 237] on input "text" at bounding box center [911, 234] width 246 height 31
click at [859, 174] on input "text" at bounding box center [936, 171] width 235 height 31
click at [979, 496] on button "Save & Close" at bounding box center [998, 483] width 111 height 34
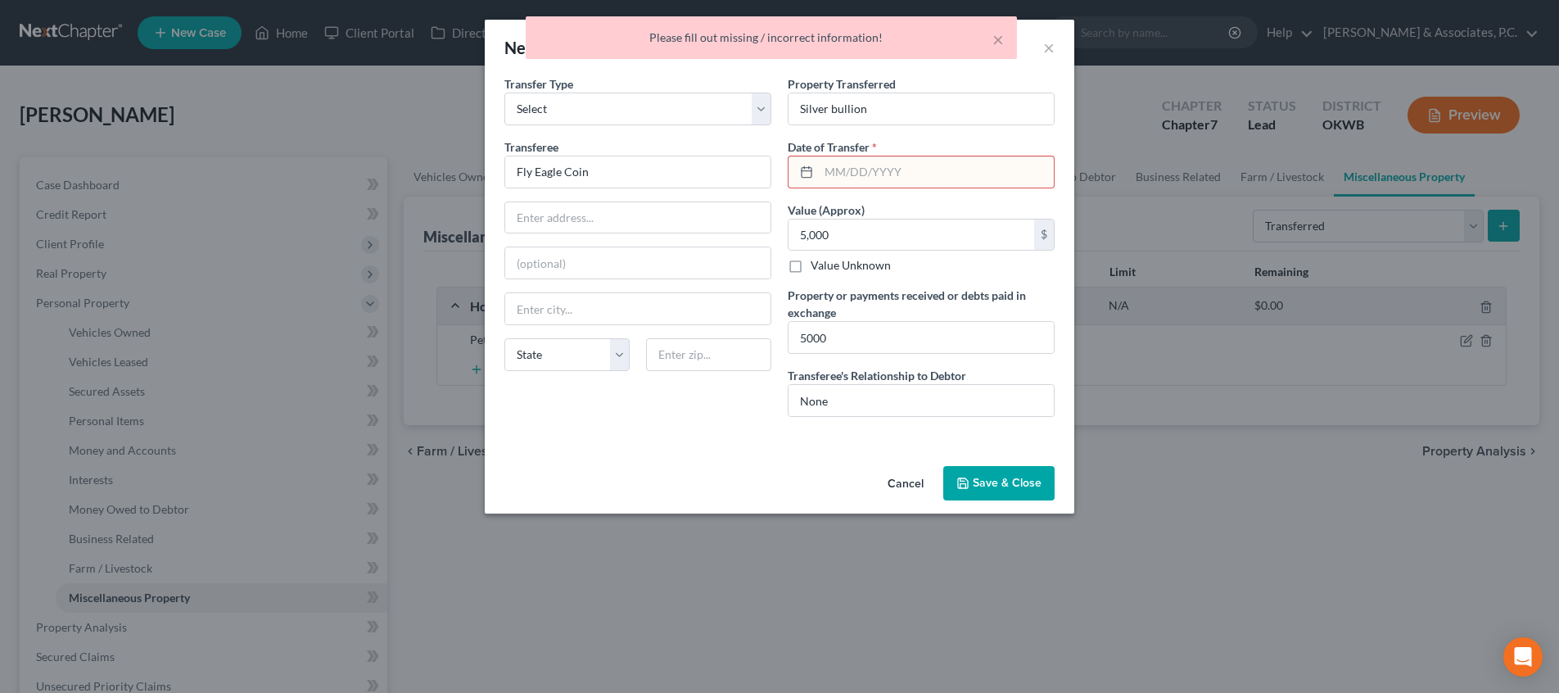
click at [920, 178] on input "text" at bounding box center [936, 171] width 235 height 31
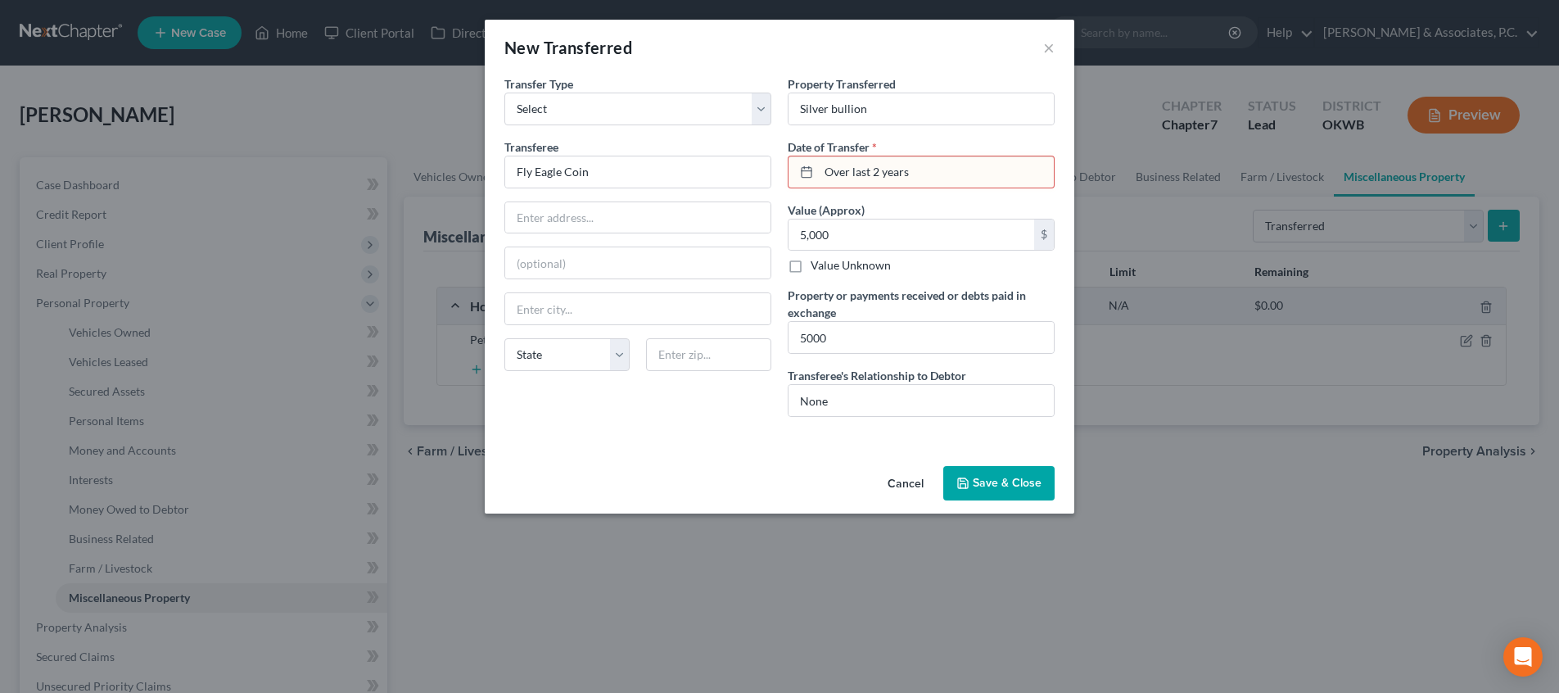
click at [1007, 490] on button "Save & Close" at bounding box center [998, 483] width 111 height 34
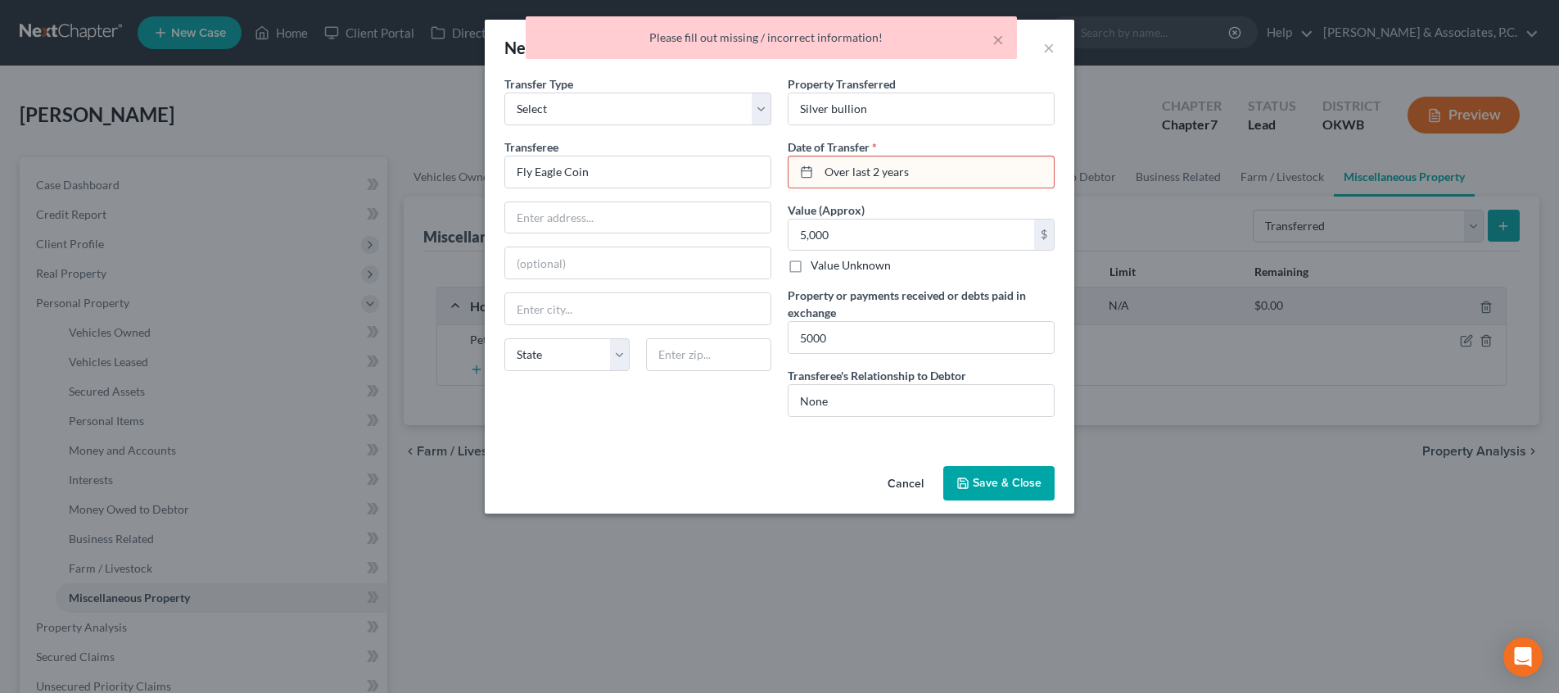
click at [950, 182] on input "Over last 2 years" at bounding box center [936, 171] width 235 height 31
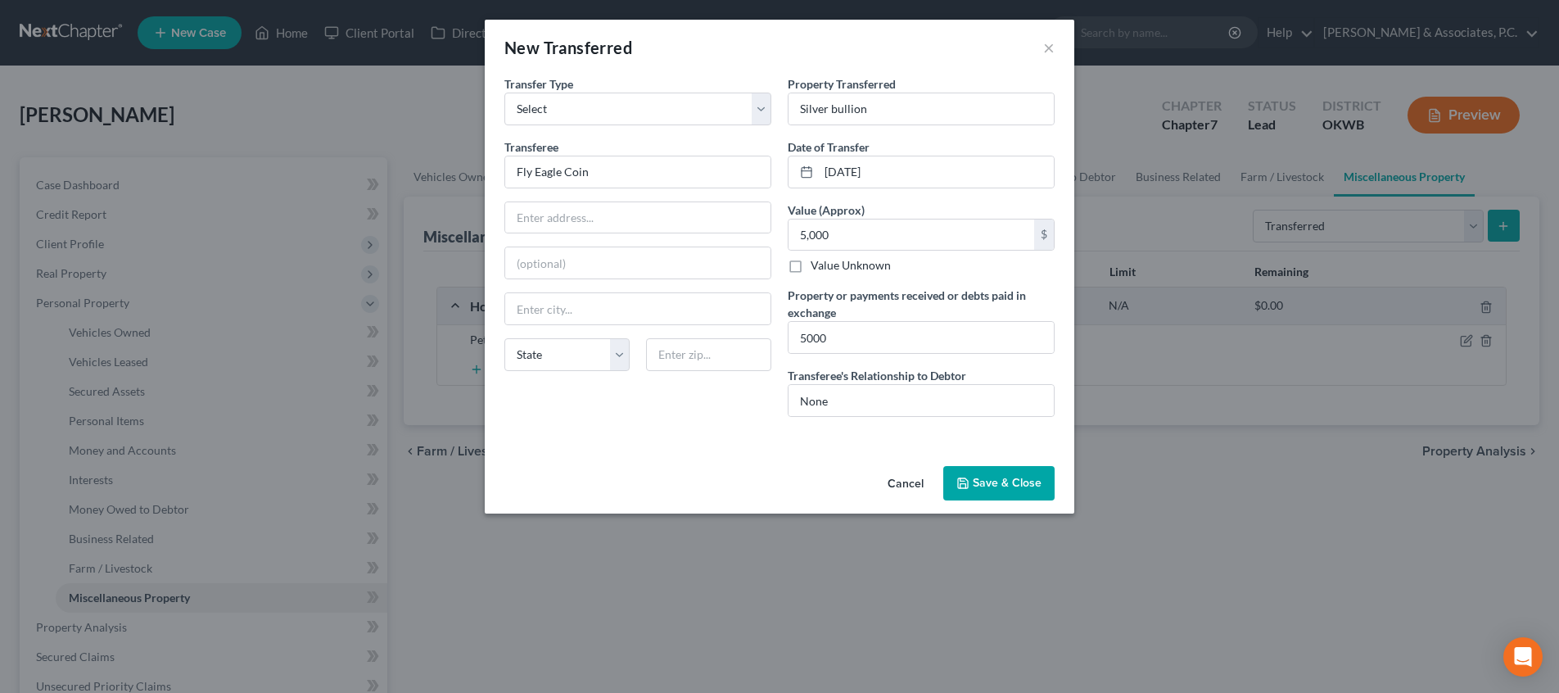
click at [971, 476] on button "Save & Close" at bounding box center [998, 483] width 111 height 34
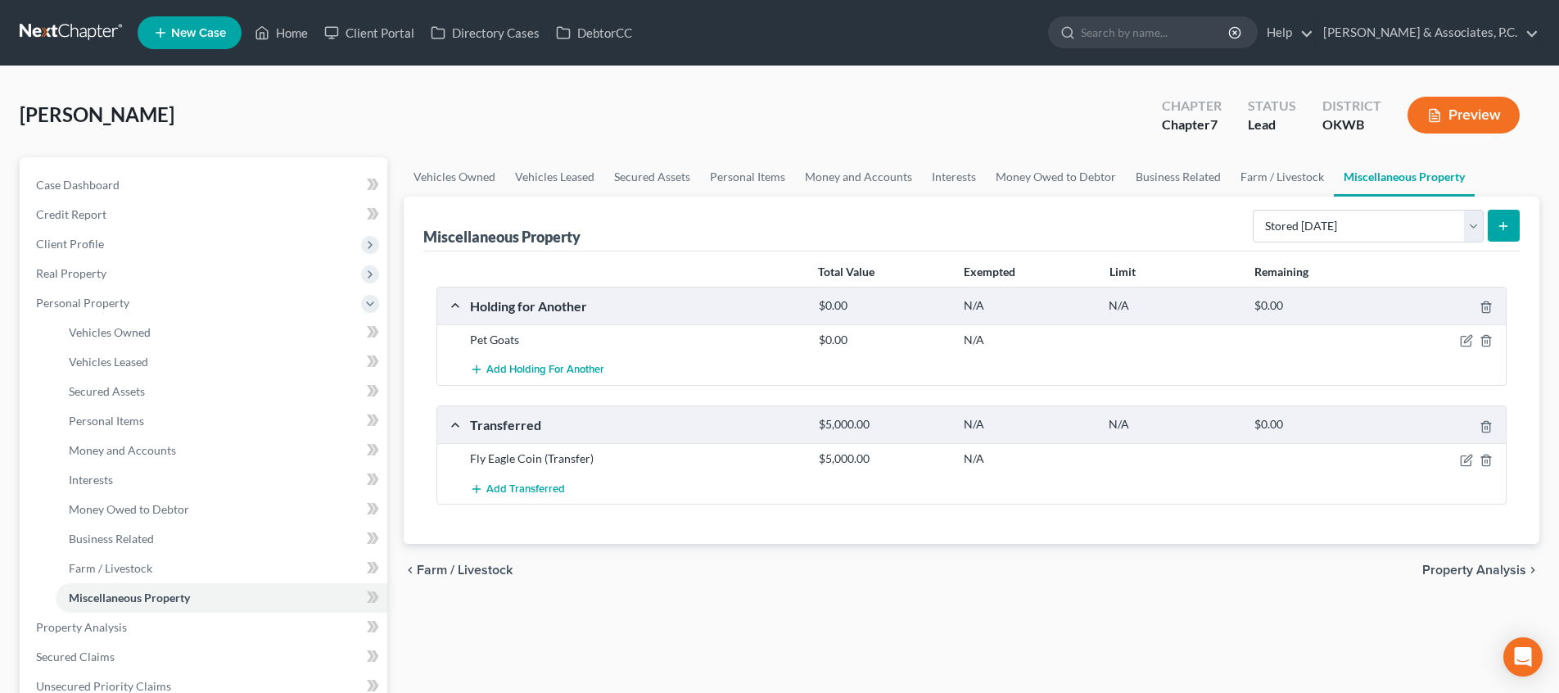
click at [1501, 214] on button "submit" at bounding box center [1503, 226] width 32 height 32
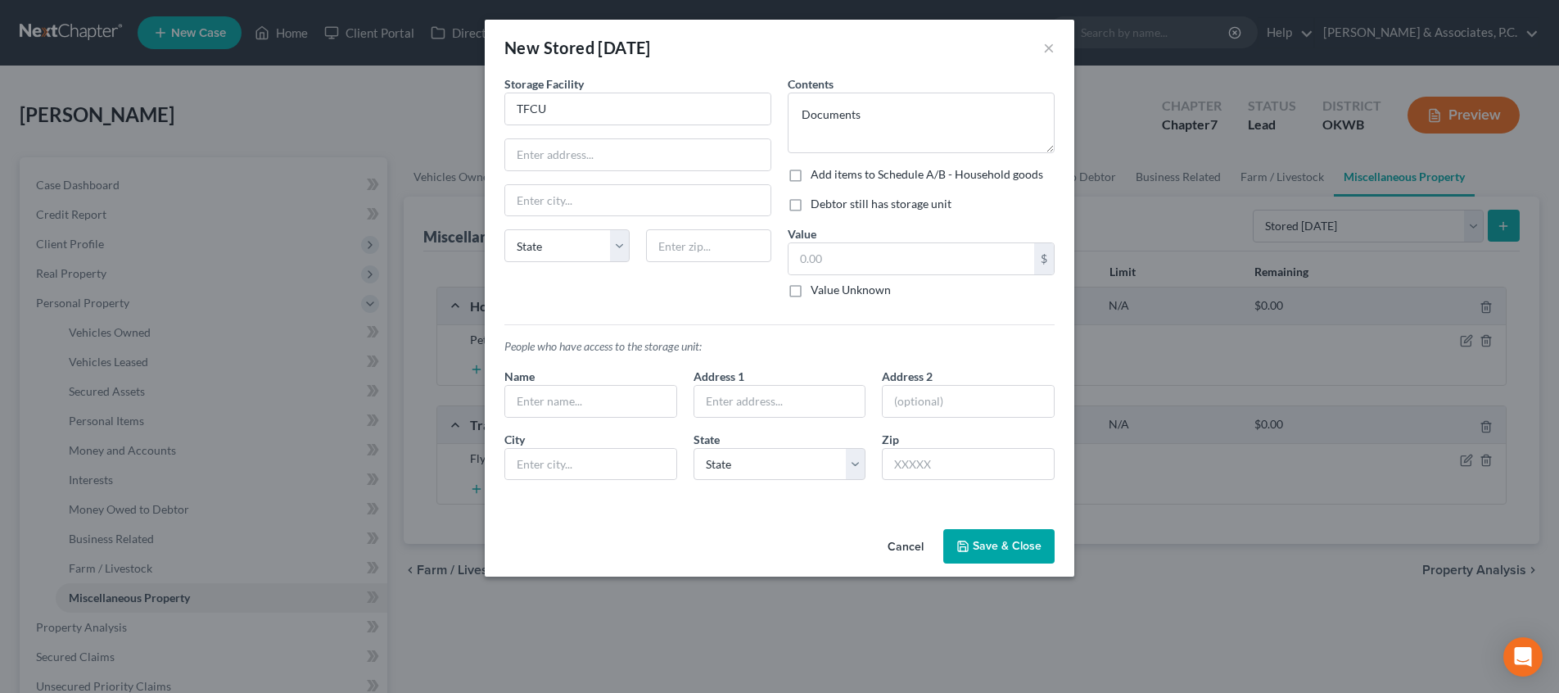
click at [810, 205] on label "Debtor still has storage unit" at bounding box center [880, 204] width 141 height 16
click at [817, 205] on input "Debtor still has storage unit" at bounding box center [822, 201] width 11 height 11
click at [614, 113] on input "TFCU" at bounding box center [637, 108] width 265 height 31
click at [836, 262] on input "text" at bounding box center [911, 258] width 246 height 31
click at [968, 539] on button "Save & Close" at bounding box center [998, 546] width 111 height 34
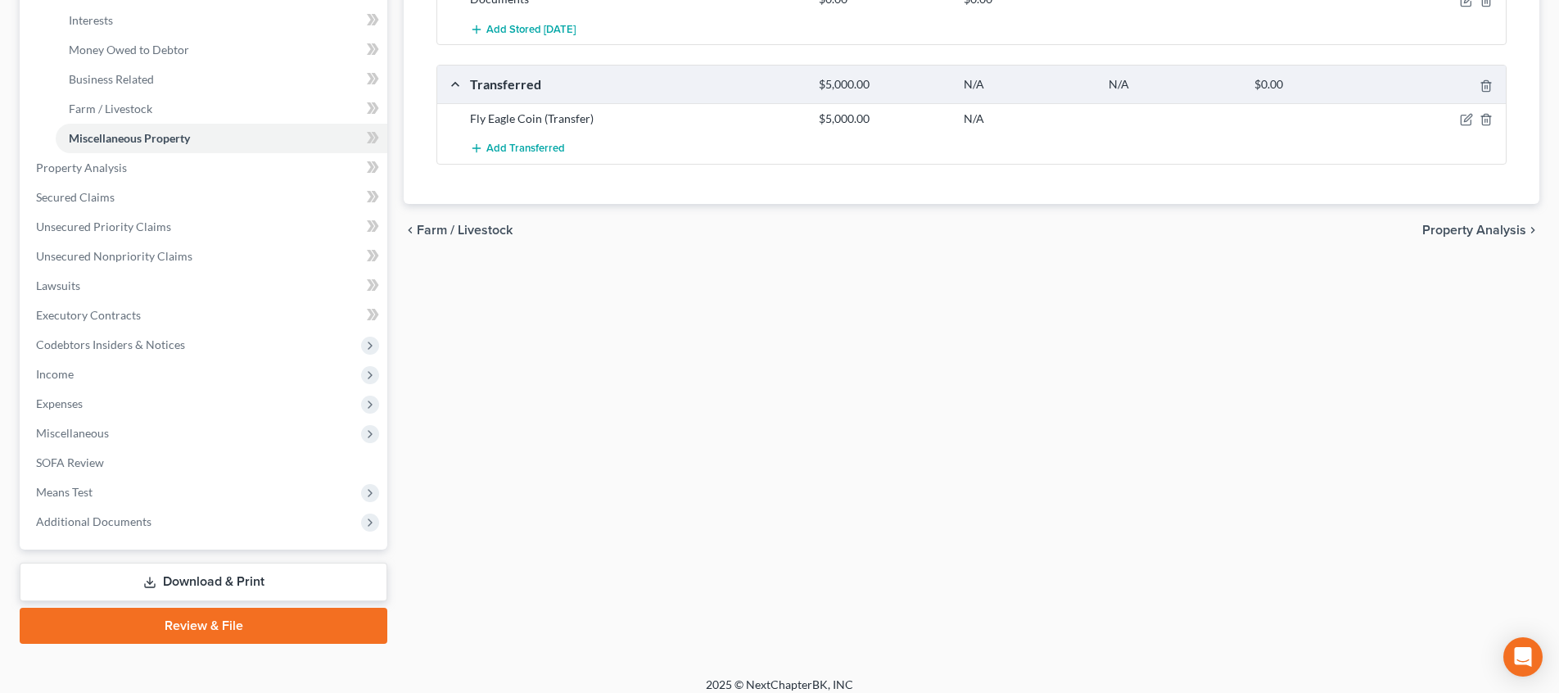
scroll to position [453, 0]
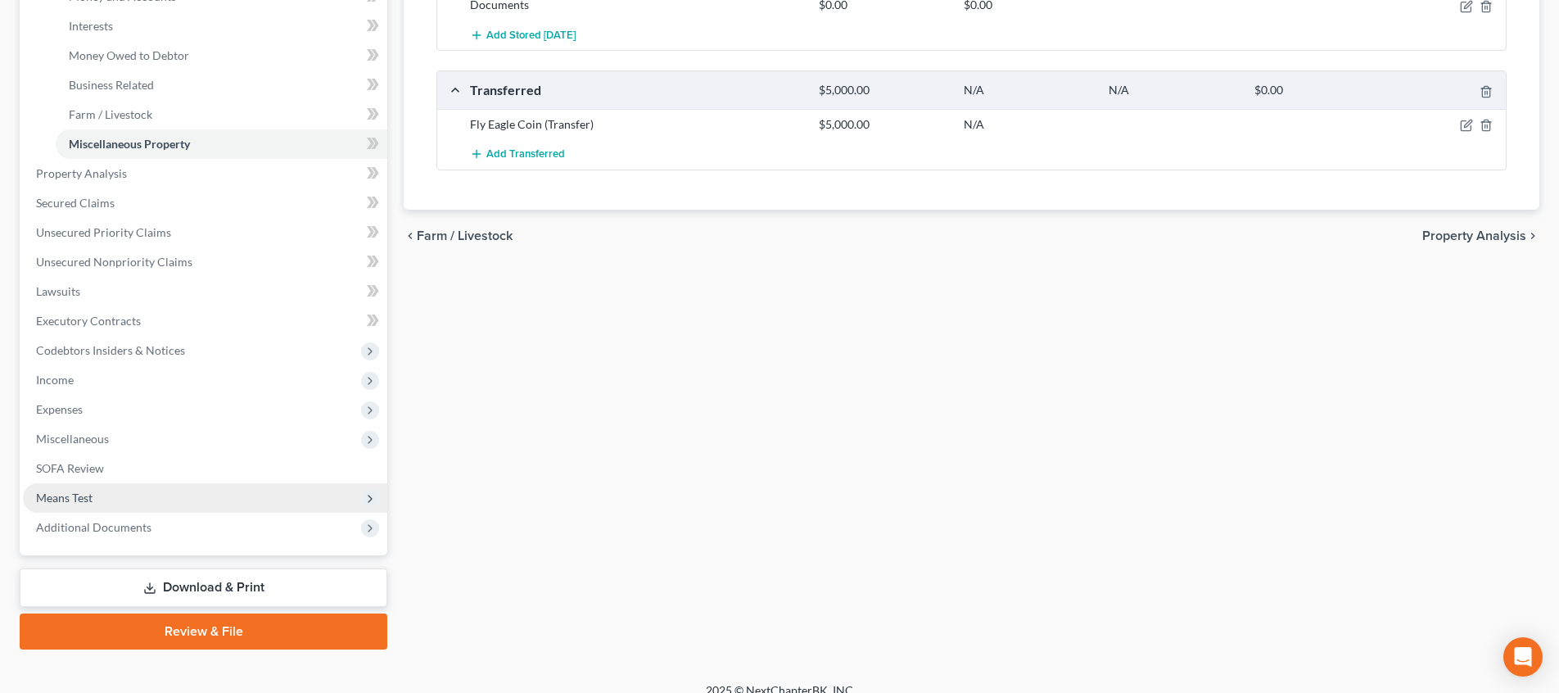
click at [231, 503] on span "Means Test" at bounding box center [205, 497] width 364 height 29
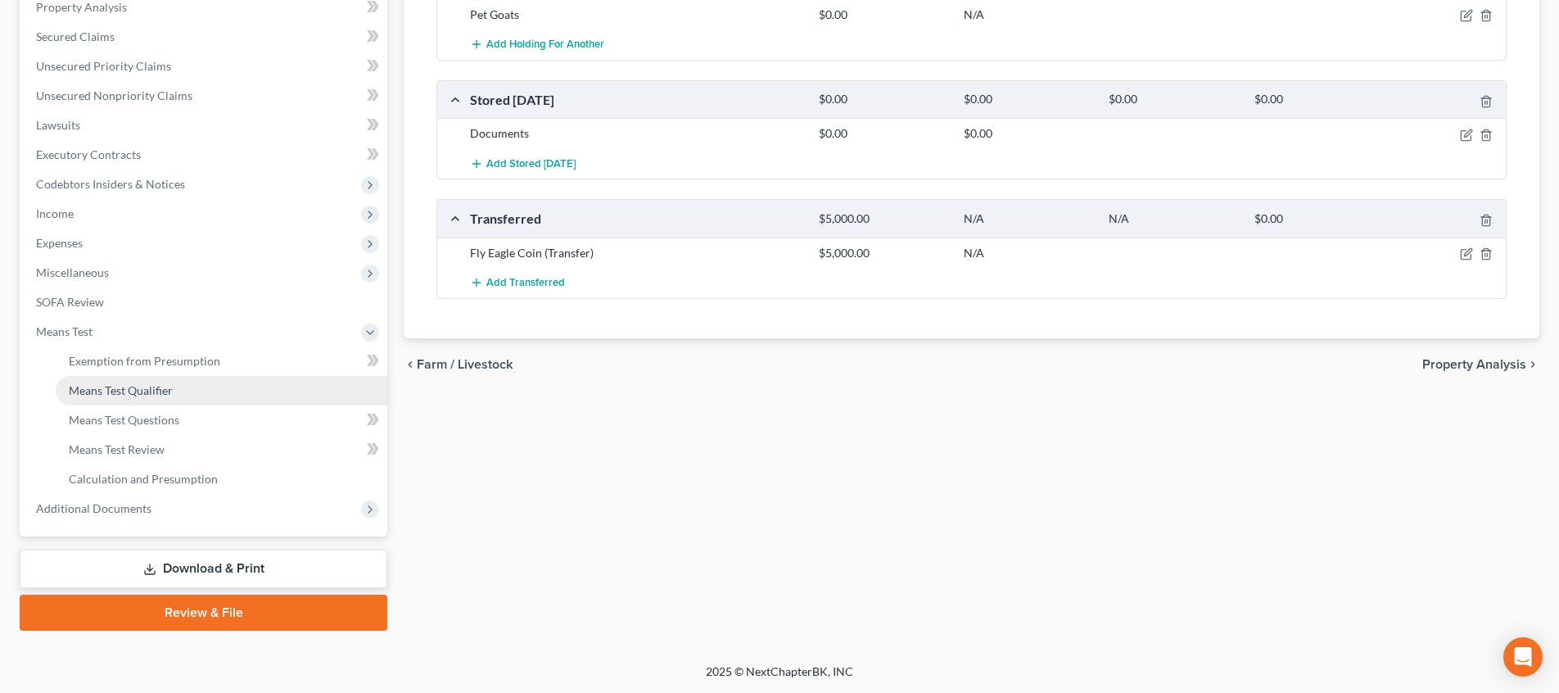
scroll to position [325, 0]
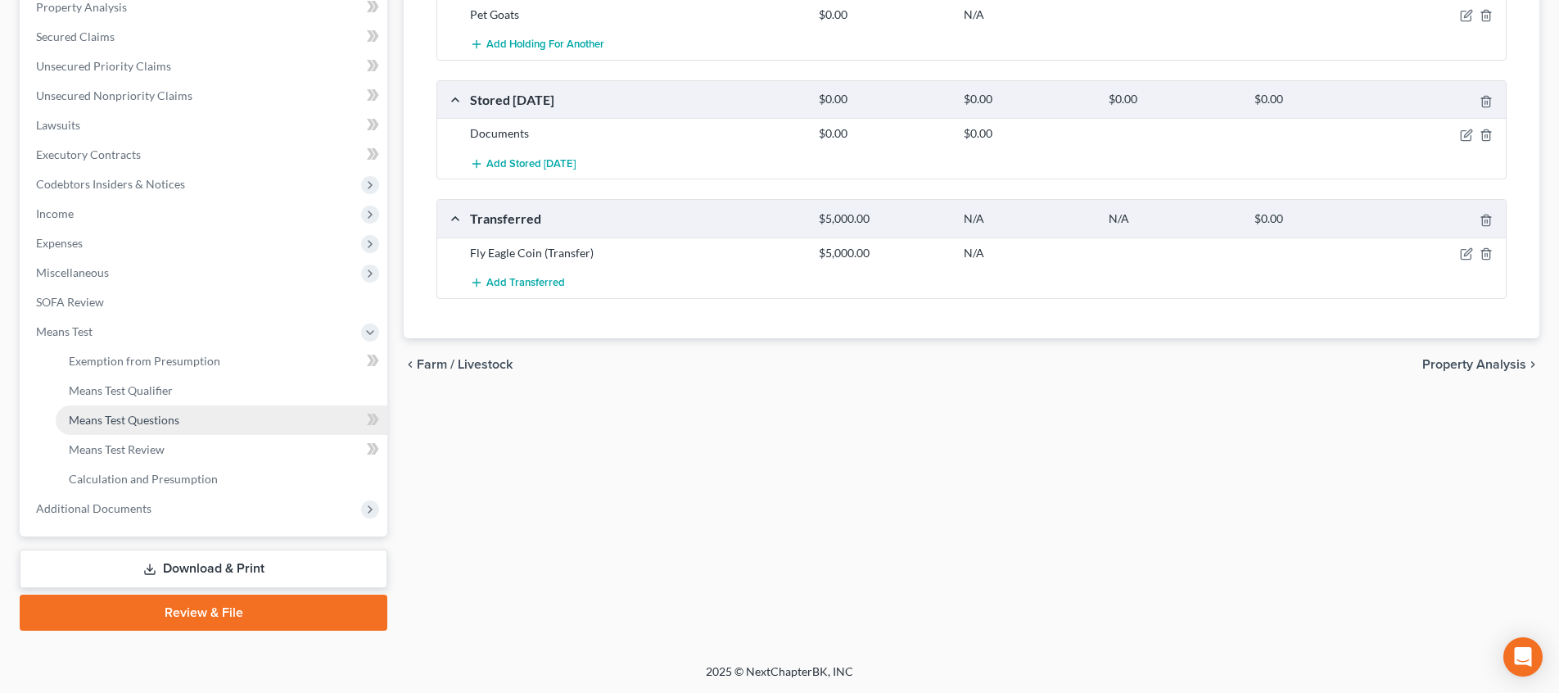
click at [220, 432] on link "Means Test Questions" at bounding box center [222, 419] width 332 height 29
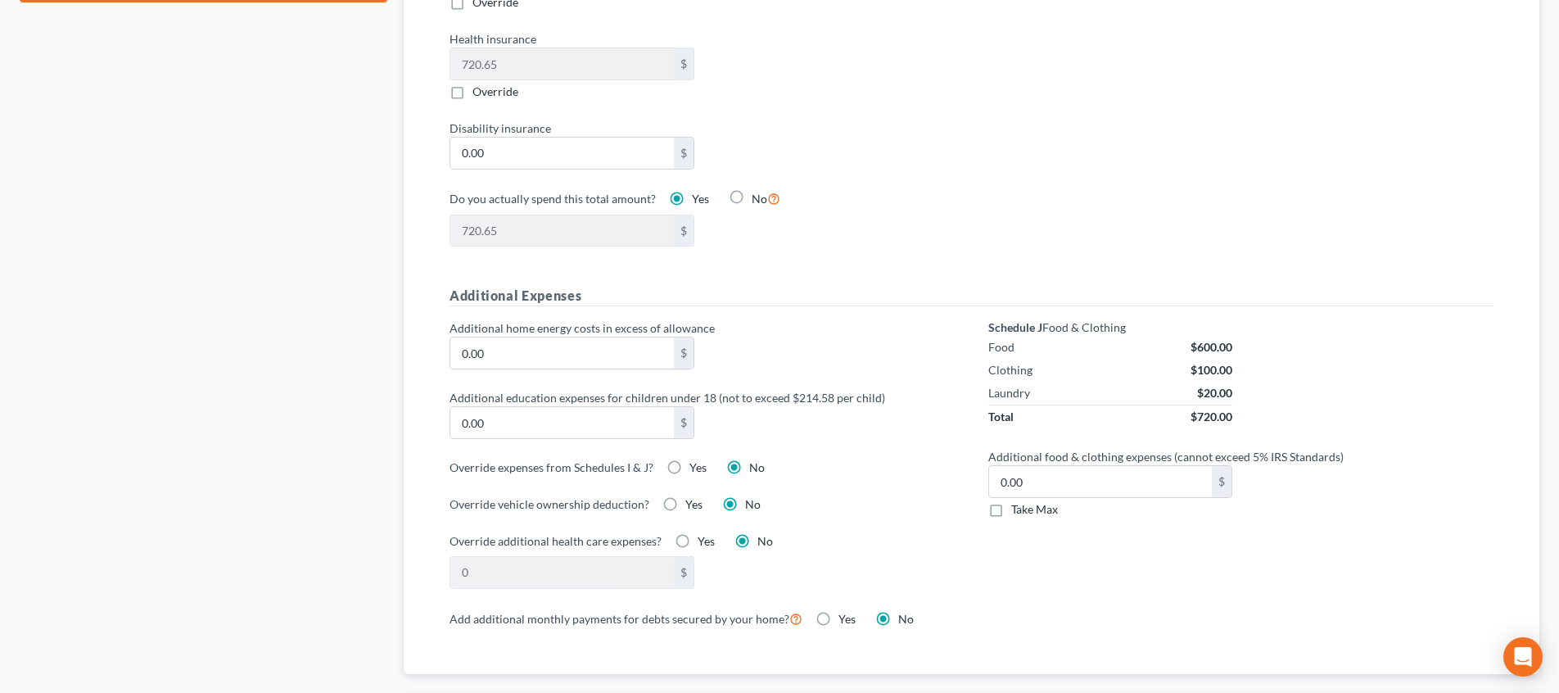
scroll to position [974, 0]
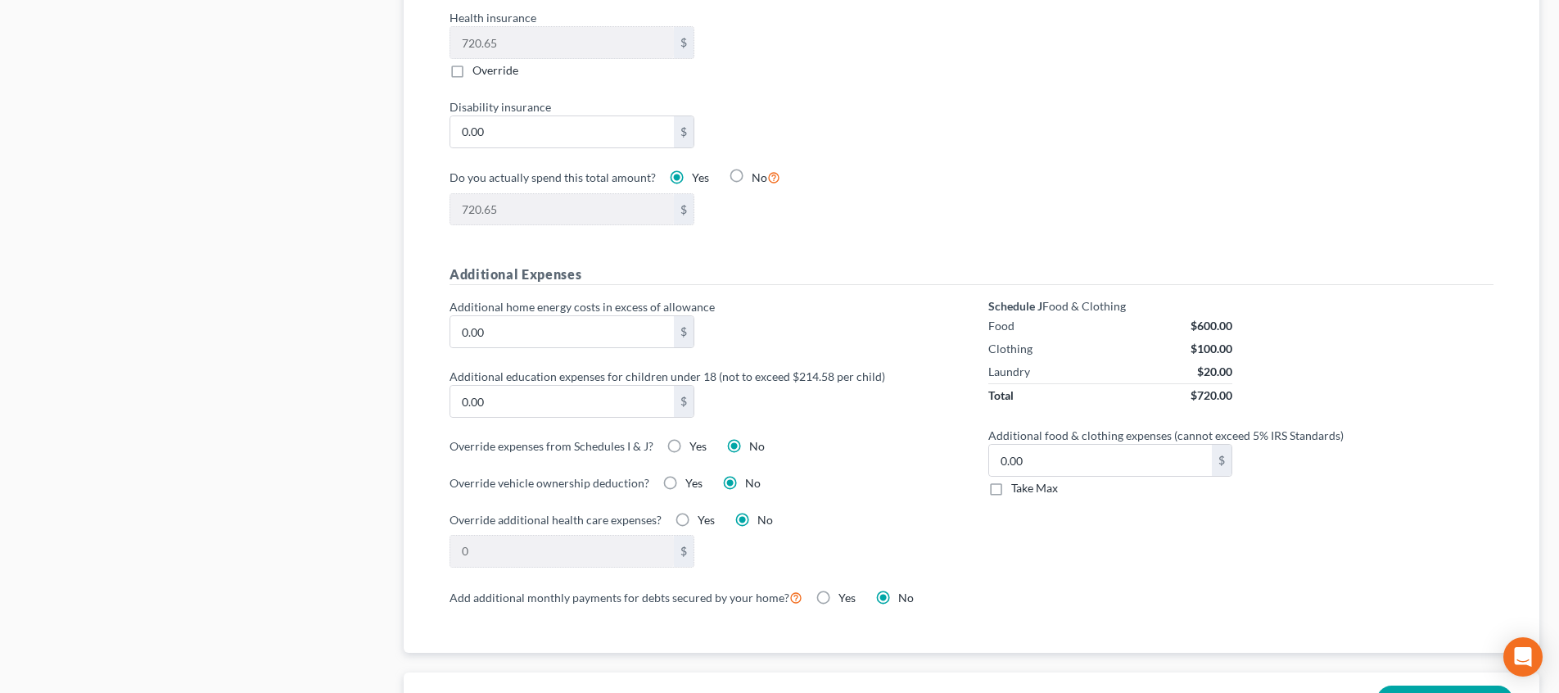
click at [1011, 480] on label "Take Max" at bounding box center [1034, 488] width 47 height 16
click at [1017, 480] on input "Take Max" at bounding box center [1022, 485] width 11 height 11
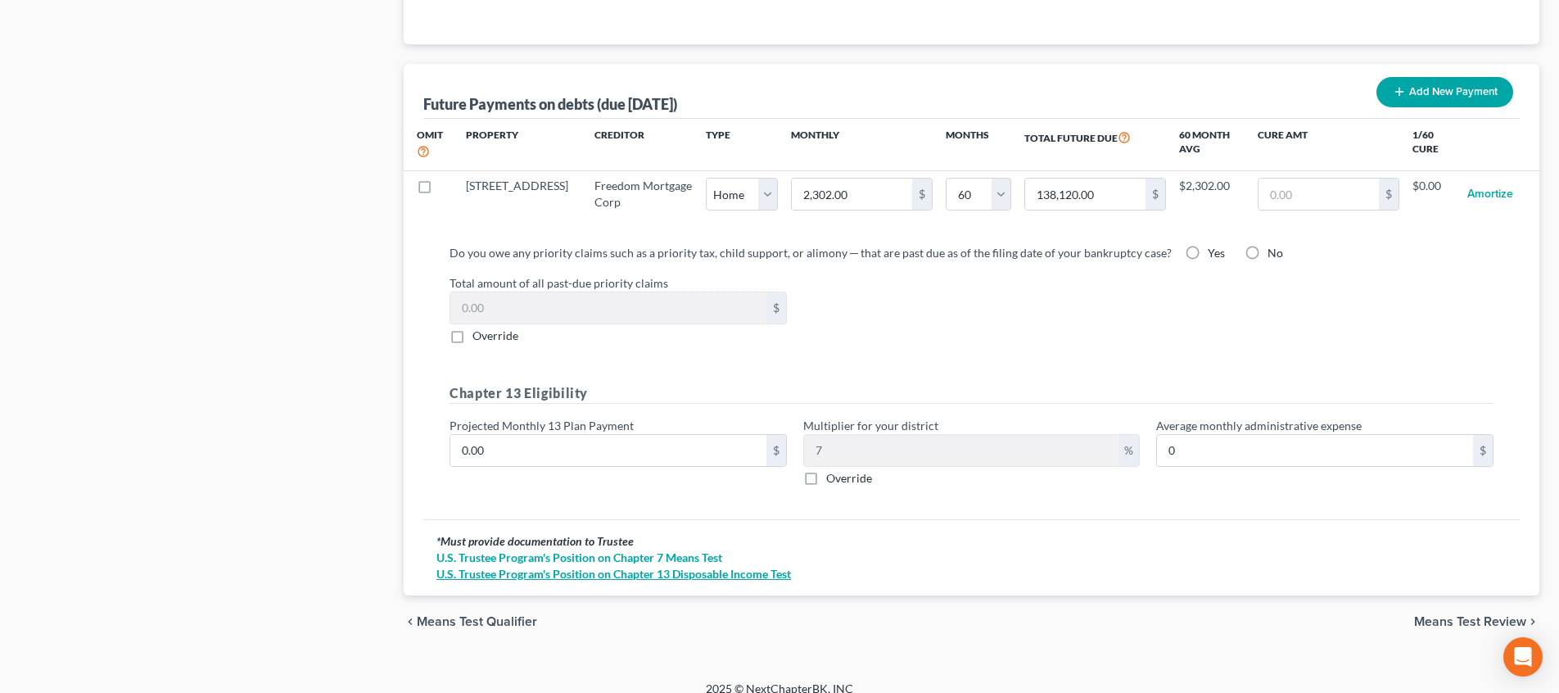
scroll to position [1581, 0]
drag, startPoint x: 1441, startPoint y: 602, endPoint x: 1315, endPoint y: 576, distance: 128.6
click at [1440, 616] on span "Means Test Review" at bounding box center [1470, 622] width 112 height 13
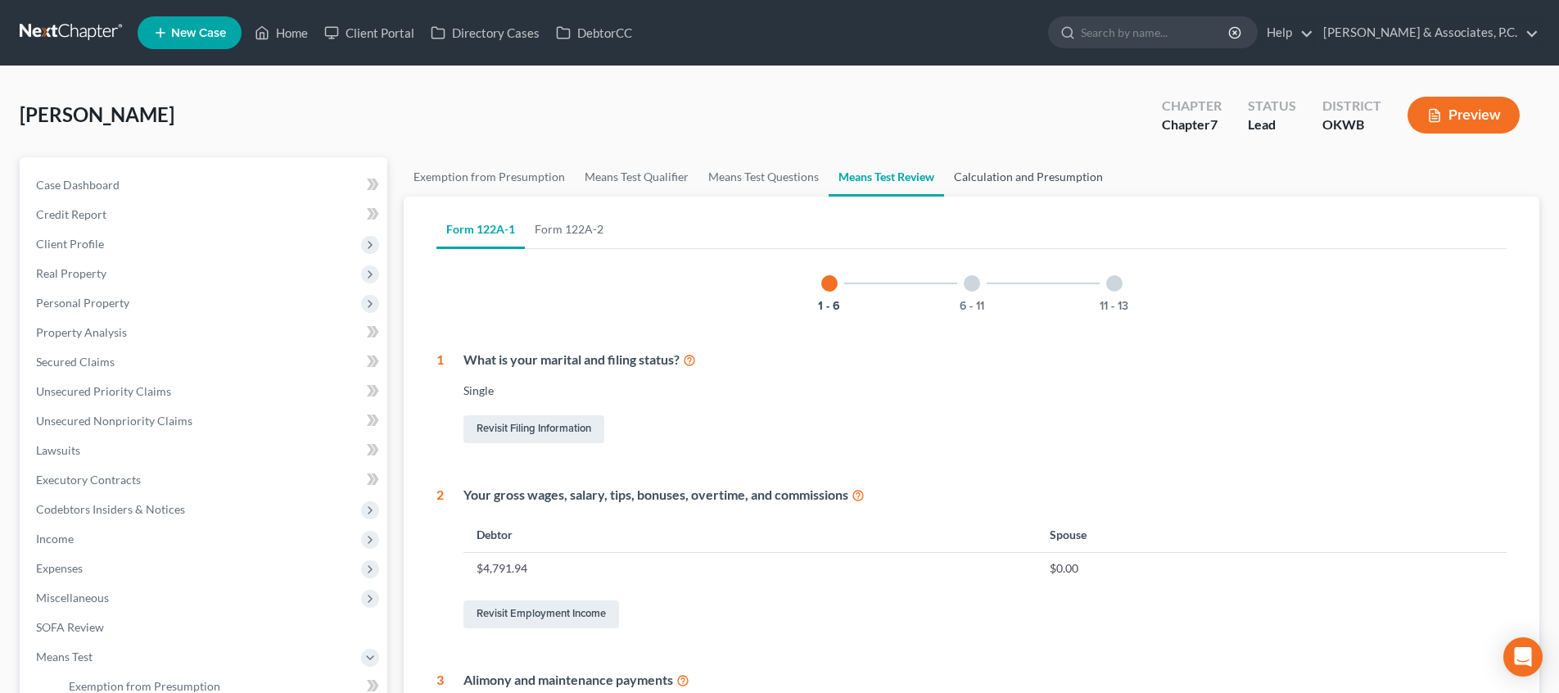
click at [984, 177] on link "Calculation and Presumption" at bounding box center [1028, 176] width 169 height 39
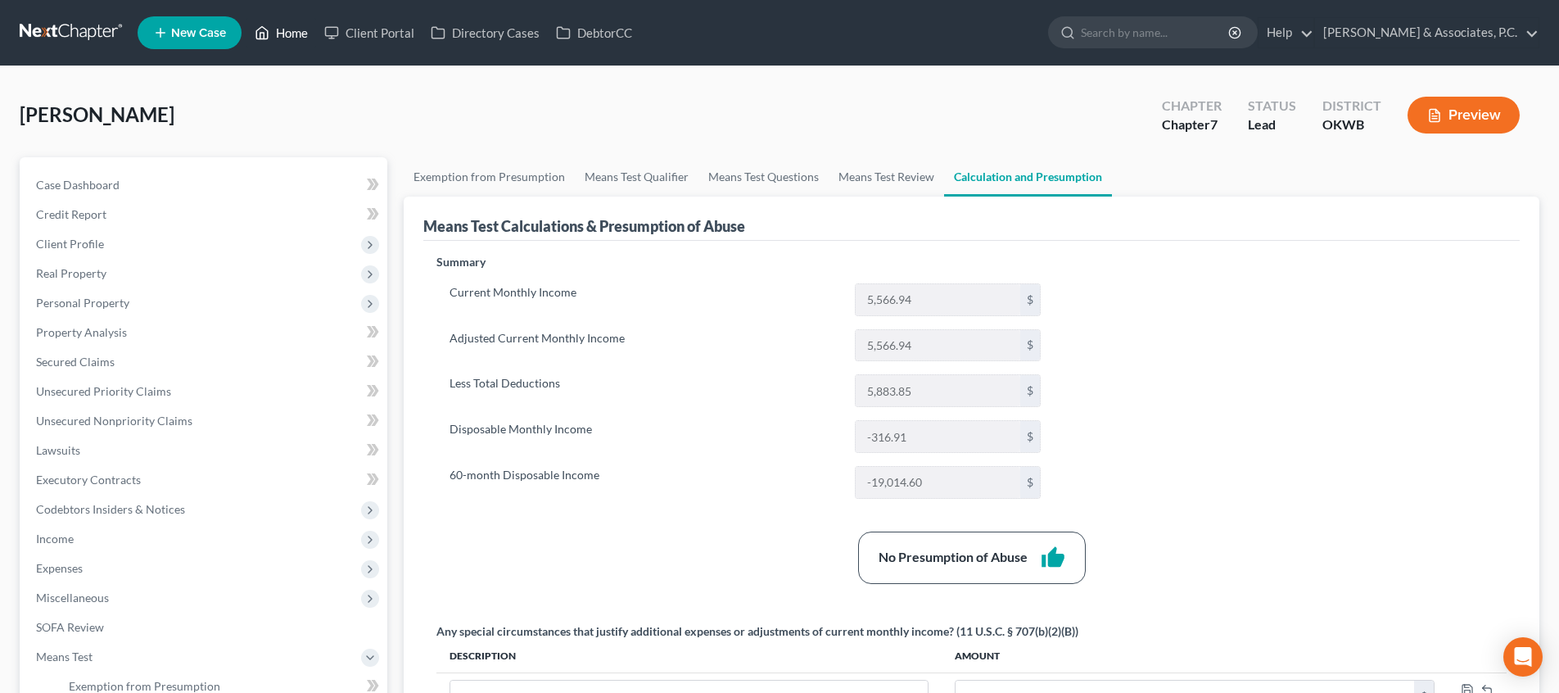
click at [283, 34] on link "Home" at bounding box center [281, 32] width 70 height 29
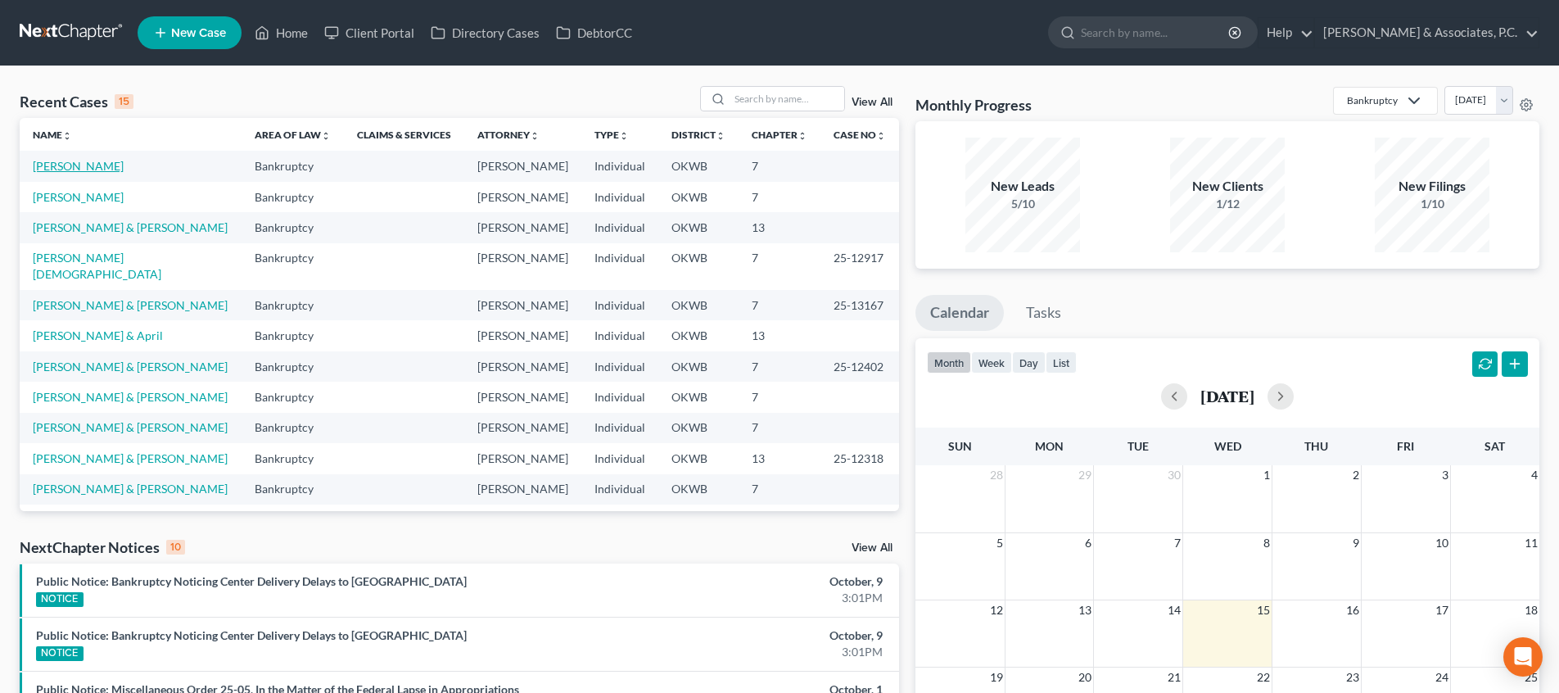
click at [79, 169] on link "[PERSON_NAME]" at bounding box center [78, 166] width 91 height 14
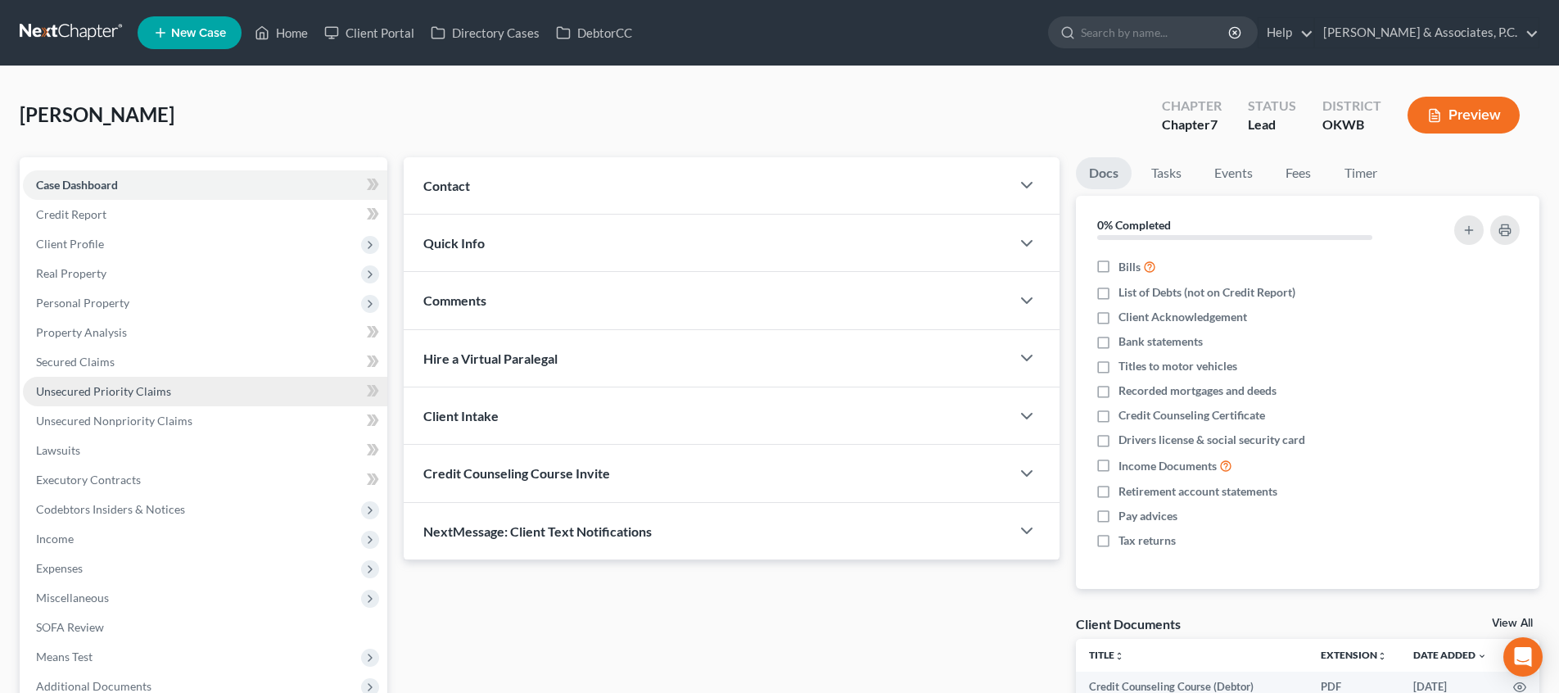
click at [223, 388] on link "Unsecured Priority Claims" at bounding box center [205, 391] width 364 height 29
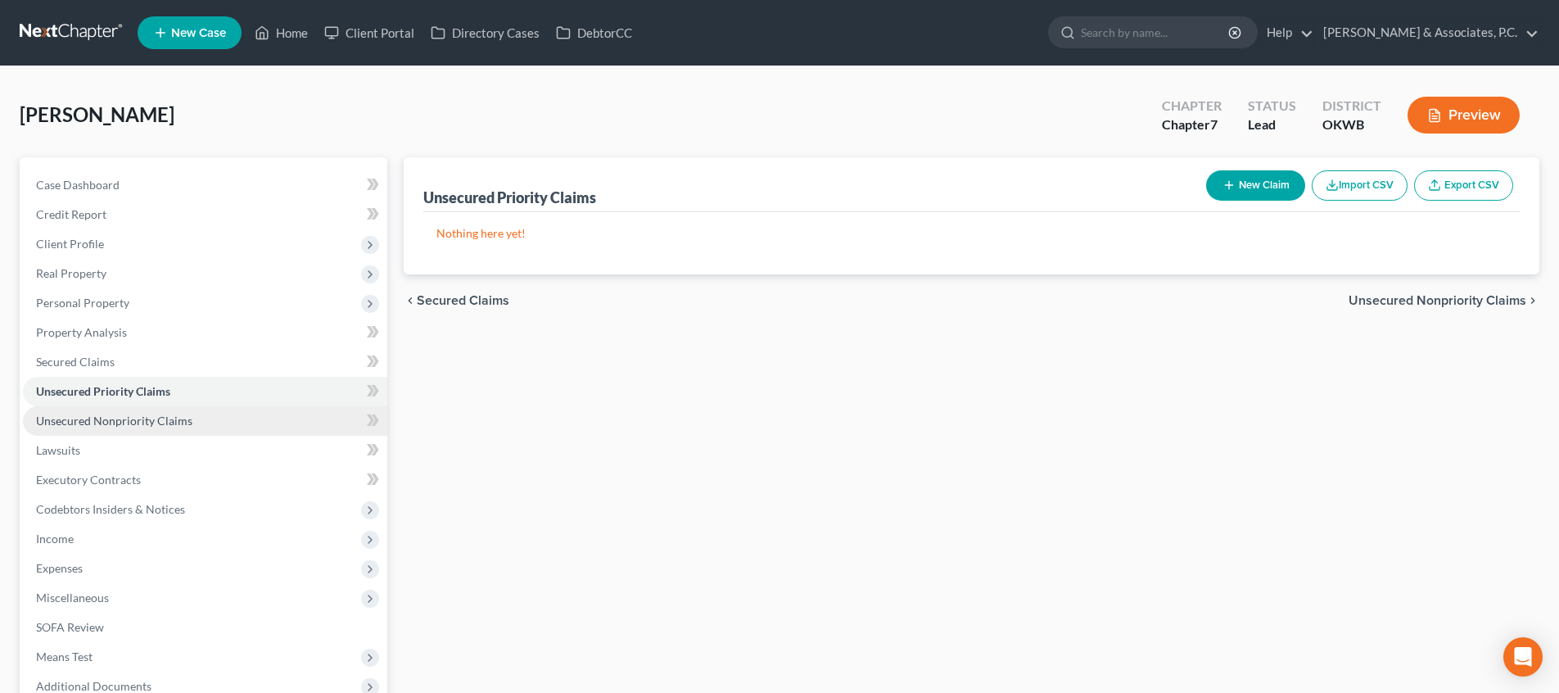
click at [218, 406] on link "Unsecured Nonpriority Claims" at bounding box center [205, 420] width 364 height 29
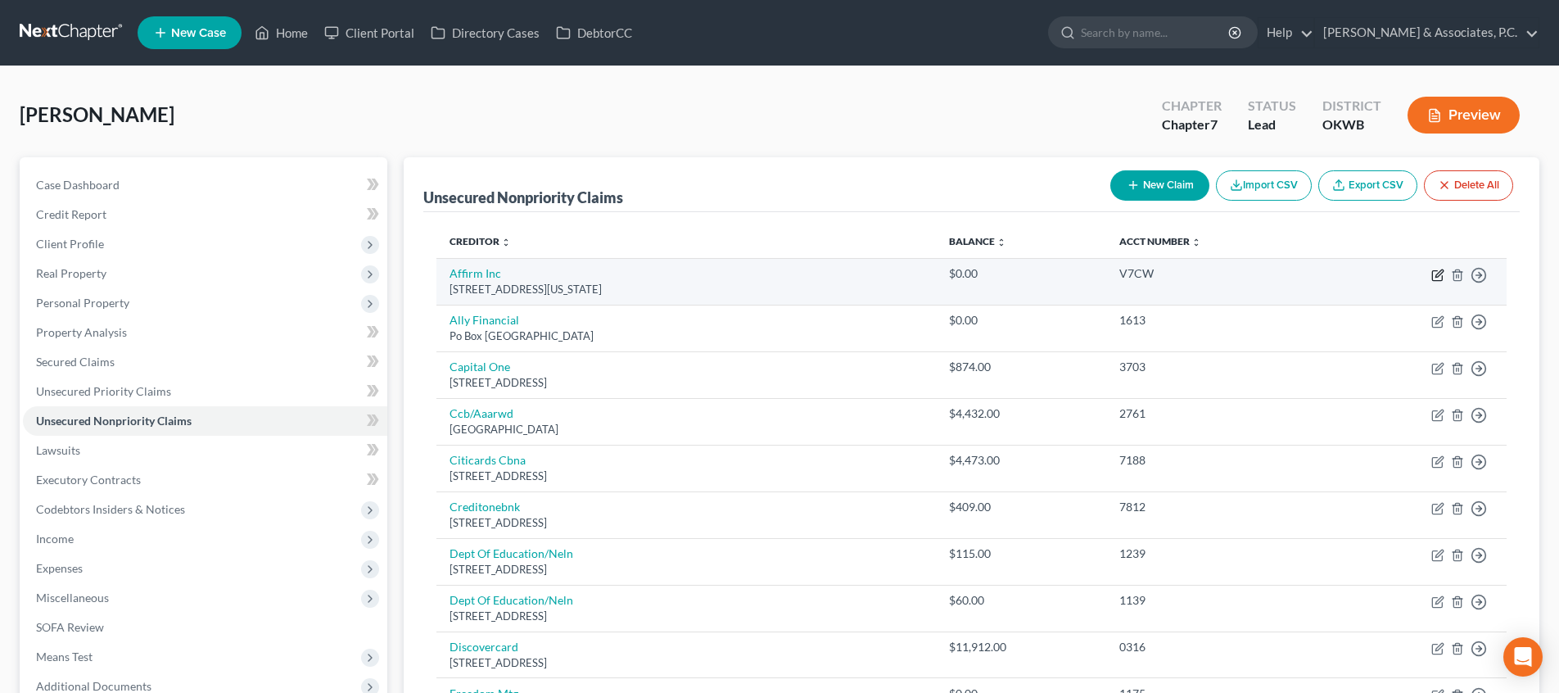
click at [1437, 273] on icon "button" at bounding box center [1438, 272] width 7 height 7
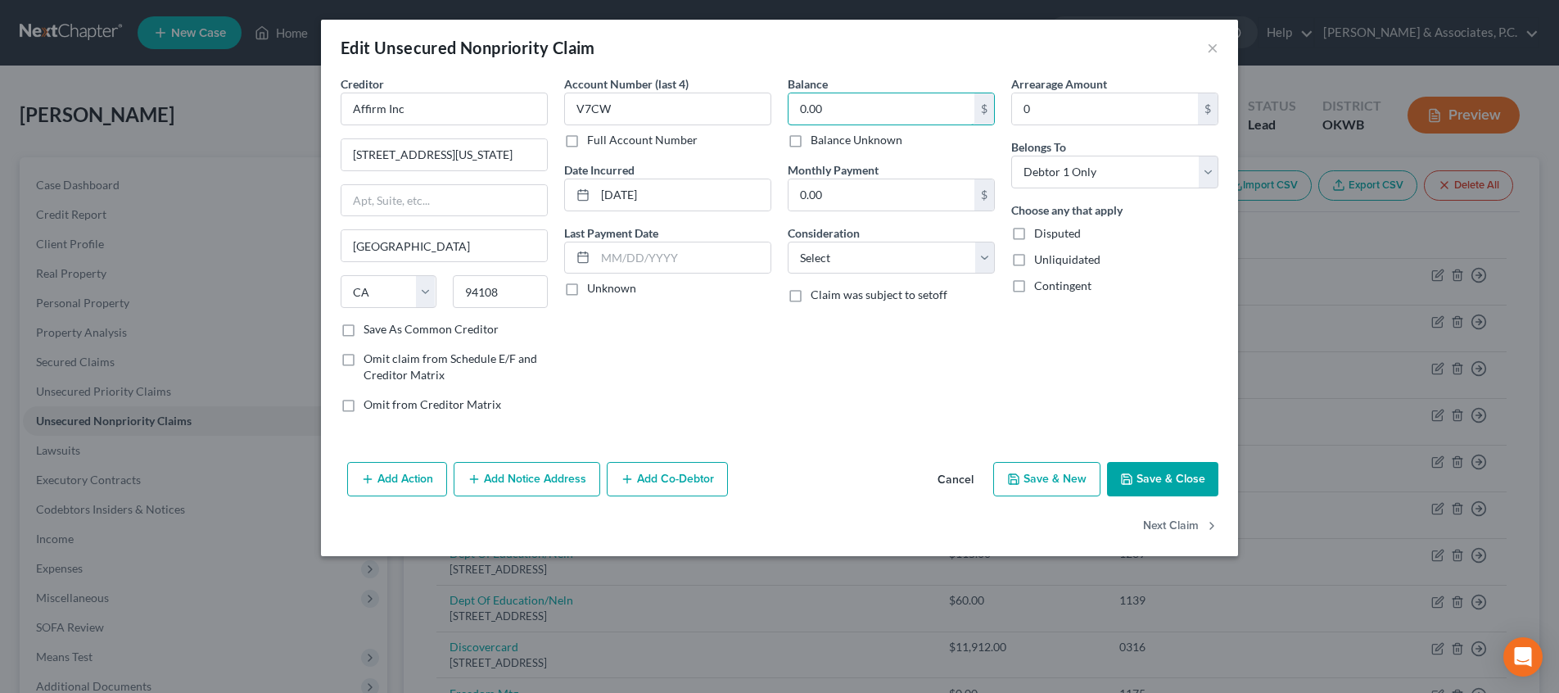
click at [782, 115] on div "Balance 0.00 $ Balance Unknown Balance Undetermined 0.00 $ Balance Unknown Mont…" at bounding box center [890, 250] width 223 height 350
drag, startPoint x: 604, startPoint y: 114, endPoint x: 562, endPoint y: 112, distance: 42.6
drag, startPoint x: 1147, startPoint y: 487, endPoint x: 1112, endPoint y: 490, distance: 34.5
click at [1147, 488] on button "Save & Close" at bounding box center [1162, 479] width 111 height 34
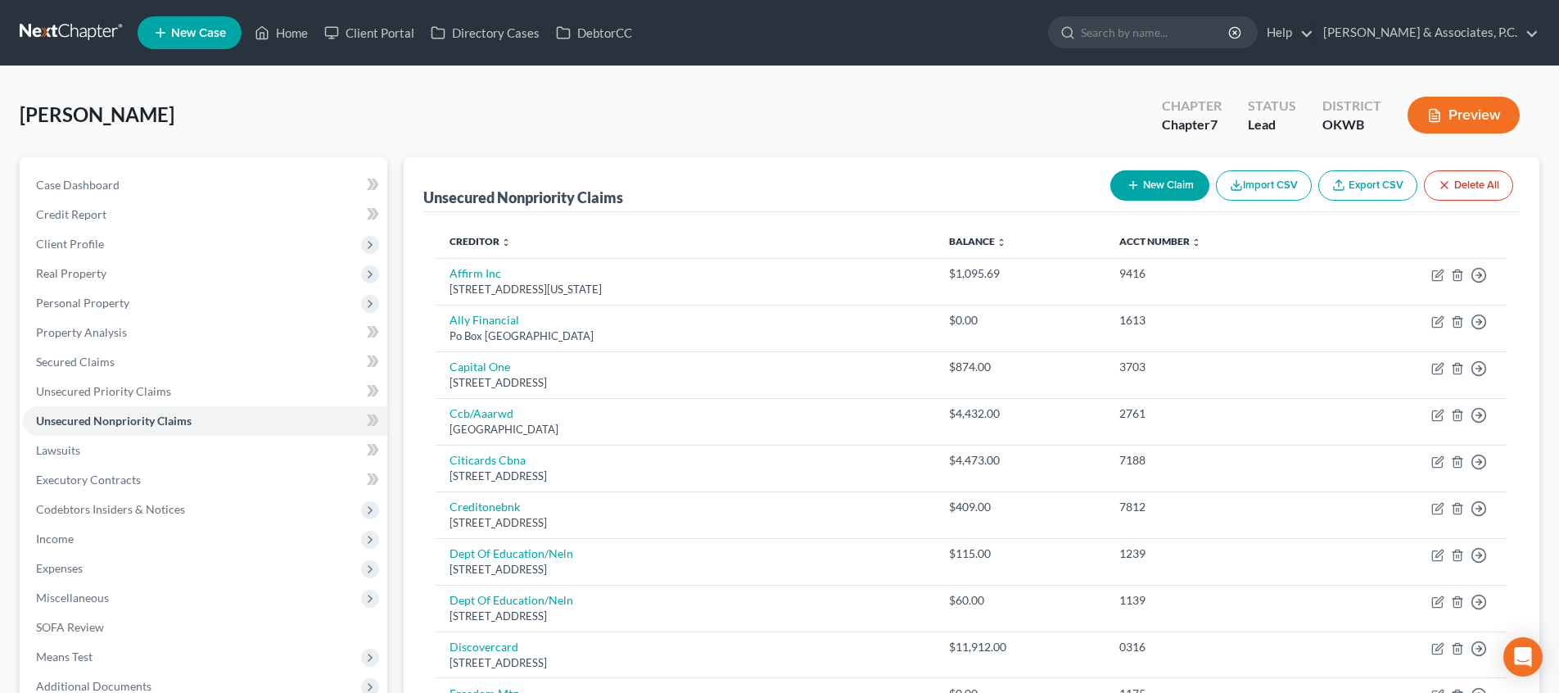
click at [1184, 192] on button "New Claim" at bounding box center [1159, 185] width 99 height 30
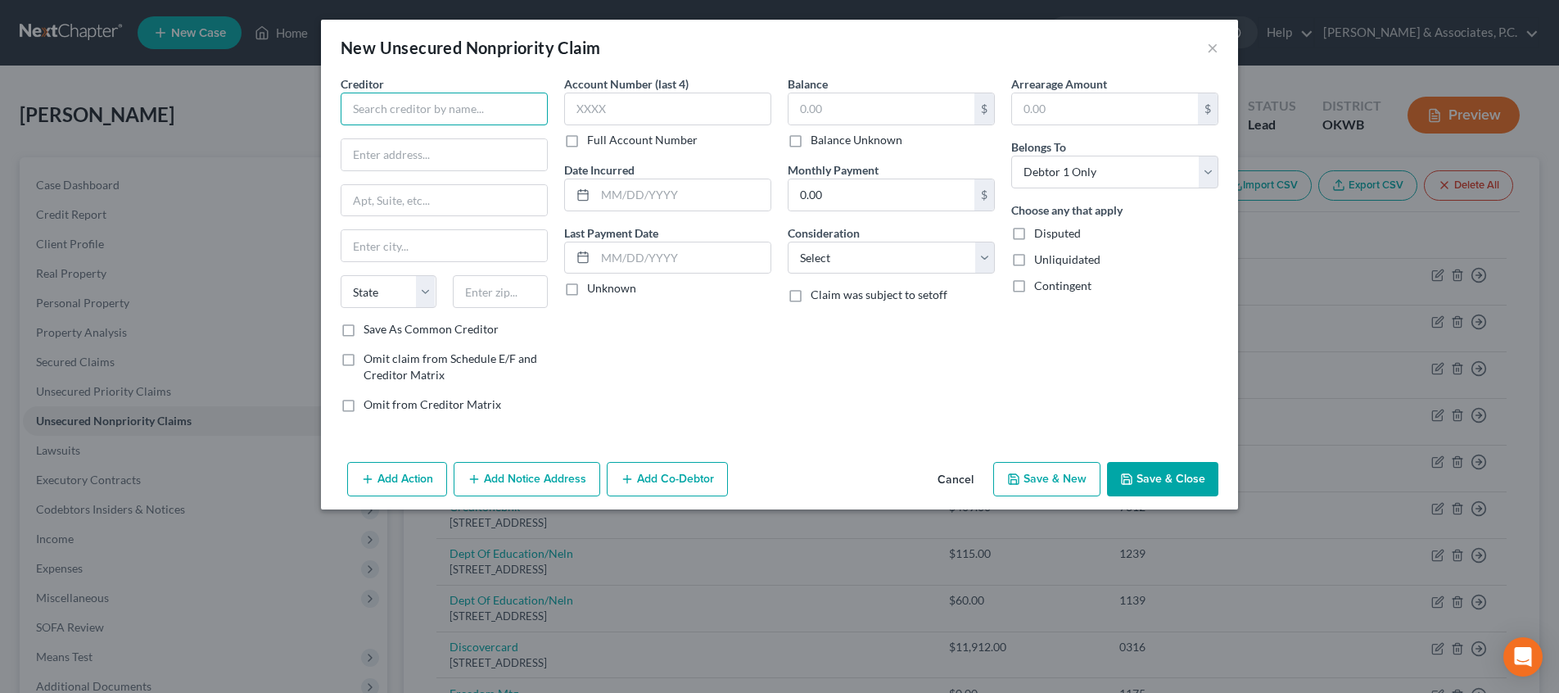
click at [490, 118] on input "text" at bounding box center [444, 108] width 207 height 33
click at [468, 161] on input "PO box 811" at bounding box center [443, 154] width 205 height 31
click at [516, 483] on button "Add Notice Address" at bounding box center [526, 479] width 147 height 34
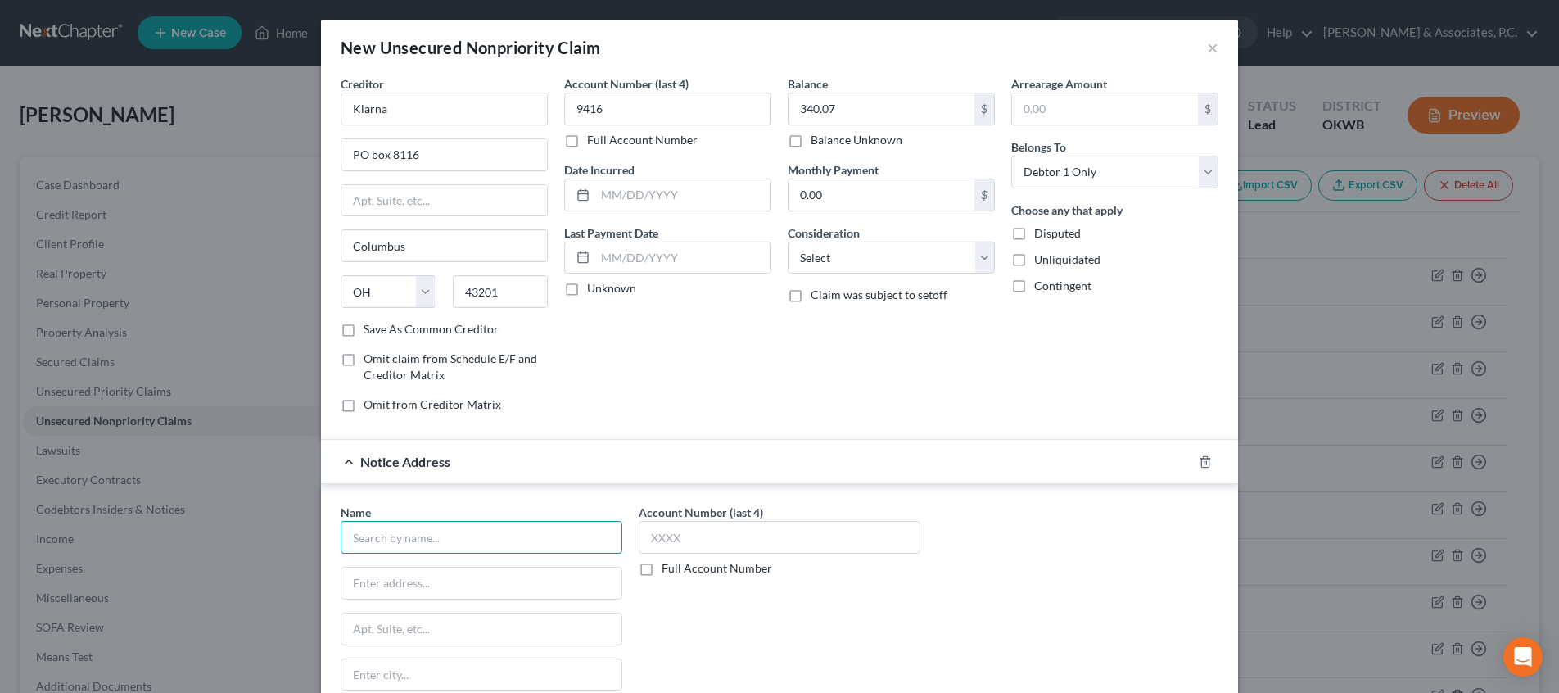
click at [455, 533] on input "text" at bounding box center [482, 537] width 282 height 33
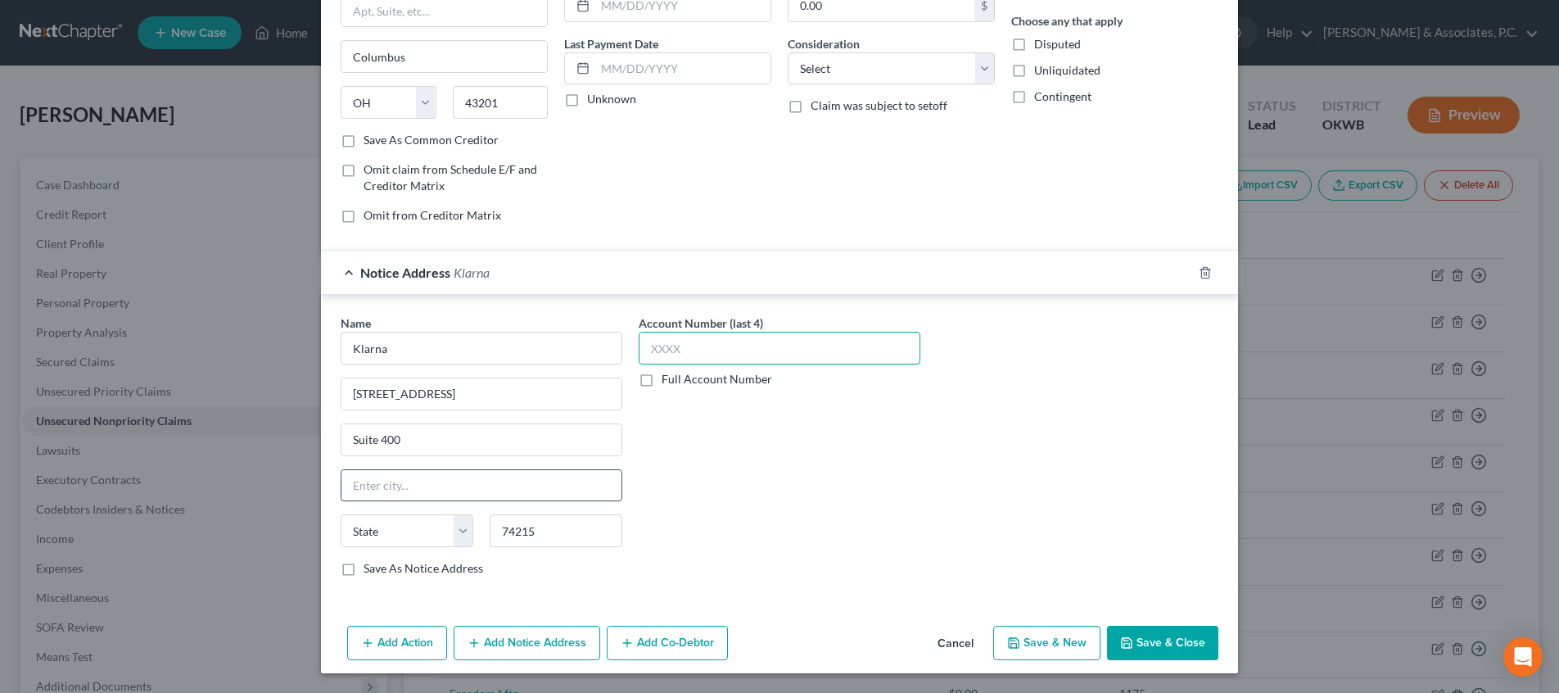
scroll to position [188, 0]
click at [533, 483] on input "text" at bounding box center [481, 486] width 280 height 31
drag, startPoint x: 1141, startPoint y: 639, endPoint x: 1102, endPoint y: 651, distance: 40.9
click at [1141, 639] on button "Save & Close" at bounding box center [1162, 643] width 111 height 34
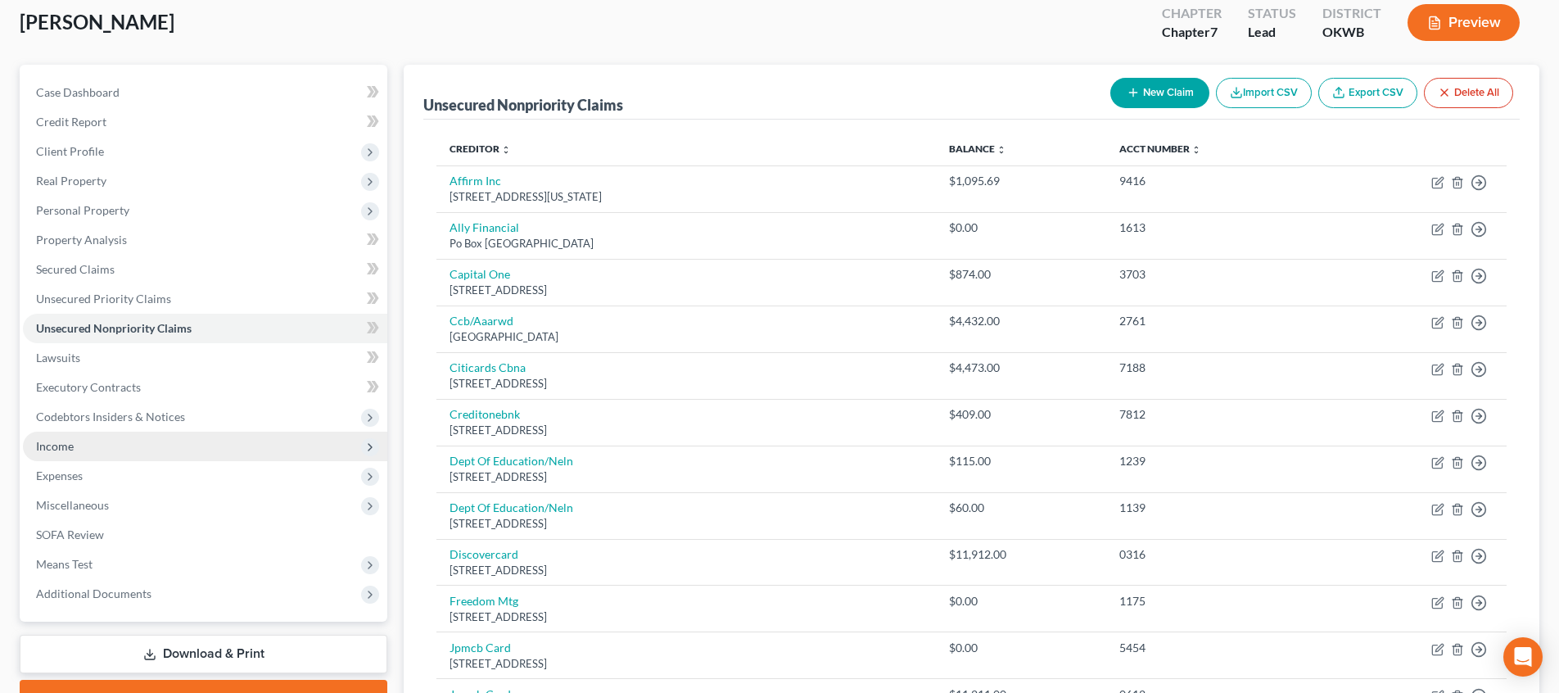
scroll to position [93, 0]
click at [210, 439] on span "Income" at bounding box center [205, 445] width 364 height 29
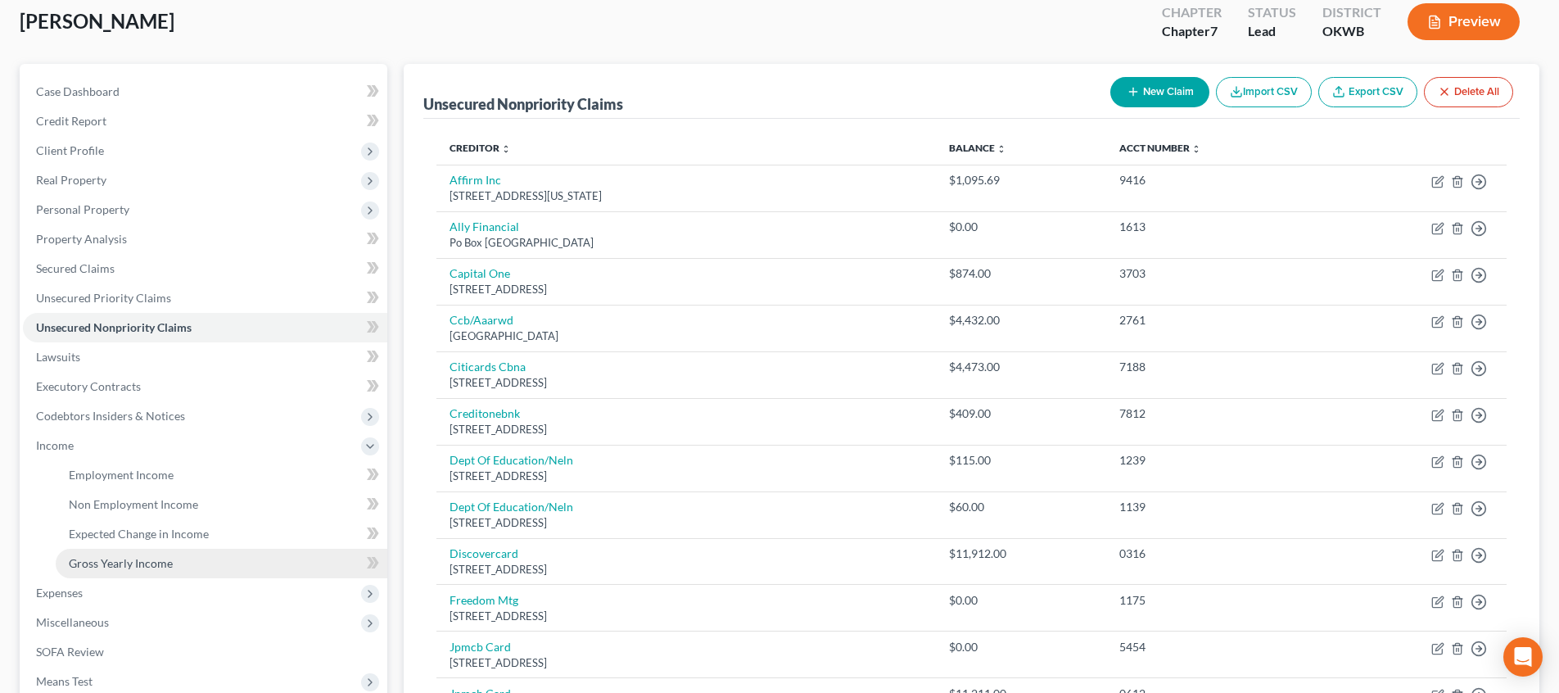
click at [206, 556] on link "Gross Yearly Income" at bounding box center [222, 562] width 332 height 29
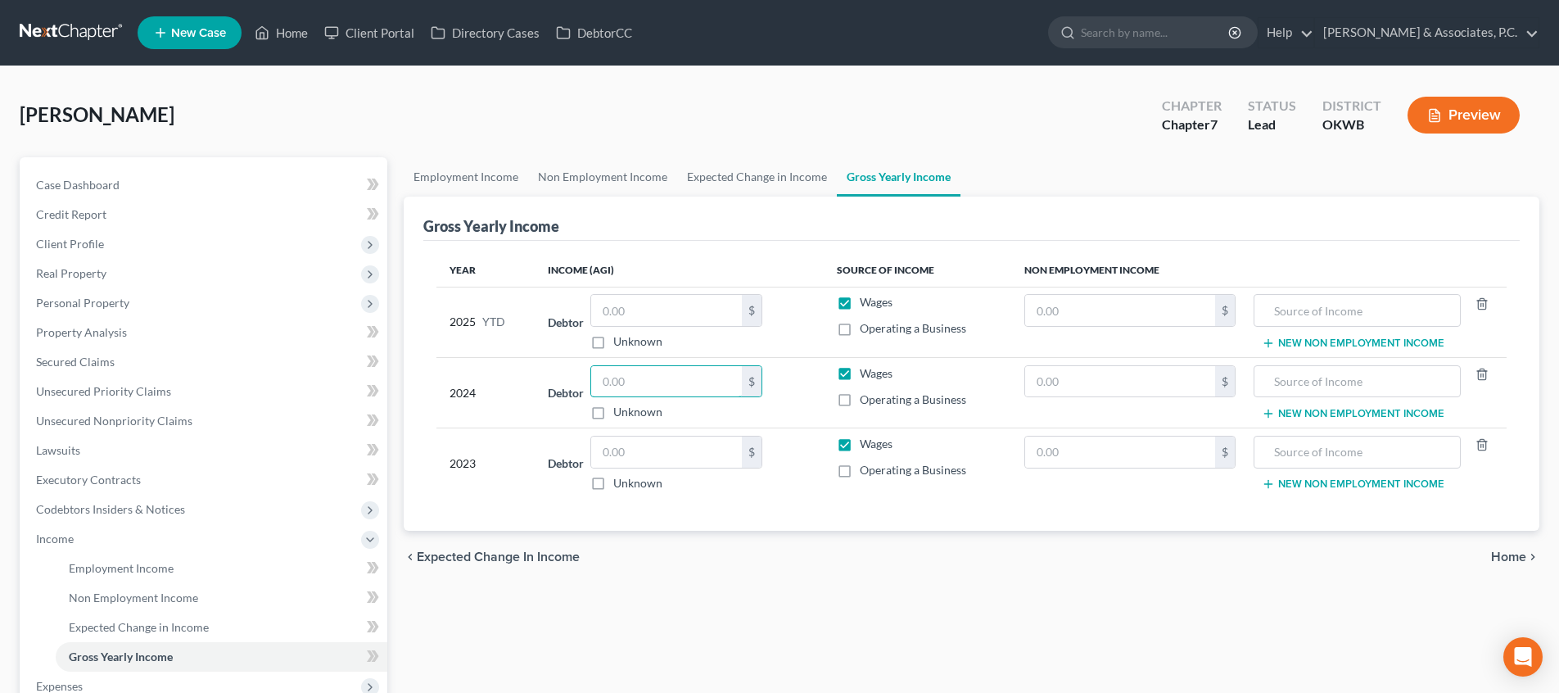
drag, startPoint x: 721, startPoint y: 391, endPoint x: 535, endPoint y: 382, distance: 186.9
click at [535, 382] on tr "2024 Debtor $ Unknown Balance Undetermined $ Unknown Wages Operating a Business…" at bounding box center [971, 392] width 1070 height 70
drag, startPoint x: 596, startPoint y: 453, endPoint x: 581, endPoint y: 453, distance: 14.7
click at [581, 453] on div "Debtor $ Unknown Balance Undetermined $ Unknown" at bounding box center [679, 463] width 263 height 56
click at [652, 314] on input "text" at bounding box center [666, 310] width 151 height 31
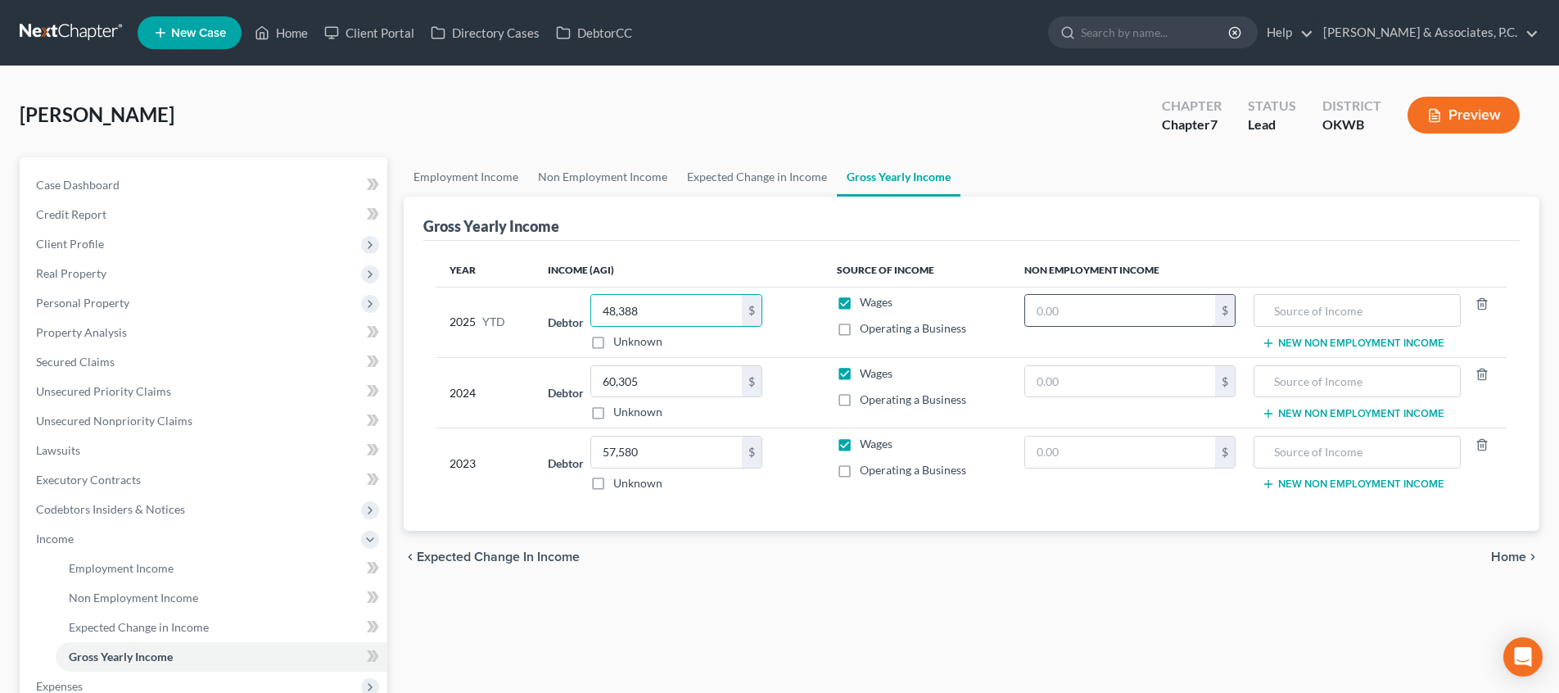
click at [1168, 318] on input "text" at bounding box center [1120, 310] width 191 height 31
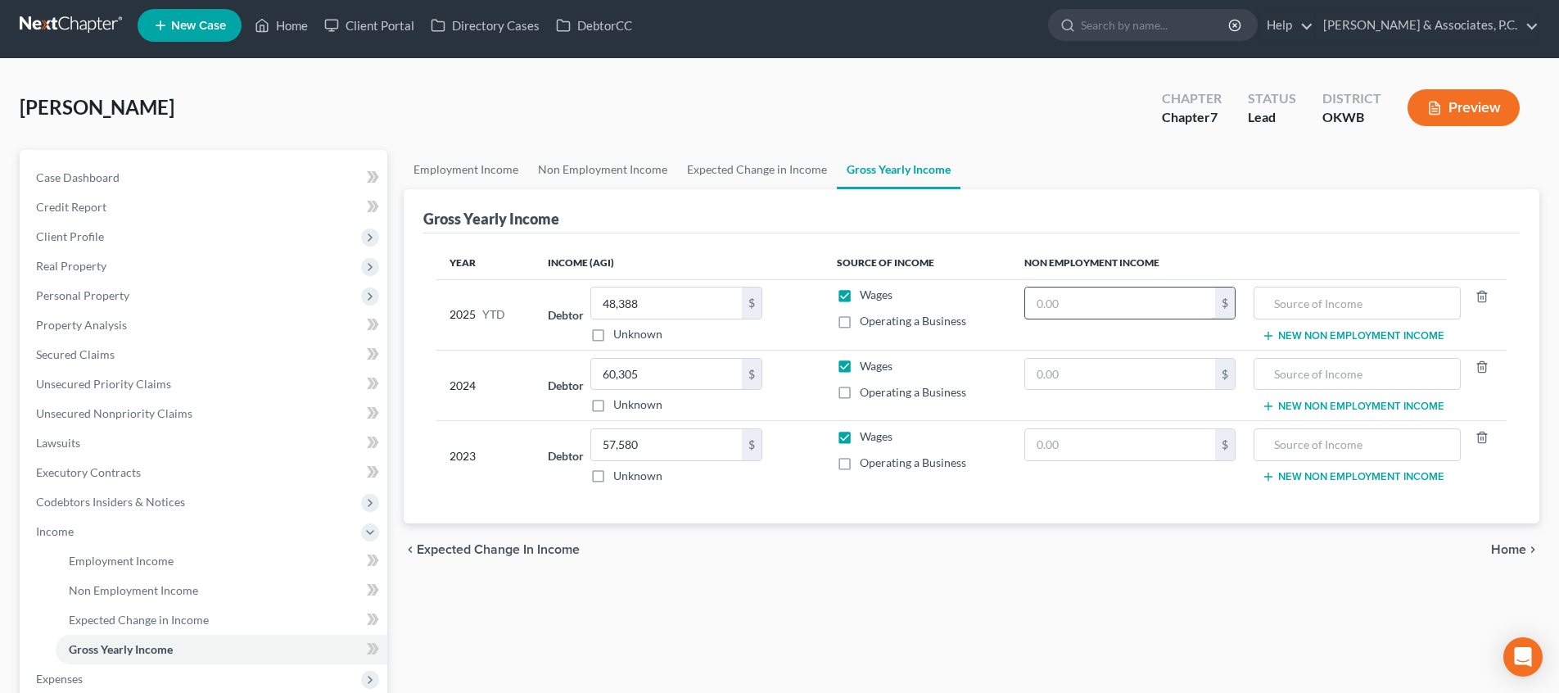
scroll to position [19, 0]
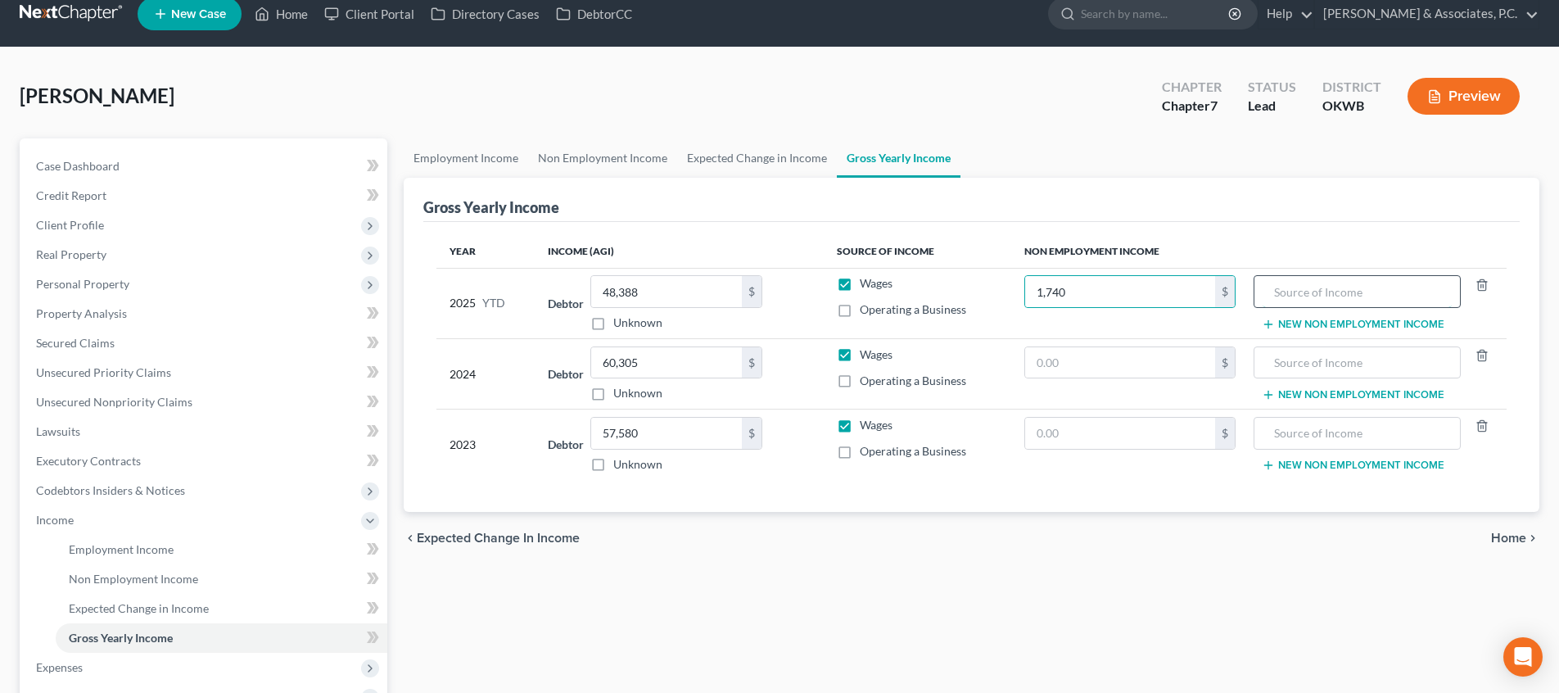
click at [1298, 292] on input "text" at bounding box center [1356, 291] width 188 height 31
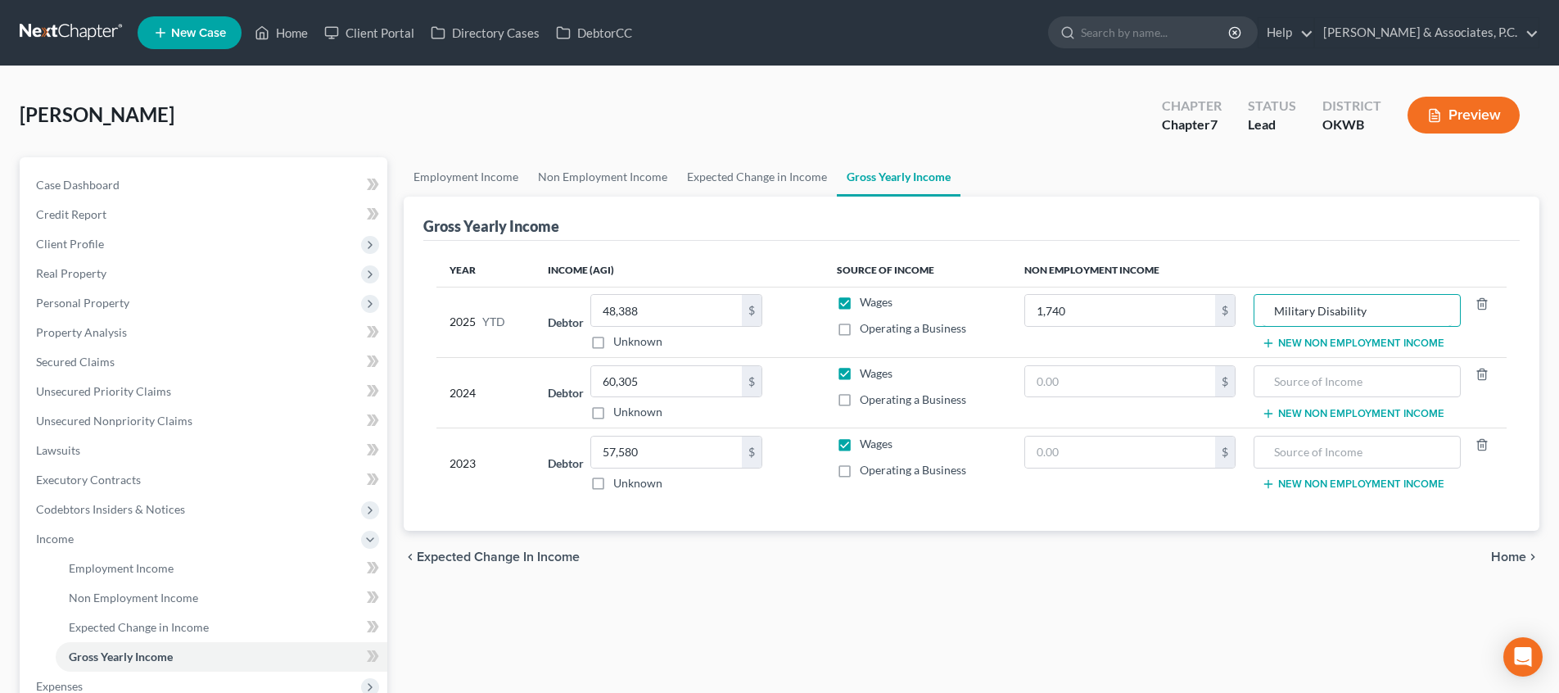
scroll to position [0, 0]
click at [1505, 551] on span "Home" at bounding box center [1508, 556] width 35 height 13
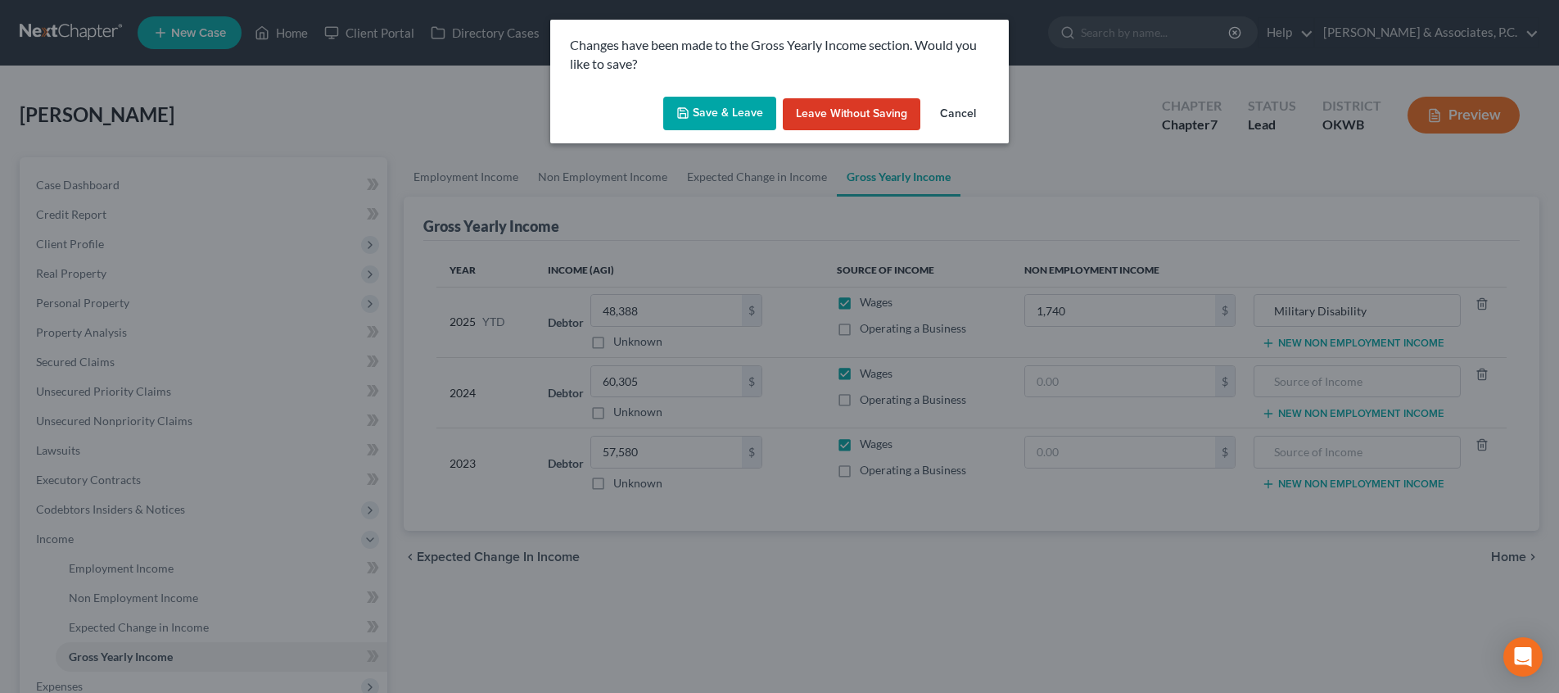
click at [744, 113] on button "Save & Leave" at bounding box center [719, 114] width 113 height 34
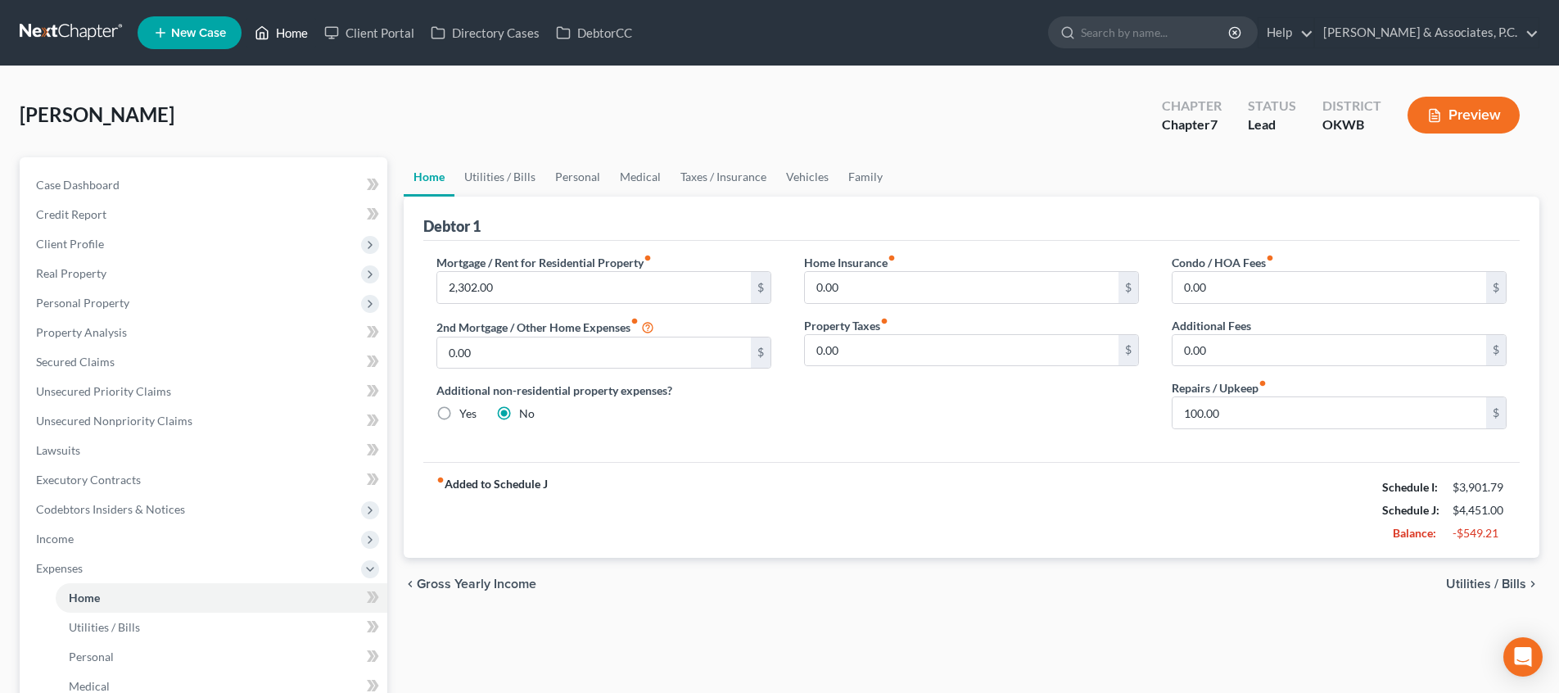
click at [305, 37] on link "Home" at bounding box center [281, 32] width 70 height 29
